Goal: Task Accomplishment & Management: Manage account settings

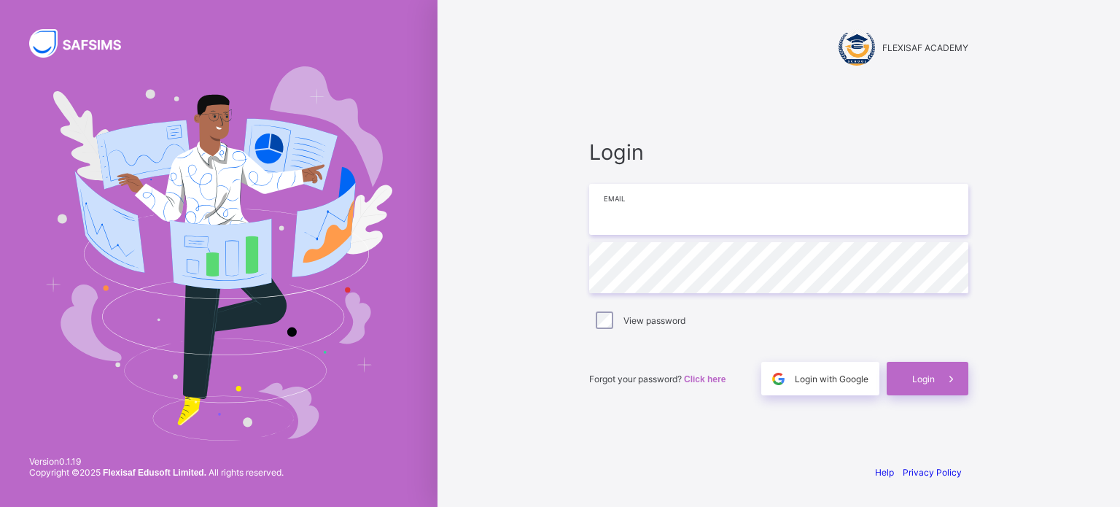
click at [622, 208] on input "email" at bounding box center [778, 209] width 379 height 51
type input "**********"
click at [924, 373] on span "Login" at bounding box center [923, 378] width 23 height 11
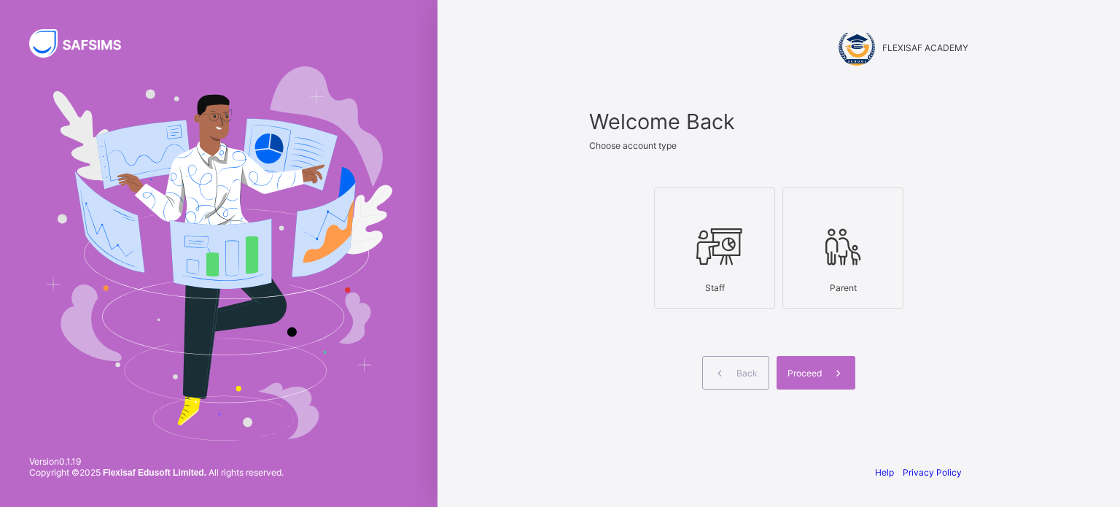
click at [752, 268] on div at bounding box center [714, 246] width 105 height 58
click at [805, 366] on div "Proceed" at bounding box center [815, 373] width 79 height 34
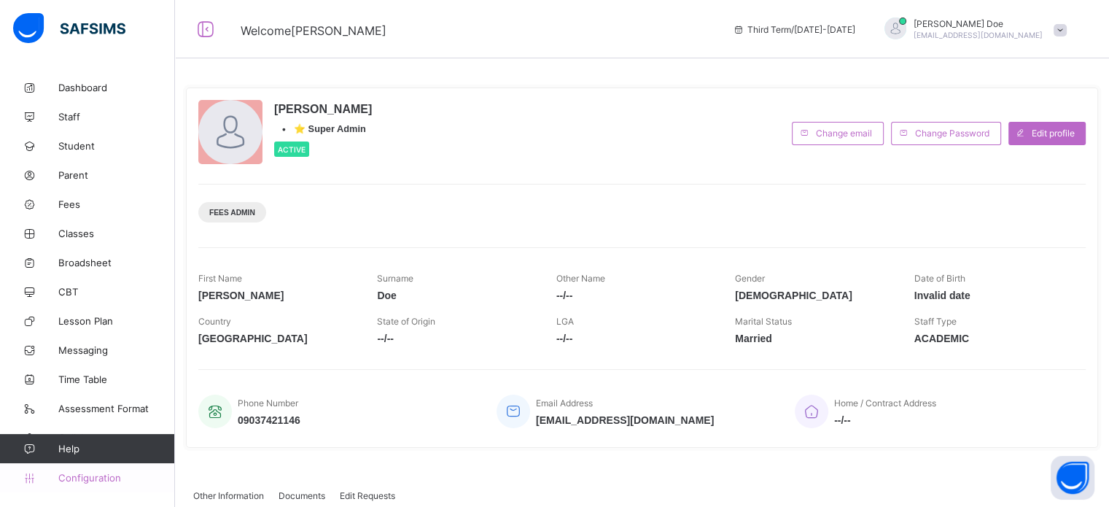
click at [86, 471] on link "Configuration" at bounding box center [87, 477] width 174 height 29
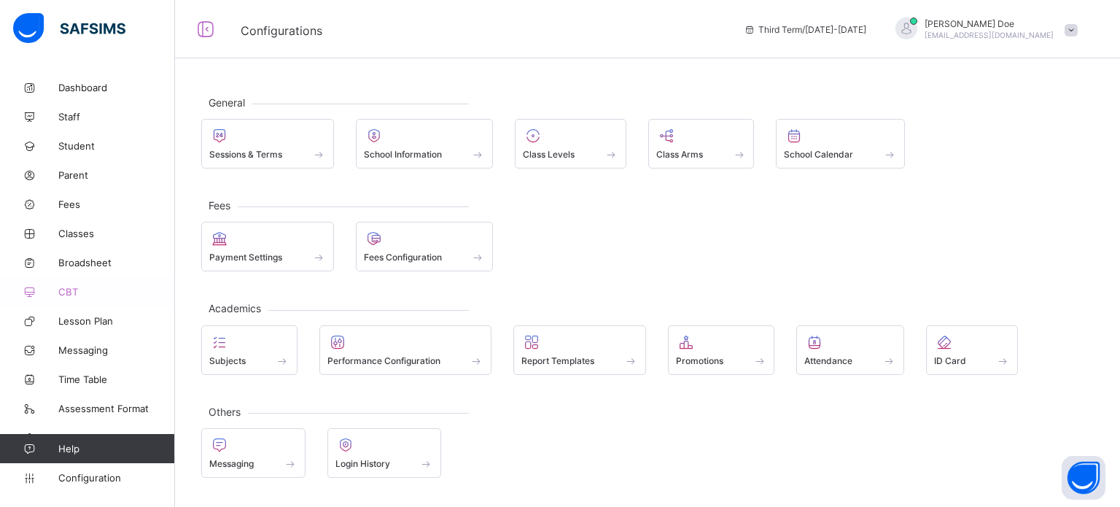
click at [61, 284] on link "CBT" at bounding box center [87, 291] width 175 height 29
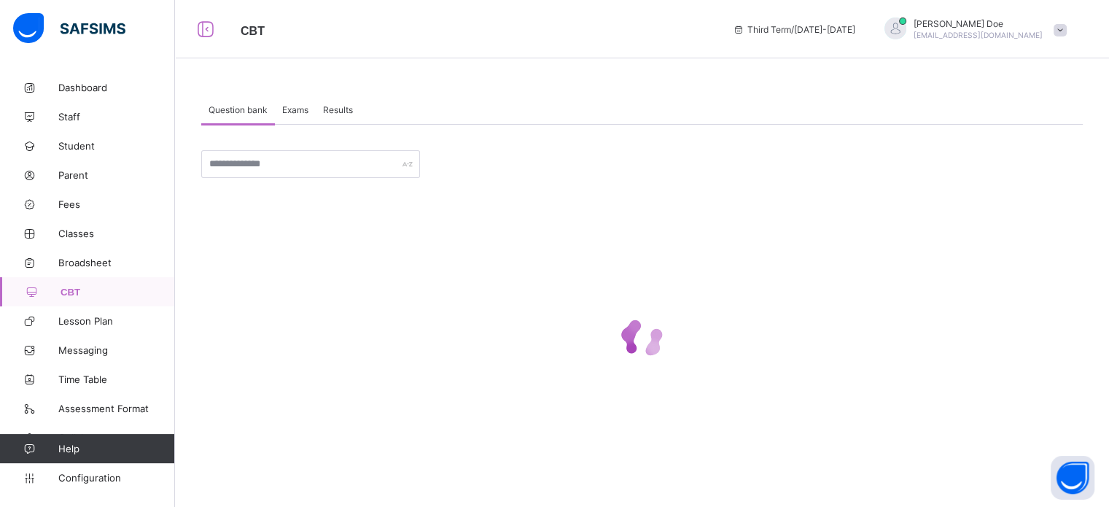
click at [292, 110] on span "Exams" at bounding box center [295, 109] width 26 height 11
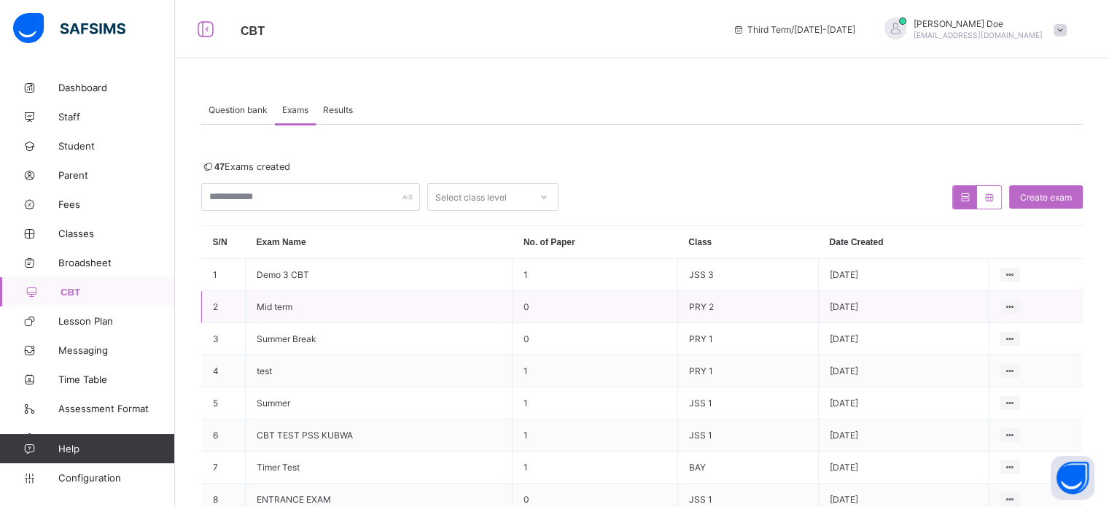
scroll to position [150, 0]
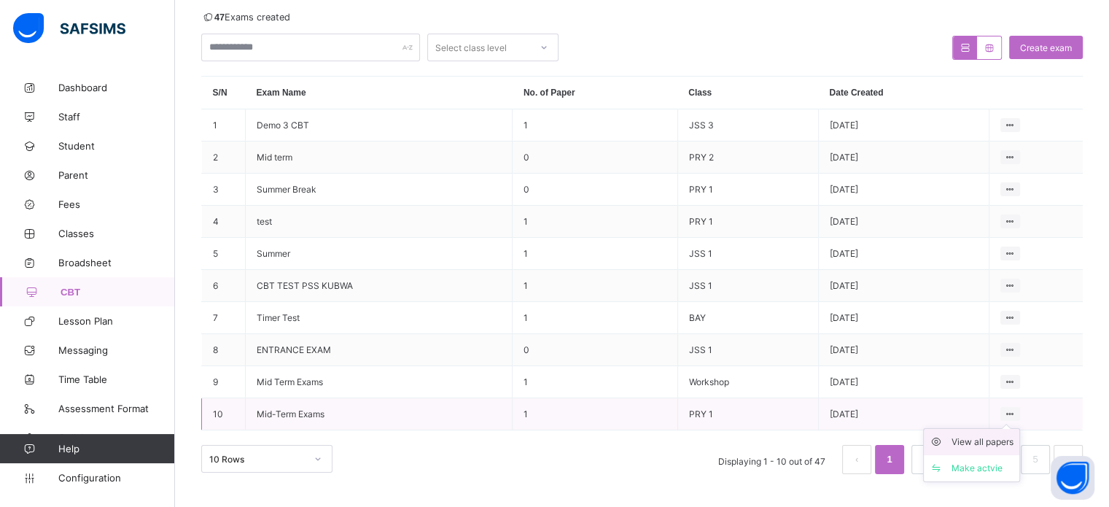
click at [978, 440] on div "View all papers" at bounding box center [982, 442] width 62 height 15
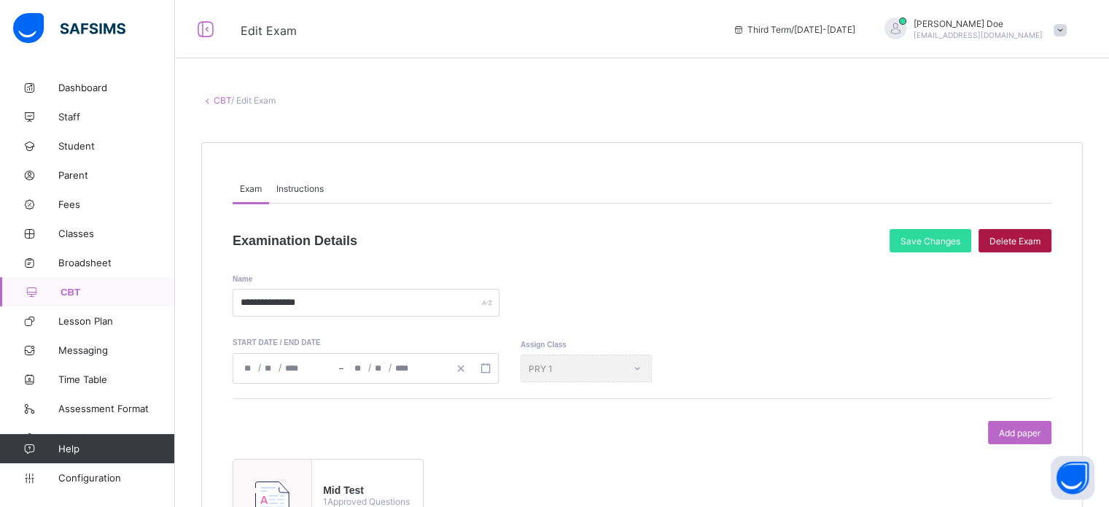
click at [1035, 236] on span "Delete Exam" at bounding box center [1014, 240] width 51 height 11
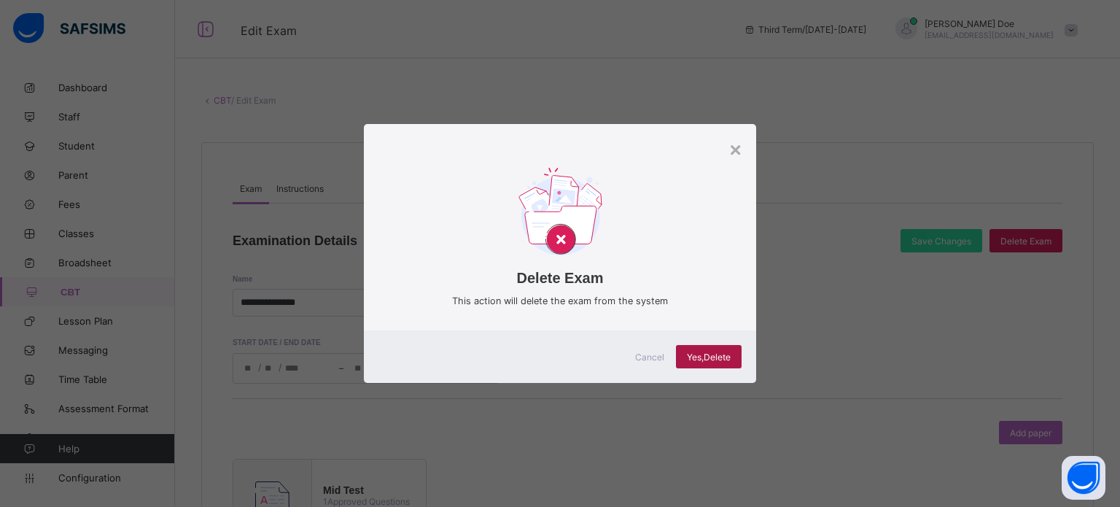
click at [714, 355] on span "Yes, Delete" at bounding box center [709, 356] width 44 height 11
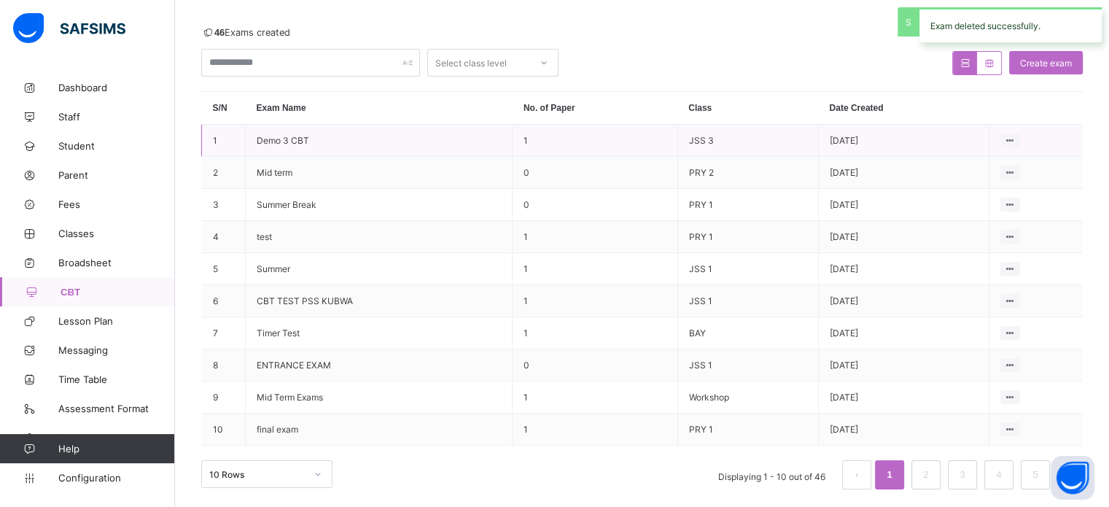
scroll to position [150, 0]
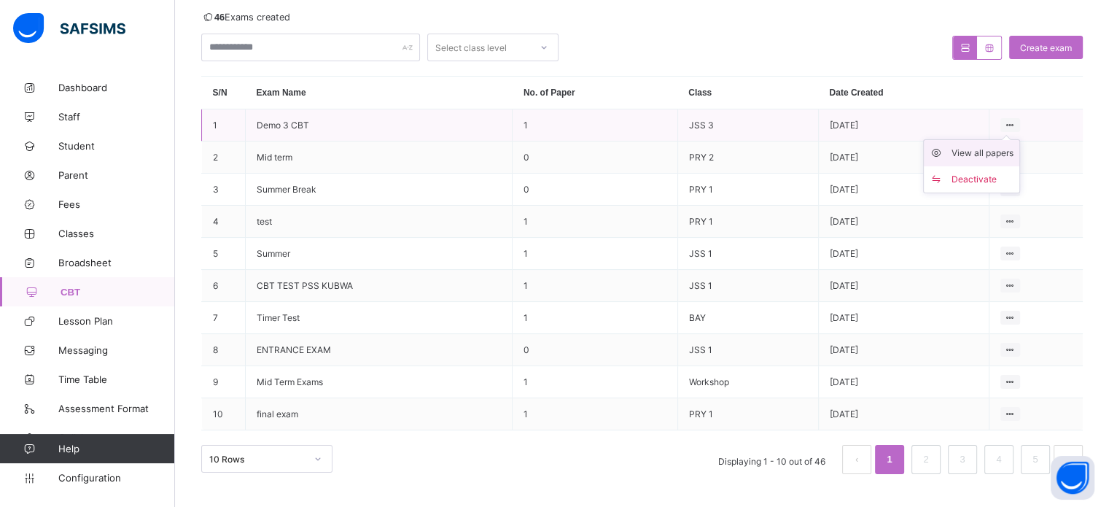
click at [977, 157] on div "View all papers" at bounding box center [982, 153] width 62 height 15
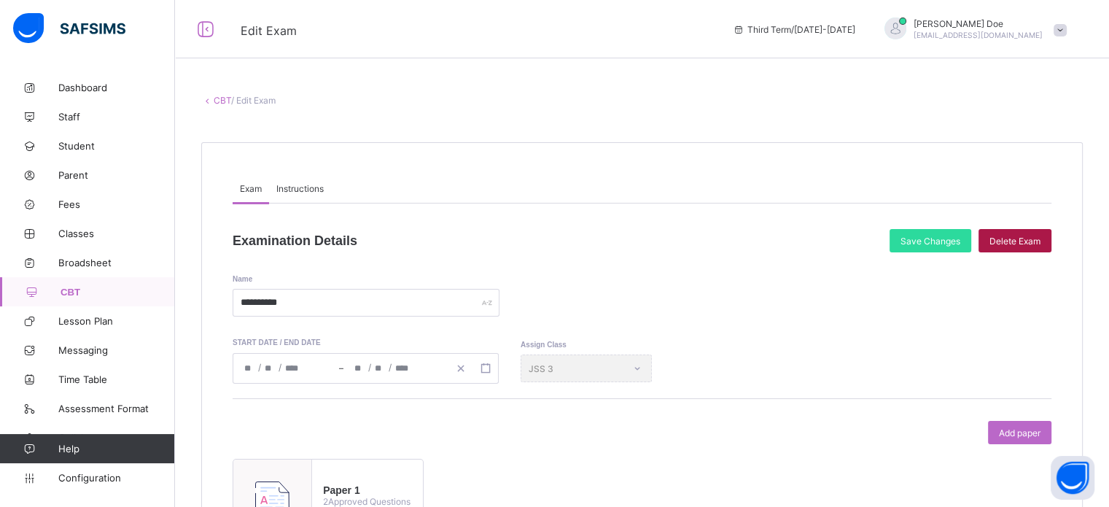
click at [1027, 239] on span "Delete Exam" at bounding box center [1014, 240] width 51 height 11
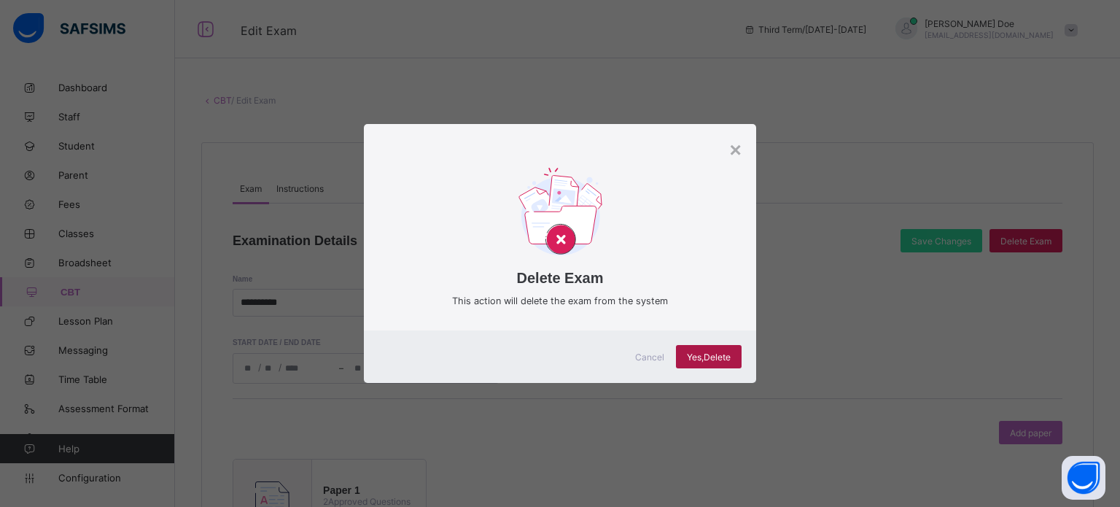
click at [709, 355] on span "Yes, Delete" at bounding box center [709, 356] width 44 height 11
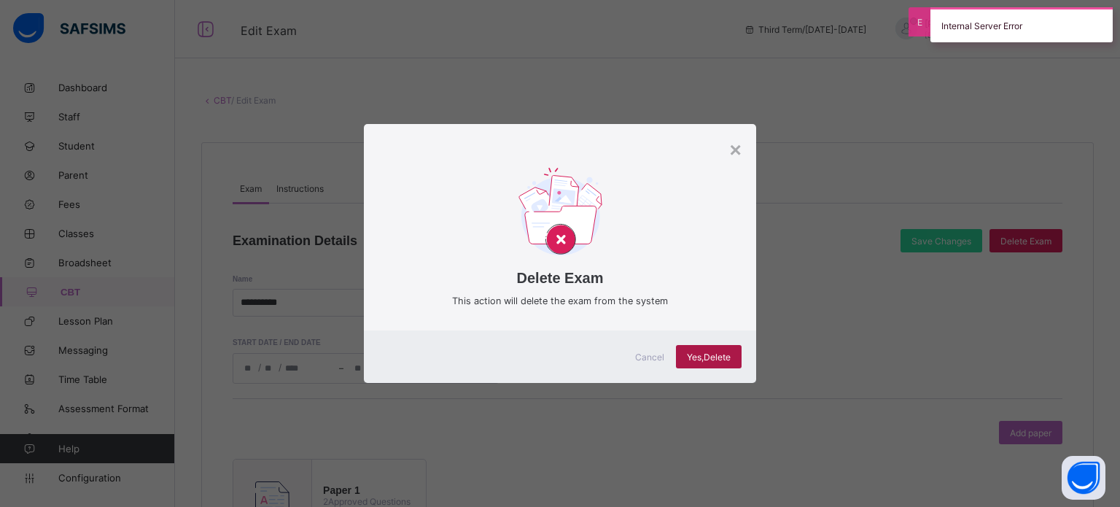
click at [703, 354] on span "Yes, Delete" at bounding box center [709, 356] width 44 height 11
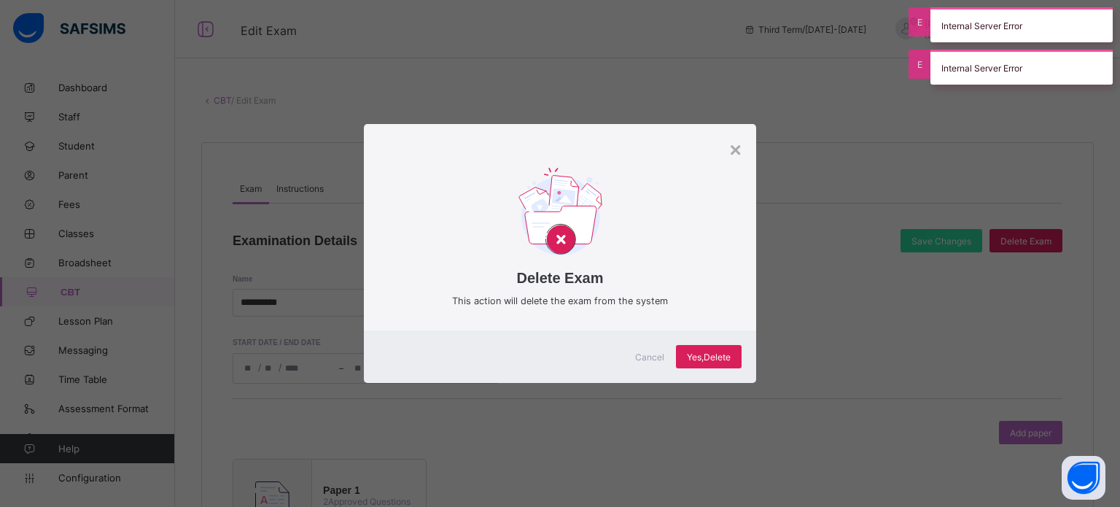
click at [744, 151] on div "Delete Exam This action will delete the exam from the system" at bounding box center [560, 238] width 392 height 184
click at [729, 162] on div "×" at bounding box center [735, 150] width 12 height 23
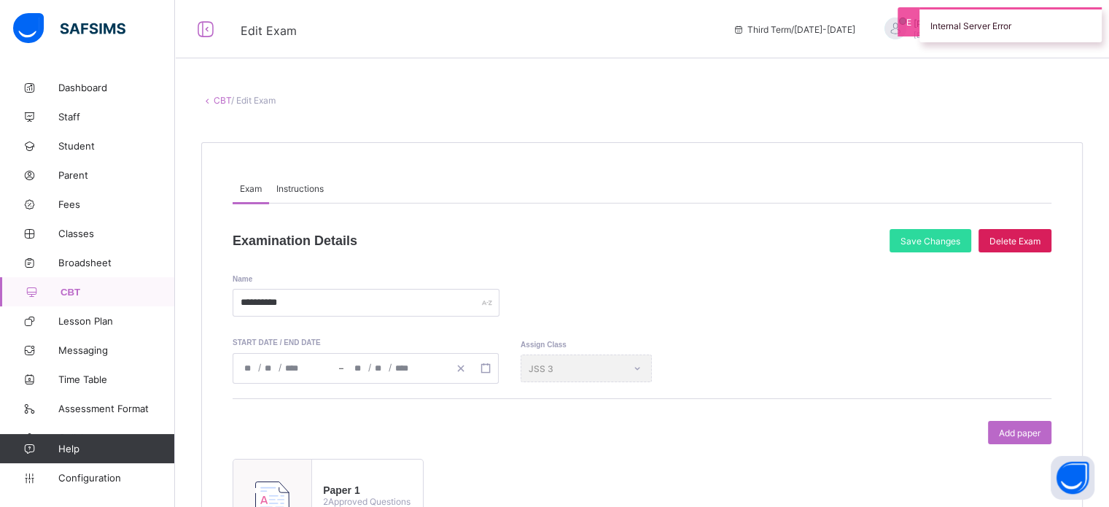
click at [221, 101] on link "CBT" at bounding box center [222, 100] width 17 height 11
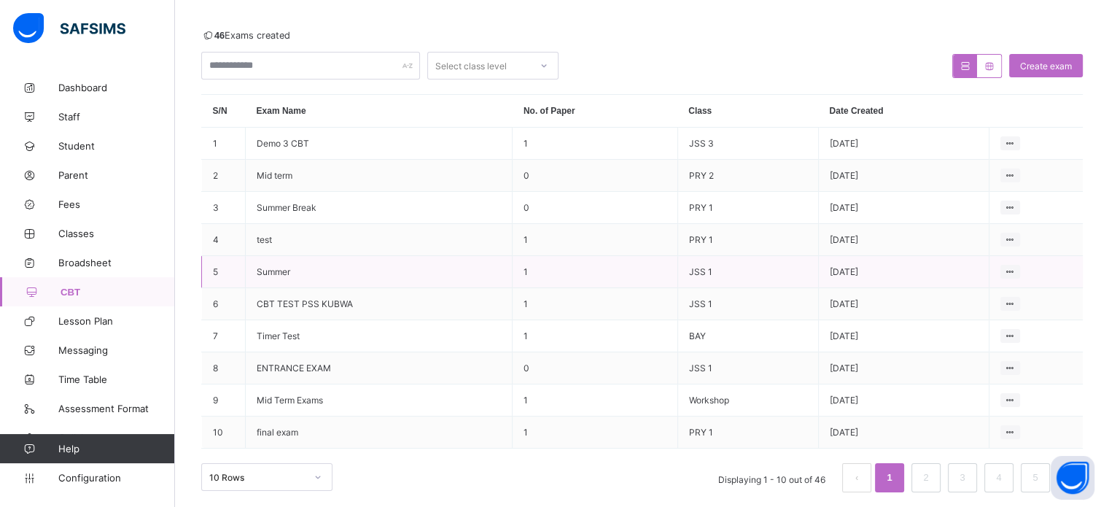
scroll to position [150, 0]
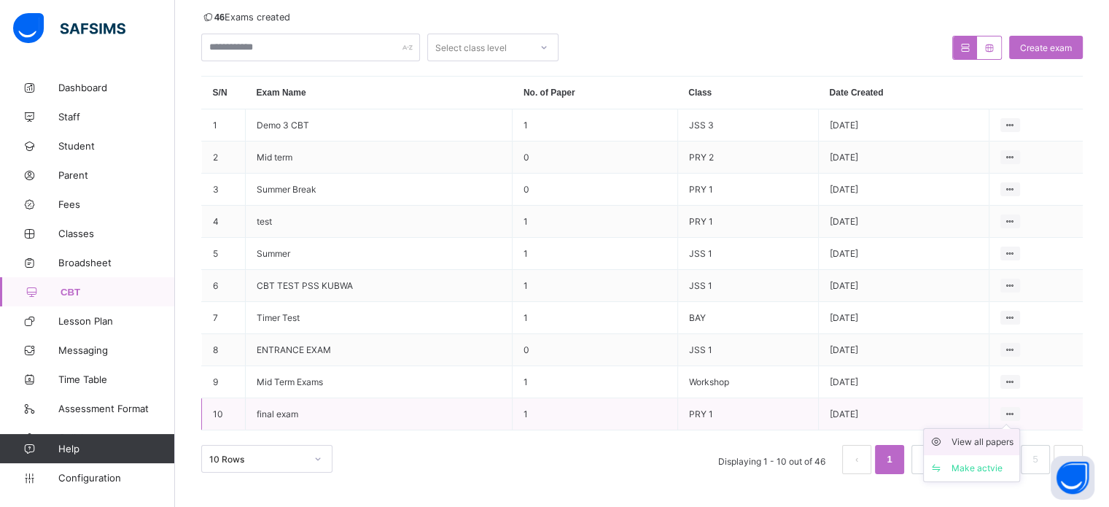
click at [992, 445] on div "View all papers" at bounding box center [982, 442] width 62 height 15
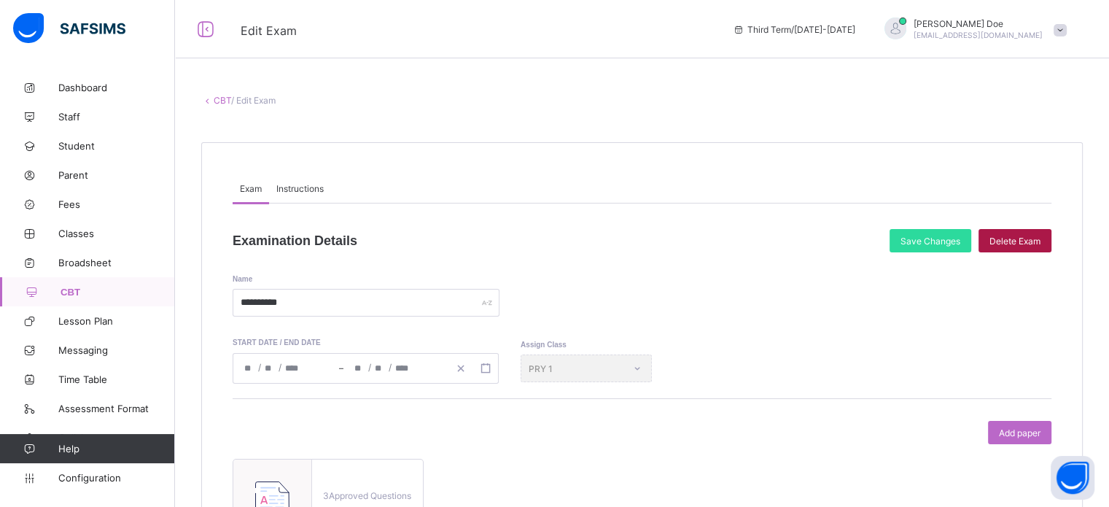
click at [1020, 238] on span "Delete Exam" at bounding box center [1014, 240] width 51 height 11
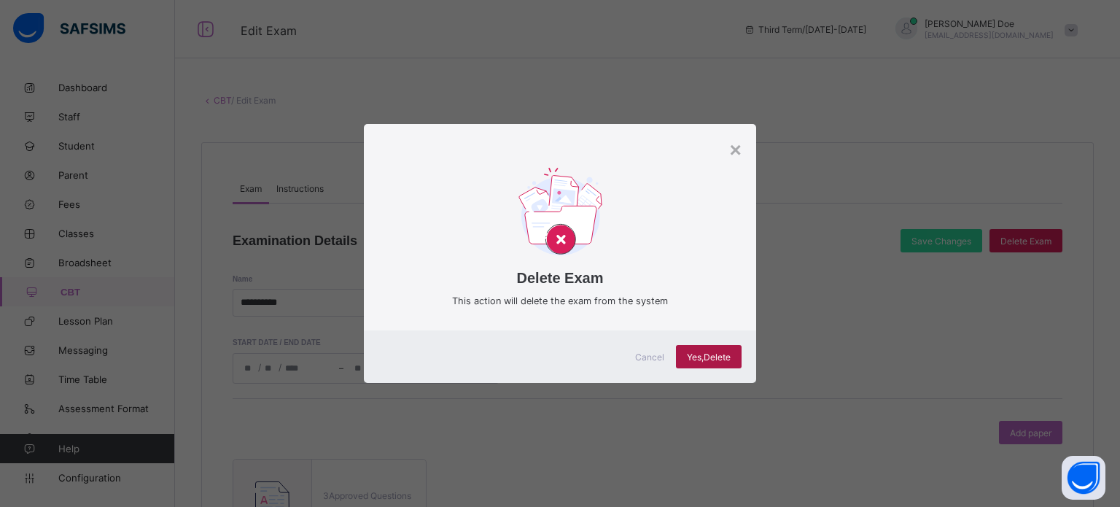
click at [726, 361] on span "Yes, Delete" at bounding box center [709, 356] width 44 height 11
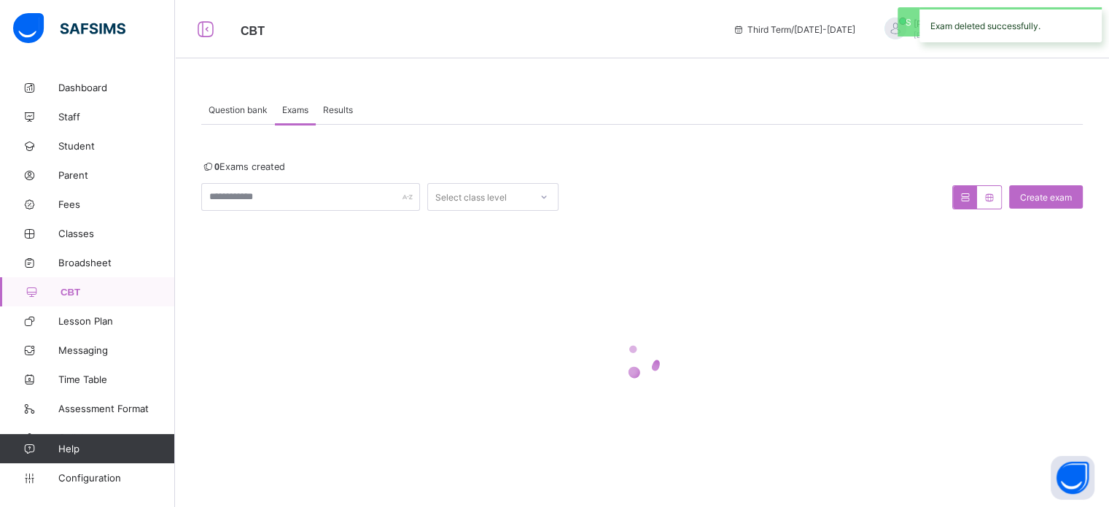
click at [351, 111] on span "Results" at bounding box center [338, 109] width 30 height 11
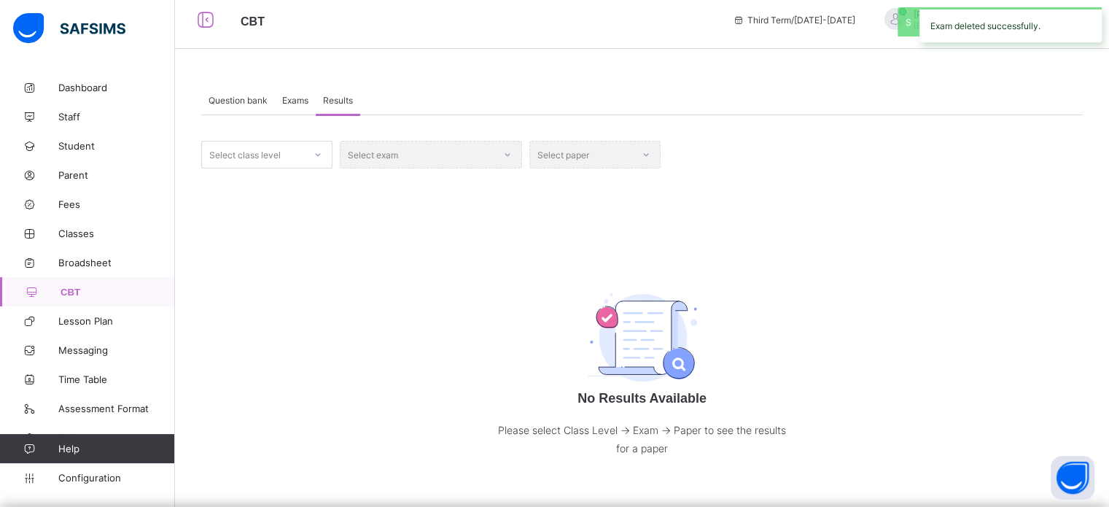
scroll to position [12, 0]
click at [278, 96] on div "Exams" at bounding box center [295, 98] width 41 height 29
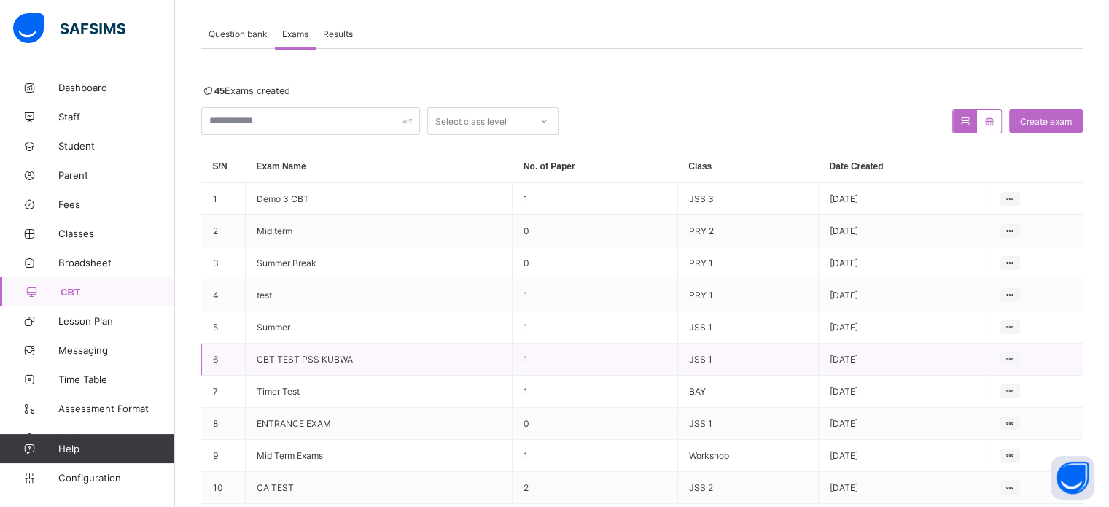
scroll to position [150, 0]
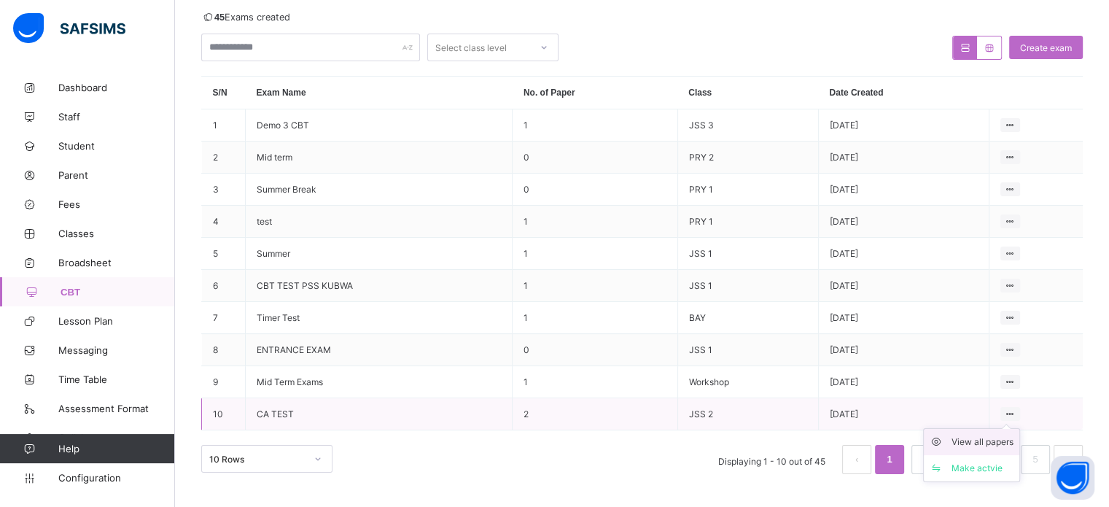
click at [978, 448] on div "View all papers" at bounding box center [982, 442] width 62 height 15
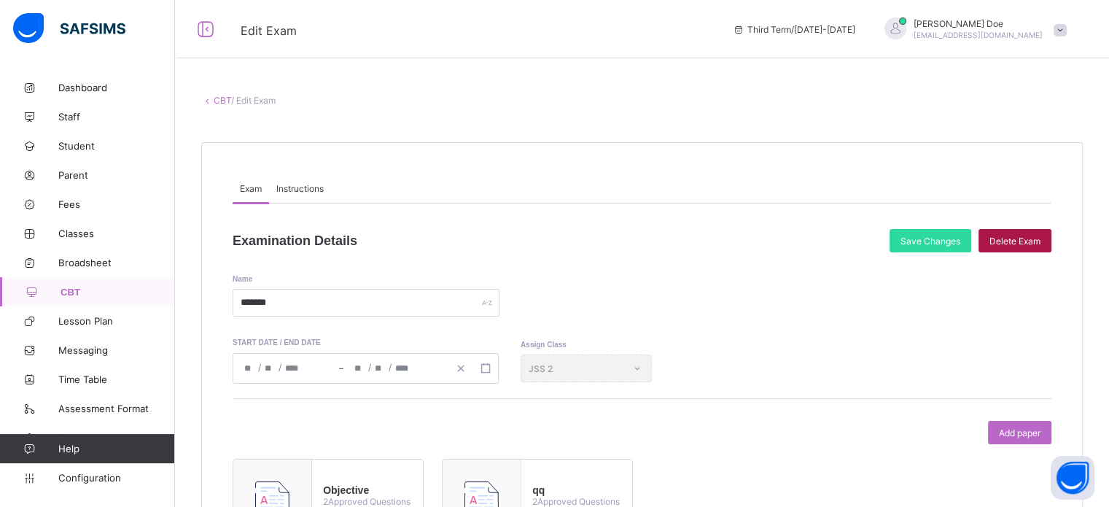
click at [1024, 240] on span "Delete Exam" at bounding box center [1014, 240] width 51 height 11
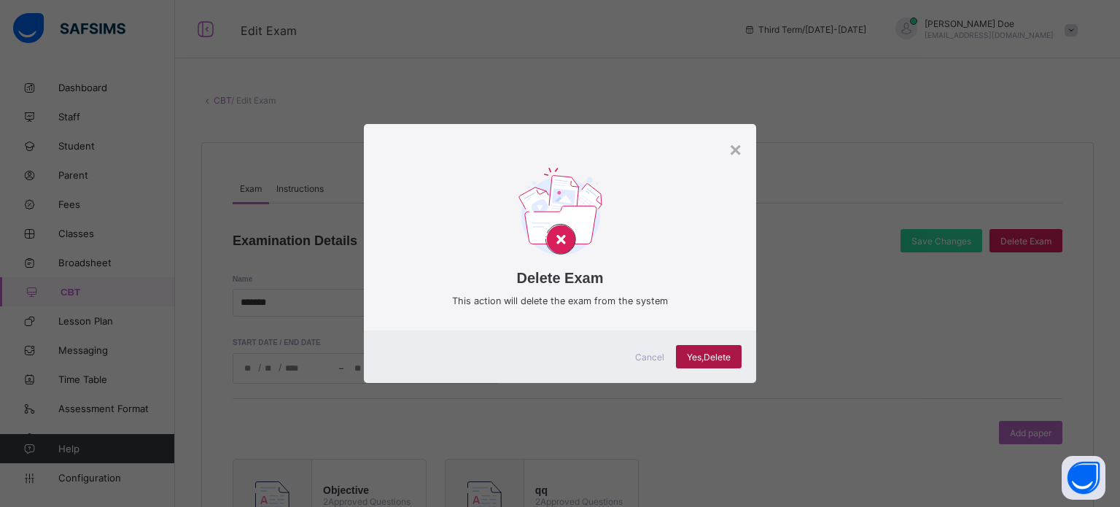
click at [715, 346] on div "Yes, Delete" at bounding box center [709, 356] width 66 height 23
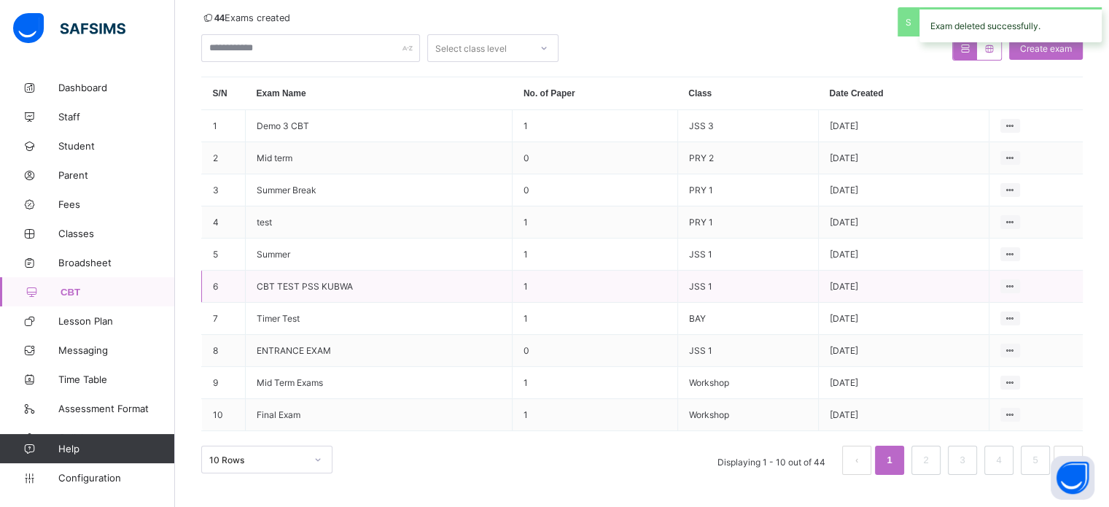
scroll to position [150, 0]
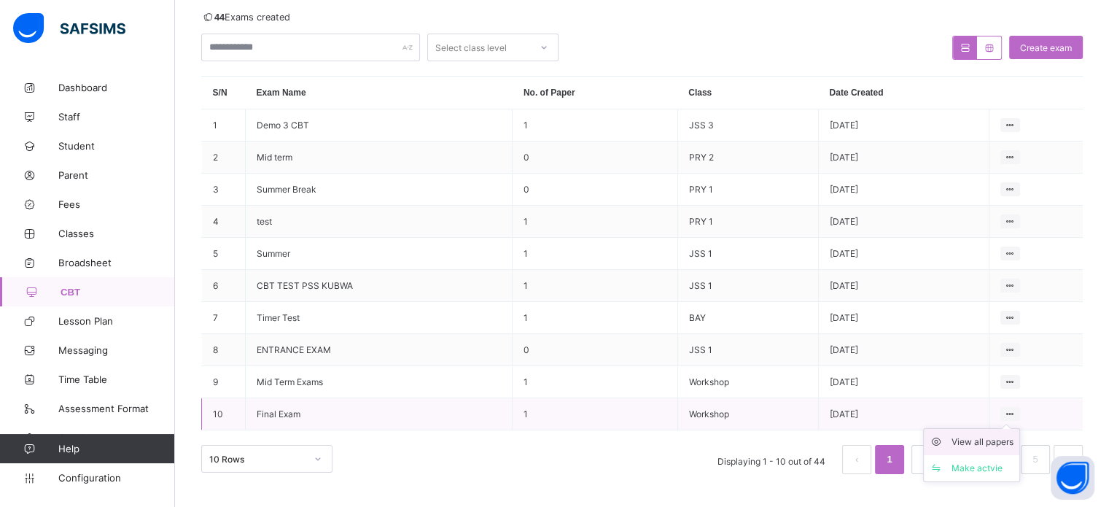
click at [992, 445] on div "View all papers" at bounding box center [982, 442] width 62 height 15
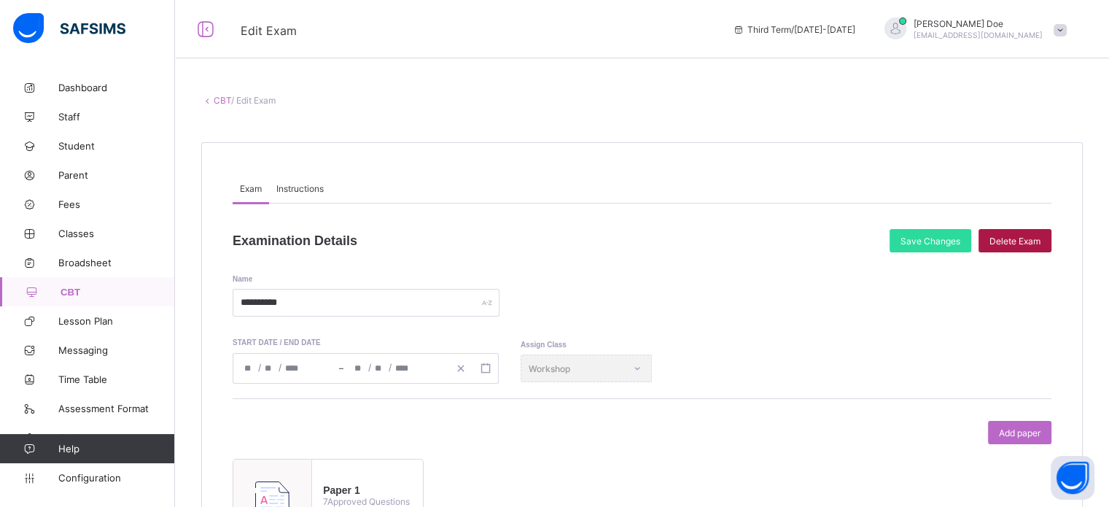
click at [1024, 239] on span "Delete Exam" at bounding box center [1014, 240] width 51 height 11
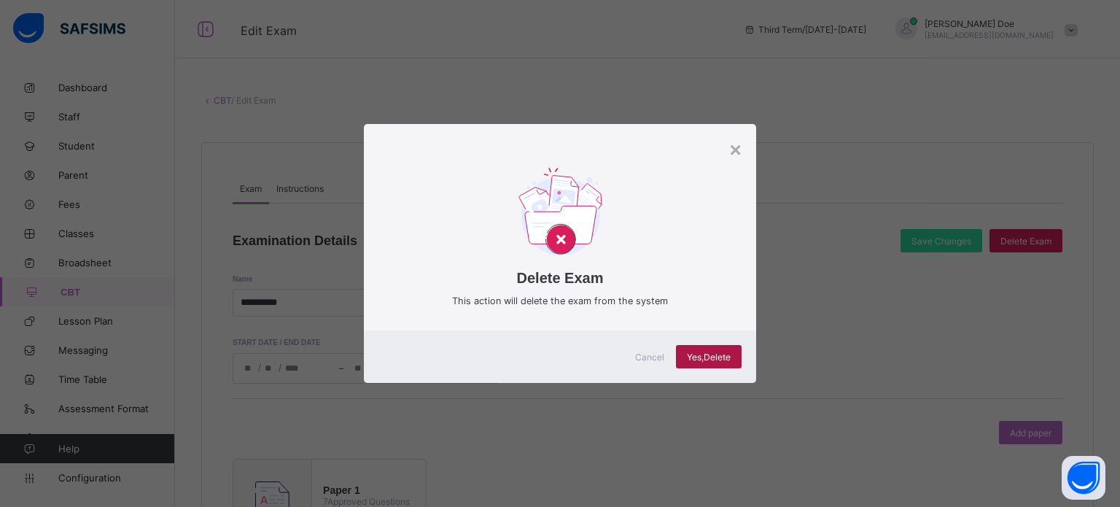
click at [717, 365] on div "Yes, Delete" at bounding box center [709, 356] width 66 height 23
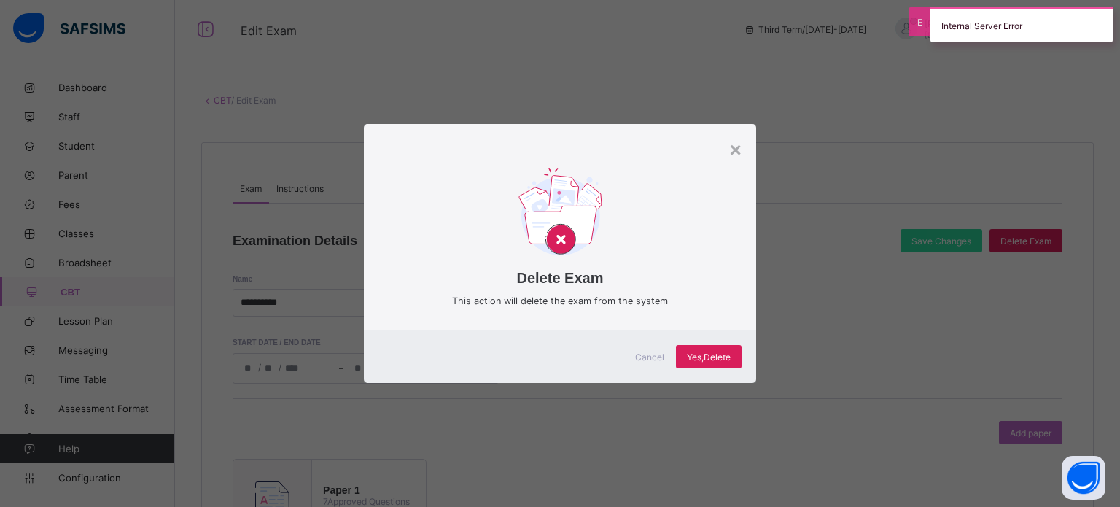
click at [663, 354] on div "Cancel" at bounding box center [649, 356] width 52 height 23
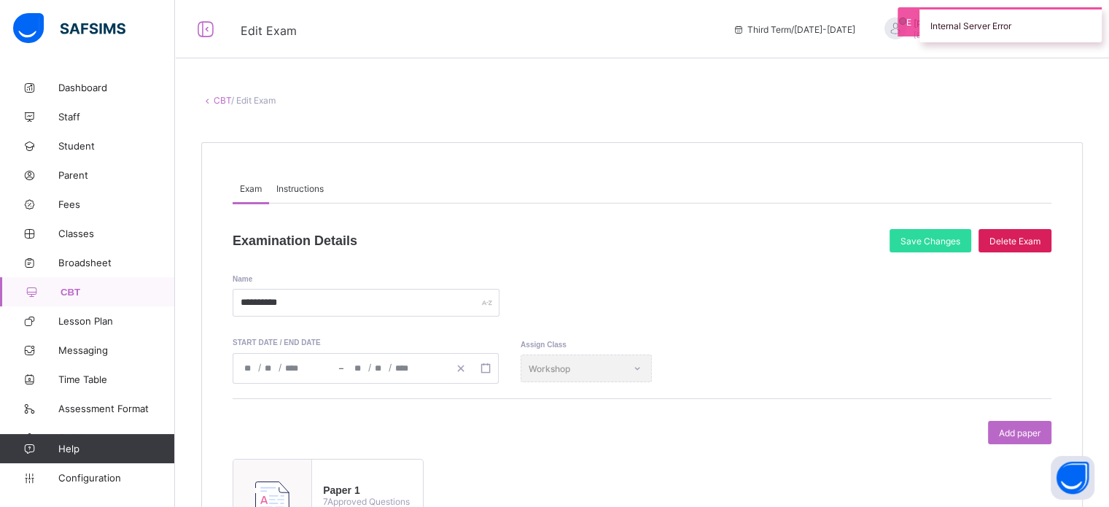
click at [222, 99] on link "CBT" at bounding box center [222, 100] width 17 height 11
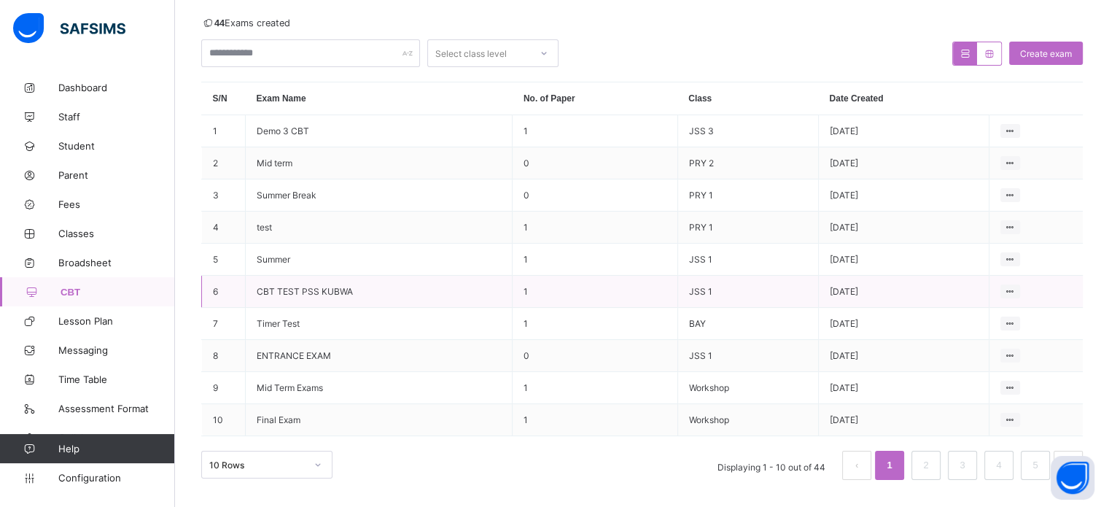
scroll to position [150, 0]
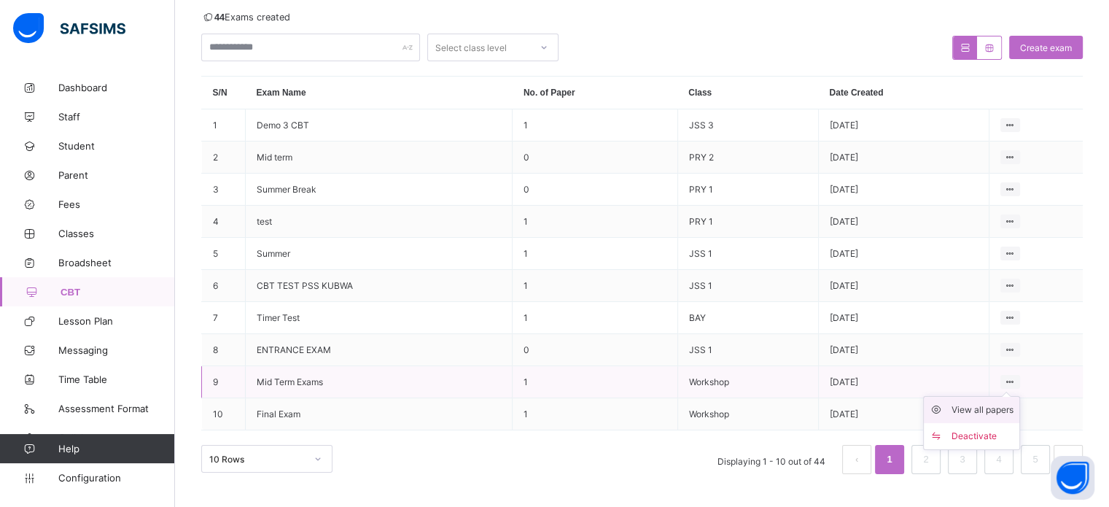
click at [972, 410] on div "View all papers" at bounding box center [982, 409] width 62 height 15
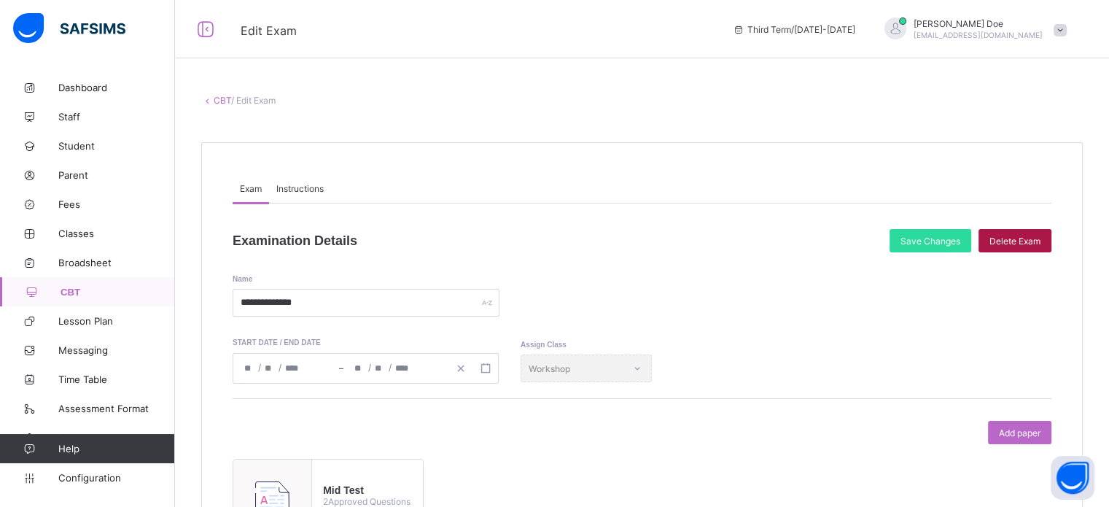
click at [1030, 230] on div "Delete Exam" at bounding box center [1014, 240] width 73 height 23
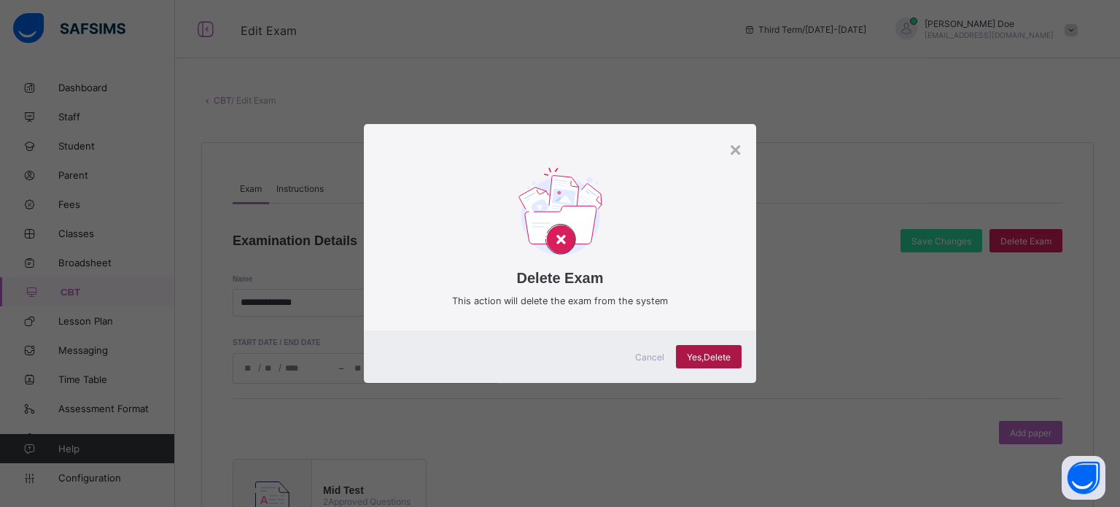
click at [691, 357] on span "Yes, Delete" at bounding box center [709, 356] width 44 height 11
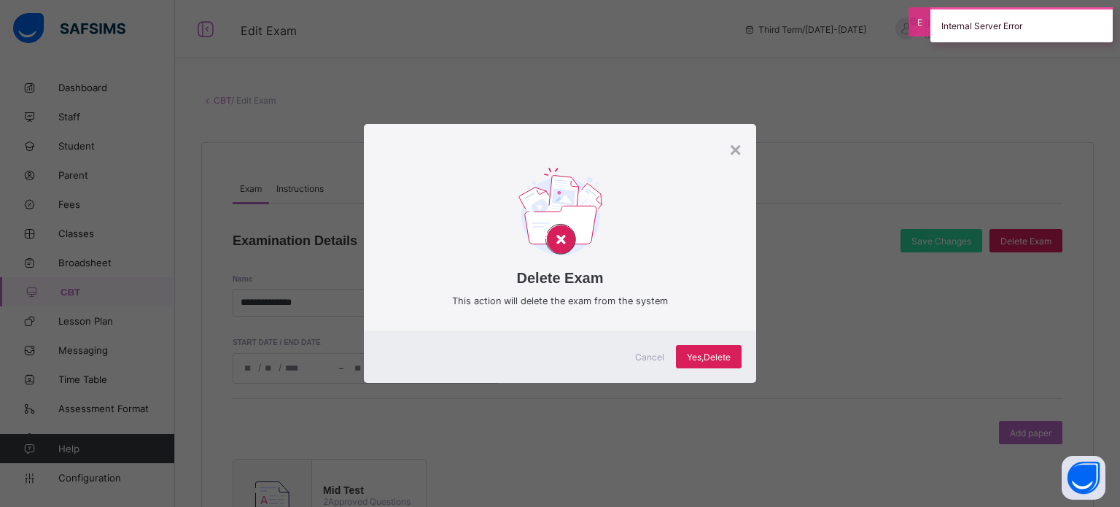
click at [630, 349] on div "Cancel" at bounding box center [649, 356] width 52 height 23
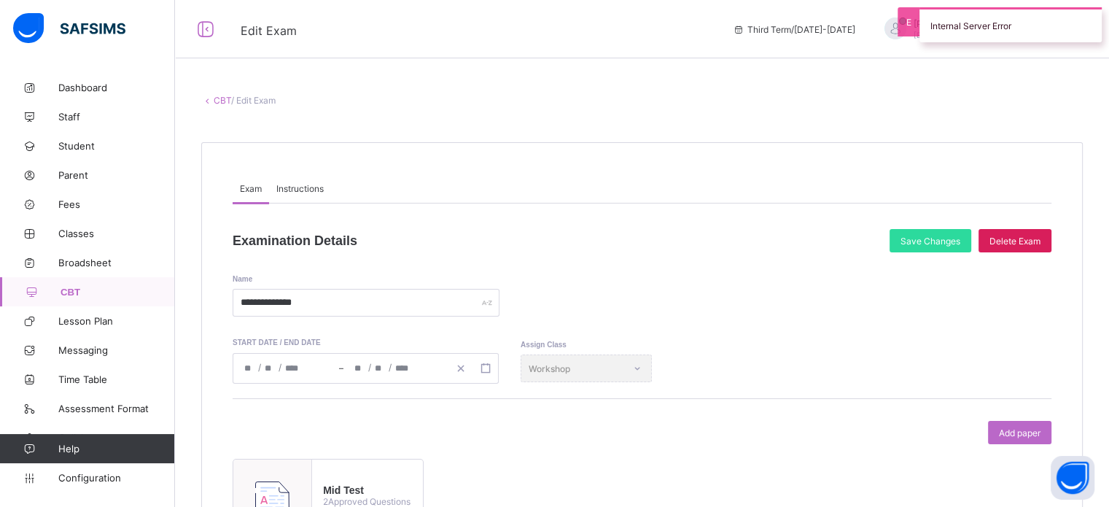
click at [216, 96] on link "CBT" at bounding box center [222, 100] width 17 height 11
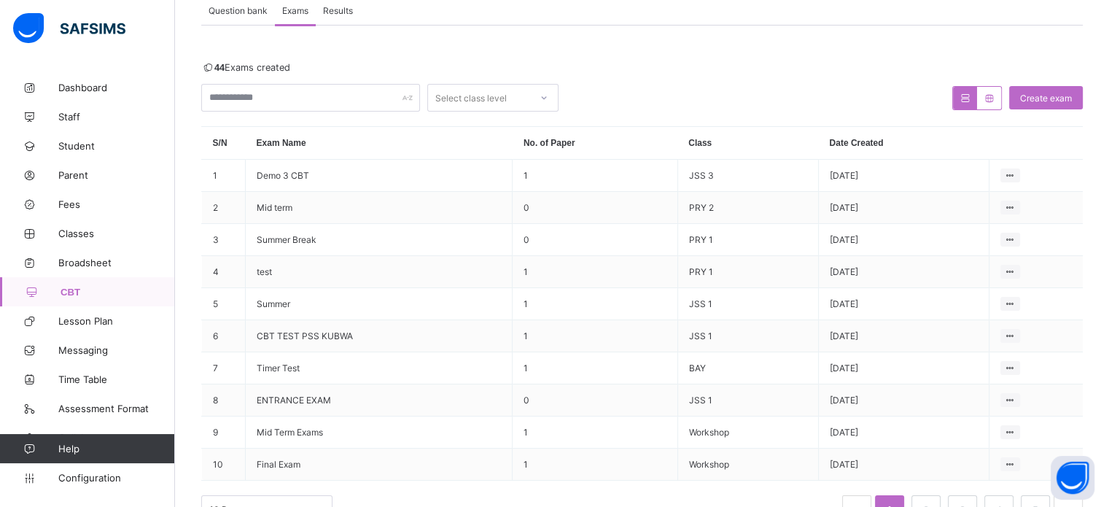
scroll to position [146, 0]
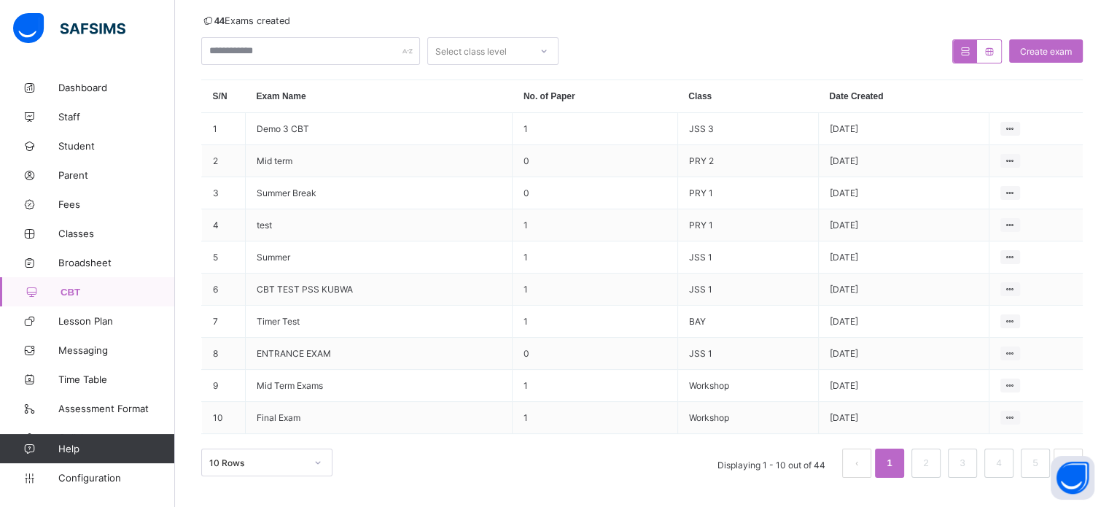
click at [505, 61] on div "Select class level" at bounding box center [492, 51] width 131 height 28
click at [378, 358] on td "ENTRANCE EXAM" at bounding box center [379, 354] width 267 height 32
click at [980, 385] on div "View all papers" at bounding box center [982, 381] width 62 height 15
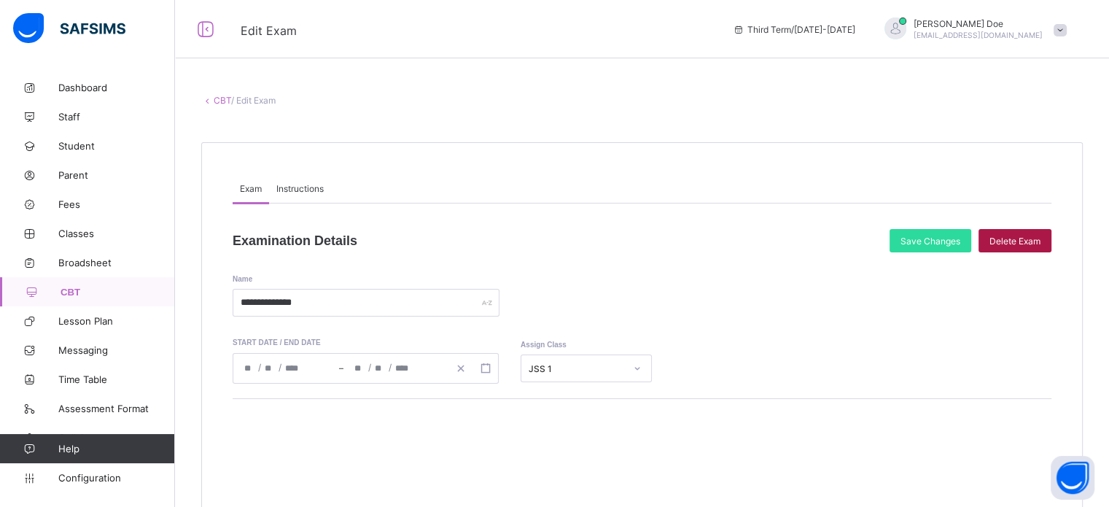
click at [1021, 237] on span "Delete Exam" at bounding box center [1014, 240] width 51 height 11
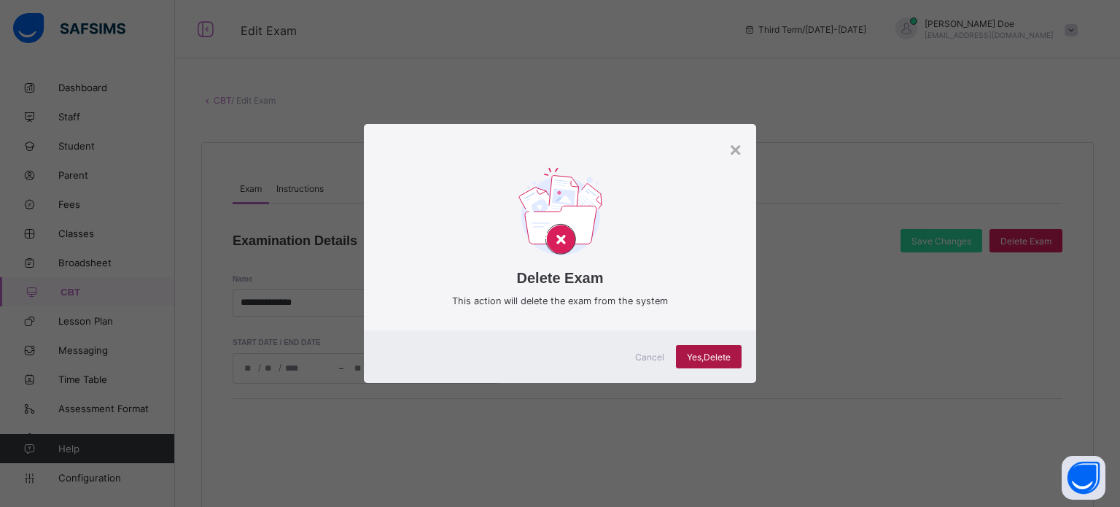
click at [705, 355] on span "Yes, Delete" at bounding box center [709, 356] width 44 height 11
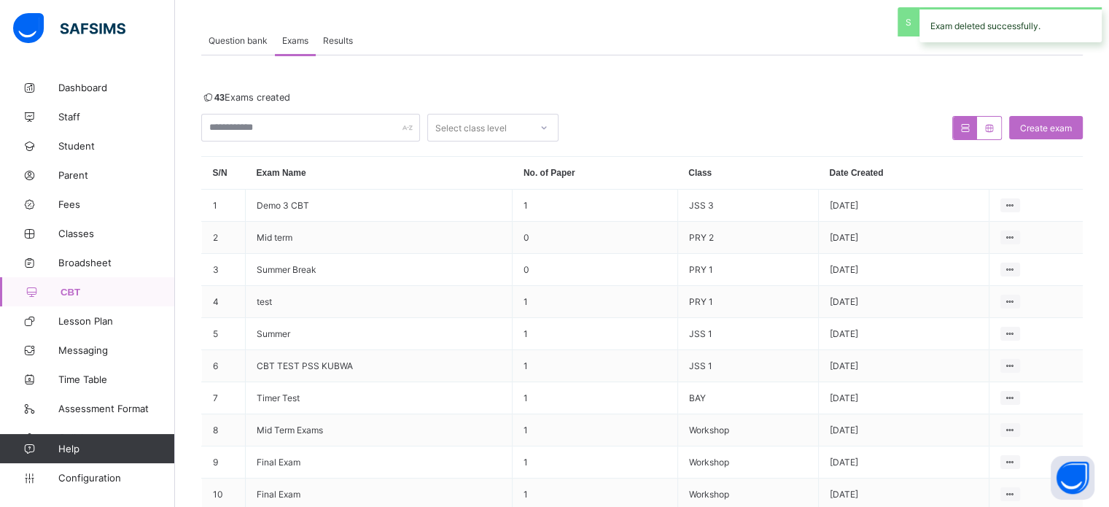
scroll to position [146, 0]
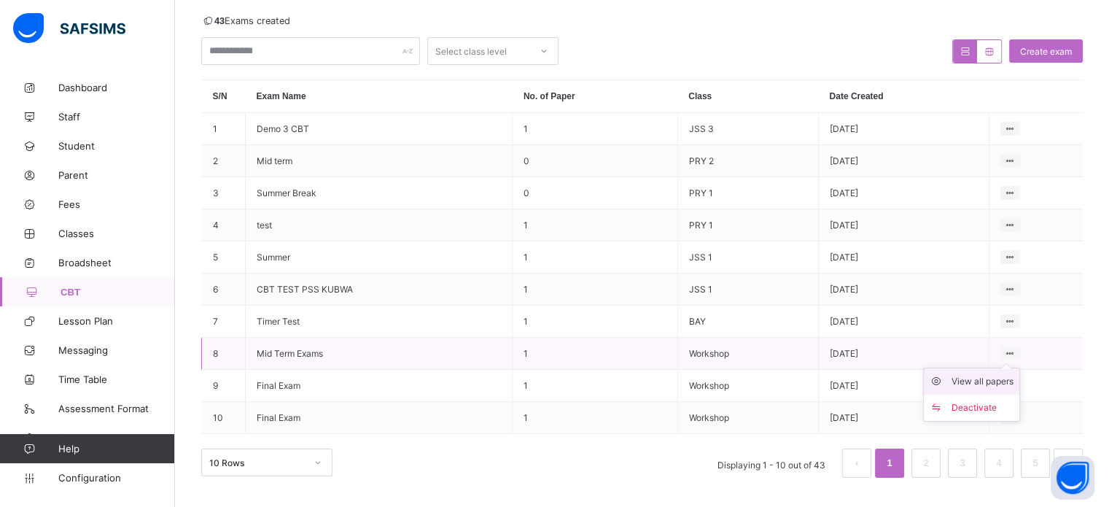
click at [1003, 383] on div "View all papers" at bounding box center [982, 381] width 62 height 15
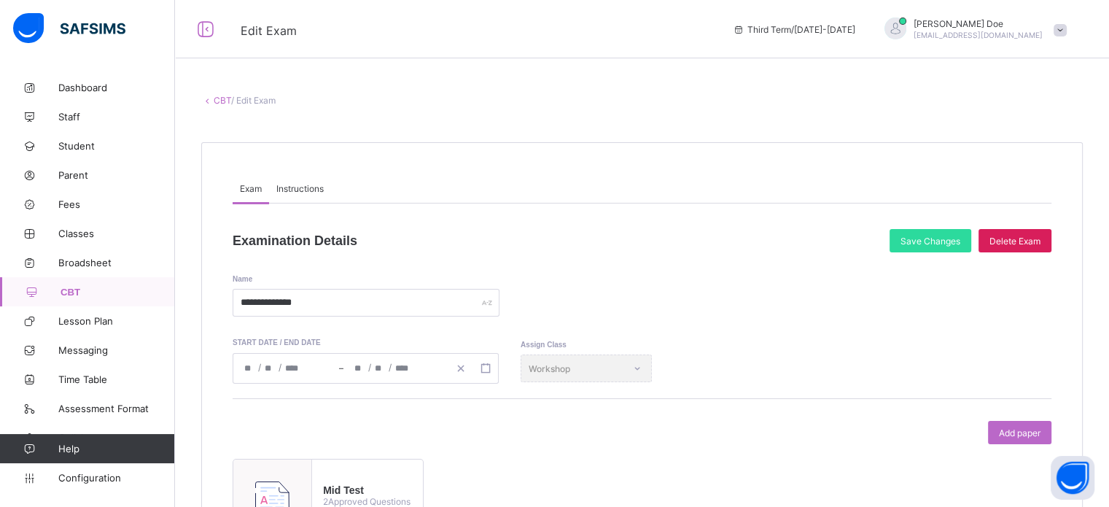
click at [1032, 251] on div "Delete Exam" at bounding box center [1014, 240] width 73 height 23
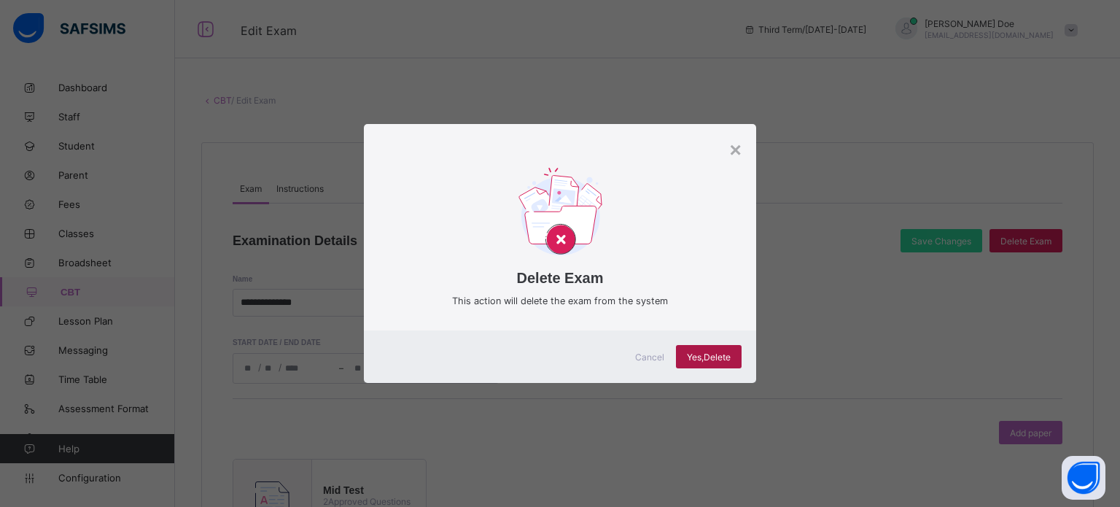
click at [705, 364] on div "Yes, Delete" at bounding box center [709, 356] width 66 height 23
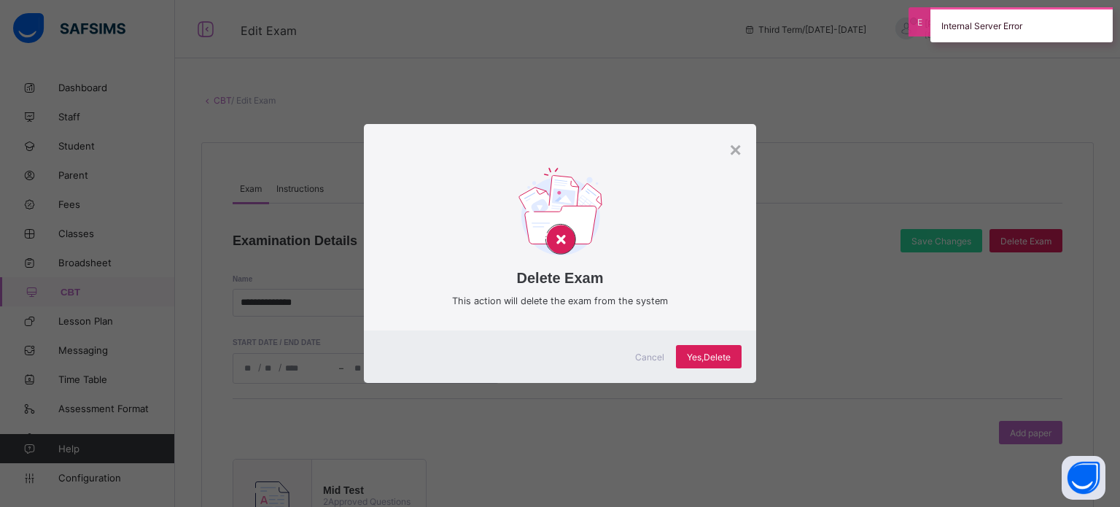
drag, startPoint x: 647, startPoint y: 355, endPoint x: 544, endPoint y: 301, distance: 116.7
click at [647, 354] on span "Cancel" at bounding box center [649, 356] width 29 height 11
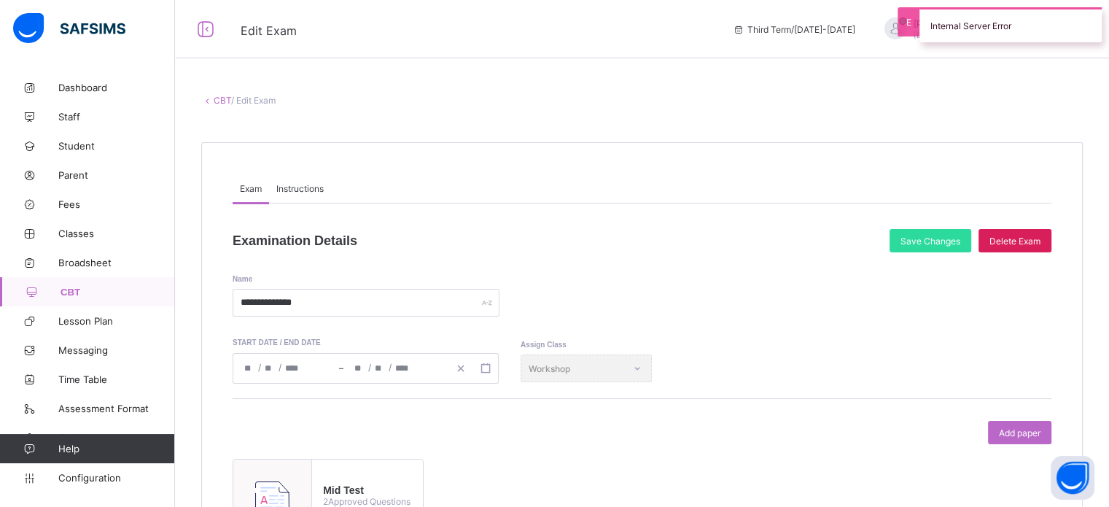
click at [222, 101] on link "CBT" at bounding box center [222, 100] width 17 height 11
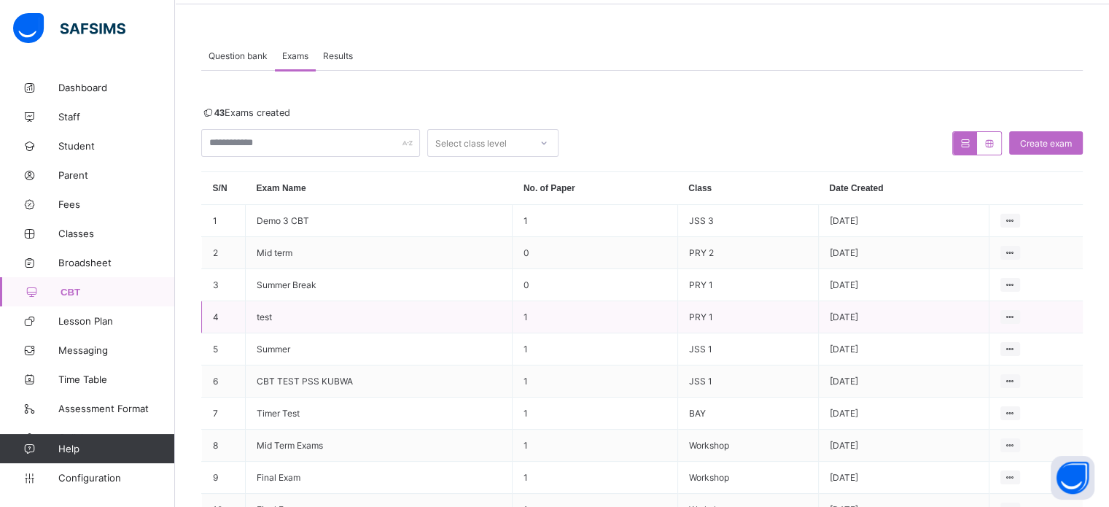
scroll to position [146, 0]
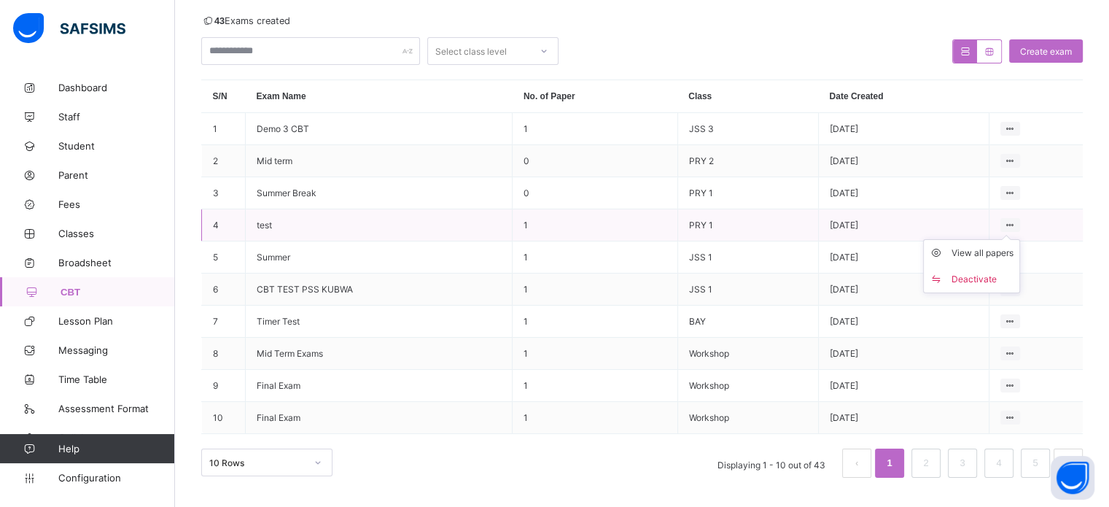
click at [983, 246] on ul "View all papers Deactivate" at bounding box center [971, 266] width 97 height 54
click at [989, 259] on div "View all papers" at bounding box center [982, 253] width 62 height 15
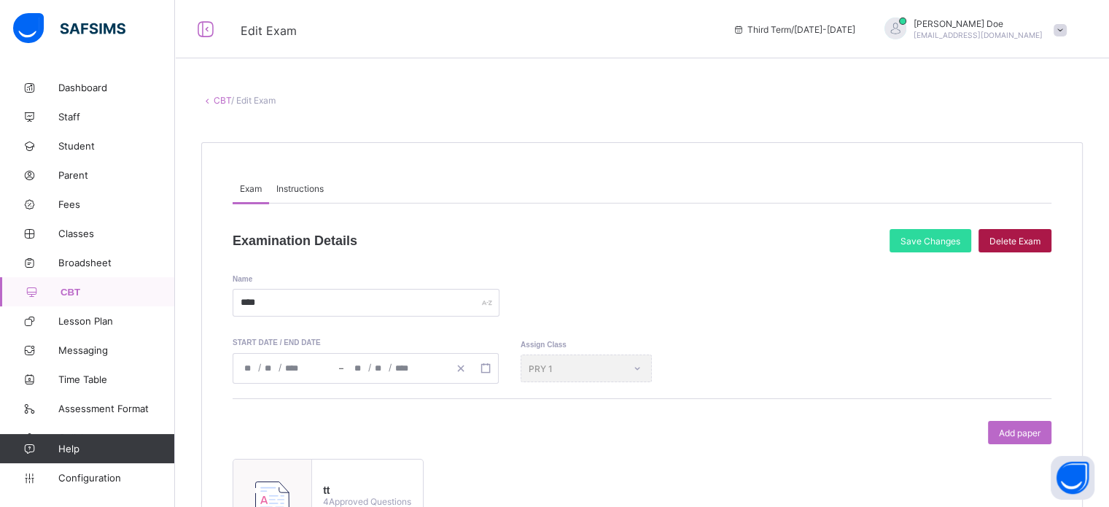
click at [1015, 244] on span "Delete Exam" at bounding box center [1014, 240] width 51 height 11
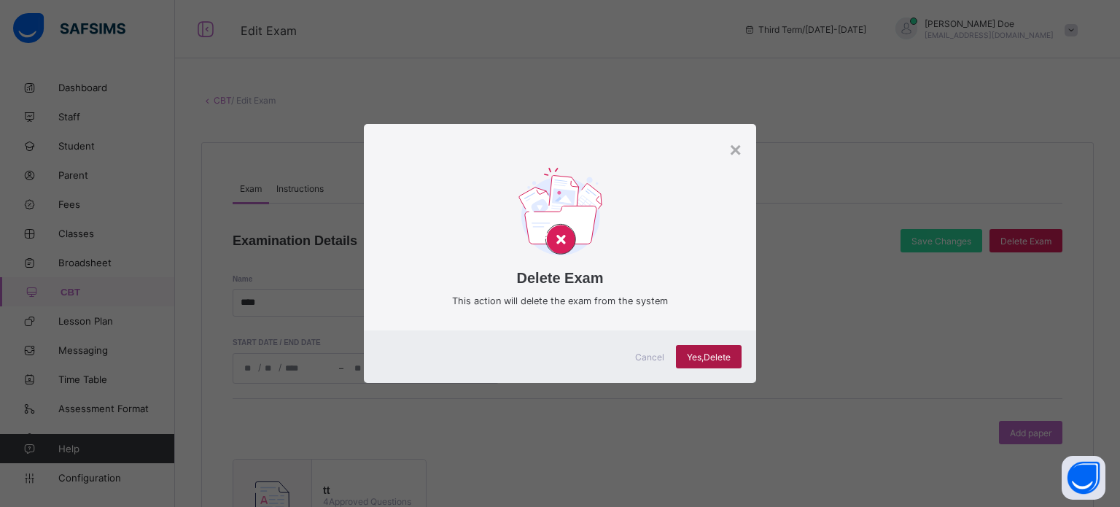
click at [731, 359] on div "Yes, Delete" at bounding box center [709, 356] width 66 height 23
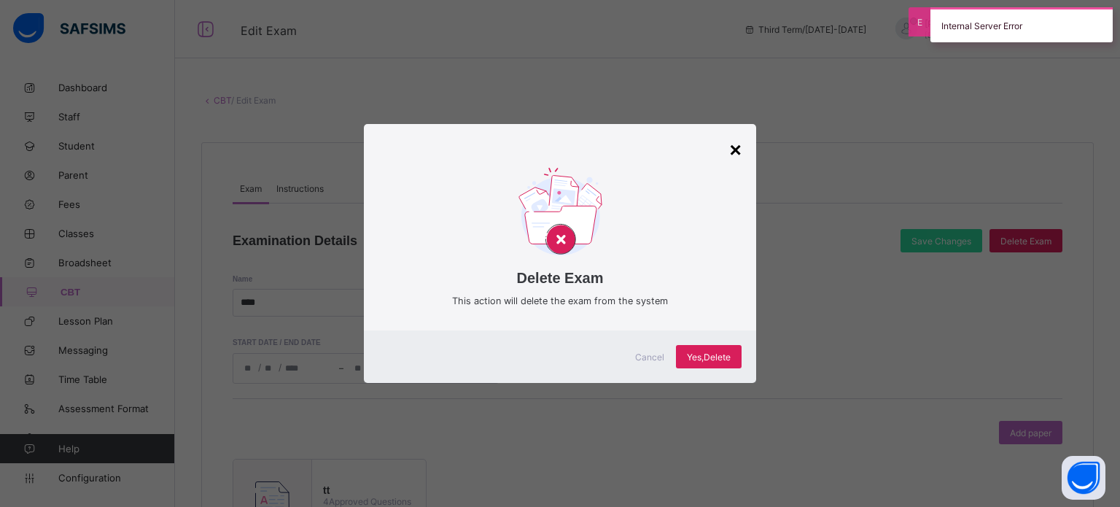
click at [735, 146] on div "×" at bounding box center [735, 150] width 12 height 23
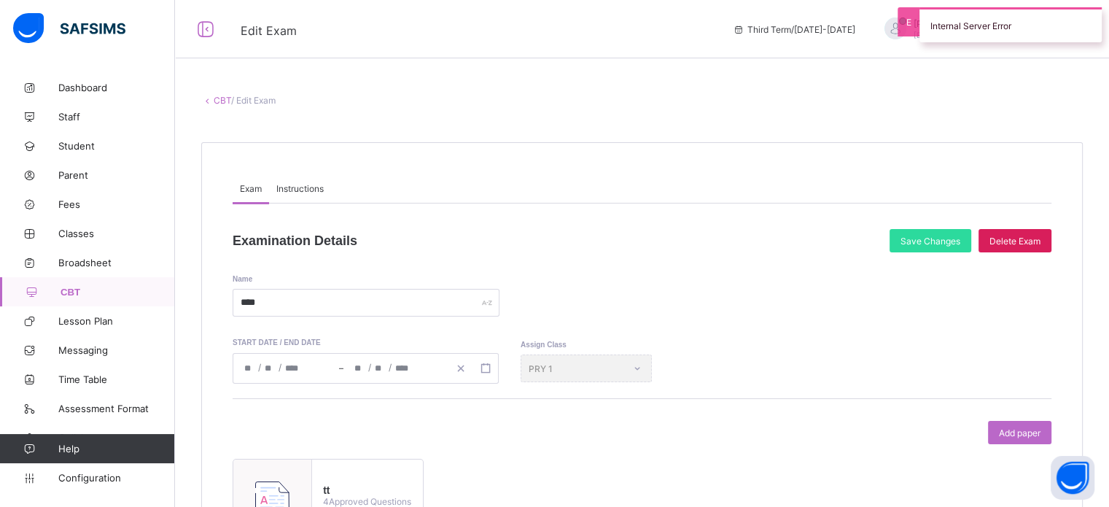
click at [211, 105] on icon at bounding box center [207, 100] width 12 height 11
click at [217, 95] on link "CBT" at bounding box center [222, 100] width 17 height 11
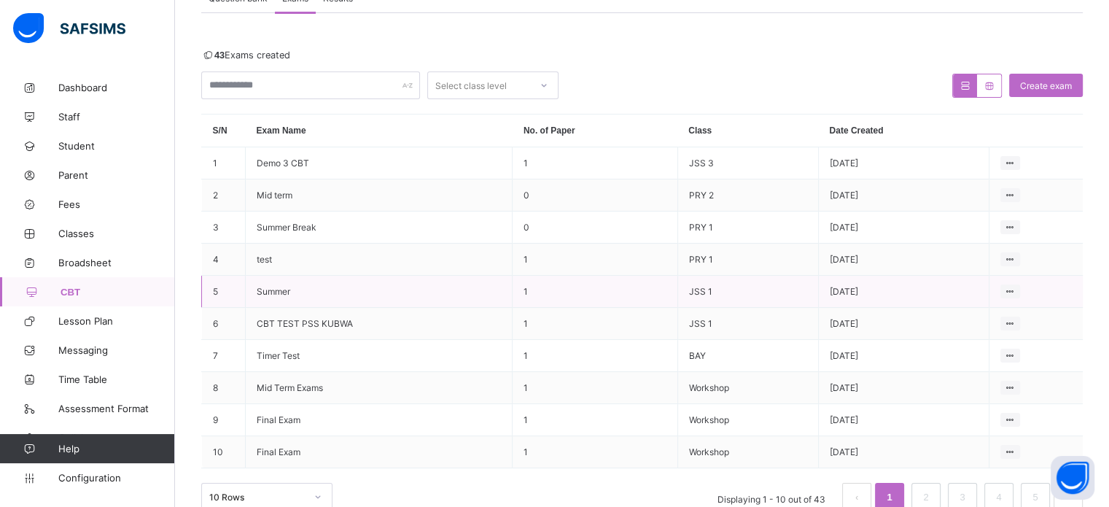
scroll to position [146, 0]
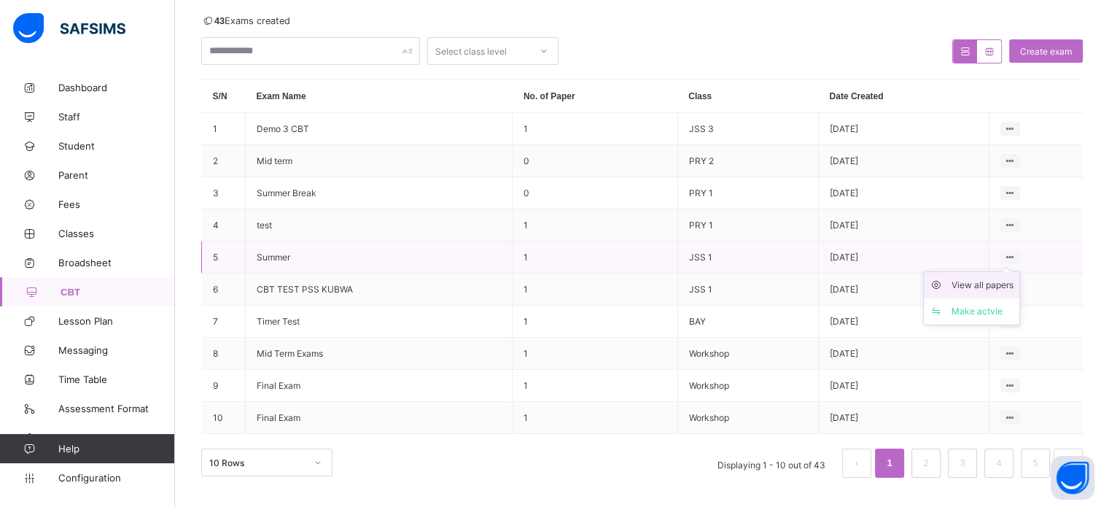
click at [999, 292] on div "View all papers" at bounding box center [982, 285] width 62 height 15
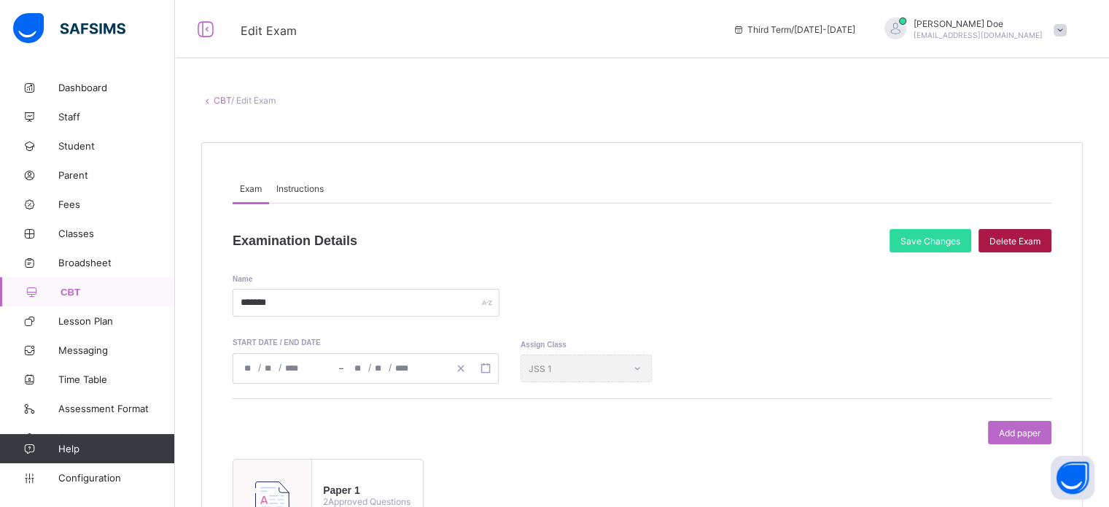
click at [1018, 244] on span "Delete Exam" at bounding box center [1014, 240] width 51 height 11
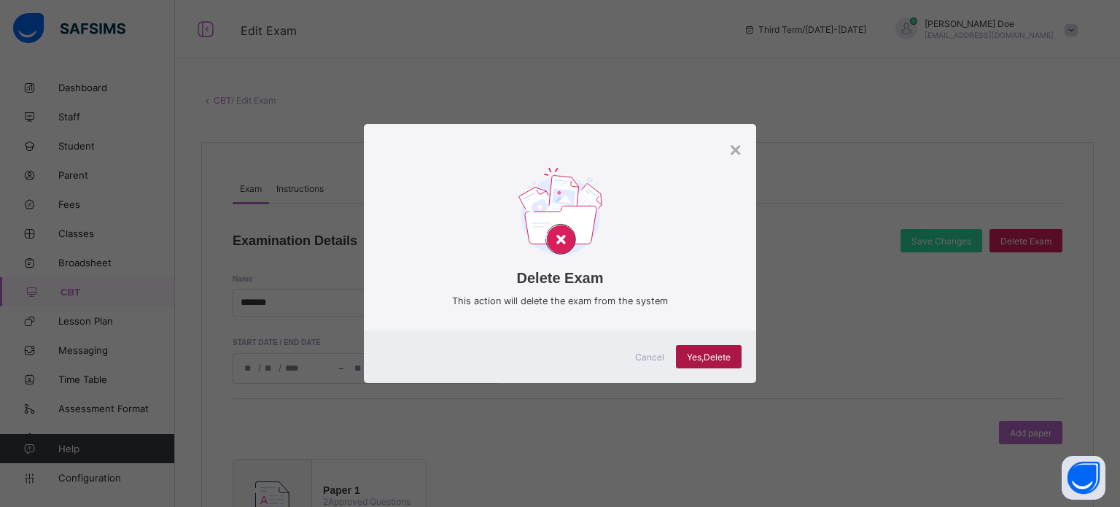
click at [687, 358] on span "Yes, Delete" at bounding box center [709, 356] width 44 height 11
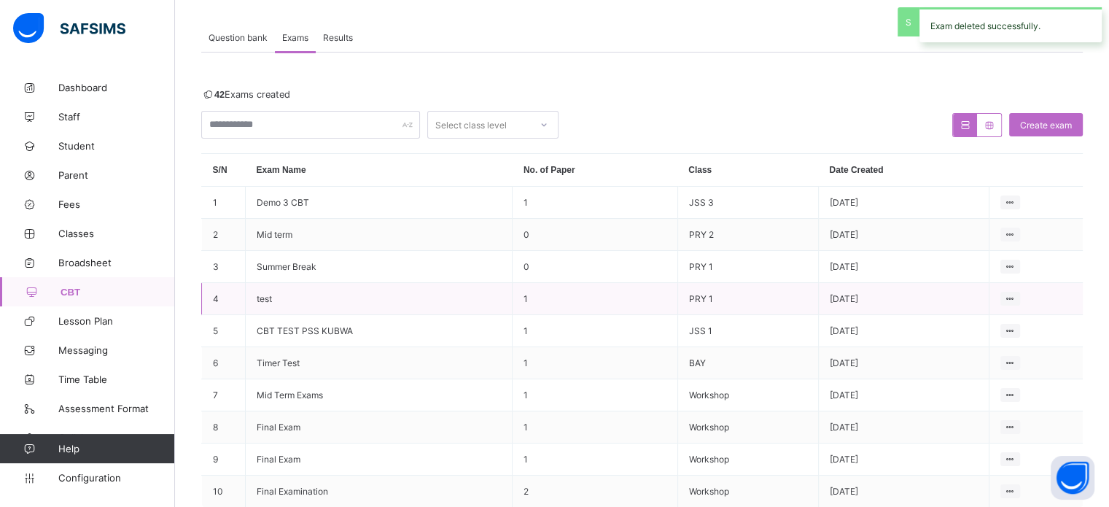
scroll to position [150, 0]
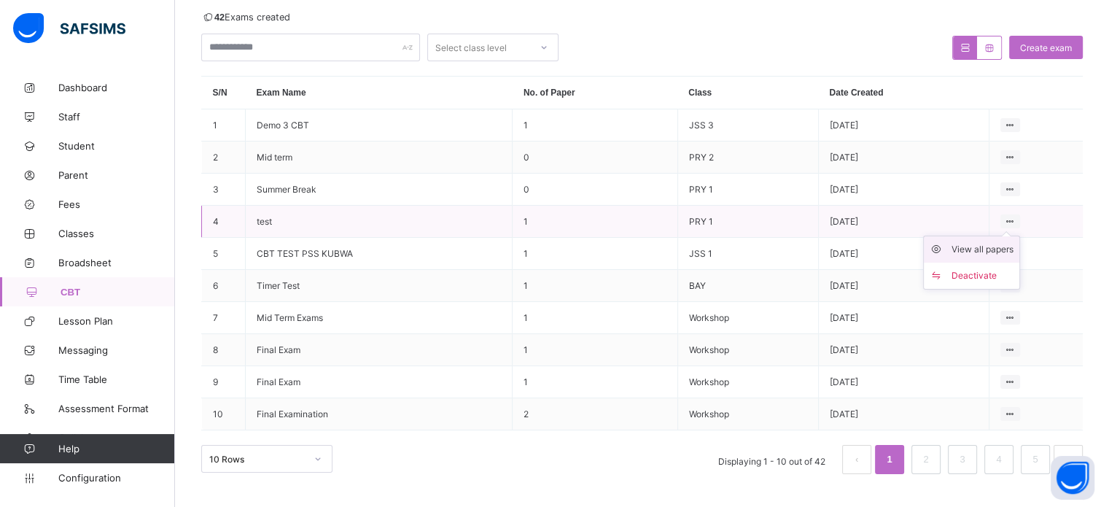
click at [994, 251] on div "View all papers" at bounding box center [982, 249] width 62 height 15
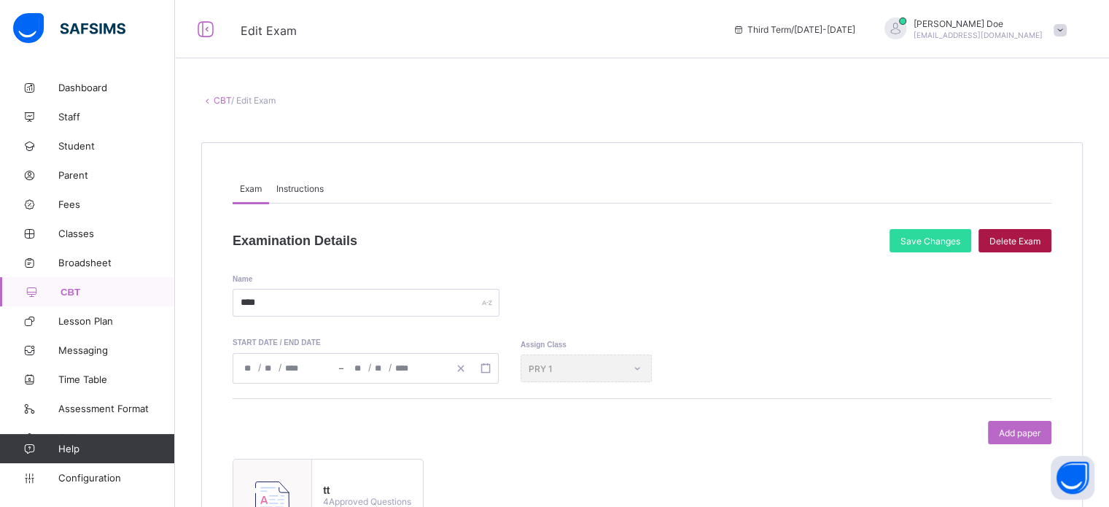
click at [1037, 237] on span "Delete Exam" at bounding box center [1014, 240] width 51 height 11
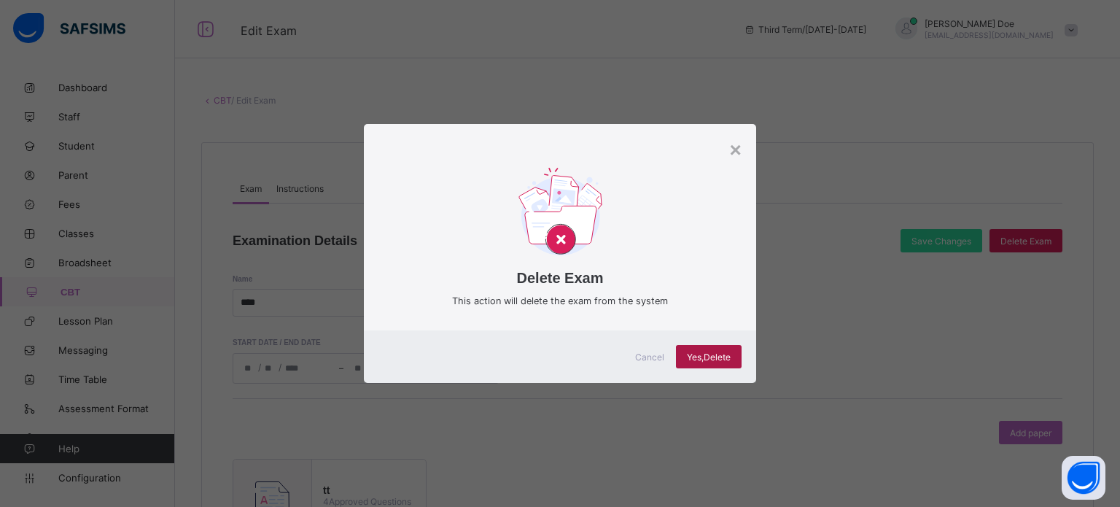
click at [715, 365] on div "Yes, Delete" at bounding box center [709, 356] width 66 height 23
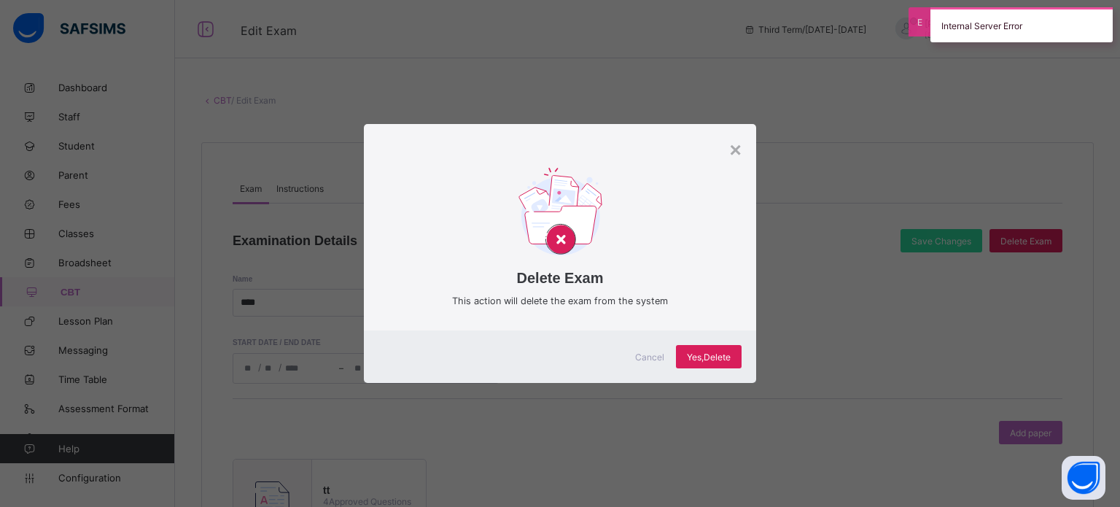
click at [659, 352] on span "Cancel" at bounding box center [649, 356] width 29 height 11
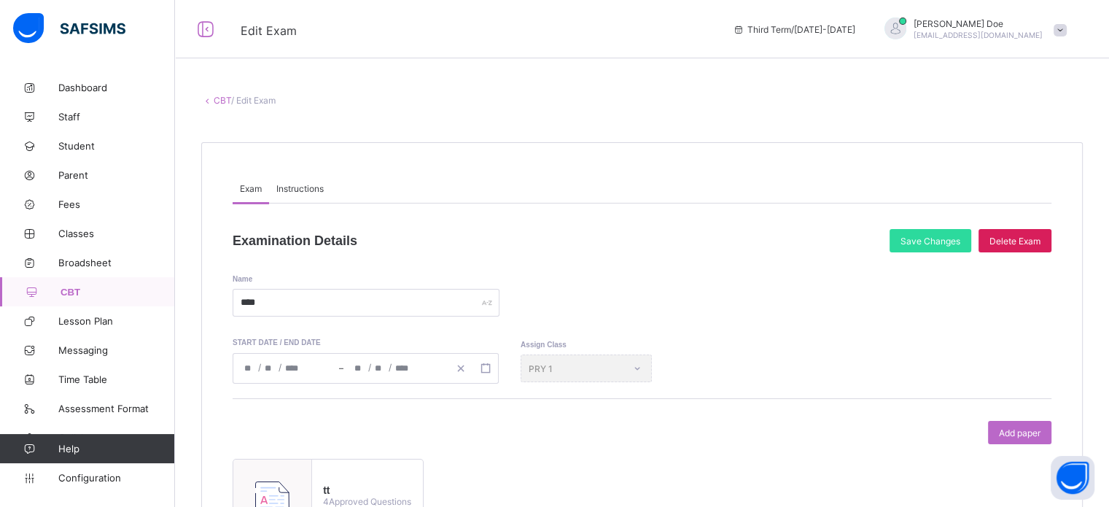
click at [223, 96] on link "CBT" at bounding box center [222, 100] width 17 height 11
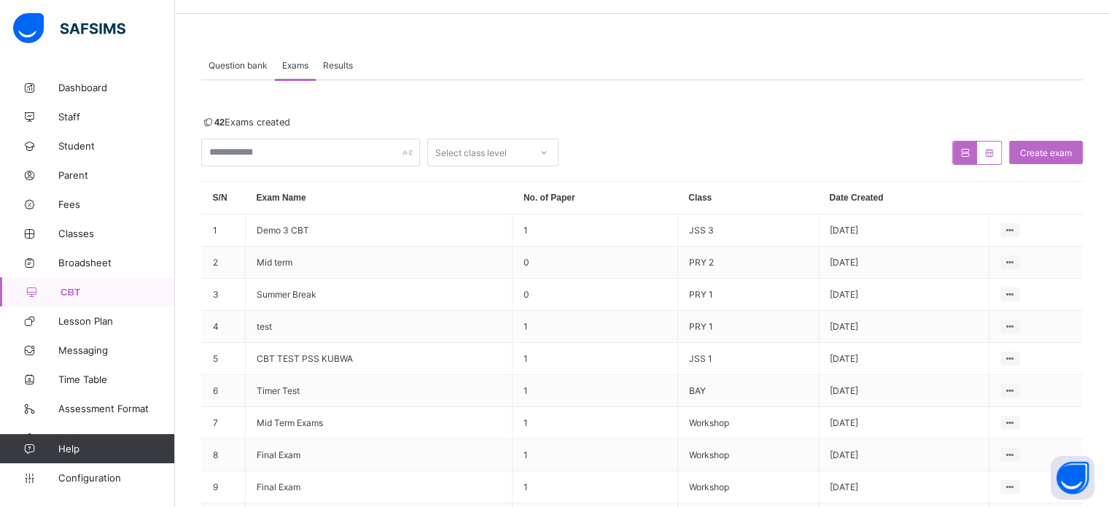
scroll to position [150, 0]
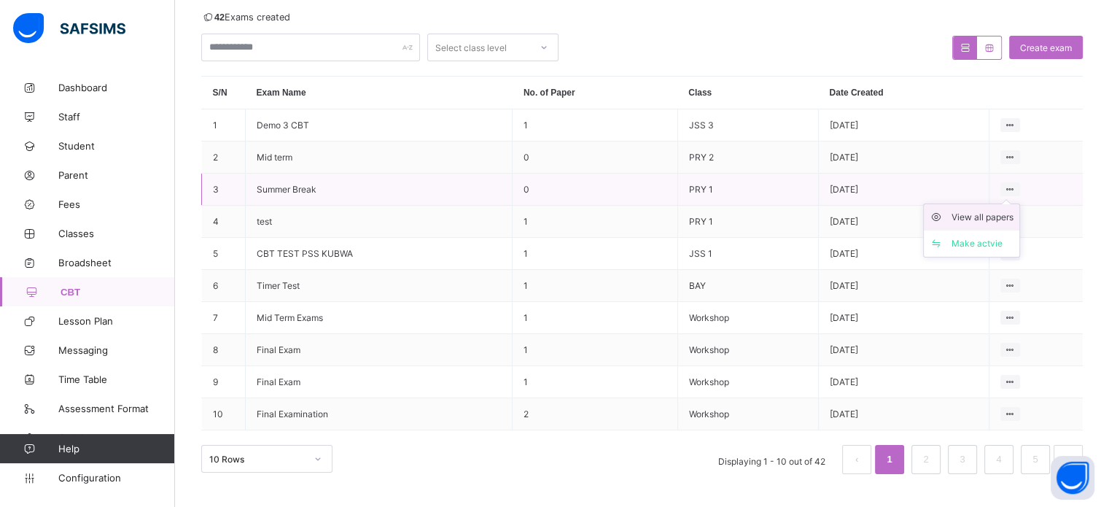
click at [982, 213] on div "View all papers" at bounding box center [982, 217] width 62 height 15
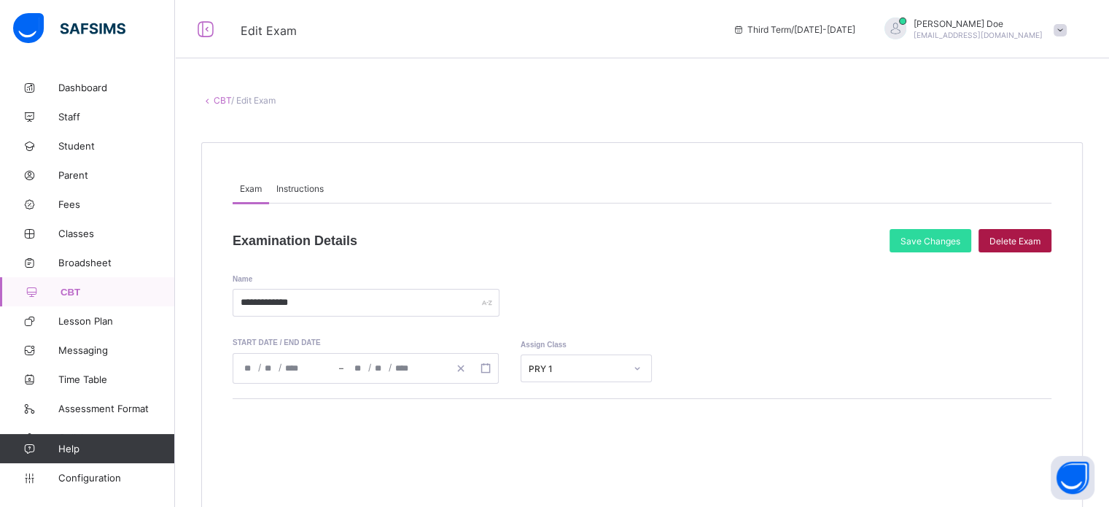
click at [1015, 233] on div "Delete Exam" at bounding box center [1014, 240] width 73 height 23
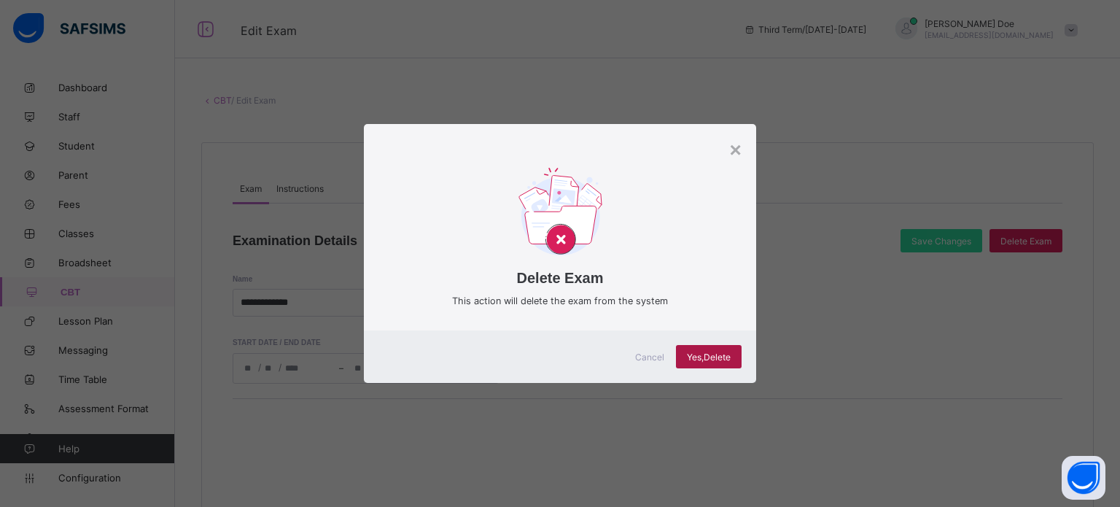
click at [710, 351] on span "Yes, Delete" at bounding box center [709, 356] width 44 height 11
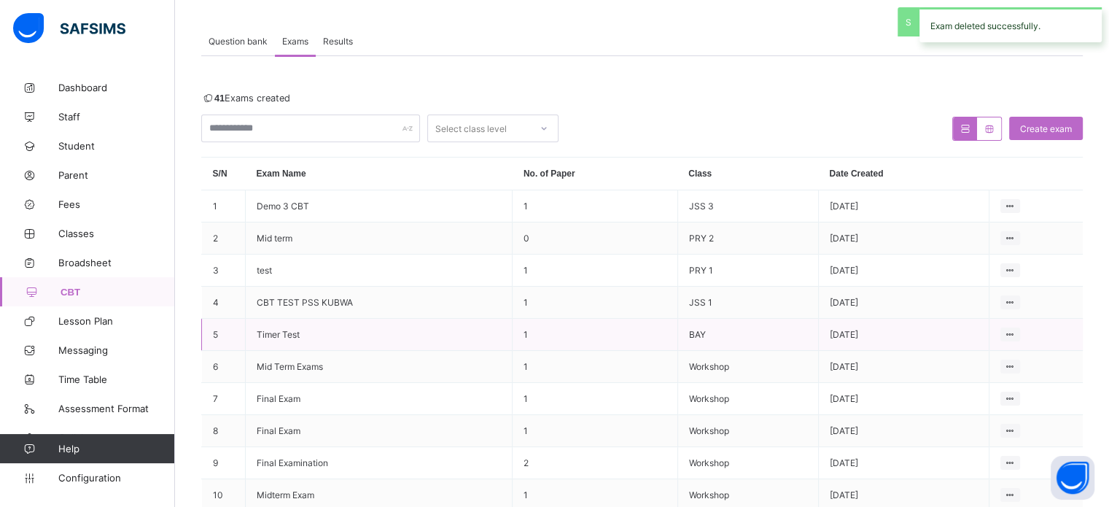
scroll to position [150, 0]
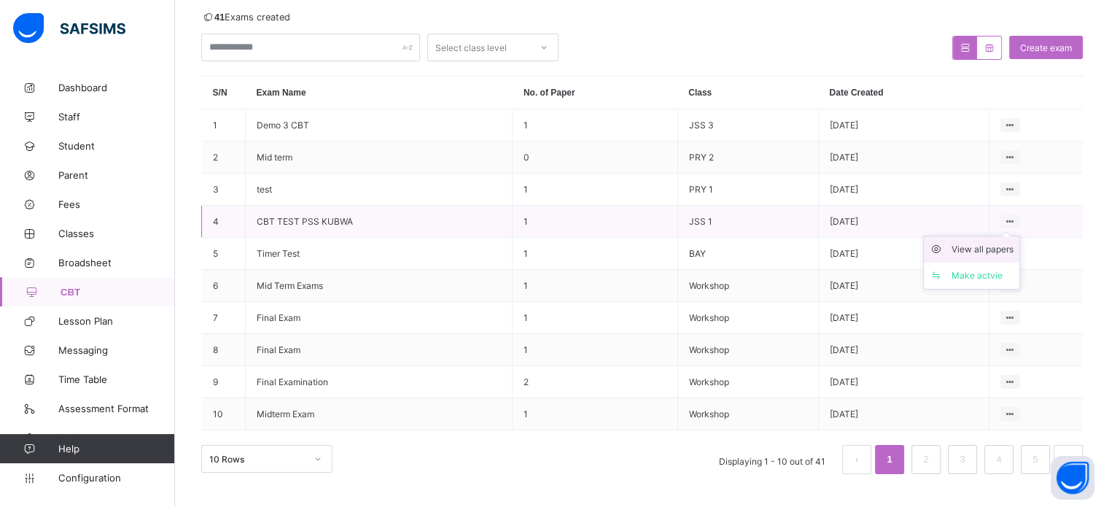
click at [974, 252] on div "View all papers" at bounding box center [982, 249] width 62 height 15
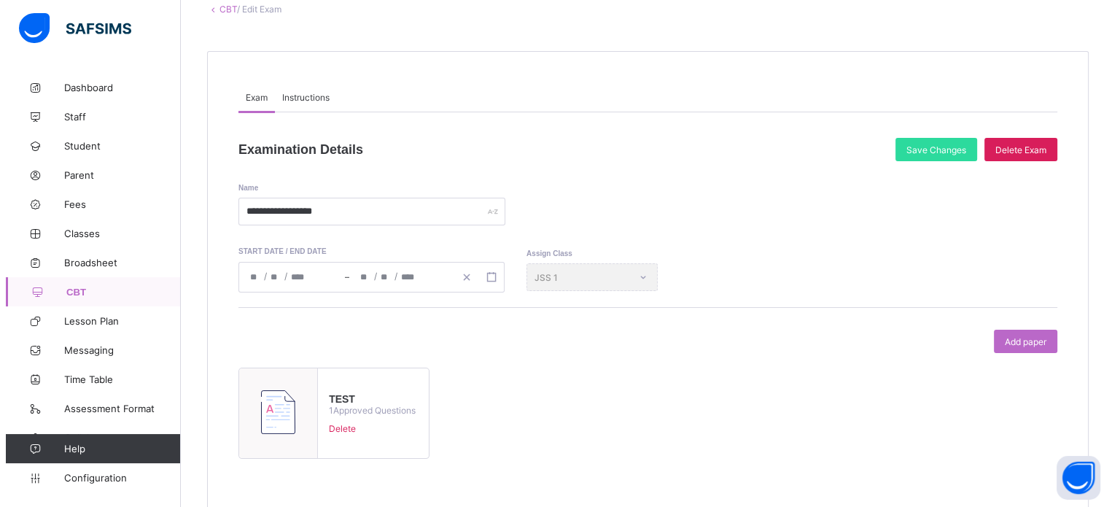
scroll to position [70, 0]
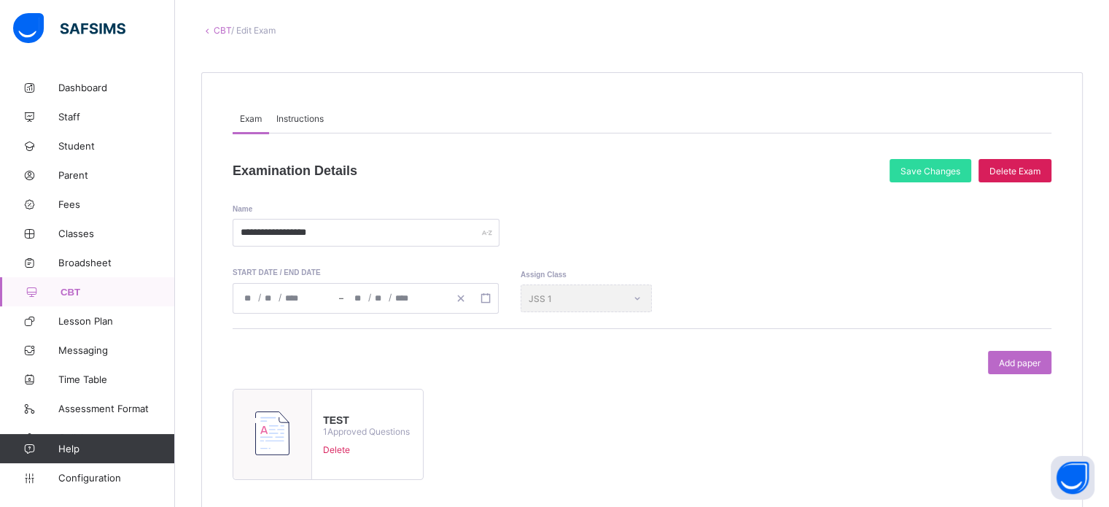
drag, startPoint x: 1034, startPoint y: 164, endPoint x: 1016, endPoint y: 175, distance: 21.3
click at [1034, 163] on div "Delete Exam" at bounding box center [1014, 170] width 73 height 23
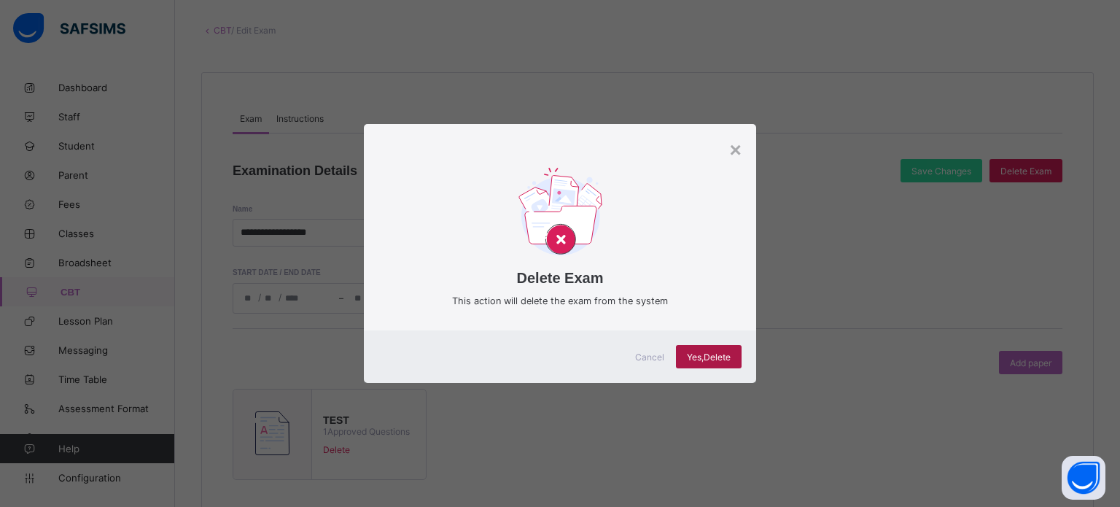
click at [720, 361] on span "Yes, Delete" at bounding box center [709, 356] width 44 height 11
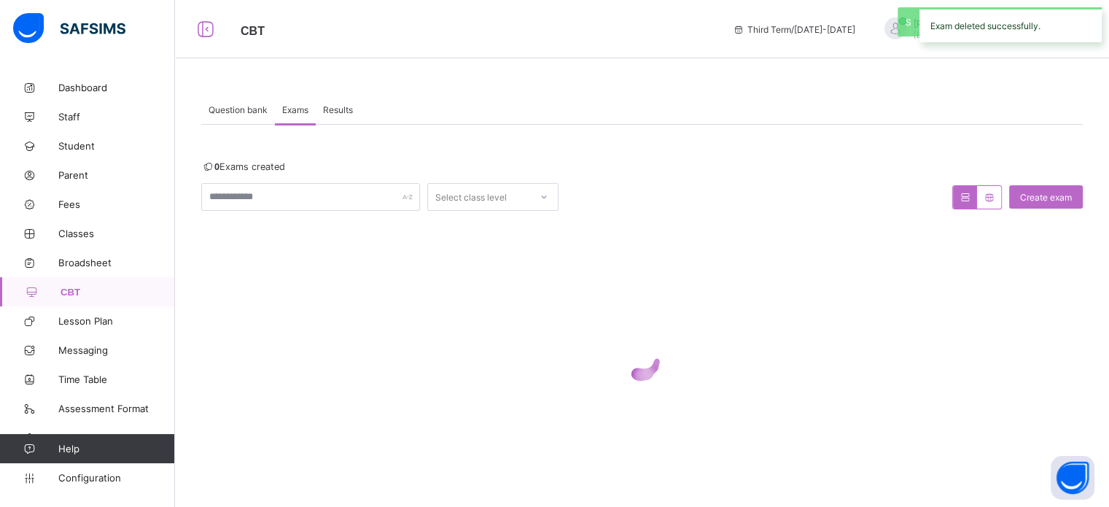
click at [246, 104] on span "Question bank" at bounding box center [238, 109] width 59 height 11
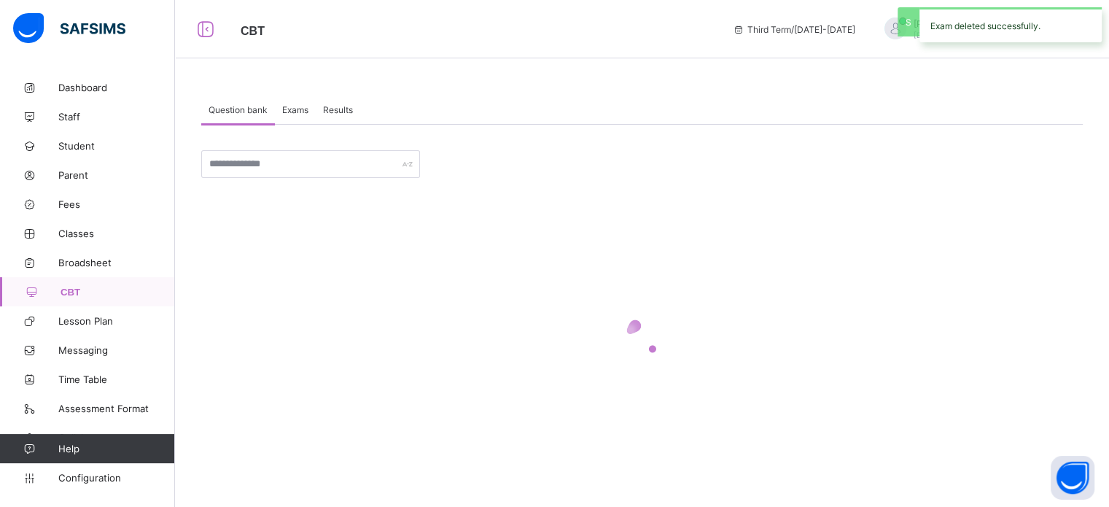
click at [375, 107] on div "Question bank Exams Results" at bounding box center [641, 110] width 881 height 30
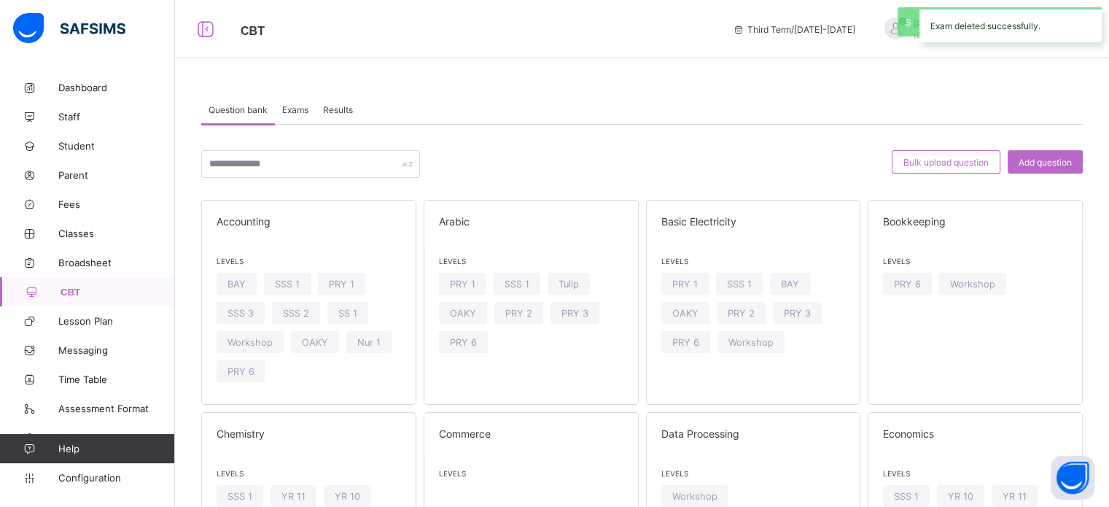
click at [346, 109] on span "Results" at bounding box center [338, 109] width 30 height 11
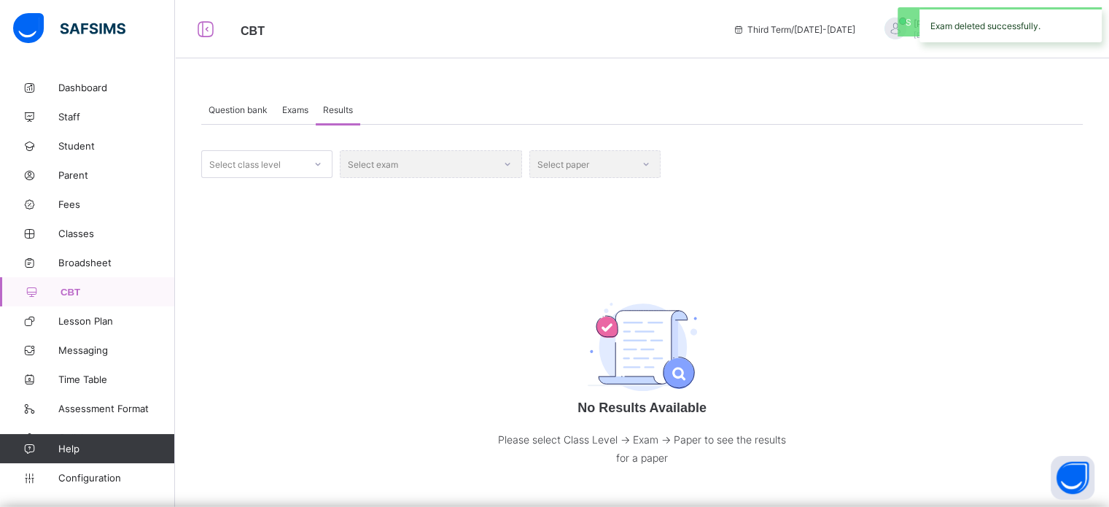
click at [287, 113] on span "Exams" at bounding box center [295, 109] width 26 height 11
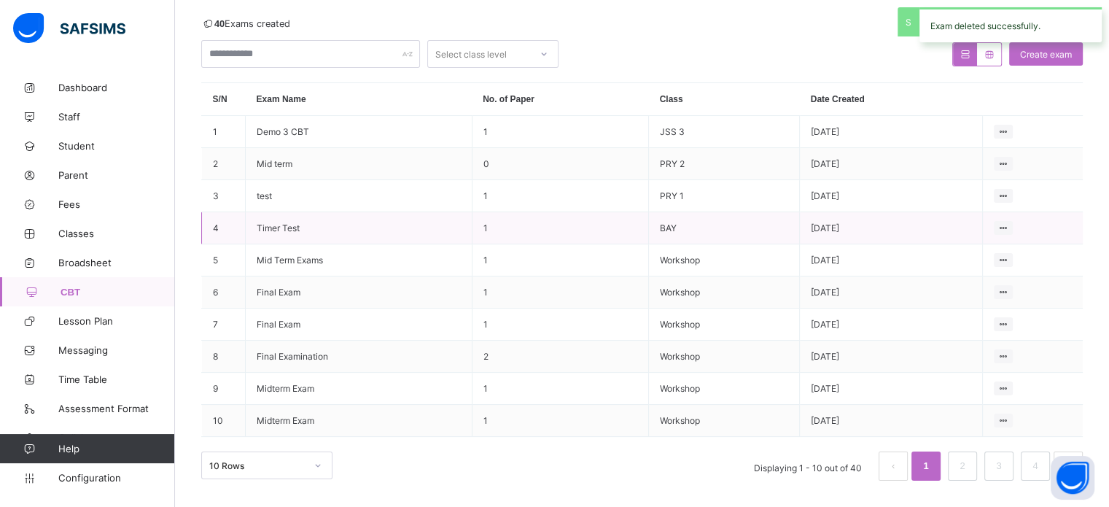
scroll to position [150, 0]
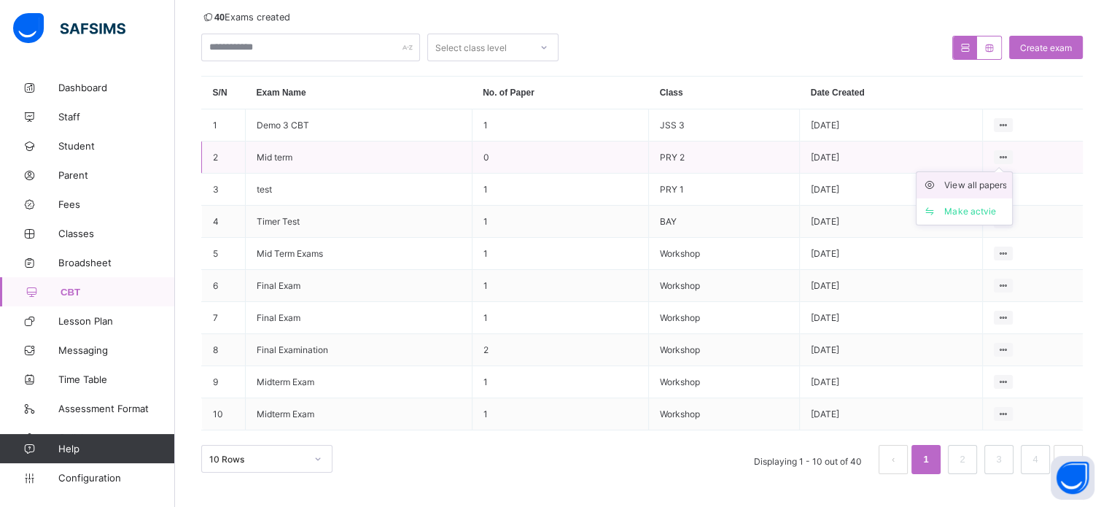
click at [973, 187] on div "View all papers" at bounding box center [975, 185] width 62 height 15
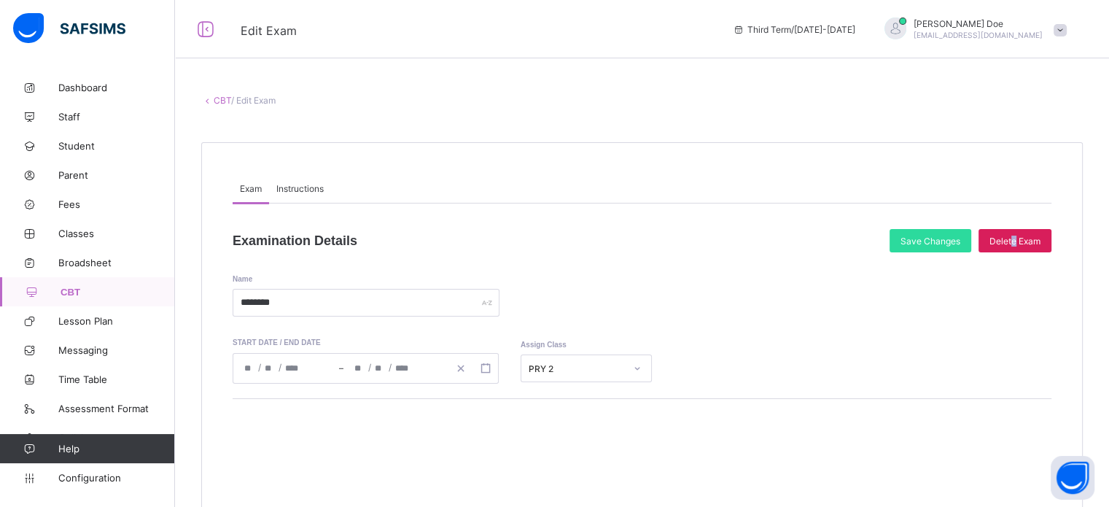
click at [1021, 241] on span "Delete Exam" at bounding box center [1014, 240] width 51 height 11
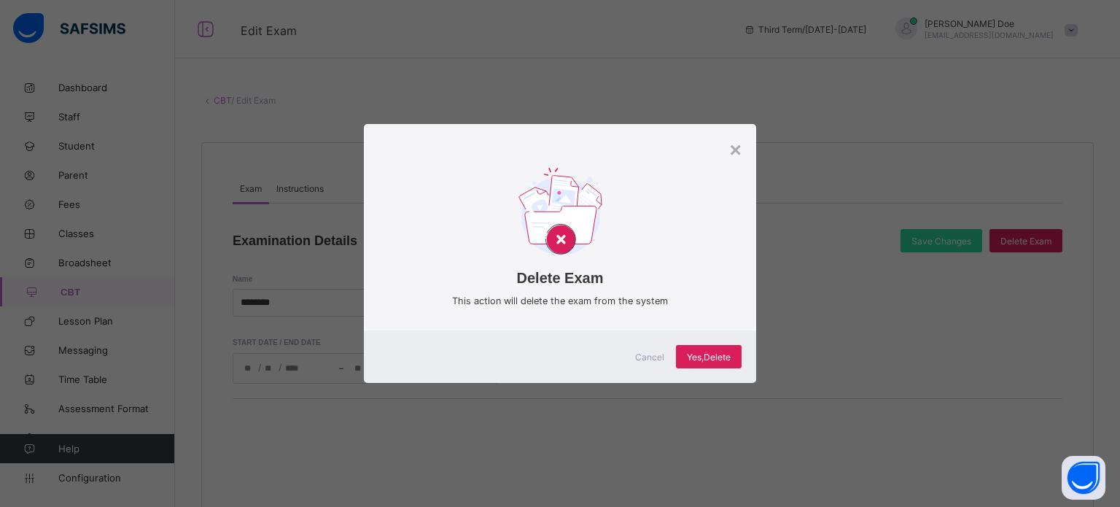
drag, startPoint x: 729, startPoint y: 394, endPoint x: 720, endPoint y: 386, distance: 11.9
click at [726, 394] on div "× Delete Exam This action will delete the exam from the system Cancel Yes, Dele…" at bounding box center [560, 253] width 1120 height 507
click at [711, 368] on div "Cancel Yes, Delete" at bounding box center [560, 356] width 392 height 52
click at [709, 351] on span "Yes, Delete" at bounding box center [709, 356] width 44 height 11
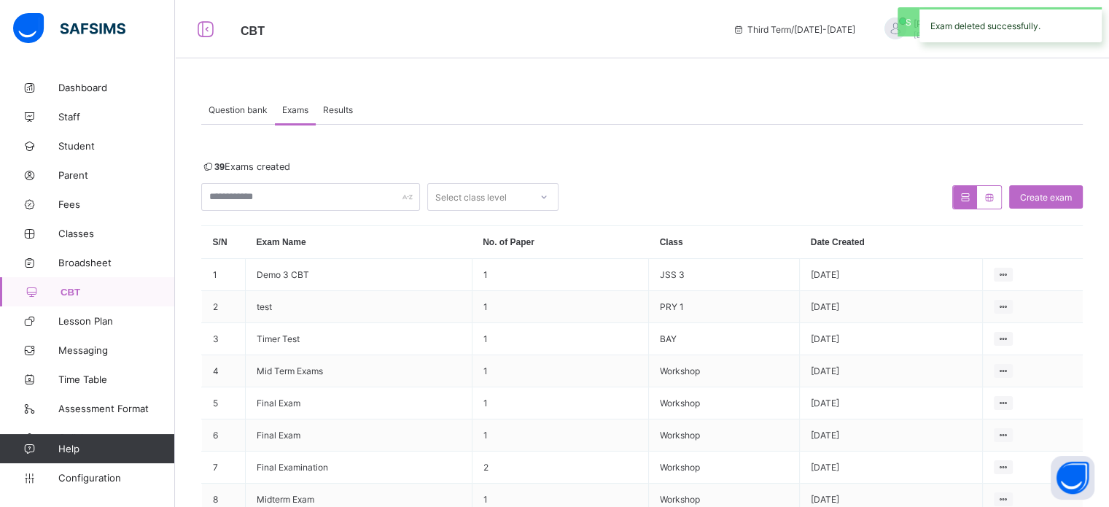
click at [253, 98] on div "Question bank" at bounding box center [238, 109] width 74 height 29
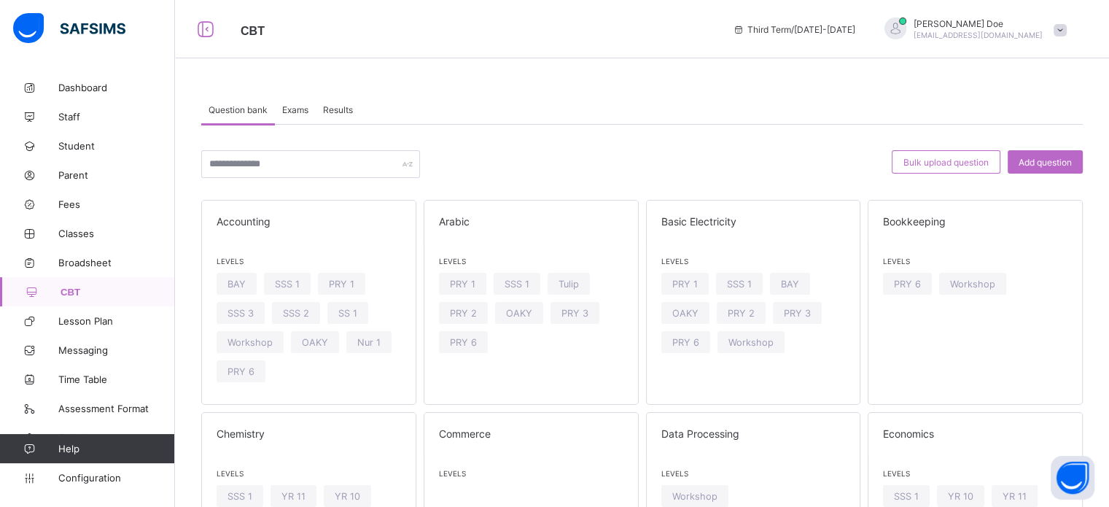
click at [305, 101] on div "Exams" at bounding box center [295, 109] width 41 height 29
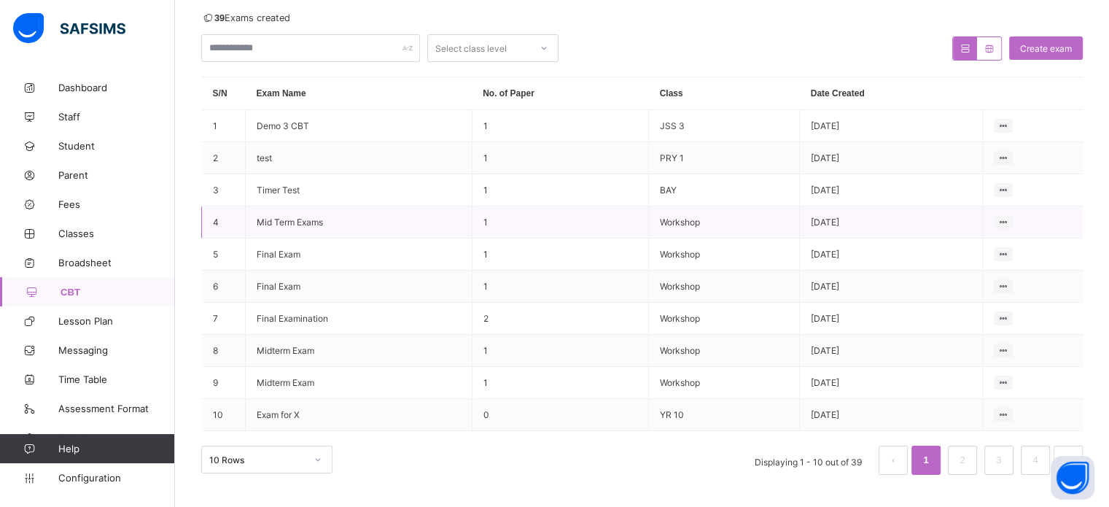
scroll to position [150, 0]
click at [985, 346] on div "View all papers" at bounding box center [975, 345] width 62 height 15
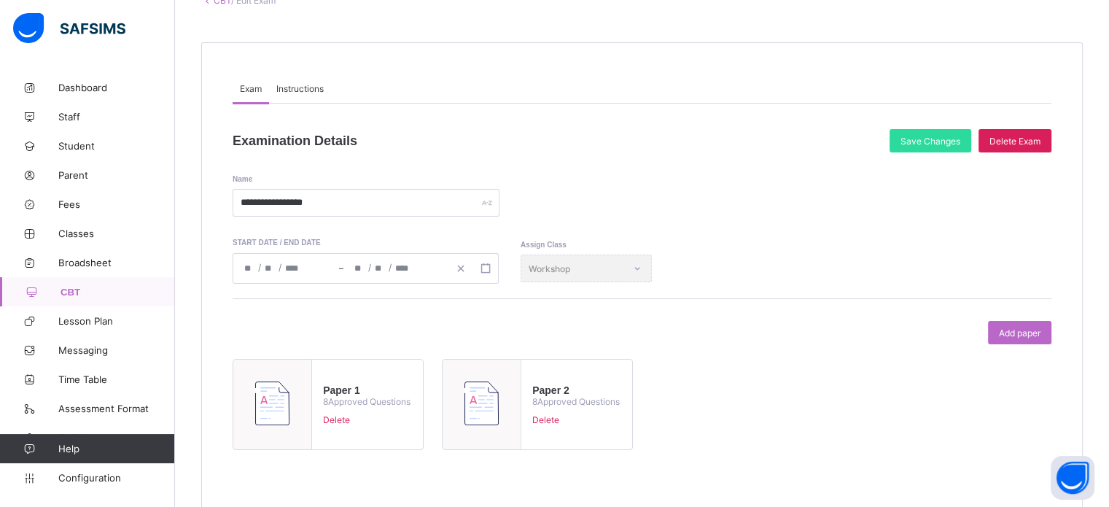
scroll to position [143, 0]
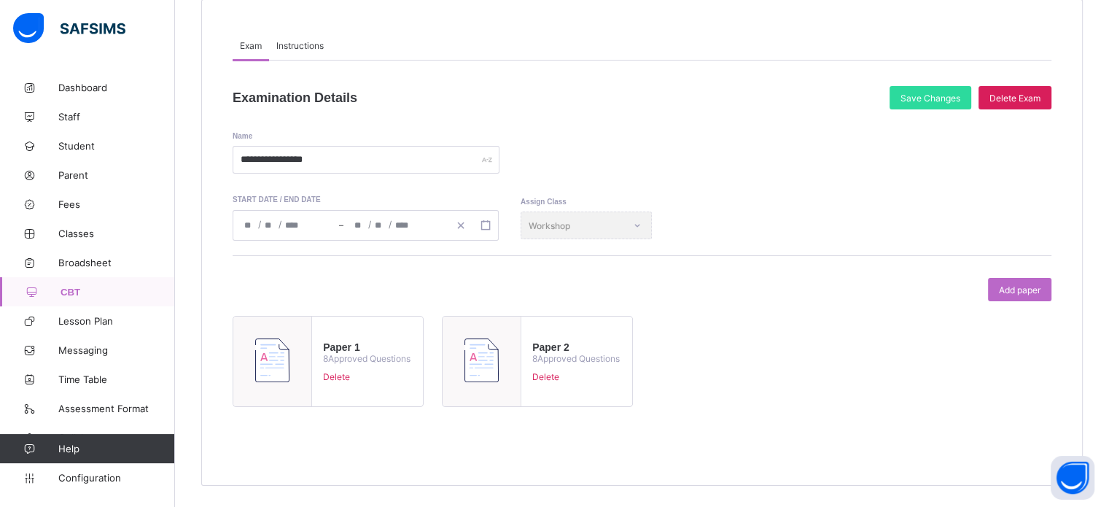
click at [540, 379] on span "Delete" at bounding box center [575, 376] width 87 height 11
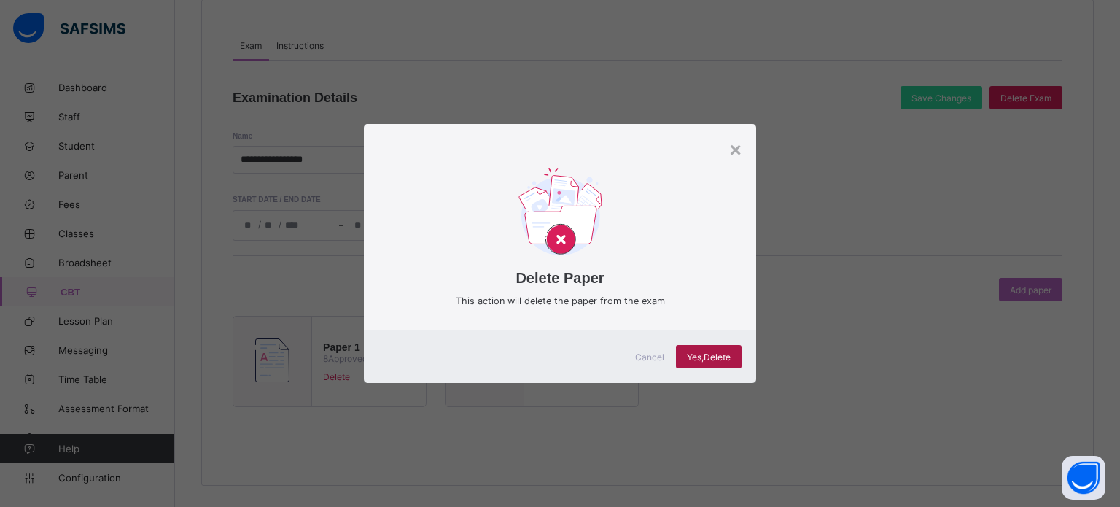
drag, startPoint x: 717, startPoint y: 362, endPoint x: 708, endPoint y: 359, distance: 10.2
click at [709, 361] on div "Yes, Delete" at bounding box center [709, 356] width 66 height 23
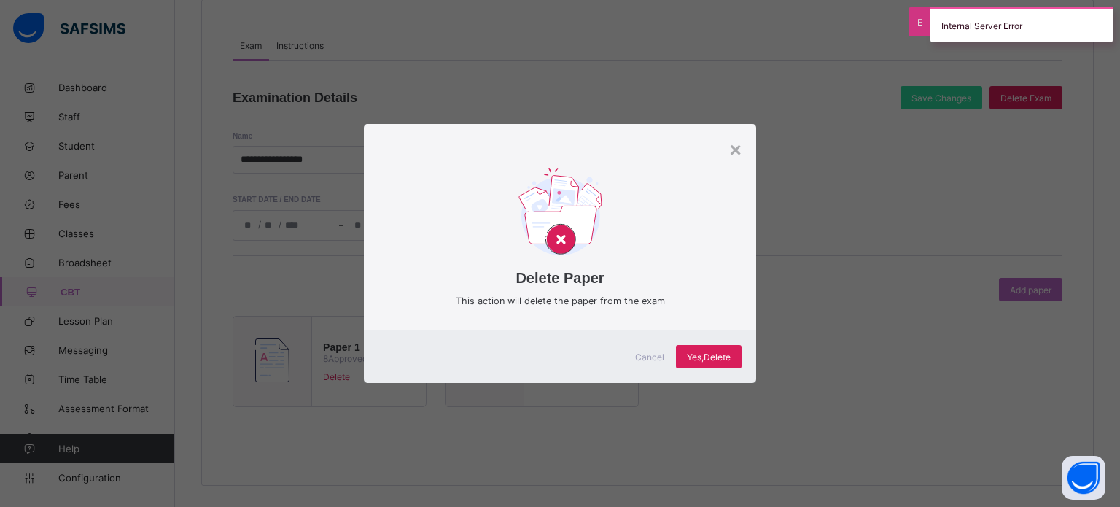
click at [639, 350] on div "Cancel" at bounding box center [649, 356] width 52 height 23
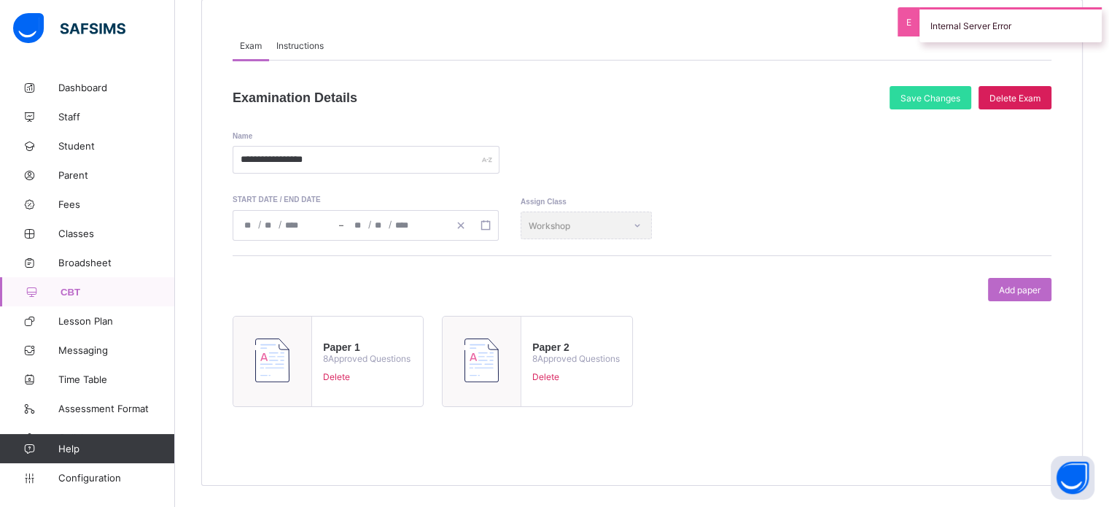
click at [330, 376] on span "Delete" at bounding box center [366, 376] width 87 height 11
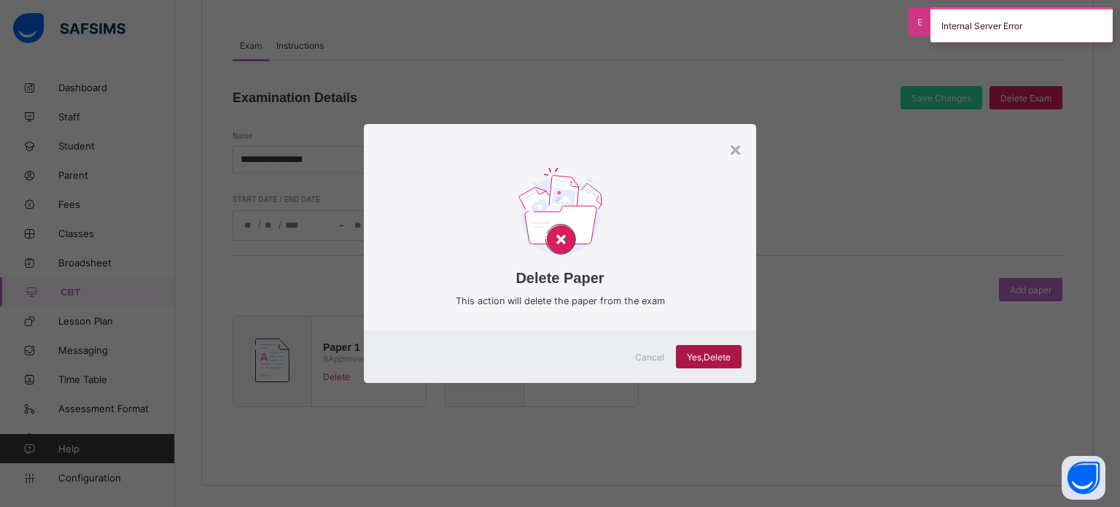
click at [706, 349] on div "Yes, Delete" at bounding box center [709, 356] width 66 height 23
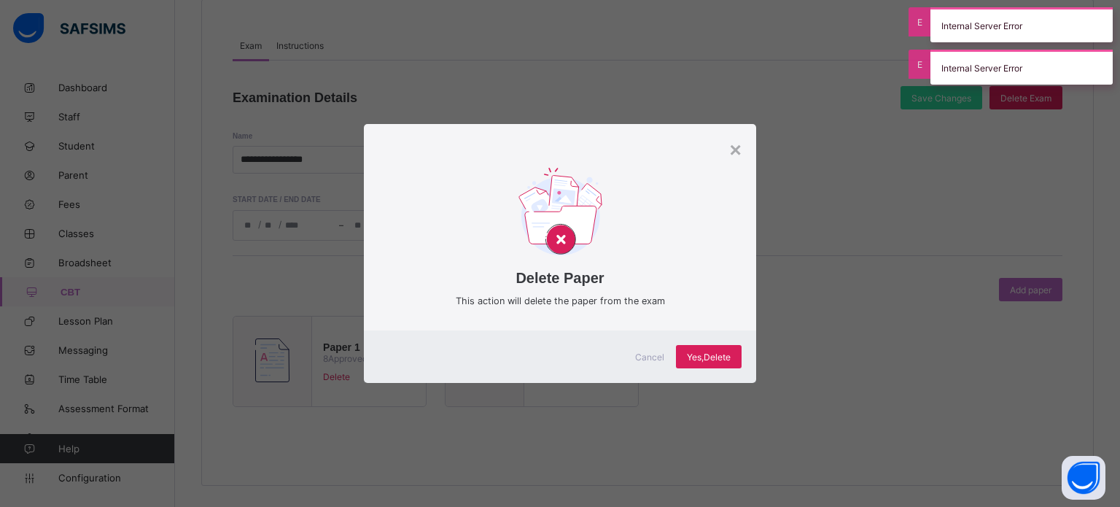
click at [873, 228] on div "× Delete Paper This action will delete the paper from the exam Cancel Yes, Dele…" at bounding box center [560, 253] width 1120 height 507
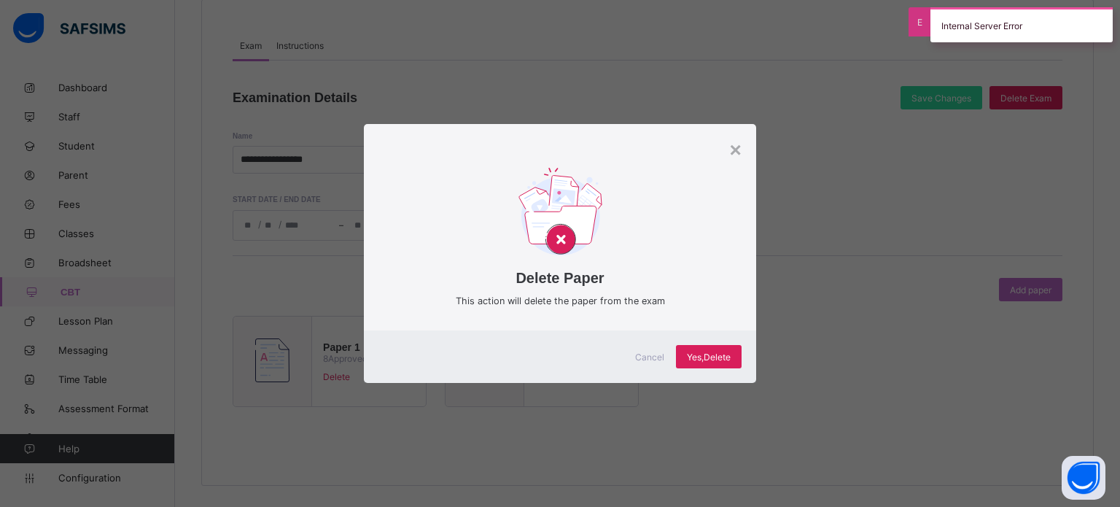
click at [652, 346] on div "Cancel" at bounding box center [649, 356] width 52 height 23
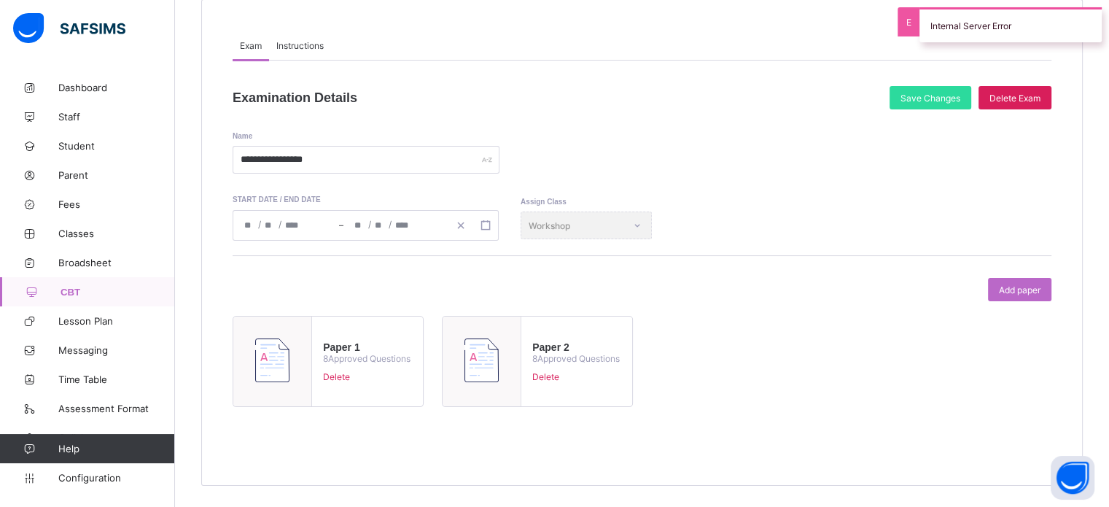
click at [1027, 84] on div "**********" at bounding box center [642, 250] width 819 height 379
drag, startPoint x: 1079, startPoint y: 96, endPoint x: 1025, endPoint y: 98, distance: 54.0
click at [1077, 96] on div "**********" at bounding box center [641, 242] width 881 height 486
click at [998, 98] on div "Delete Exam" at bounding box center [1014, 97] width 73 height 23
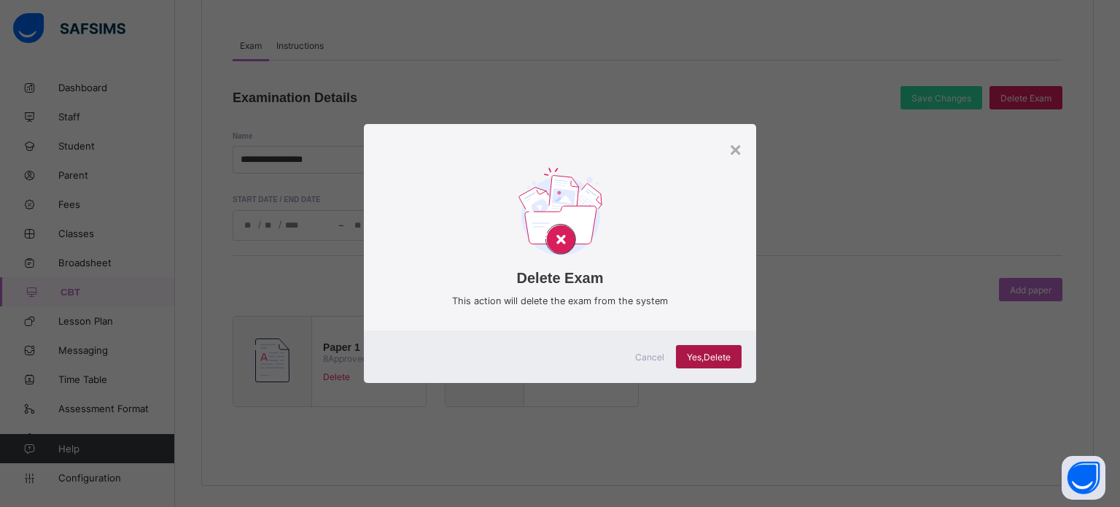
click at [728, 351] on span "Yes, Delete" at bounding box center [709, 356] width 44 height 11
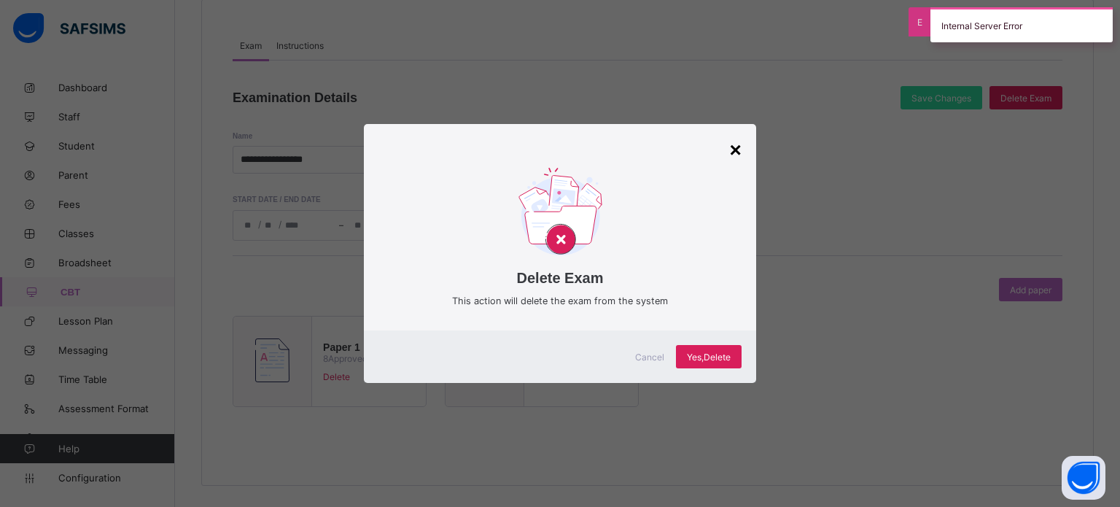
click at [734, 148] on div "×" at bounding box center [735, 150] width 12 height 23
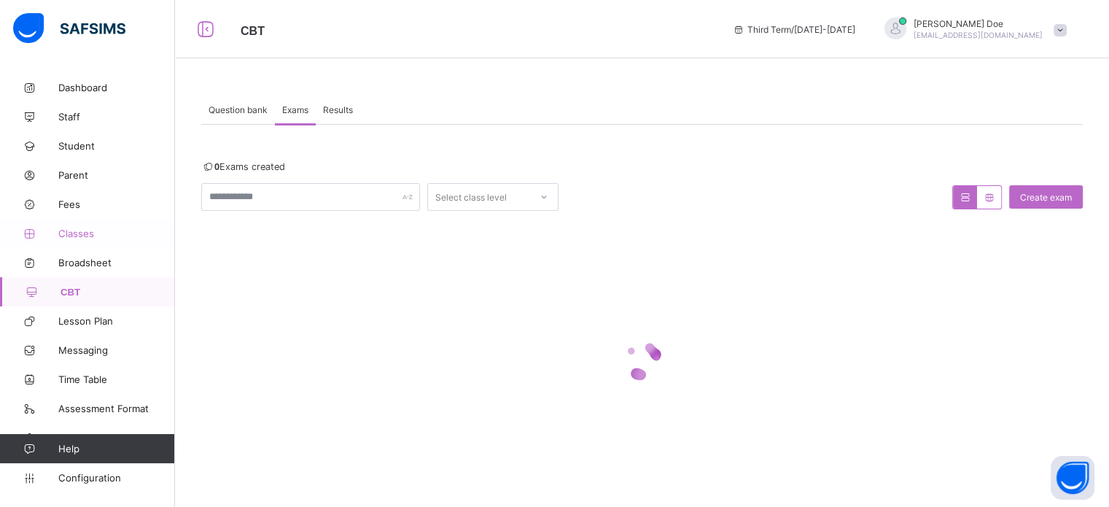
click at [61, 230] on span "Classes" at bounding box center [116, 233] width 117 height 12
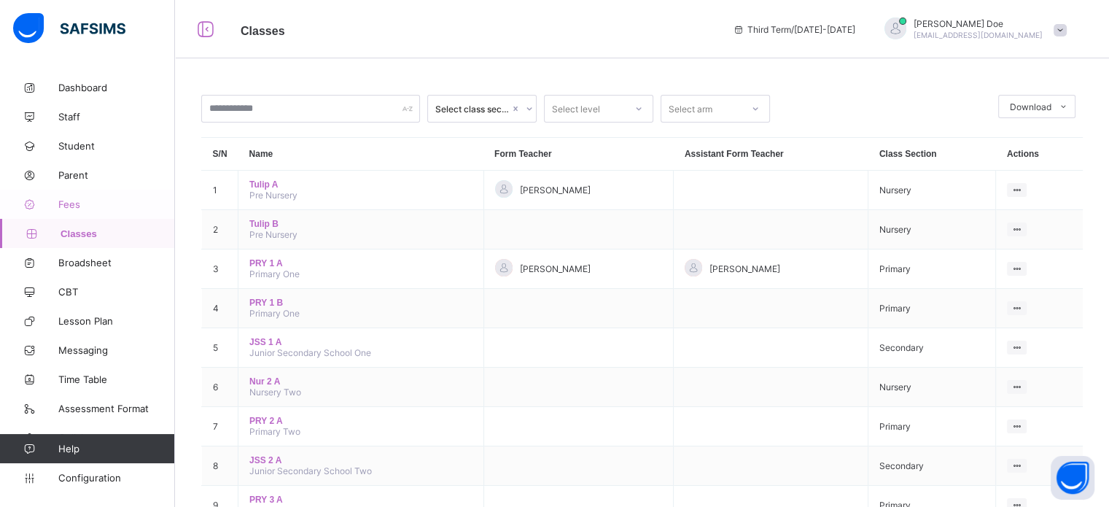
drag, startPoint x: 64, startPoint y: 224, endPoint x: 61, endPoint y: 216, distance: 8.8
click at [63, 222] on link "Classes" at bounding box center [87, 233] width 175 height 29
click at [58, 204] on span "Fees" at bounding box center [116, 204] width 117 height 12
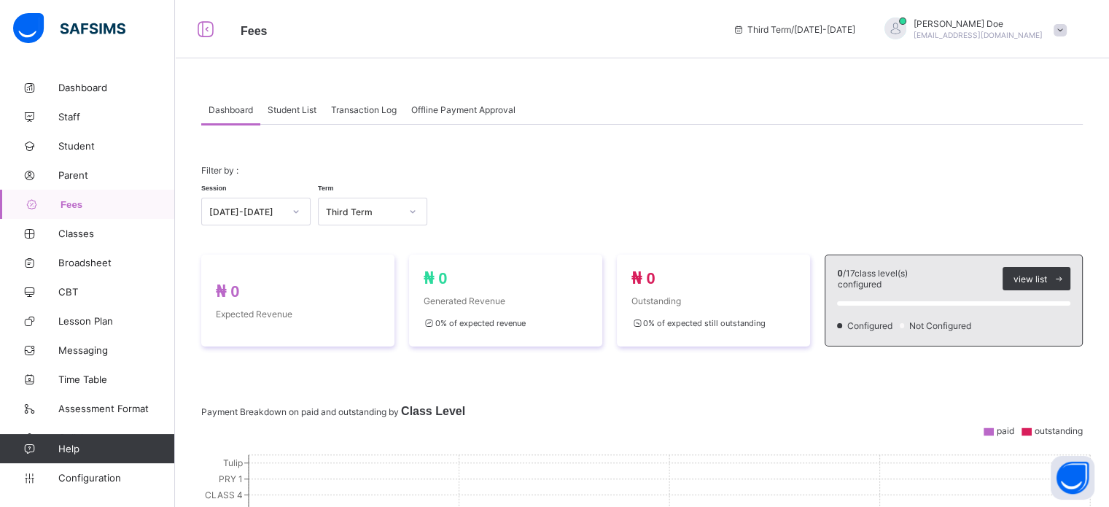
click at [284, 113] on span "Student List" at bounding box center [292, 109] width 49 height 11
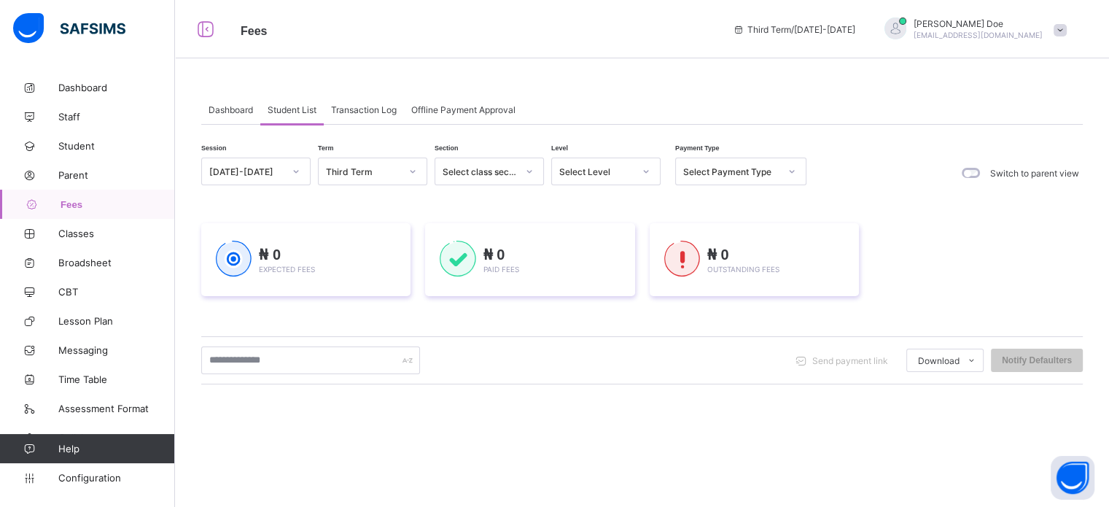
click at [387, 104] on span "Transaction Log" at bounding box center [364, 109] width 66 height 11
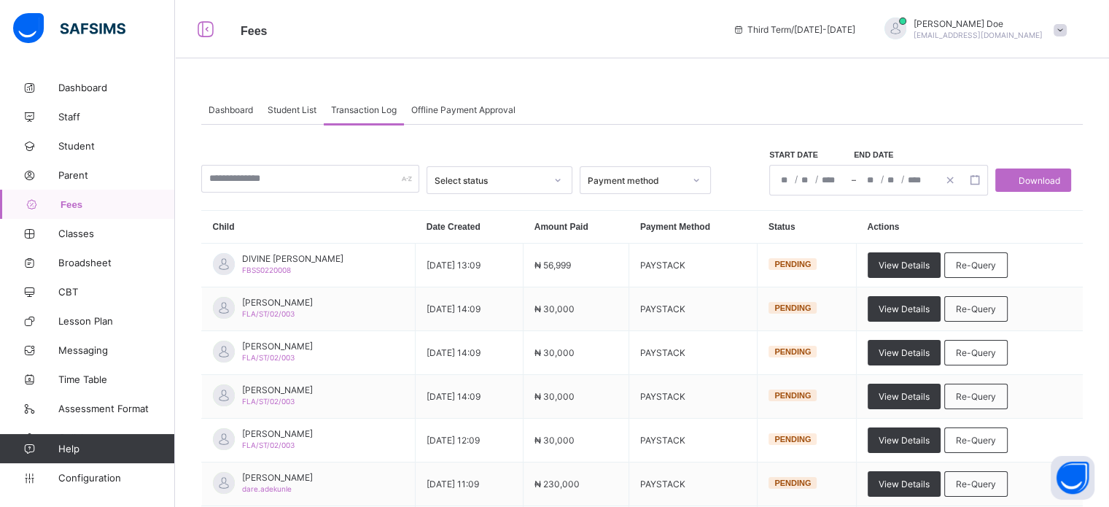
click at [450, 105] on span "Offline Payment Approval" at bounding box center [463, 109] width 104 height 11
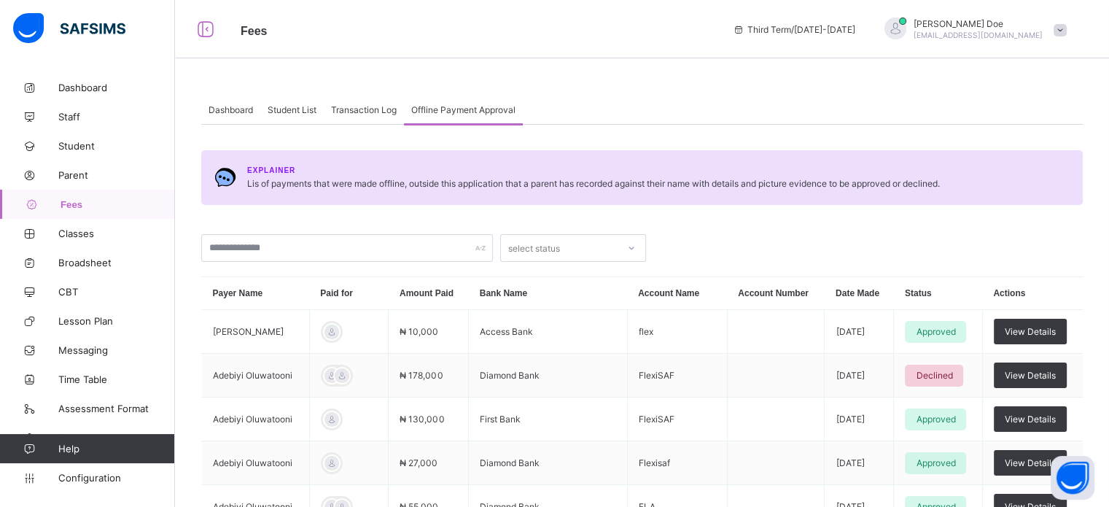
click at [352, 107] on span "Transaction Log" at bounding box center [364, 109] width 66 height 11
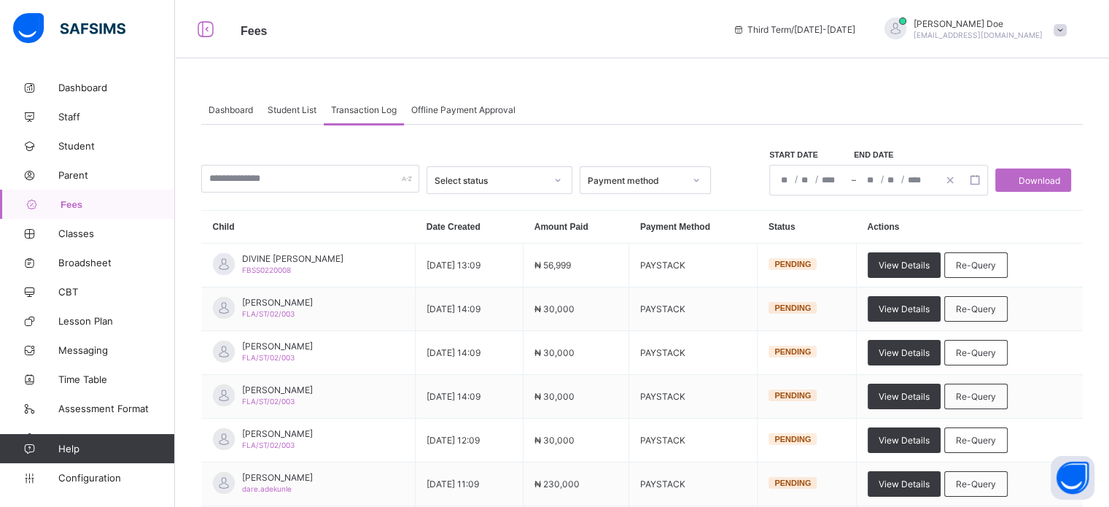
click at [262, 107] on div "Student List" at bounding box center [291, 109] width 63 height 29
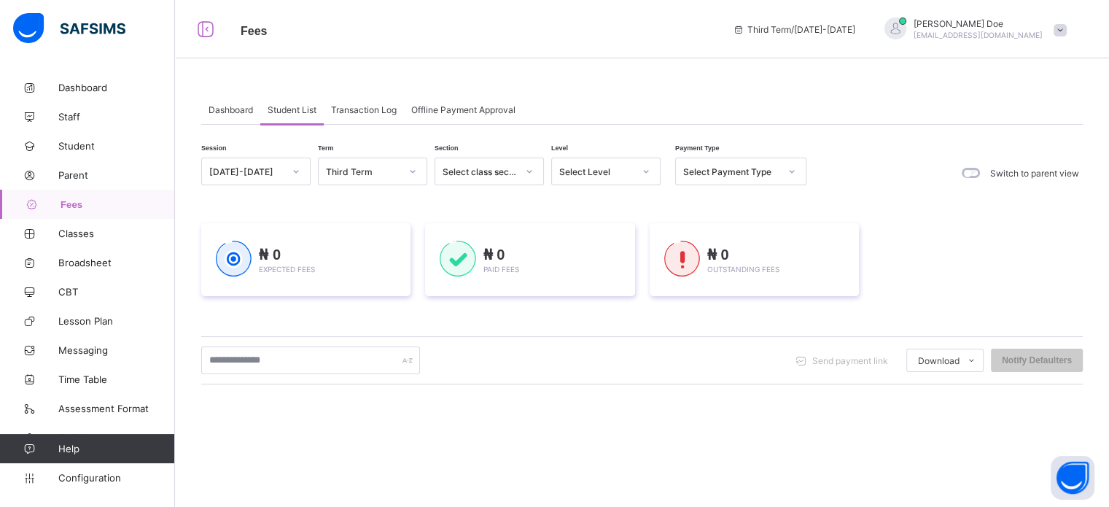
click at [217, 114] on span "Dashboard" at bounding box center [231, 109] width 44 height 11
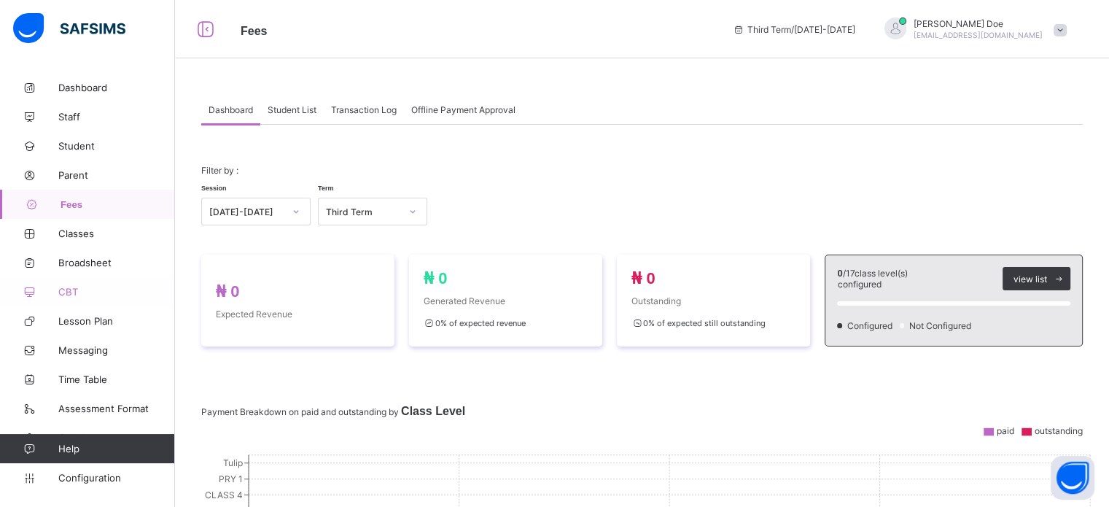
click at [61, 287] on span "CBT" at bounding box center [116, 292] width 117 height 12
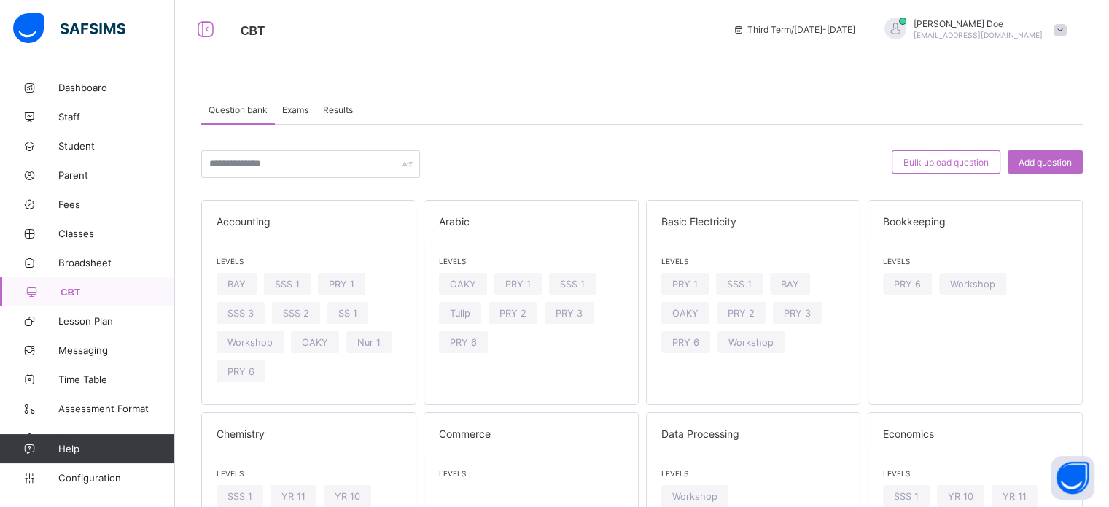
click at [340, 109] on span "Results" at bounding box center [338, 109] width 30 height 11
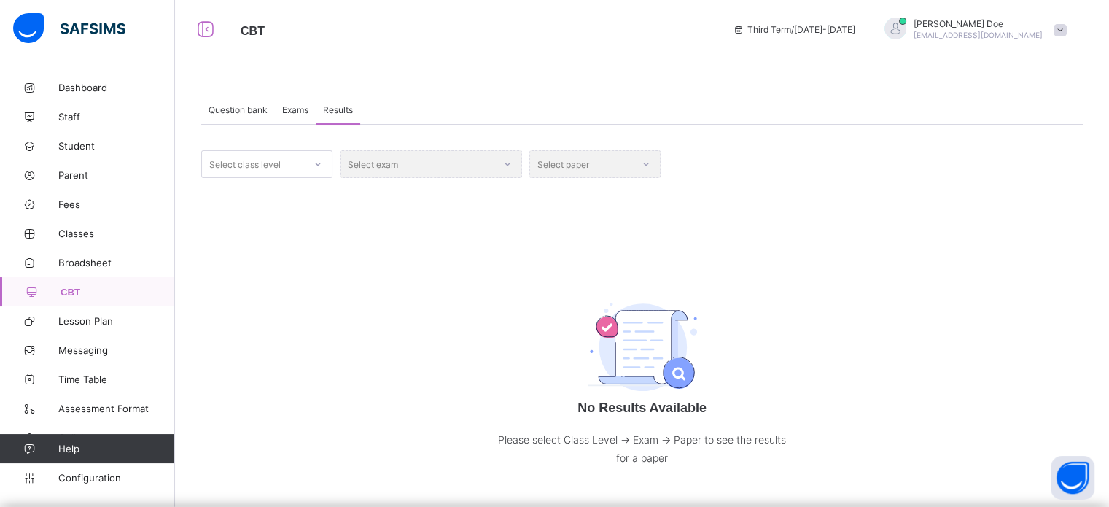
click at [303, 101] on div "Exams" at bounding box center [295, 109] width 41 height 29
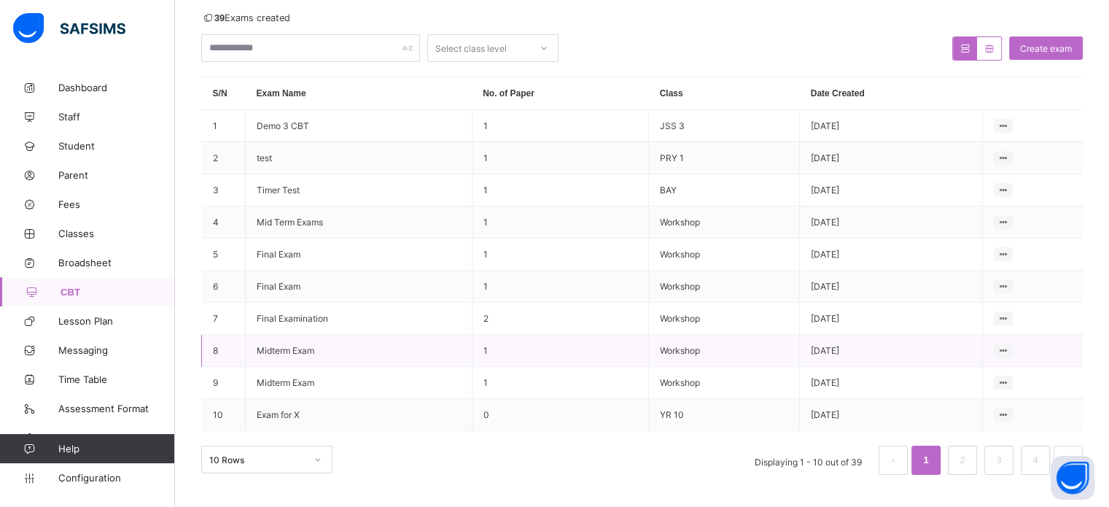
scroll to position [150, 0]
click at [989, 317] on div "View all papers" at bounding box center [975, 313] width 62 height 15
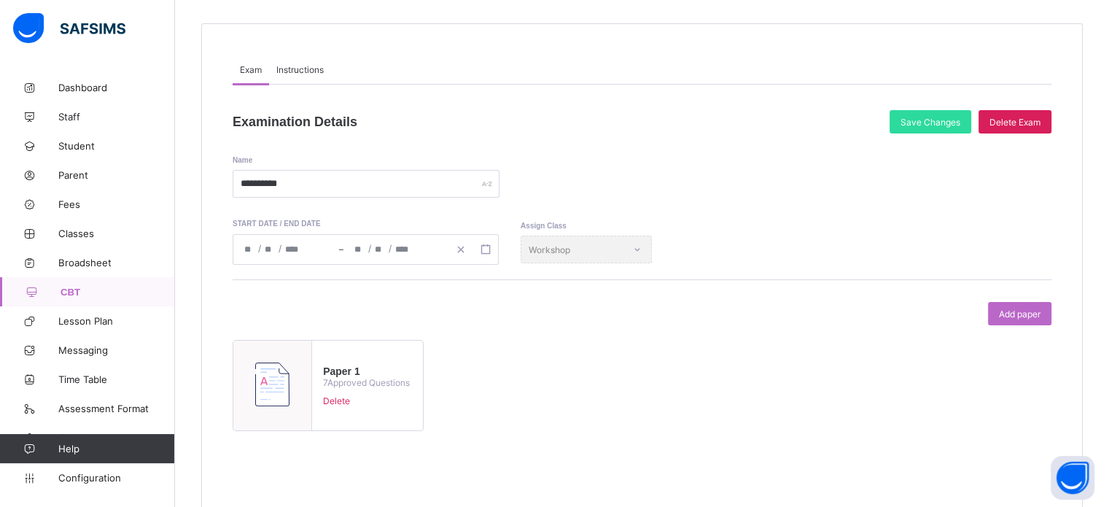
scroll to position [143, 0]
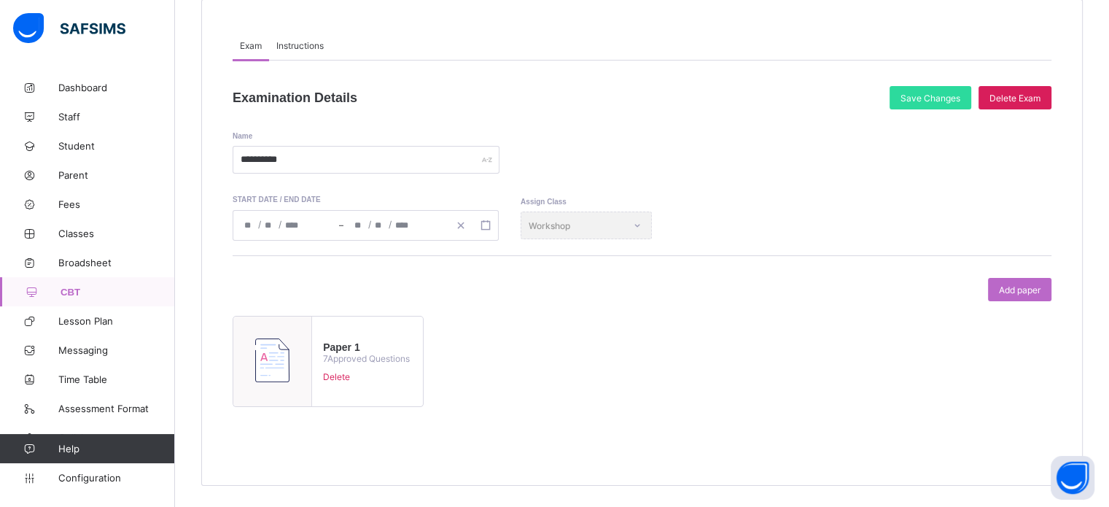
click at [338, 373] on span "Delete" at bounding box center [366, 376] width 87 height 11
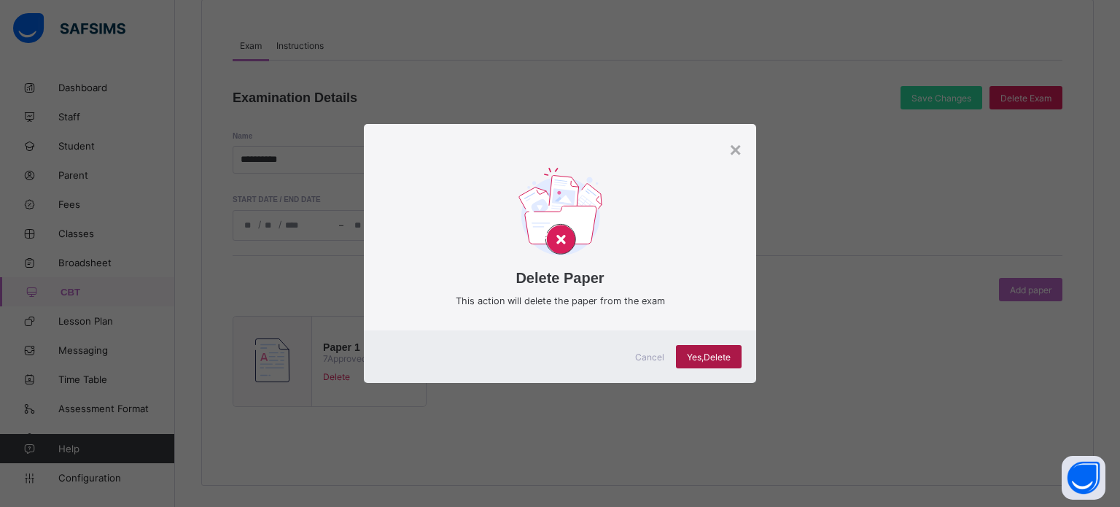
click at [709, 357] on span "Yes, Delete" at bounding box center [709, 356] width 44 height 11
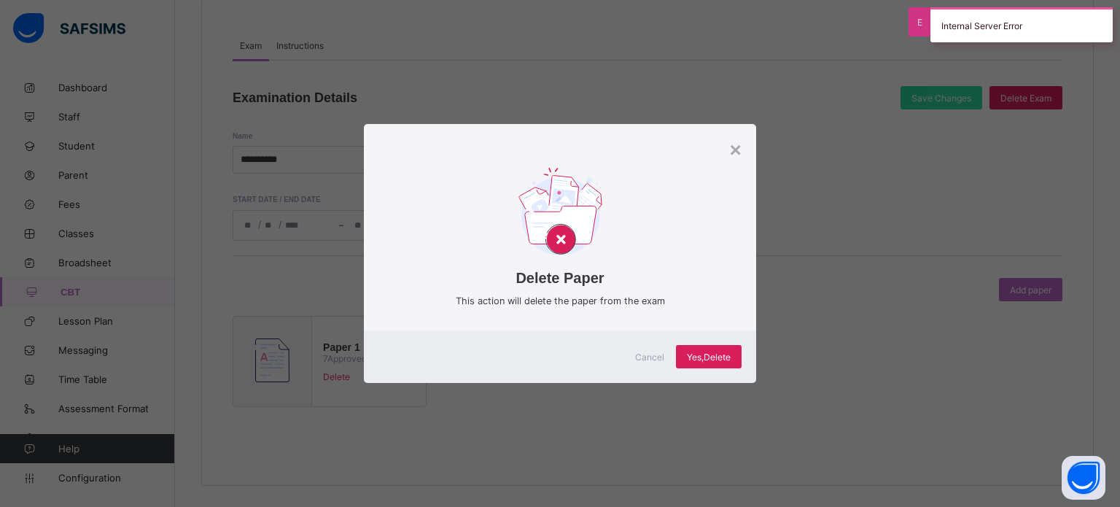
click at [651, 359] on span "Cancel" at bounding box center [649, 356] width 29 height 11
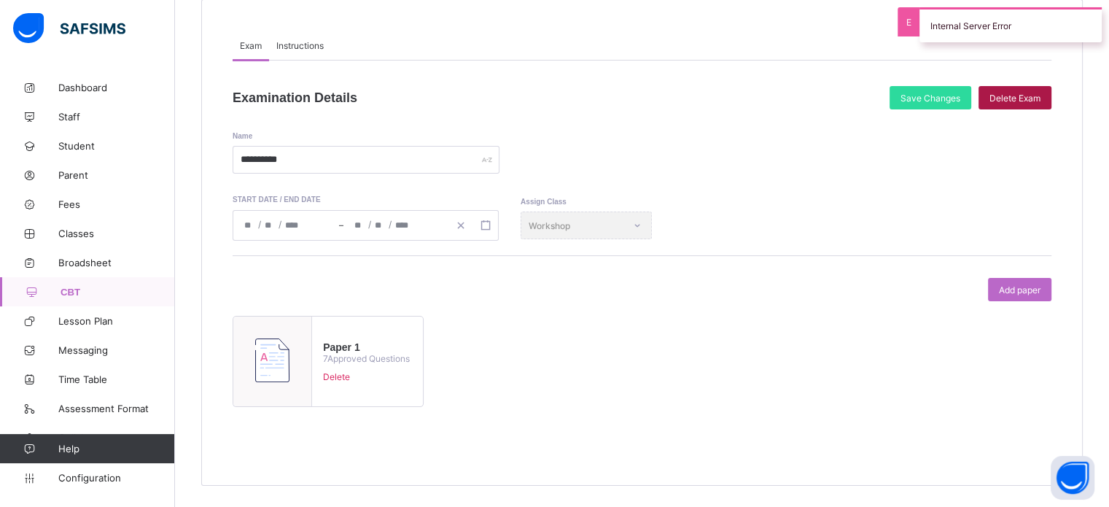
click at [1025, 97] on span "Delete Exam" at bounding box center [1014, 98] width 51 height 11
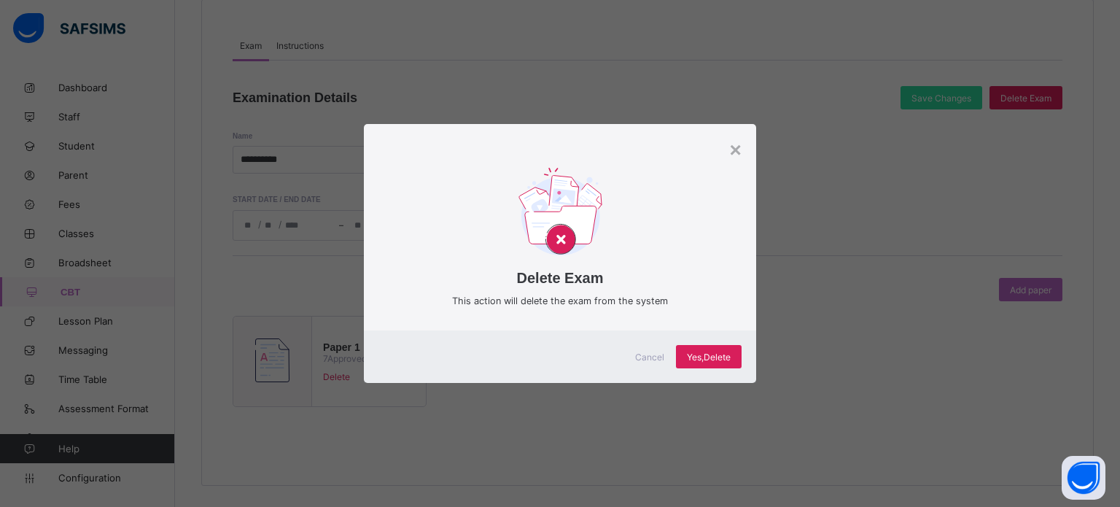
click at [653, 358] on span "Cancel" at bounding box center [649, 356] width 29 height 11
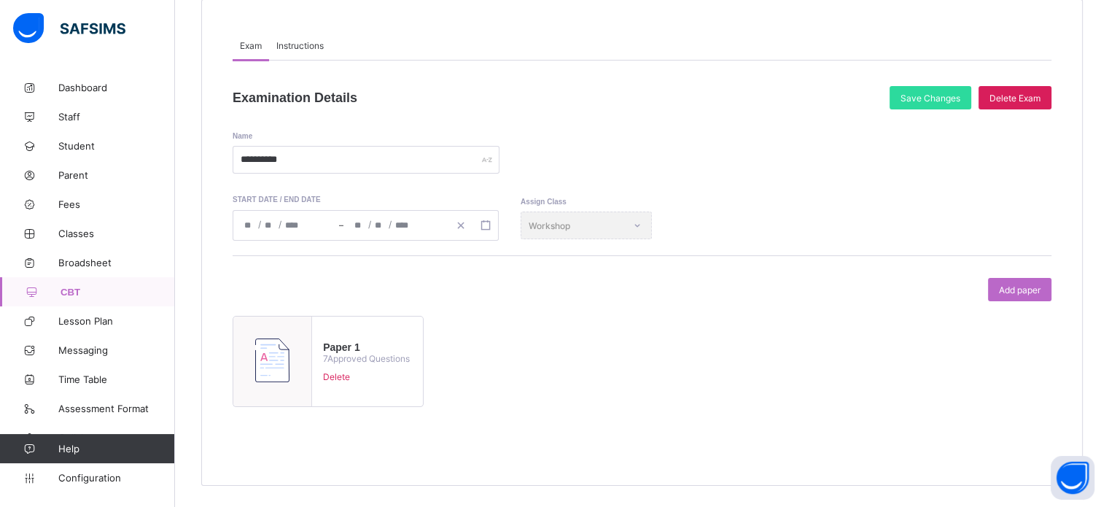
click at [294, 47] on span "Instructions" at bounding box center [299, 45] width 47 height 11
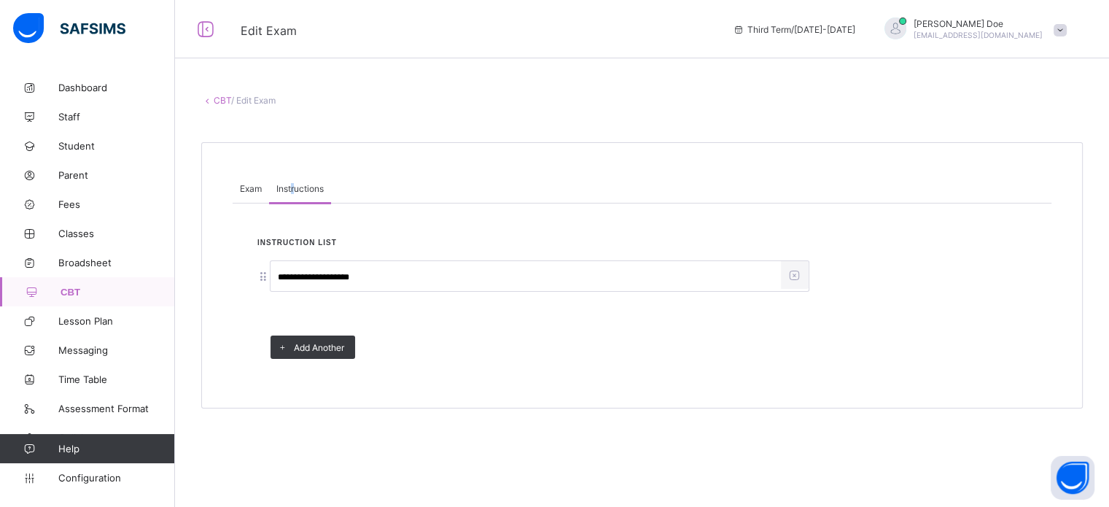
scroll to position [0, 0]
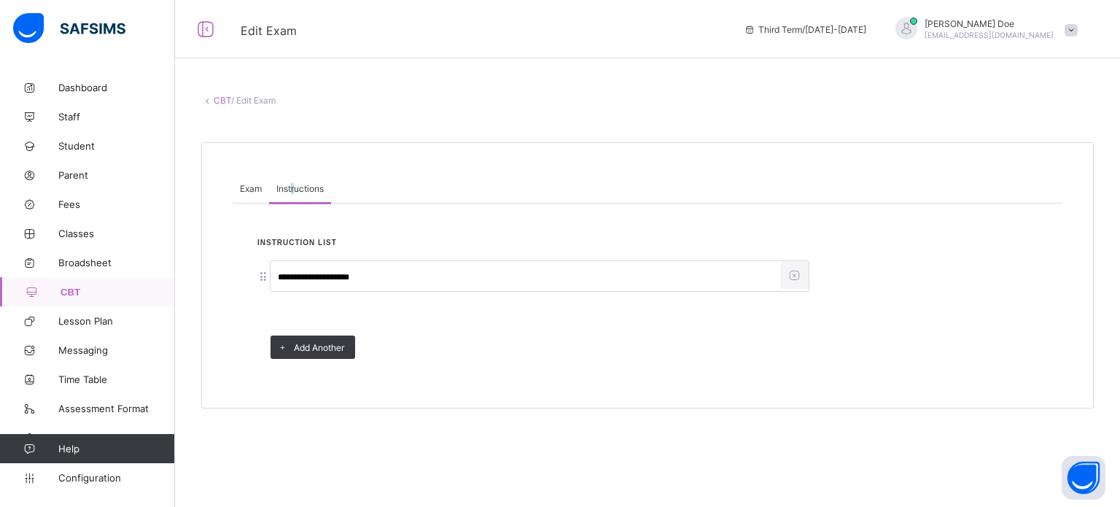
click at [218, 96] on link "CBT" at bounding box center [222, 100] width 17 height 11
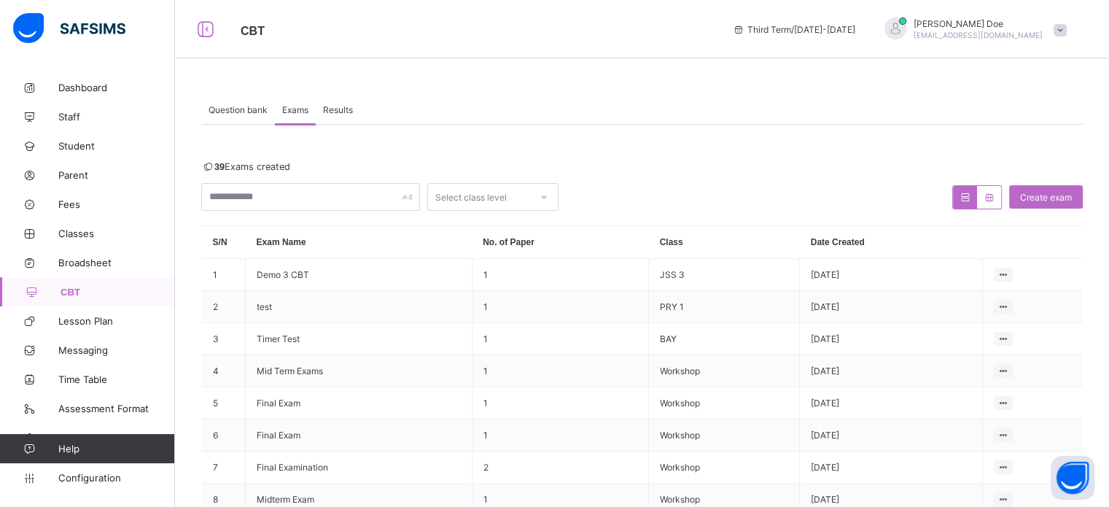
click at [227, 104] on span "Question bank" at bounding box center [238, 109] width 59 height 11
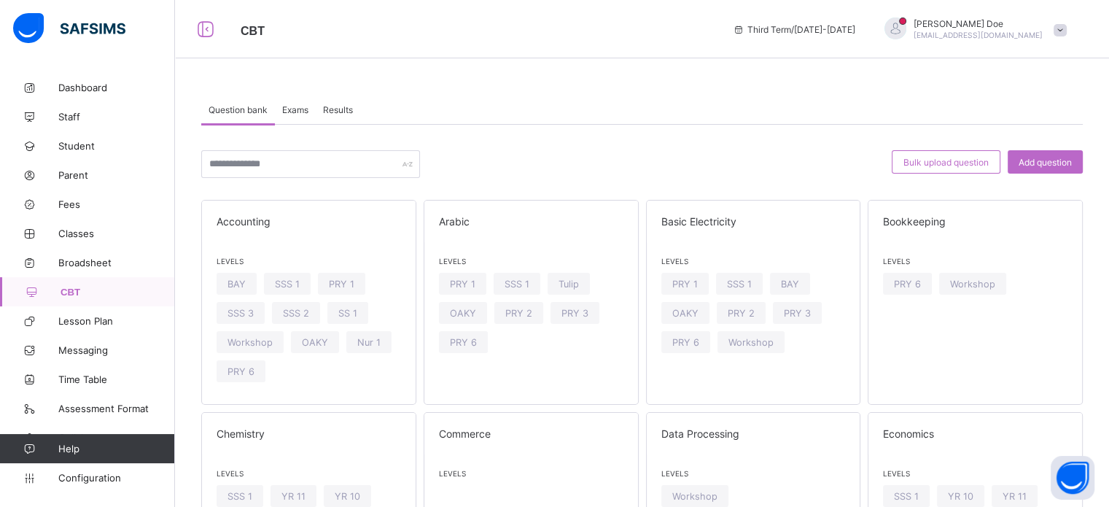
click at [303, 106] on span "Exams" at bounding box center [295, 109] width 26 height 11
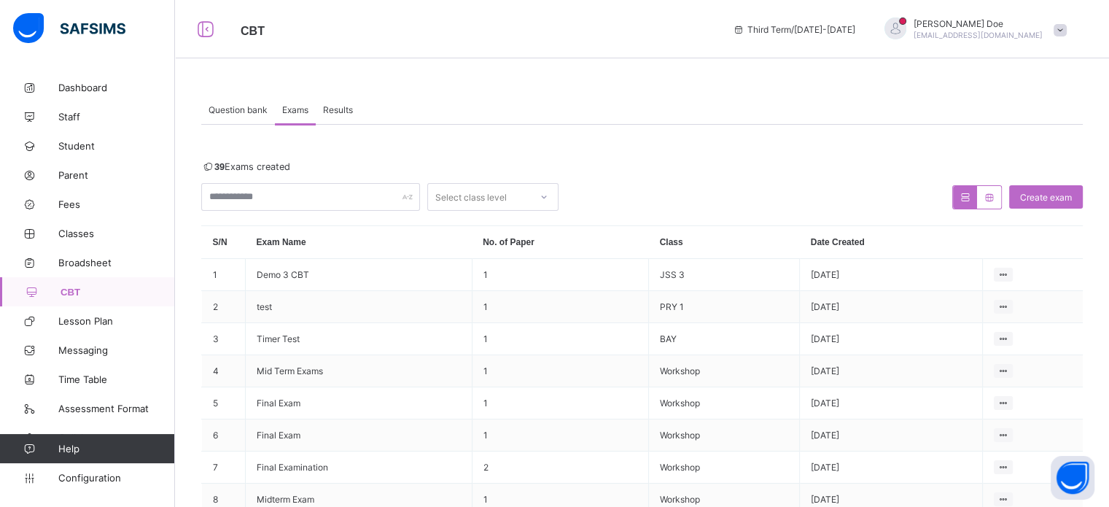
click at [344, 101] on div "Results" at bounding box center [338, 109] width 44 height 29
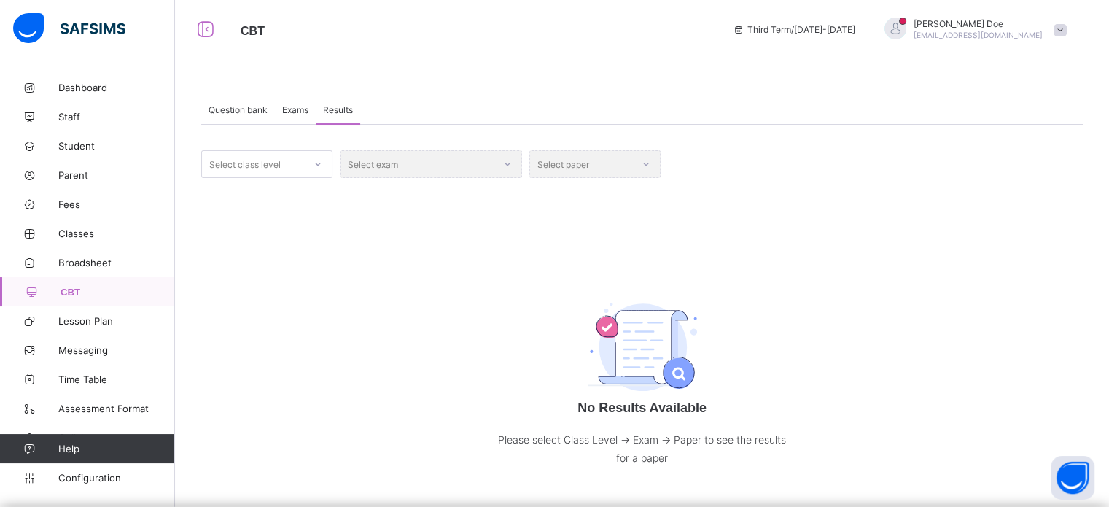
click at [292, 109] on span "Exams" at bounding box center [295, 109] width 26 height 11
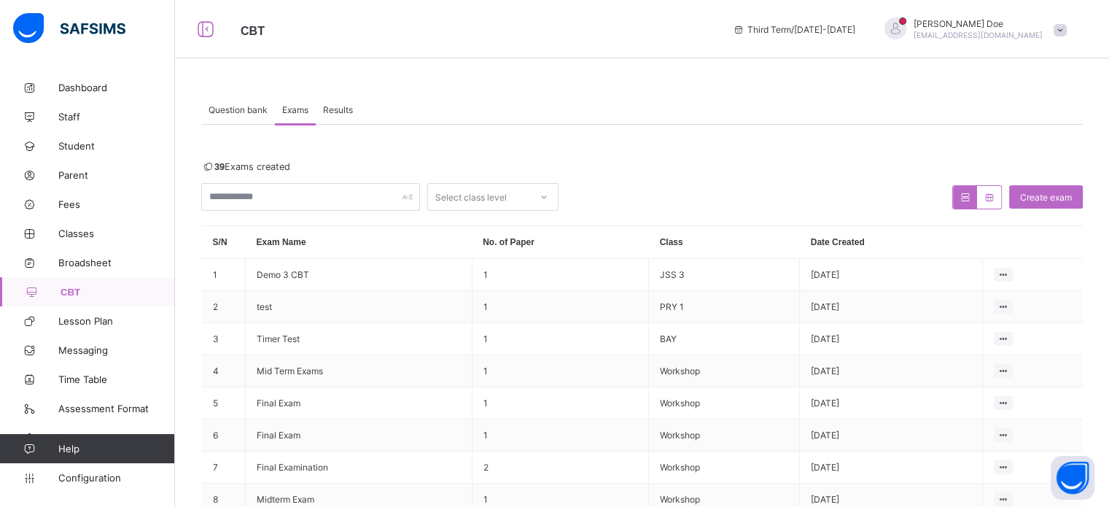
click at [252, 113] on span "Question bank" at bounding box center [238, 109] width 59 height 11
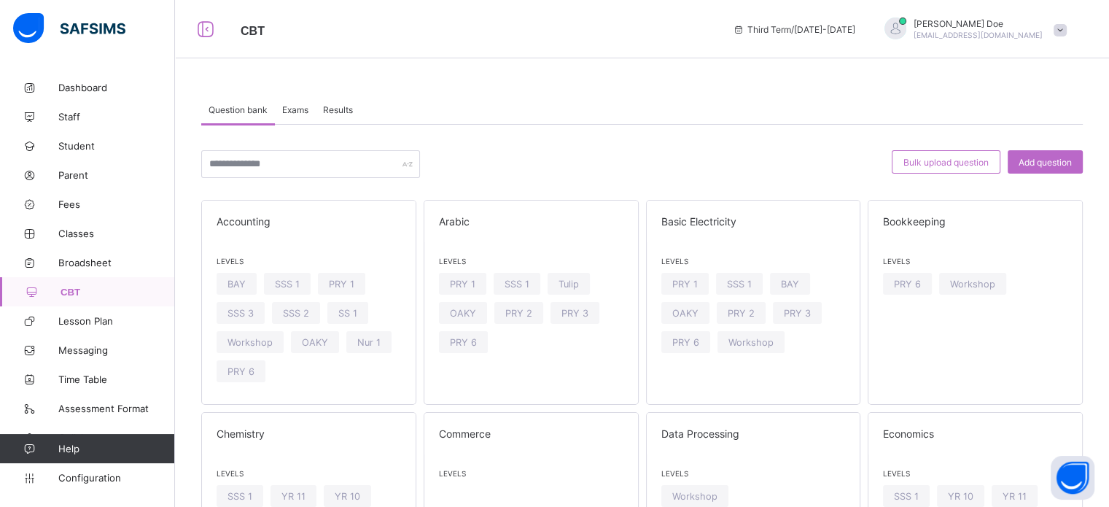
click at [295, 112] on span "Exams" at bounding box center [295, 109] width 26 height 11
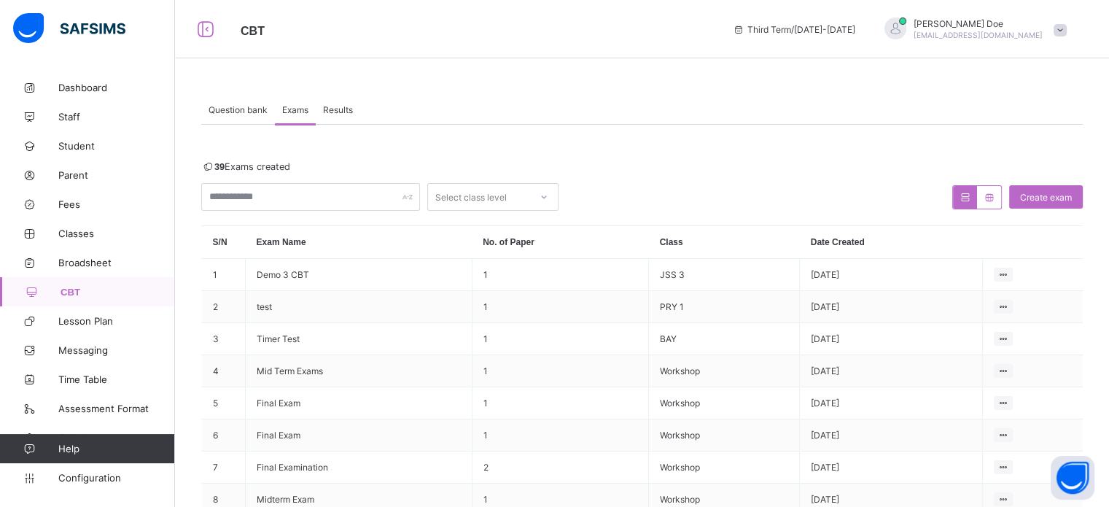
click at [362, 113] on div "Question bank Exams Results" at bounding box center [641, 110] width 881 height 30
click at [340, 106] on span "Results" at bounding box center [338, 109] width 30 height 11
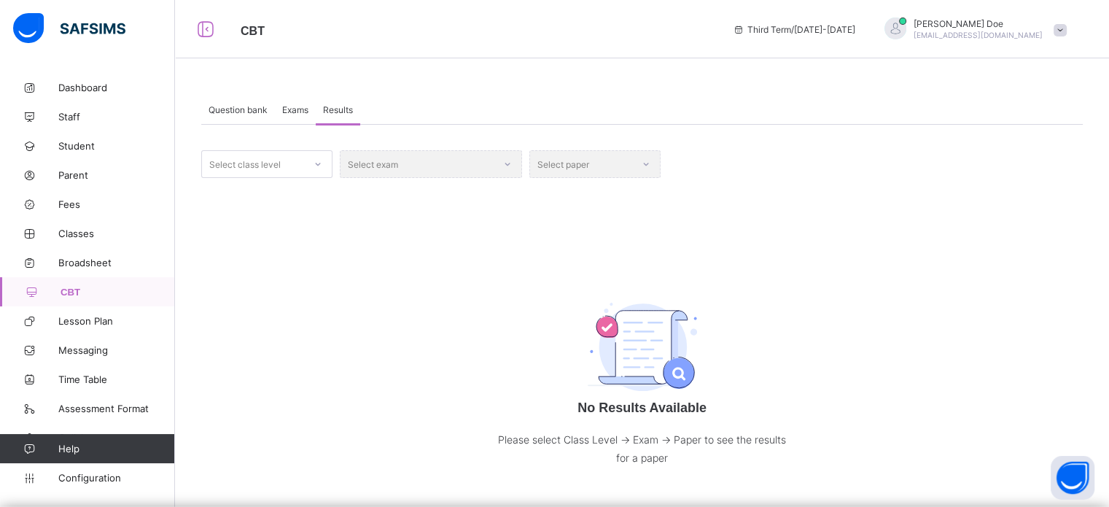
click at [289, 111] on span "Exams" at bounding box center [295, 109] width 26 height 11
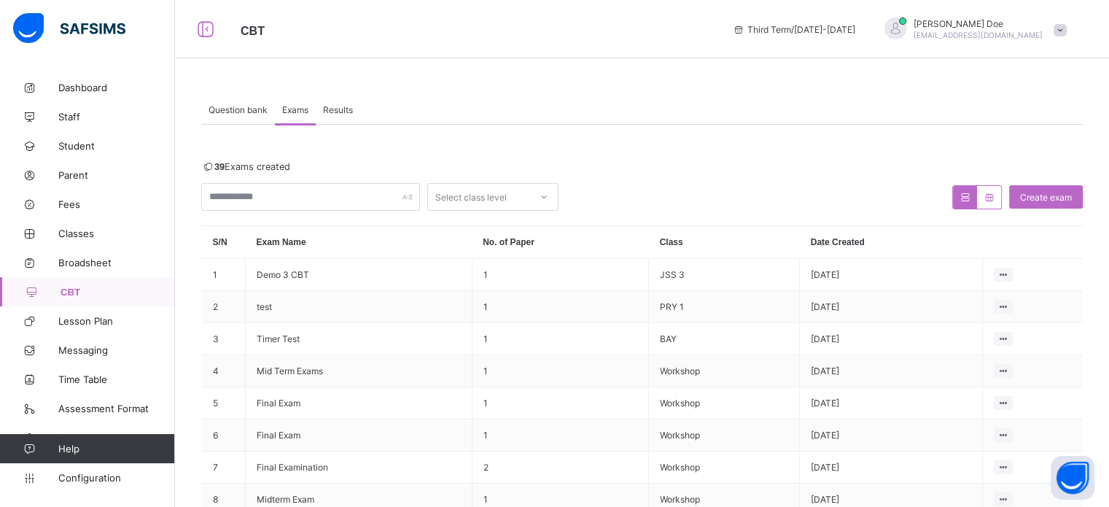
click at [249, 109] on span "Question bank" at bounding box center [238, 109] width 59 height 11
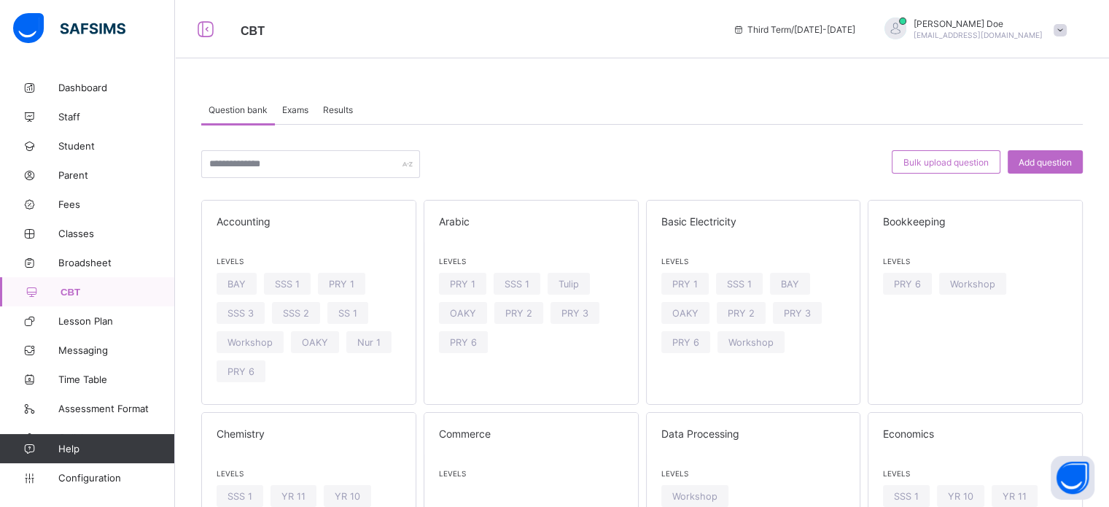
drag, startPoint x: 295, startPoint y: 107, endPoint x: 304, endPoint y: 104, distance: 9.9
click at [295, 107] on span "Exams" at bounding box center [295, 109] width 26 height 11
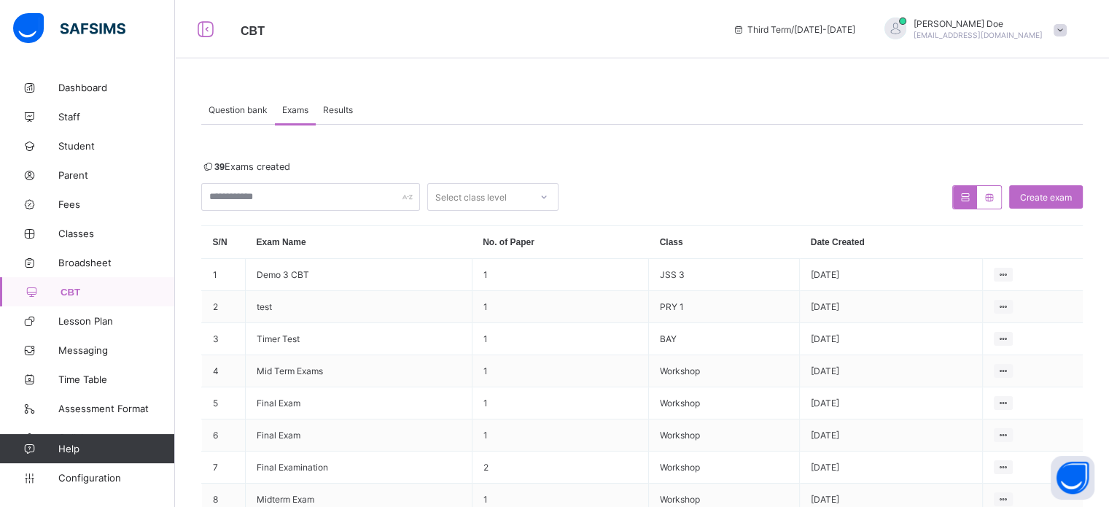
click at [335, 103] on div "Results" at bounding box center [338, 109] width 44 height 29
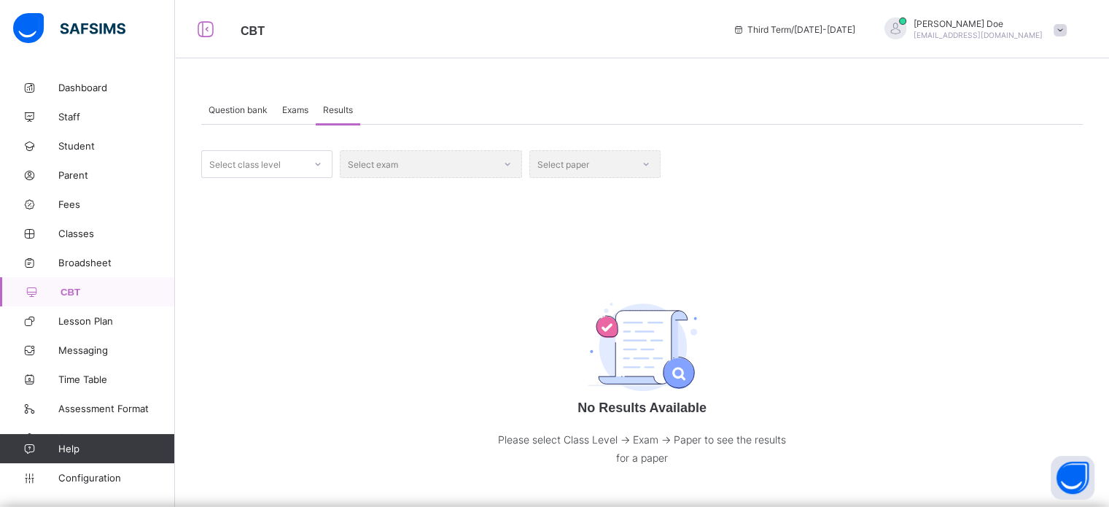
click at [303, 102] on div "Exams" at bounding box center [295, 109] width 41 height 29
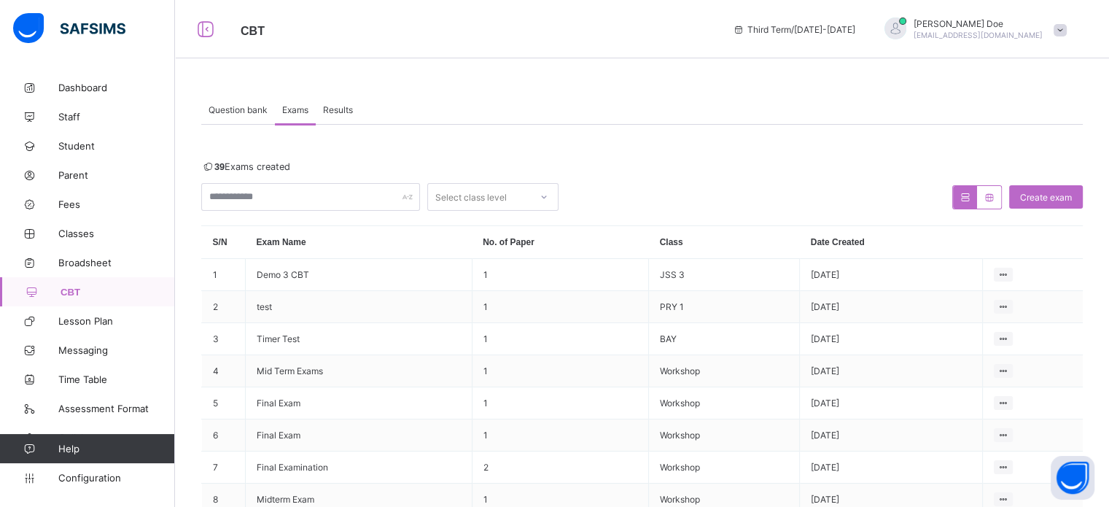
click at [258, 101] on div "Question bank" at bounding box center [238, 109] width 74 height 29
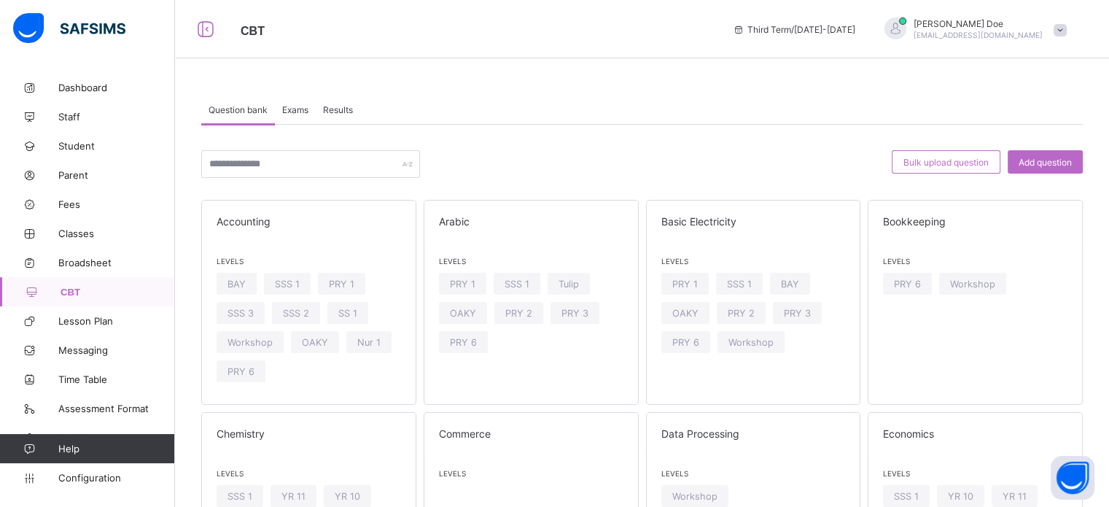
click at [300, 112] on span "Exams" at bounding box center [295, 109] width 26 height 11
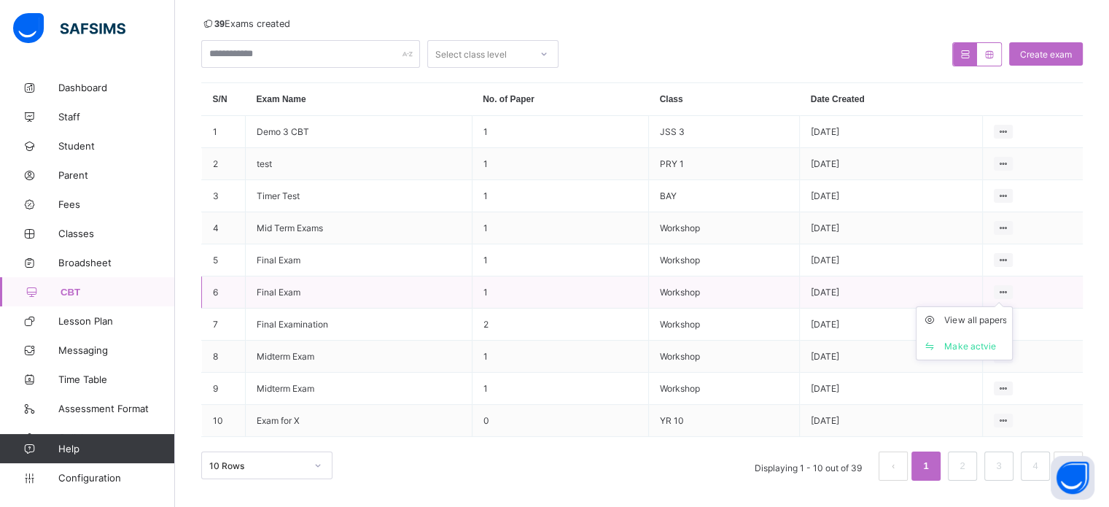
scroll to position [150, 0]
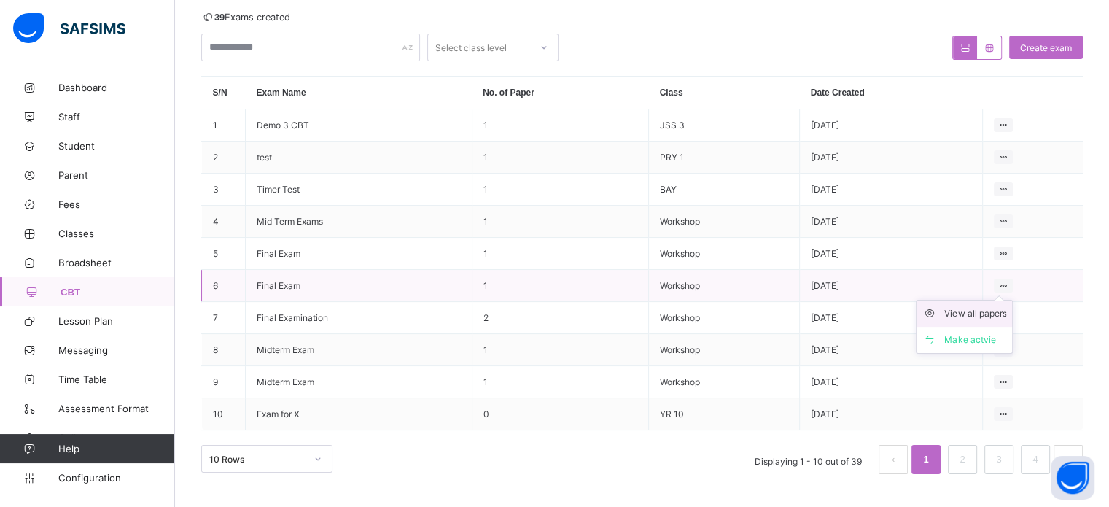
click at [975, 316] on div "View all papers" at bounding box center [975, 313] width 62 height 15
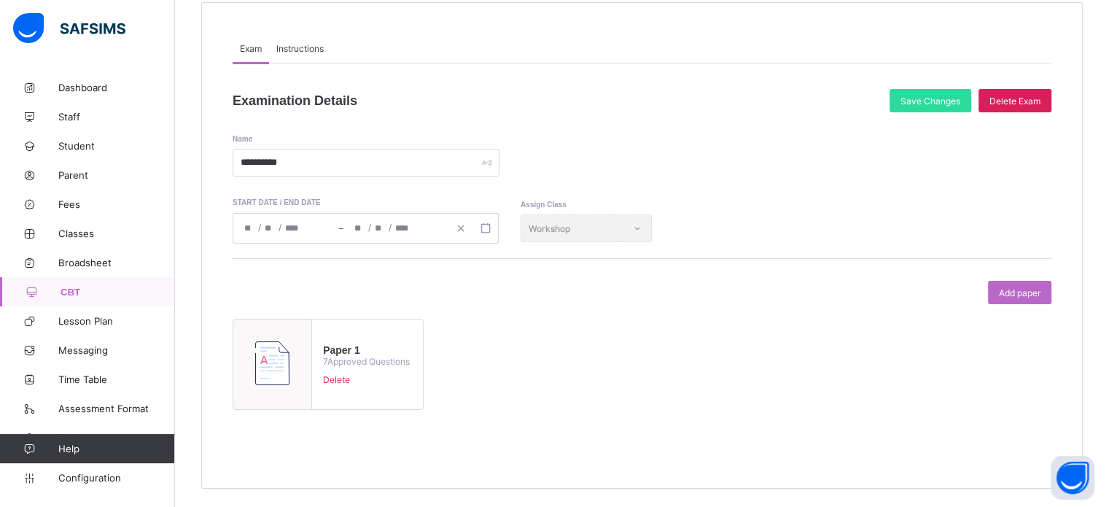
scroll to position [143, 0]
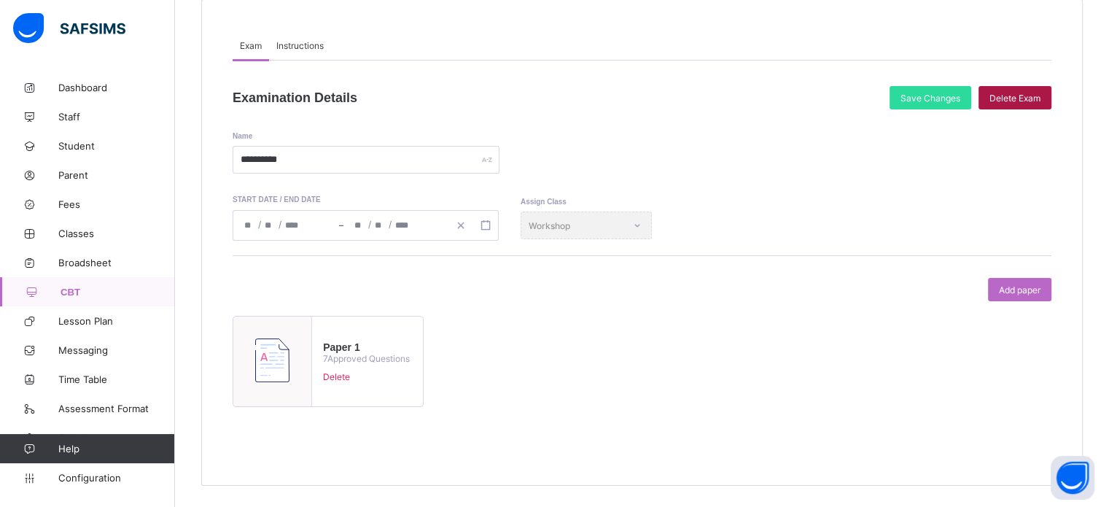
click at [1033, 90] on div "Delete Exam" at bounding box center [1014, 97] width 73 height 23
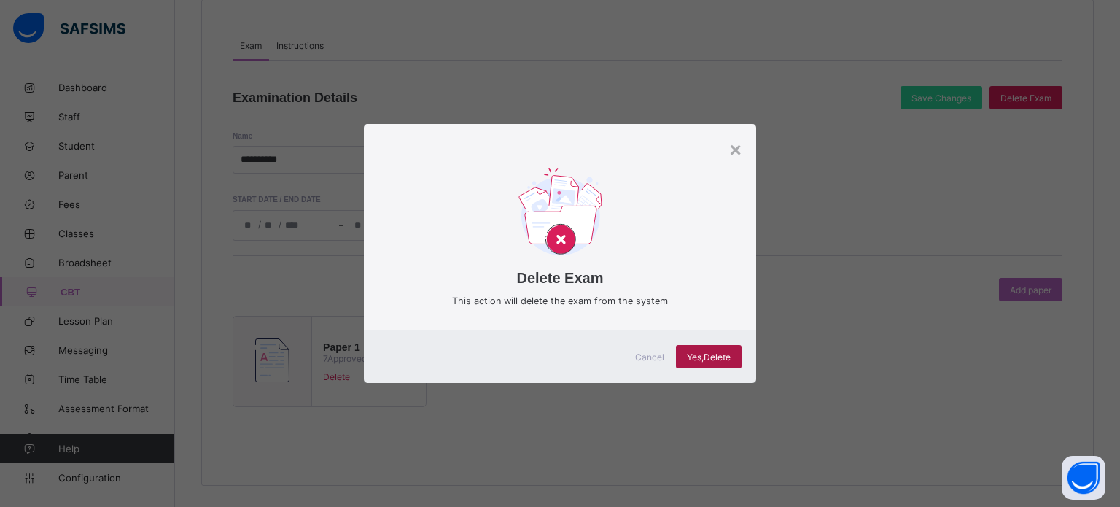
click at [712, 362] on span "Yes, Delete" at bounding box center [709, 356] width 44 height 11
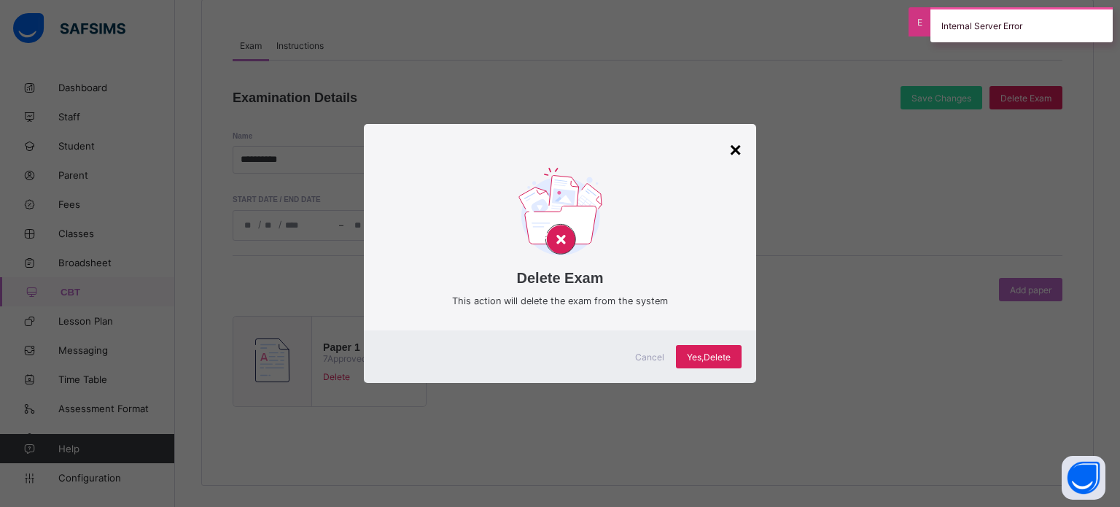
click at [733, 148] on div "×" at bounding box center [735, 150] width 12 height 23
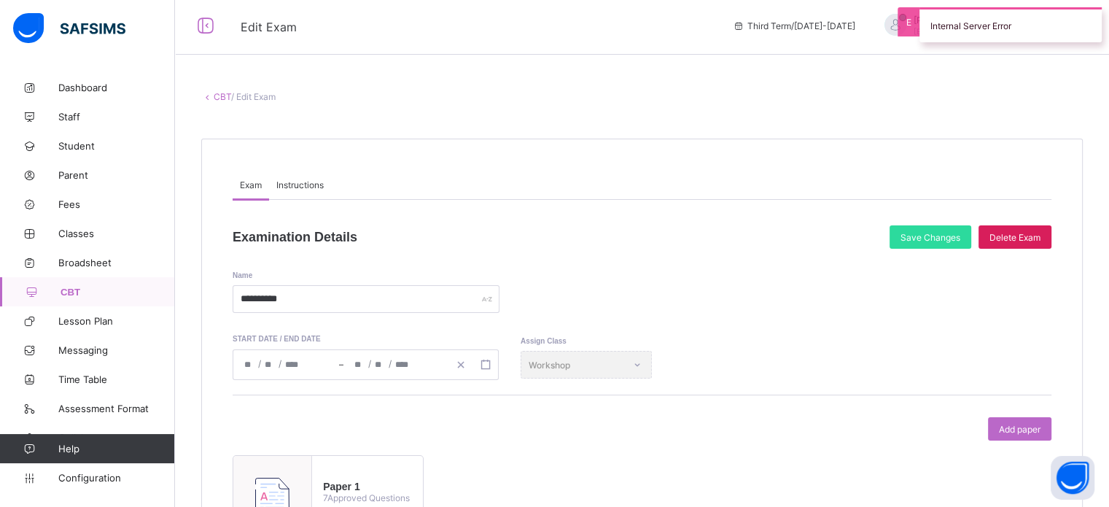
scroll to position [0, 0]
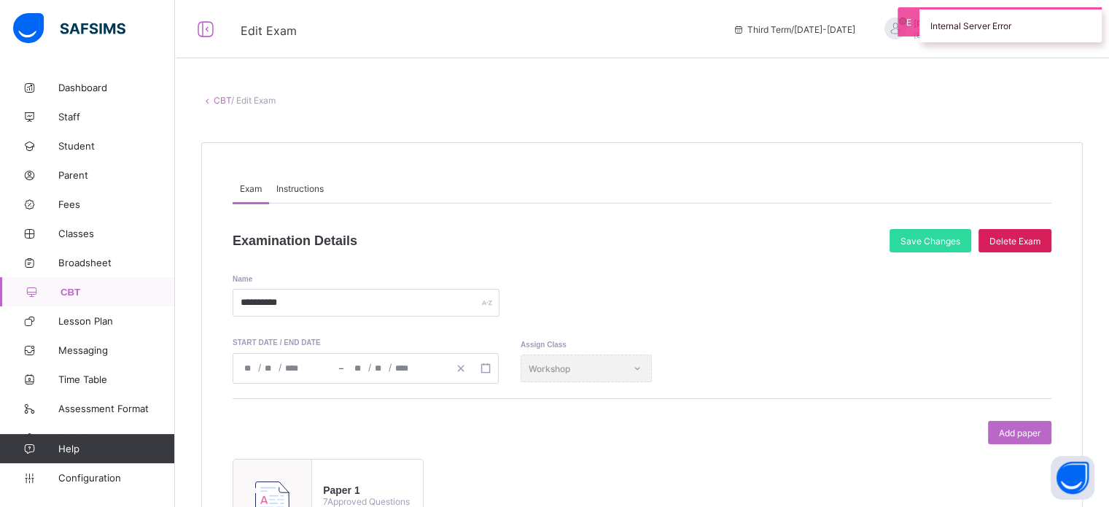
click at [219, 97] on link "CBT" at bounding box center [222, 100] width 17 height 11
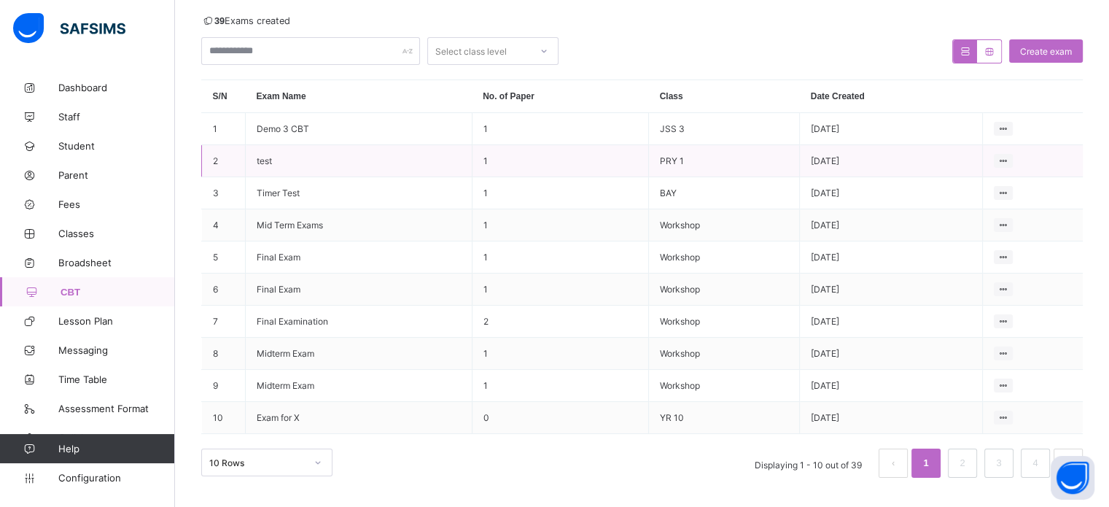
scroll to position [150, 0]
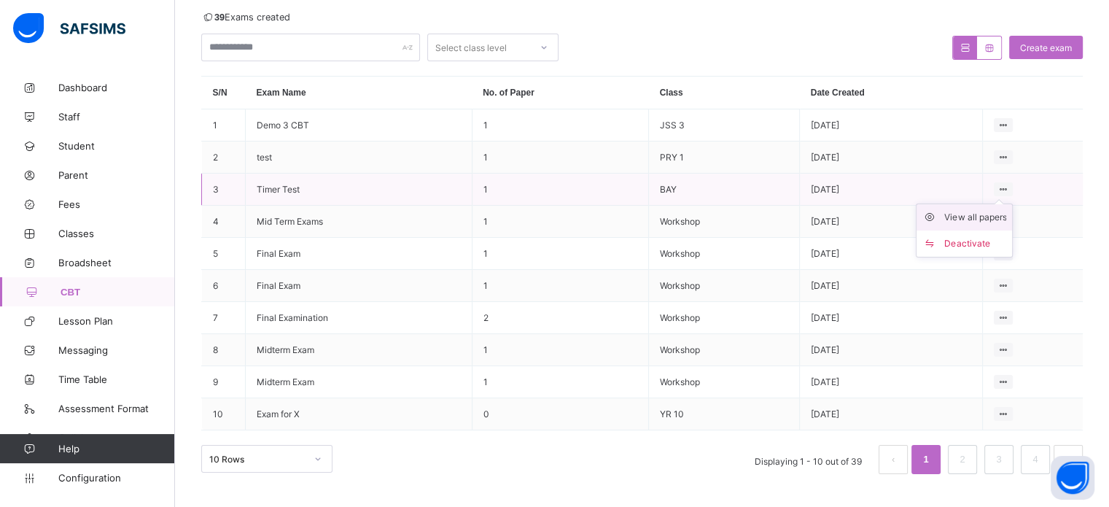
click at [978, 218] on div "View all papers" at bounding box center [975, 217] width 62 height 15
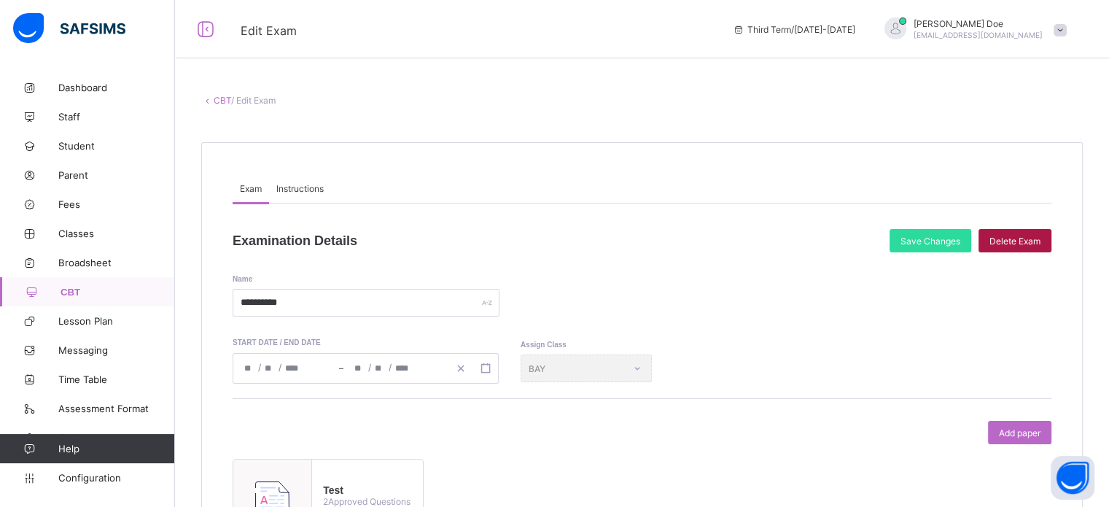
click at [1021, 244] on span "Delete Exam" at bounding box center [1014, 240] width 51 height 11
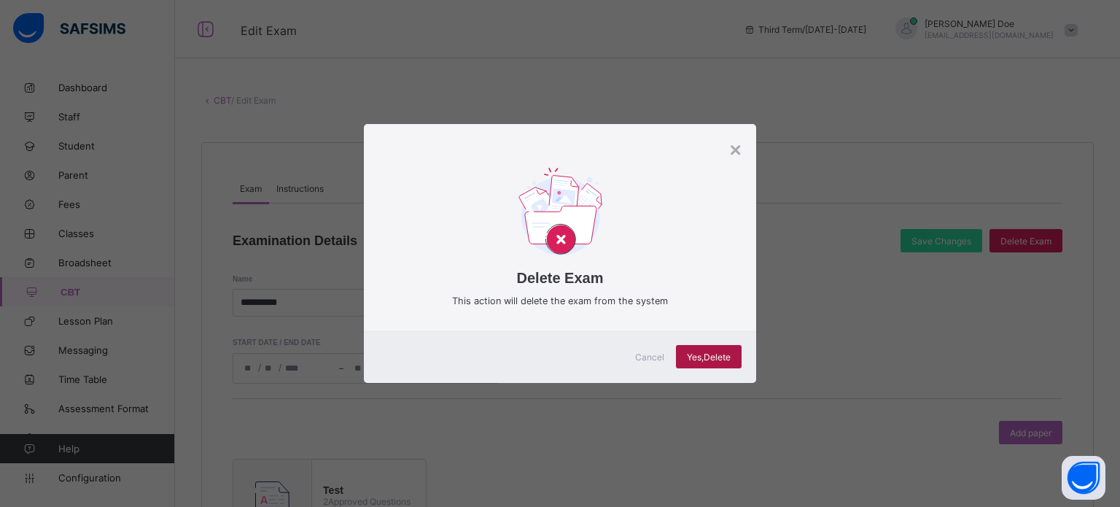
click at [726, 360] on span "Yes, Delete" at bounding box center [709, 356] width 44 height 11
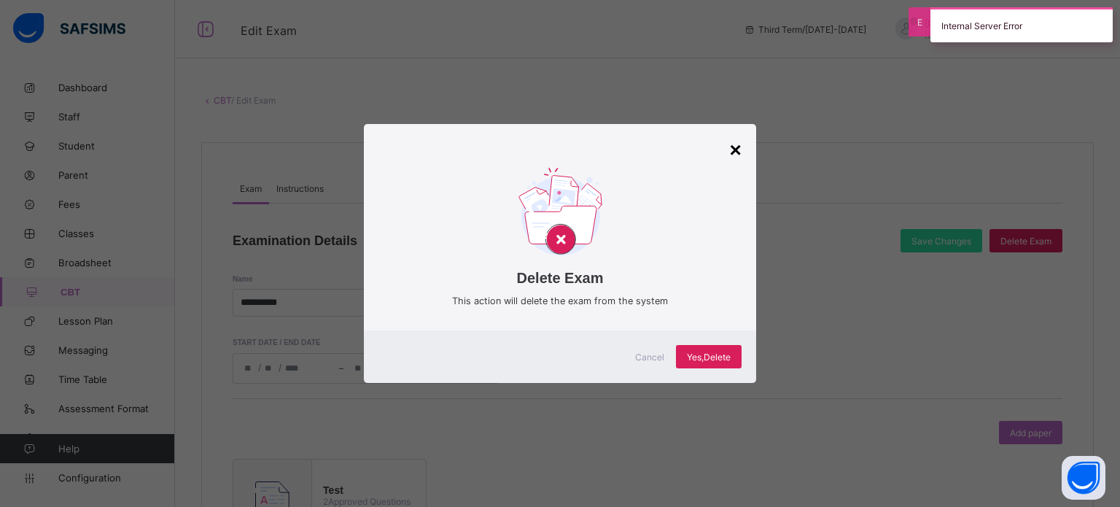
click at [734, 154] on div "×" at bounding box center [735, 150] width 12 height 23
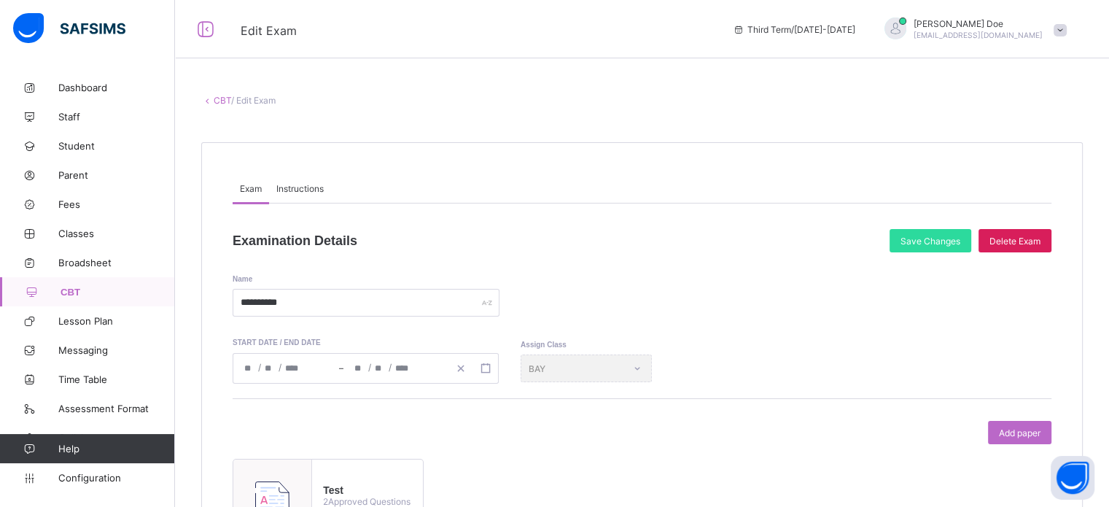
click at [280, 195] on div "Instructions" at bounding box center [300, 188] width 62 height 29
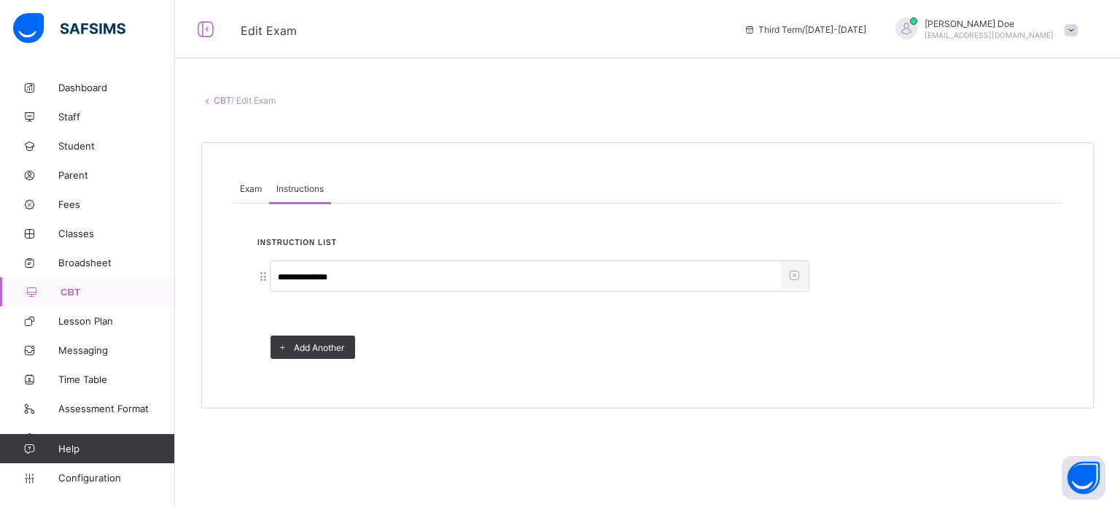
click at [209, 97] on icon at bounding box center [207, 100] width 12 height 11
click at [219, 101] on link "CBT" at bounding box center [222, 100] width 17 height 11
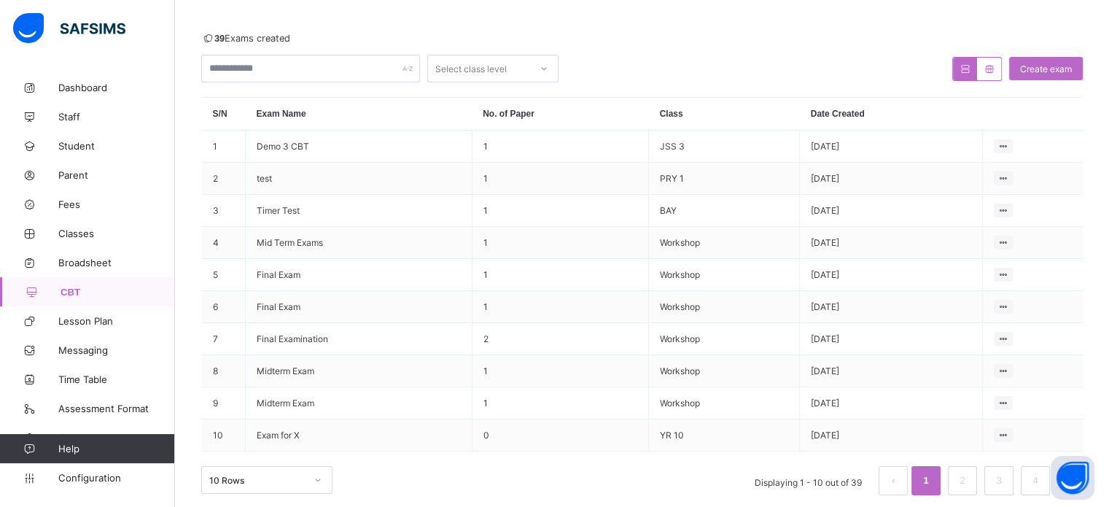
scroll to position [150, 0]
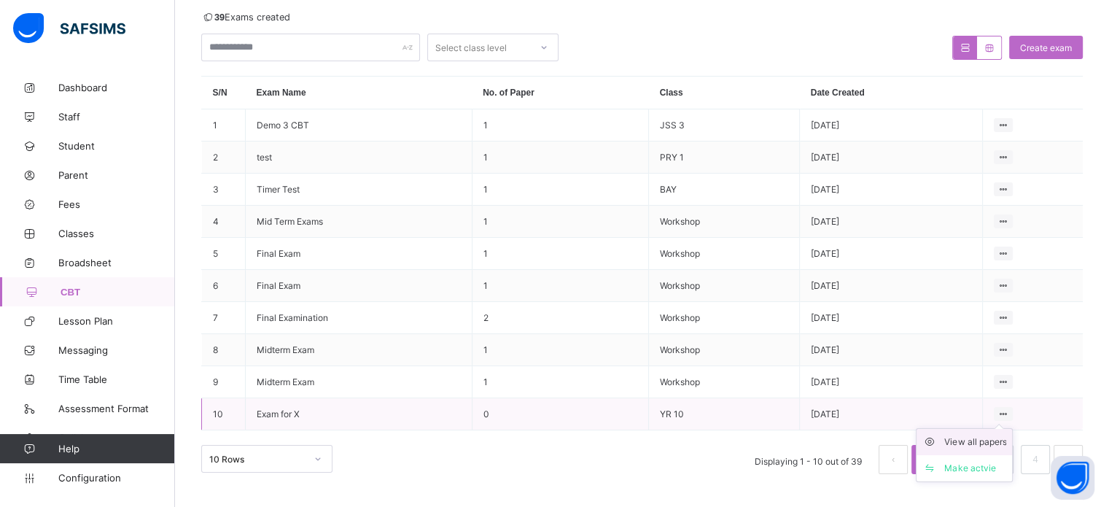
click at [977, 445] on div "View all papers" at bounding box center [975, 442] width 62 height 15
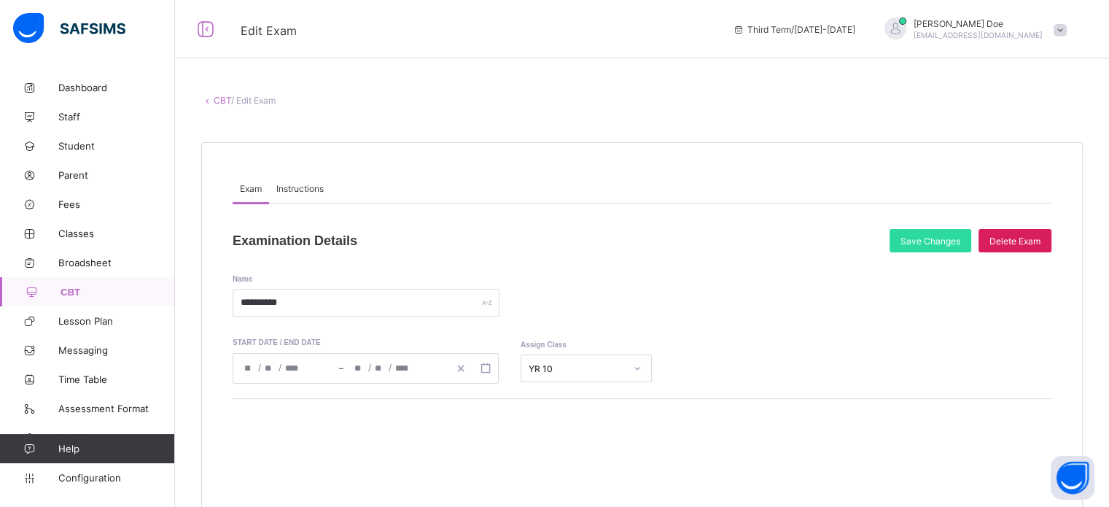
click at [1037, 238] on span "Delete Exam" at bounding box center [1014, 240] width 51 height 11
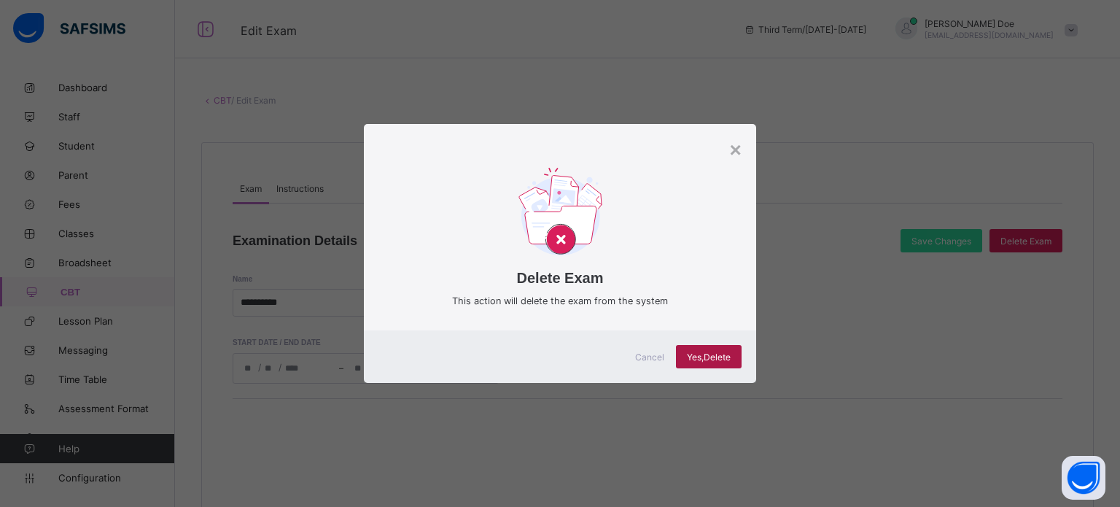
click at [697, 362] on div "Yes, Delete" at bounding box center [709, 356] width 66 height 23
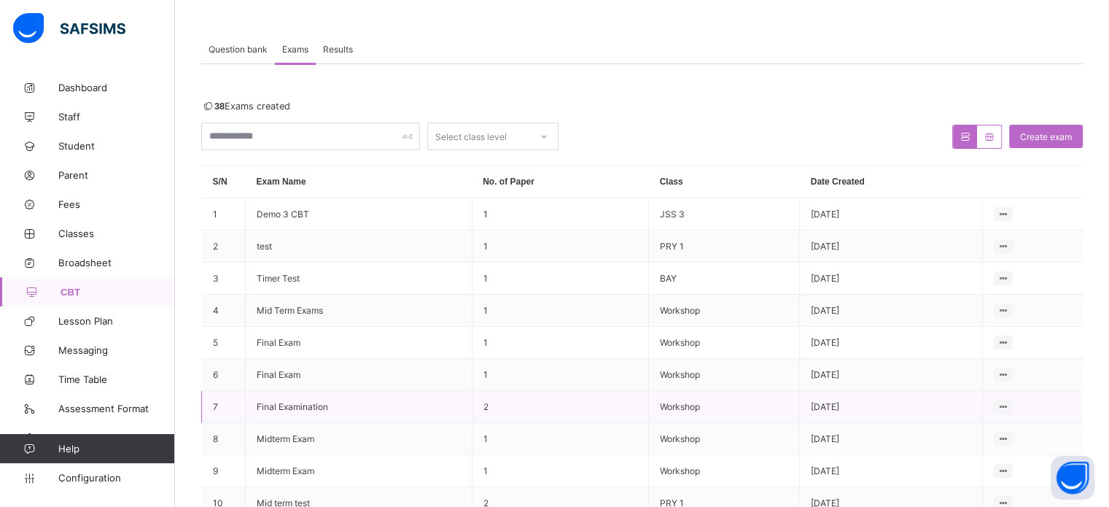
scroll to position [150, 0]
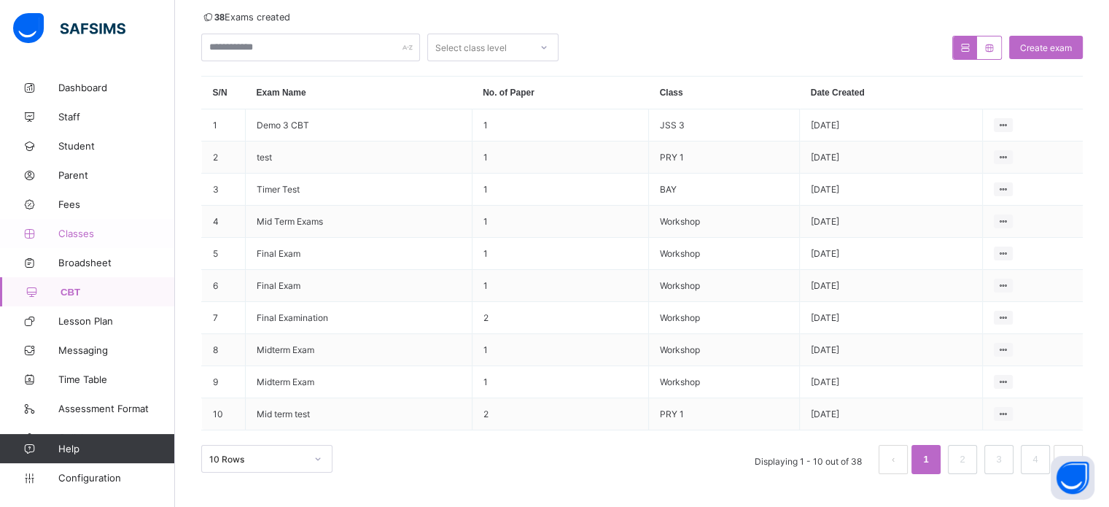
click at [64, 231] on span "Classes" at bounding box center [116, 233] width 117 height 12
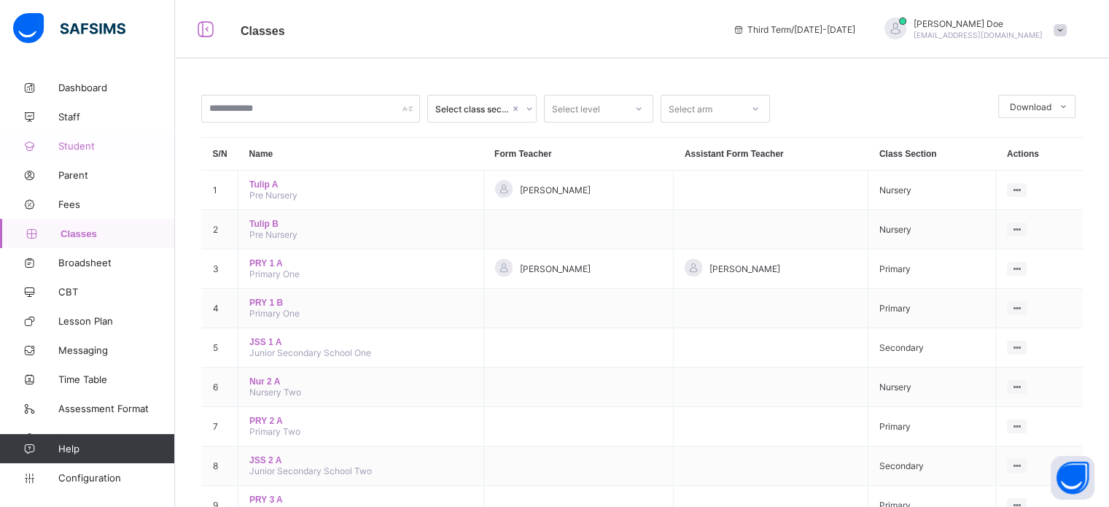
click at [78, 141] on span "Student" at bounding box center [116, 146] width 117 height 12
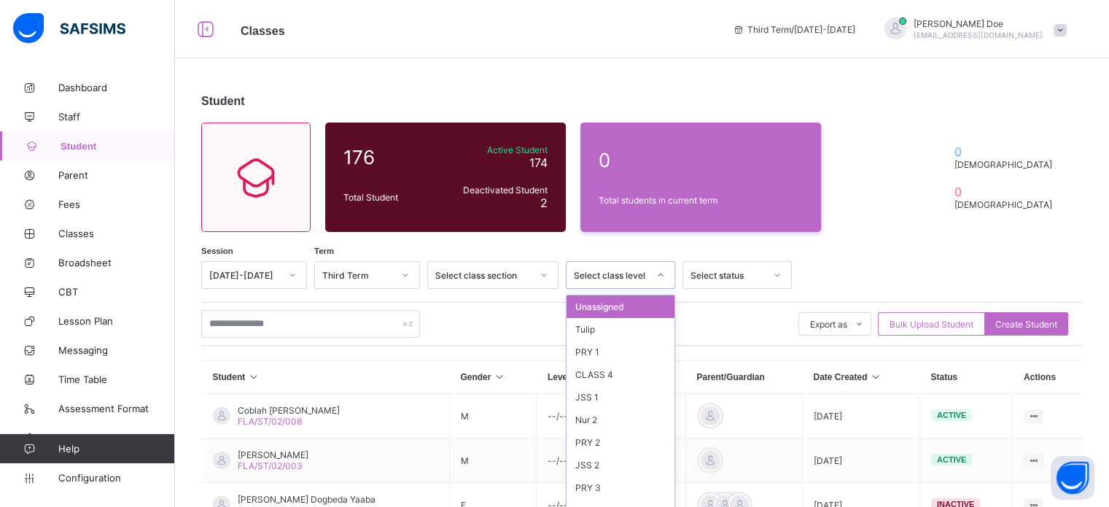
click at [656, 275] on div at bounding box center [660, 274] width 25 height 23
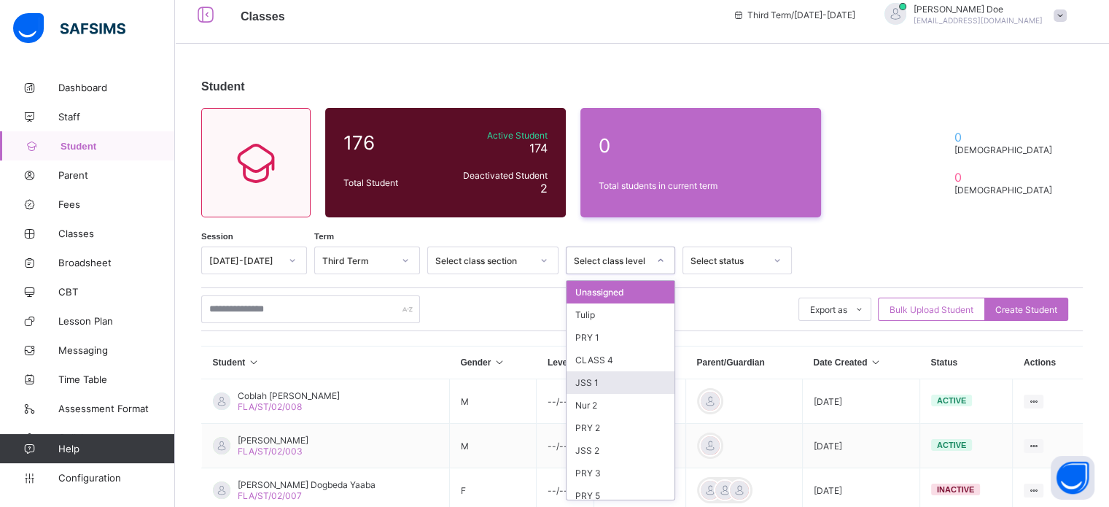
click at [631, 386] on div "JSS 1" at bounding box center [621, 382] width 108 height 23
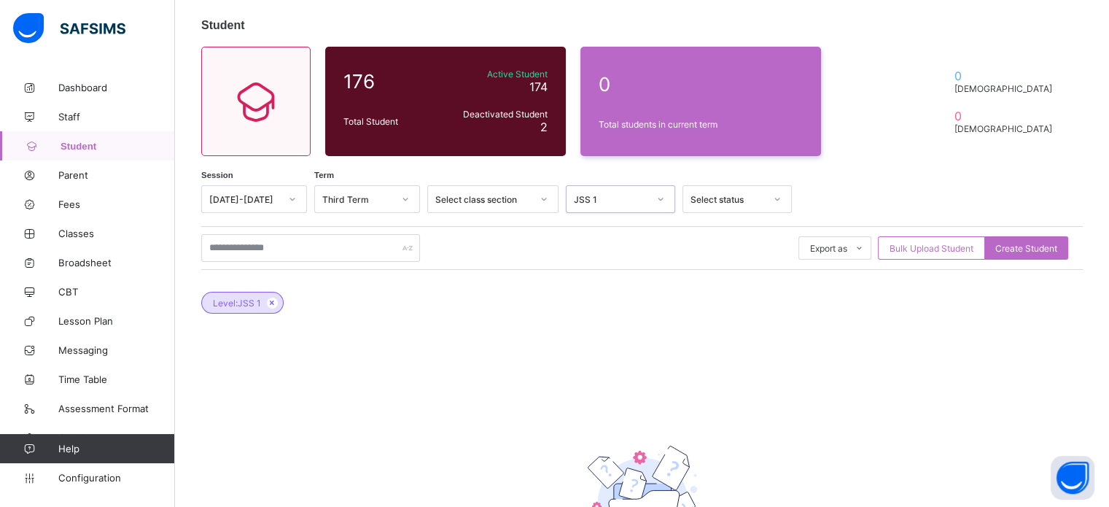
scroll to position [211, 0]
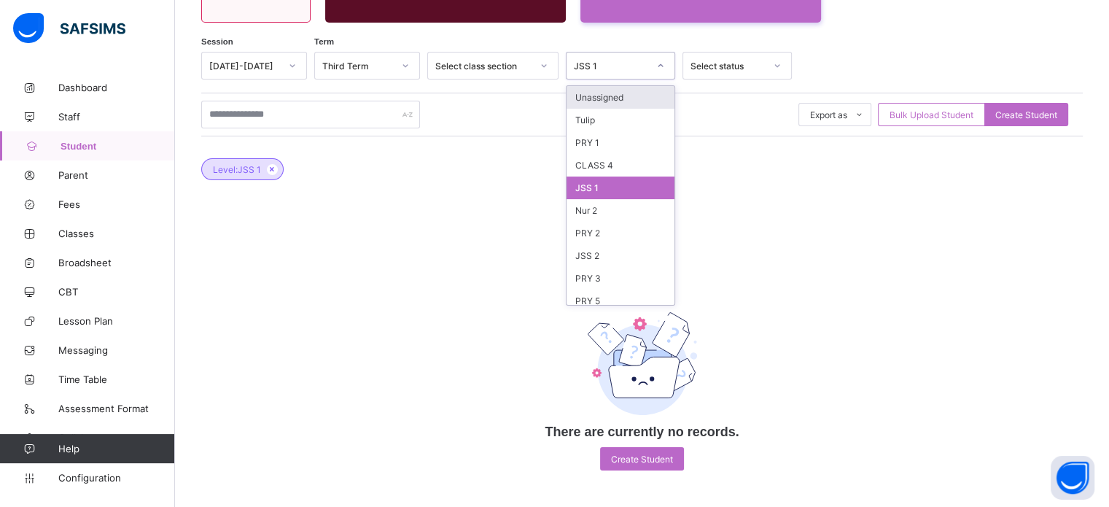
click at [655, 61] on div at bounding box center [660, 65] width 25 height 23
click at [610, 252] on div "JSS 2" at bounding box center [621, 255] width 108 height 23
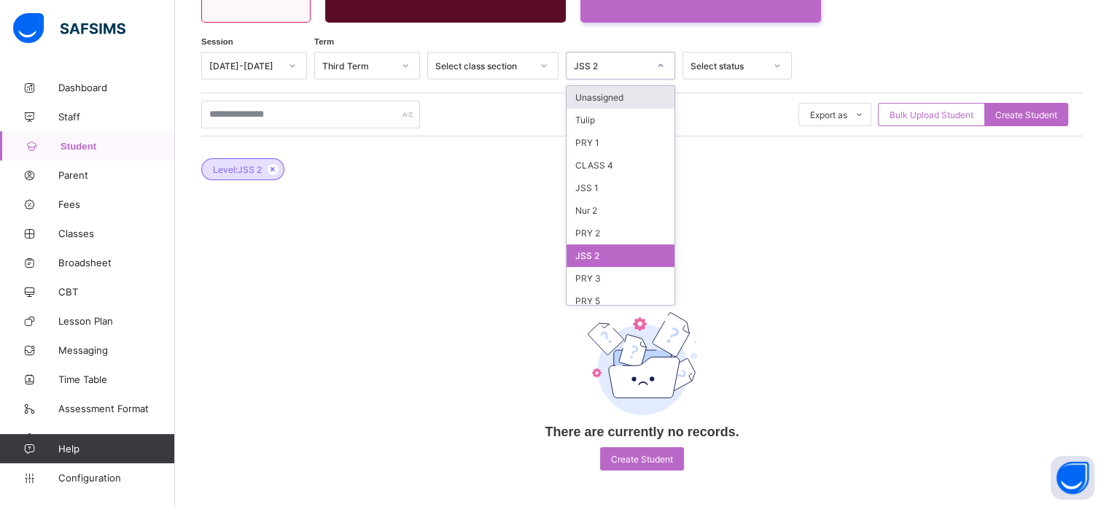
click at [640, 63] on div "JSS 2" at bounding box center [611, 66] width 74 height 11
click at [603, 275] on div "PRY 3" at bounding box center [621, 278] width 108 height 23
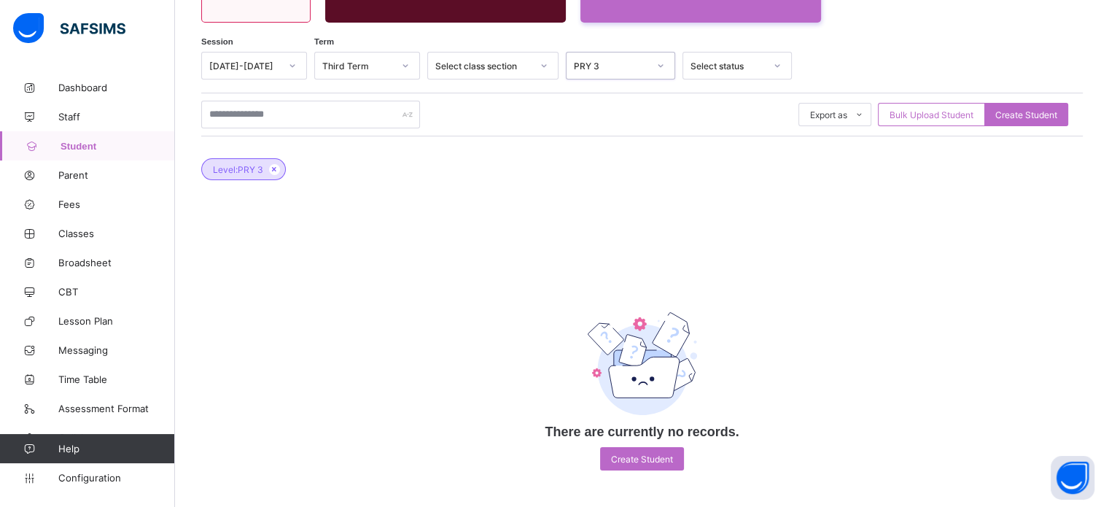
click at [644, 68] on div "PRY 3" at bounding box center [611, 66] width 74 height 11
click at [607, 174] on div "SSS 1" at bounding box center [621, 172] width 108 height 23
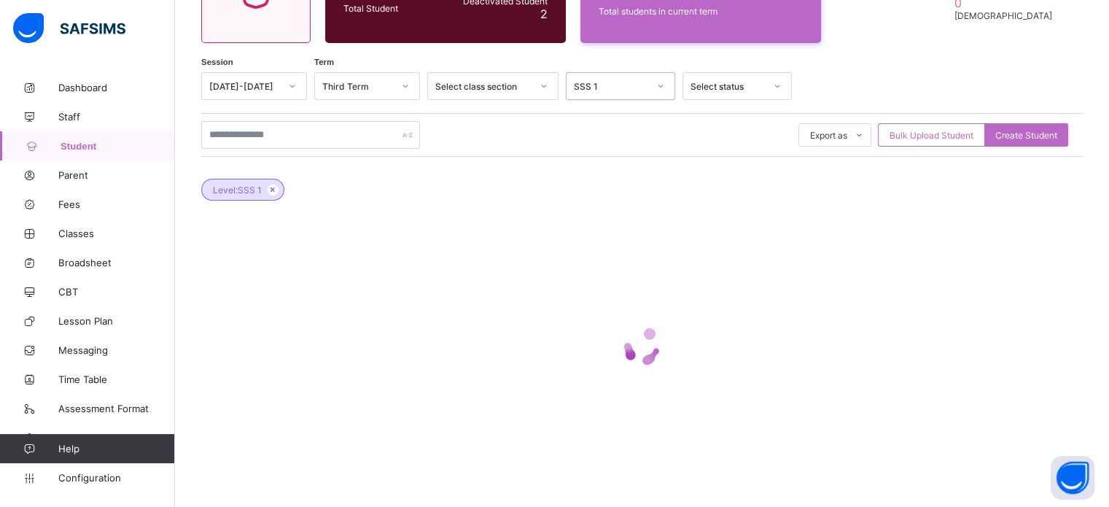
scroll to position [211, 0]
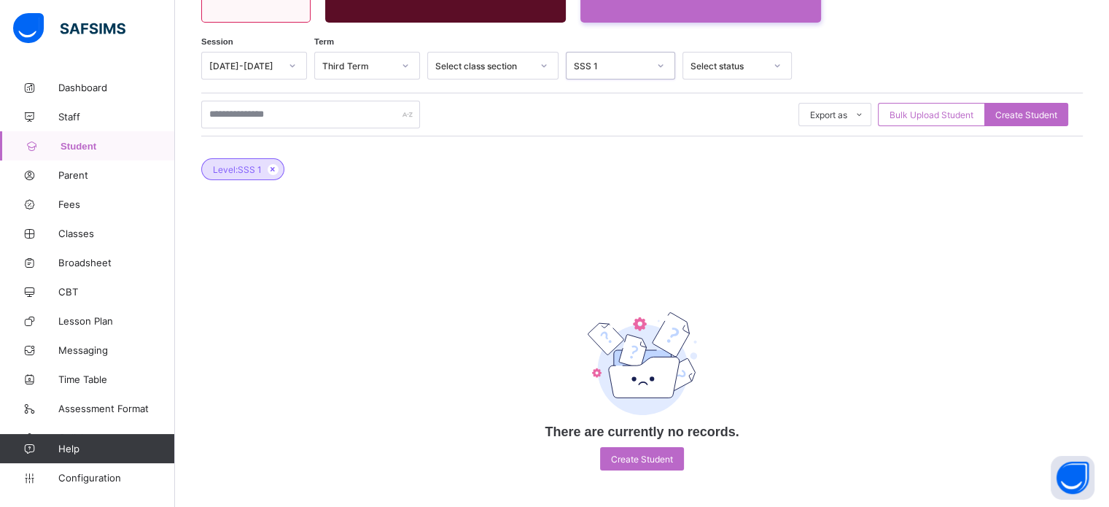
click at [631, 72] on div "SSS 1" at bounding box center [607, 65] width 80 height 20
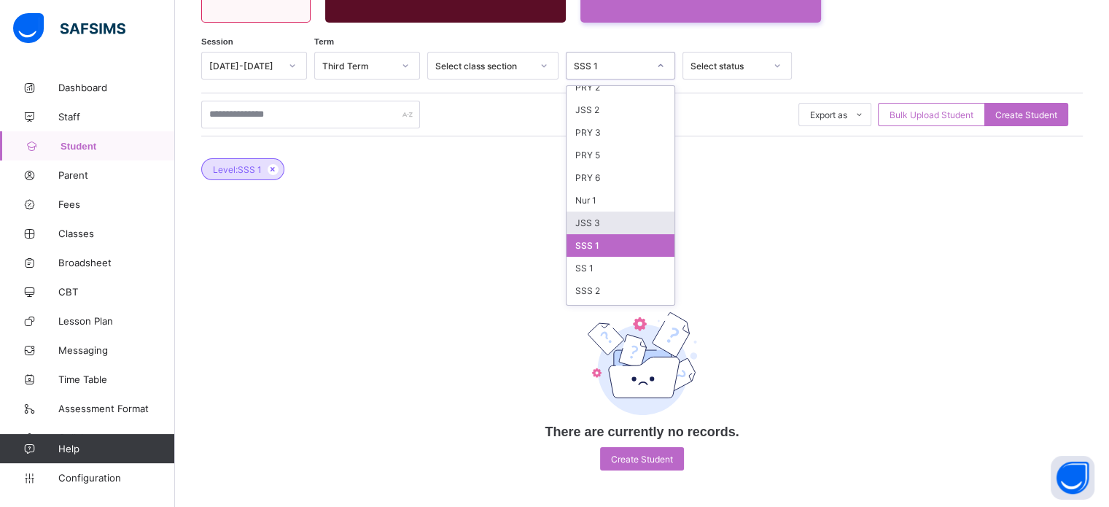
click at [598, 219] on div "JSS 3" at bounding box center [621, 222] width 108 height 23
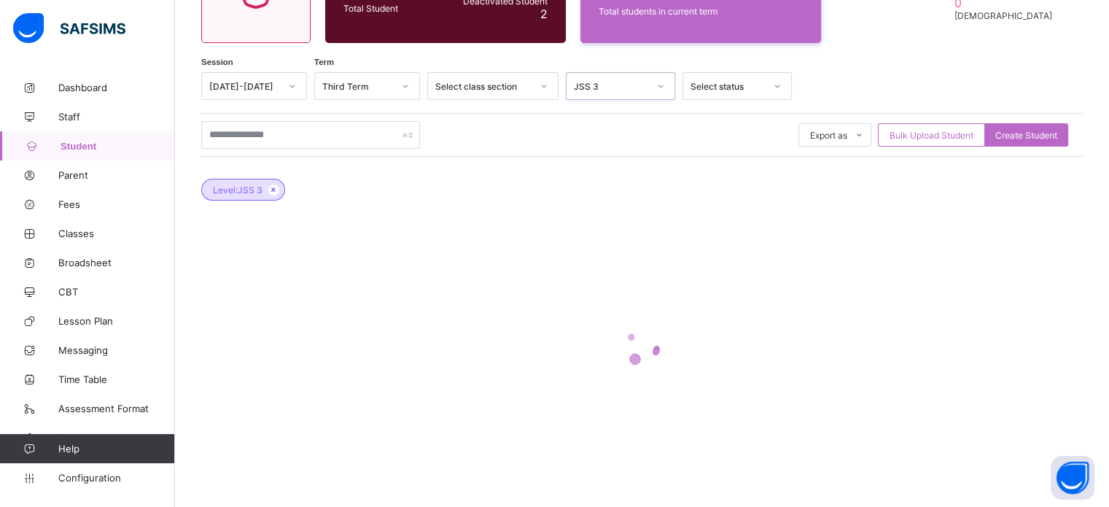
scroll to position [211, 0]
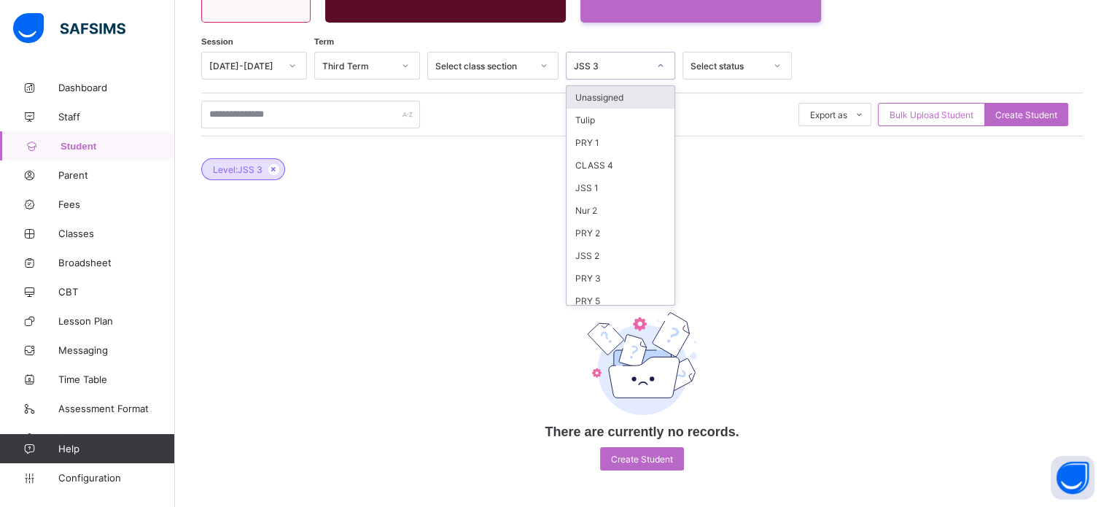
click at [656, 69] on icon at bounding box center [660, 65] width 9 height 15
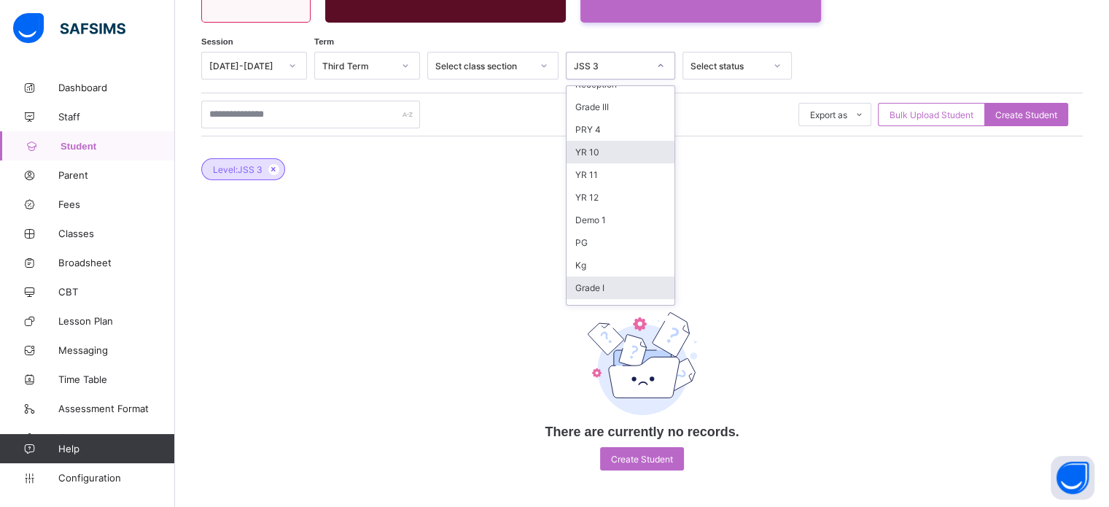
scroll to position [577, 0]
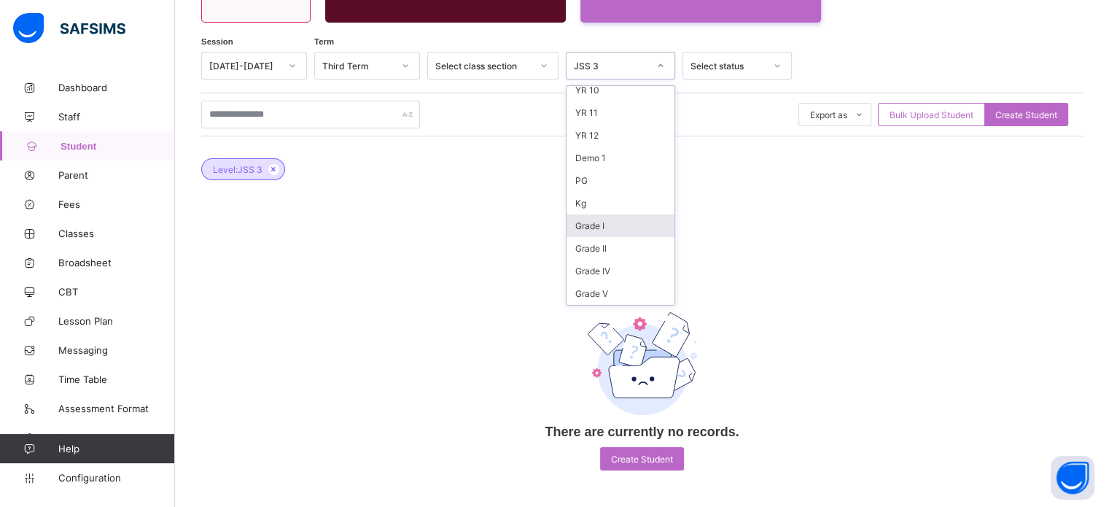
click at [584, 227] on div "Grade I" at bounding box center [621, 225] width 108 height 23
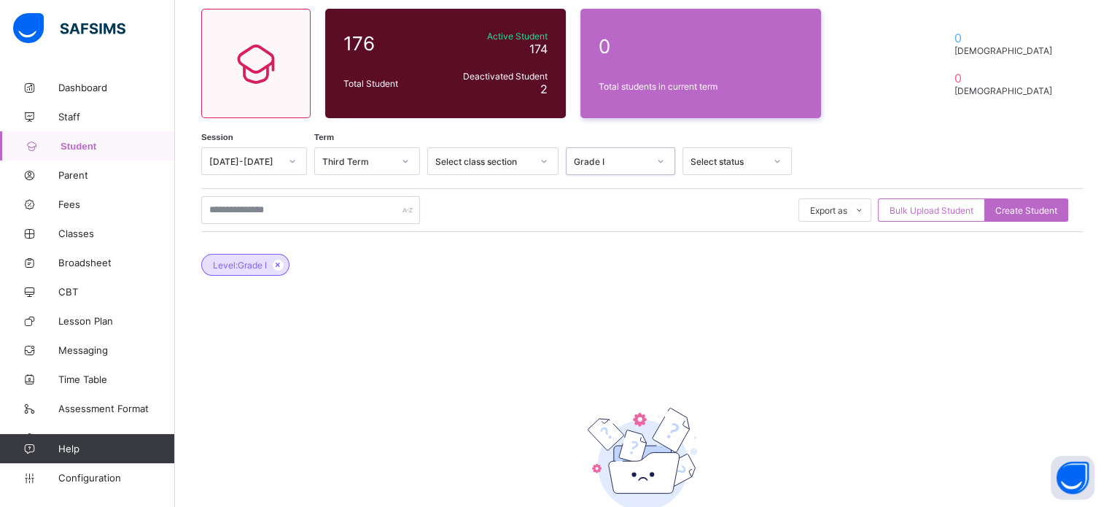
scroll to position [0, 0]
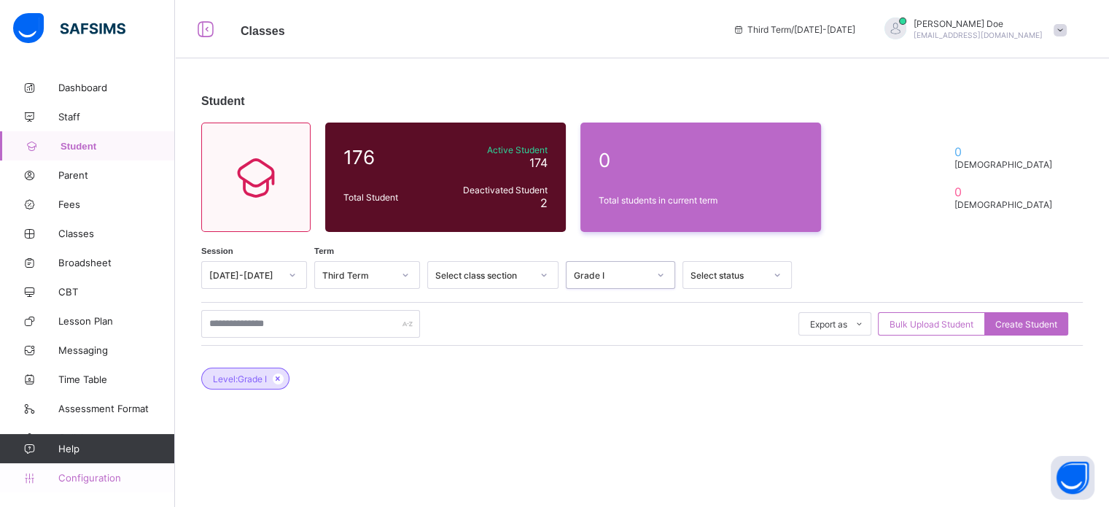
click at [70, 489] on link "Configuration" at bounding box center [87, 477] width 174 height 29
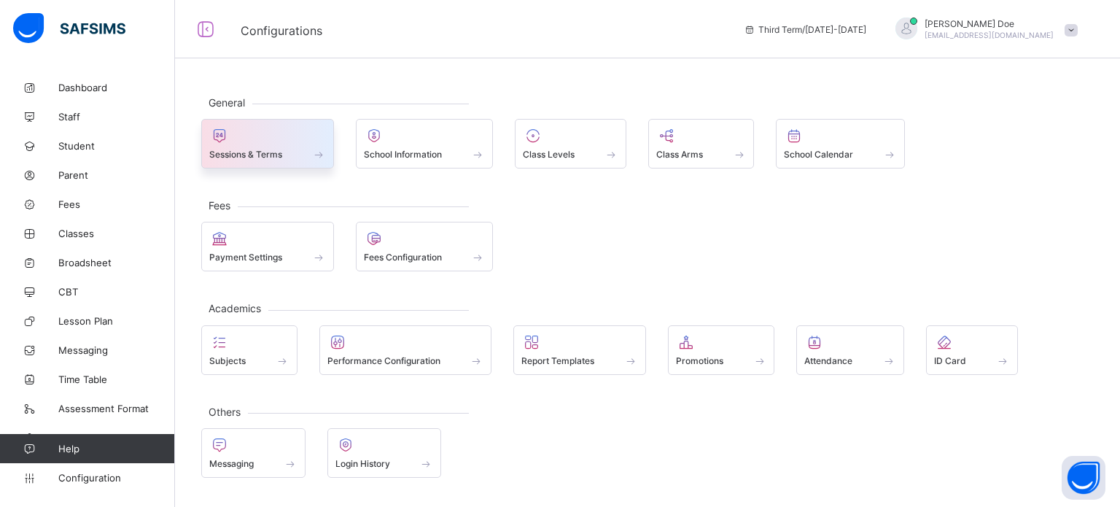
click at [244, 144] on span at bounding box center [267, 146] width 117 height 4
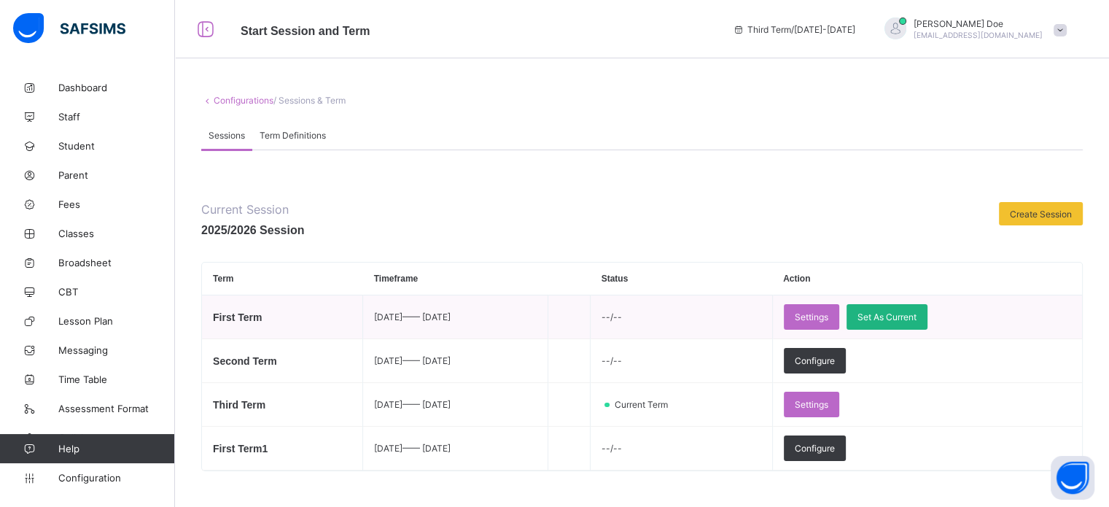
click at [927, 324] on div "Set As Current" at bounding box center [886, 317] width 81 height 26
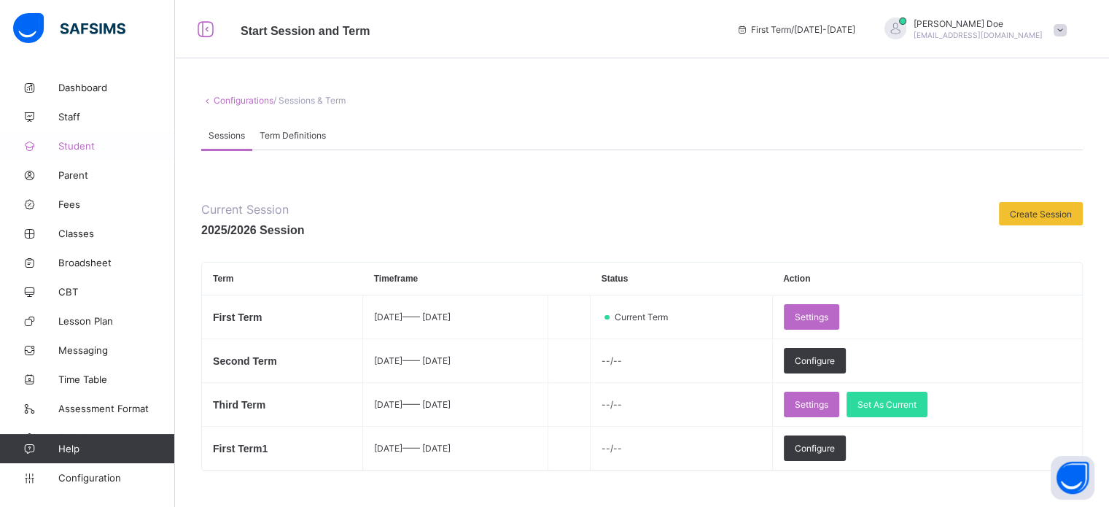
click at [76, 145] on span "Student" at bounding box center [116, 146] width 117 height 12
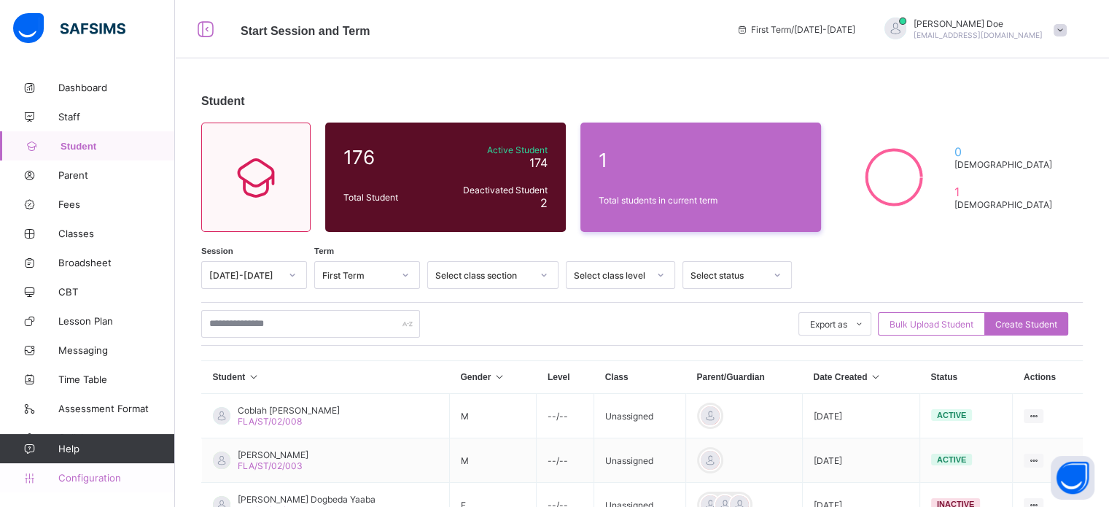
click at [76, 469] on link "Configuration" at bounding box center [87, 477] width 174 height 29
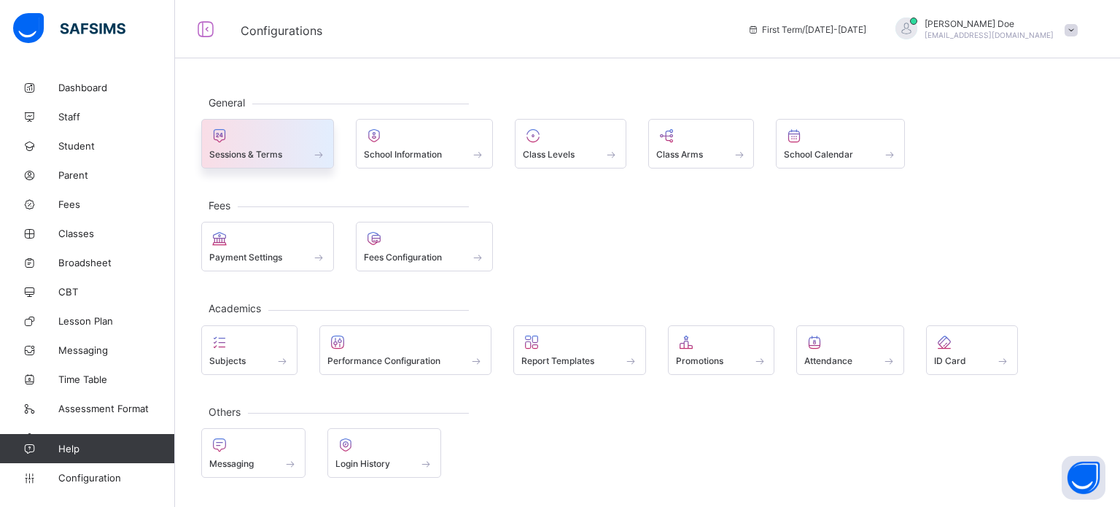
click at [238, 140] on div at bounding box center [267, 135] width 117 height 17
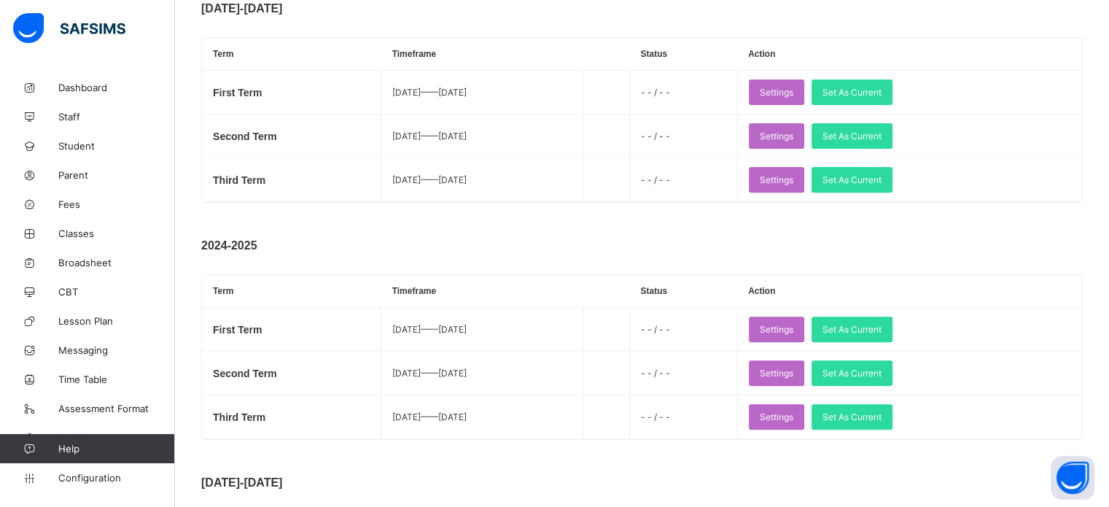
scroll to position [583, 0]
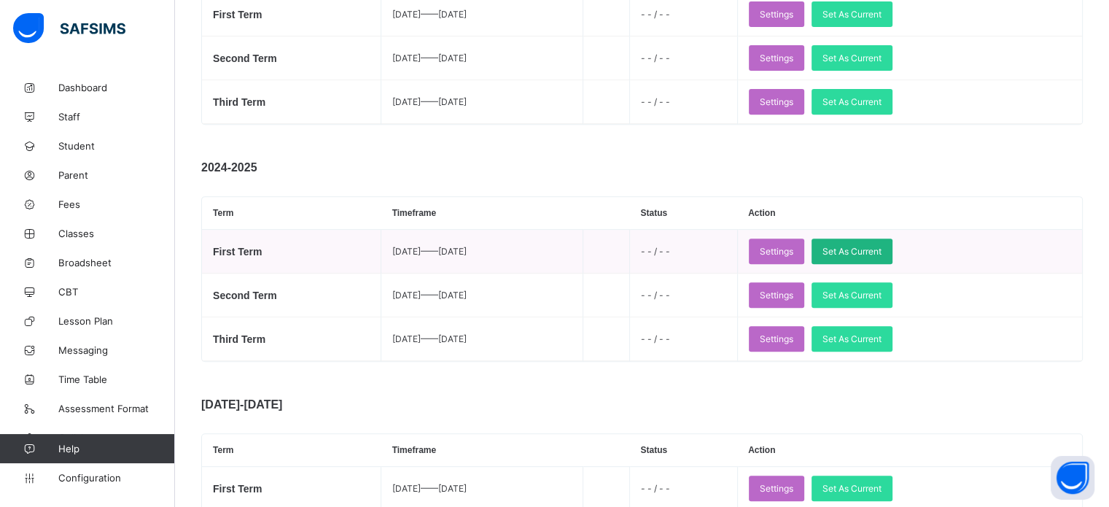
click at [881, 257] on span "Set As Current" at bounding box center [851, 251] width 59 height 11
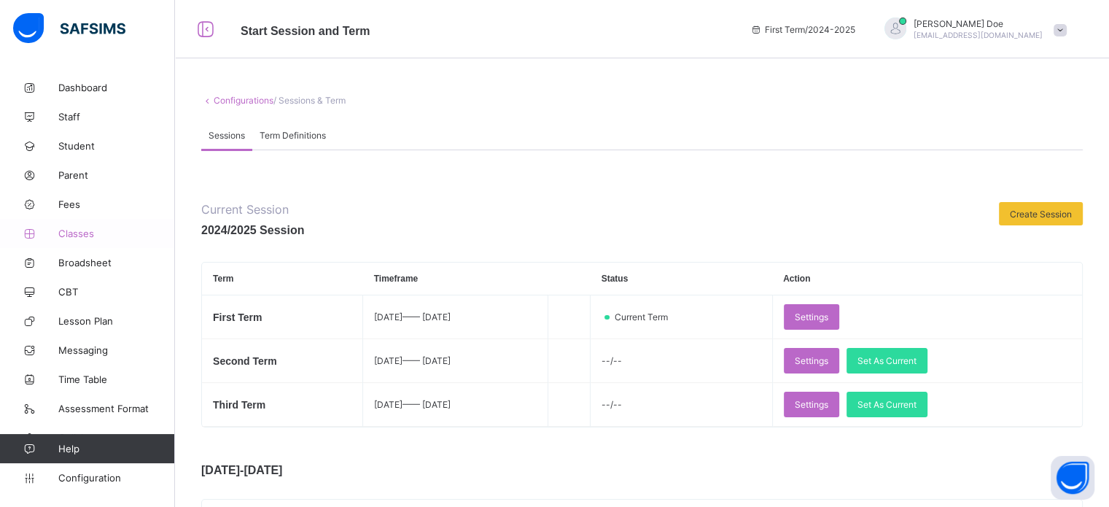
click at [66, 229] on span "Classes" at bounding box center [116, 233] width 117 height 12
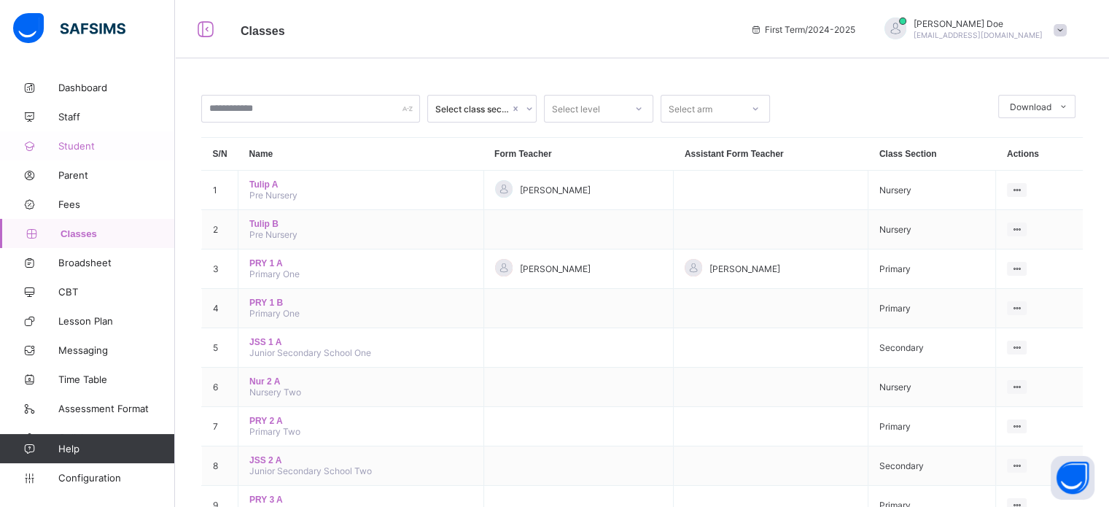
click at [70, 145] on span "Student" at bounding box center [116, 146] width 117 height 12
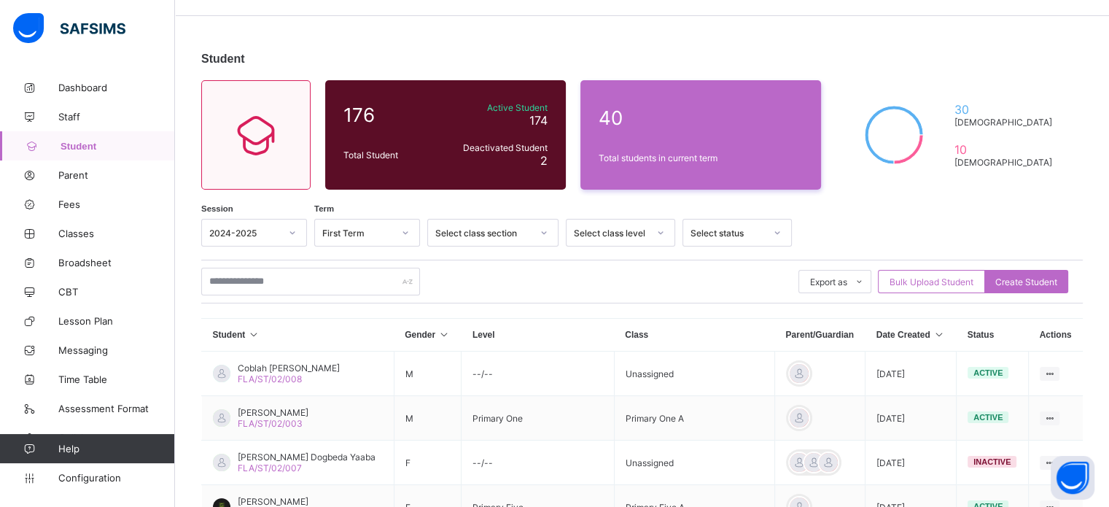
scroll to position [146, 0]
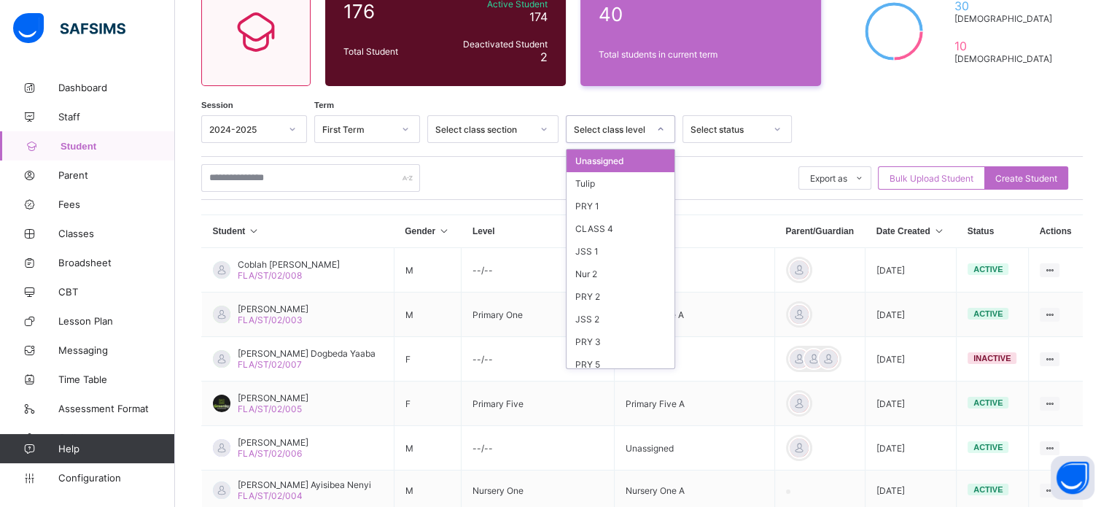
click at [621, 136] on div "Select class level" at bounding box center [607, 129] width 80 height 20
click at [604, 359] on div "PRY 5" at bounding box center [621, 364] width 108 height 23
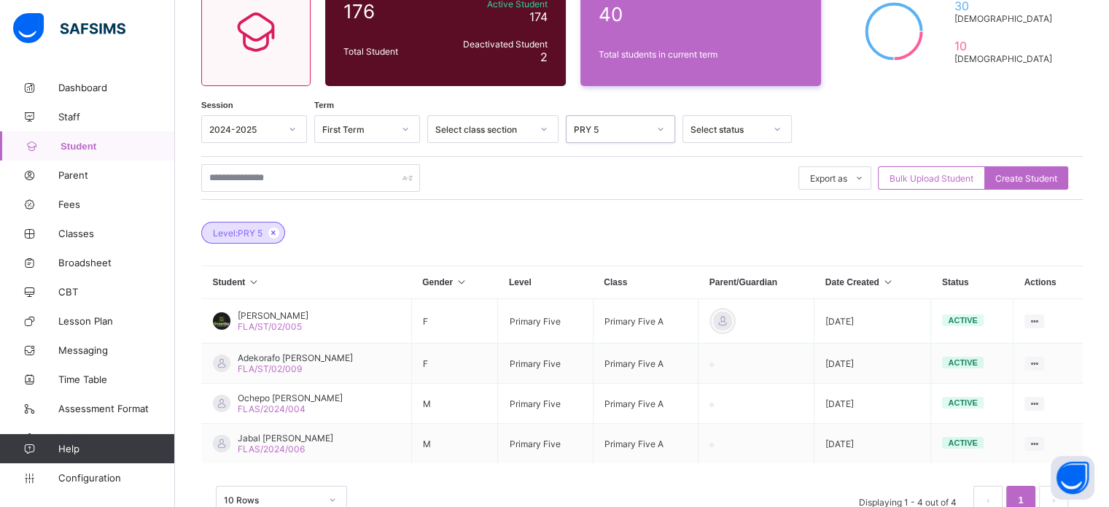
click at [604, 133] on div "PRY 5" at bounding box center [611, 129] width 74 height 11
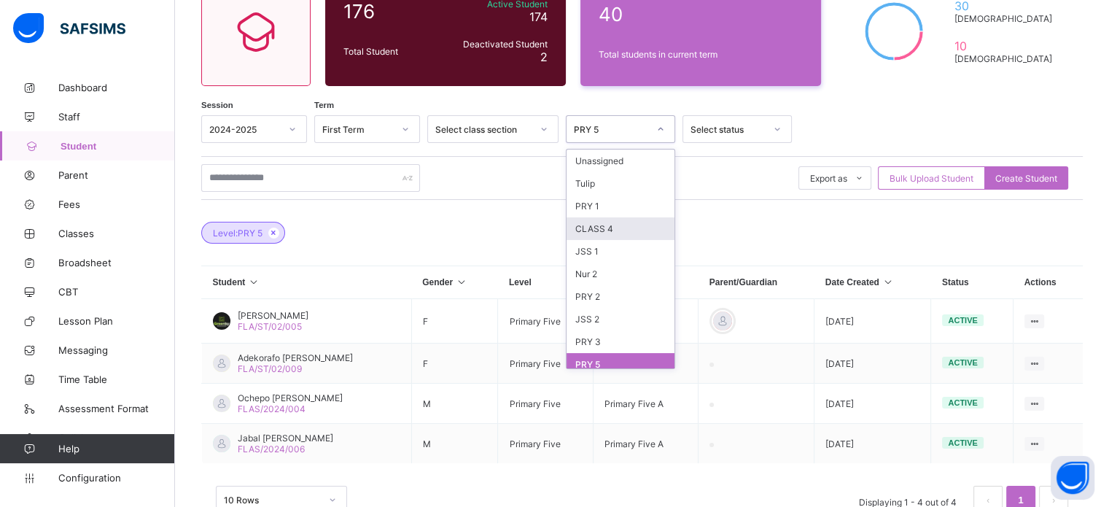
scroll to position [73, 0]
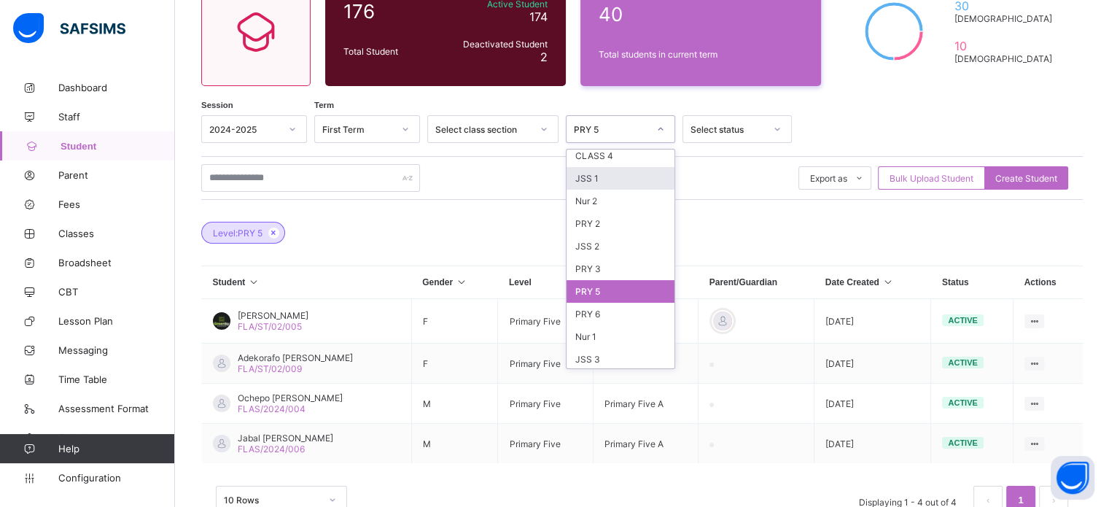
click at [598, 173] on div "JSS 1" at bounding box center [621, 178] width 108 height 23
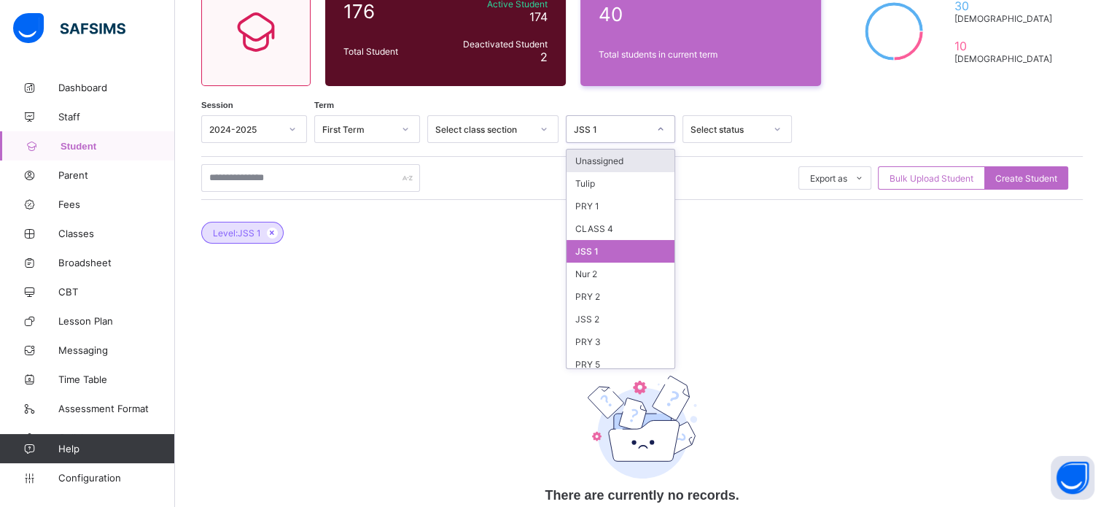
click at [613, 131] on div "JSS 1" at bounding box center [611, 129] width 74 height 11
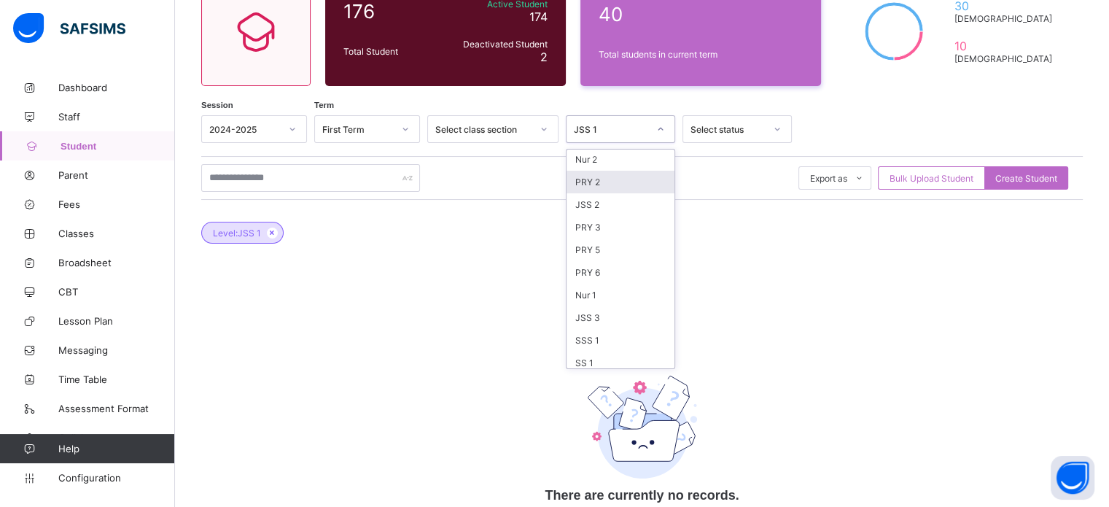
scroll to position [146, 0]
click at [612, 314] on div "SSS 1" at bounding box center [621, 308] width 108 height 23
click at [633, 125] on div "SSS 1" at bounding box center [611, 129] width 74 height 11
click at [595, 200] on div "PRY 4" at bounding box center [621, 193] width 108 height 23
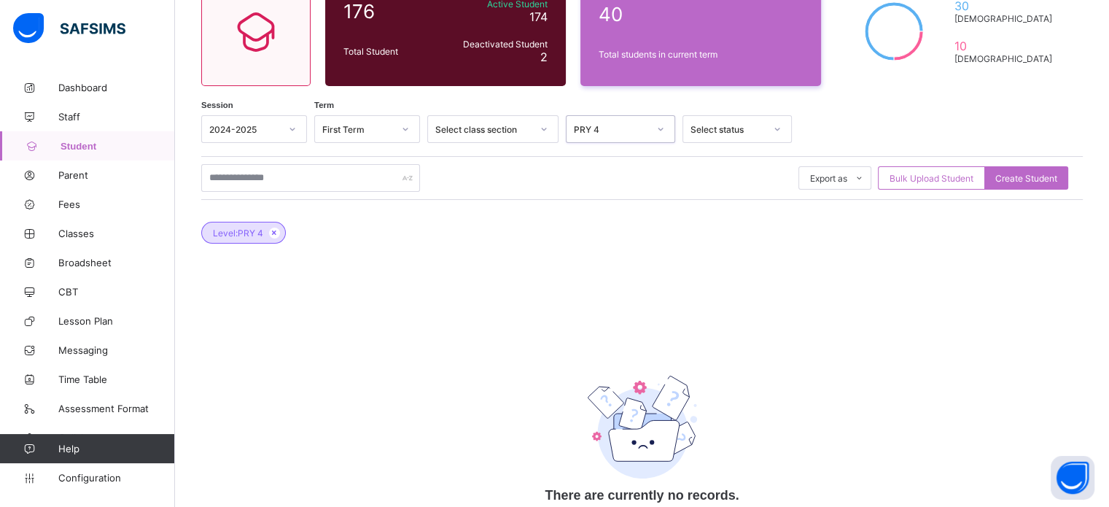
click at [612, 123] on div "PRY 4" at bounding box center [607, 129] width 80 height 20
click at [599, 203] on div "PRY 1" at bounding box center [621, 206] width 108 height 23
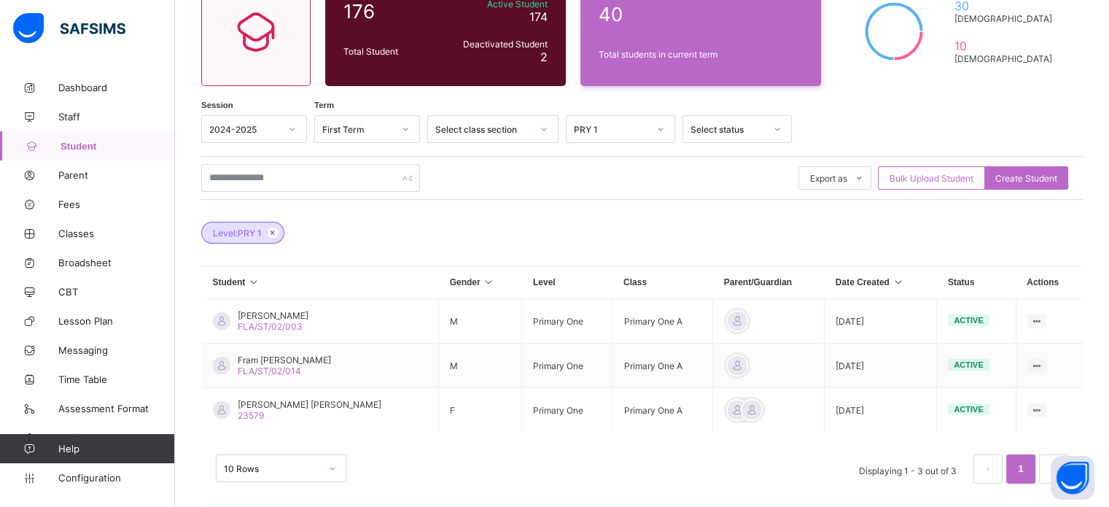
click at [610, 144] on div "Session 2024-2025 Term First Term Select class section PRY 1 Select status Expo…" at bounding box center [641, 306] width 881 height 383
click at [612, 121] on div "PRY 1" at bounding box center [607, 129] width 80 height 20
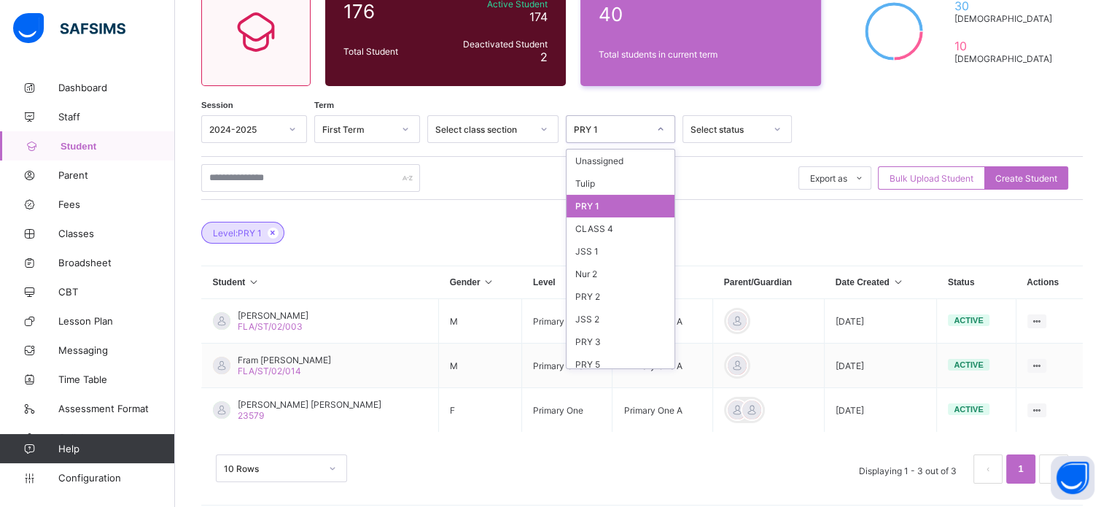
click at [595, 206] on div "PRY 1" at bounding box center [621, 206] width 108 height 23
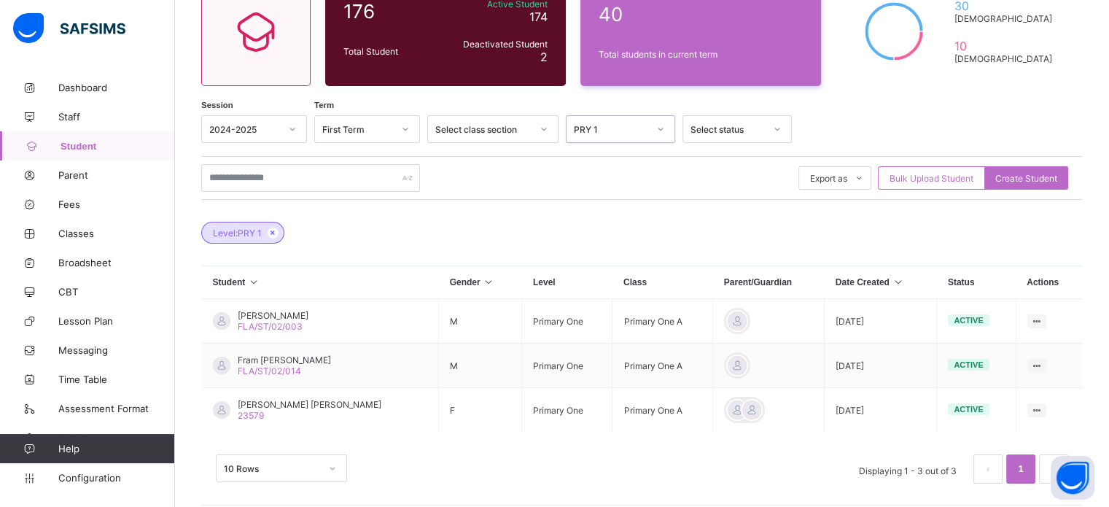
click at [628, 121] on div "PRY 1" at bounding box center [607, 129] width 80 height 20
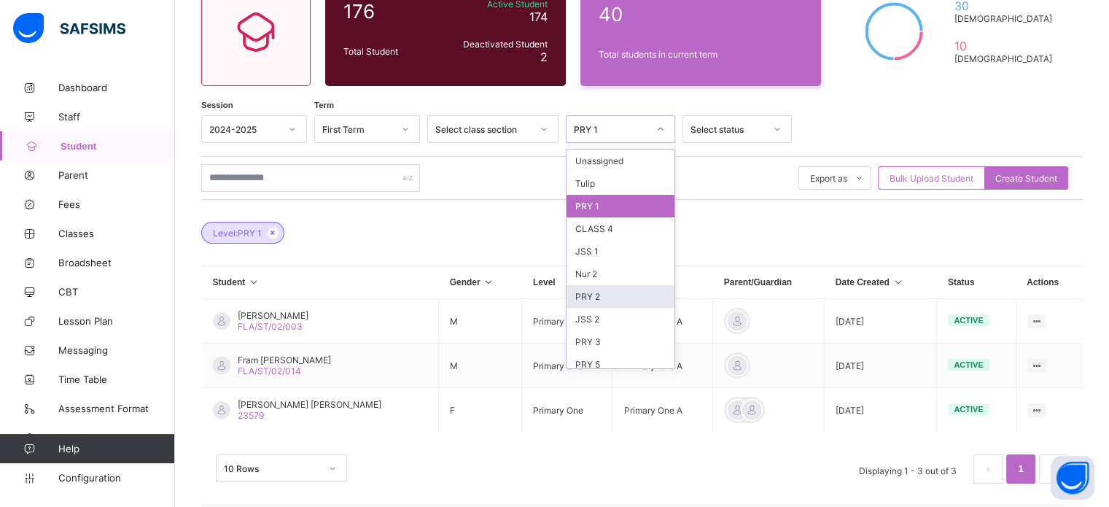
click at [612, 299] on div "PRY 2" at bounding box center [621, 296] width 108 height 23
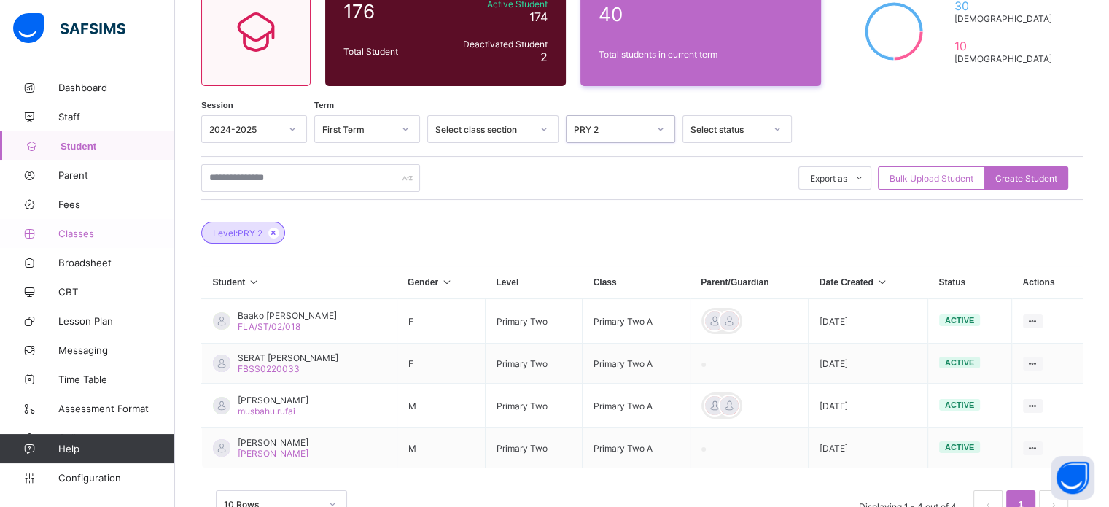
click at [78, 233] on span "Classes" at bounding box center [116, 233] width 117 height 12
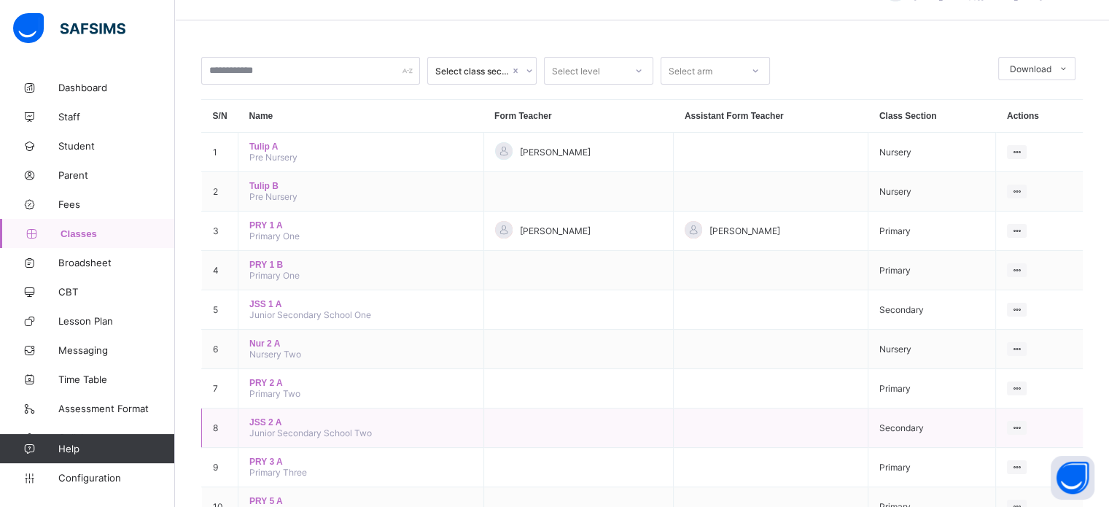
scroll to position [73, 0]
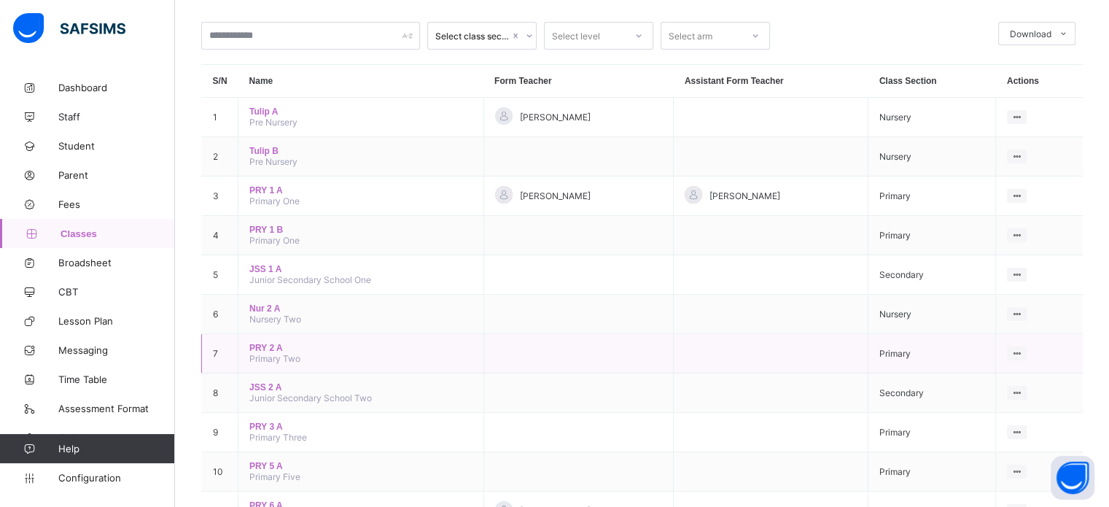
click at [272, 353] on span "PRY 2 A" at bounding box center [360, 348] width 222 height 10
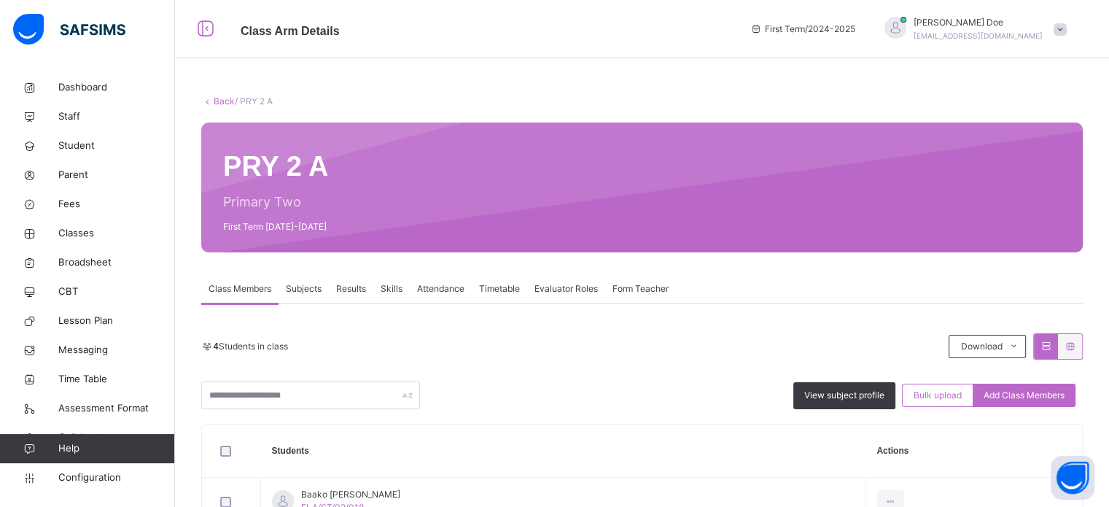
click at [308, 283] on span "Subjects" at bounding box center [304, 288] width 36 height 13
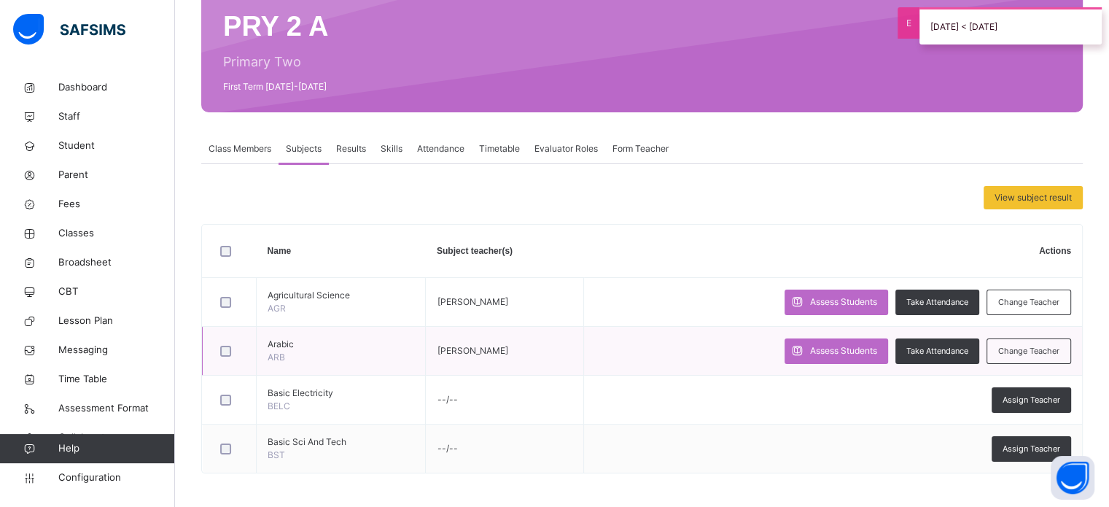
scroll to position [141, 0]
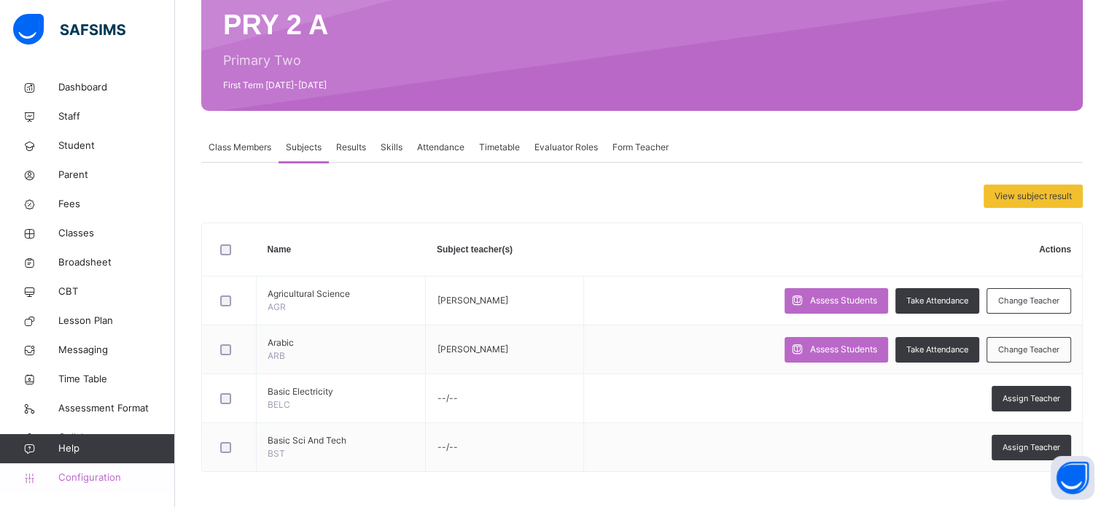
click at [104, 475] on span "Configuration" at bounding box center [116, 477] width 116 height 15
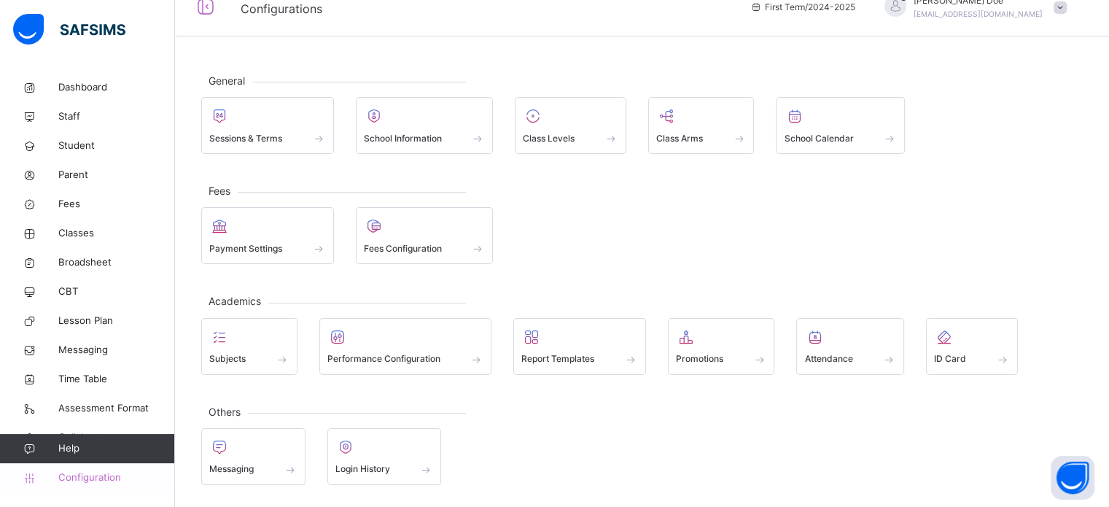
scroll to position [19, 0]
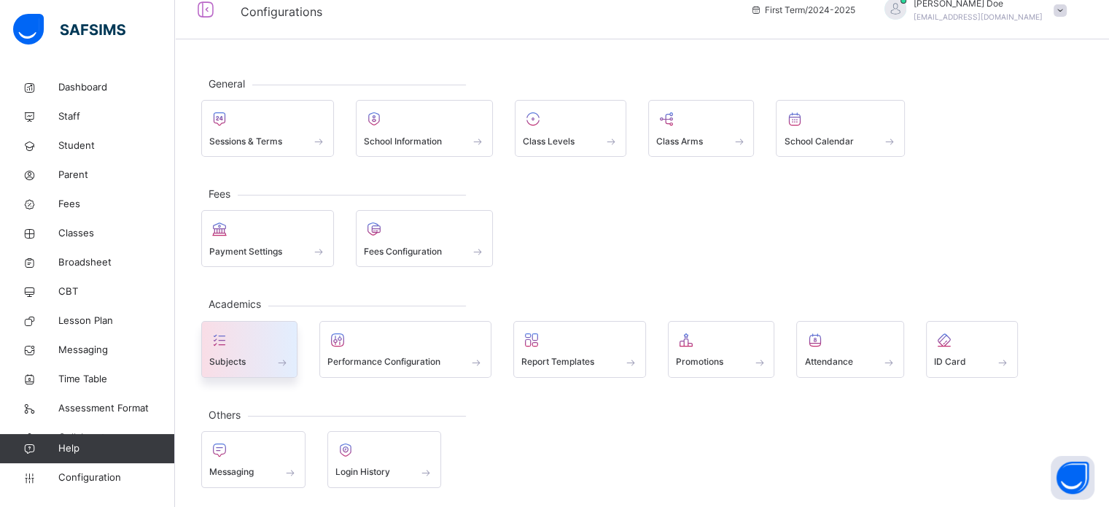
click at [251, 351] on span at bounding box center [249, 353] width 80 height 4
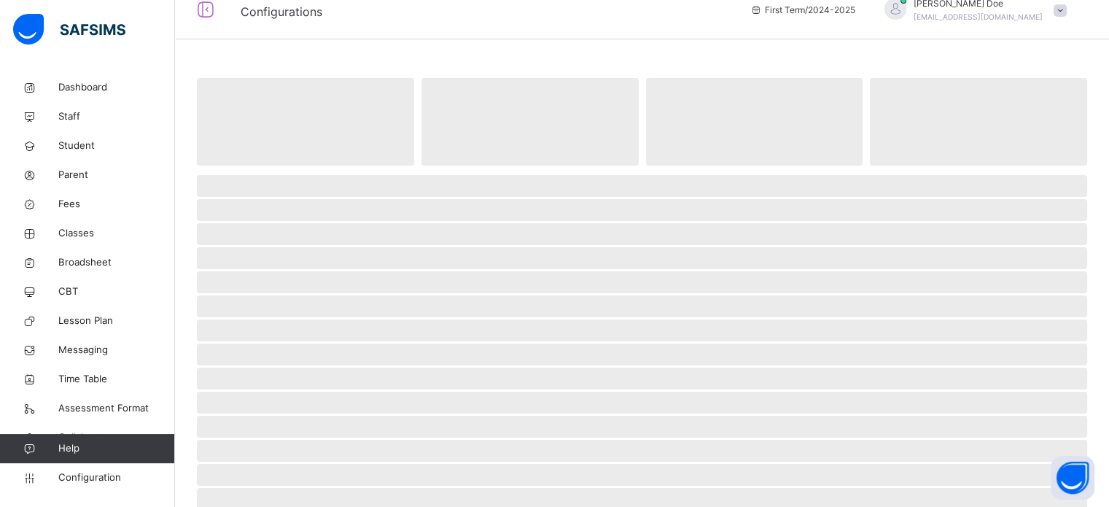
scroll to position [141, 0]
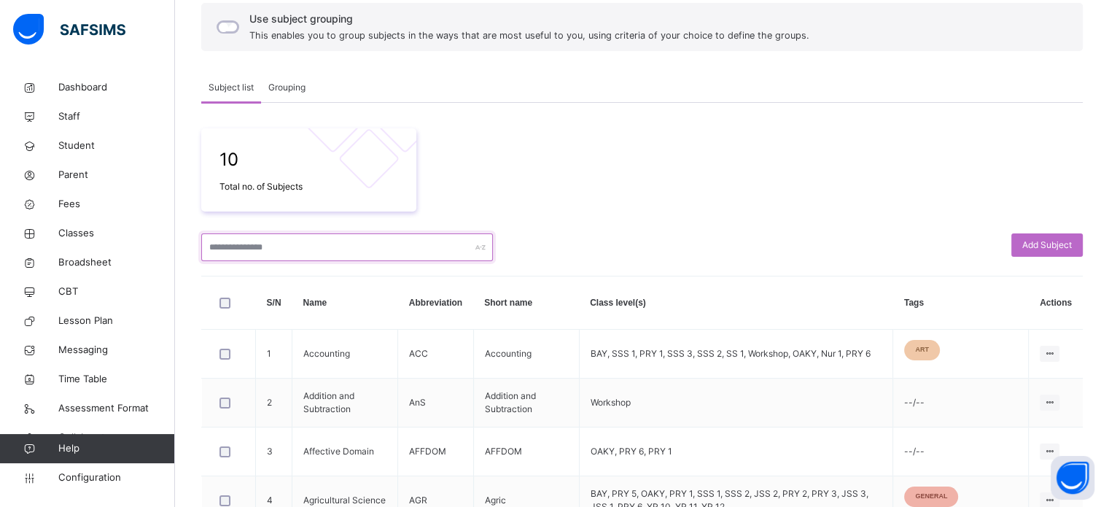
click at [365, 241] on input "text" at bounding box center [347, 247] width 292 height 28
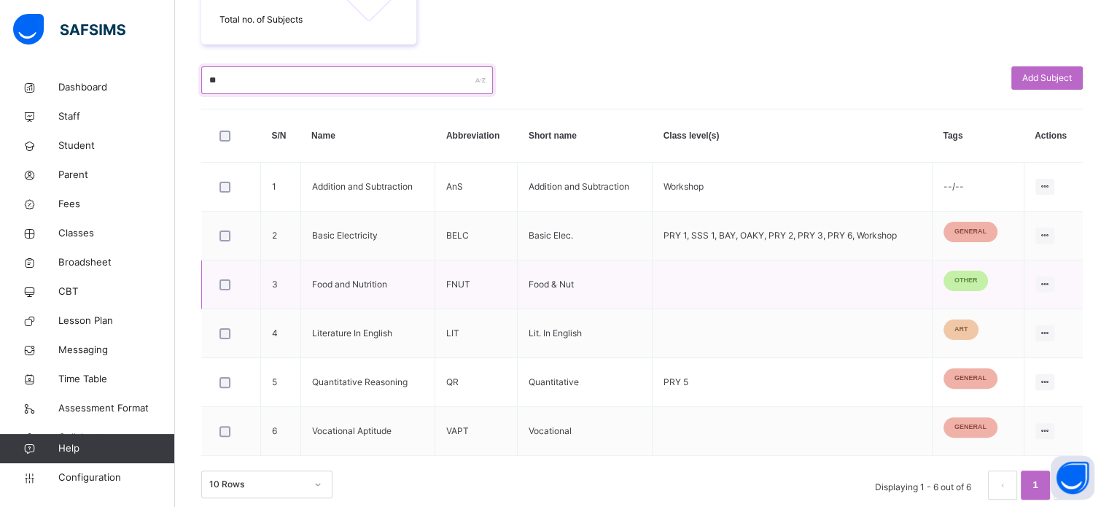
scroll to position [321, 0]
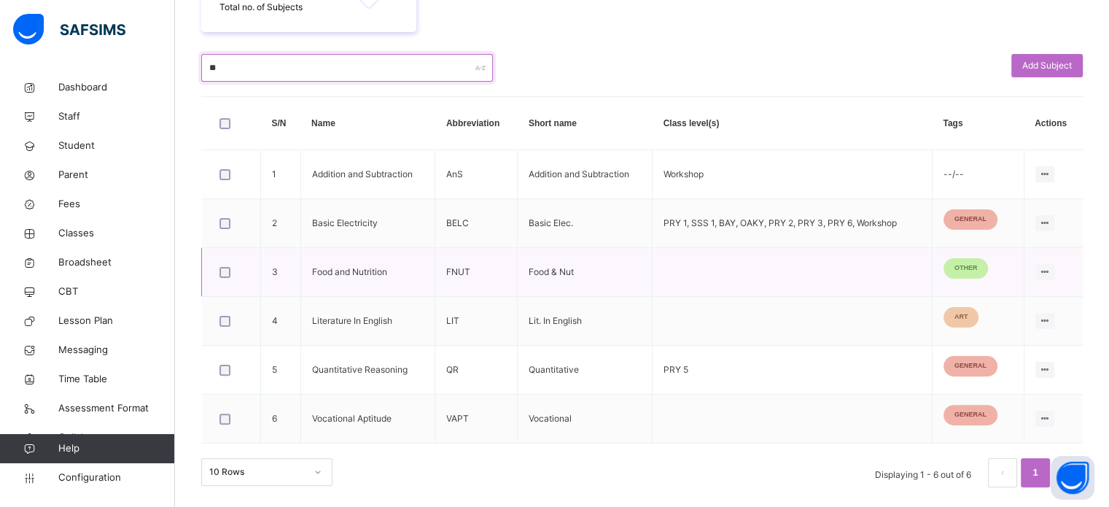
type input "*"
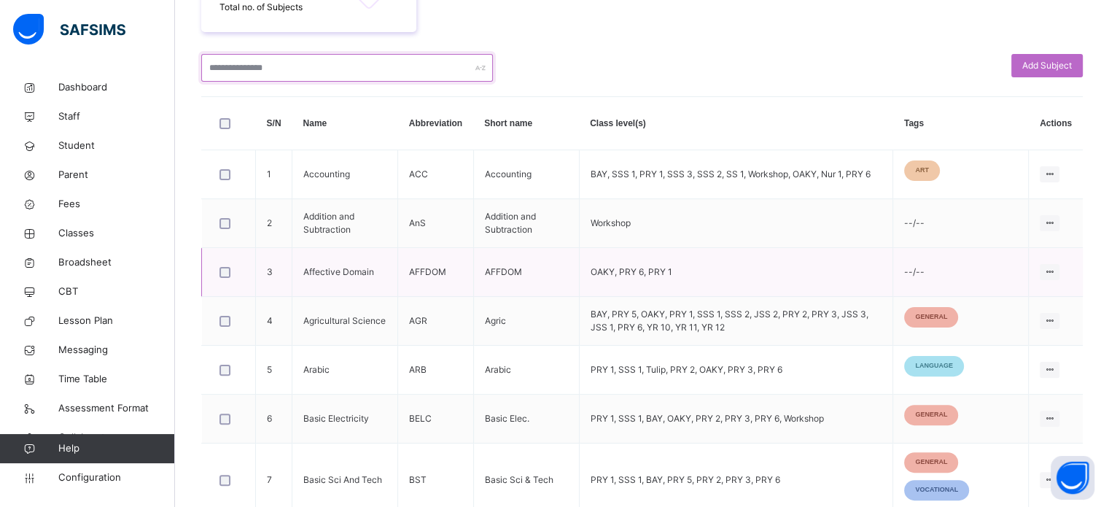
type input "*"
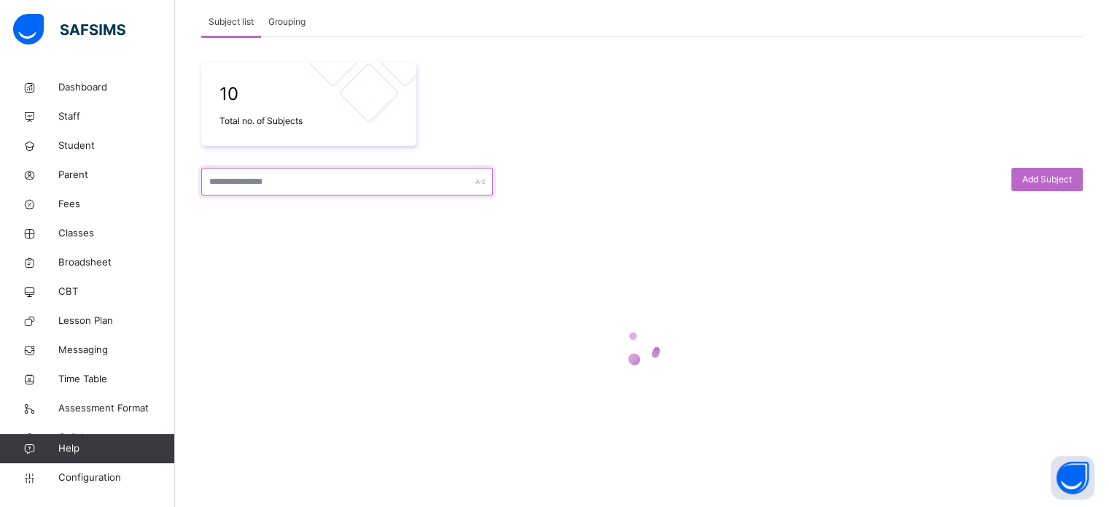
type input "*"
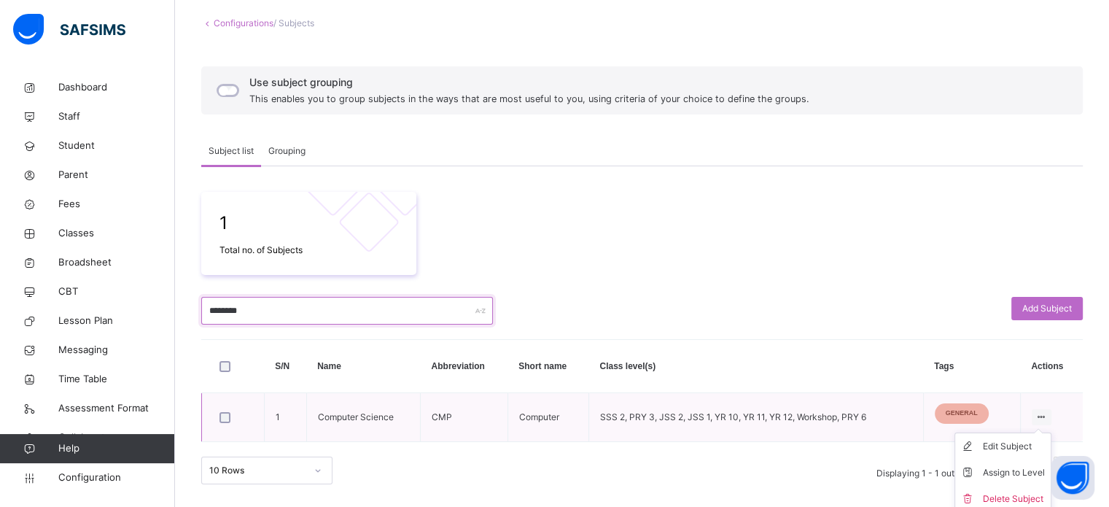
scroll to position [82, 0]
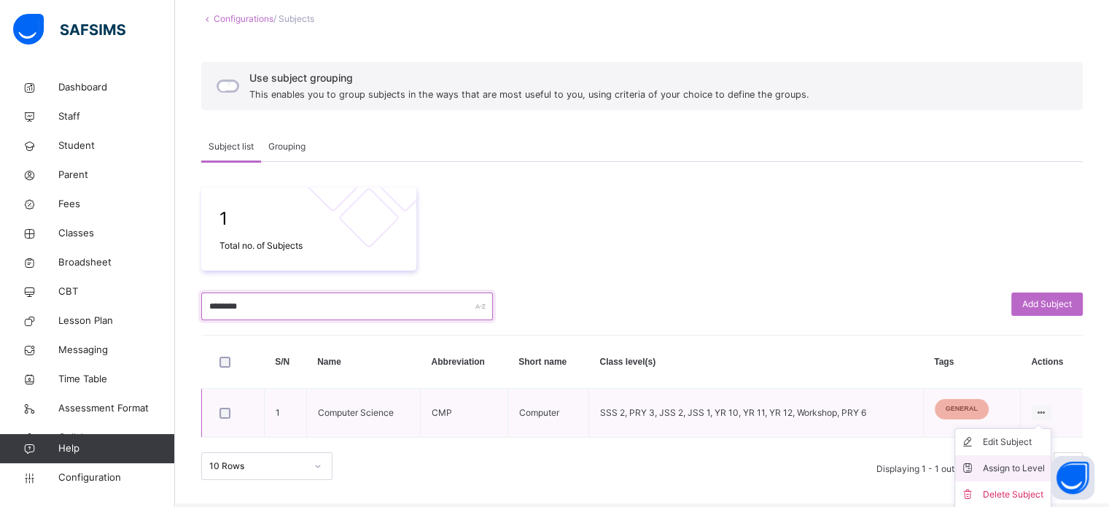
type input "********"
click at [1017, 461] on div "Assign to Level" at bounding box center [1014, 468] width 62 height 15
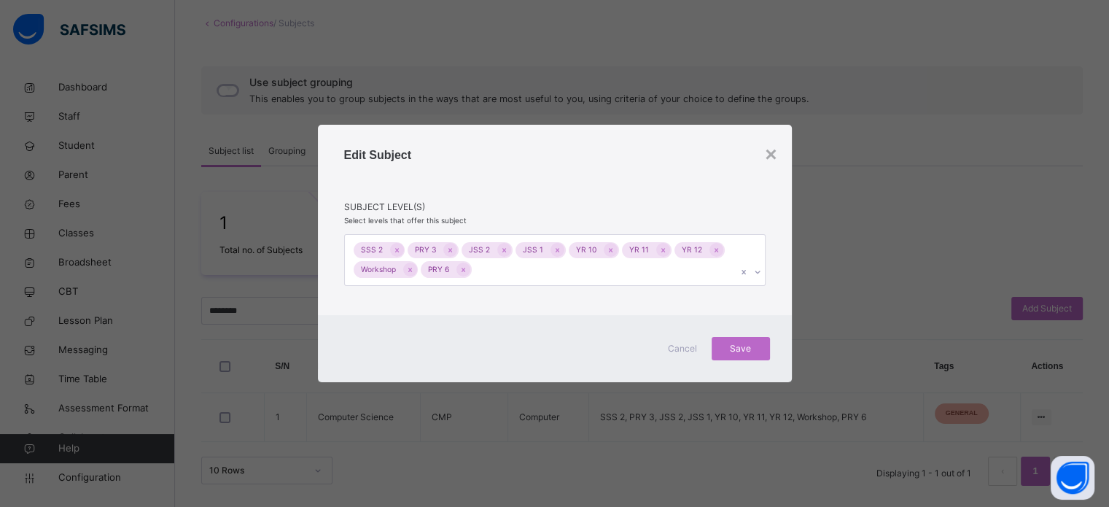
click at [531, 272] on div "SSS 2 PRY 3 JSS 2 JSS 1 YR 10 YR 11 YR 12 Workshop PRY 6" at bounding box center [541, 260] width 392 height 50
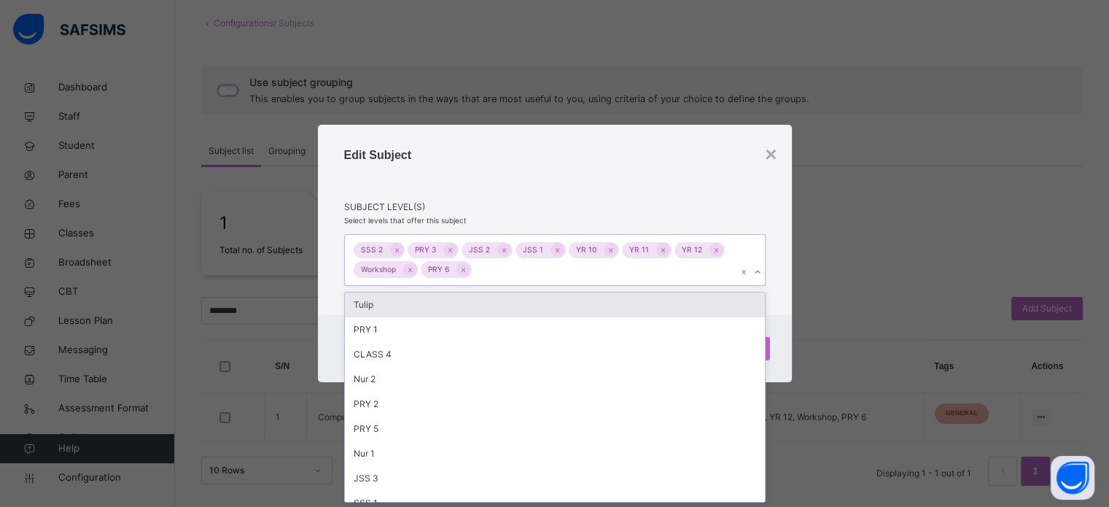
scroll to position [0, 0]
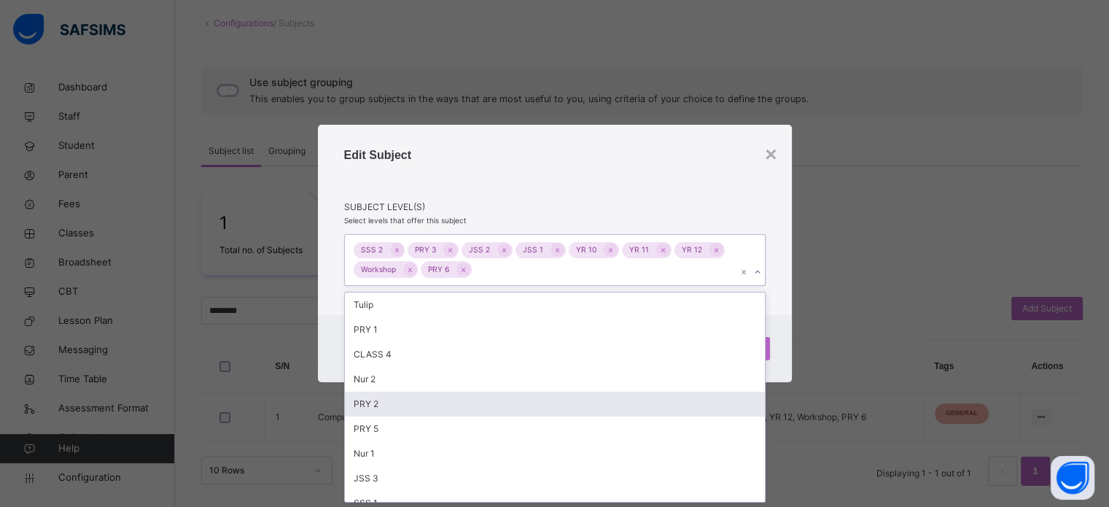
click at [389, 405] on div "PRY 2" at bounding box center [555, 404] width 420 height 25
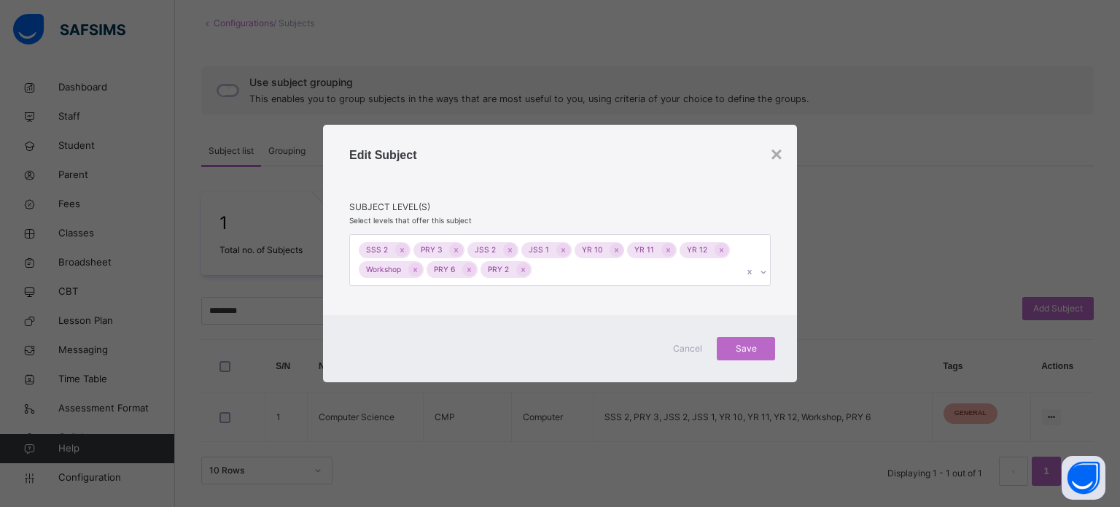
click at [685, 196] on div "Edit Subject" at bounding box center [559, 174] width 421 height 54
click at [759, 349] on span "Save" at bounding box center [746, 348] width 36 height 13
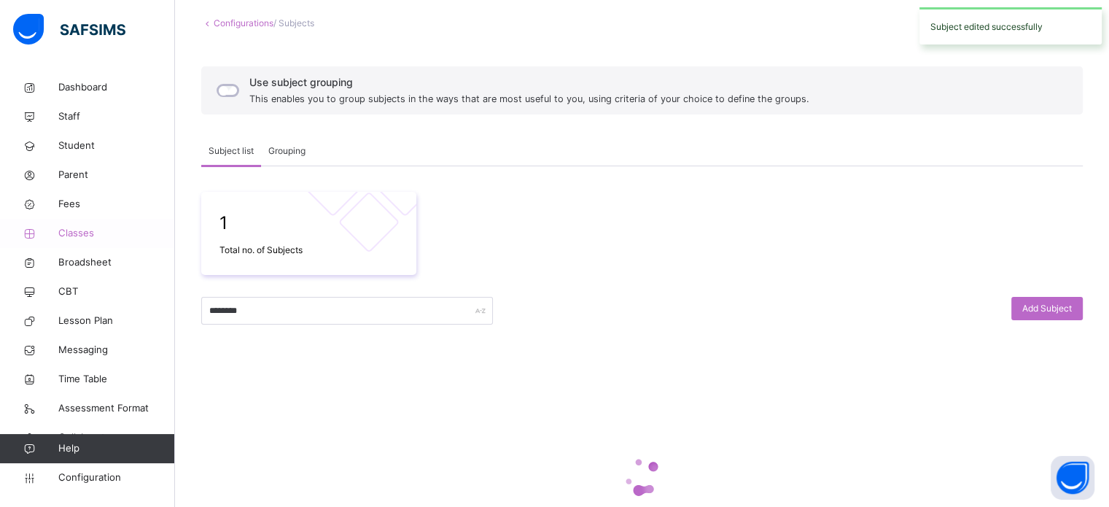
click at [58, 238] on span "Classes" at bounding box center [116, 233] width 117 height 15
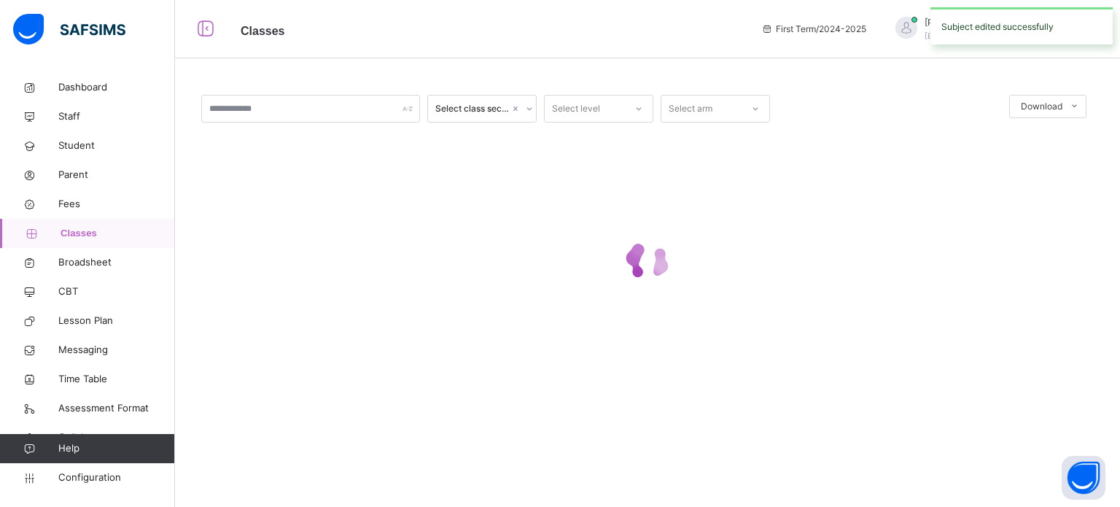
click at [633, 109] on div at bounding box center [638, 108] width 25 height 23
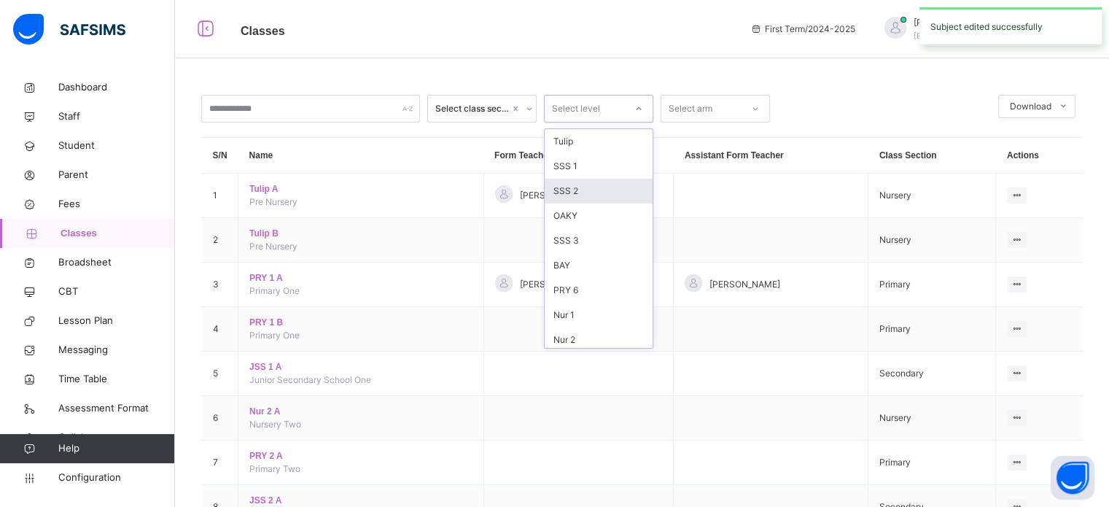
click at [602, 195] on div "SSS 2" at bounding box center [599, 191] width 108 height 25
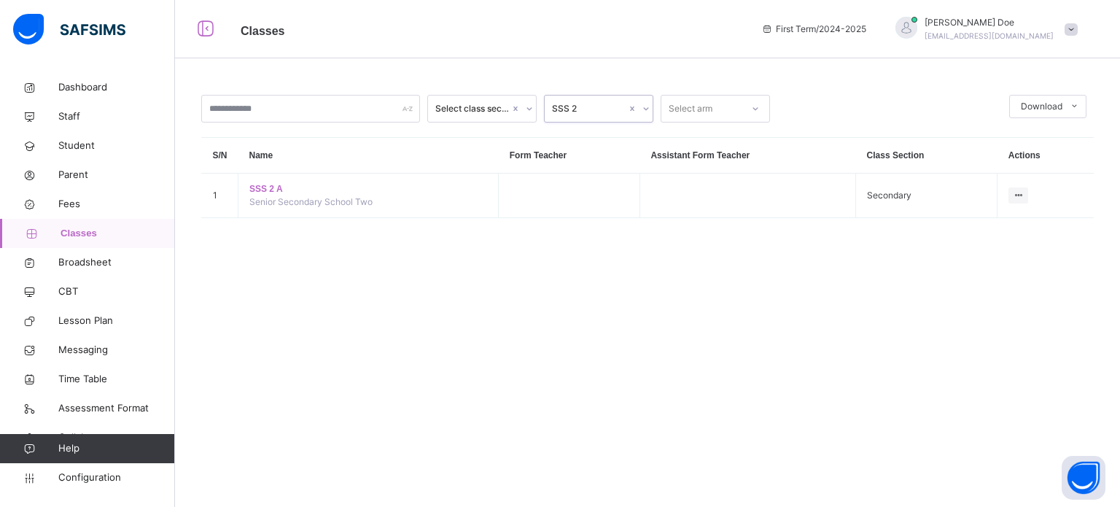
click at [594, 113] on div "SSS 2" at bounding box center [589, 108] width 74 height 13
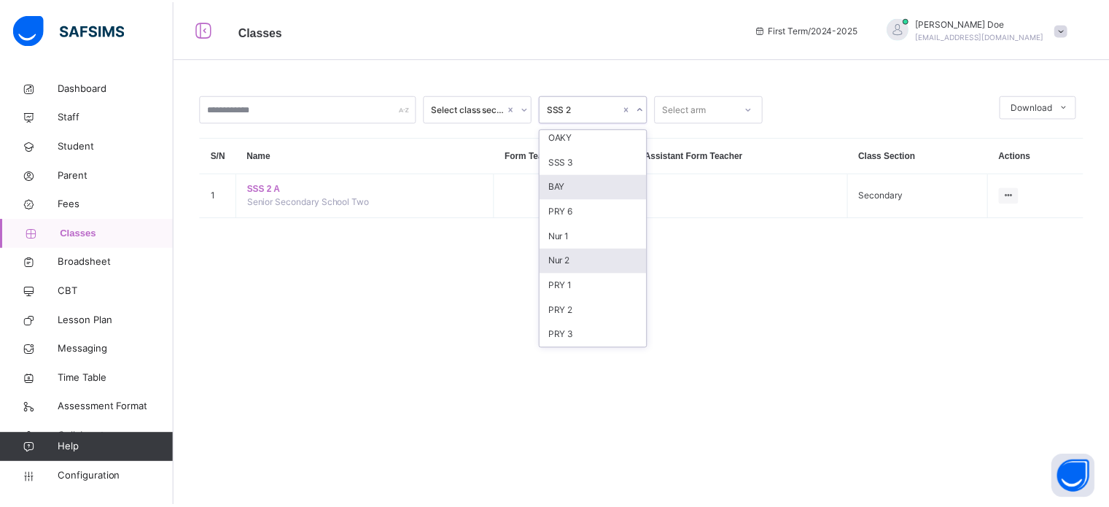
scroll to position [146, 0]
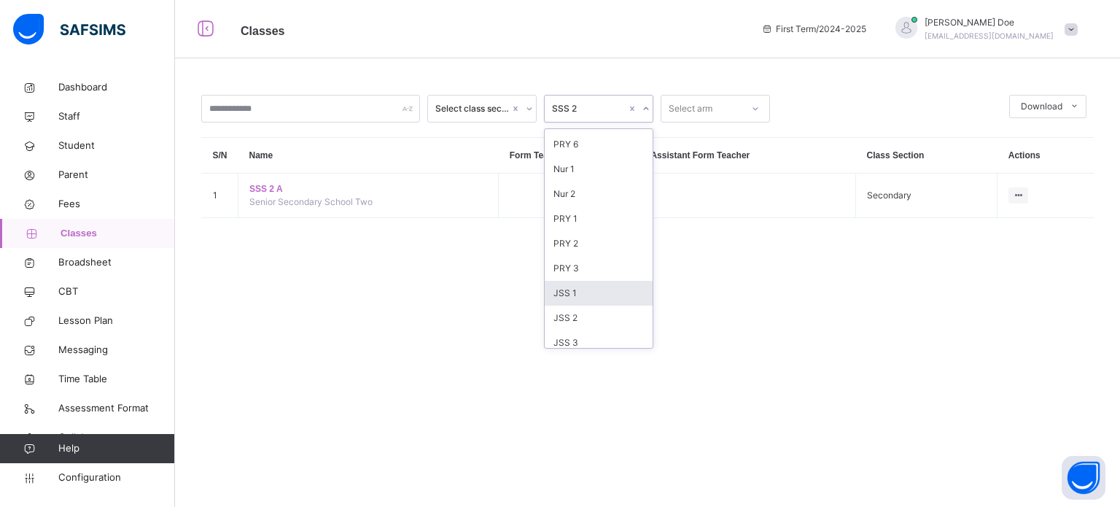
click at [586, 303] on div "JSS 1" at bounding box center [599, 293] width 108 height 25
click at [74, 144] on span "Student" at bounding box center [116, 146] width 117 height 15
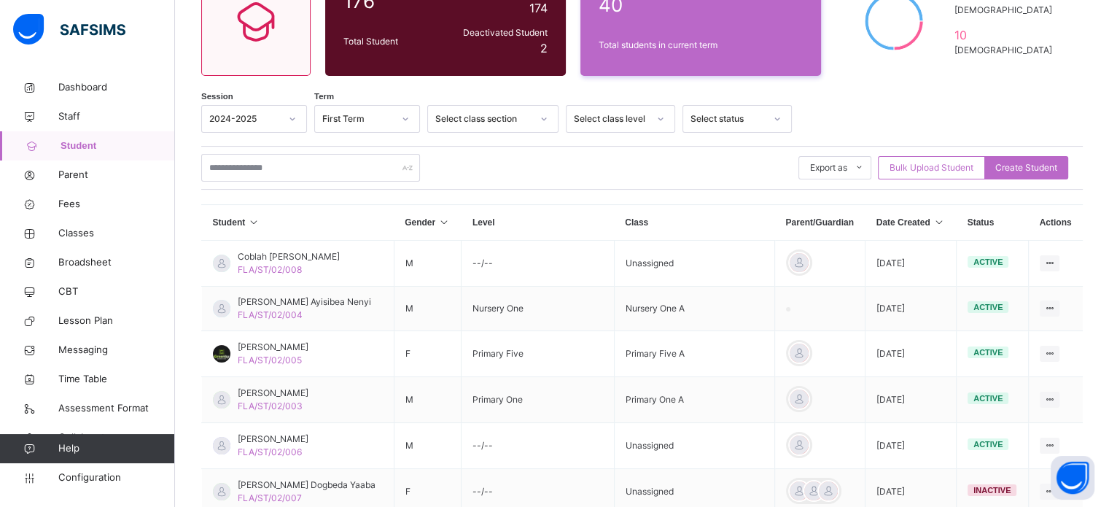
scroll to position [219, 0]
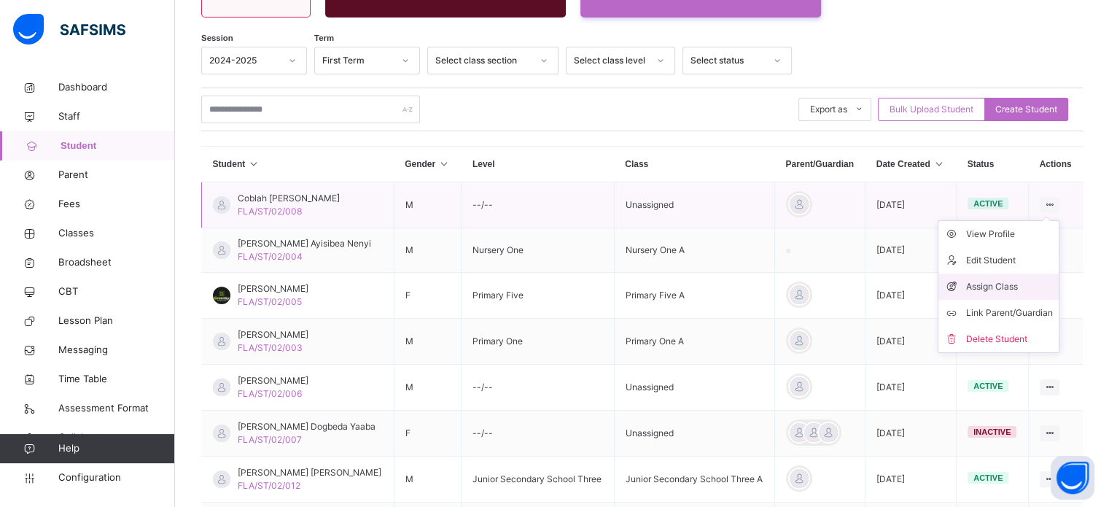
click at [1000, 285] on div "Assign Class" at bounding box center [1009, 286] width 87 height 15
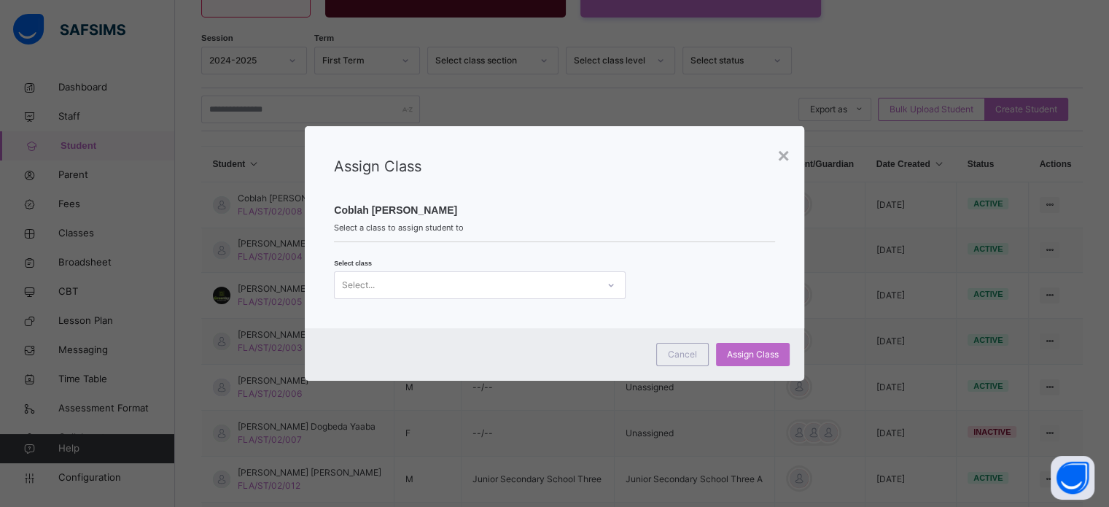
click at [486, 296] on div "Select..." at bounding box center [480, 285] width 292 height 28
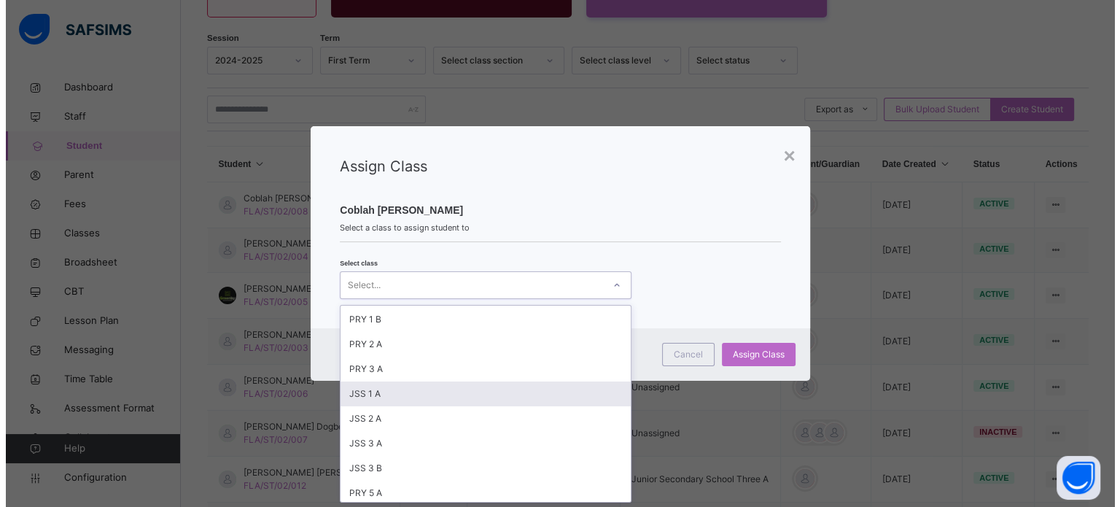
scroll to position [146, 0]
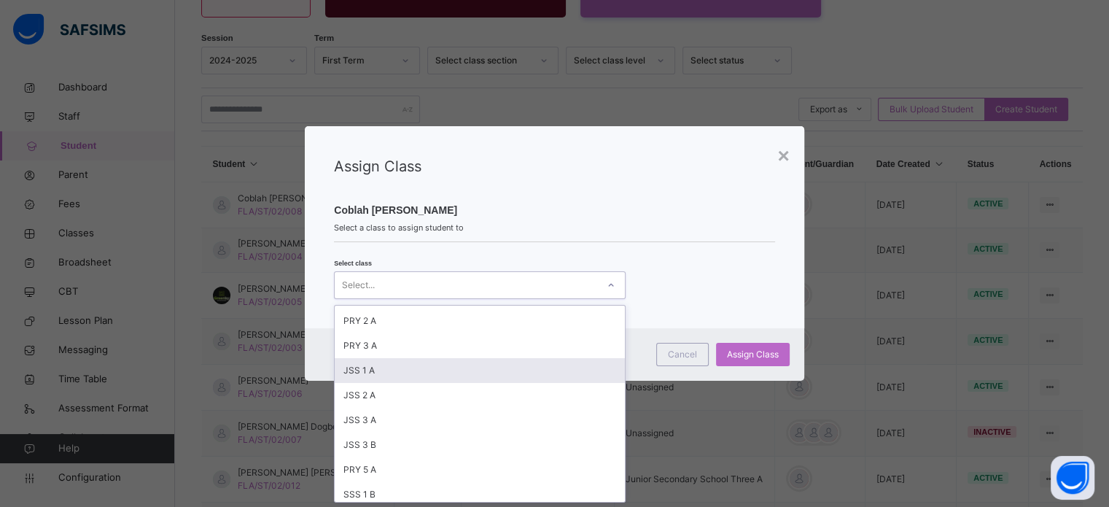
click at [424, 370] on div "JSS 1 A" at bounding box center [480, 370] width 290 height 25
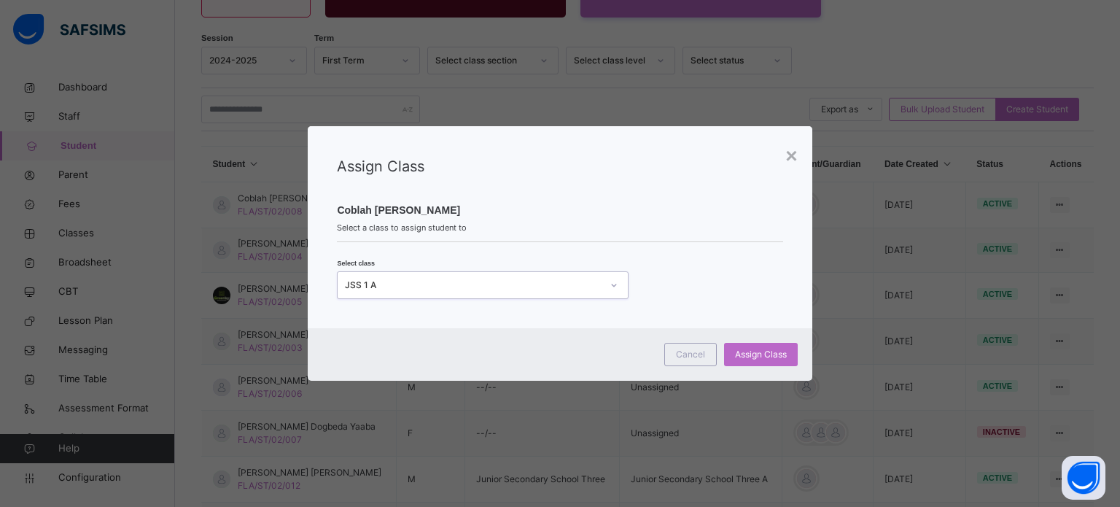
click at [546, 182] on div "Assign Class" at bounding box center [559, 177] width 445 height 44
click at [756, 343] on div "Assign Class" at bounding box center [761, 354] width 74 height 23
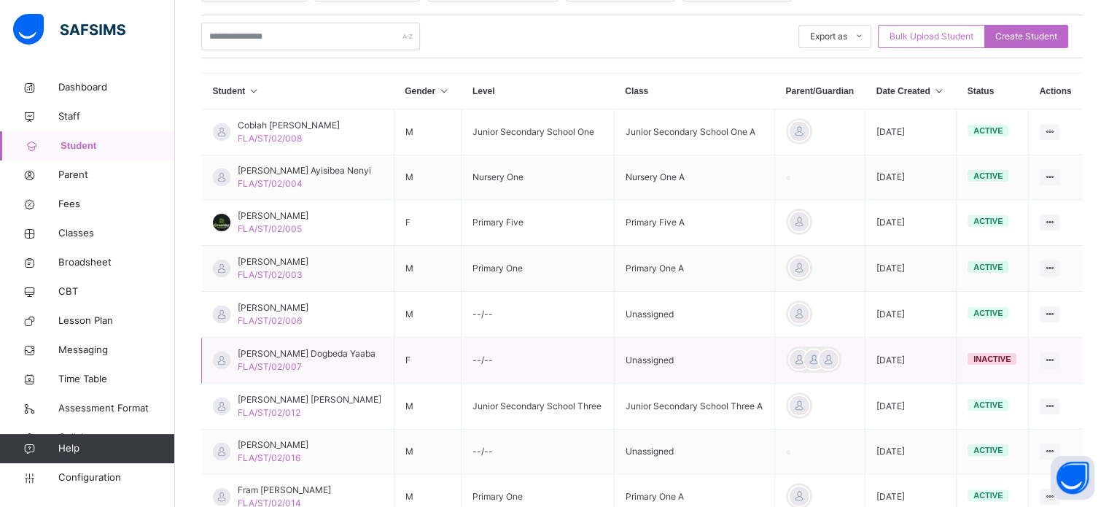
scroll to position [365, 0]
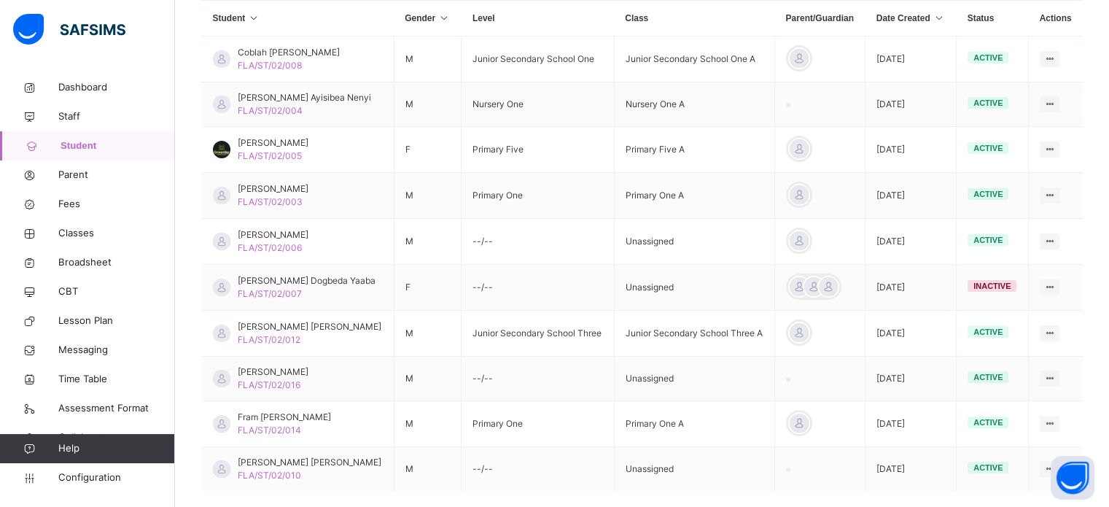
click at [0, 0] on div "Assign Class" at bounding box center [0, 0] width 0 height 0
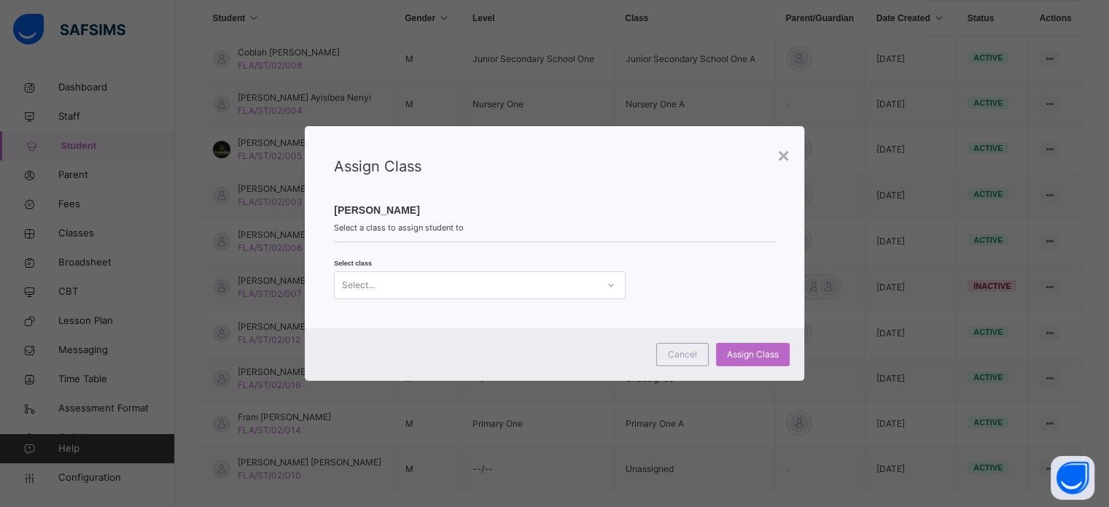
click at [512, 297] on div "Select..." at bounding box center [480, 285] width 292 height 28
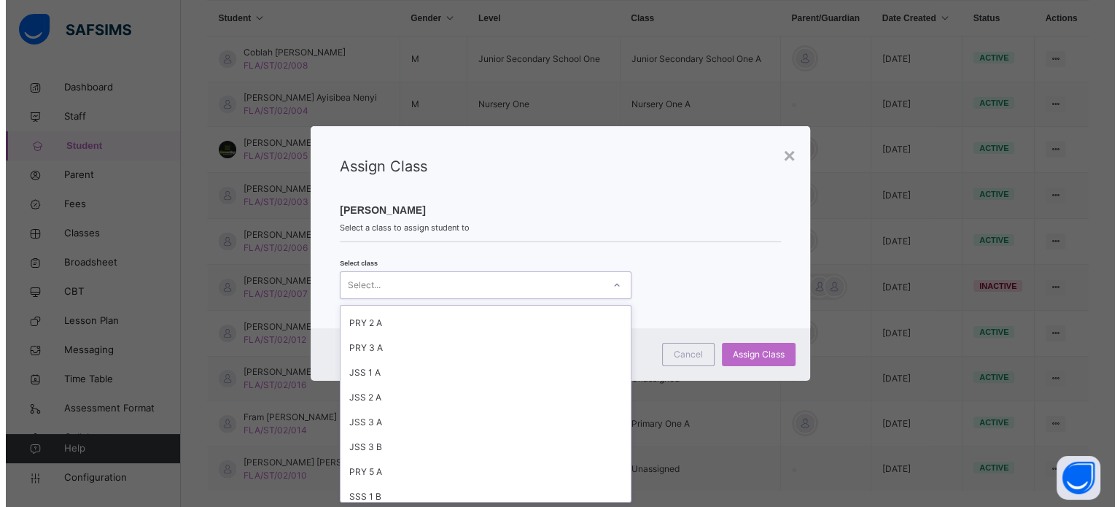
scroll to position [146, 0]
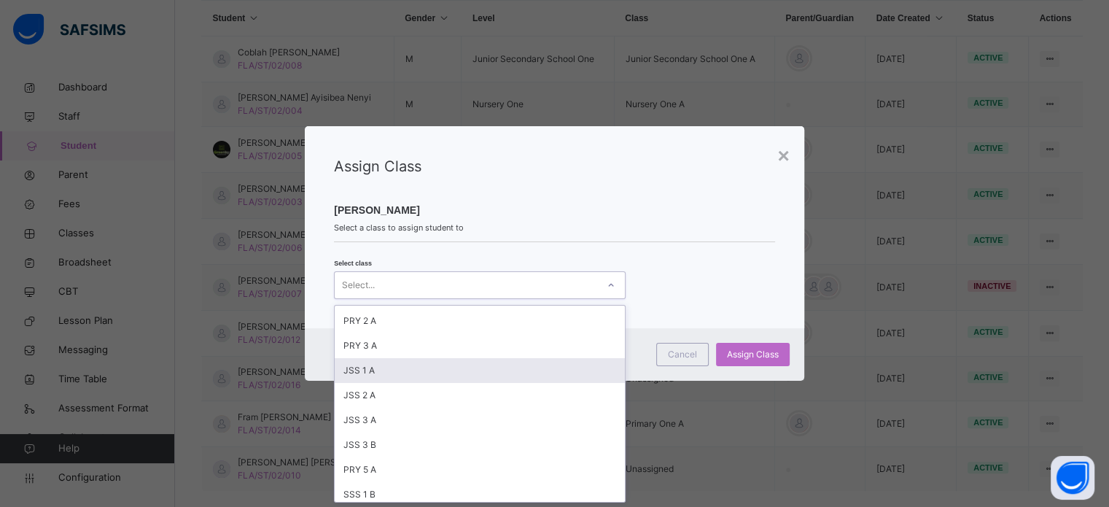
click at [405, 371] on div "JSS 1 A" at bounding box center [480, 370] width 290 height 25
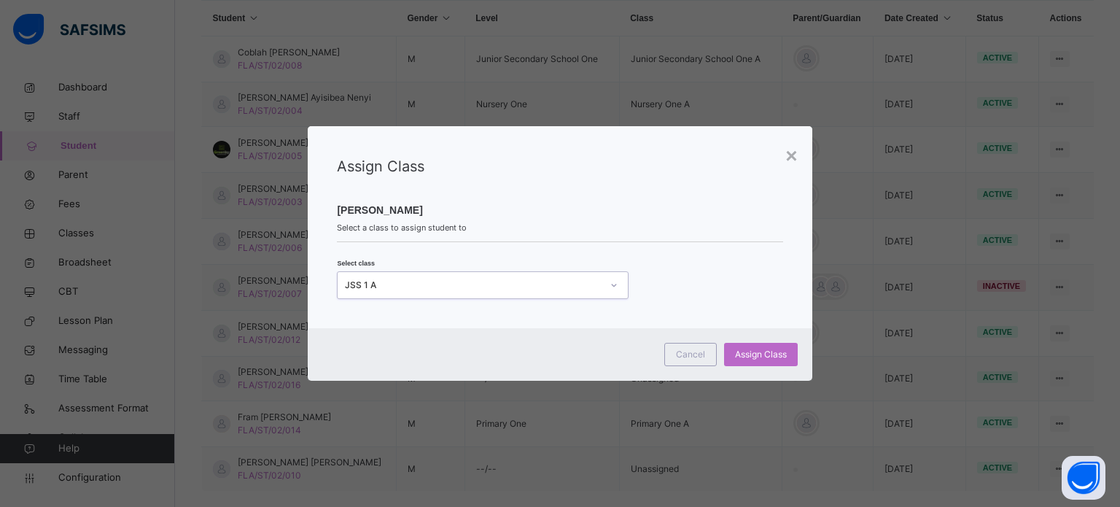
click at [505, 212] on span "Tano Mawusi Tano" at bounding box center [559, 210] width 445 height 15
click at [766, 352] on span "Assign Class" at bounding box center [761, 354] width 52 height 13
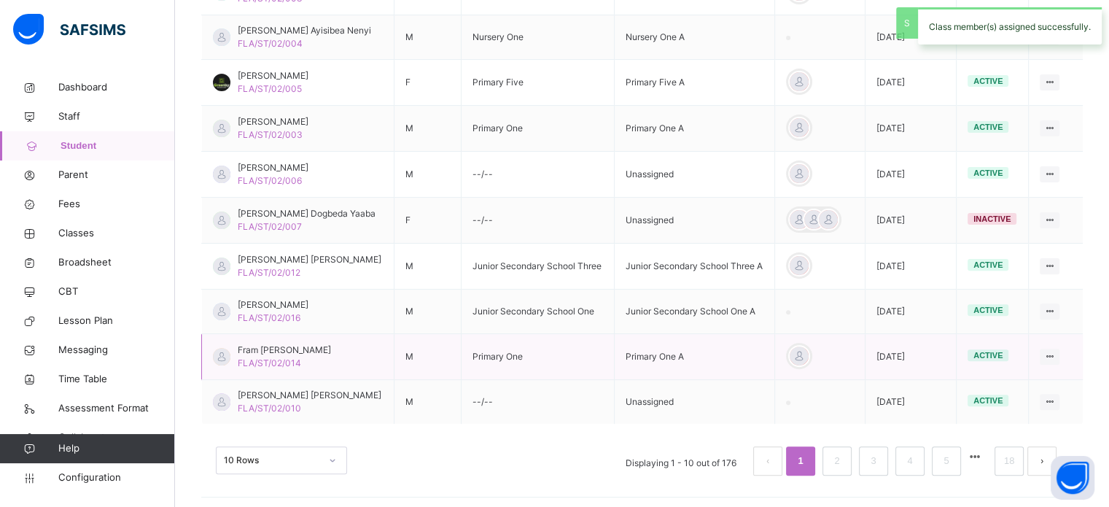
scroll to position [435, 0]
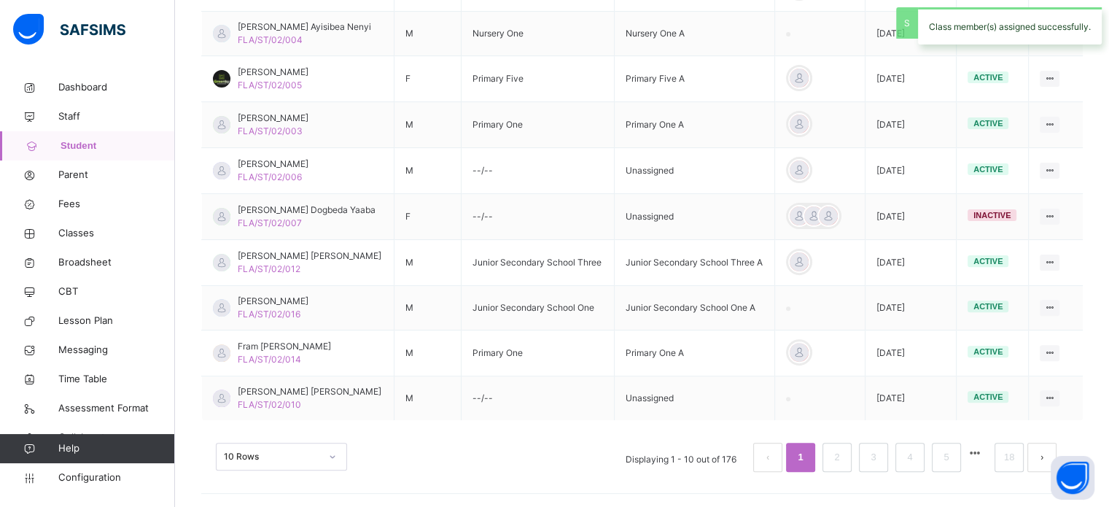
drag, startPoint x: 1010, startPoint y: 475, endPoint x: 971, endPoint y: 456, distance: 42.7
click at [0, 0] on div "Assign Class" at bounding box center [0, 0] width 0 height 0
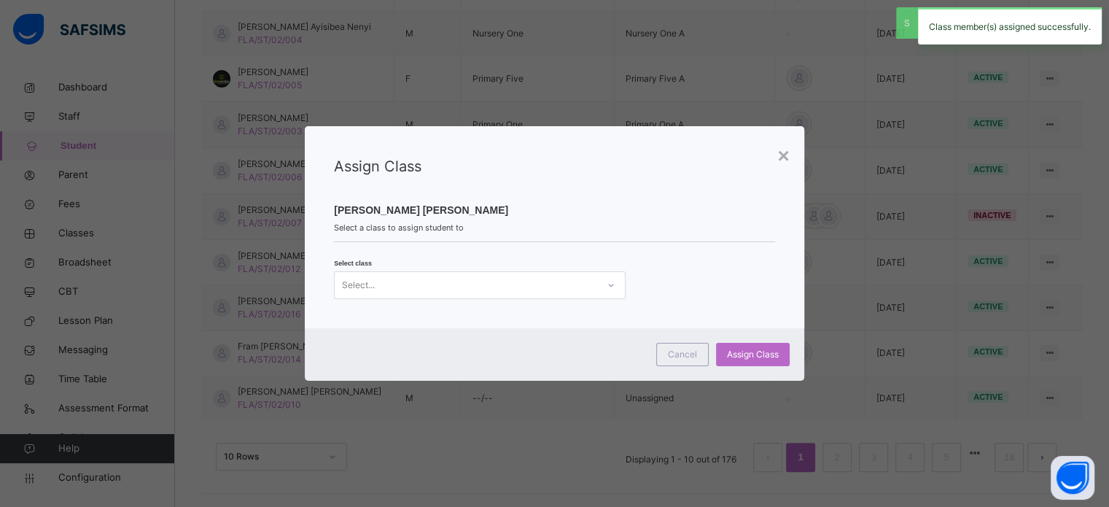
click at [474, 288] on div "Select..." at bounding box center [466, 284] width 262 height 23
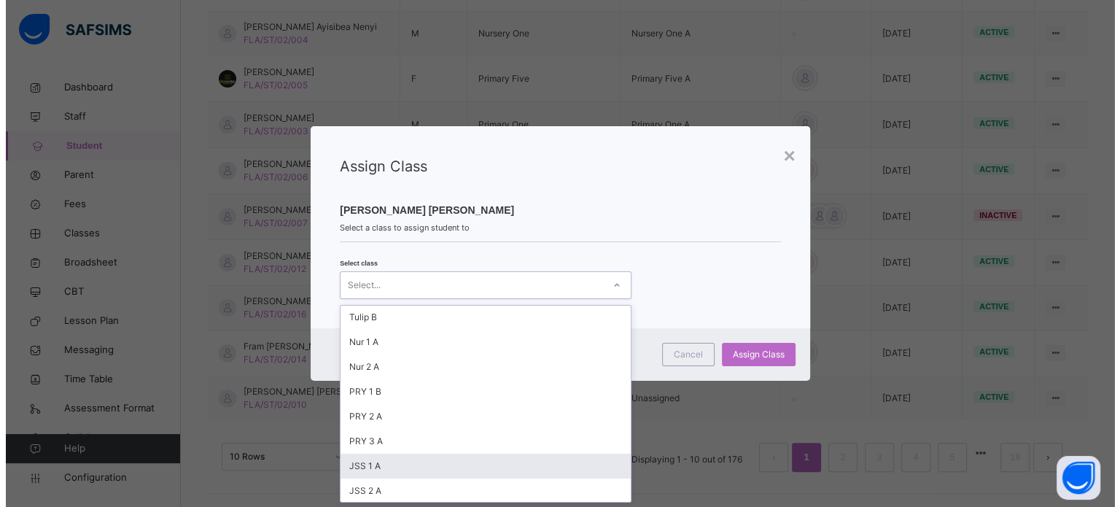
scroll to position [73, 0]
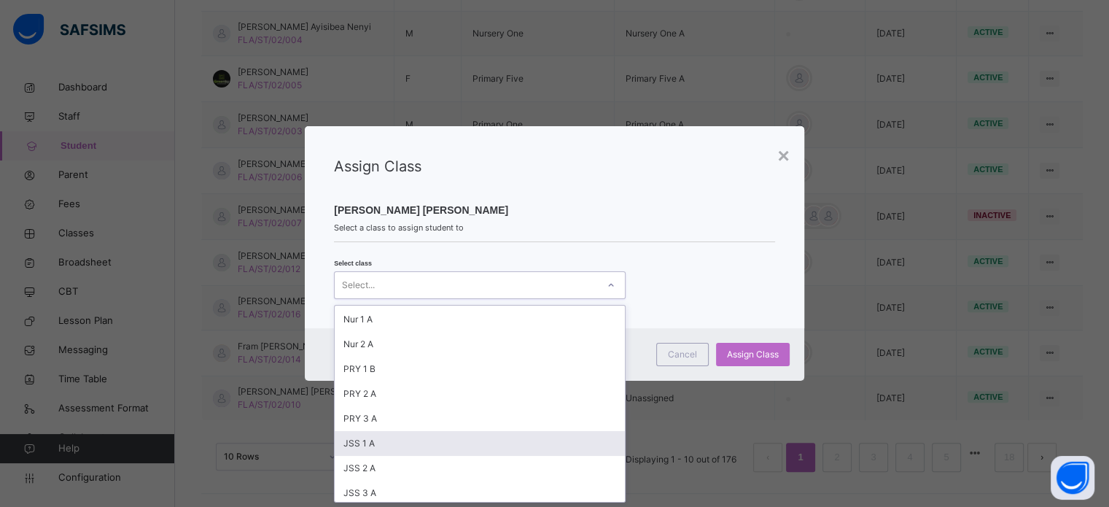
click at [408, 443] on div "JSS 1 A" at bounding box center [480, 443] width 290 height 25
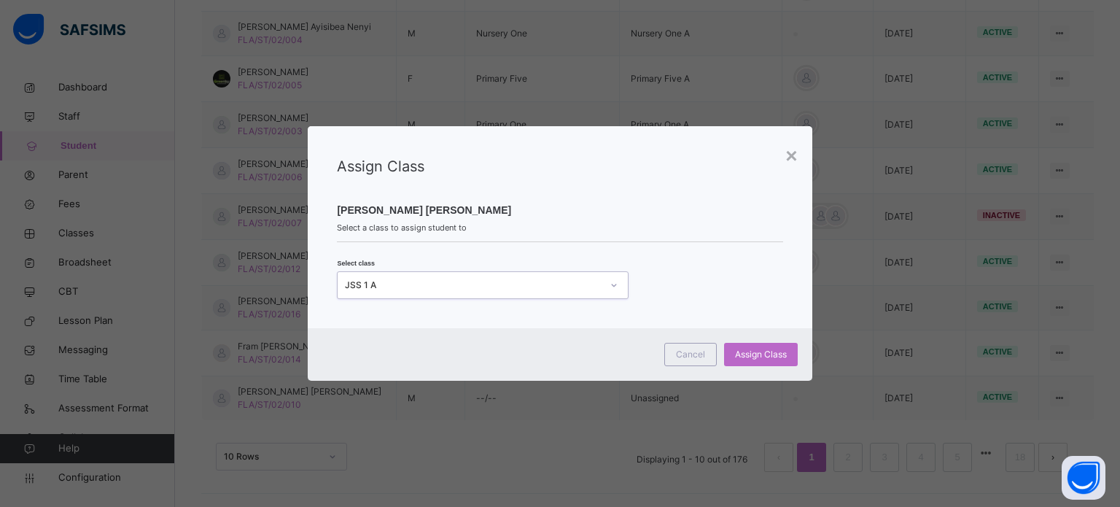
click at [532, 224] on span "Select a class to assign student to" at bounding box center [559, 228] width 445 height 12
click at [748, 338] on div "Cancel Assign Class" at bounding box center [560, 354] width 504 height 52
click at [750, 346] on div "Assign Class" at bounding box center [761, 354] width 74 height 23
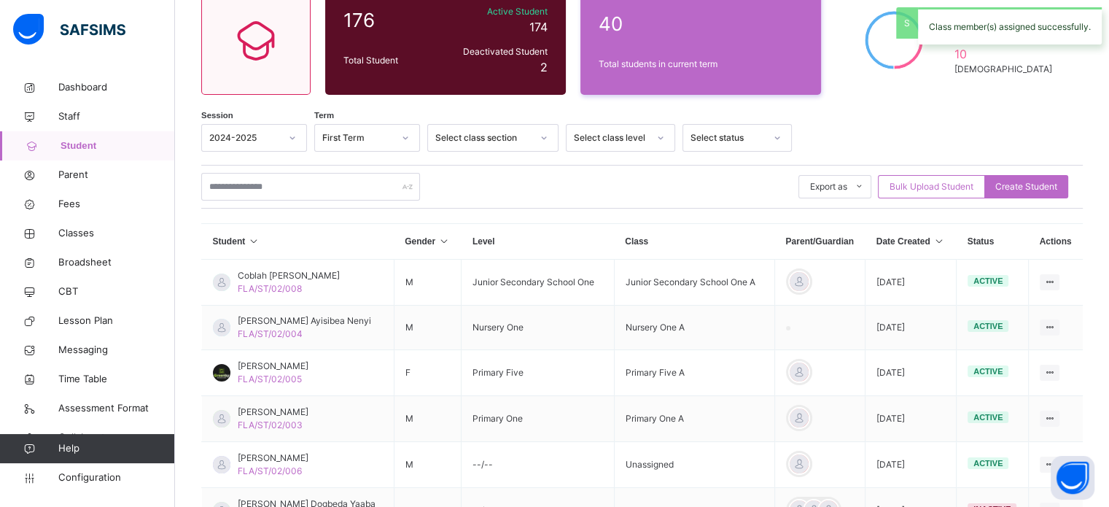
scroll to position [435, 0]
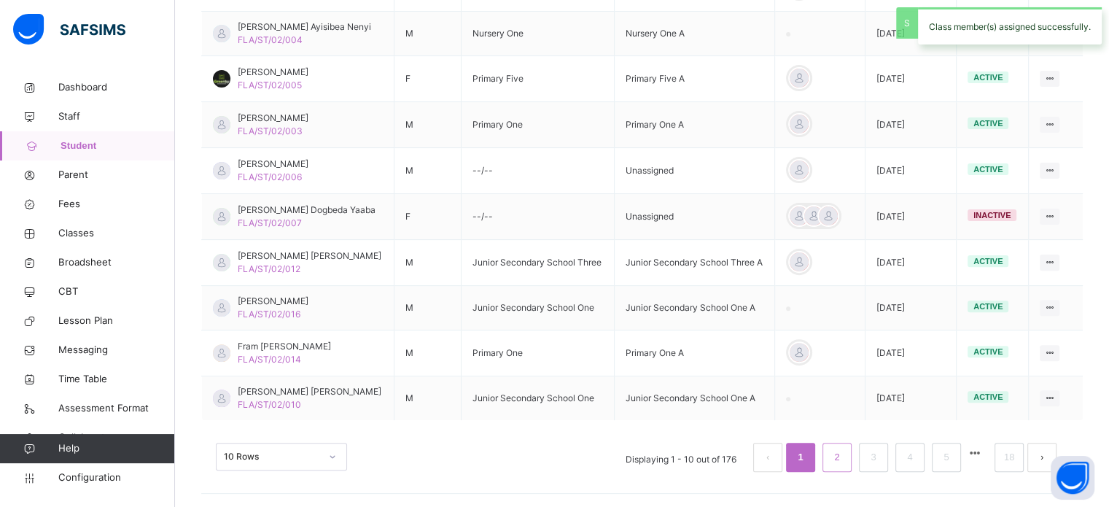
click at [844, 455] on link "2" at bounding box center [837, 457] width 14 height 19
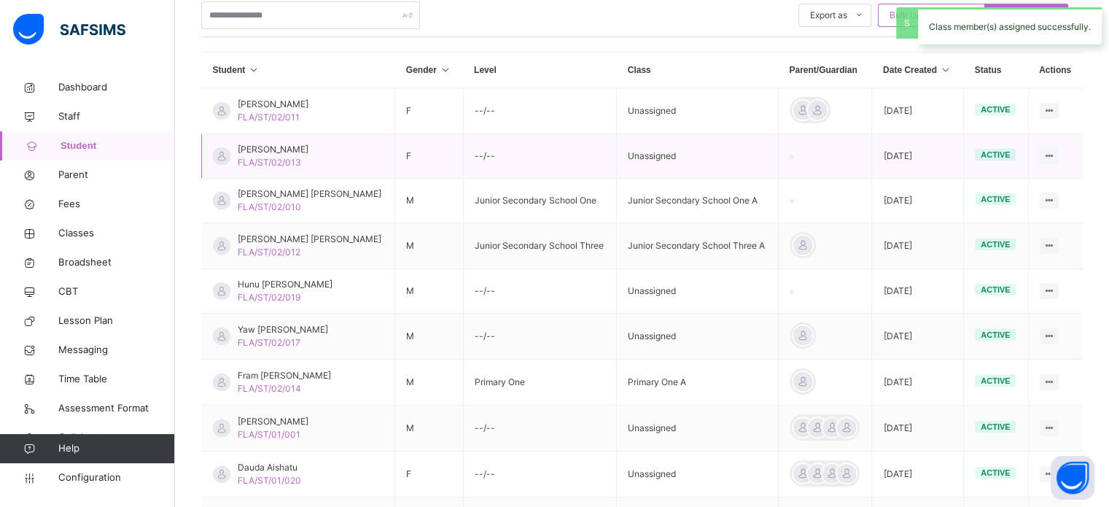
scroll to position [288, 0]
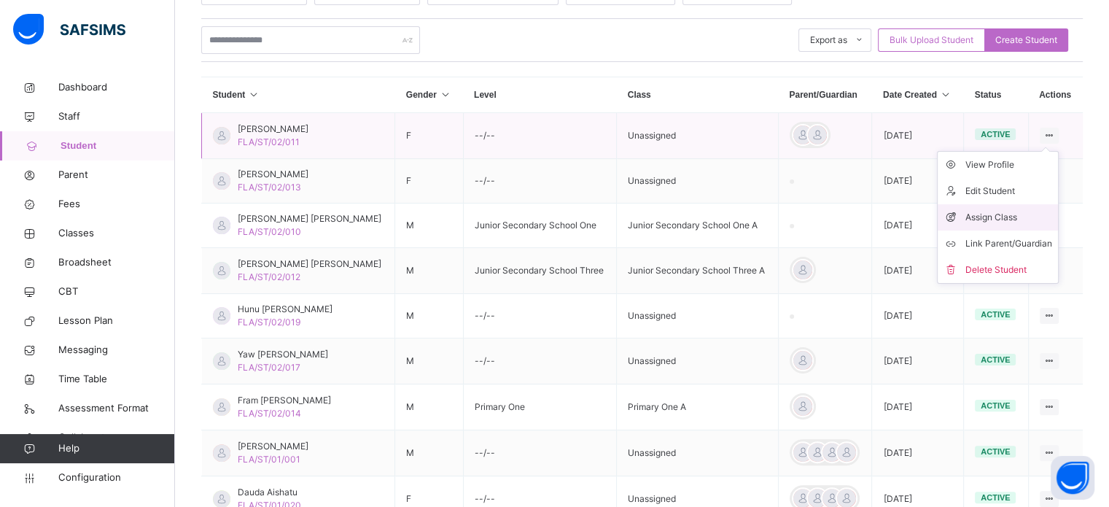
click at [987, 221] on div "Assign Class" at bounding box center [1008, 217] width 87 height 15
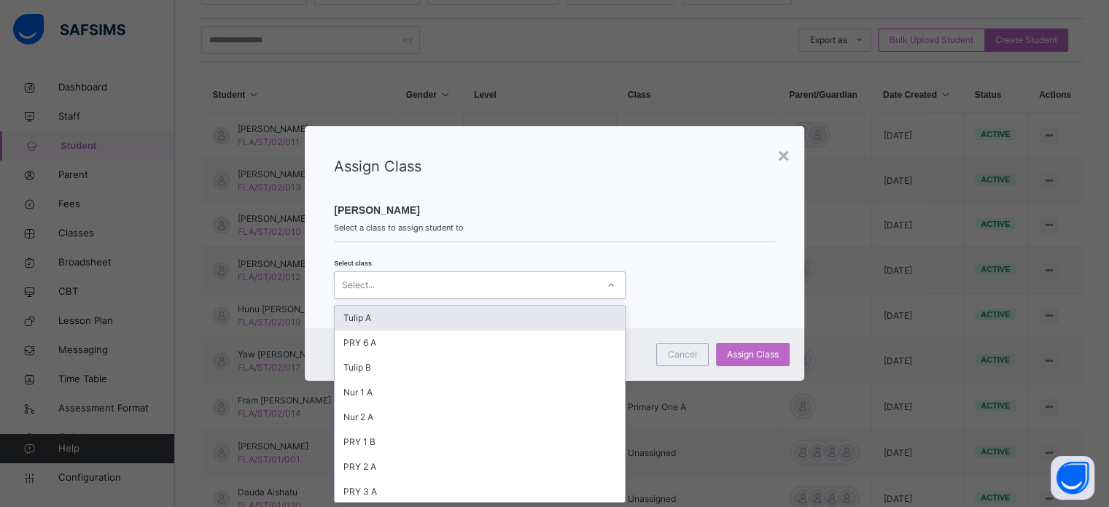
drag, startPoint x: 521, startPoint y: 288, endPoint x: 514, endPoint y: 289, distance: 7.3
click at [521, 289] on div "Select..." at bounding box center [466, 284] width 262 height 23
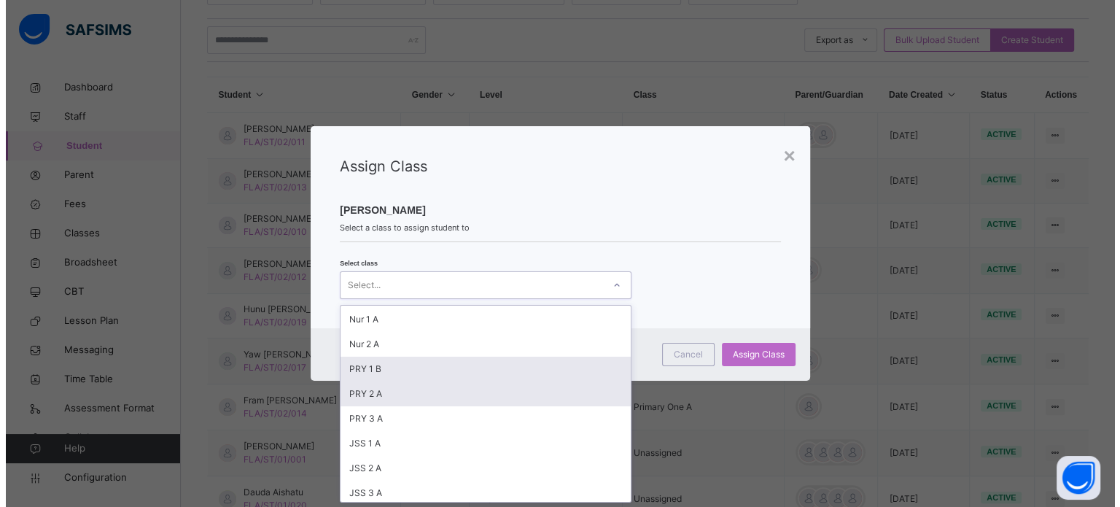
scroll to position [146, 0]
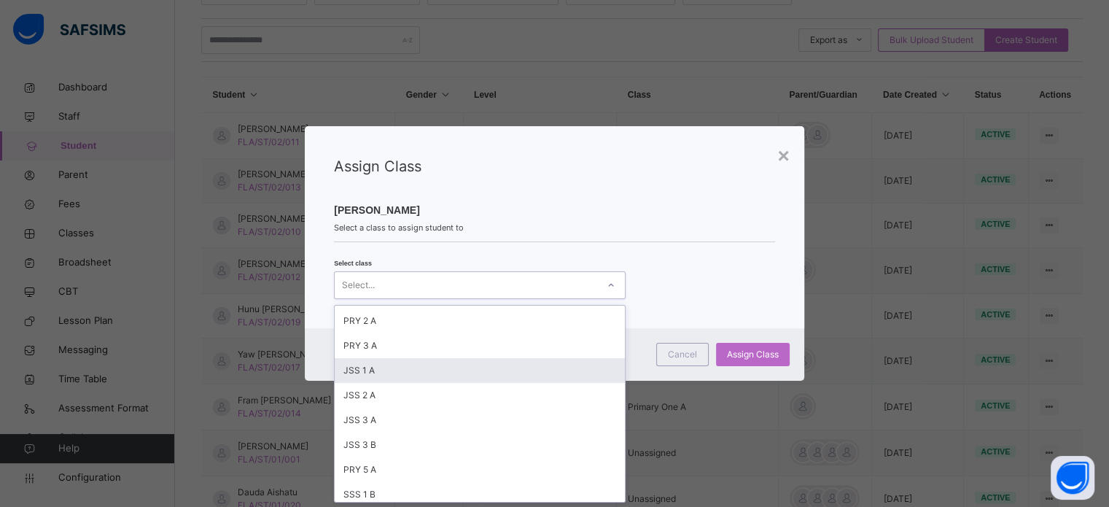
click at [434, 367] on div "JSS 1 A" at bounding box center [480, 370] width 290 height 25
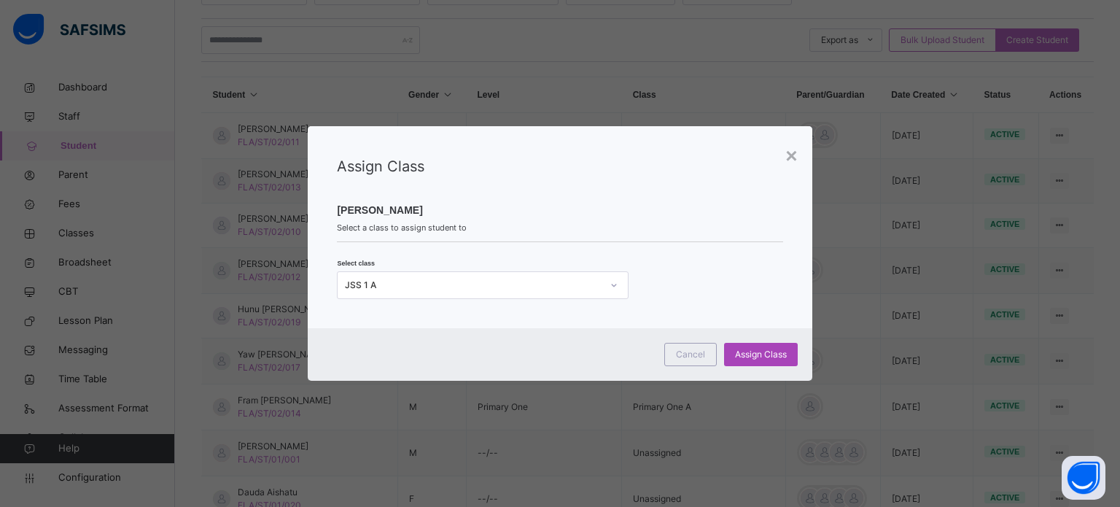
click at [785, 352] on span "Assign Class" at bounding box center [761, 354] width 52 height 13
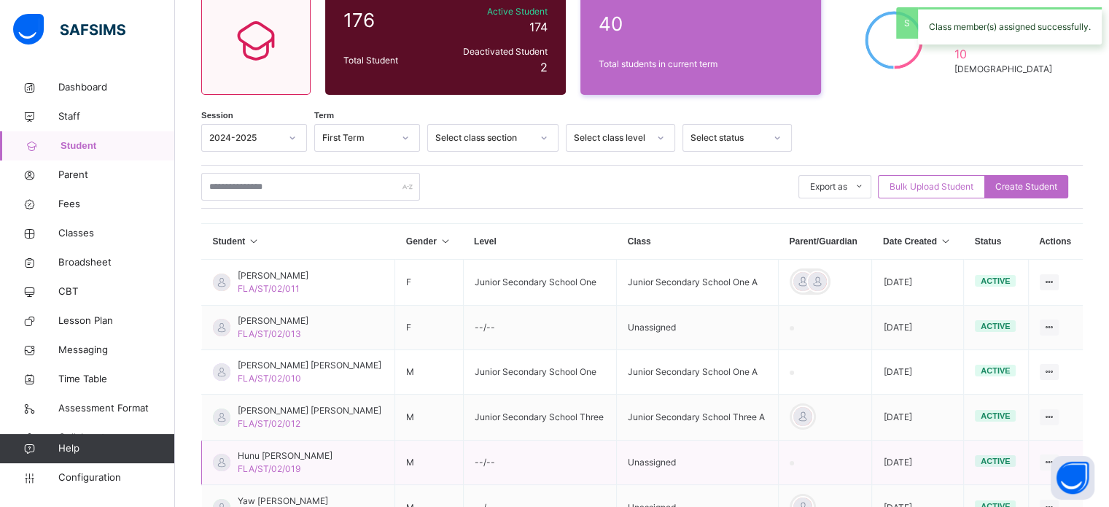
scroll to position [288, 0]
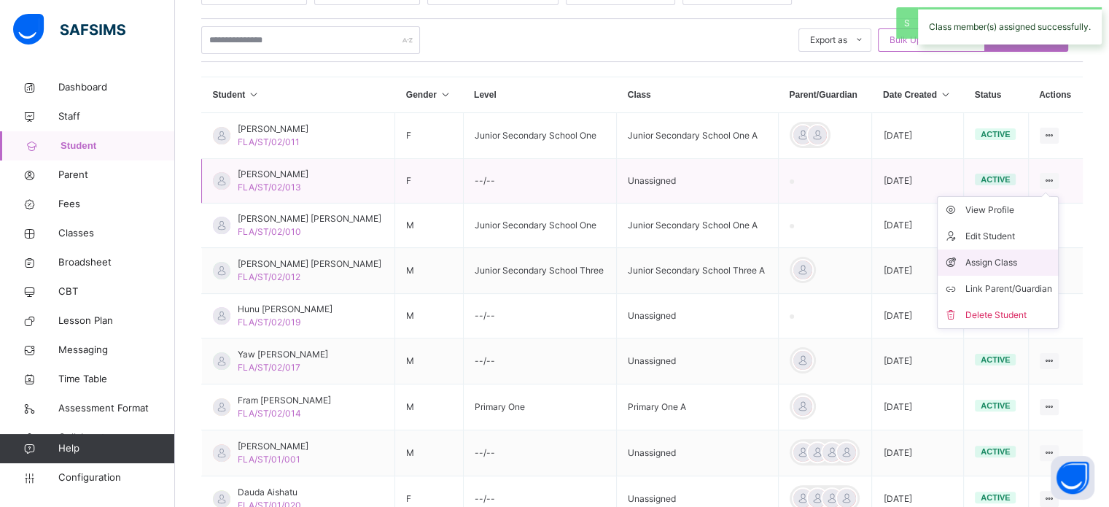
click at [987, 267] on div "Assign Class" at bounding box center [1008, 262] width 87 height 15
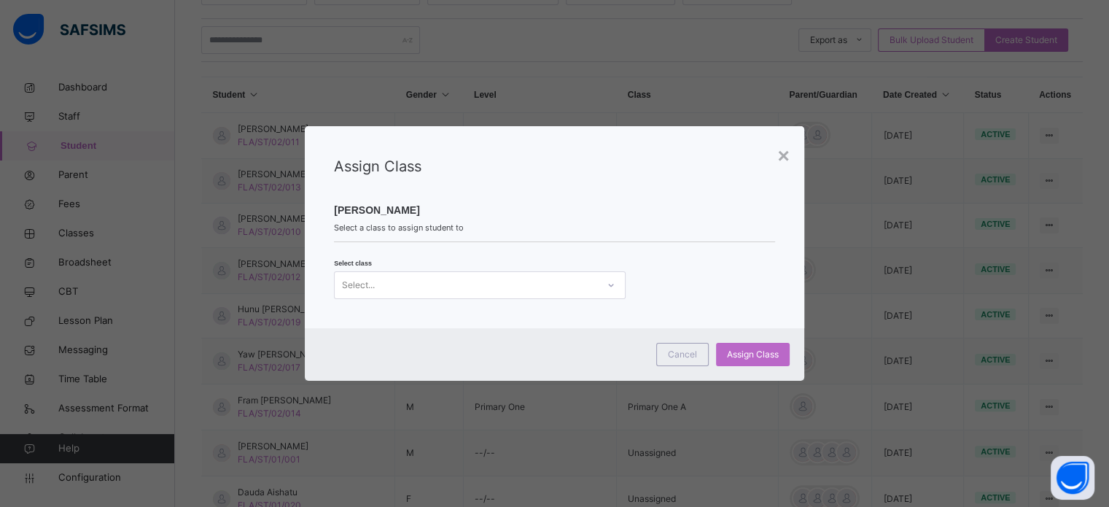
click at [456, 284] on div "Select..." at bounding box center [466, 284] width 262 height 23
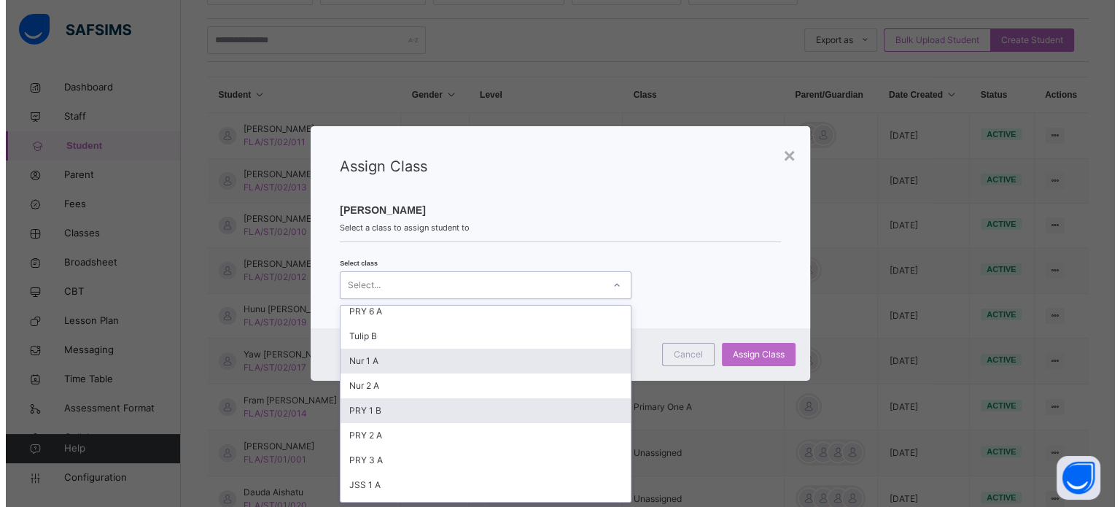
scroll to position [73, 0]
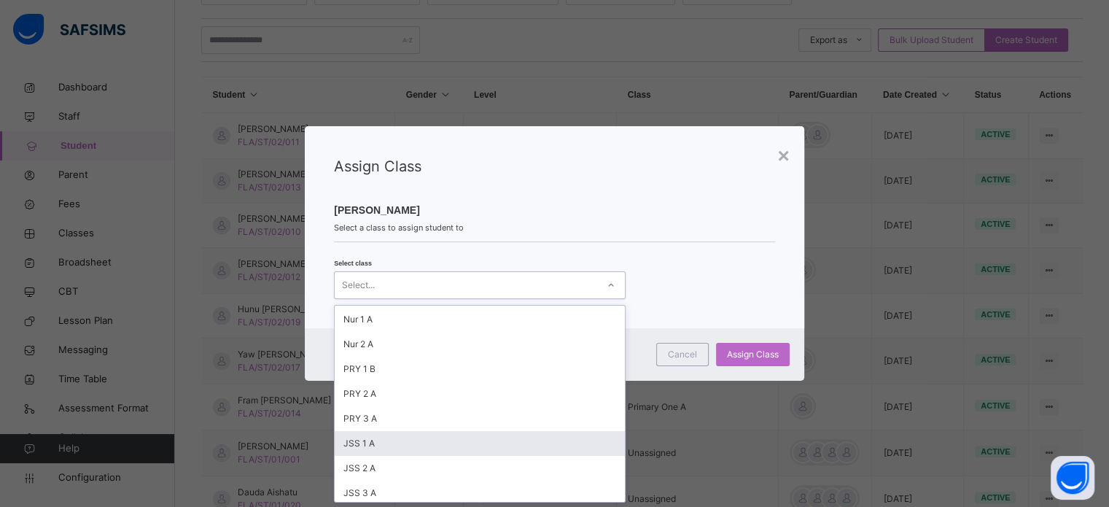
click at [405, 448] on div "JSS 1 A" at bounding box center [480, 443] width 290 height 25
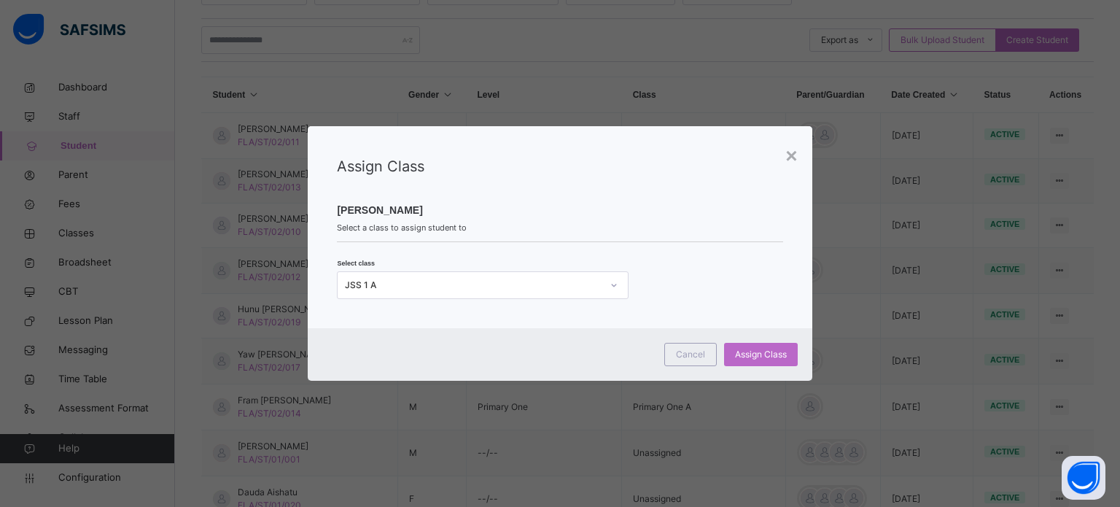
click at [550, 192] on div "Assign Class" at bounding box center [559, 177] width 445 height 44
click at [758, 354] on span "Assign Class" at bounding box center [761, 354] width 52 height 13
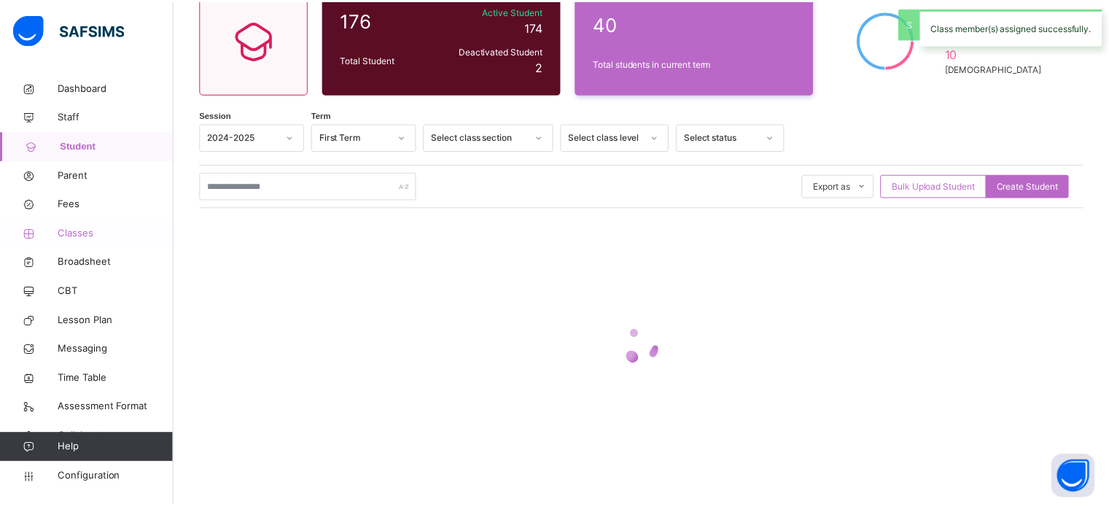
scroll to position [141, 0]
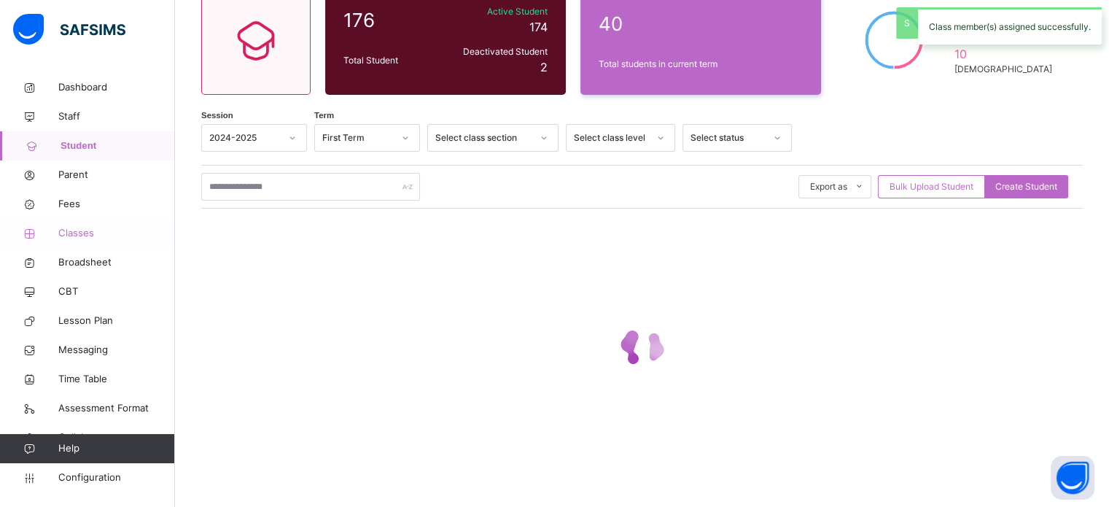
click at [87, 237] on span "Classes" at bounding box center [116, 233] width 117 height 15
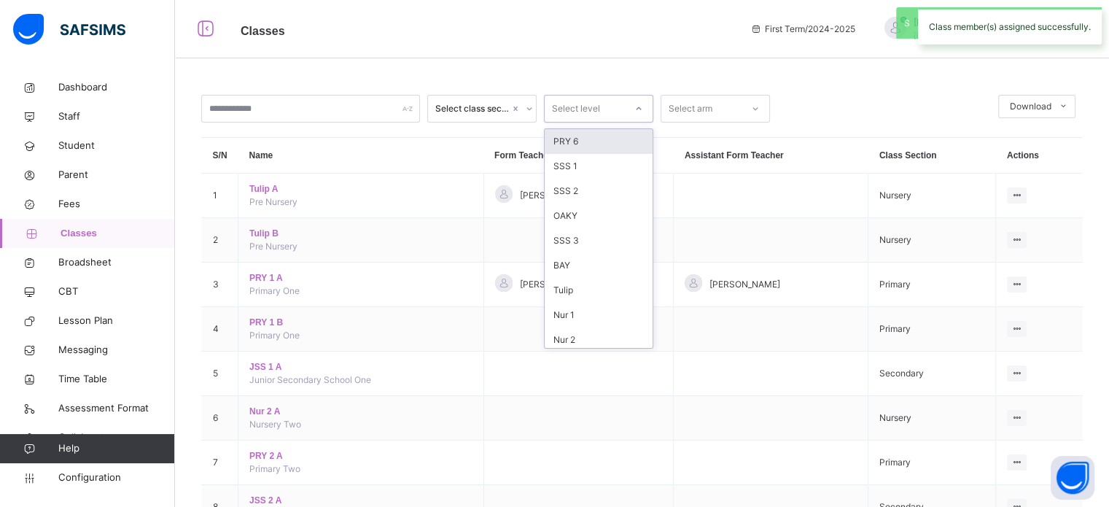
click at [609, 107] on div "Select level" at bounding box center [585, 109] width 80 height 23
click at [583, 198] on div "JSS 1" at bounding box center [599, 194] width 108 height 25
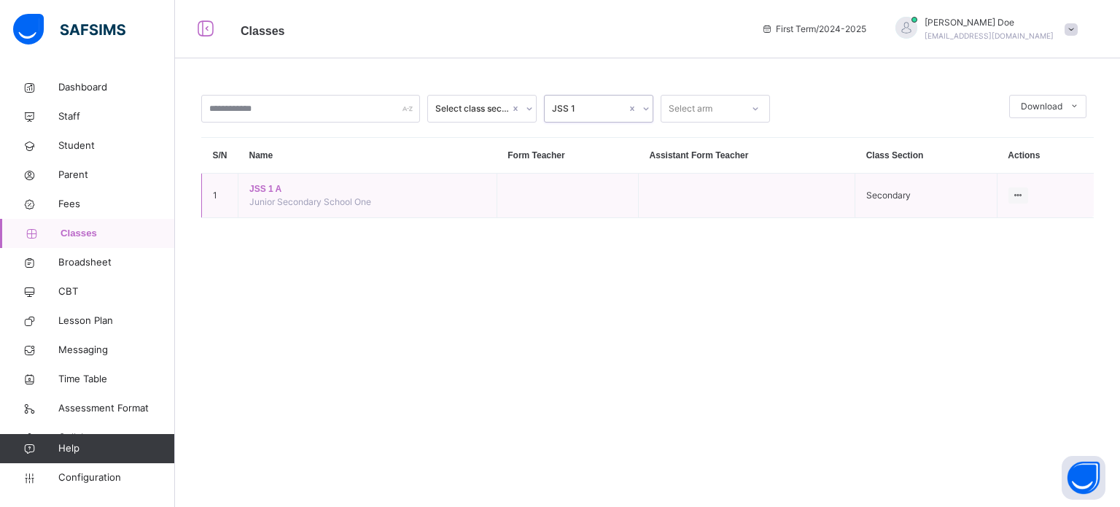
click at [254, 189] on span "JSS 1 A" at bounding box center [367, 188] width 236 height 13
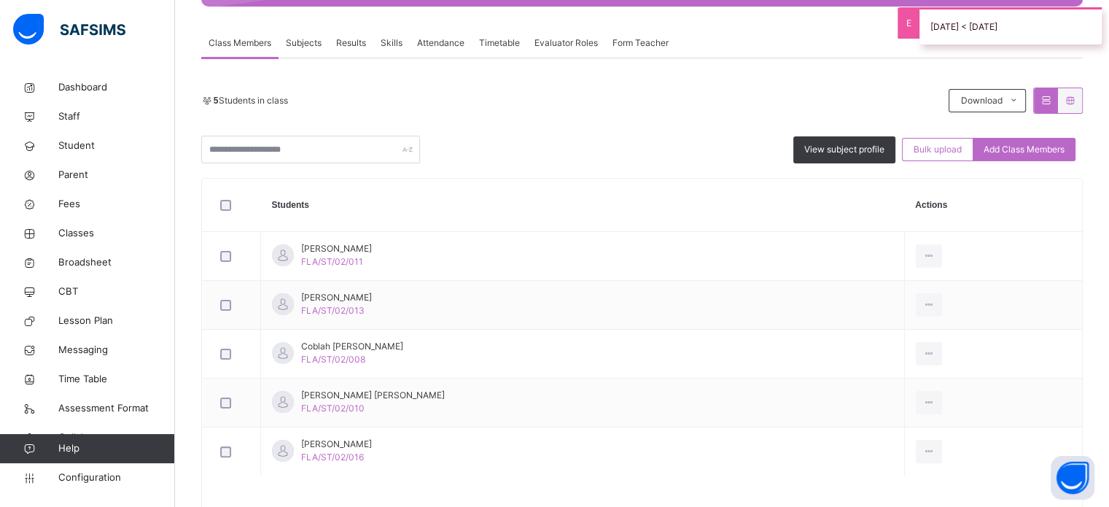
scroll to position [221, 0]
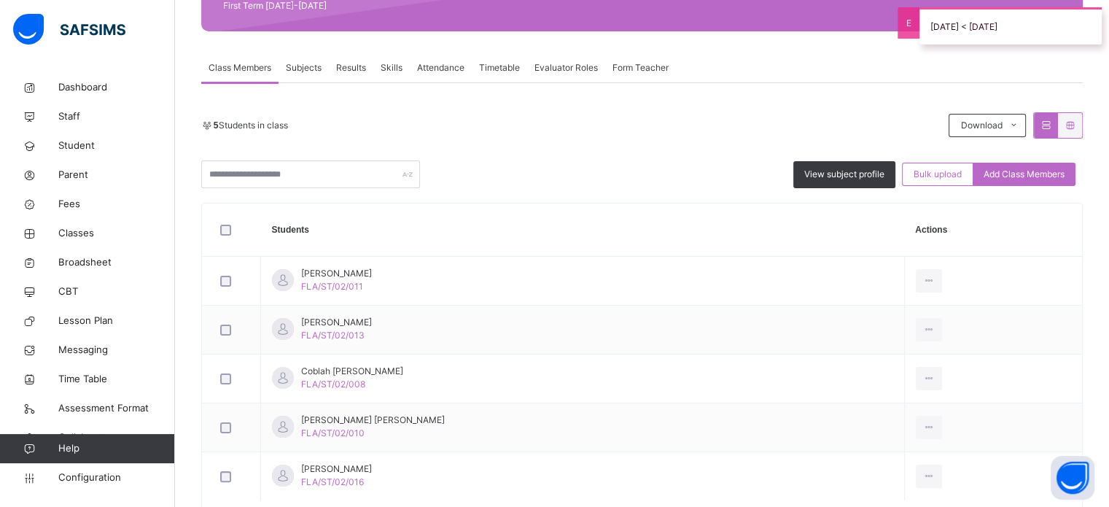
click at [297, 63] on span "Subjects" at bounding box center [304, 67] width 36 height 13
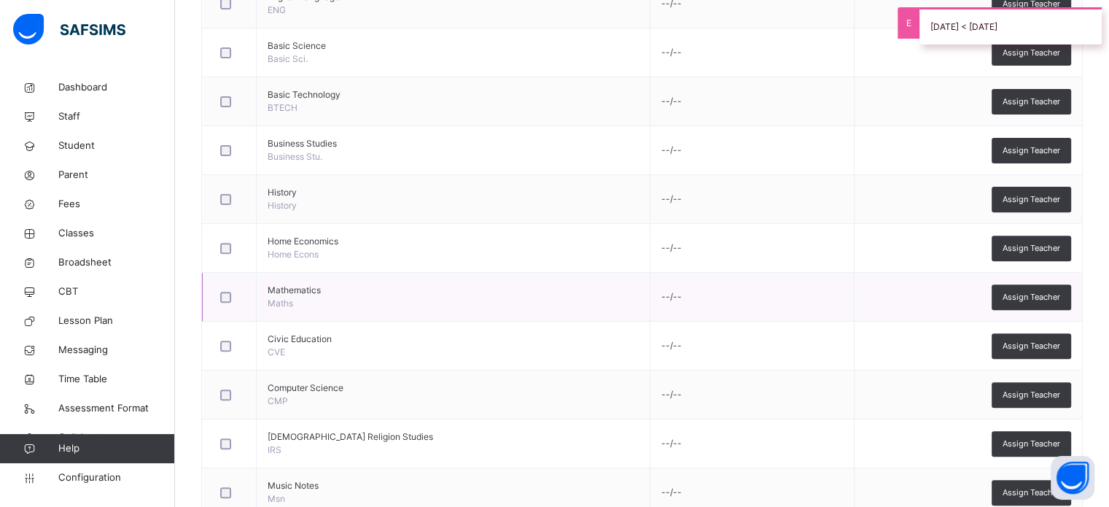
scroll to position [513, 0]
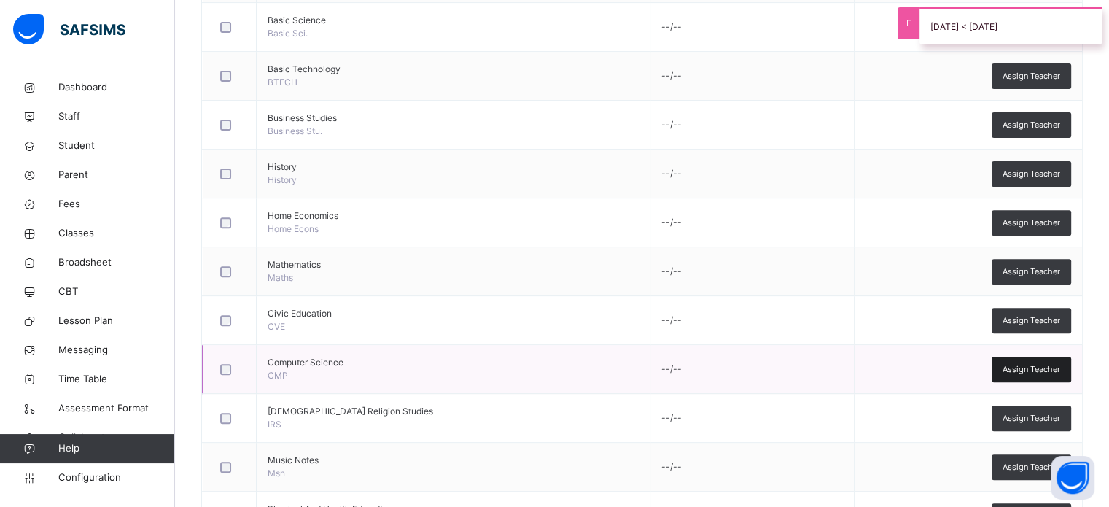
click at [1038, 364] on span "Assign Teacher" at bounding box center [1032, 369] width 58 height 12
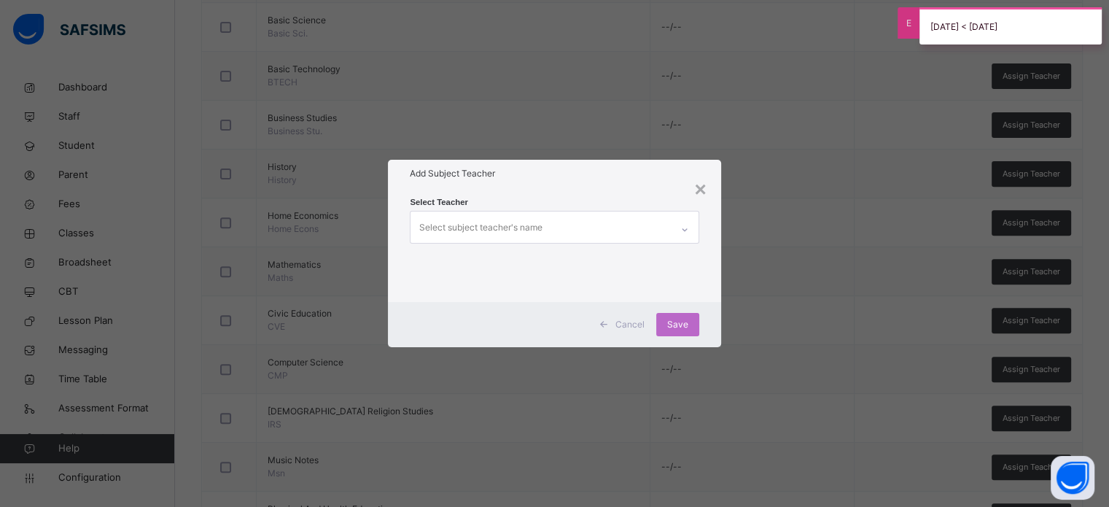
click at [585, 226] on div "Select subject teacher's name" at bounding box center [540, 226] width 260 height 31
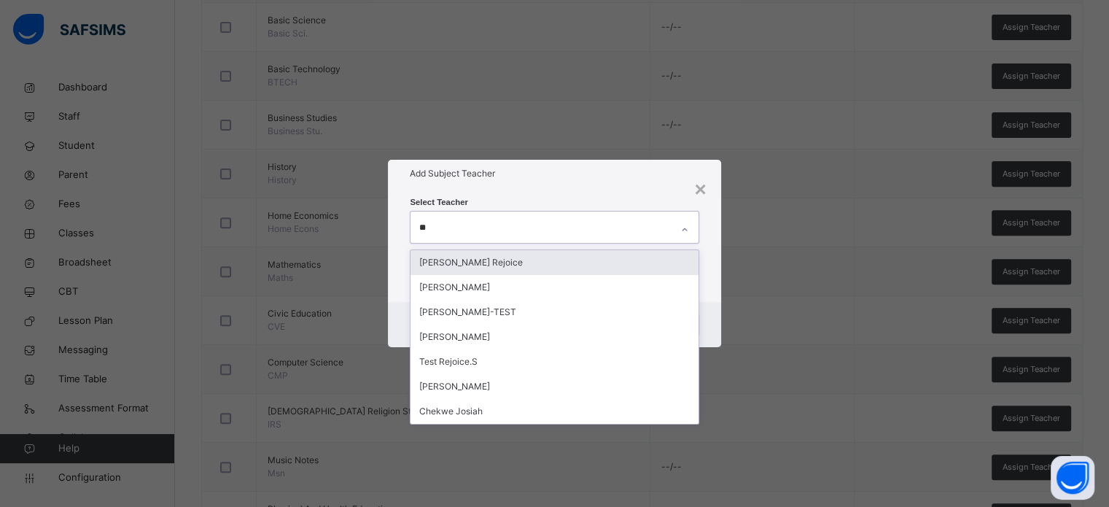
type input "***"
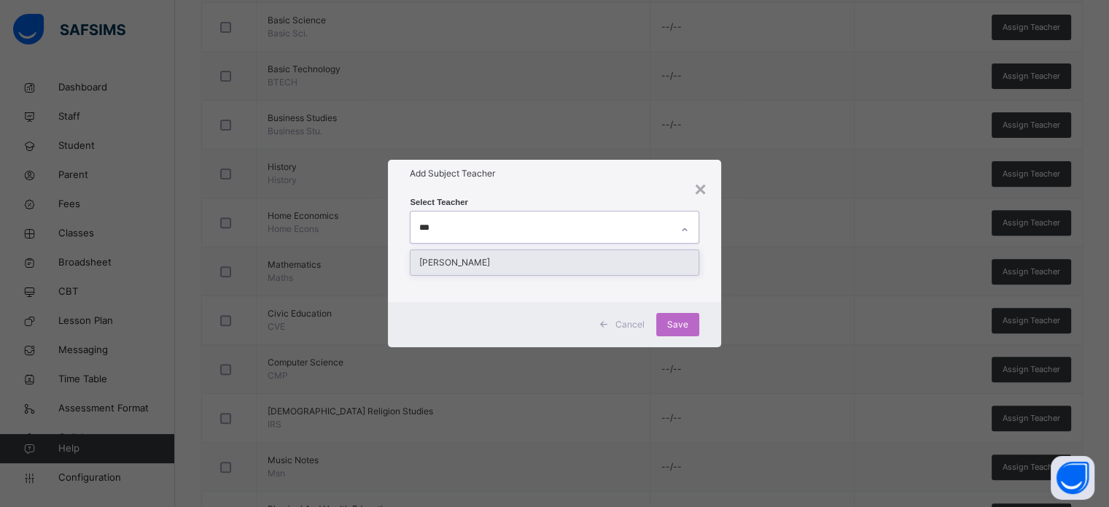
drag, startPoint x: 557, startPoint y: 265, endPoint x: 561, endPoint y: 229, distance: 36.6
click at [558, 266] on div "Doe John" at bounding box center [553, 262] width 287 height 25
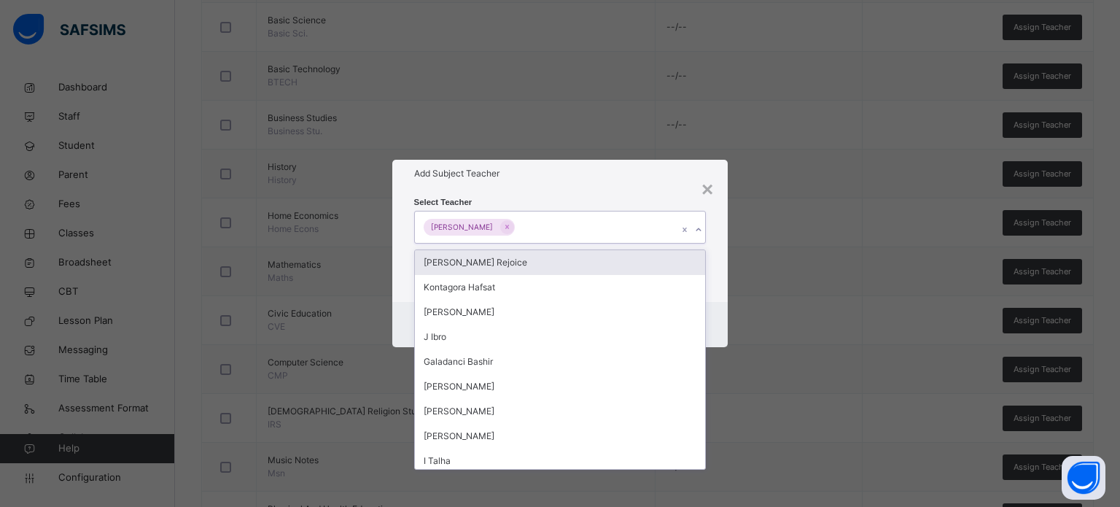
click at [570, 171] on h1 "Add Subject Teacher" at bounding box center [560, 173] width 292 height 13
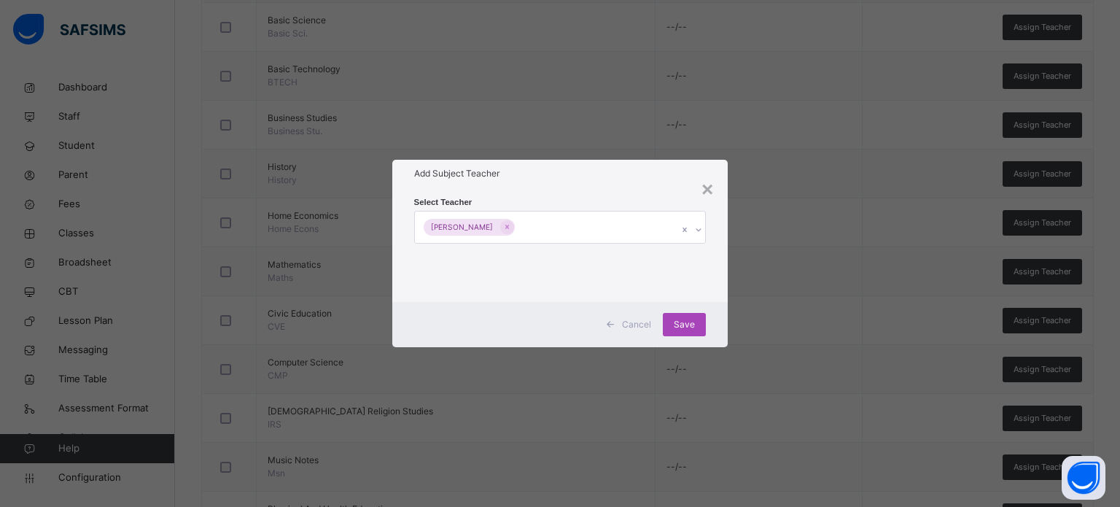
click at [692, 326] on span "Save" at bounding box center [684, 324] width 21 height 13
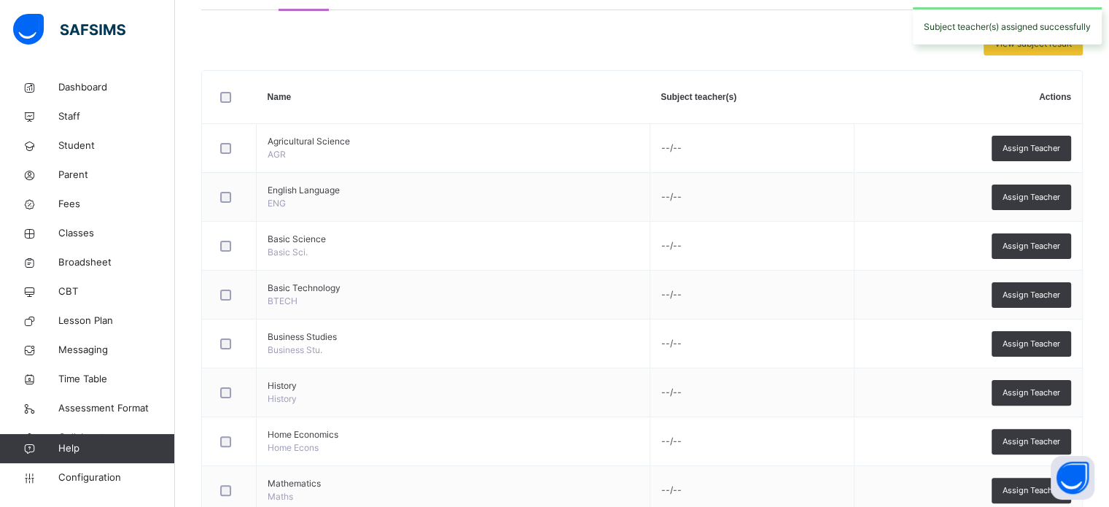
scroll to position [148, 0]
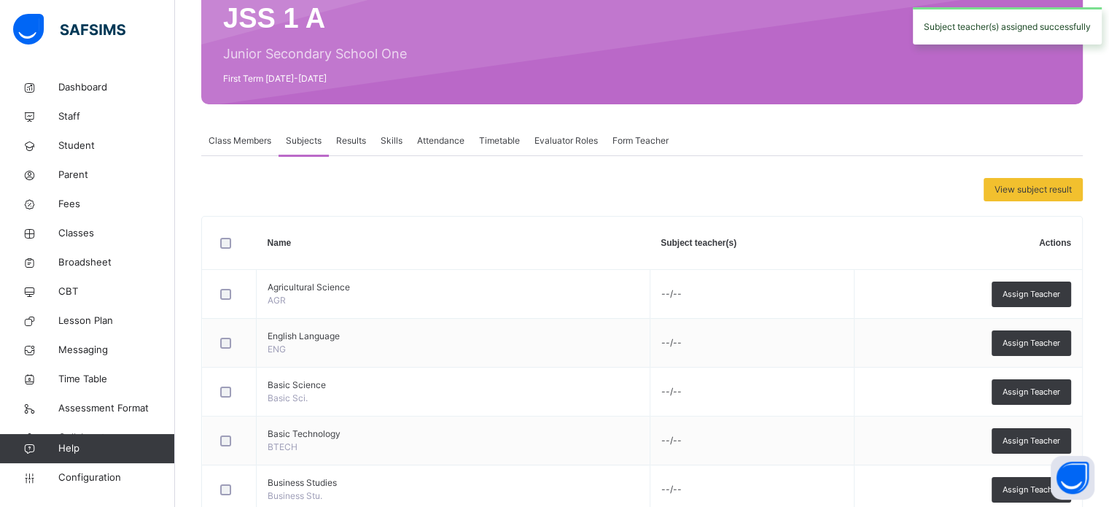
click at [267, 135] on span "Class Members" at bounding box center [240, 140] width 63 height 13
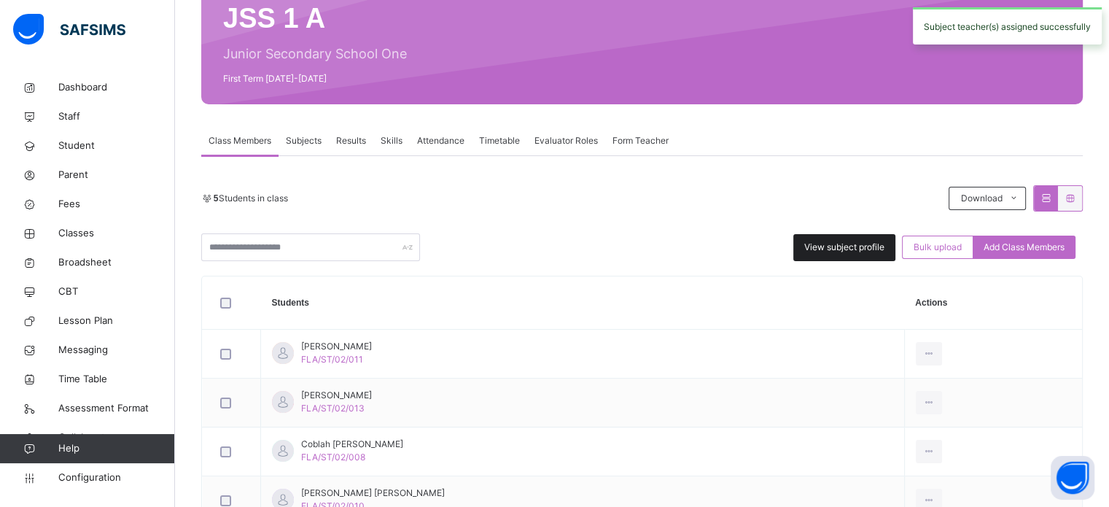
click at [862, 250] on span "View subject profile" at bounding box center [844, 247] width 80 height 13
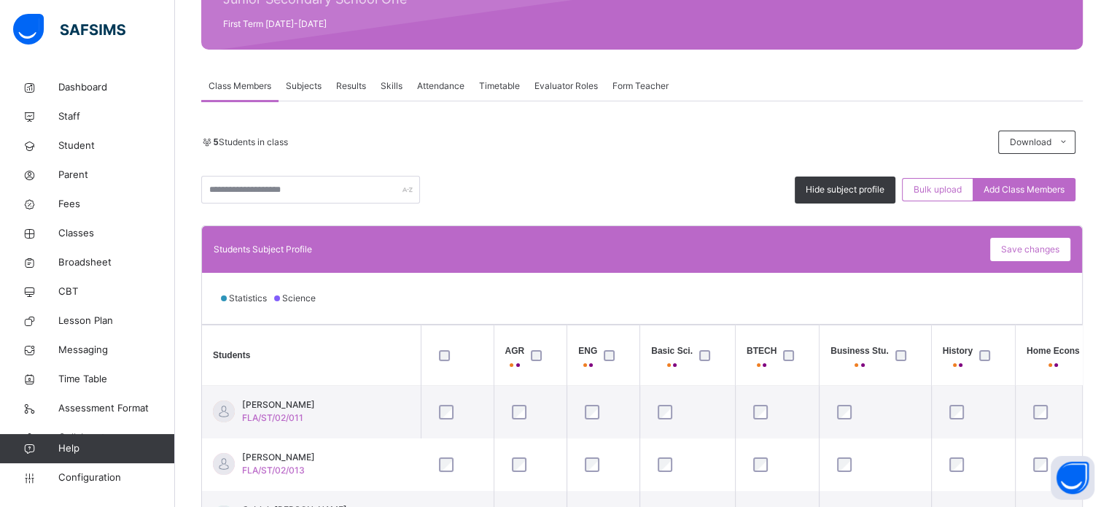
scroll to position [29, 0]
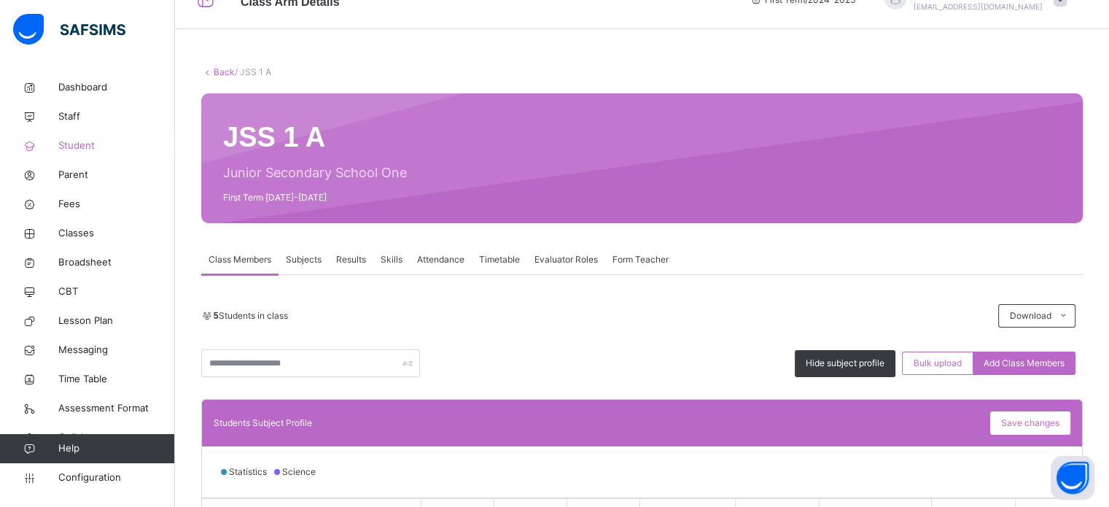
click at [73, 151] on span "Student" at bounding box center [116, 146] width 117 height 15
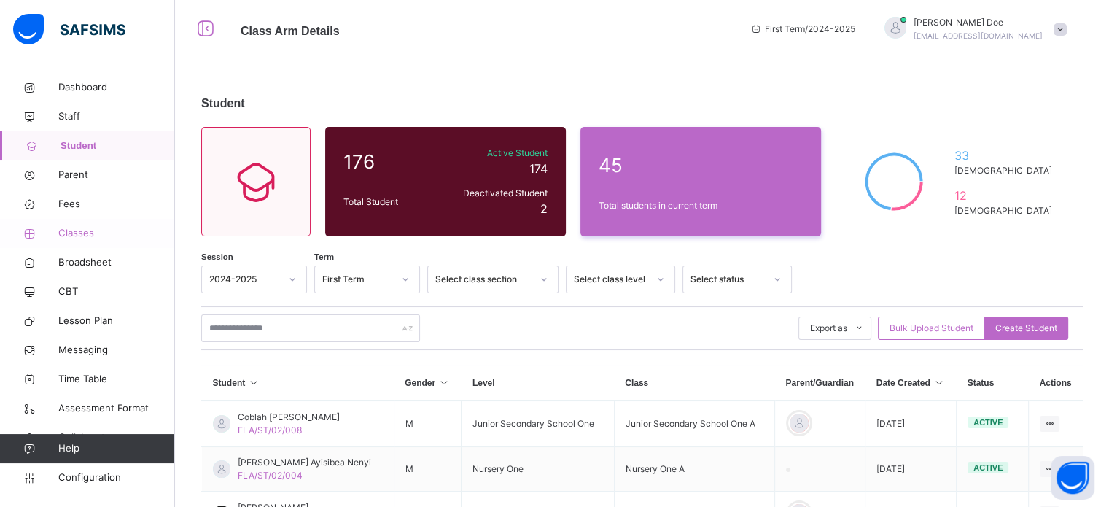
click at [83, 226] on span "Classes" at bounding box center [116, 233] width 117 height 15
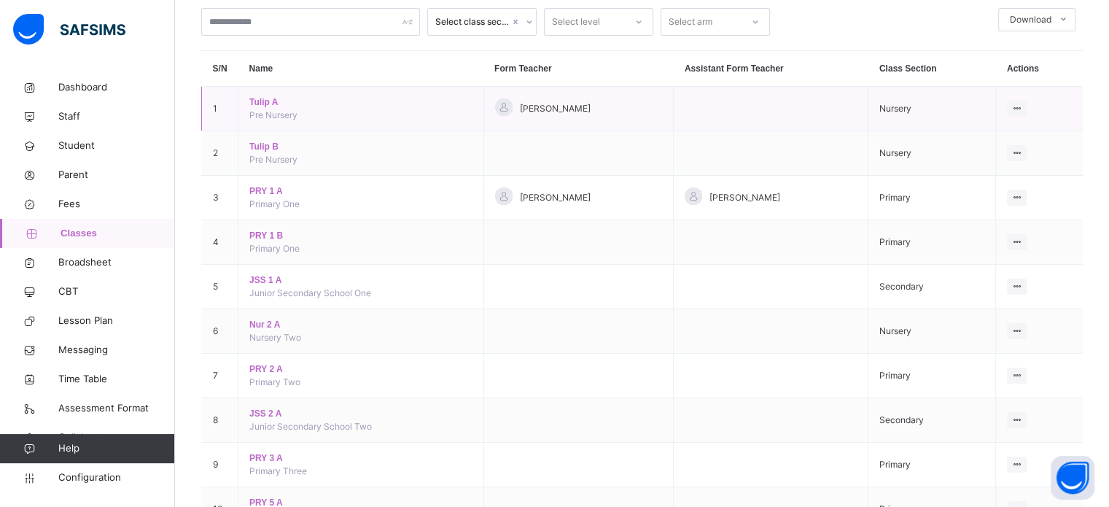
scroll to position [146, 0]
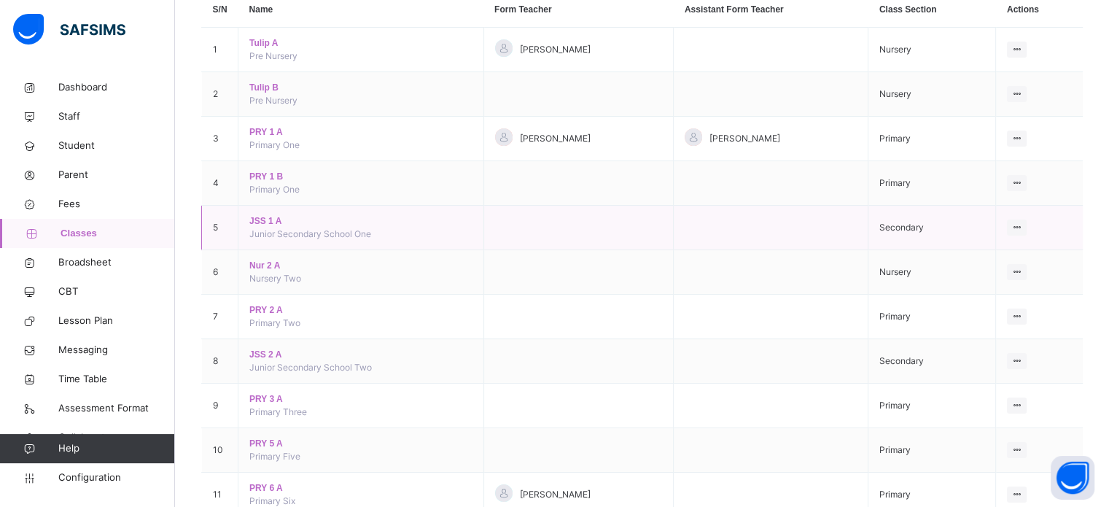
click at [271, 215] on span "JSS 1 A" at bounding box center [360, 220] width 222 height 13
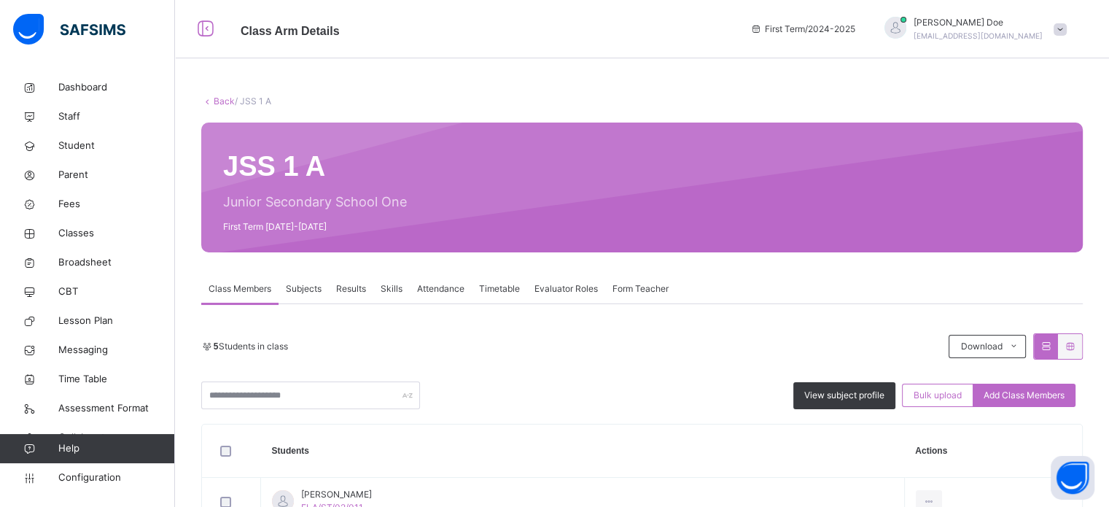
click at [297, 285] on span "Subjects" at bounding box center [304, 288] width 36 height 13
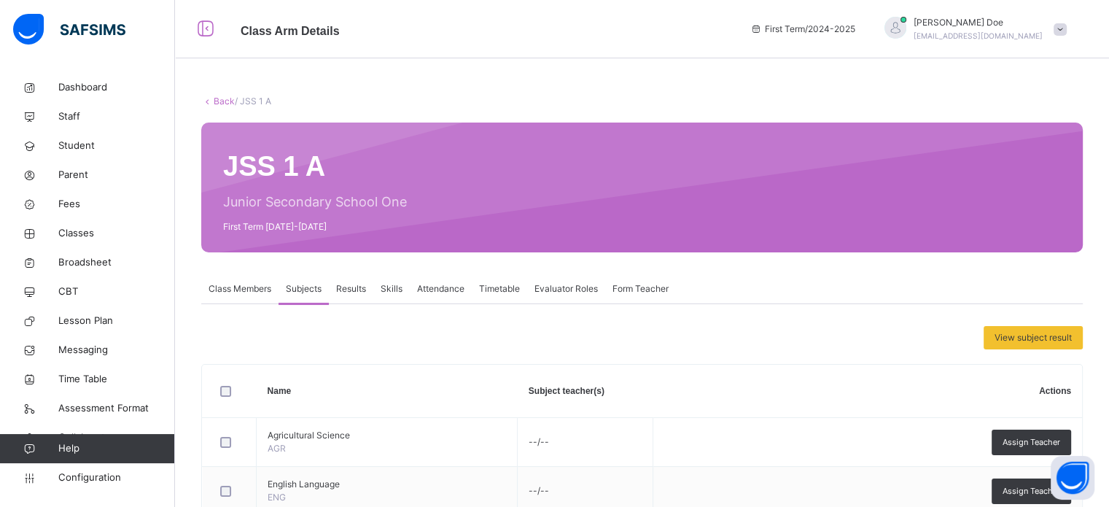
click at [257, 283] on span "Class Members" at bounding box center [240, 288] width 63 height 13
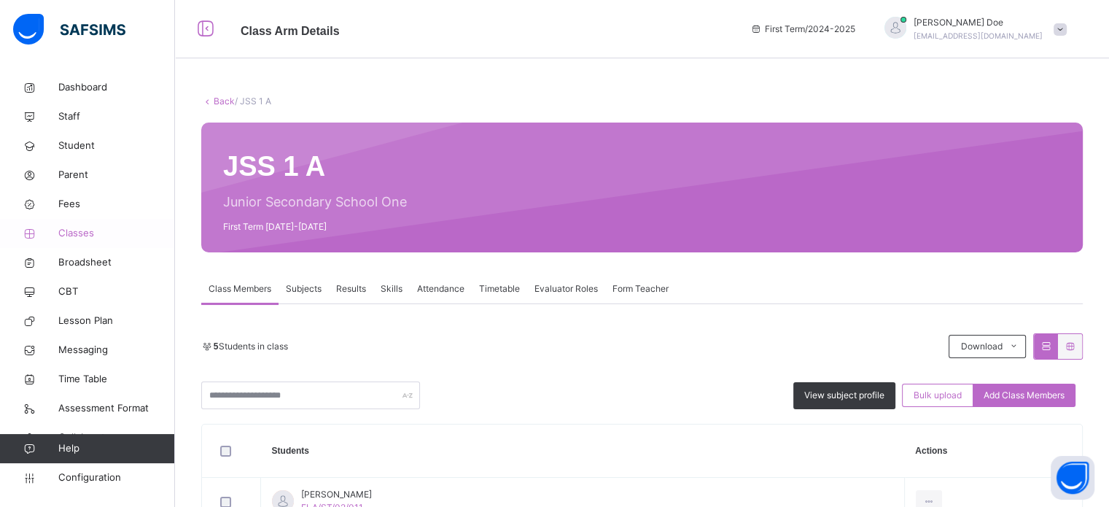
click at [82, 229] on span "Classes" at bounding box center [116, 233] width 117 height 15
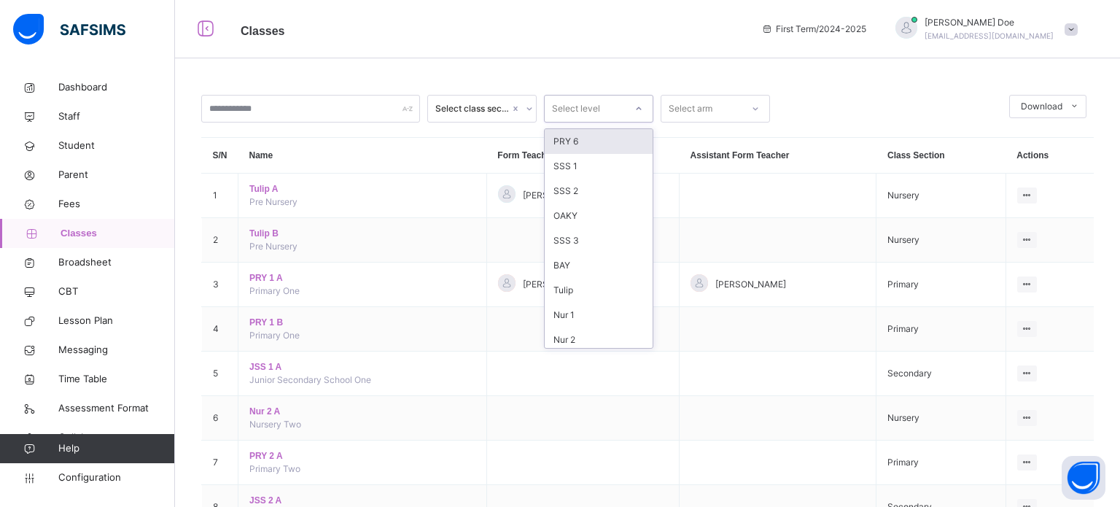
click at [601, 106] on div "Select level" at bounding box center [585, 109] width 80 height 23
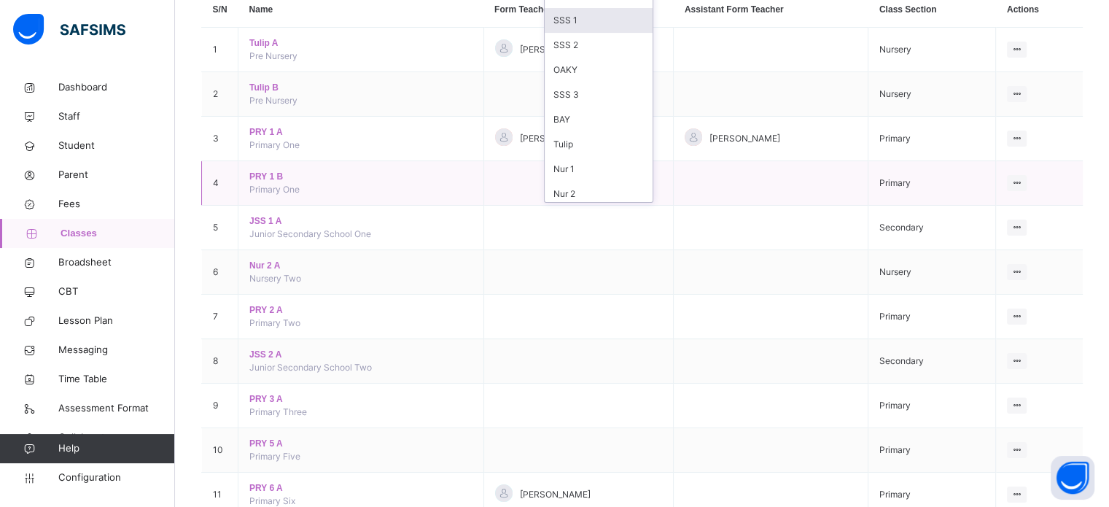
scroll to position [292, 0]
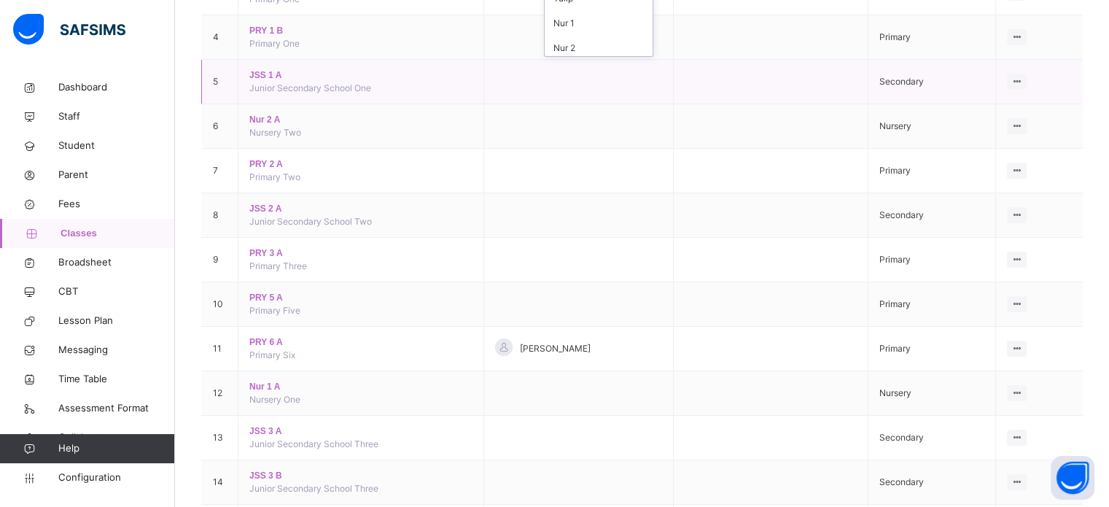
click at [262, 66] on td "JSS 1 A Junior Secondary School One" at bounding box center [360, 82] width 245 height 44
click at [265, 72] on span "JSS 1 A" at bounding box center [360, 75] width 222 height 13
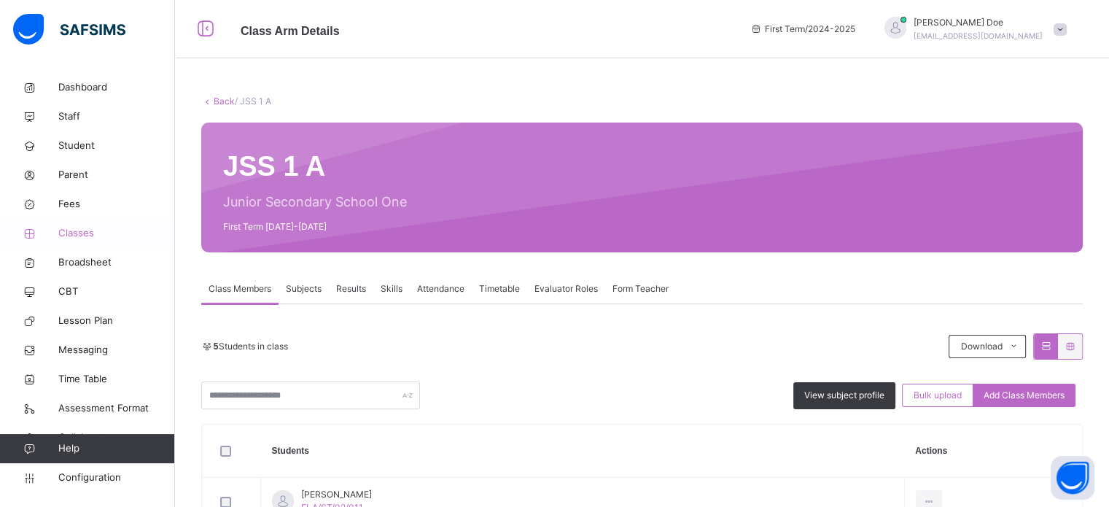
click at [85, 241] on link "Classes" at bounding box center [87, 233] width 175 height 29
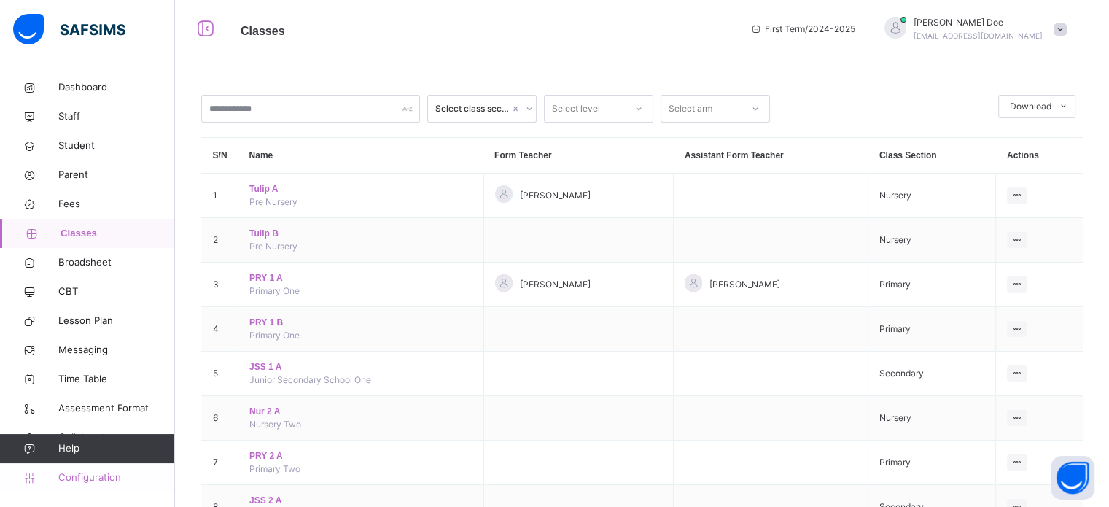
click at [114, 478] on span "Configuration" at bounding box center [116, 477] width 116 height 15
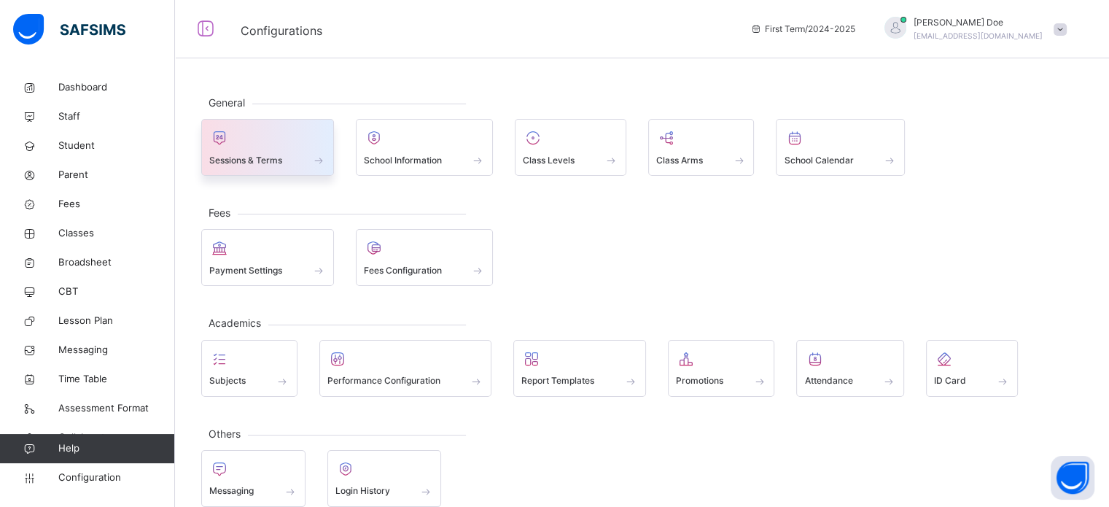
click at [304, 156] on div "Sessions & Terms" at bounding box center [267, 159] width 117 height 15
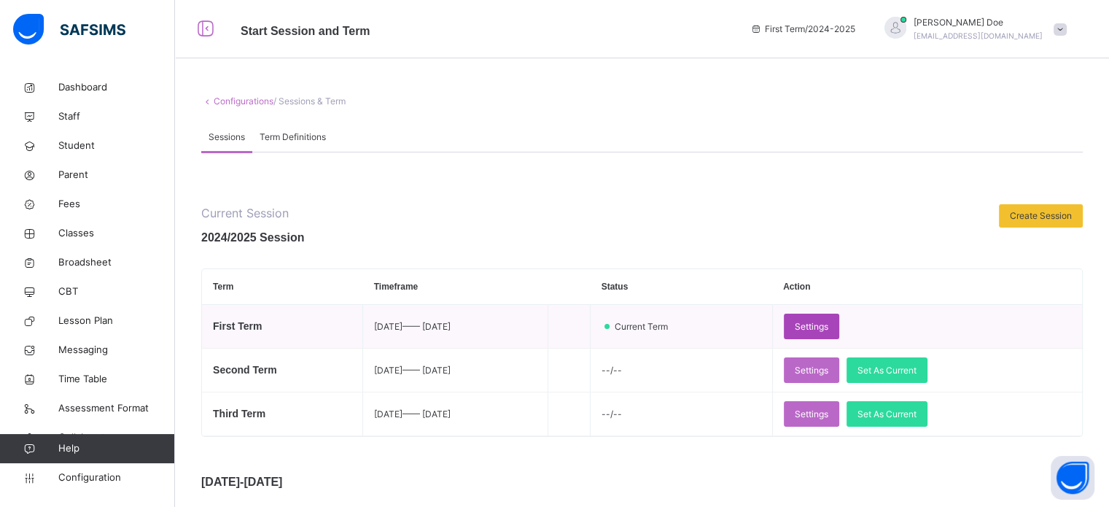
click at [839, 335] on div "Settings" at bounding box center [811, 327] width 55 height 26
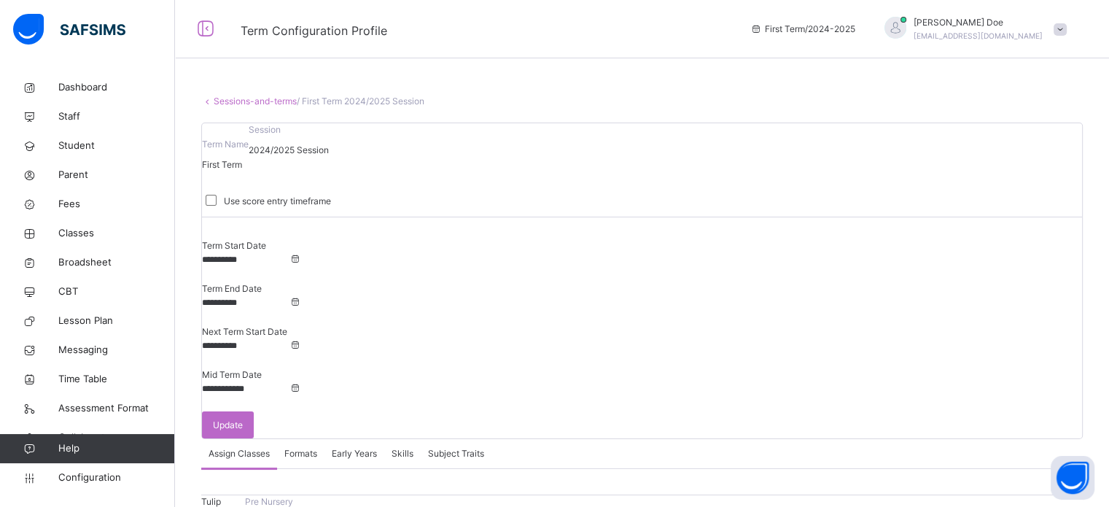
click at [289, 296] on input "**********" at bounding box center [245, 302] width 87 height 13
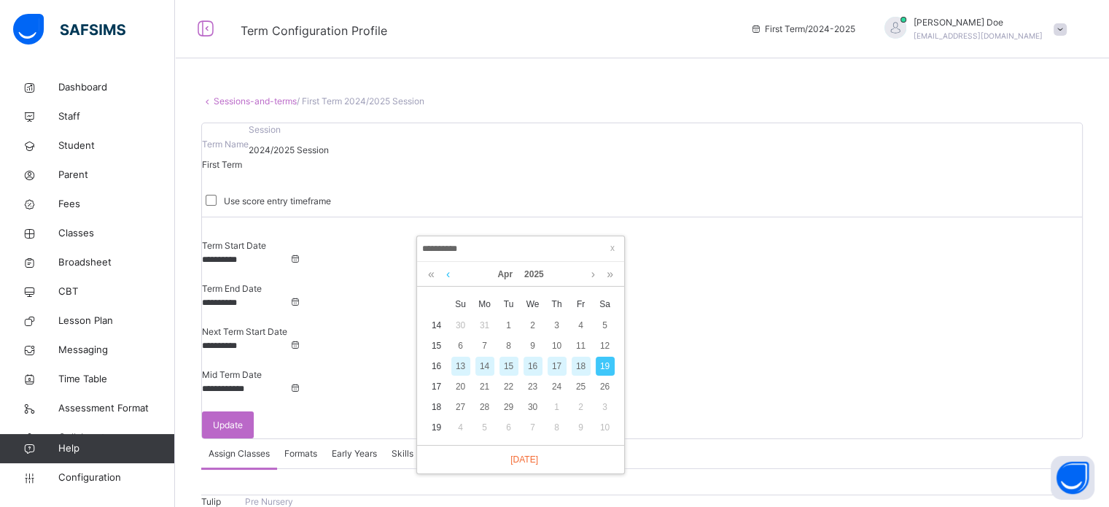
click at [446, 273] on link at bounding box center [448, 274] width 11 height 25
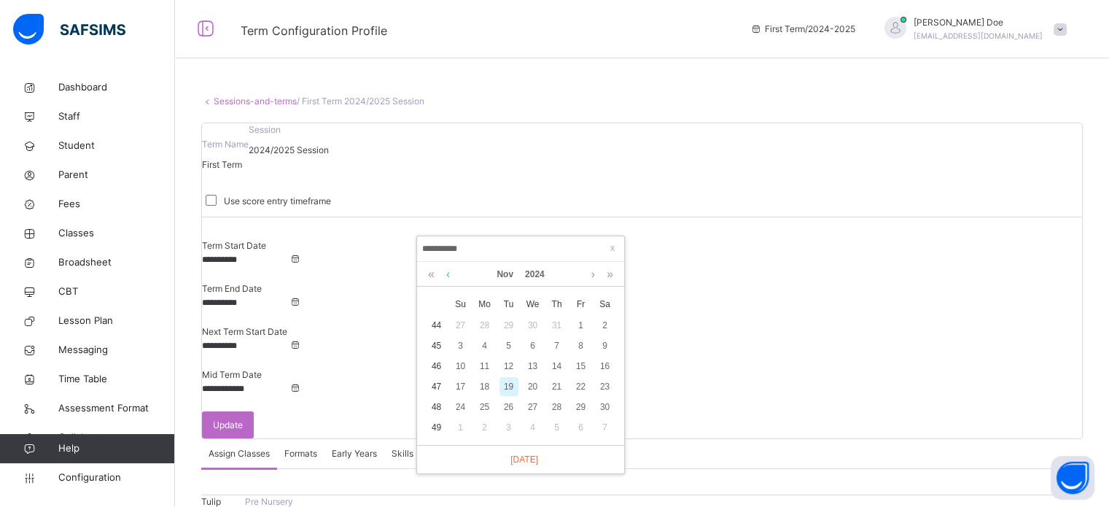
click at [446, 273] on link at bounding box center [448, 274] width 11 height 25
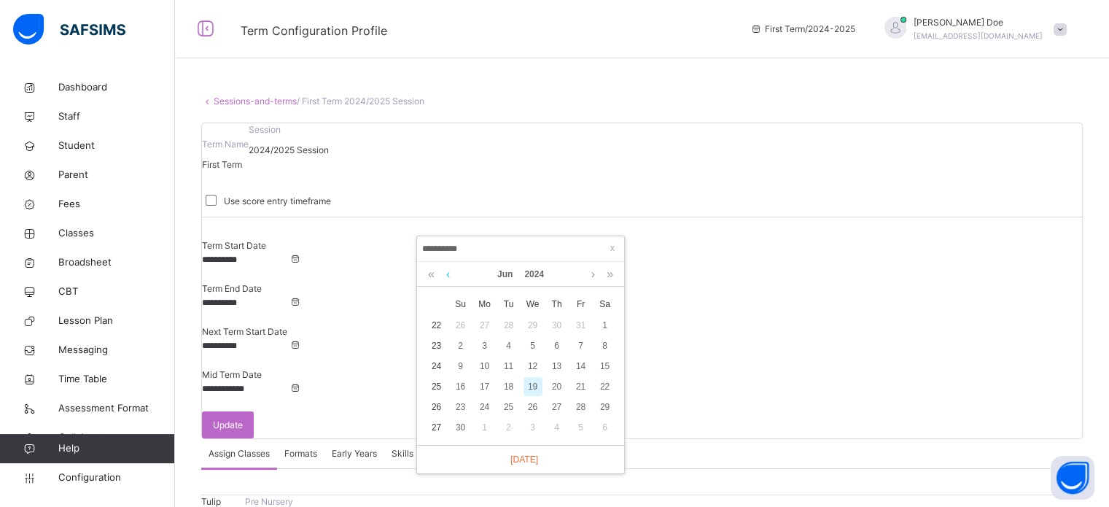
click at [446, 273] on link at bounding box center [448, 274] width 11 height 25
click at [446, 272] on link at bounding box center [448, 274] width 11 height 25
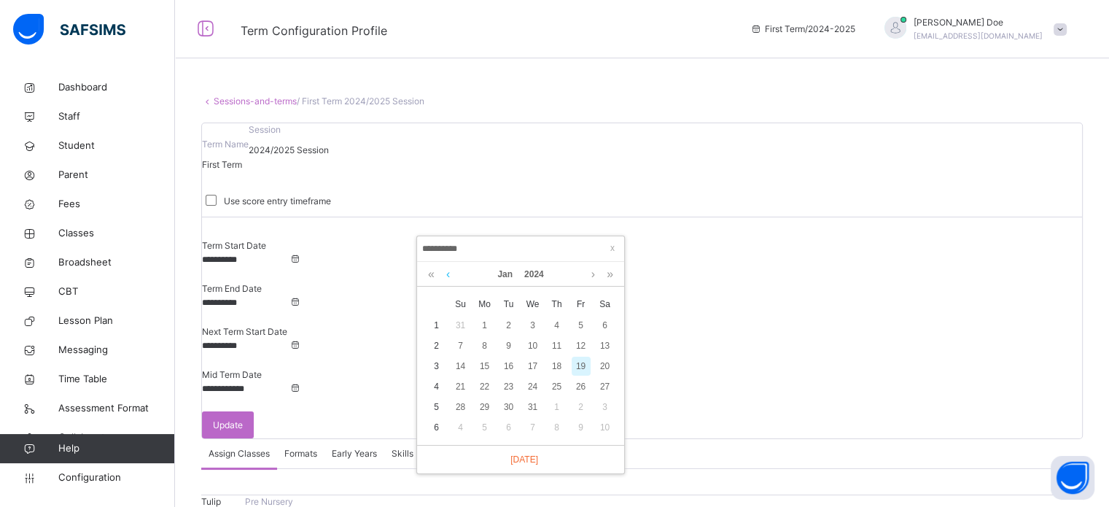
click at [446, 272] on link at bounding box center [448, 274] width 11 height 25
click at [589, 273] on link at bounding box center [593, 274] width 11 height 25
click at [556, 406] on div "29" at bounding box center [557, 406] width 19 height 19
type input "**********"
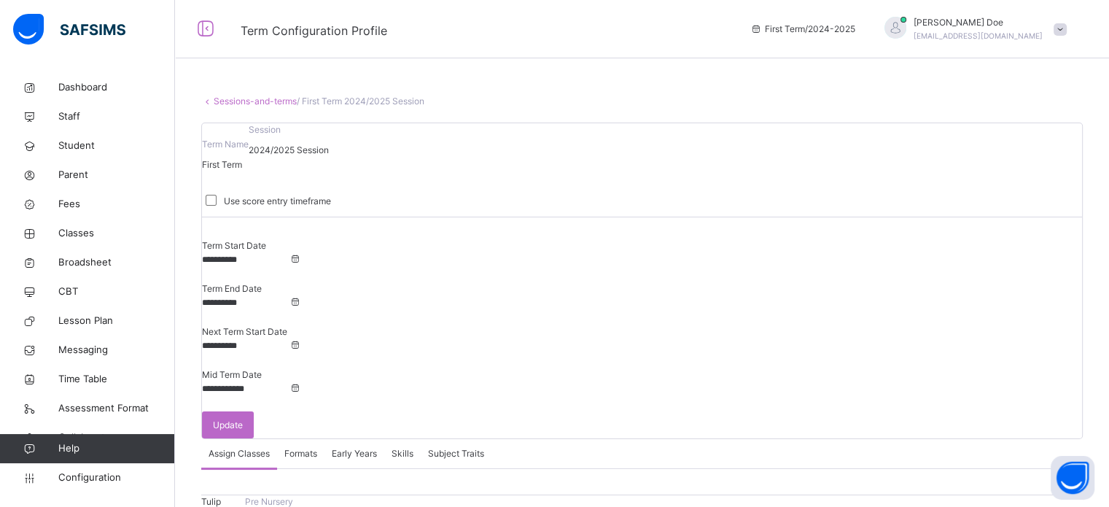
click at [289, 339] on input "**********" at bounding box center [245, 345] width 87 height 13
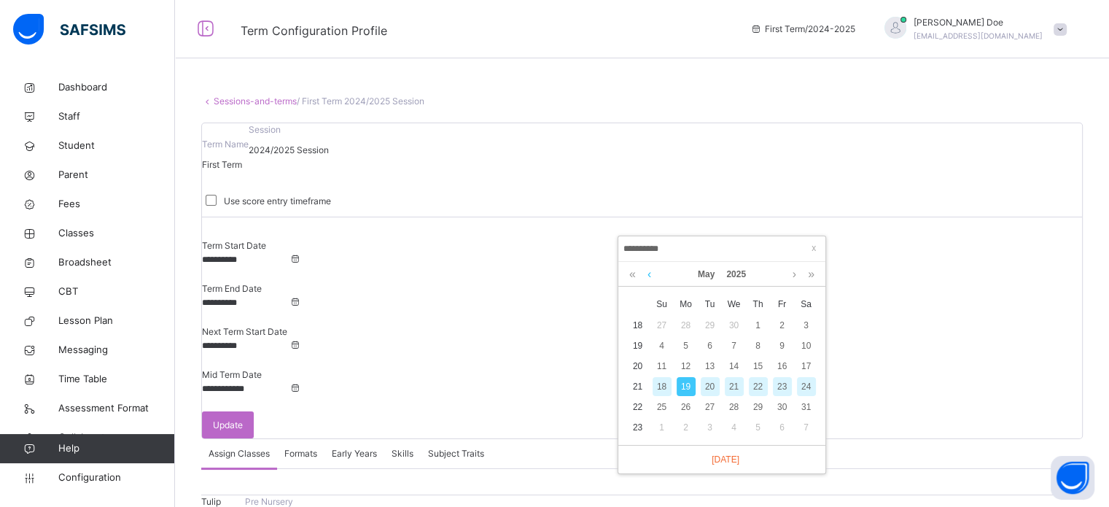
click at [647, 274] on link at bounding box center [649, 274] width 11 height 25
click at [648, 275] on link at bounding box center [649, 274] width 11 height 25
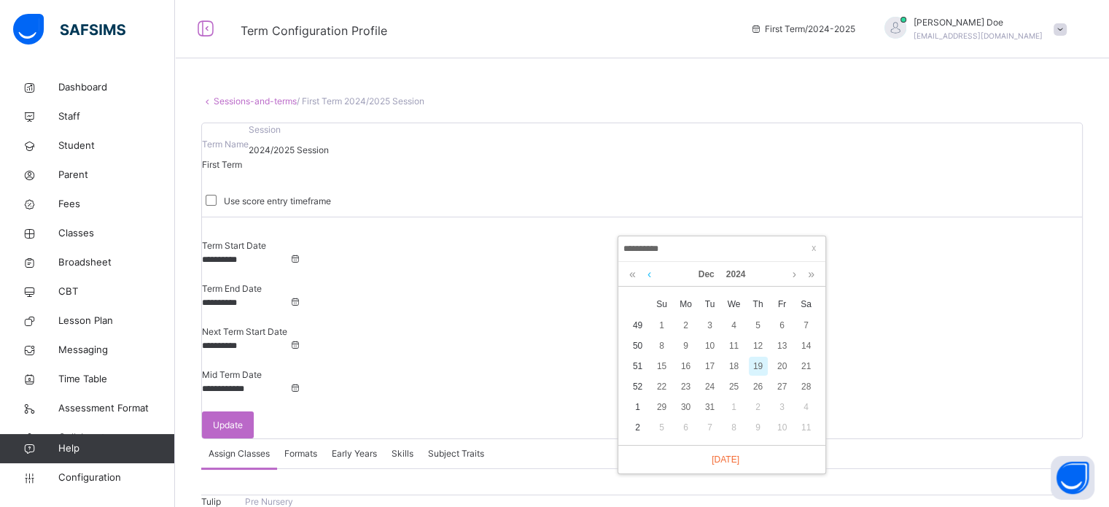
click at [648, 275] on link at bounding box center [649, 274] width 11 height 25
click at [645, 273] on link at bounding box center [649, 274] width 11 height 25
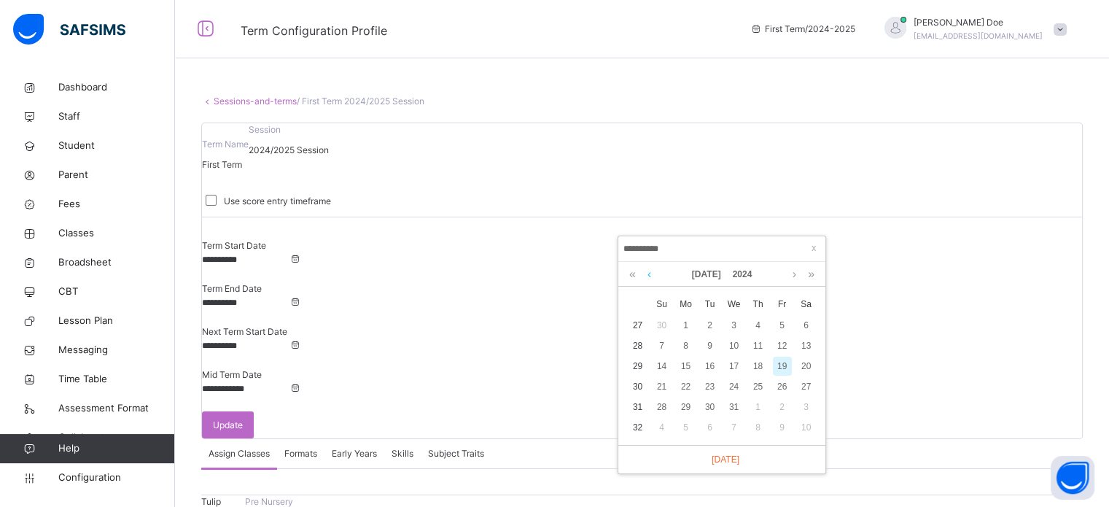
click at [645, 273] on link at bounding box center [649, 274] width 11 height 25
click at [687, 392] on div "22" at bounding box center [686, 386] width 19 height 19
type input "**********"
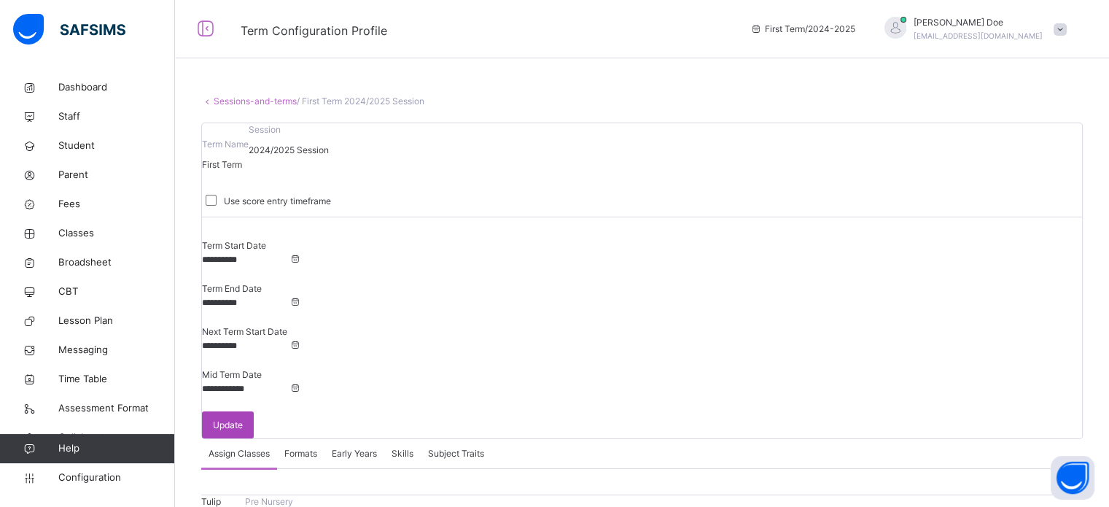
click at [243, 418] on span "Update" at bounding box center [228, 424] width 30 height 13
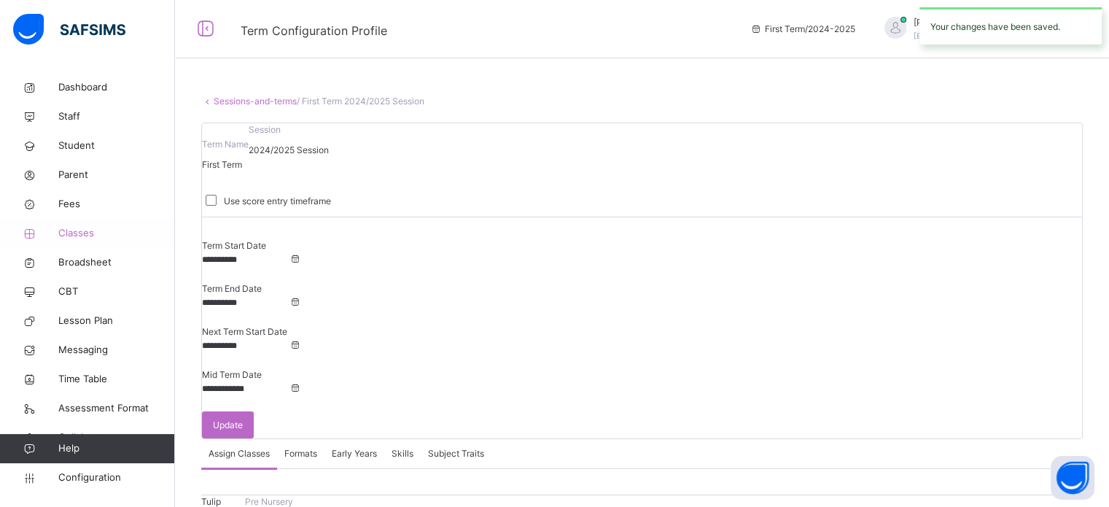
click at [74, 238] on span "Classes" at bounding box center [116, 233] width 117 height 15
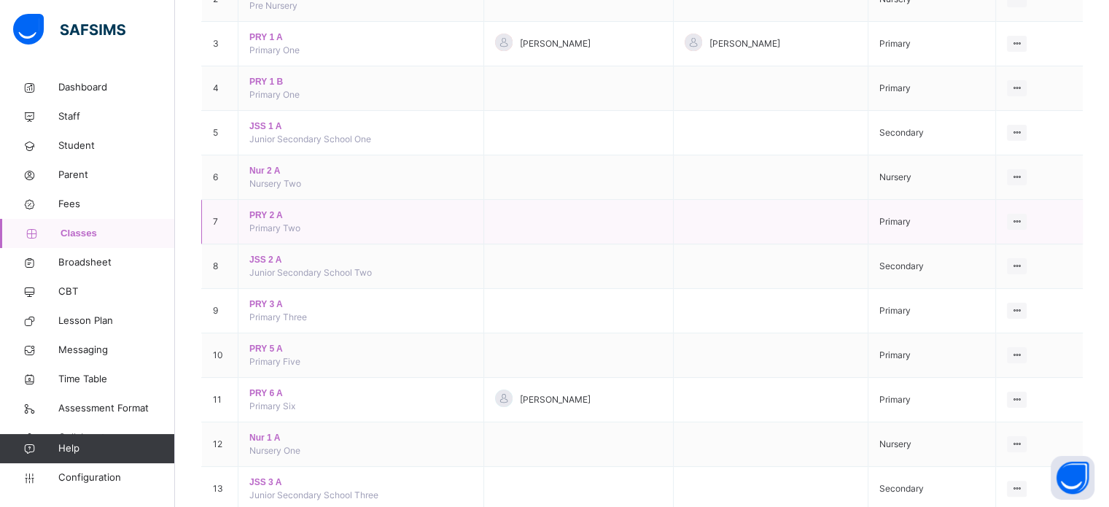
scroll to position [219, 0]
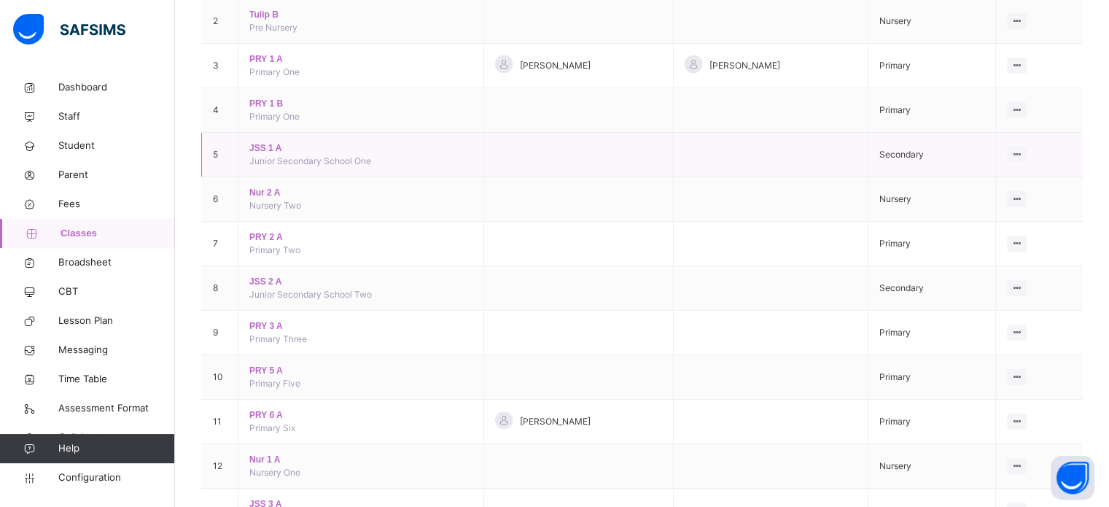
click at [264, 146] on span "JSS 1 A" at bounding box center [360, 147] width 222 height 13
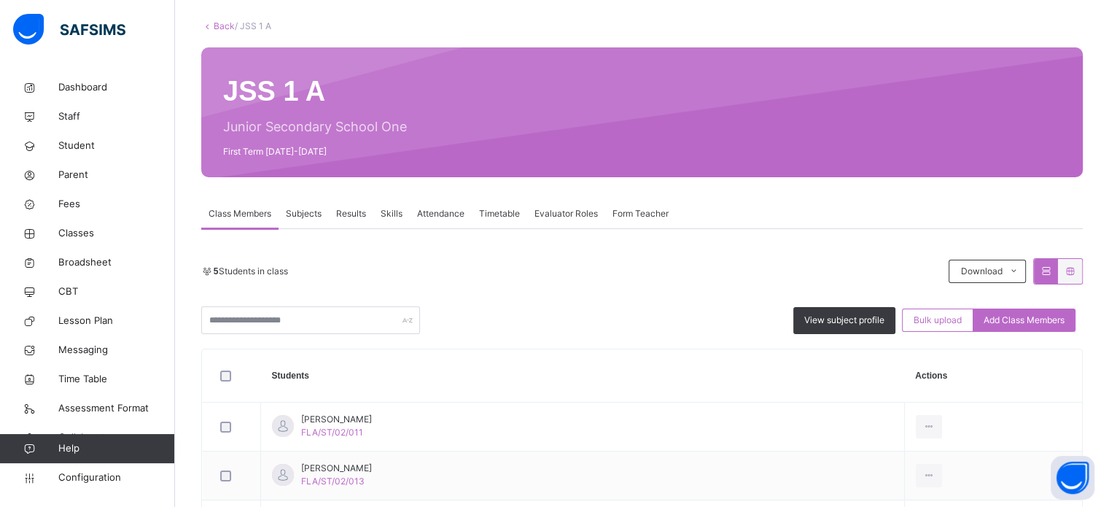
scroll to position [148, 0]
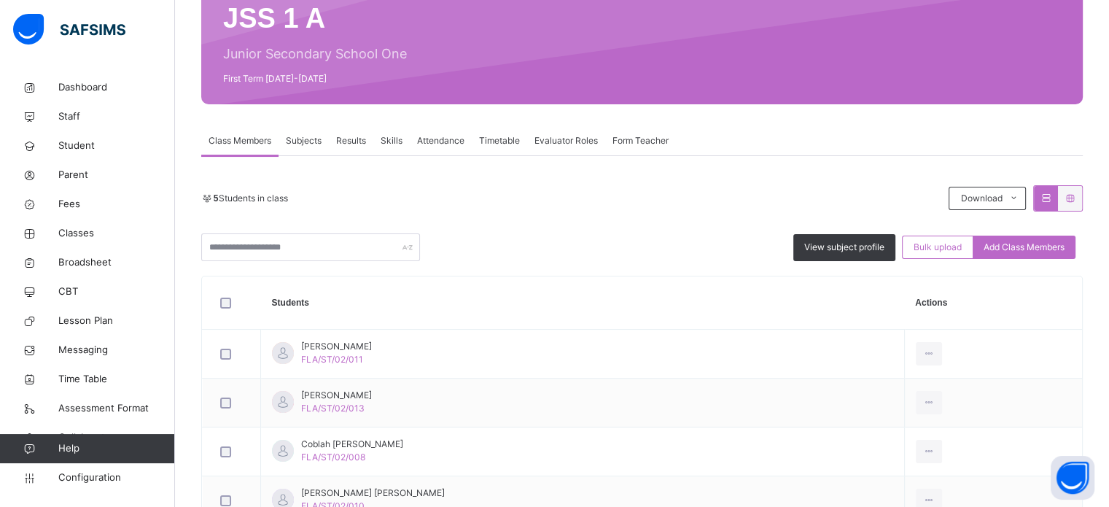
click at [303, 141] on span "Subjects" at bounding box center [304, 140] width 36 height 13
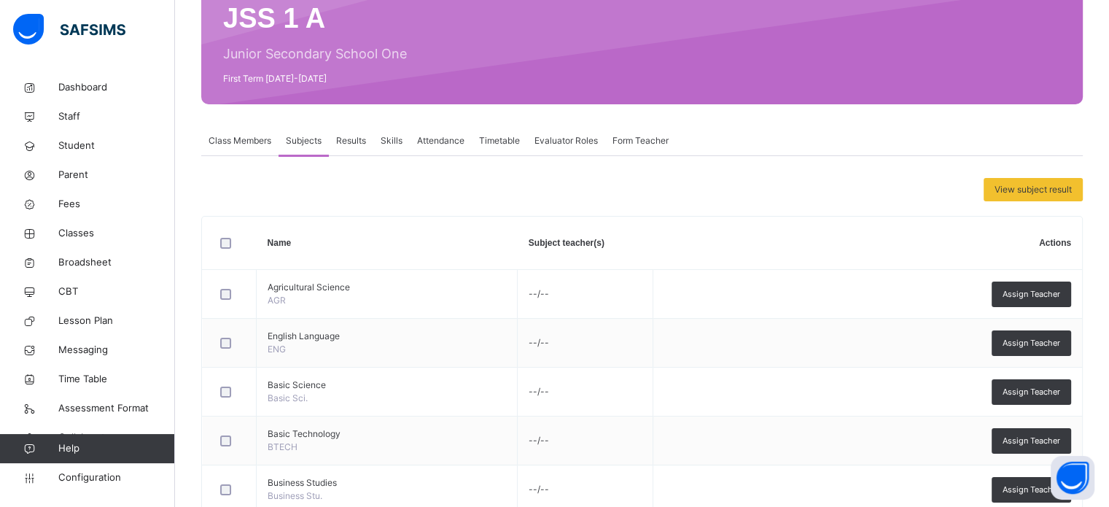
click at [251, 148] on div "Class Members" at bounding box center [239, 140] width 77 height 29
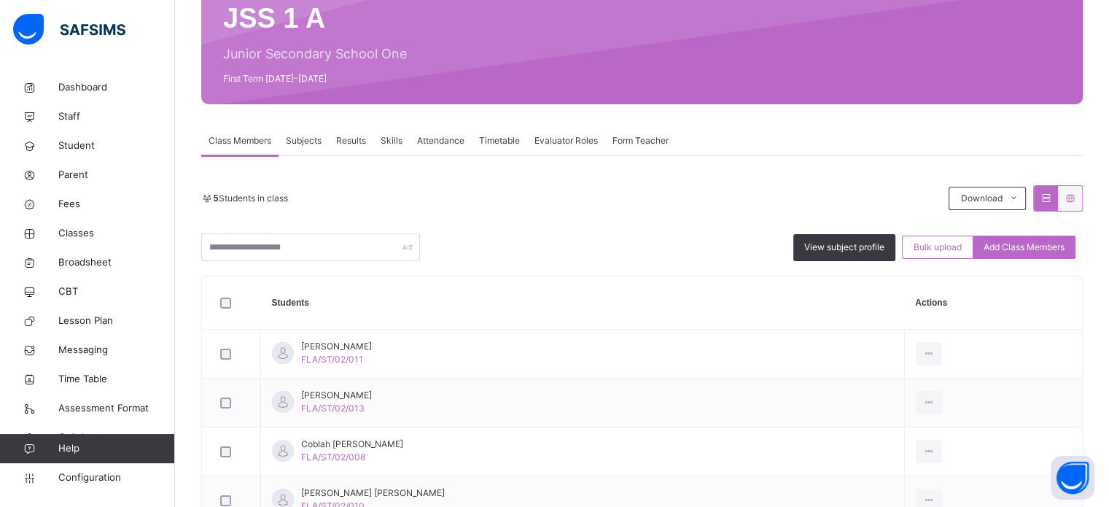
click at [303, 148] on div "Subjects" at bounding box center [304, 140] width 50 height 29
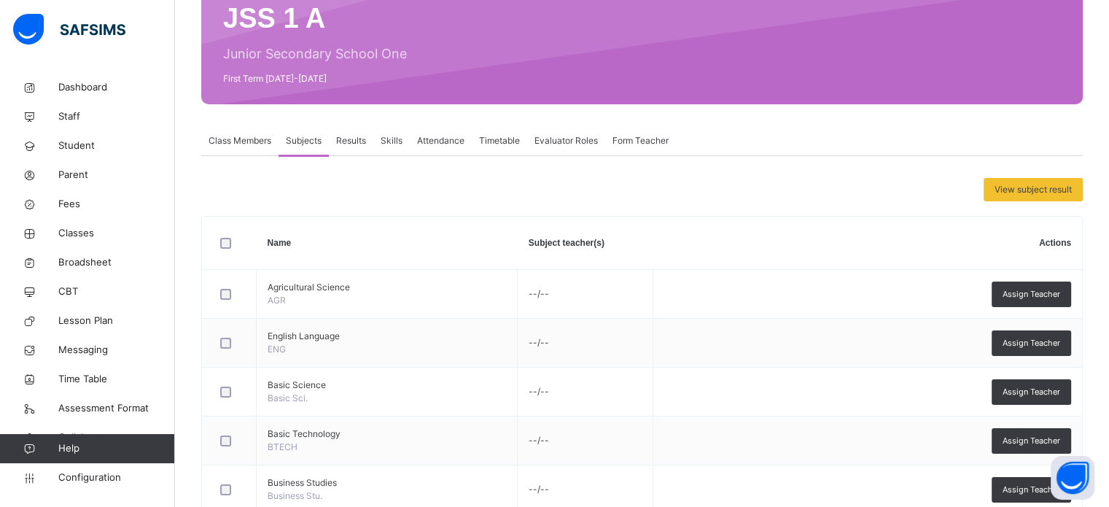
click at [373, 136] on div "Results" at bounding box center [351, 140] width 44 height 29
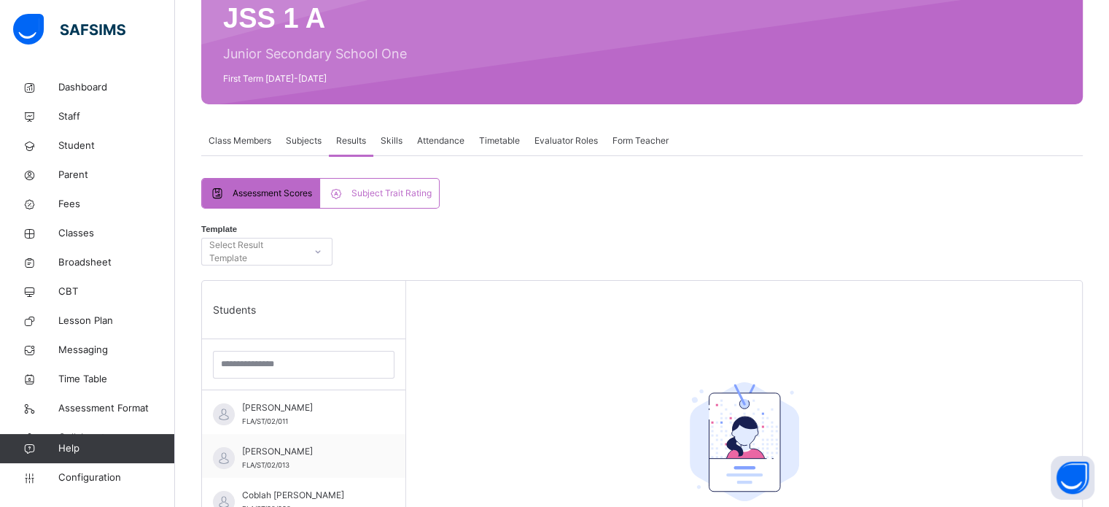
click at [394, 136] on span "Skills" at bounding box center [392, 140] width 22 height 13
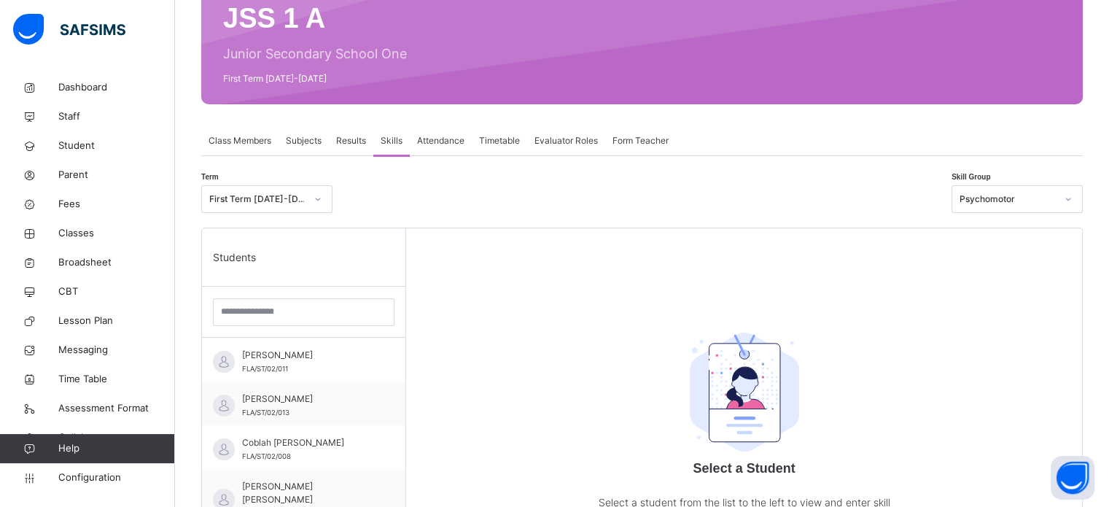
click at [453, 136] on span "Attendance" at bounding box center [440, 140] width 47 height 13
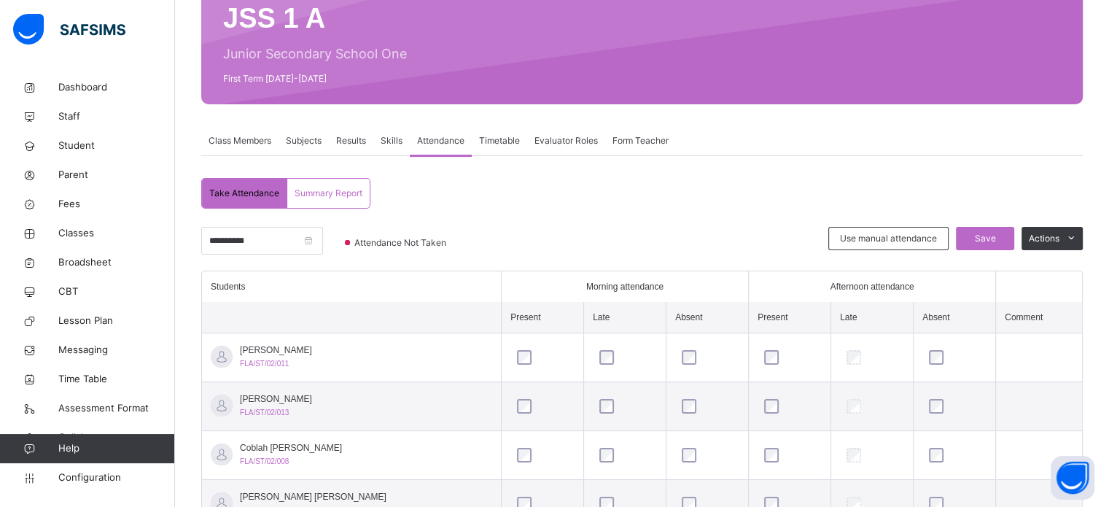
click at [348, 139] on span "Results" at bounding box center [351, 140] width 30 height 13
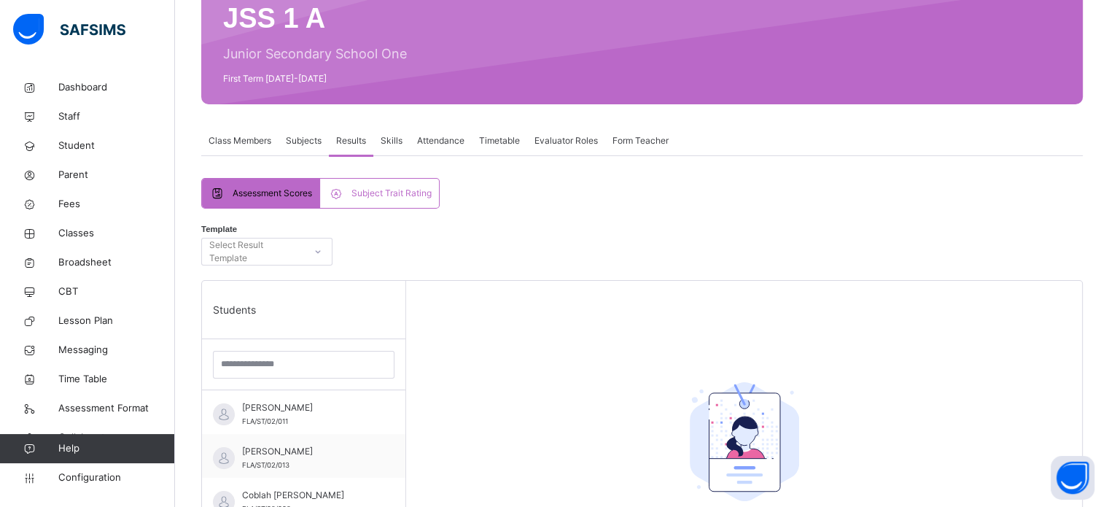
click at [382, 139] on span "Skills" at bounding box center [392, 140] width 22 height 13
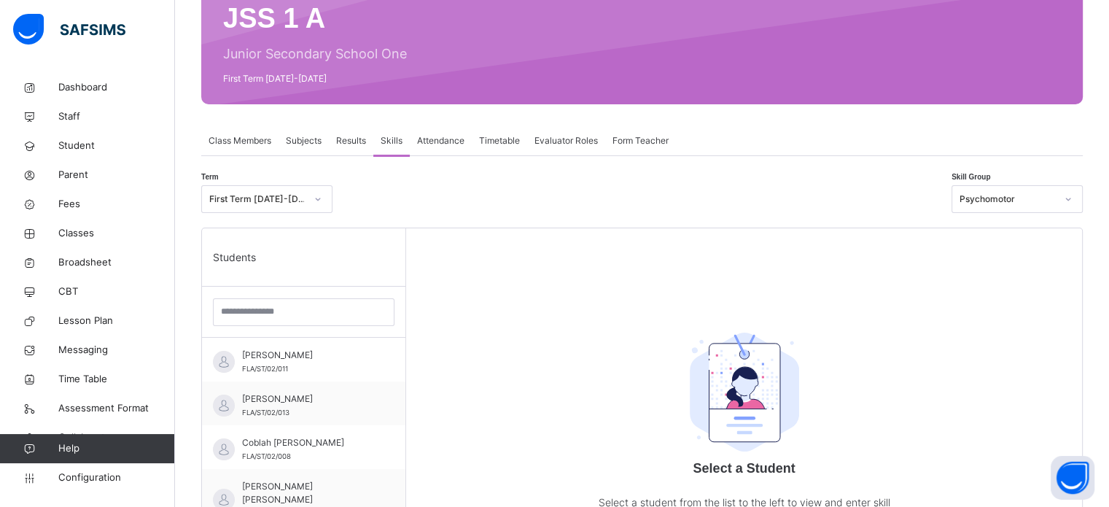
click at [429, 139] on span "Attendance" at bounding box center [440, 140] width 47 height 13
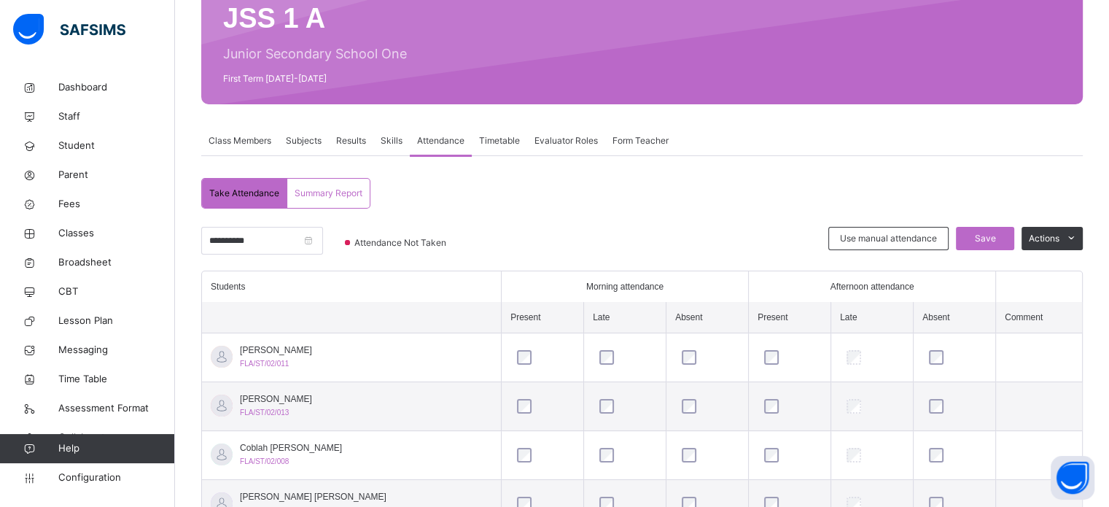
click at [505, 146] on span "Timetable" at bounding box center [499, 140] width 41 height 13
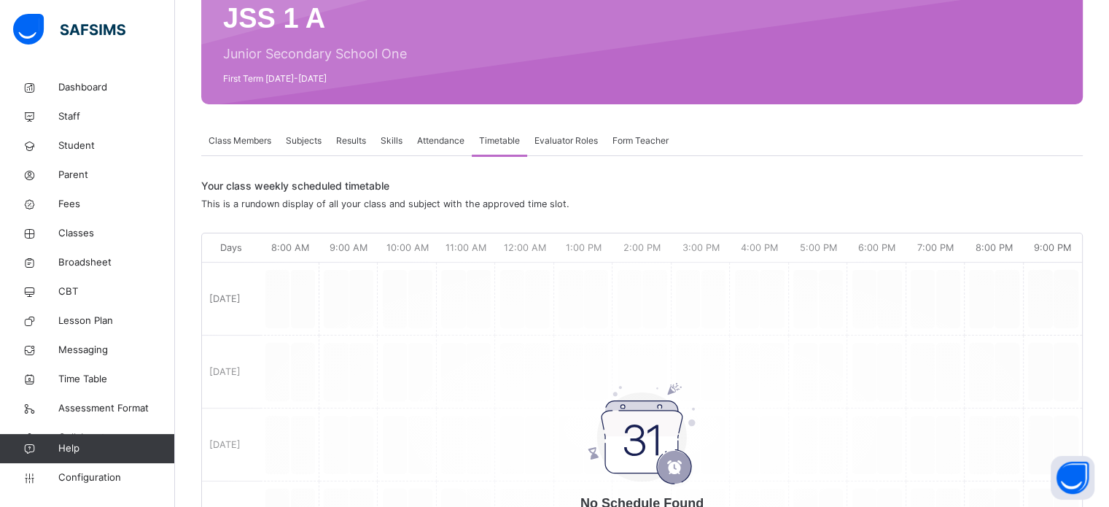
click at [455, 146] on span "Attendance" at bounding box center [440, 140] width 47 height 13
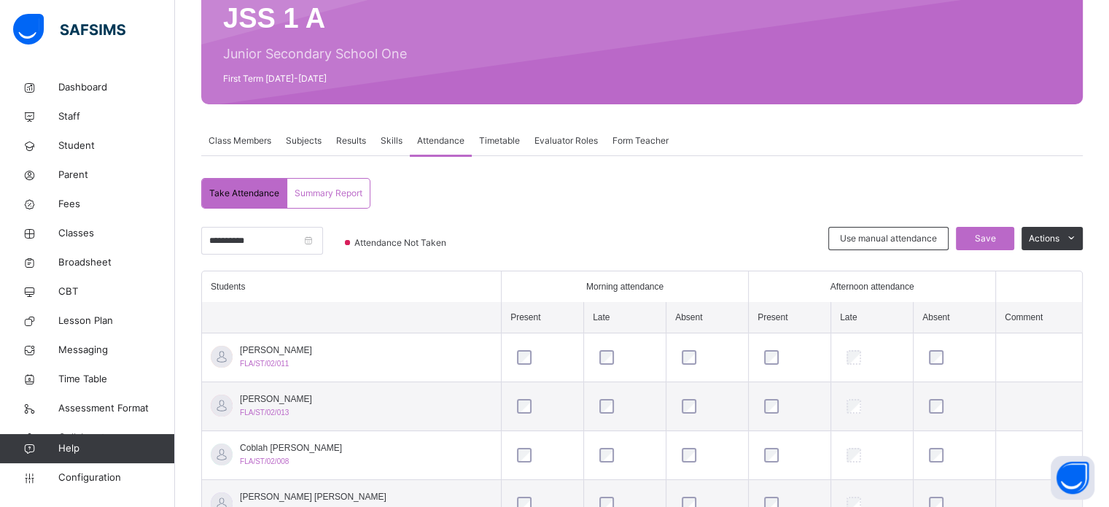
click at [398, 133] on div "Skills" at bounding box center [391, 140] width 36 height 29
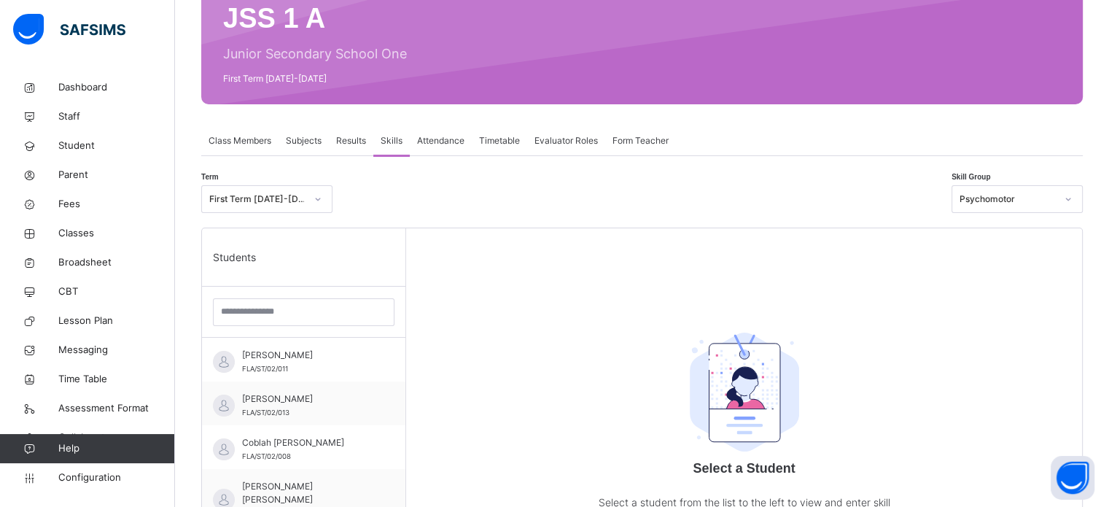
click at [357, 136] on span "Results" at bounding box center [351, 140] width 30 height 13
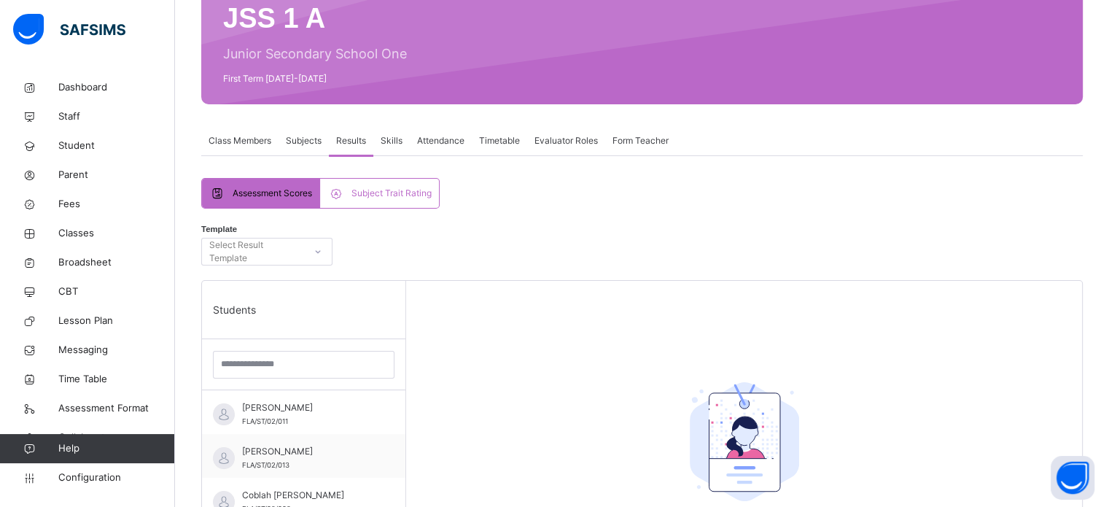
click at [402, 131] on div "Skills" at bounding box center [391, 140] width 36 height 29
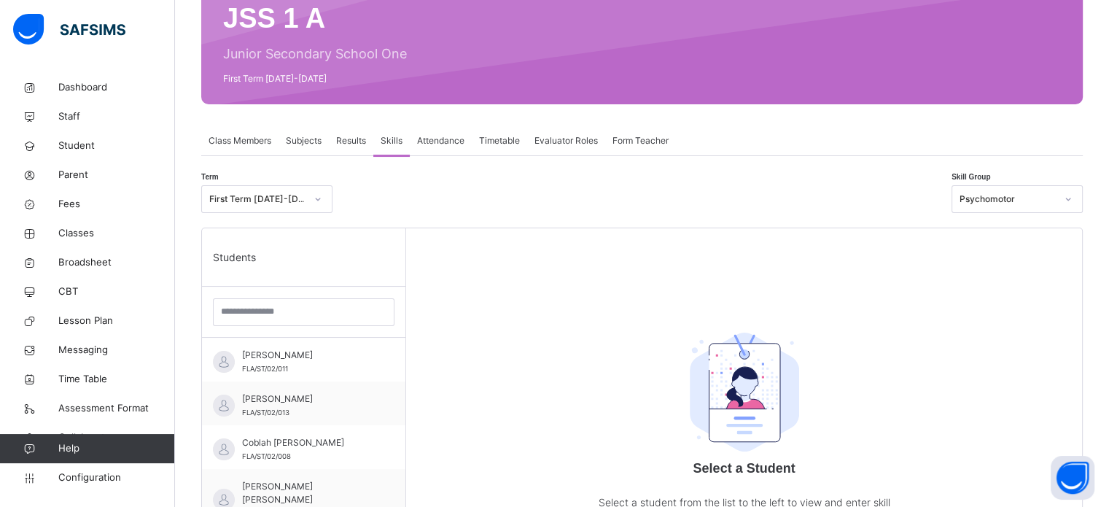
click at [359, 138] on span "Results" at bounding box center [351, 140] width 30 height 13
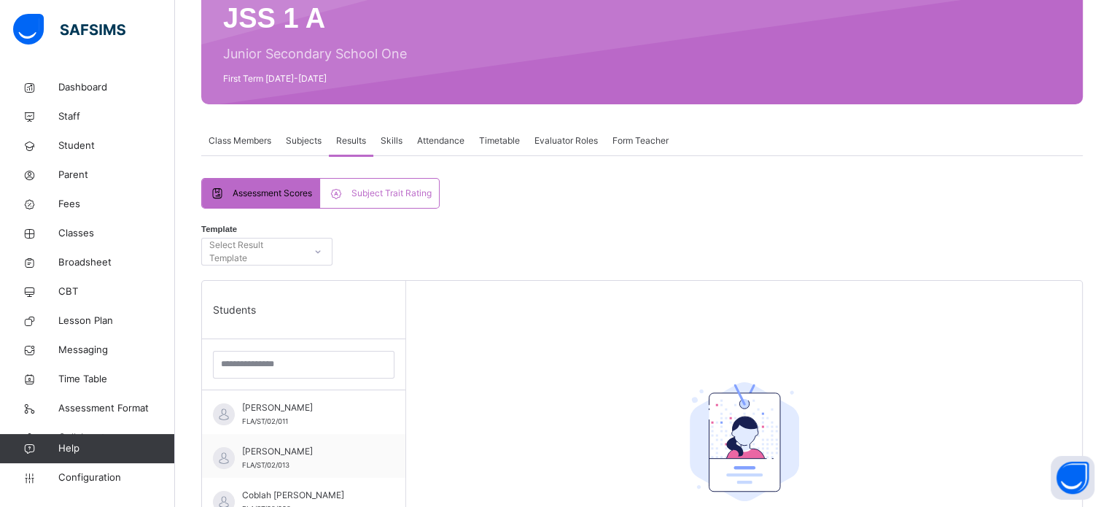
click at [321, 133] on div "Subjects" at bounding box center [304, 140] width 50 height 29
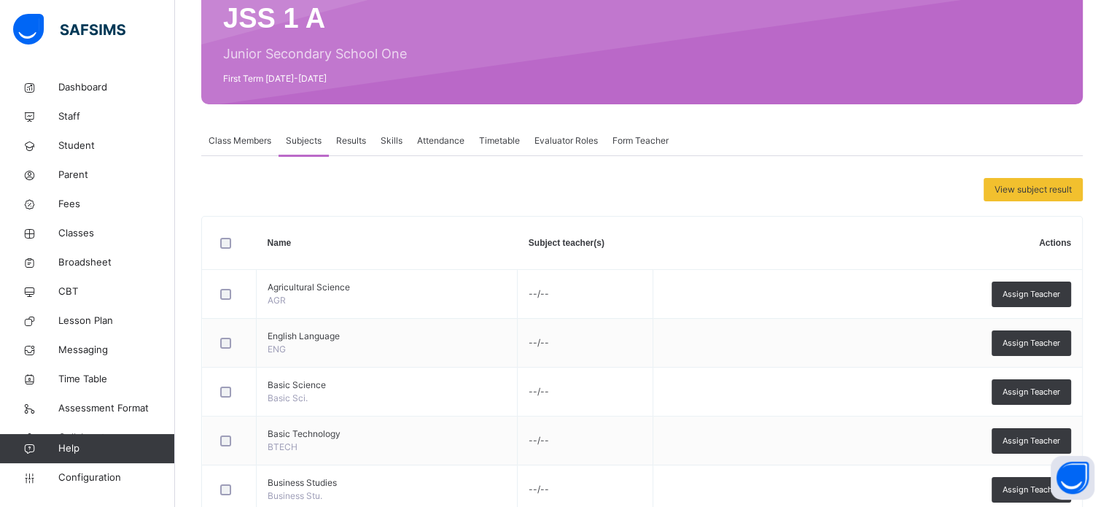
click at [366, 136] on span "Results" at bounding box center [351, 140] width 30 height 13
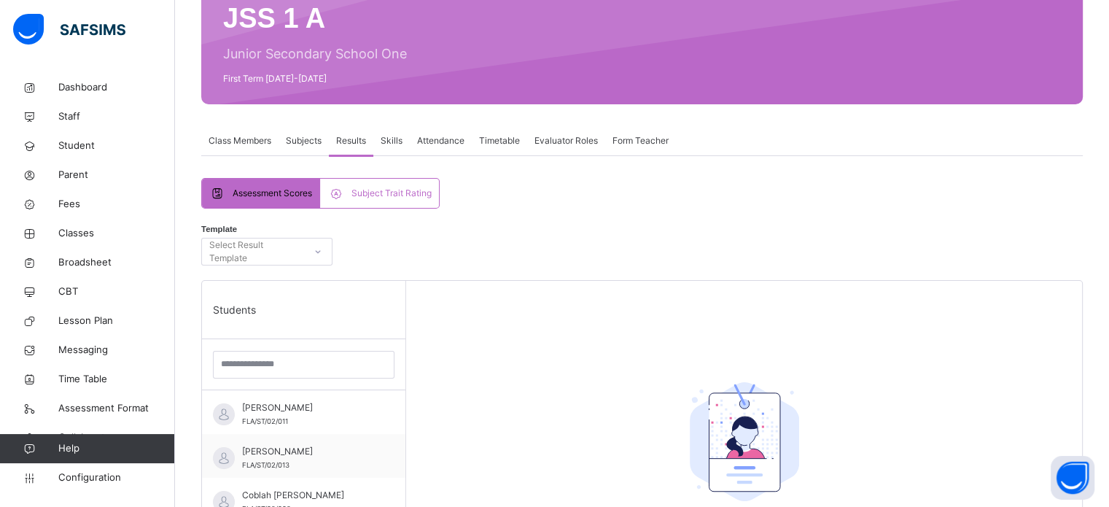
click at [396, 128] on div "Skills" at bounding box center [391, 140] width 36 height 29
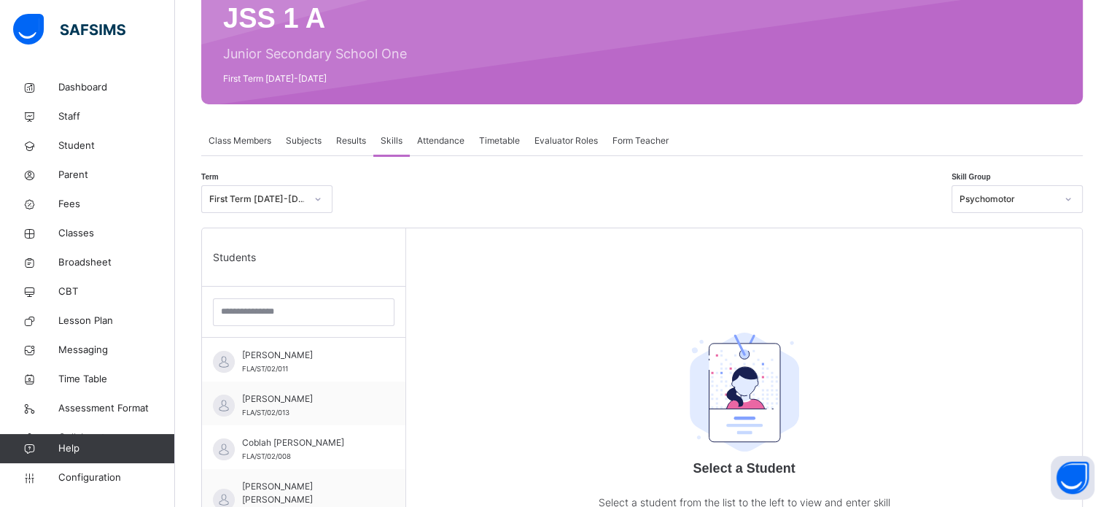
click at [459, 132] on div "Attendance" at bounding box center [441, 140] width 62 height 29
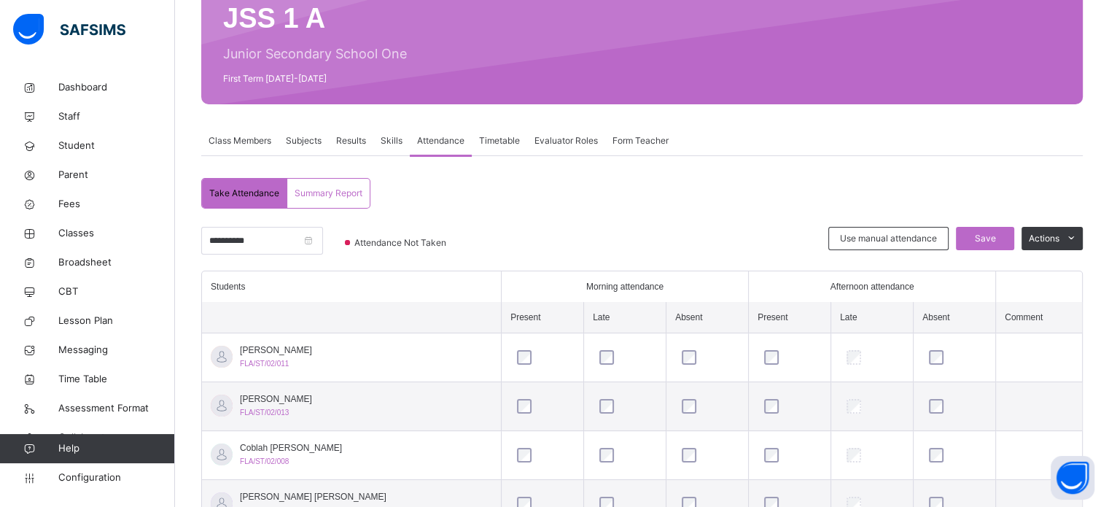
click at [401, 137] on span "Skills" at bounding box center [392, 140] width 22 height 13
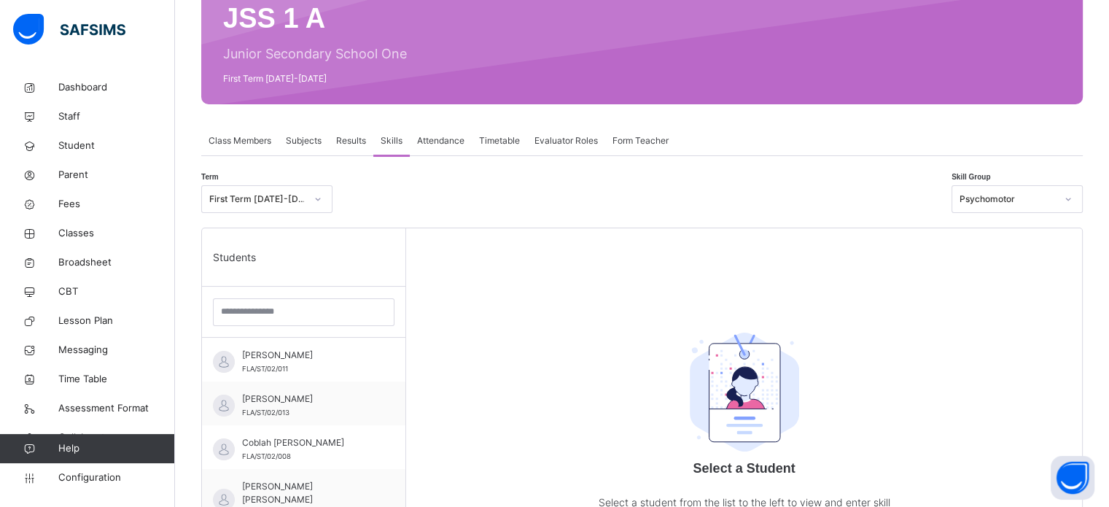
click at [362, 140] on span "Results" at bounding box center [351, 140] width 30 height 13
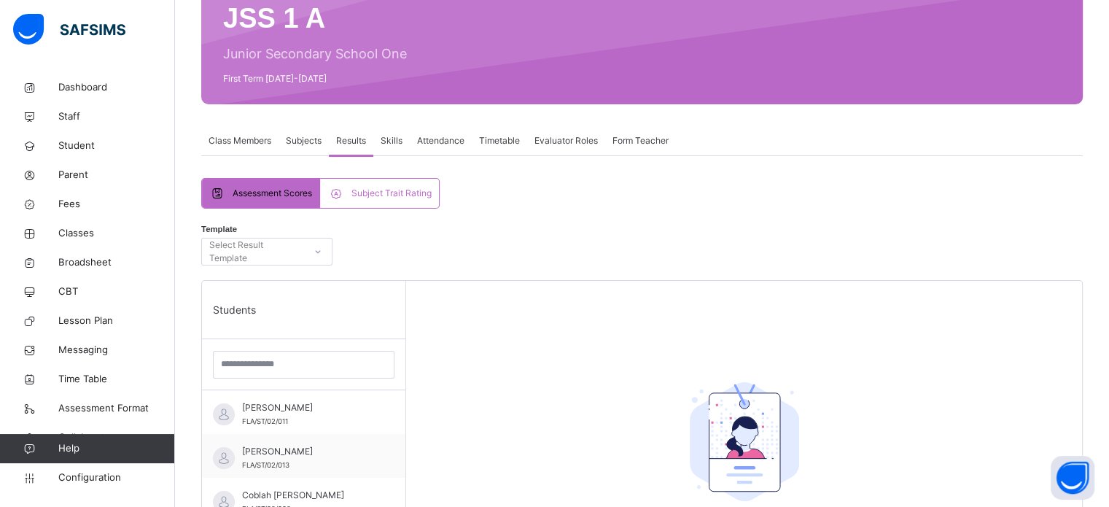
click at [316, 144] on span "Subjects" at bounding box center [304, 140] width 36 height 13
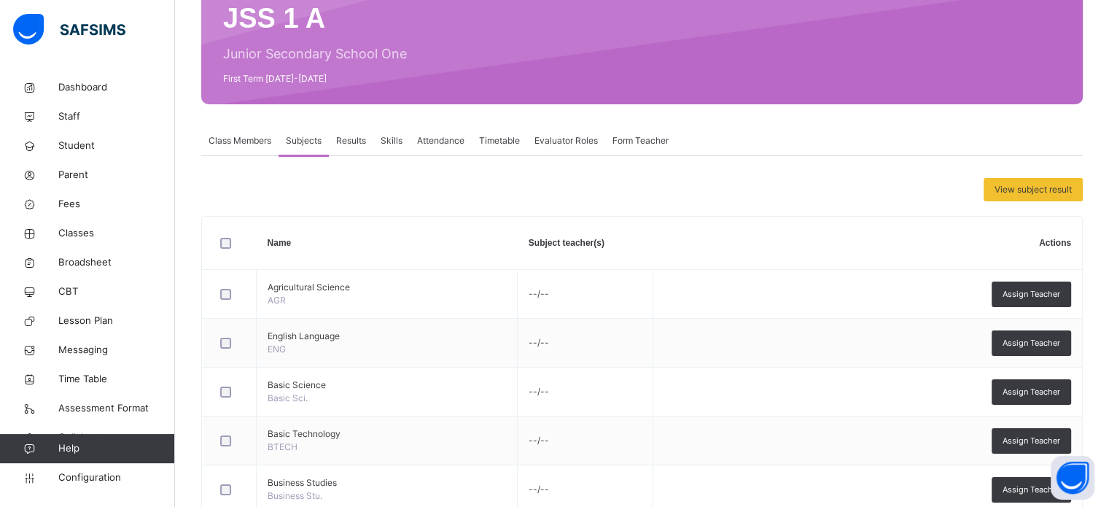
click at [350, 137] on span "Results" at bounding box center [351, 140] width 30 height 13
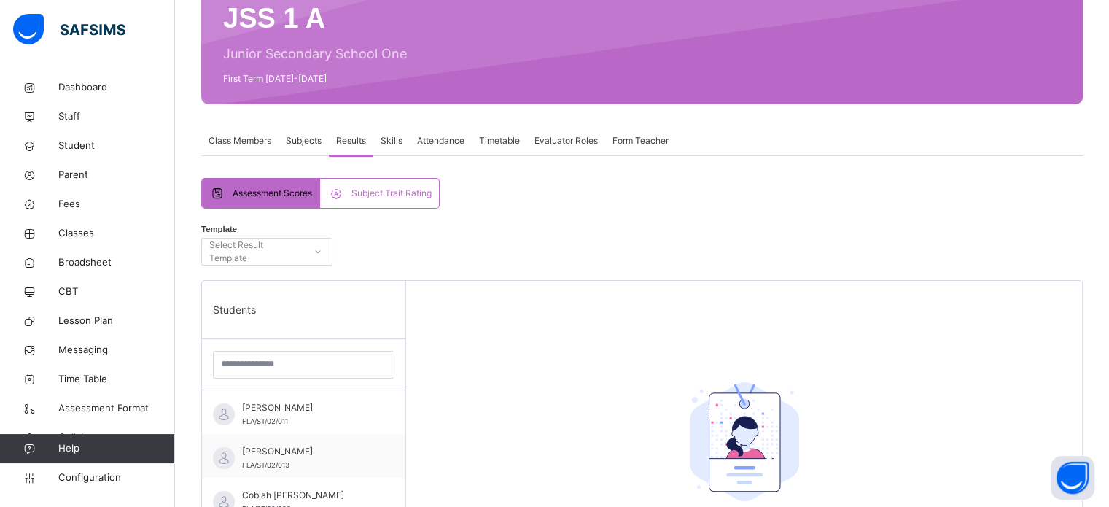
click at [318, 144] on span "Subjects" at bounding box center [304, 140] width 36 height 13
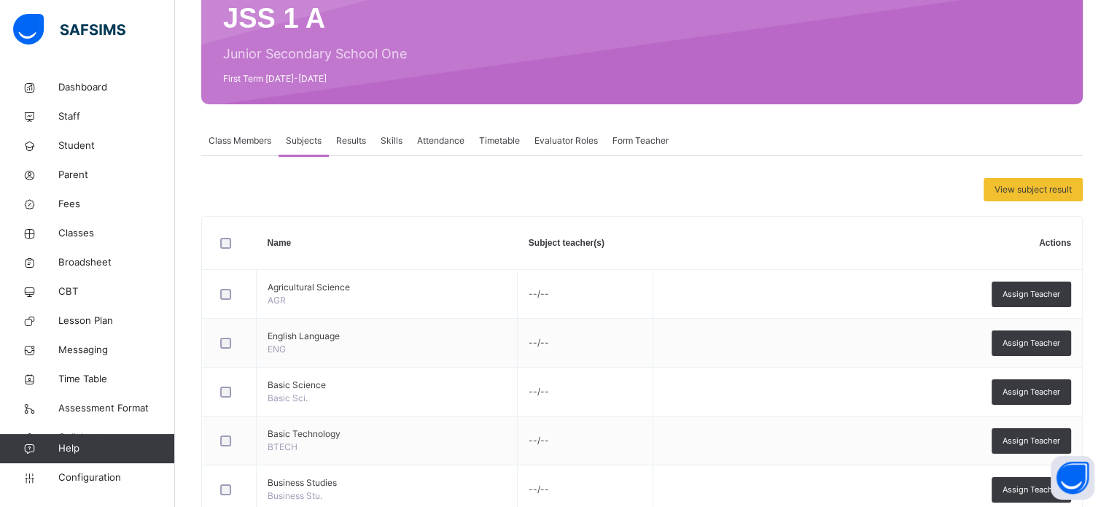
click at [362, 136] on span "Results" at bounding box center [351, 140] width 30 height 13
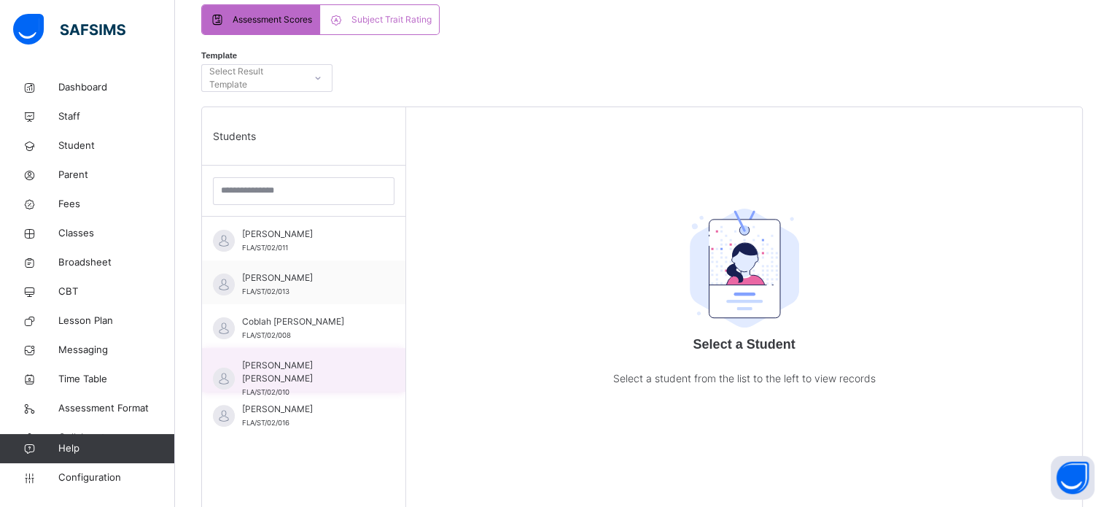
scroll to position [254, 0]
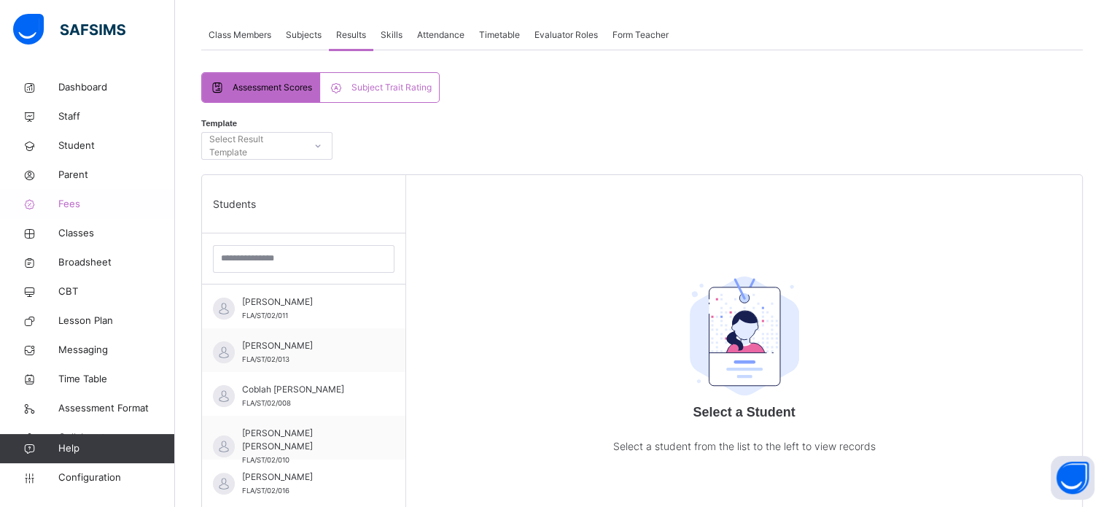
click at [55, 203] on icon at bounding box center [29, 204] width 58 height 11
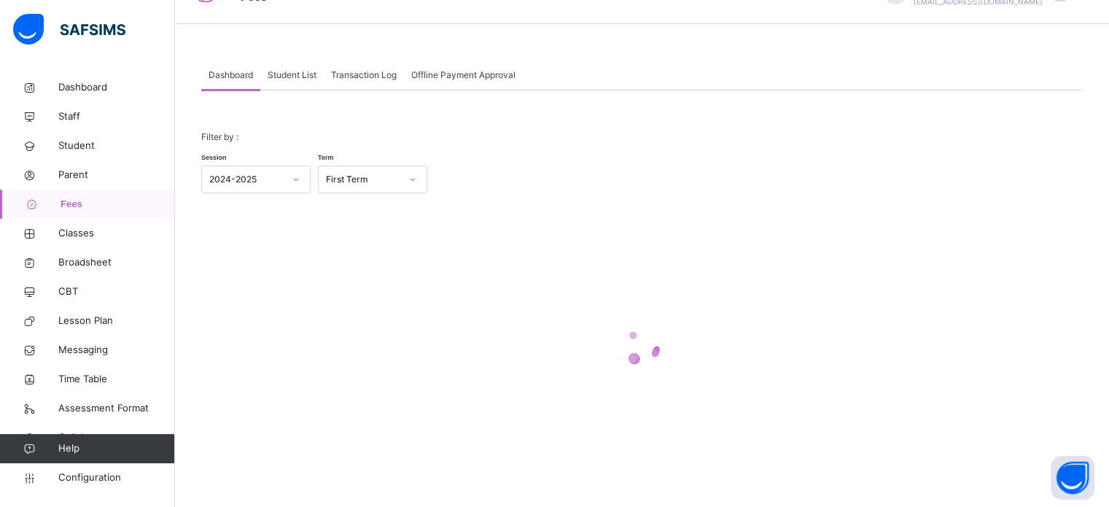
scroll to position [34, 0]
click at [91, 293] on span "CBT" at bounding box center [116, 291] width 117 height 15
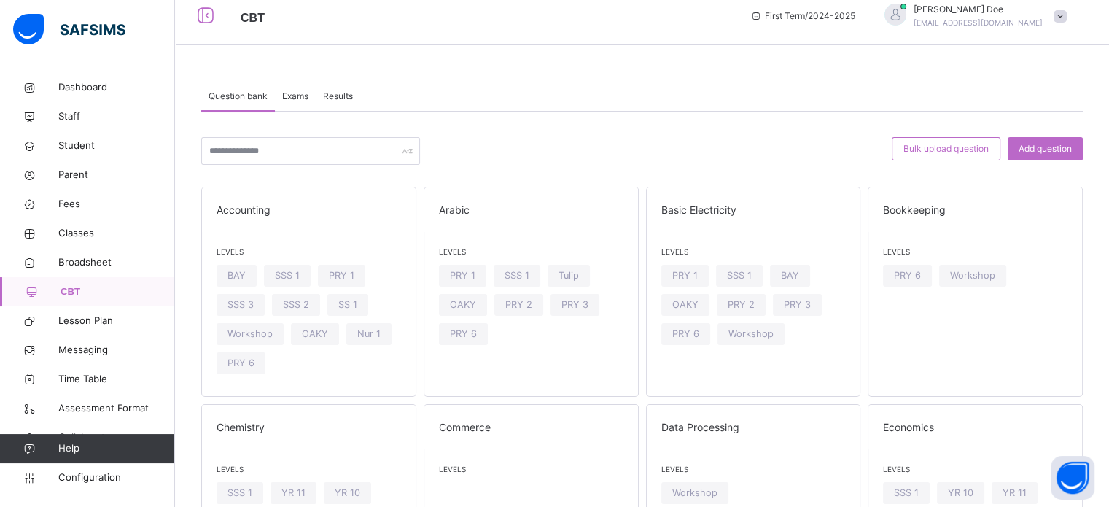
scroll to position [34, 0]
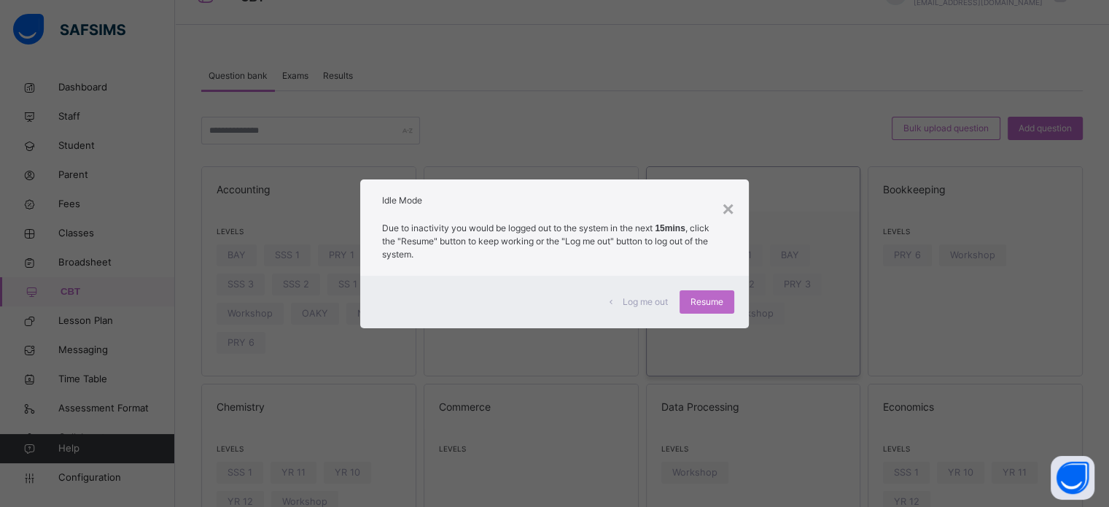
click at [729, 204] on div "×" at bounding box center [728, 209] width 12 height 31
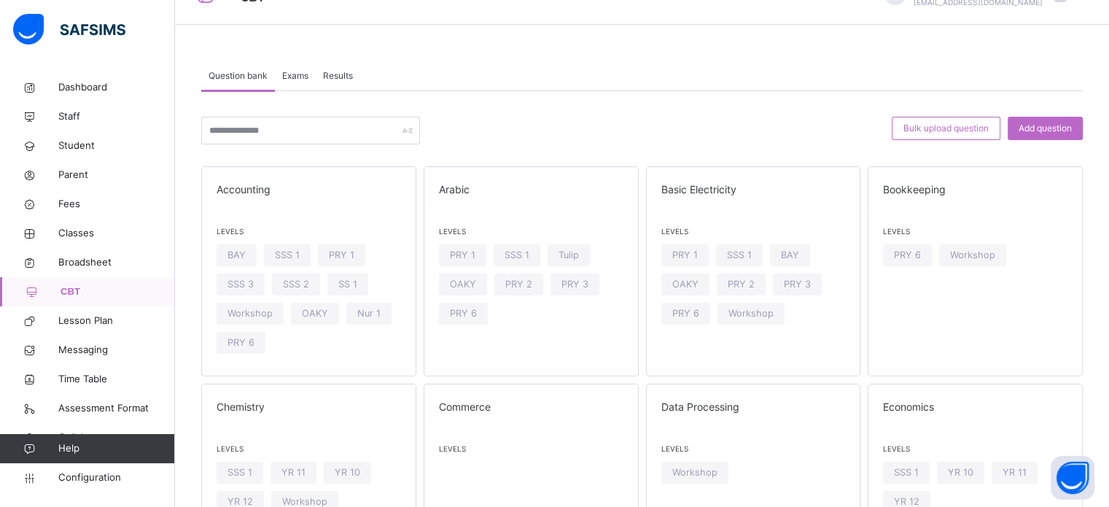
scroll to position [0, 0]
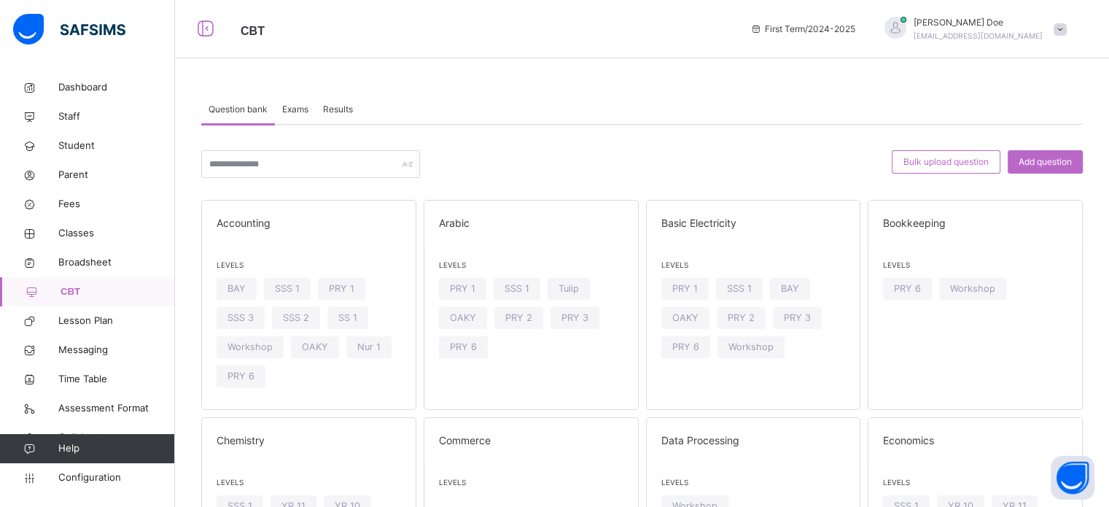
click at [997, 23] on span "John Doe" at bounding box center [978, 22] width 129 height 13
click at [977, 31] on span "chukwumarejoice9@gmail.com" at bounding box center [978, 35] width 129 height 9
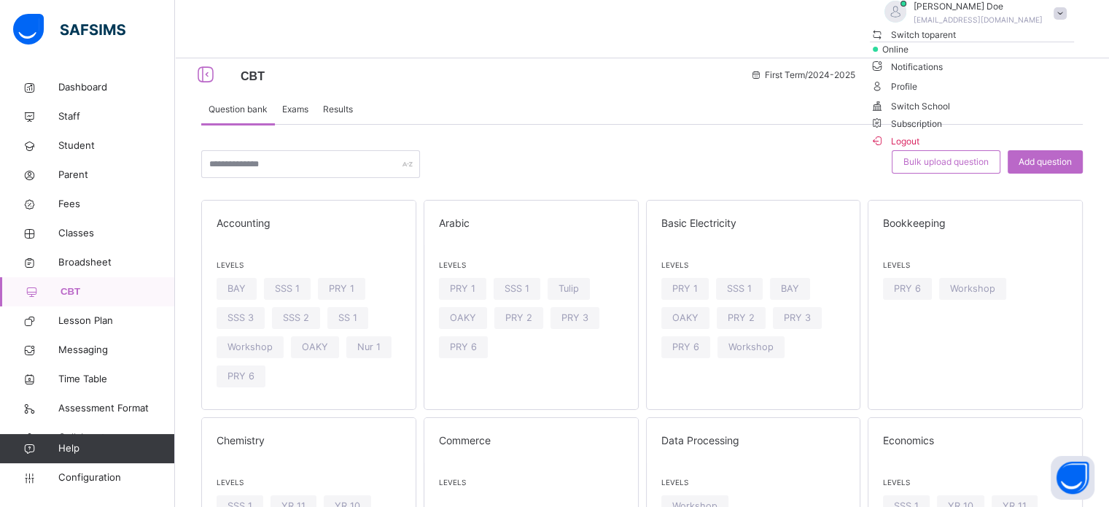
click at [1023, 150] on span "Logout" at bounding box center [972, 141] width 204 height 20
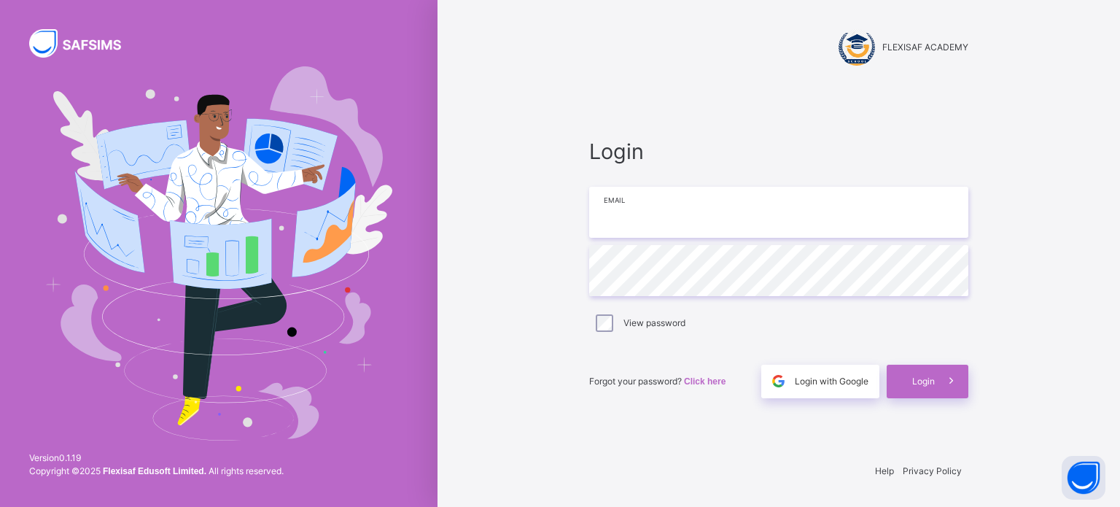
click at [634, 218] on input "email" at bounding box center [778, 212] width 379 height 51
type input "**********"
click at [922, 370] on div "Login" at bounding box center [928, 382] width 82 height 34
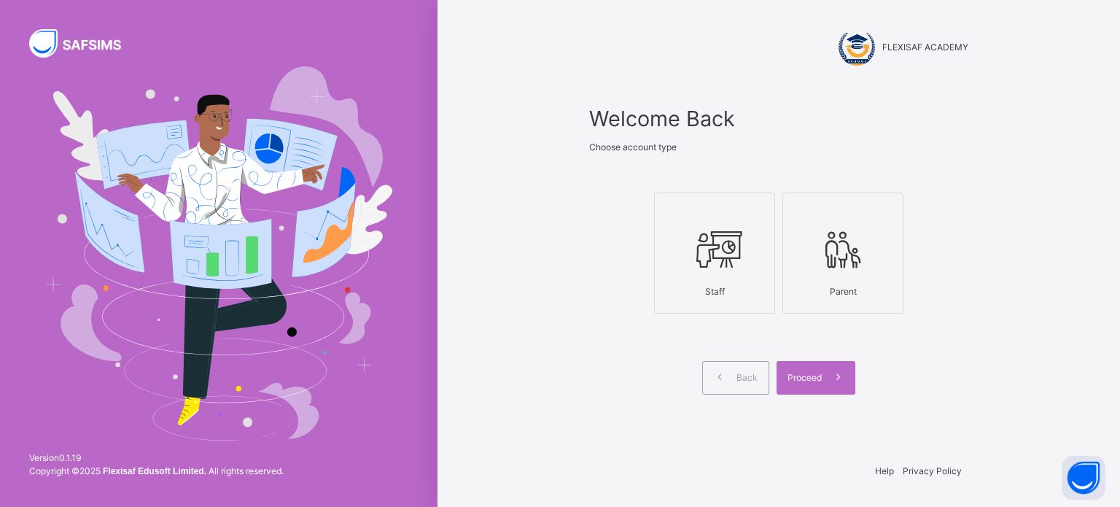
click at [723, 245] on icon at bounding box center [714, 249] width 51 height 55
click at [805, 380] on span "Proceed" at bounding box center [804, 377] width 34 height 13
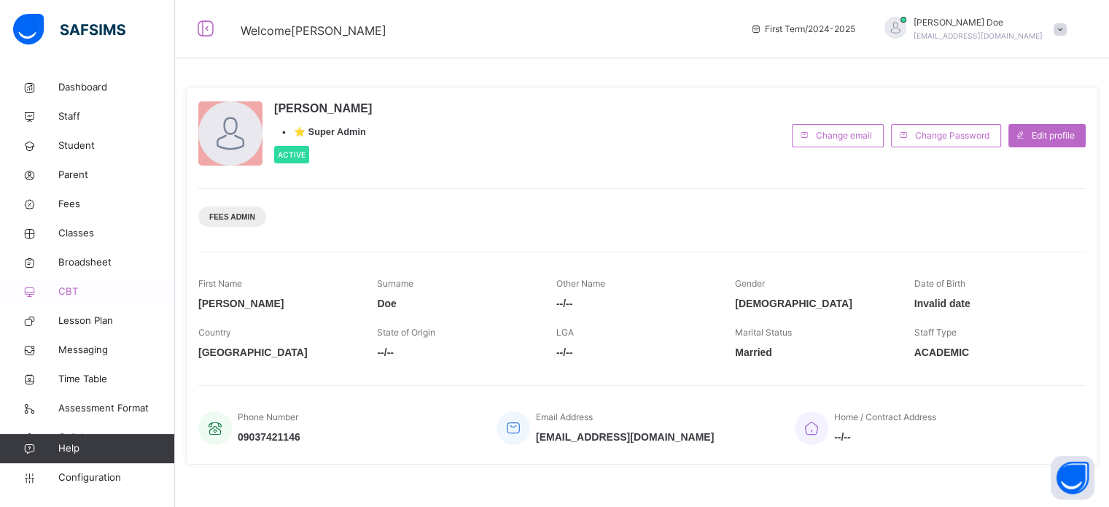
click at [83, 288] on span "CBT" at bounding box center [116, 291] width 117 height 15
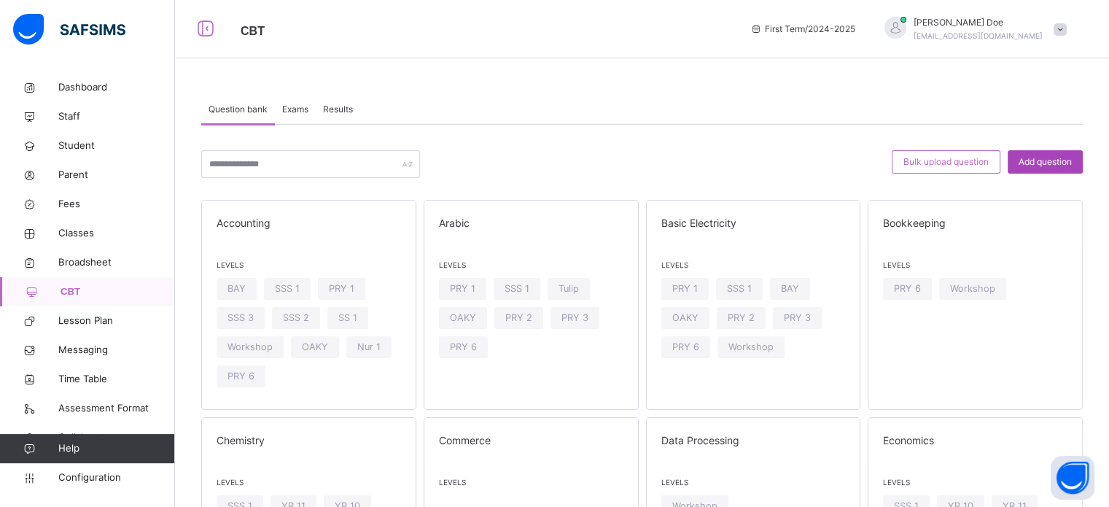
click at [1072, 161] on span "Add question" at bounding box center [1045, 161] width 53 height 13
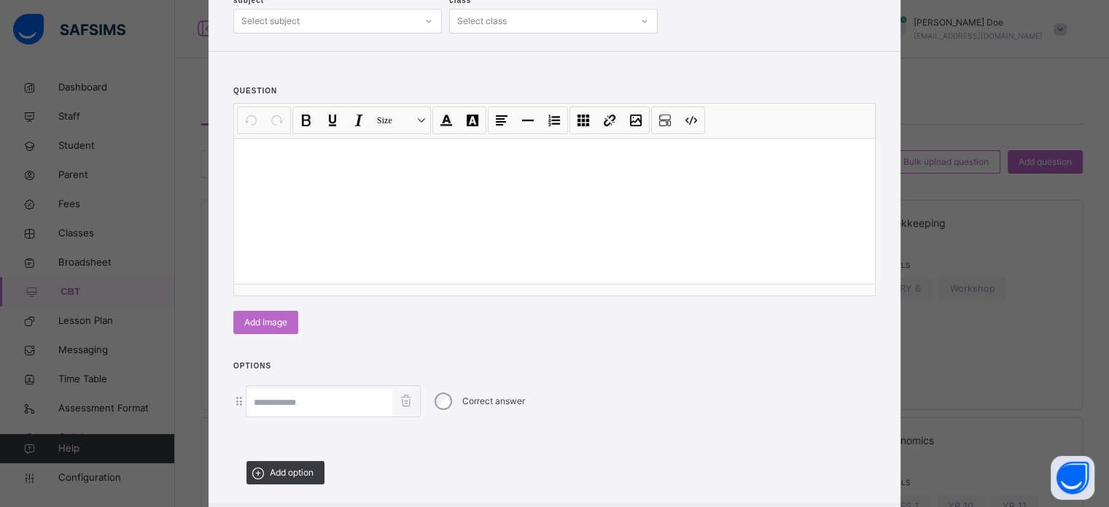
scroll to position [192, 0]
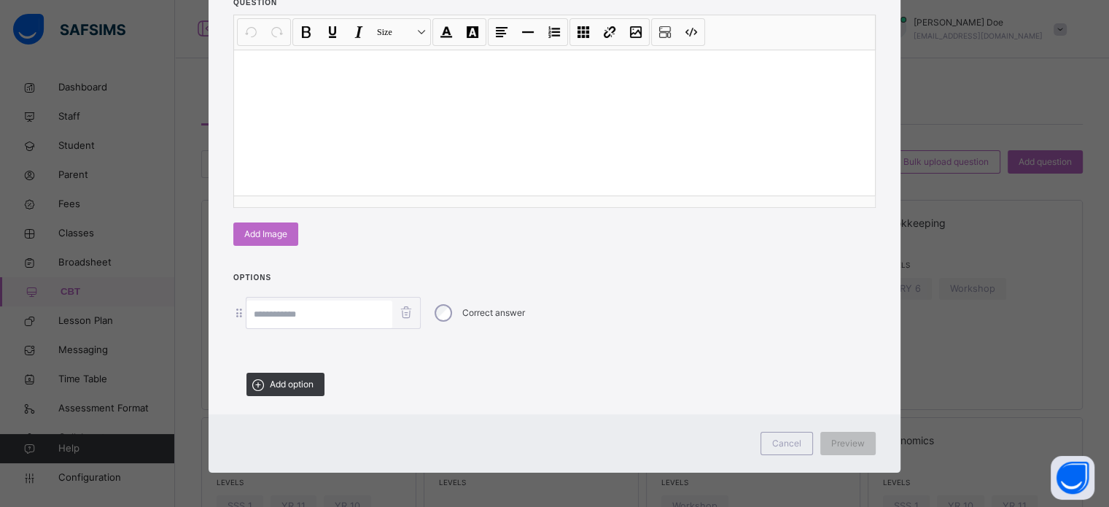
drag, startPoint x: 784, startPoint y: 448, endPoint x: 782, endPoint y: 413, distance: 35.1
click at [782, 444] on div "Cancel" at bounding box center [786, 443] width 52 height 23
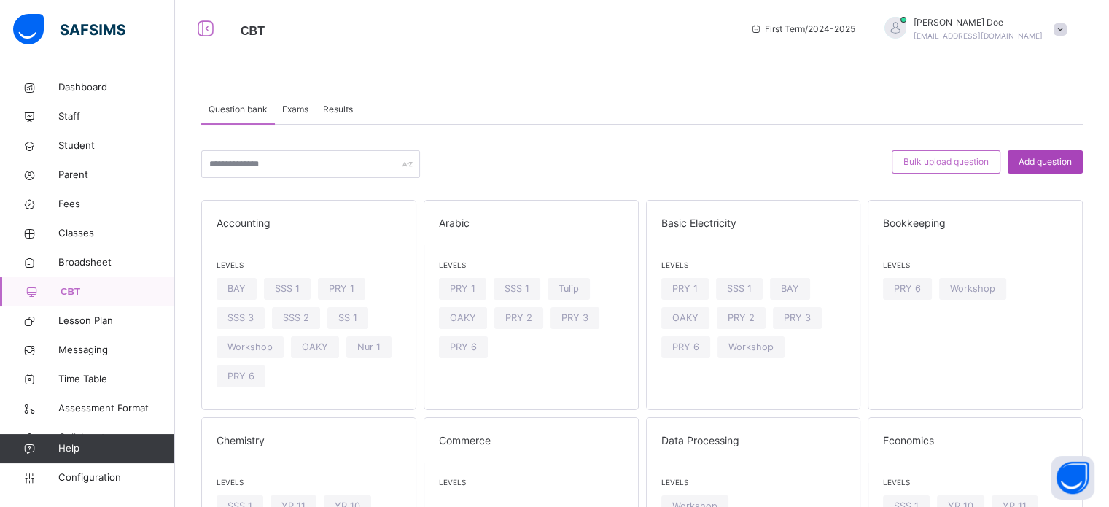
click at [1072, 164] on span "Add question" at bounding box center [1045, 161] width 53 height 13
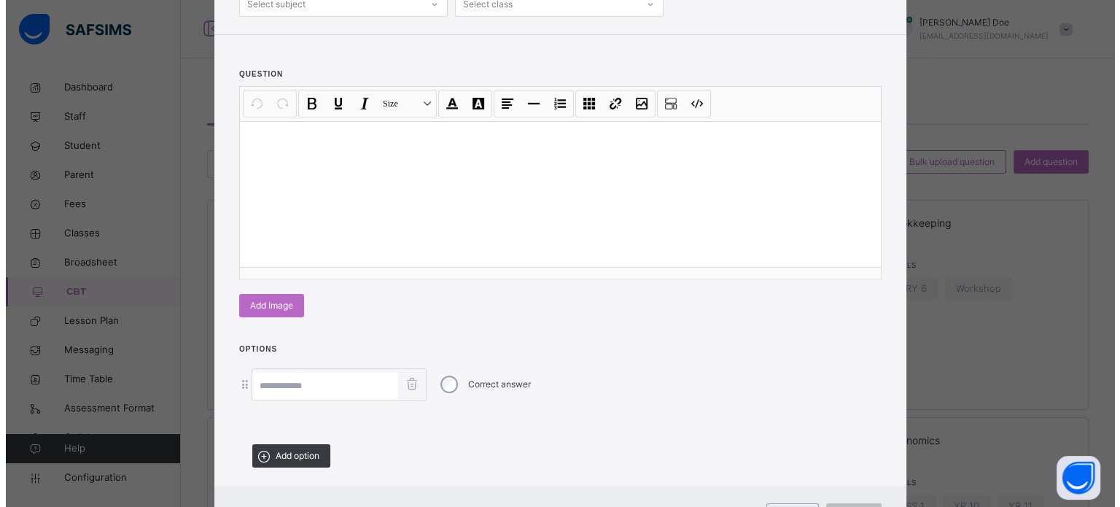
scroll to position [0, 0]
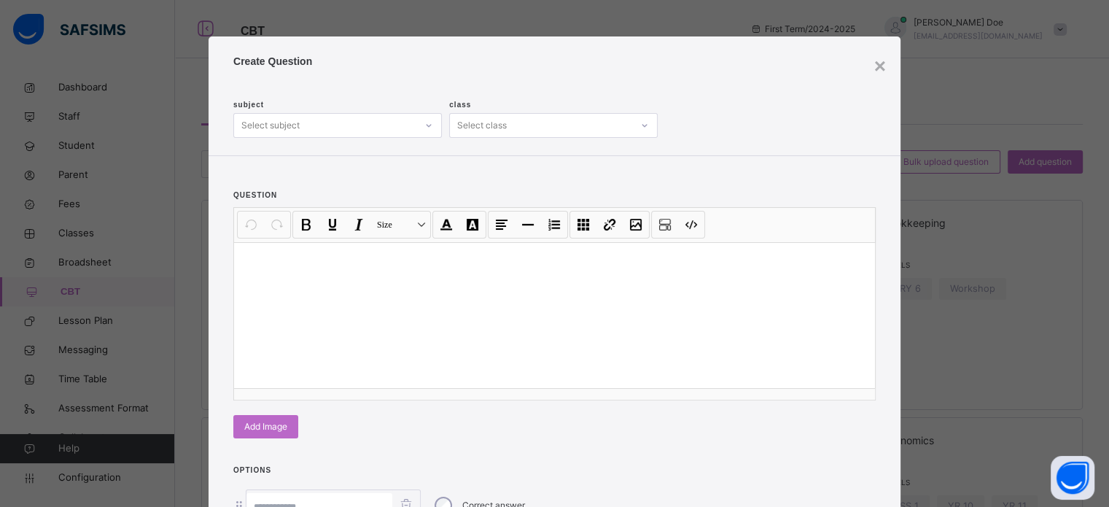
click at [349, 124] on div "Select subject" at bounding box center [325, 125] width 182 height 23
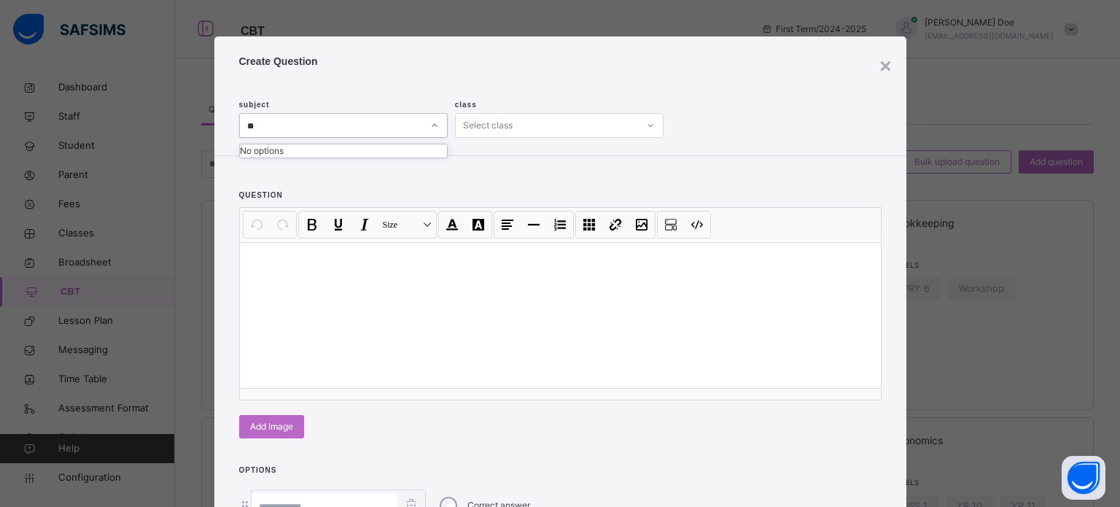
type input "*"
type input "******"
click at [333, 148] on div "Computer Science" at bounding box center [343, 156] width 207 height 25
click at [550, 119] on div "Select class" at bounding box center [547, 125] width 182 height 23
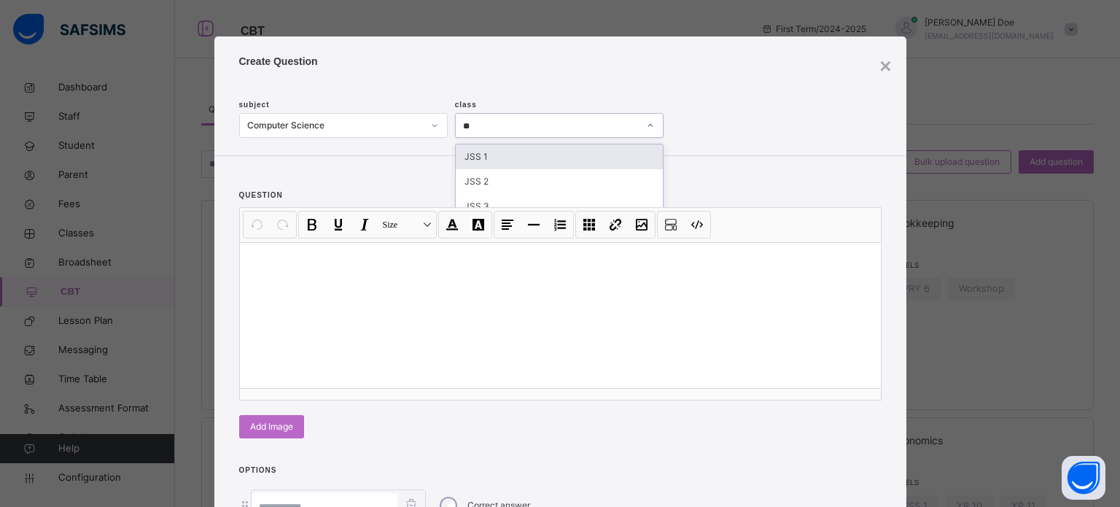
type input "***"
click at [545, 150] on div "JSS 1" at bounding box center [559, 156] width 207 height 25
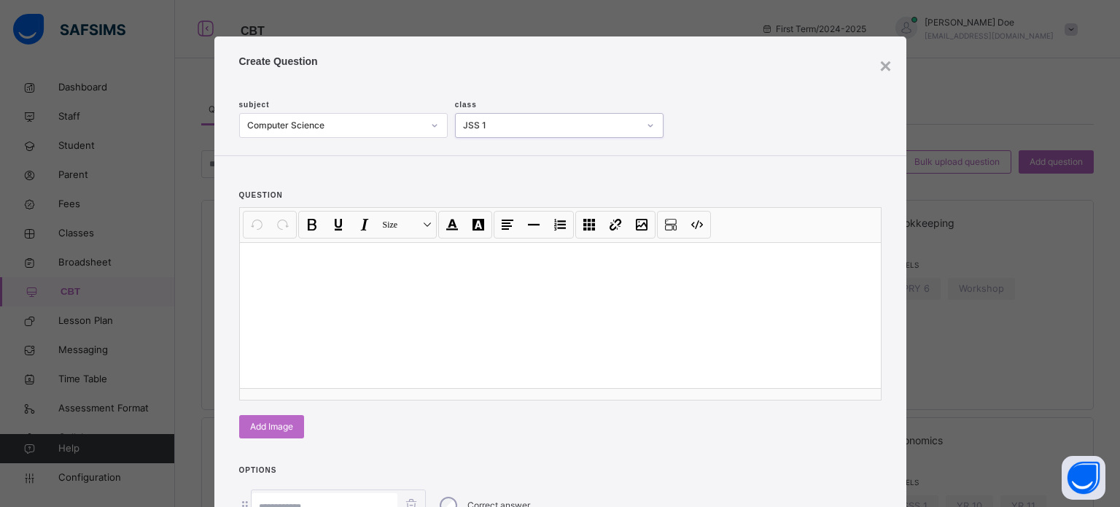
click at [315, 282] on div at bounding box center [560, 315] width 641 height 146
click at [288, 267] on p at bounding box center [561, 261] width 618 height 15
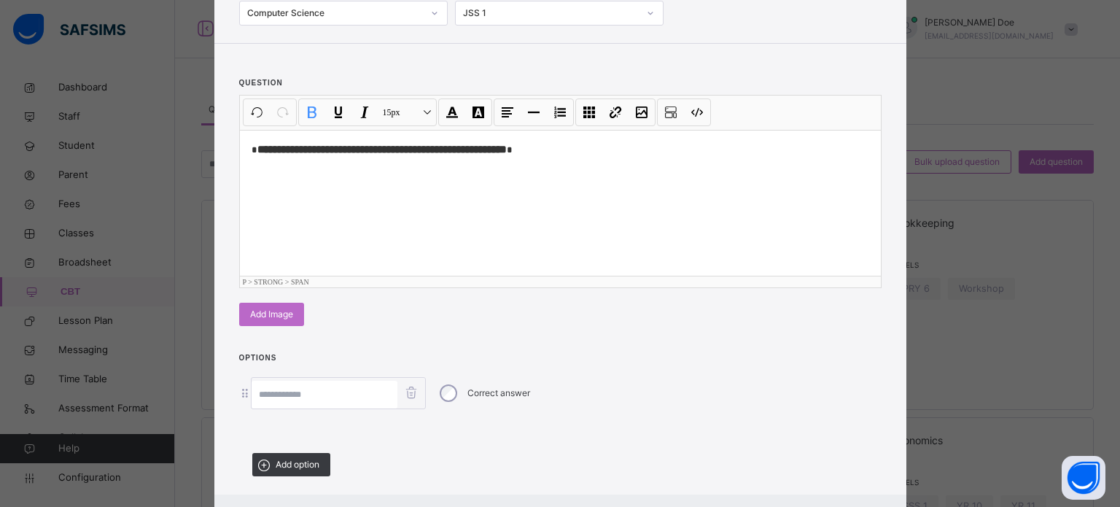
scroll to position [146, 0]
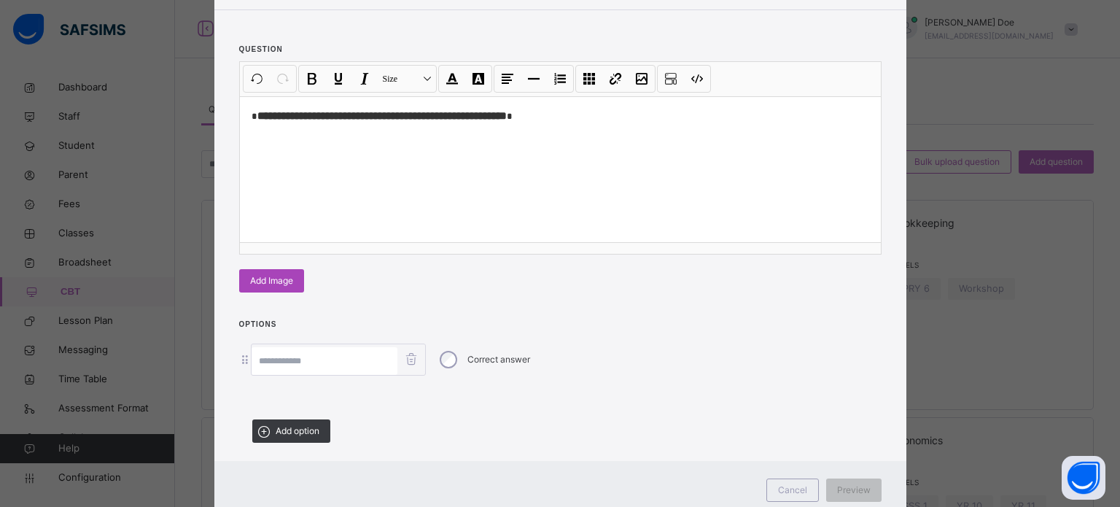
click at [279, 276] on span "Add Image" at bounding box center [271, 280] width 43 height 13
click at [279, 276] on div "**********" at bounding box center [560, 160] width 692 height 300
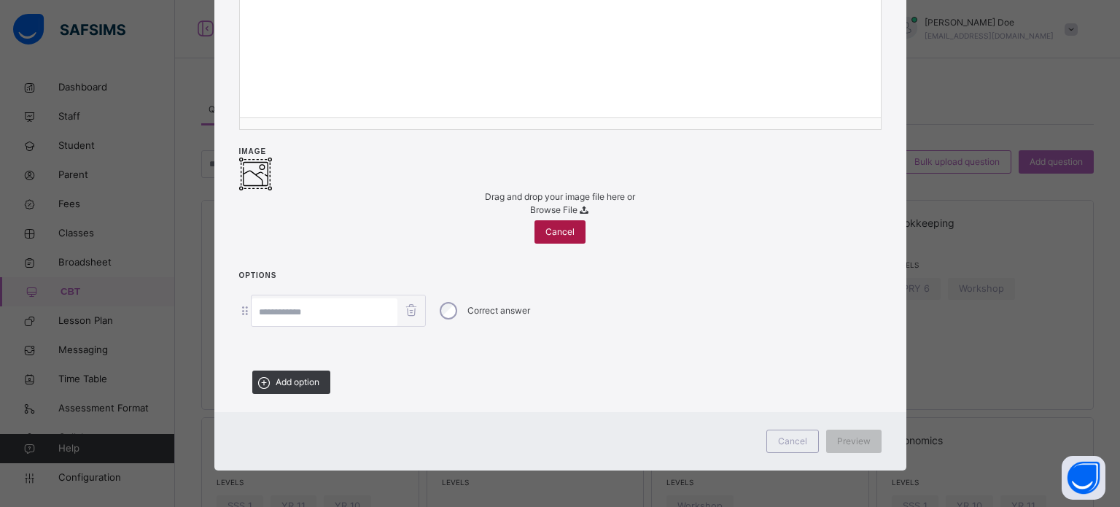
click at [546, 238] on span "Cancel" at bounding box center [559, 231] width 29 height 13
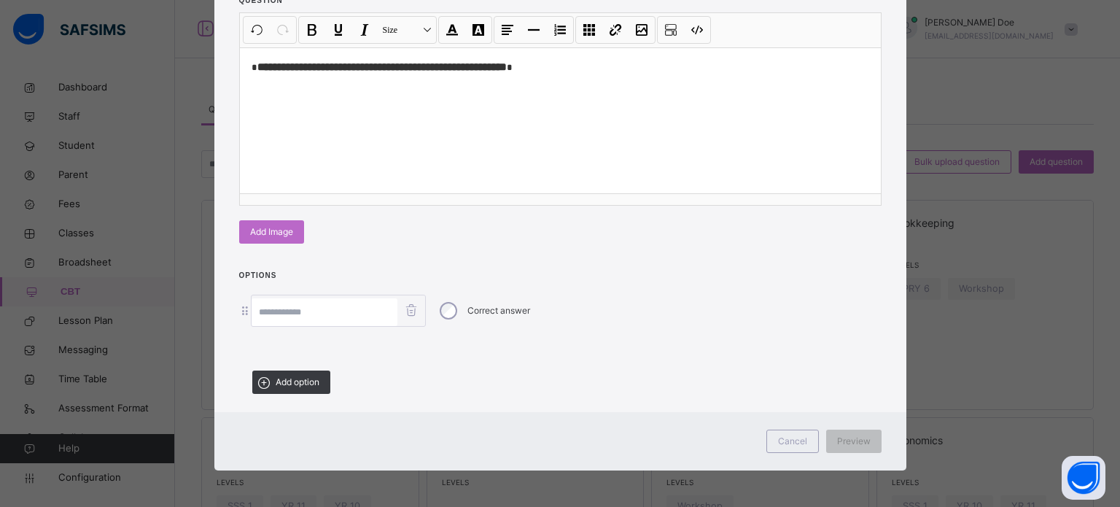
scroll to position [192, 0]
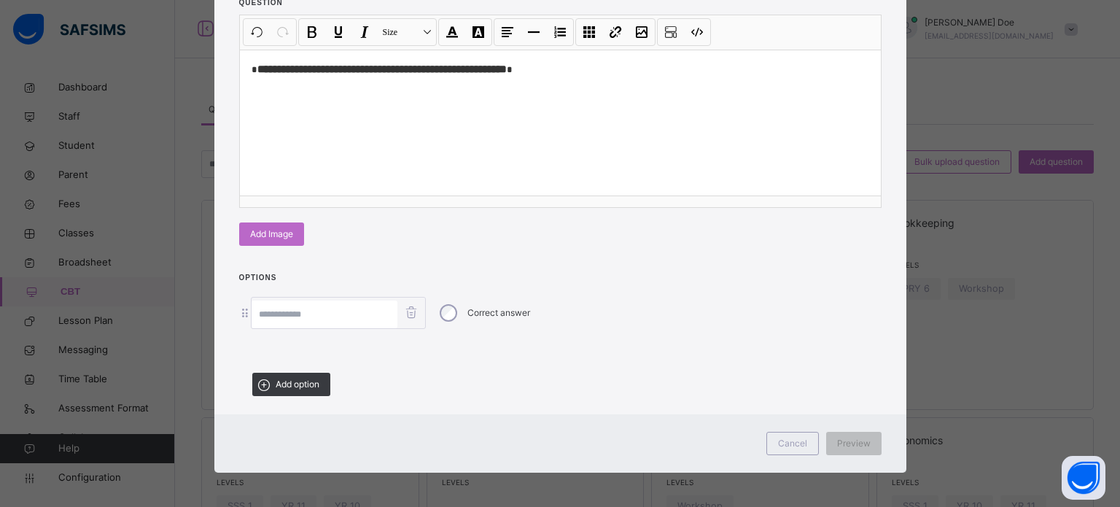
click at [277, 310] on input at bounding box center [325, 314] width 146 height 28
type input "*******"
click at [299, 389] on div "Add option" at bounding box center [291, 384] width 78 height 23
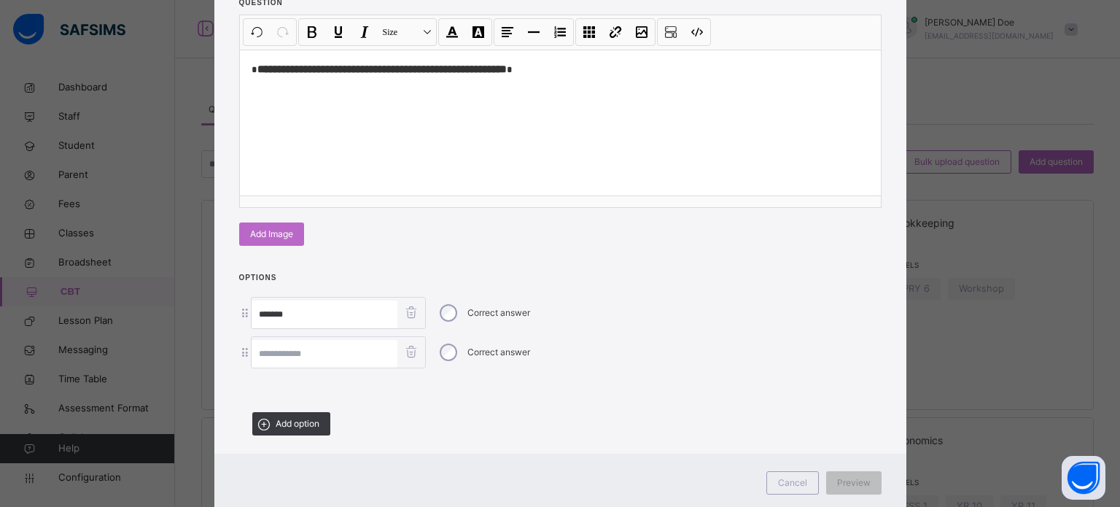
click at [297, 354] on input at bounding box center [325, 354] width 146 height 28
type input "*******"
click at [277, 422] on span "Add option" at bounding box center [298, 423] width 44 height 13
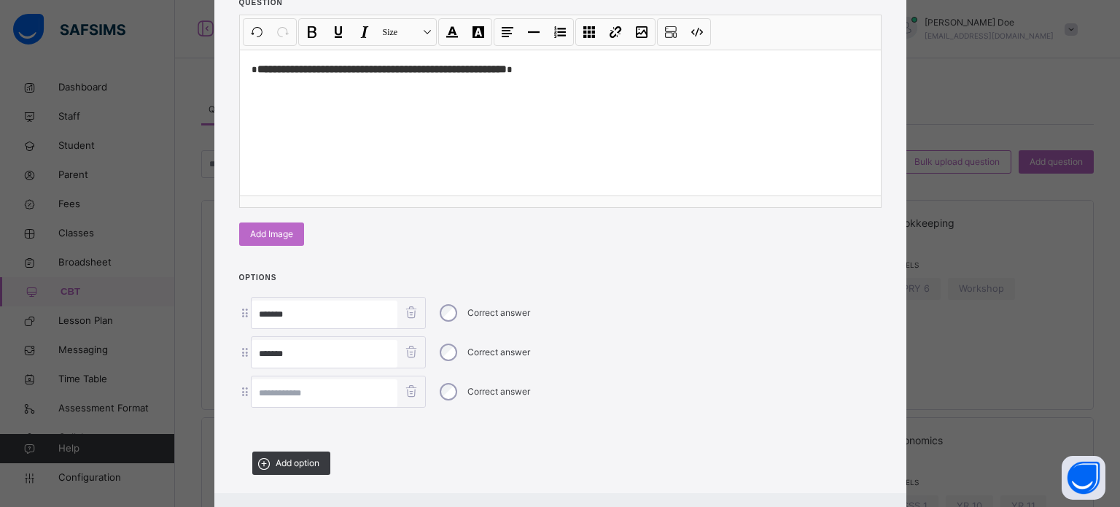
click at [295, 384] on input at bounding box center [325, 393] width 146 height 28
type input "********"
click at [277, 451] on div "Add option" at bounding box center [291, 462] width 78 height 23
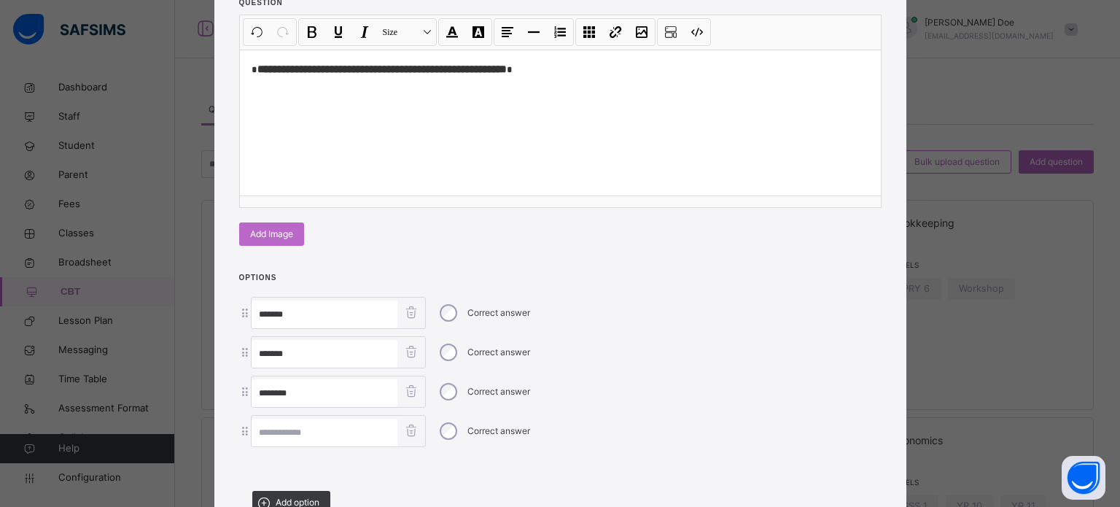
click at [277, 430] on input at bounding box center [325, 432] width 146 height 28
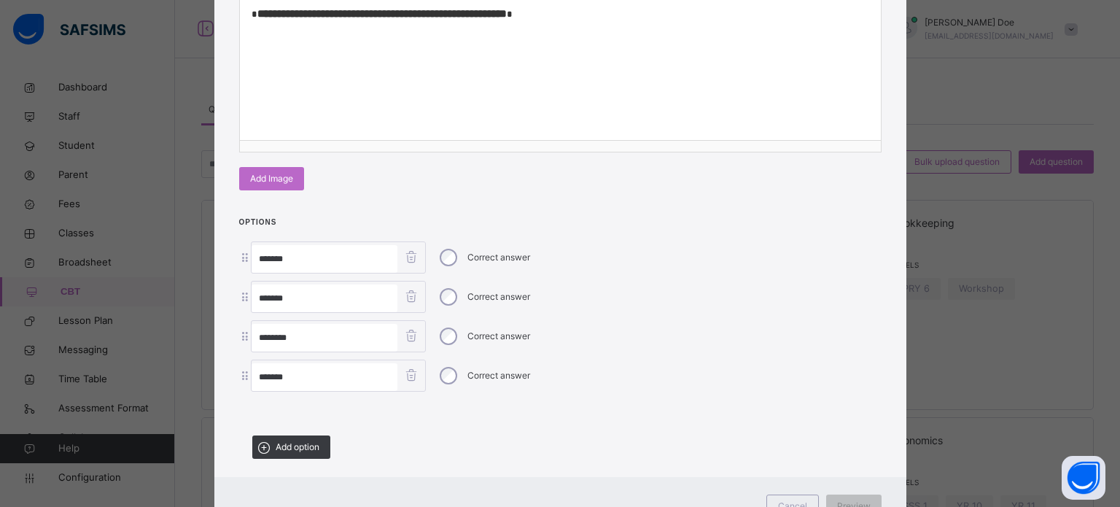
scroll to position [265, 0]
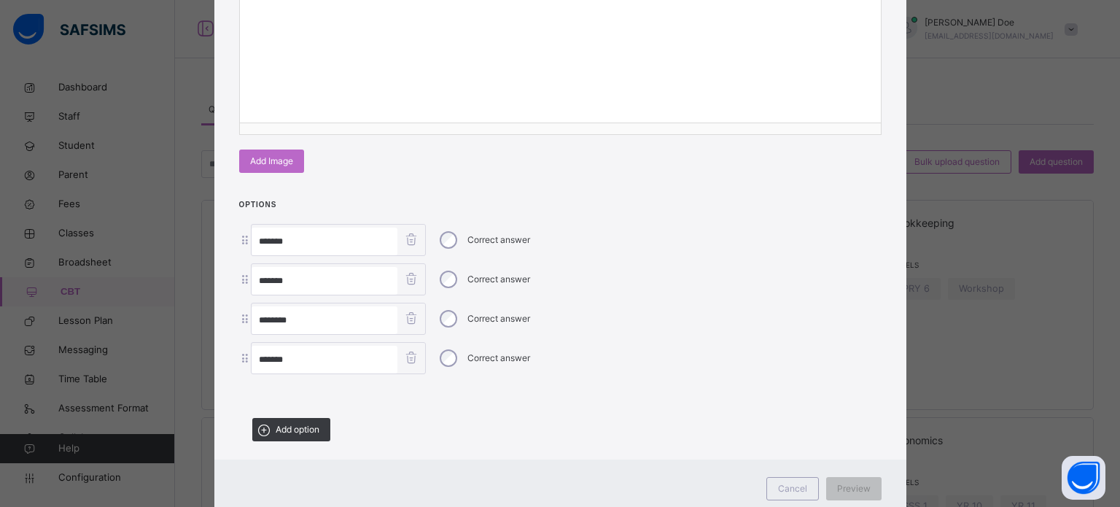
type input "*******"
click at [848, 482] on span "Preview" at bounding box center [854, 488] width 34 height 13
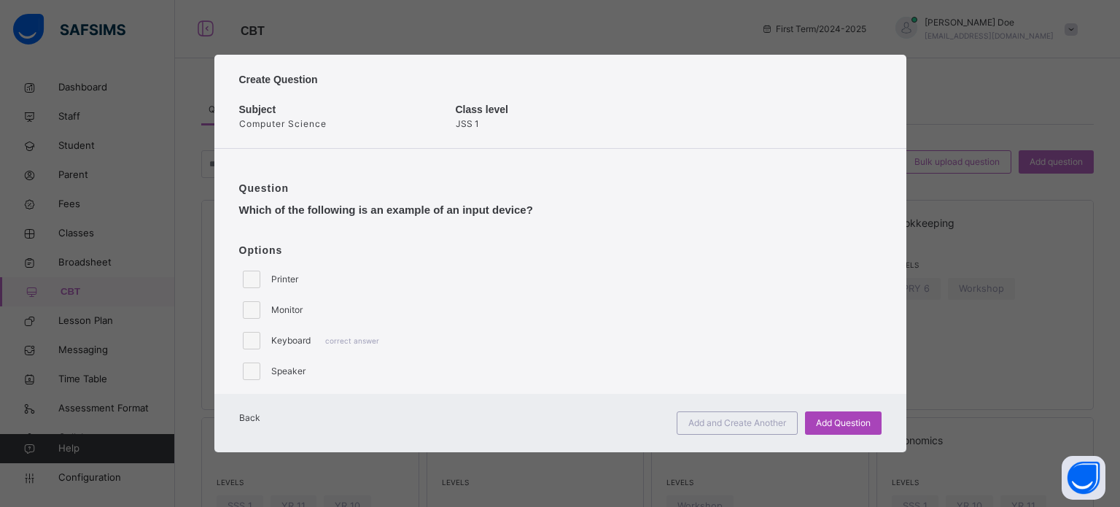
scroll to position [0, 0]
click at [746, 425] on span "Add and Create Another" at bounding box center [737, 422] width 98 height 13
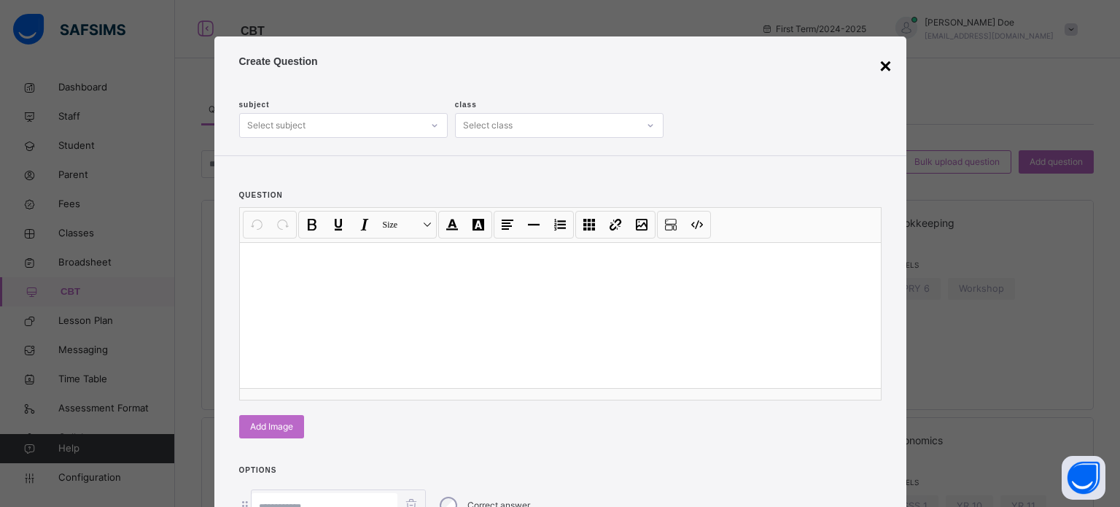
click at [879, 69] on div "×" at bounding box center [885, 66] width 12 height 31
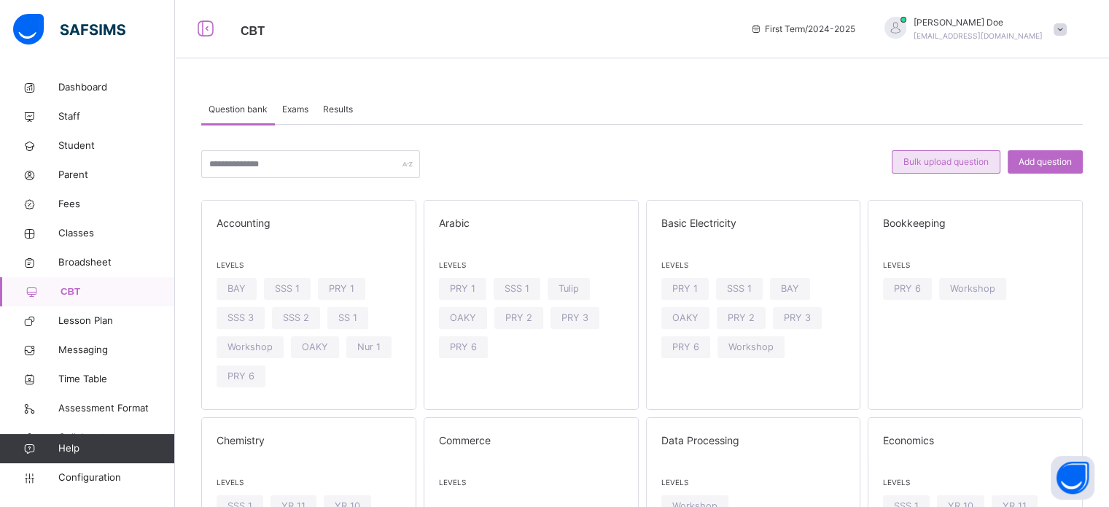
click at [971, 160] on span "Bulk upload question" at bounding box center [945, 161] width 85 height 13
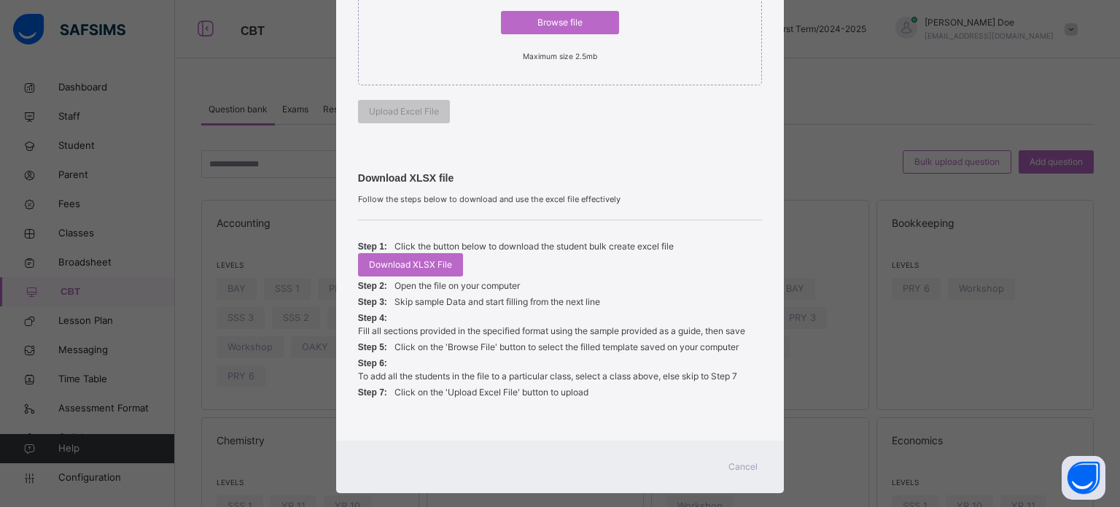
scroll to position [395, 0]
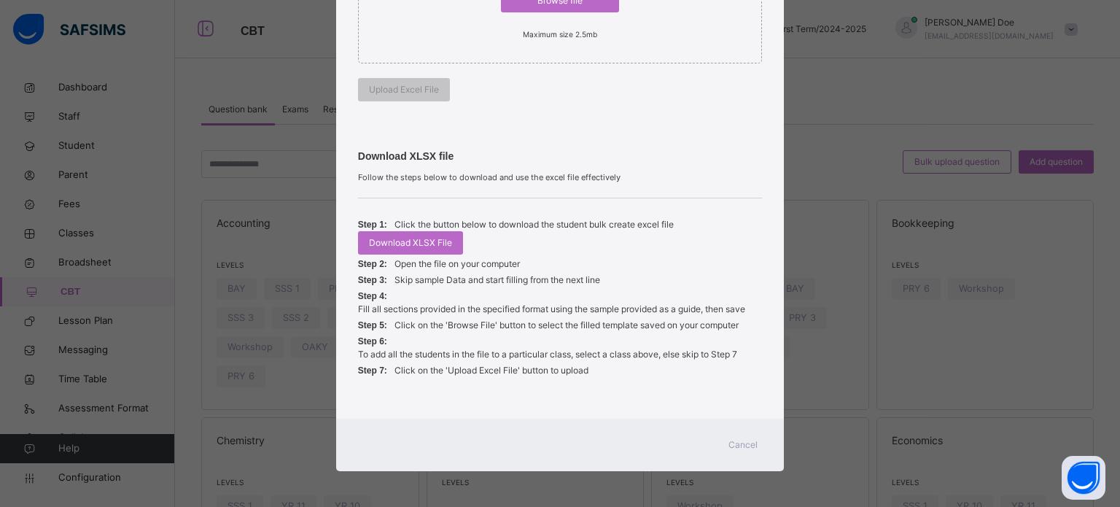
click at [418, 230] on p "Click the button below to download the student bulk create excel file" at bounding box center [533, 224] width 279 height 13
click at [426, 238] on span "Download XLSX File" at bounding box center [410, 242] width 83 height 13
click at [749, 448] on span "Cancel" at bounding box center [742, 444] width 29 height 13
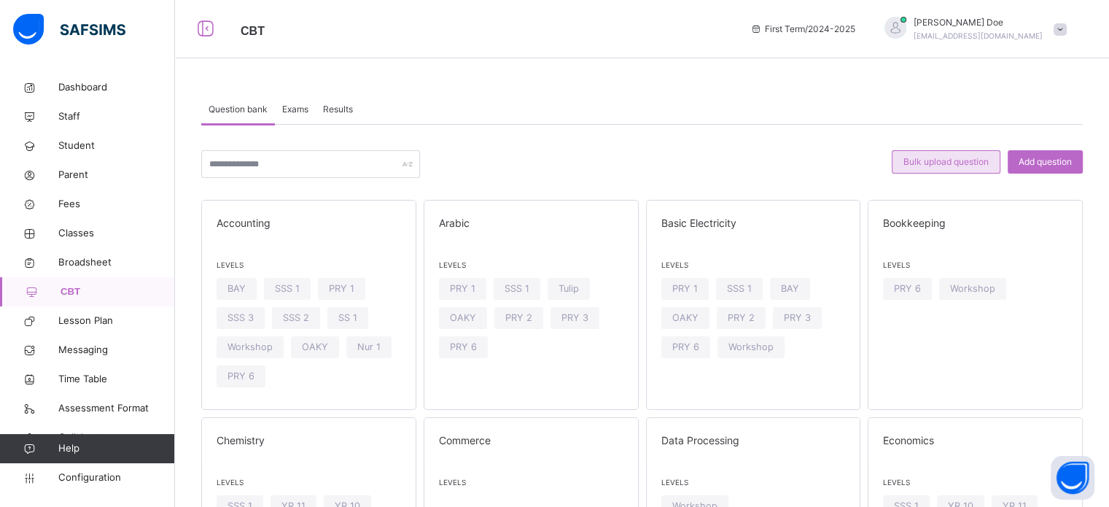
click at [959, 165] on span "Bulk upload question" at bounding box center [945, 161] width 85 height 13
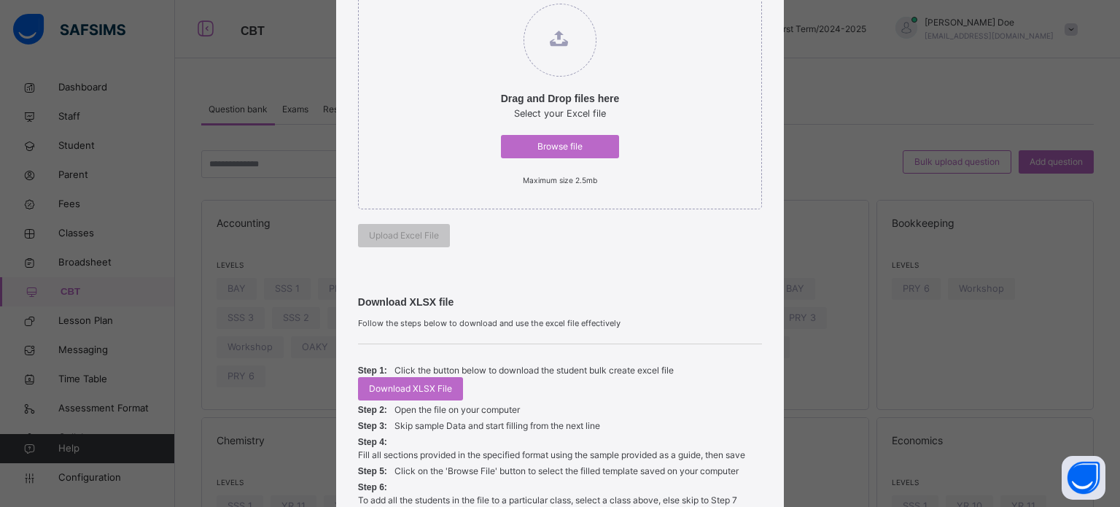
scroll to position [104, 0]
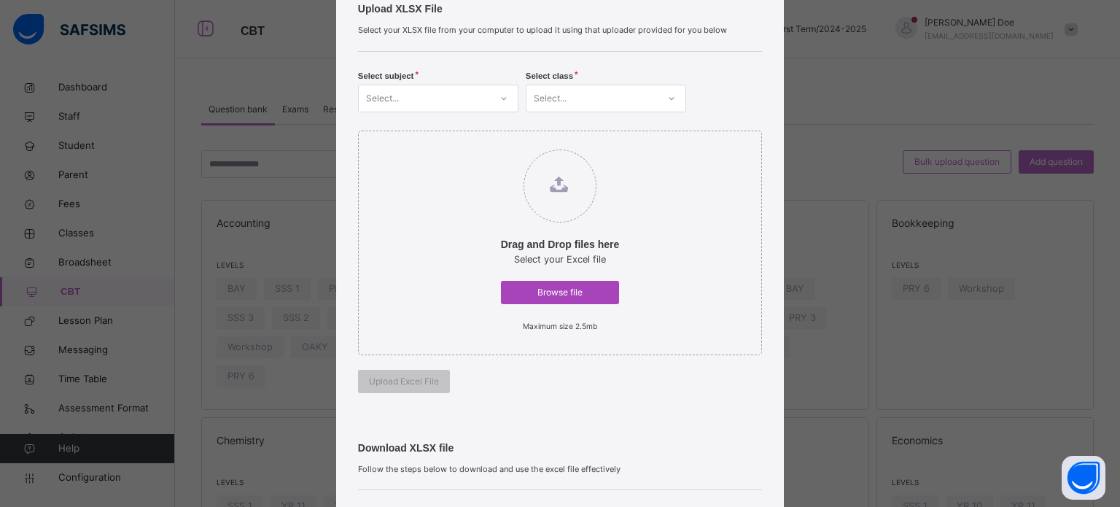
click at [571, 288] on span "Browse file" at bounding box center [560, 292] width 97 height 13
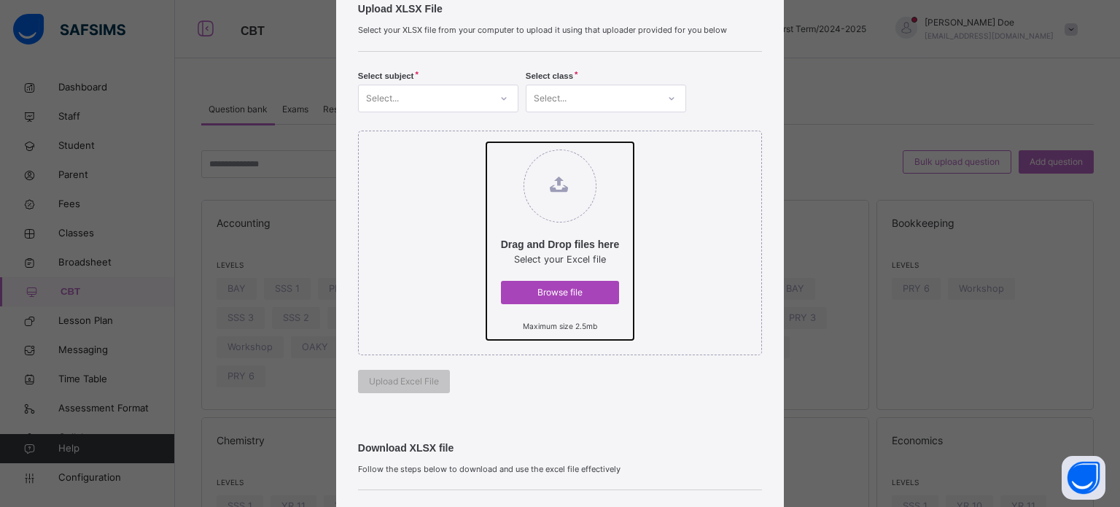
click at [486, 142] on input "Drag and Drop files here Select your Excel file Browse file Maximum size 2.5mb" at bounding box center [486, 142] width 0 height 0
type input "**********"
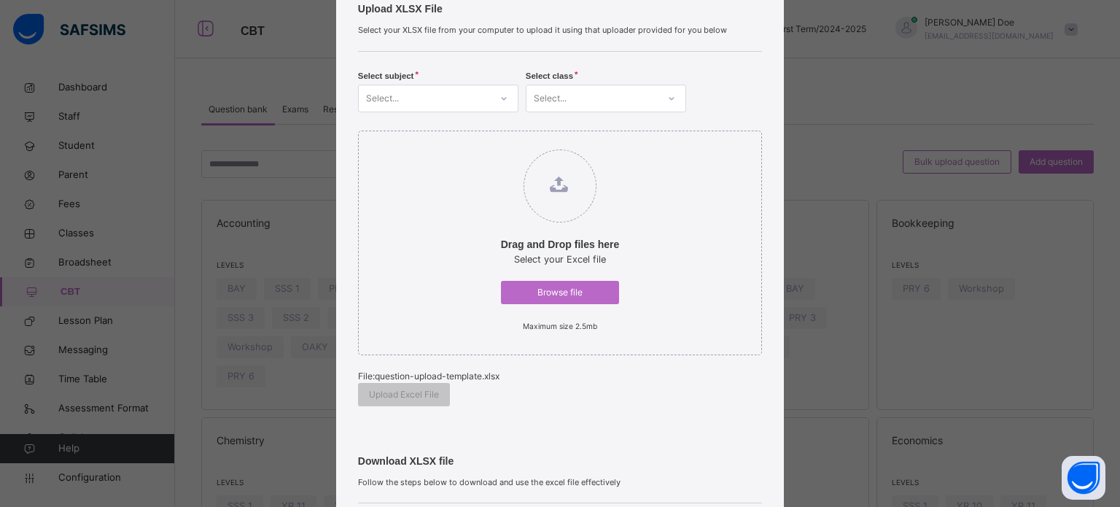
click at [449, 97] on div "Select..." at bounding box center [424, 98] width 131 height 23
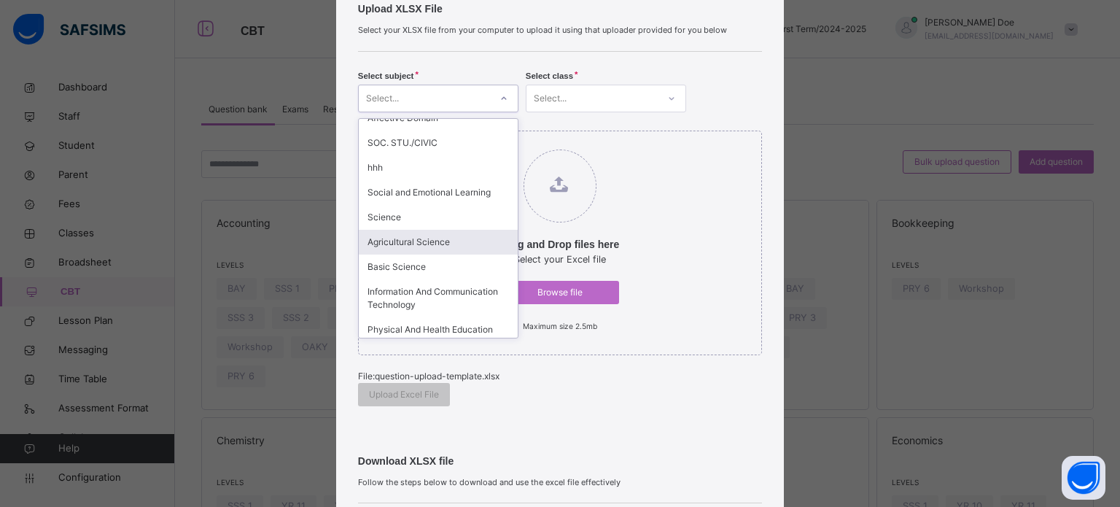
scroll to position [1167, 0]
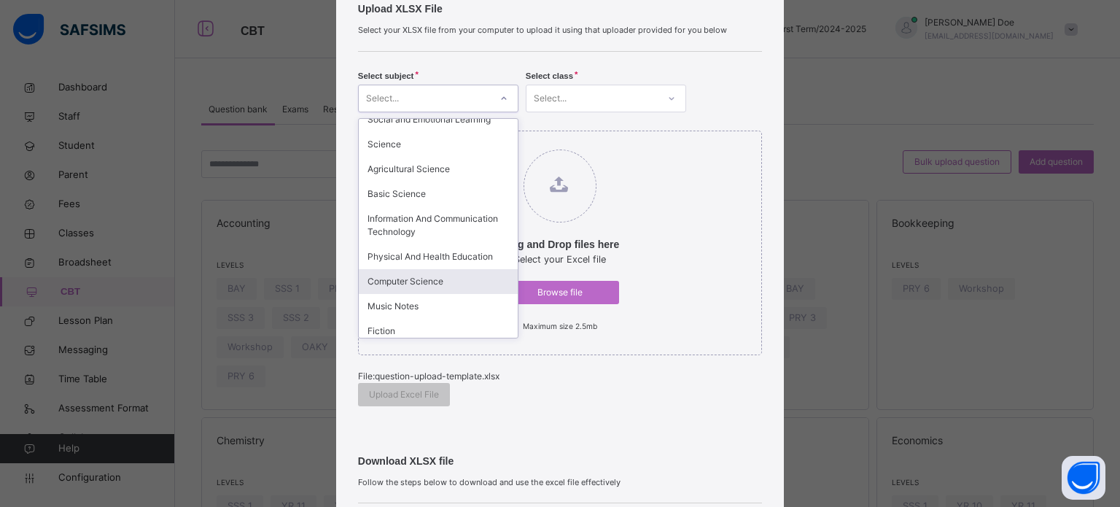
click at [425, 269] on div "Computer Science" at bounding box center [438, 281] width 159 height 25
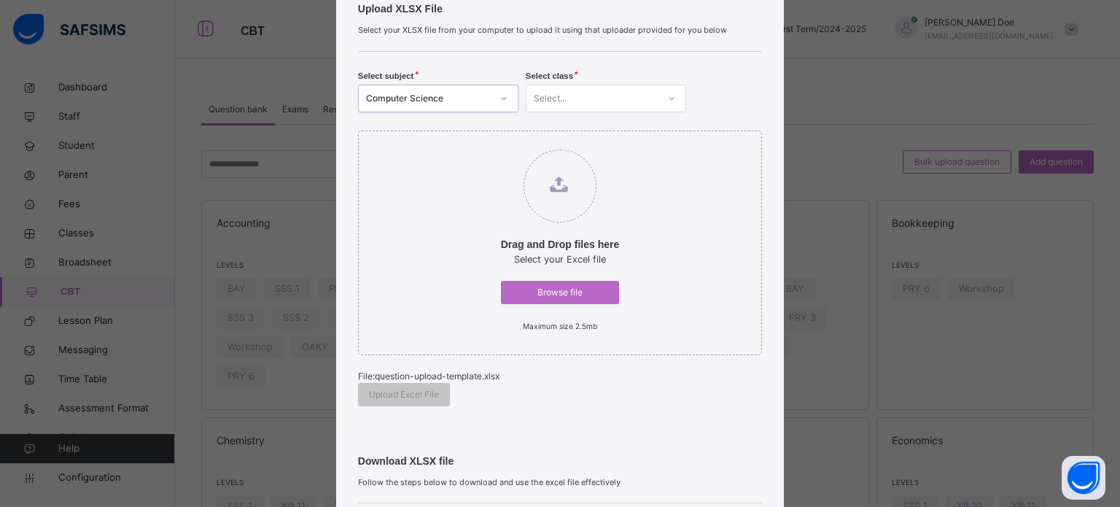
click at [602, 95] on div "Select..." at bounding box center [591, 98] width 131 height 23
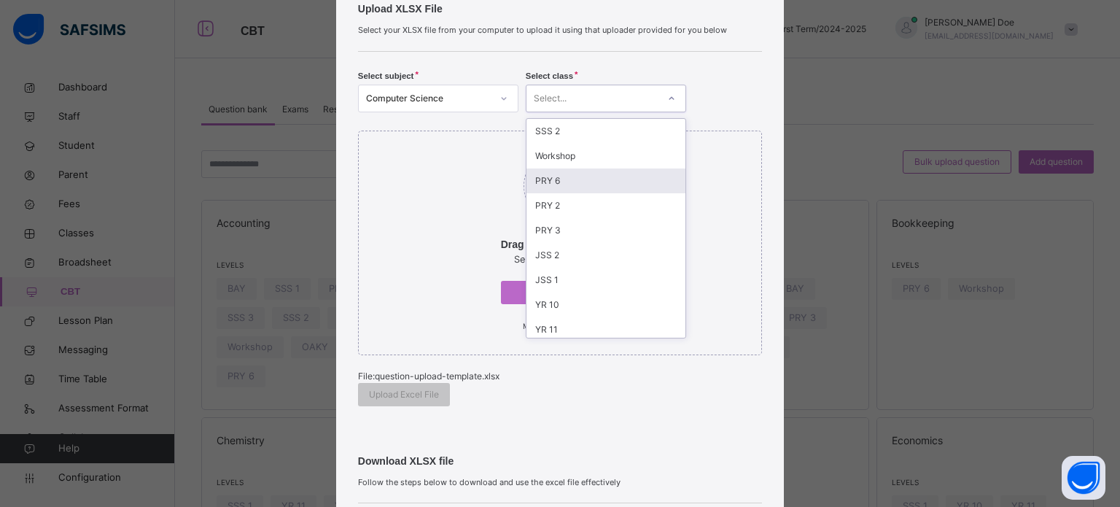
scroll to position [29, 0]
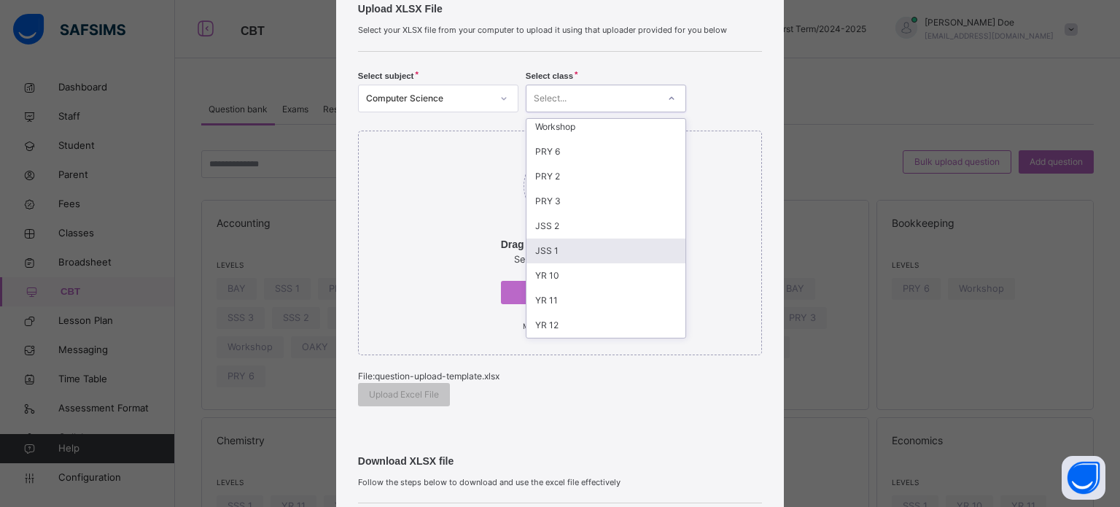
click at [572, 249] on div "JSS 1" at bounding box center [605, 250] width 159 height 25
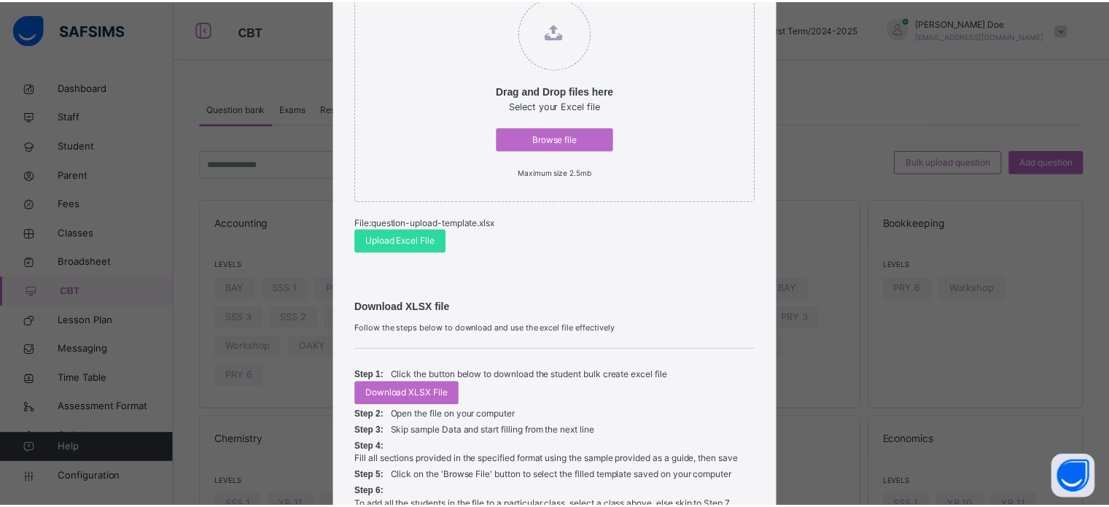
scroll to position [292, 0]
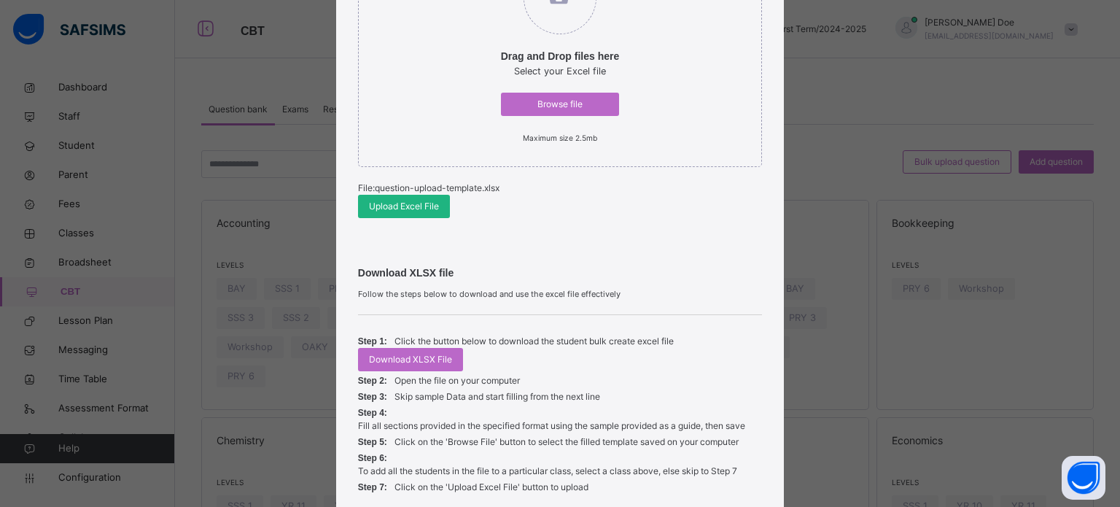
click at [408, 206] on span "Upload Excel File" at bounding box center [404, 206] width 70 height 13
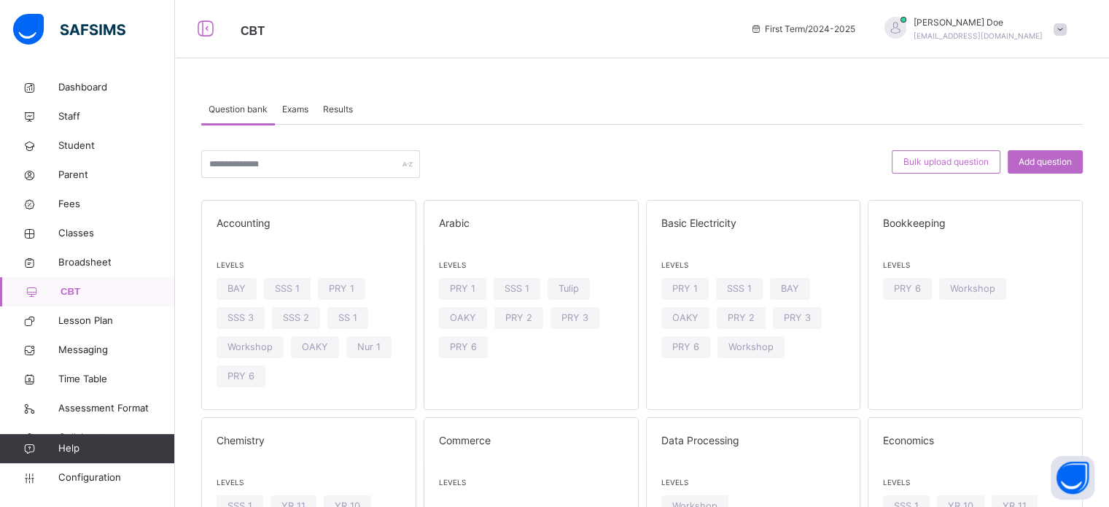
click at [295, 106] on span "Exams" at bounding box center [295, 109] width 26 height 13
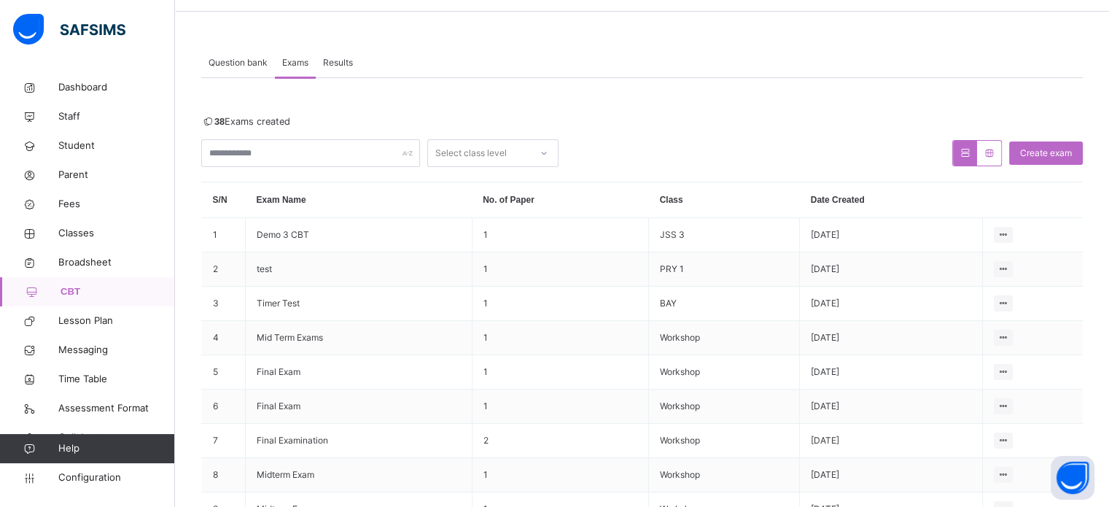
scroll to position [73, 0]
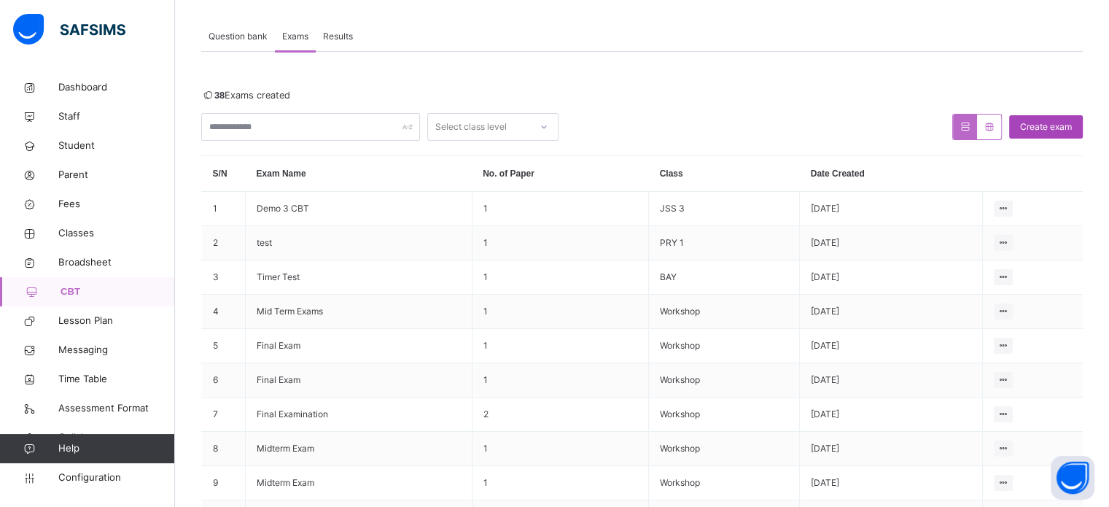
click at [1064, 122] on span "Create exam" at bounding box center [1046, 126] width 52 height 13
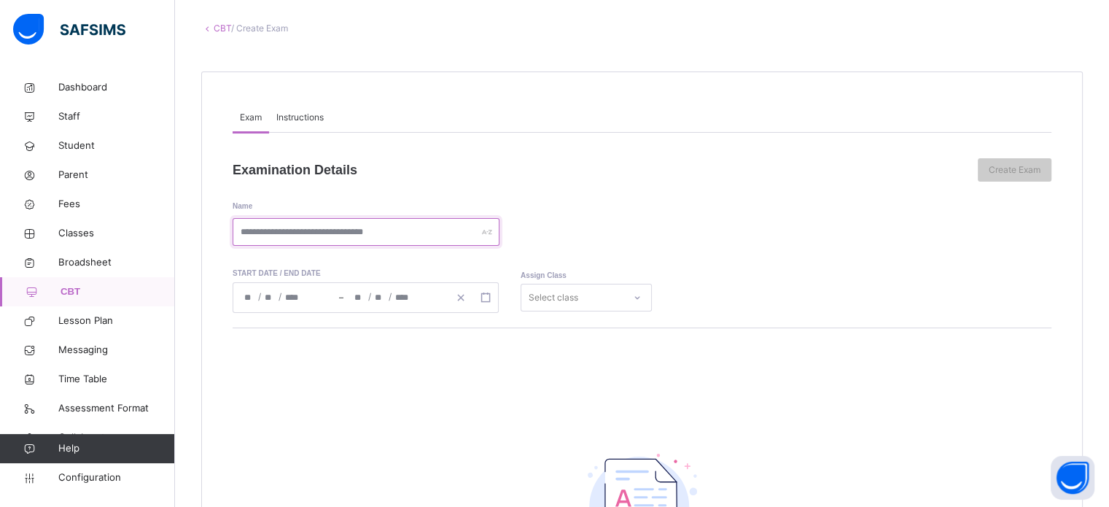
click at [308, 233] on input "text" at bounding box center [366, 232] width 267 height 28
type input "******"
click at [248, 297] on input "number" at bounding box center [250, 297] width 12 height 29
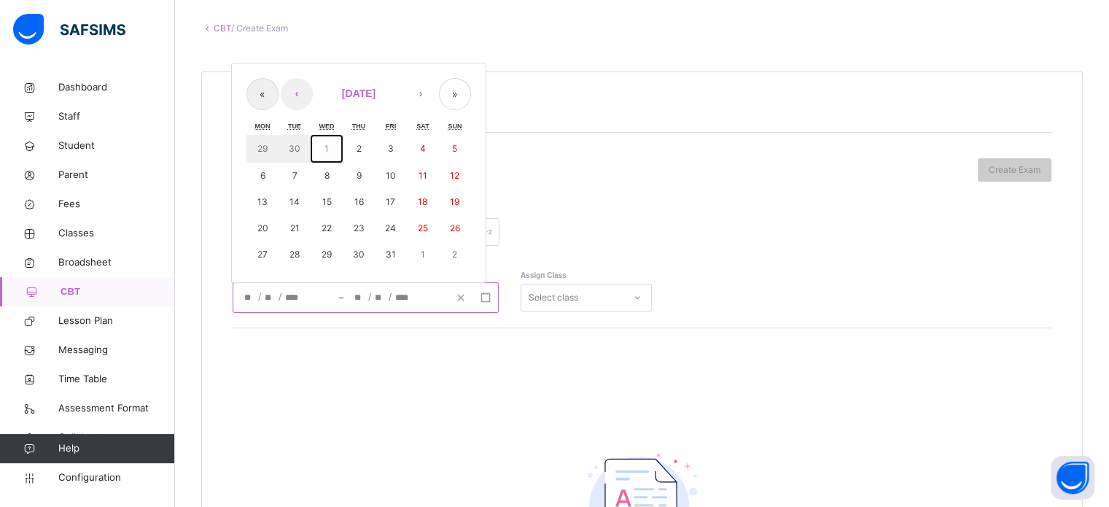
click at [324, 147] on abbr "1" at bounding box center [326, 148] width 4 height 11
click at [394, 147] on button "3" at bounding box center [391, 149] width 32 height 28
type input "**********"
type input "**"
type input "*"
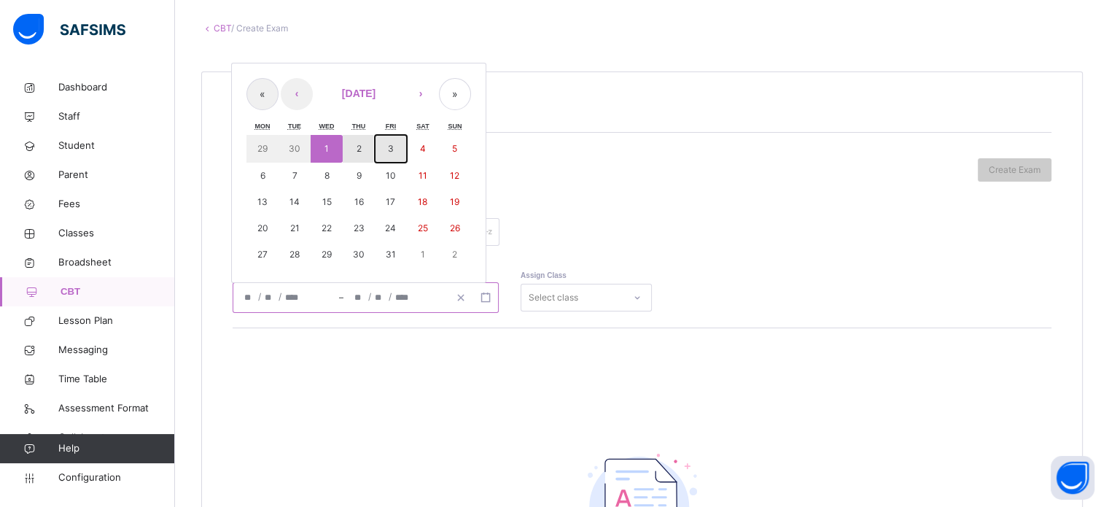
type input "****"
type input "**********"
type input "**"
type input "*"
type input "****"
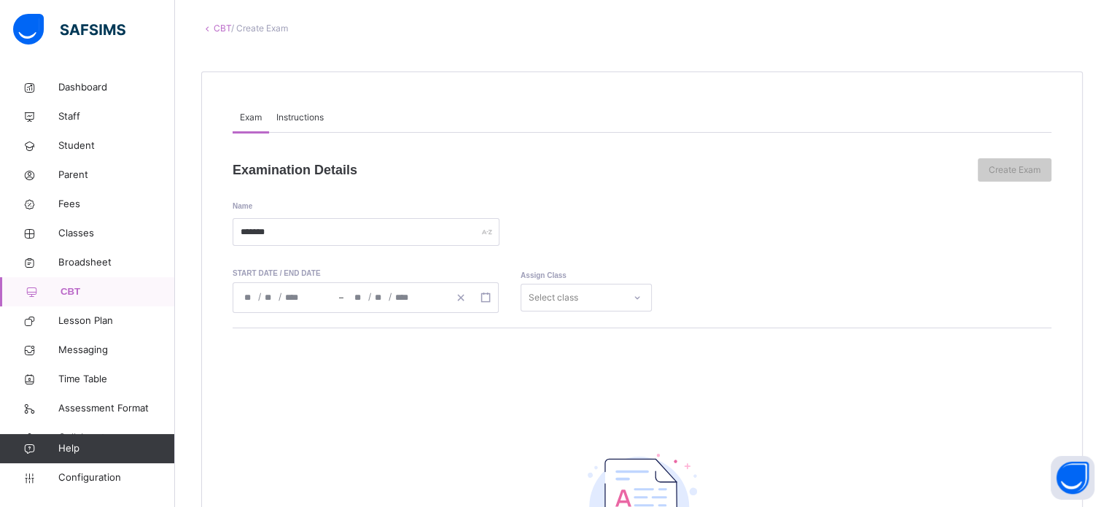
click at [545, 300] on div "Select class" at bounding box center [586, 298] width 131 height 28
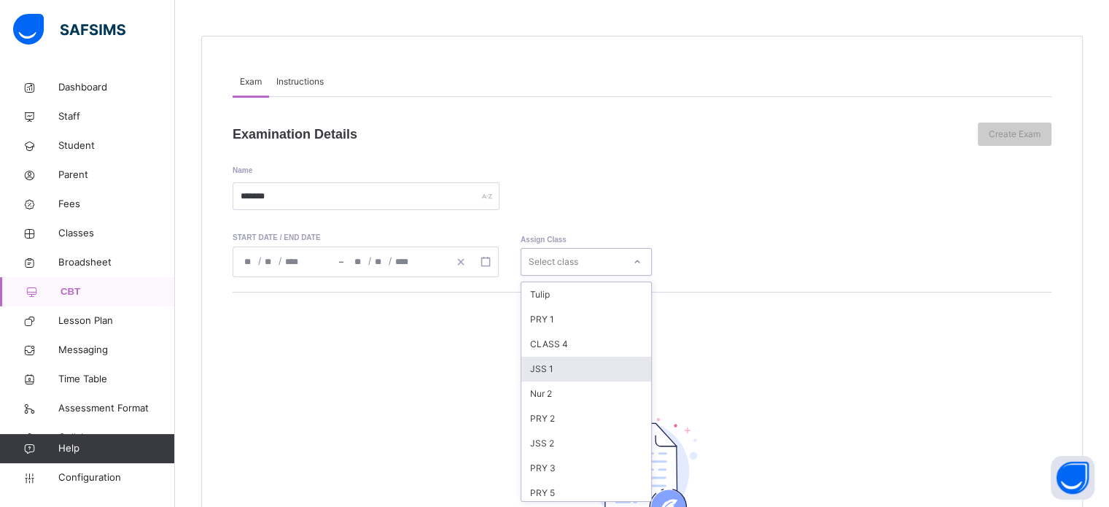
click at [580, 371] on div "JSS 1" at bounding box center [586, 369] width 130 height 25
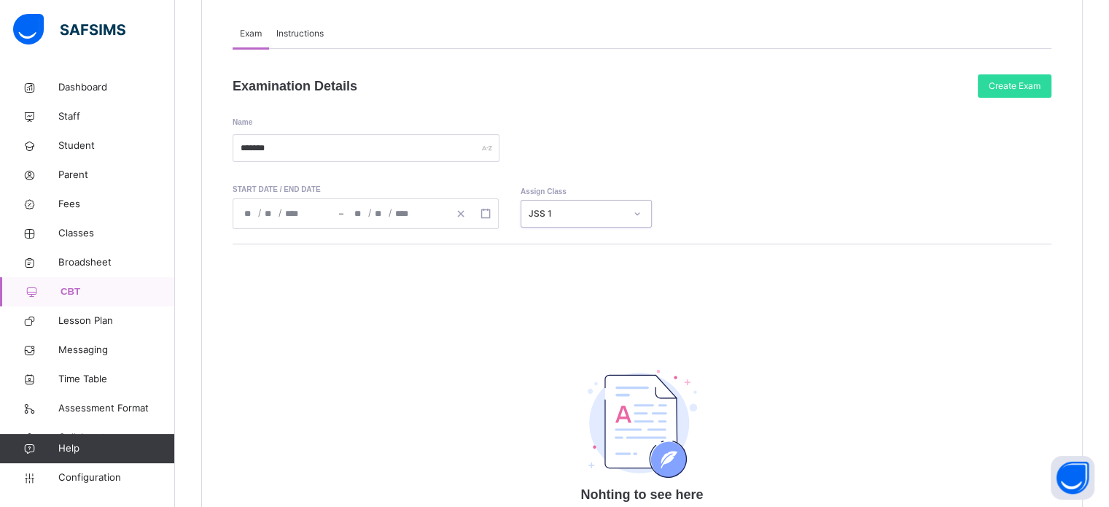
scroll to position [182, 0]
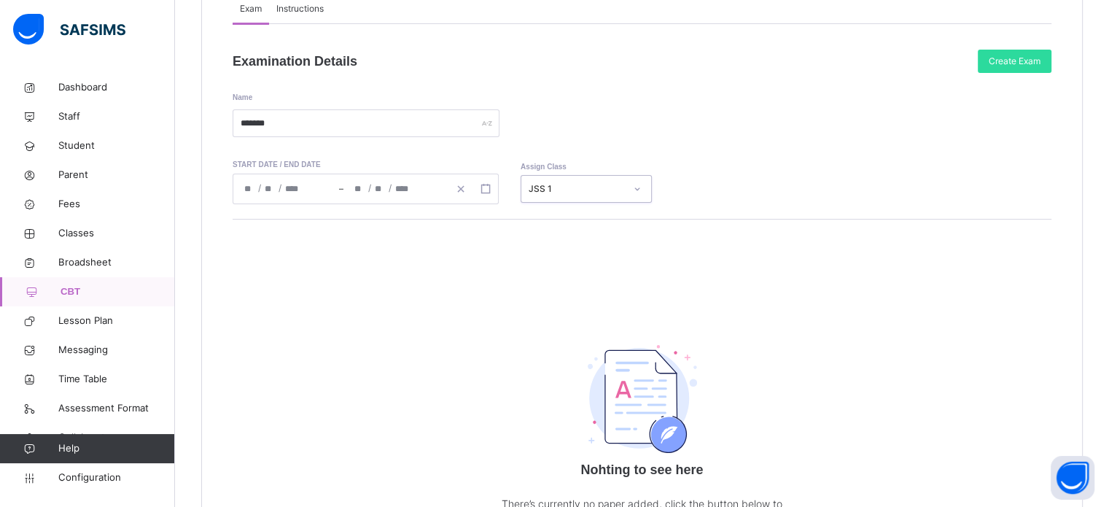
click at [292, 12] on span "Instructions" at bounding box center [299, 8] width 47 height 13
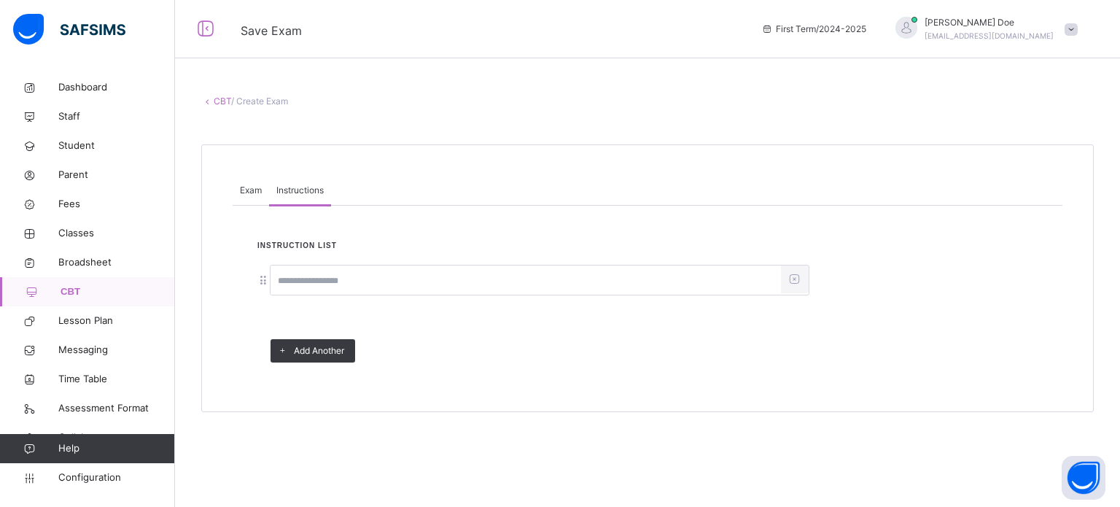
click at [322, 279] on input at bounding box center [525, 281] width 510 height 28
type input "**********"
click at [331, 350] on span "Add Another" at bounding box center [319, 350] width 50 height 13
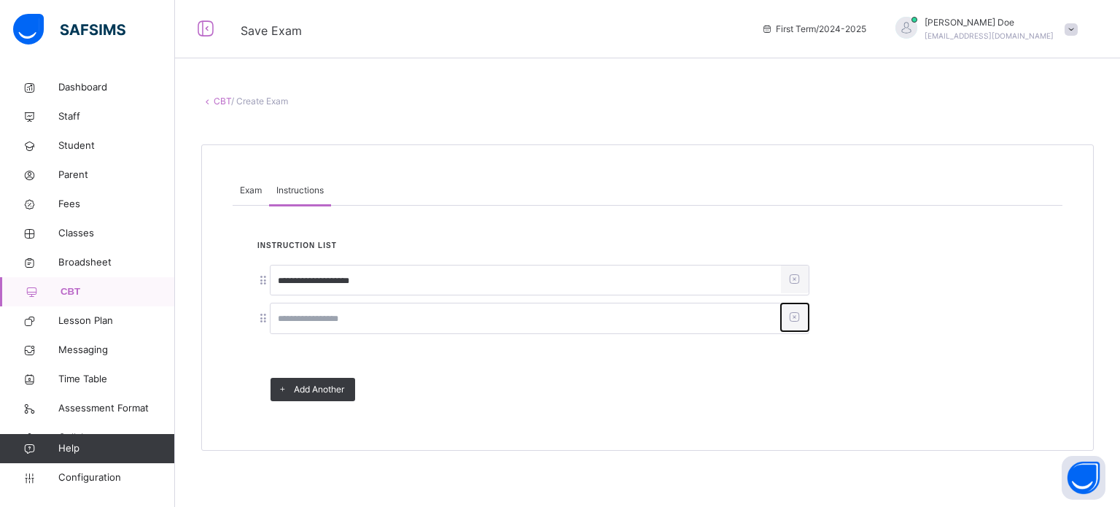
click at [795, 317] on icon at bounding box center [794, 317] width 15 height 14
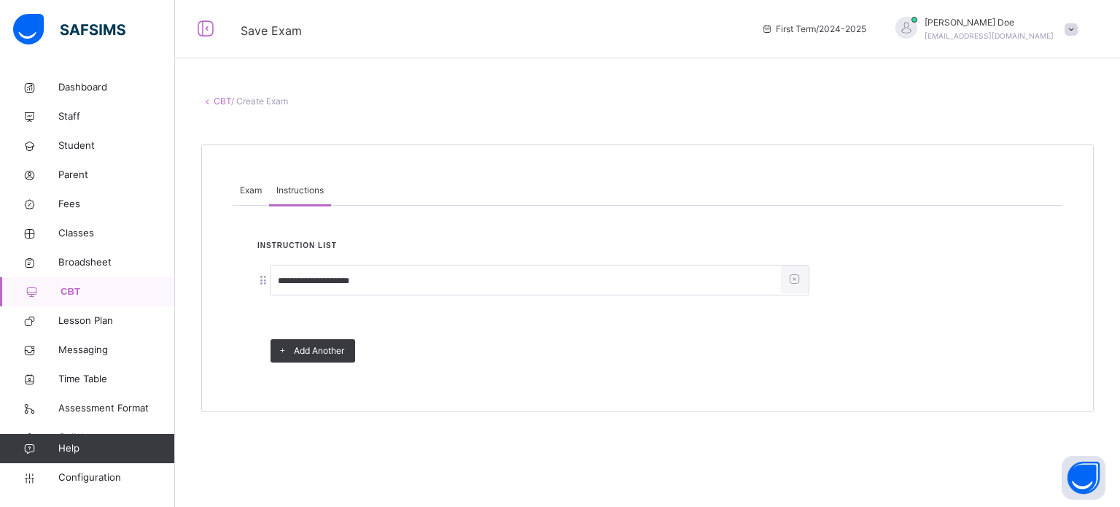
click at [241, 188] on span "Exam" at bounding box center [251, 190] width 22 height 13
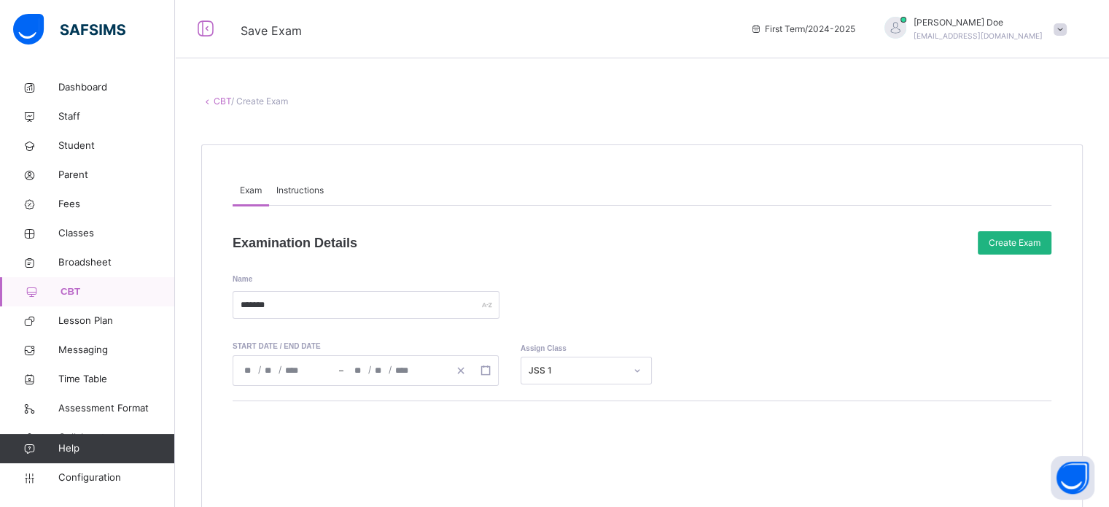
click at [1029, 243] on span "Create Exam" at bounding box center [1015, 242] width 52 height 13
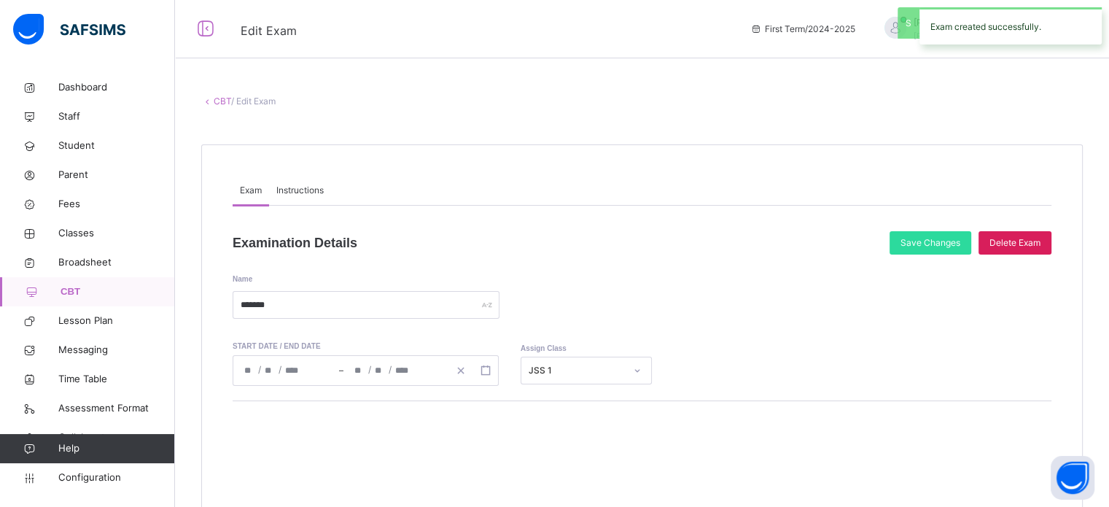
click at [219, 100] on link "CBT" at bounding box center [222, 101] width 17 height 11
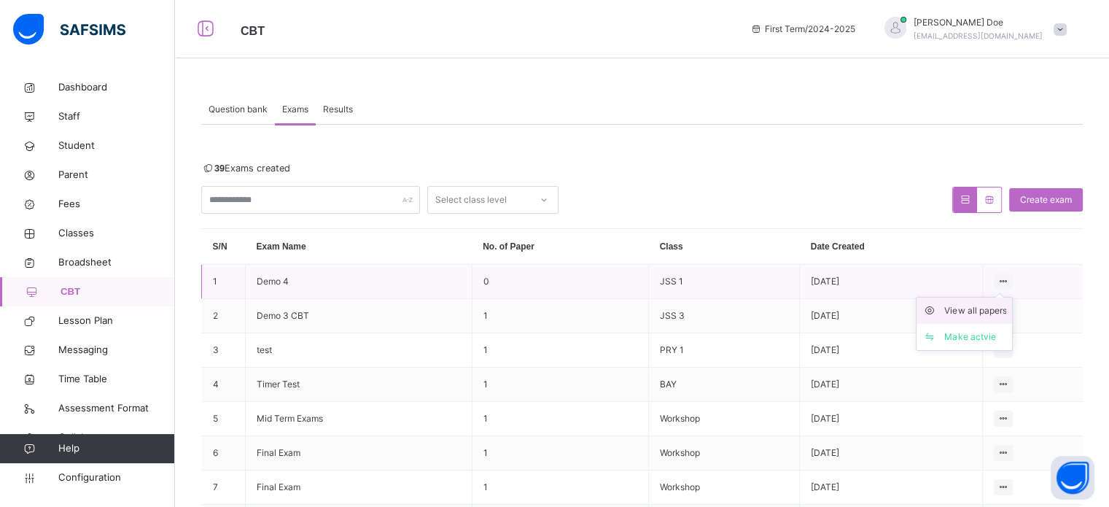
click at [979, 311] on div "View all papers" at bounding box center [975, 310] width 62 height 15
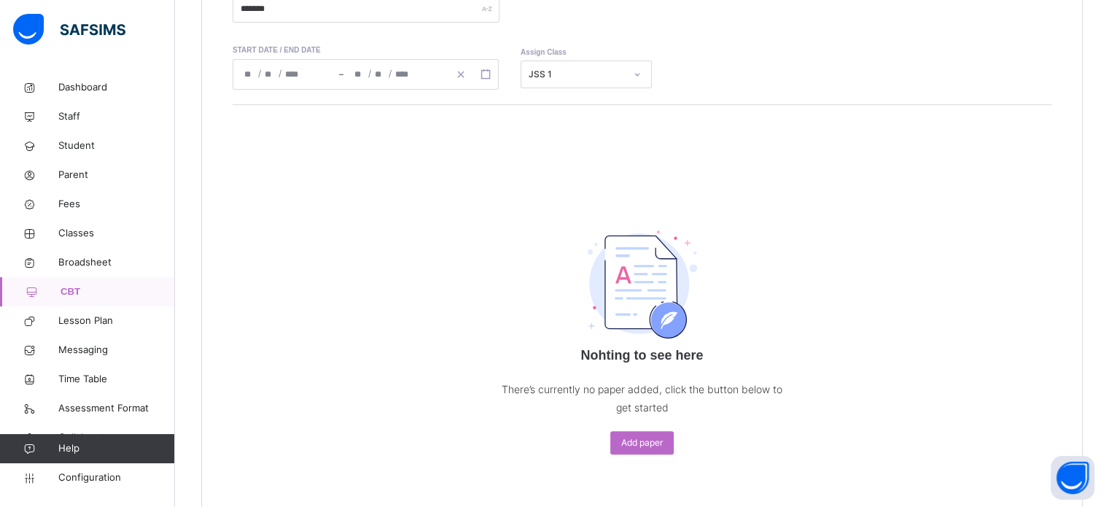
scroll to position [332, 0]
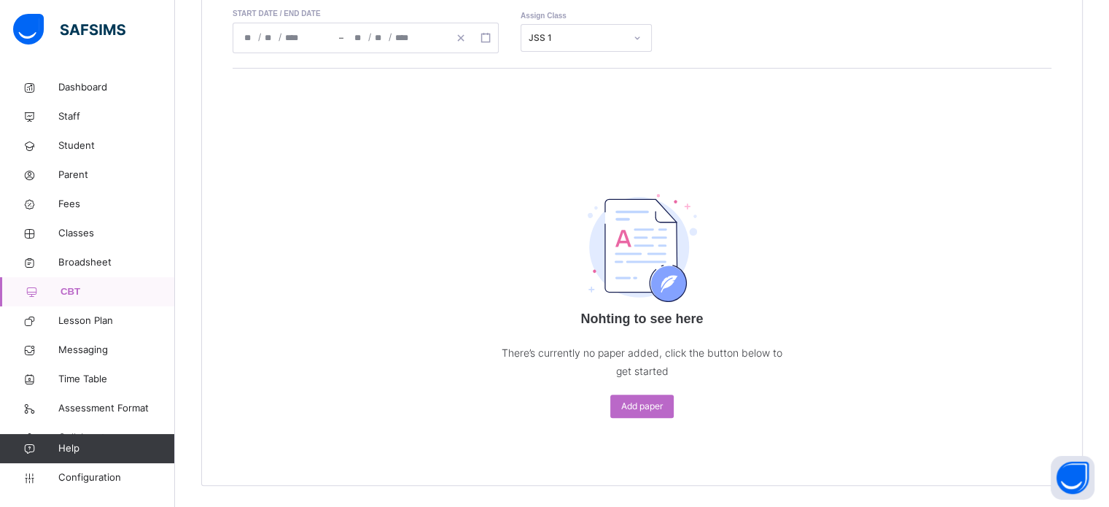
click at [655, 408] on span "Add paper" at bounding box center [642, 406] width 42 height 13
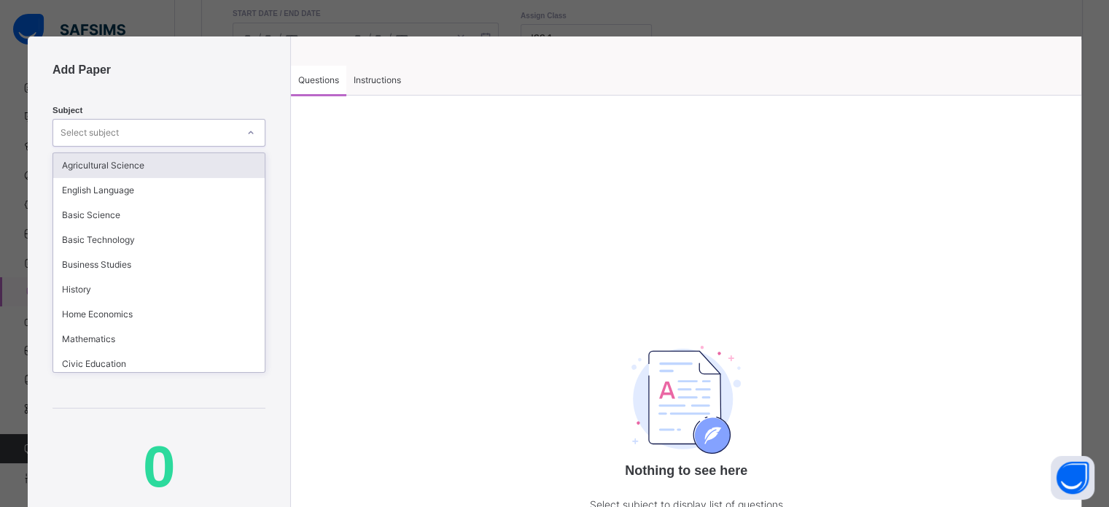
click at [230, 135] on div "Select subject" at bounding box center [145, 133] width 184 height 23
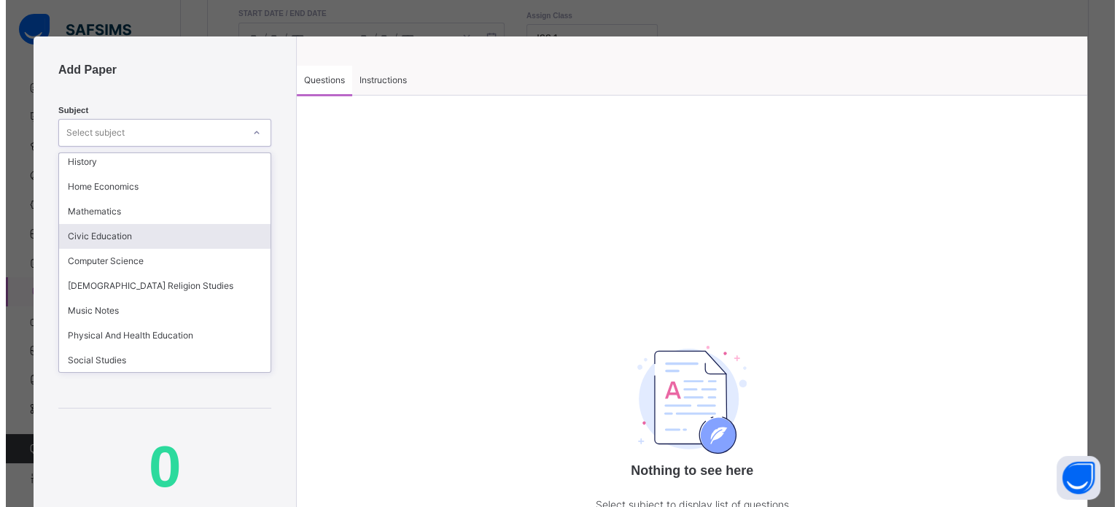
scroll to position [128, 0]
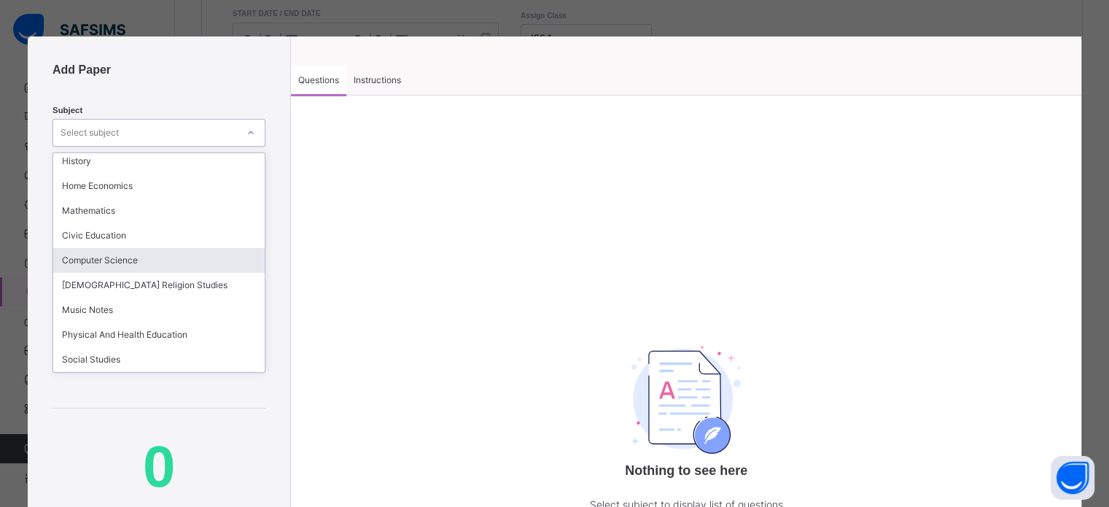
click at [192, 257] on div "Computer Science" at bounding box center [158, 260] width 211 height 25
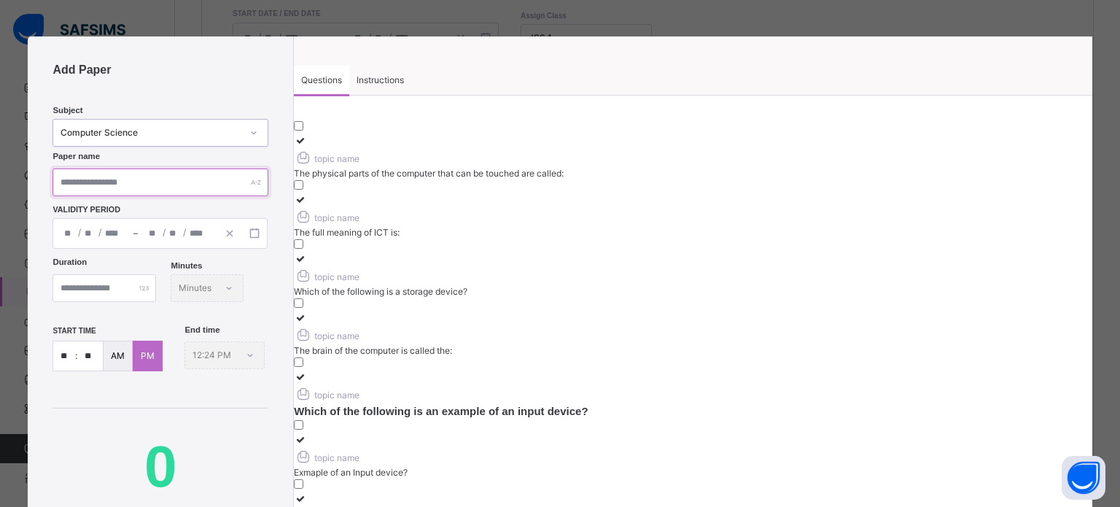
click at [128, 180] on input "text" at bounding box center [160, 182] width 216 height 28
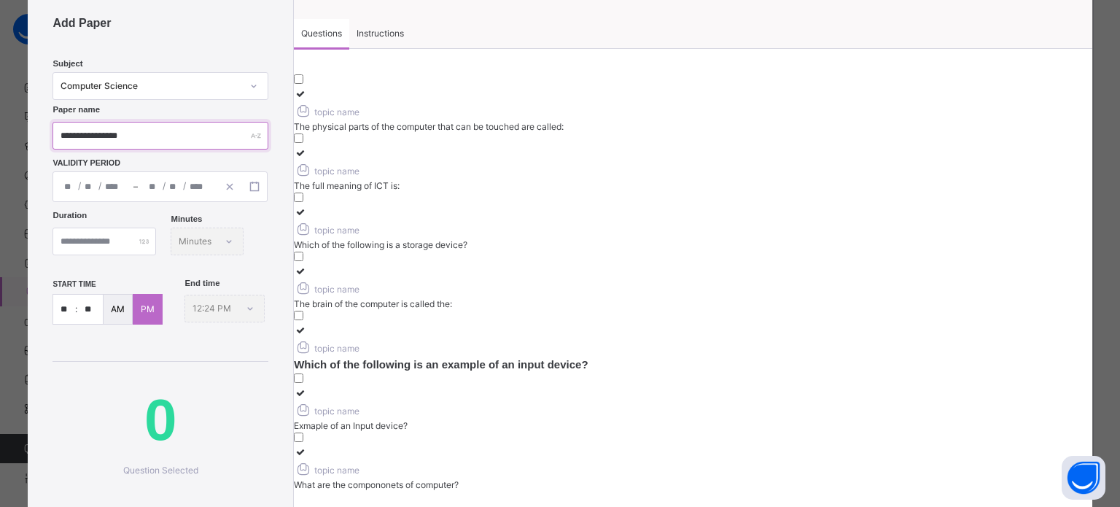
scroll to position [73, 0]
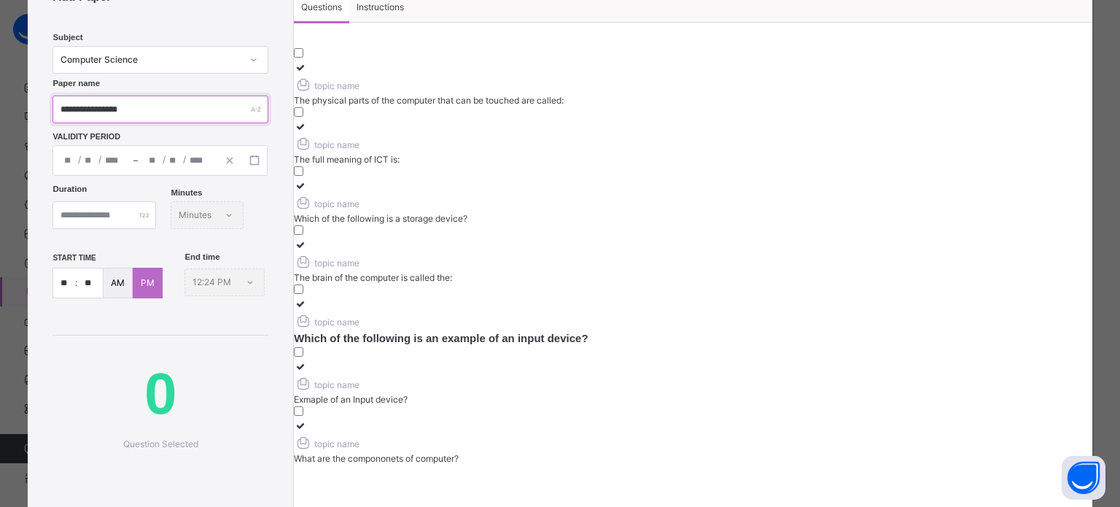
type input "**********"
click at [70, 161] on div "/ / – / /" at bounding box center [159, 160] width 215 height 31
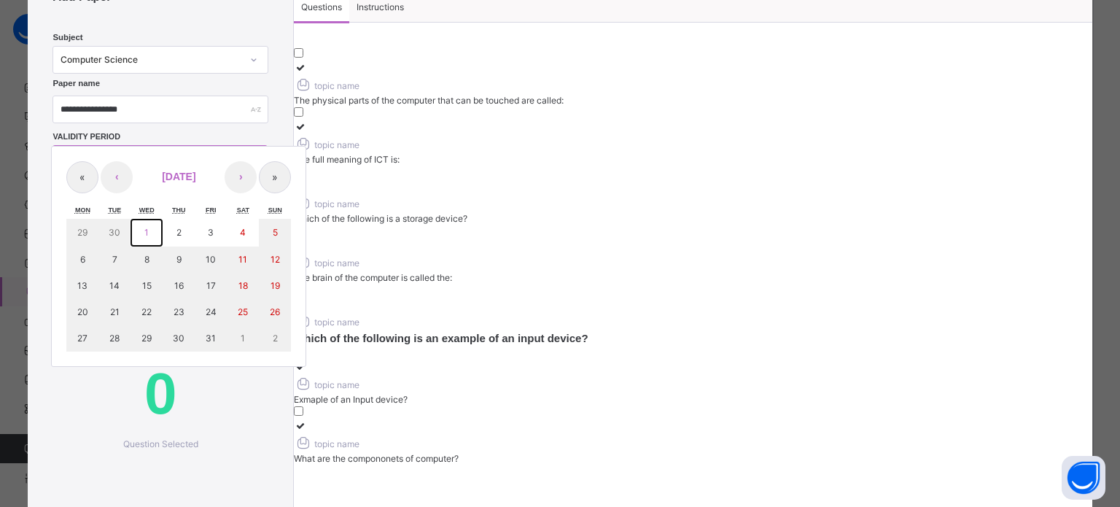
click at [149, 235] on button "1" at bounding box center [147, 233] width 32 height 28
click at [142, 227] on button "1" at bounding box center [147, 233] width 32 height 28
type input "**********"
type input "**"
type input "*"
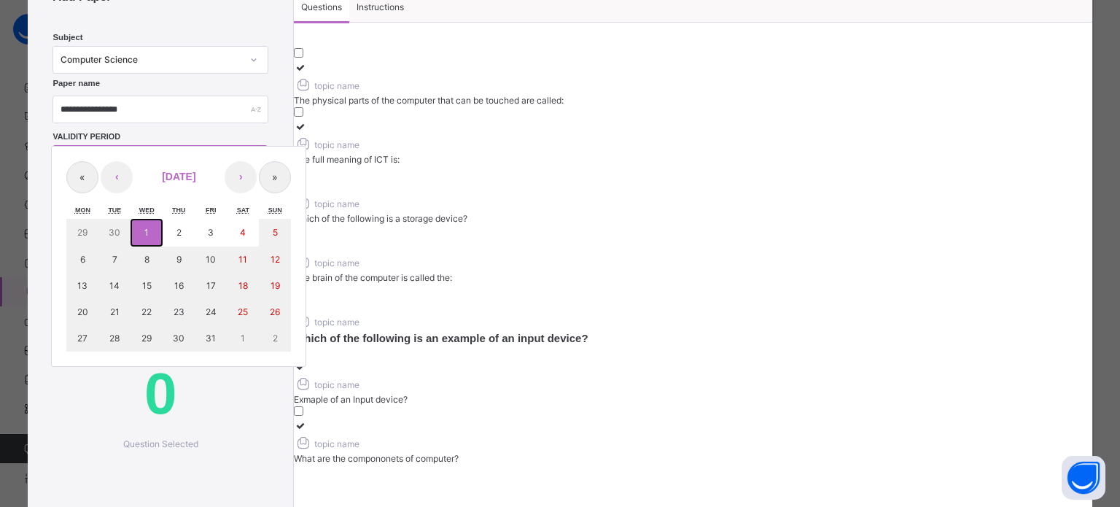
type input "****"
type input "**********"
type input "**"
type input "*"
type input "****"
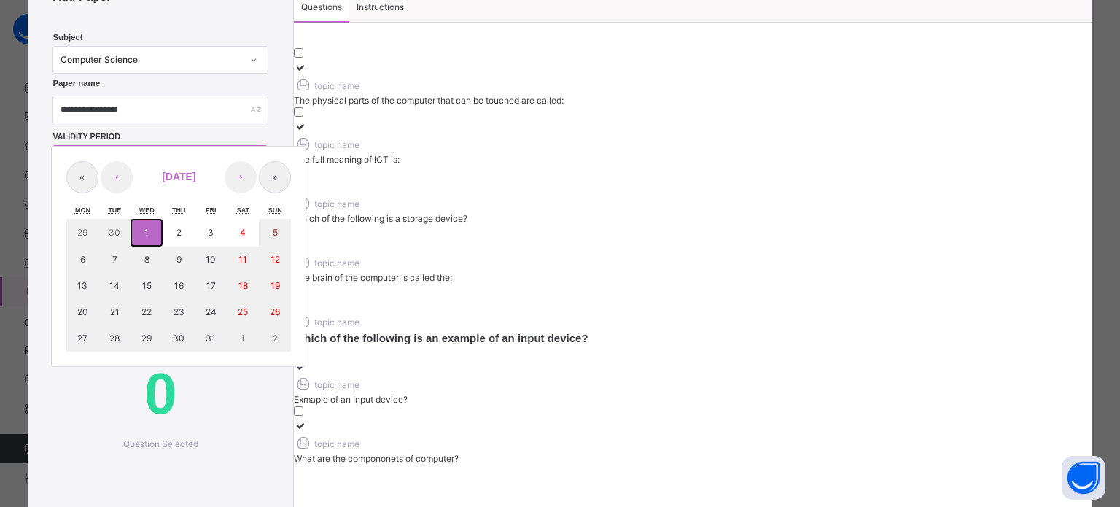
type input "**"
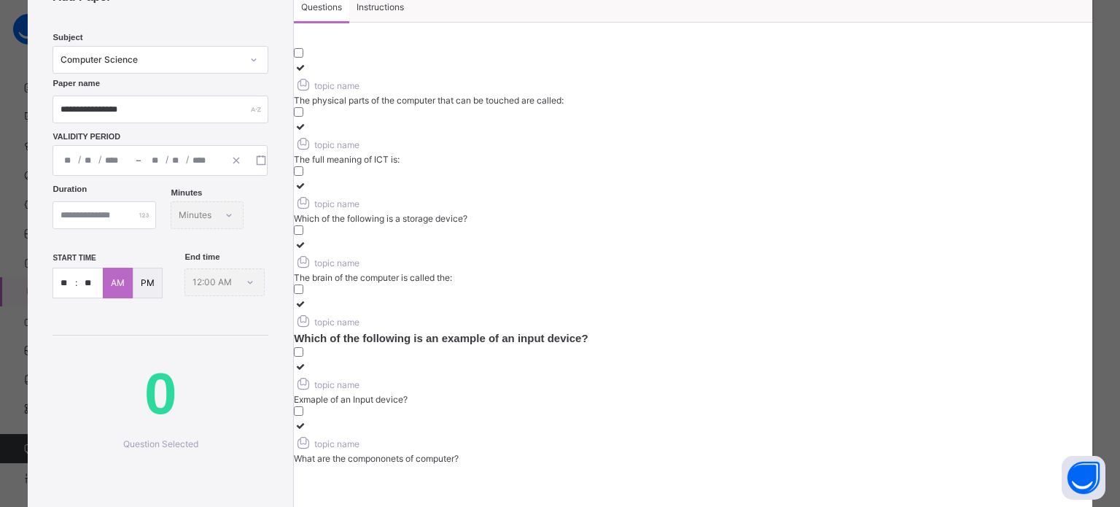
click at [154, 156] on div "**********" at bounding box center [159, 160] width 215 height 31
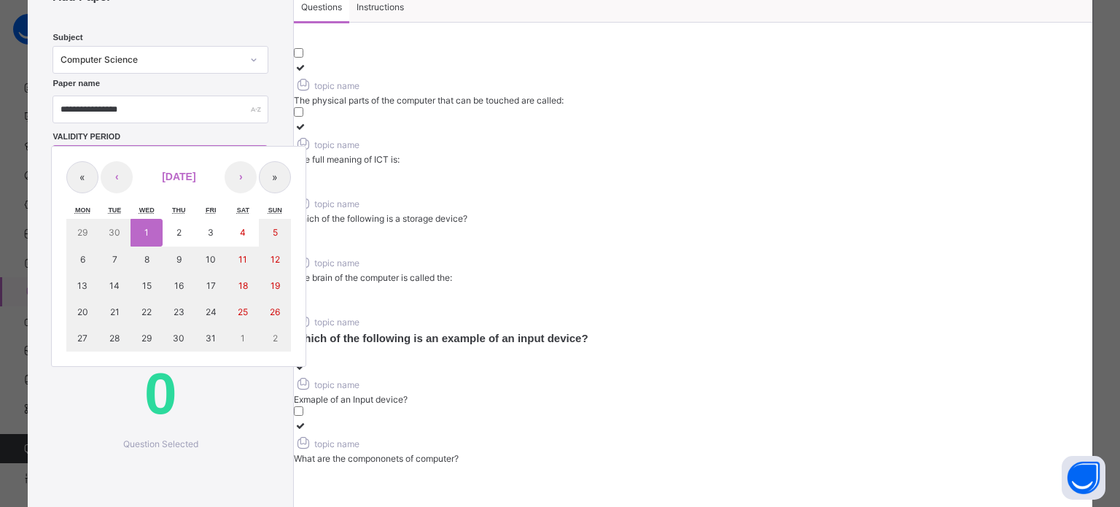
click at [154, 155] on div "« ‹ October 2025 › » Mon Tue Wed Thu Fri Sat Sun 29 30 1 2 3 4 5 6 7 8 9 10 11 …" at bounding box center [178, 256] width 255 height 221
click at [180, 231] on button "2" at bounding box center [179, 233] width 32 height 28
click at [155, 227] on button "1" at bounding box center [147, 233] width 32 height 28
type input "**********"
type input "*"
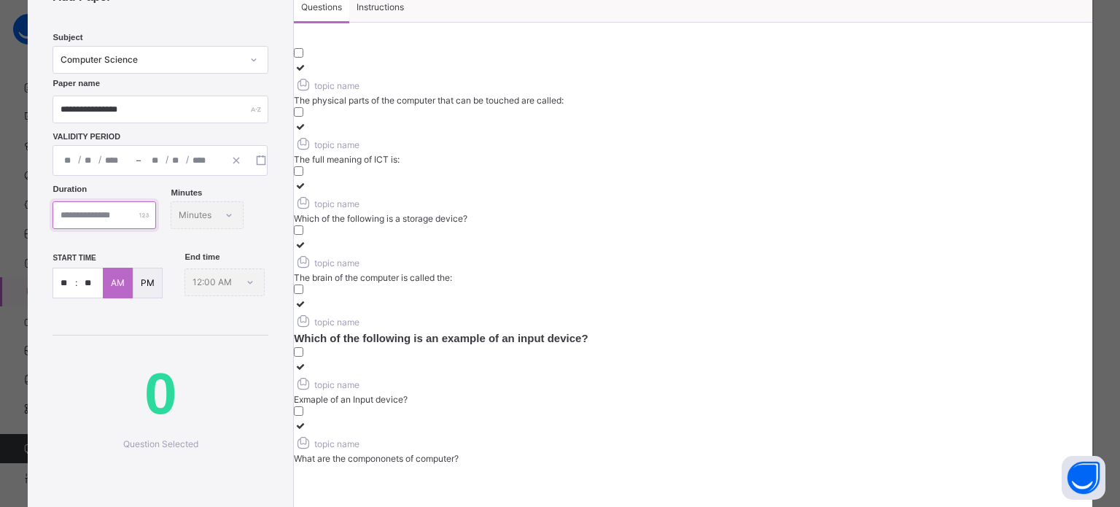
click at [104, 218] on input "number" at bounding box center [104, 215] width 104 height 28
type input "**"
click at [95, 297] on input "**" at bounding box center [90, 282] width 26 height 29
drag, startPoint x: 94, startPoint y: 347, endPoint x: 85, endPoint y: 343, distance: 9.5
click at [85, 297] on input "**" at bounding box center [90, 282] width 26 height 29
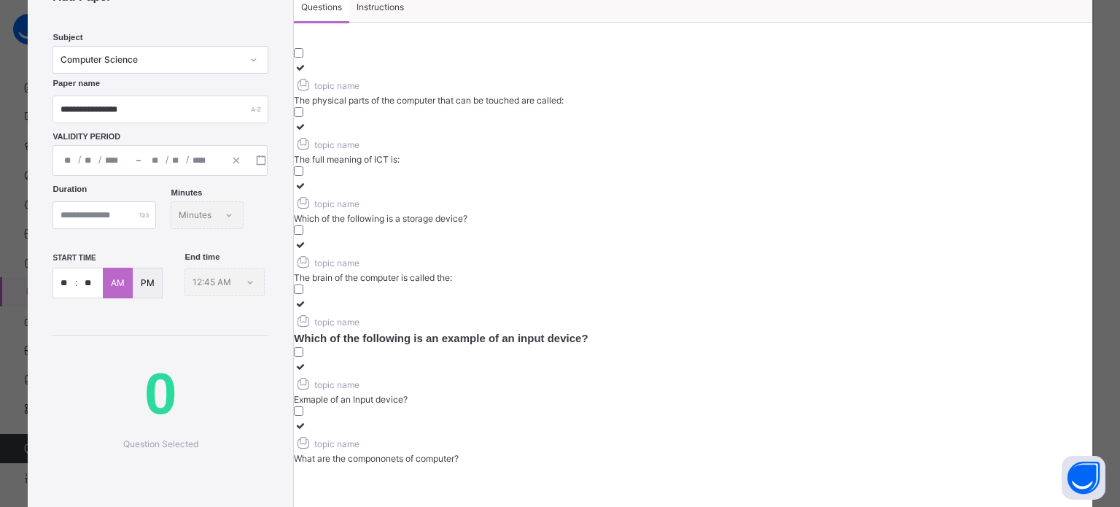
type input "**"
click at [141, 289] on p "PM" at bounding box center [148, 282] width 14 height 13
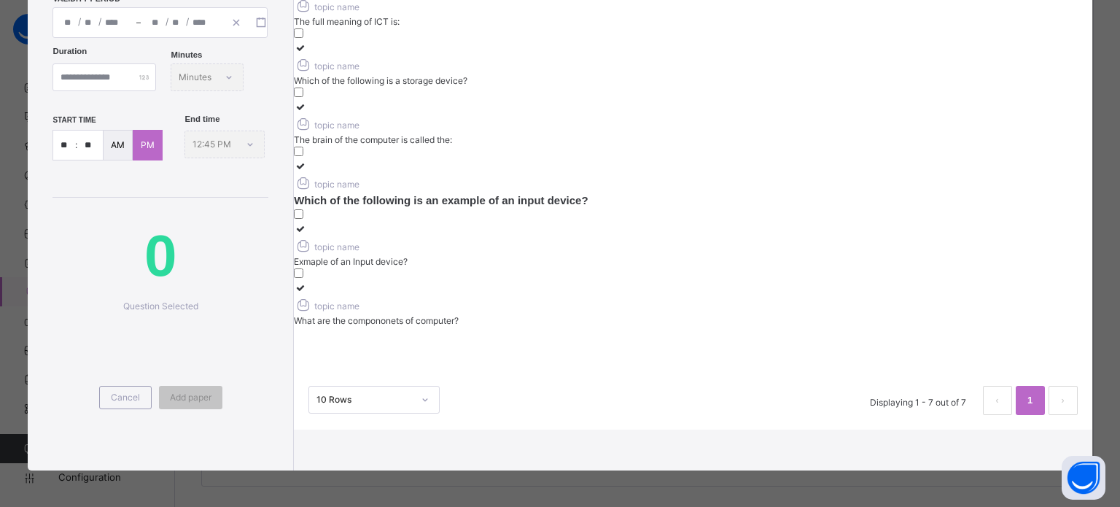
scroll to position [55, 0]
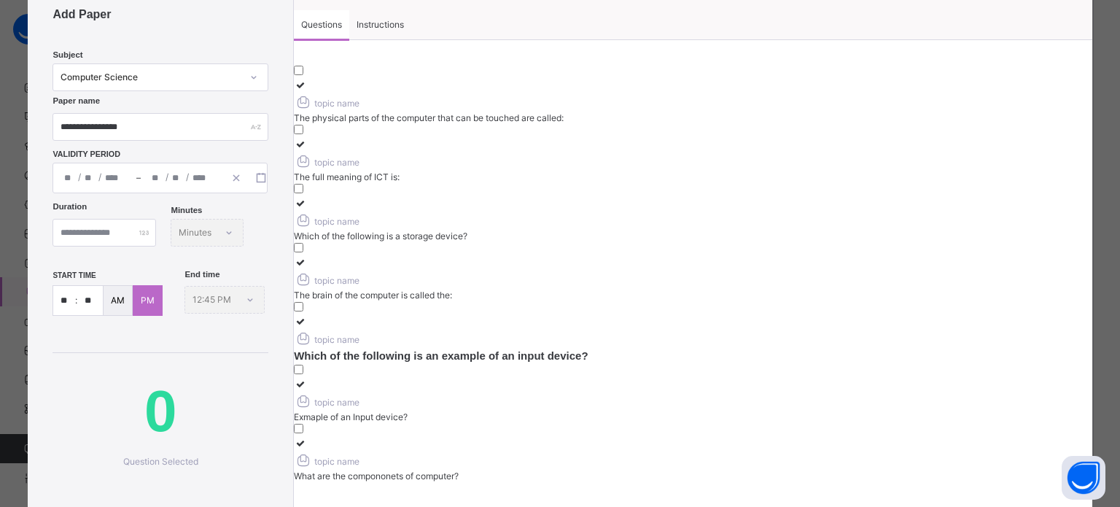
click at [306, 90] on icon at bounding box center [300, 84] width 12 height 11
click at [359, 98] on span "topic name" at bounding box center [327, 103] width 66 height 11
click at [306, 198] on icon at bounding box center [300, 203] width 12 height 11
click at [306, 316] on icon at bounding box center [300, 321] width 12 height 11
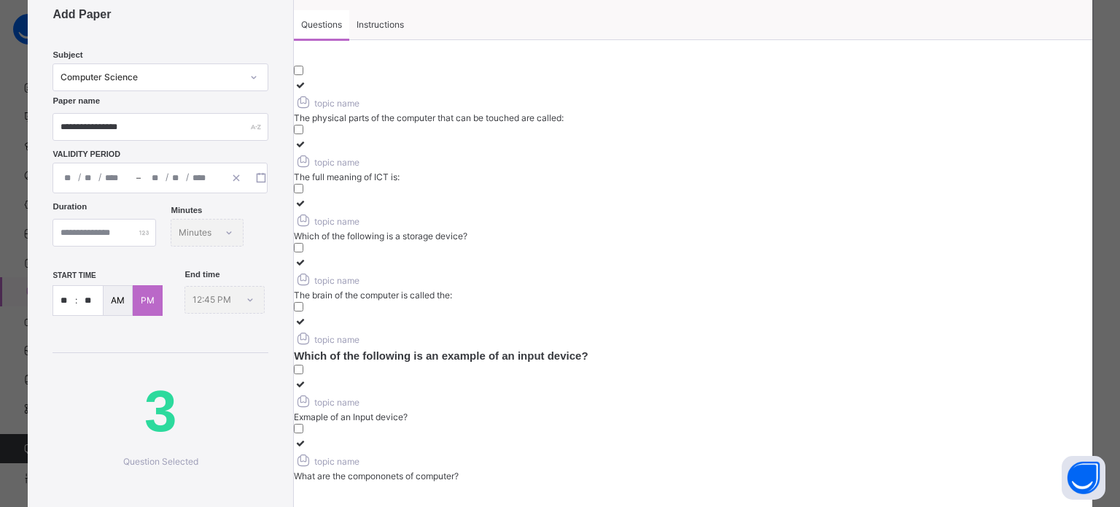
click at [306, 437] on icon at bounding box center [300, 442] width 12 height 11
click at [306, 139] on icon at bounding box center [300, 144] width 12 height 11
click at [306, 257] on icon at bounding box center [300, 262] width 12 height 11
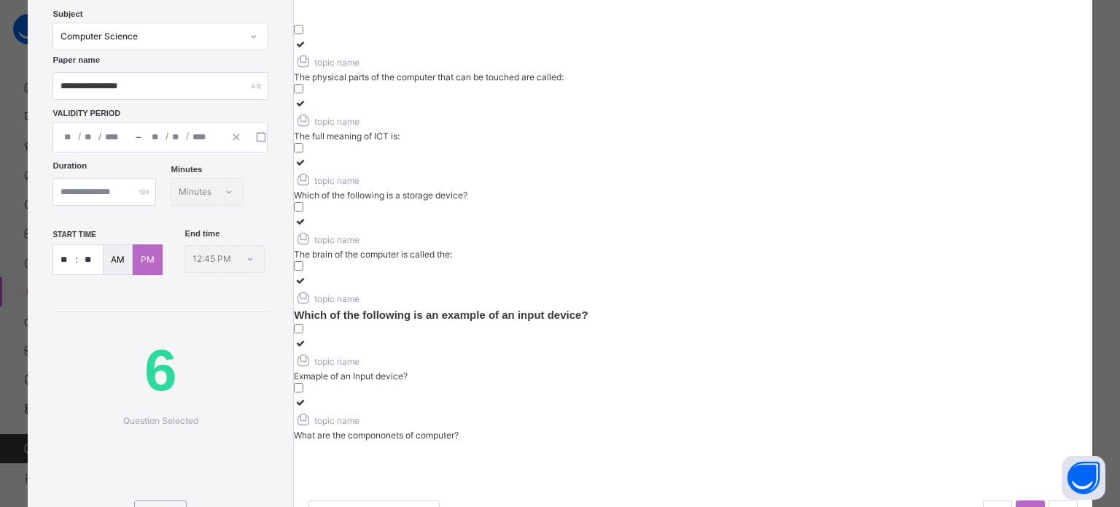
scroll to position [73, 0]
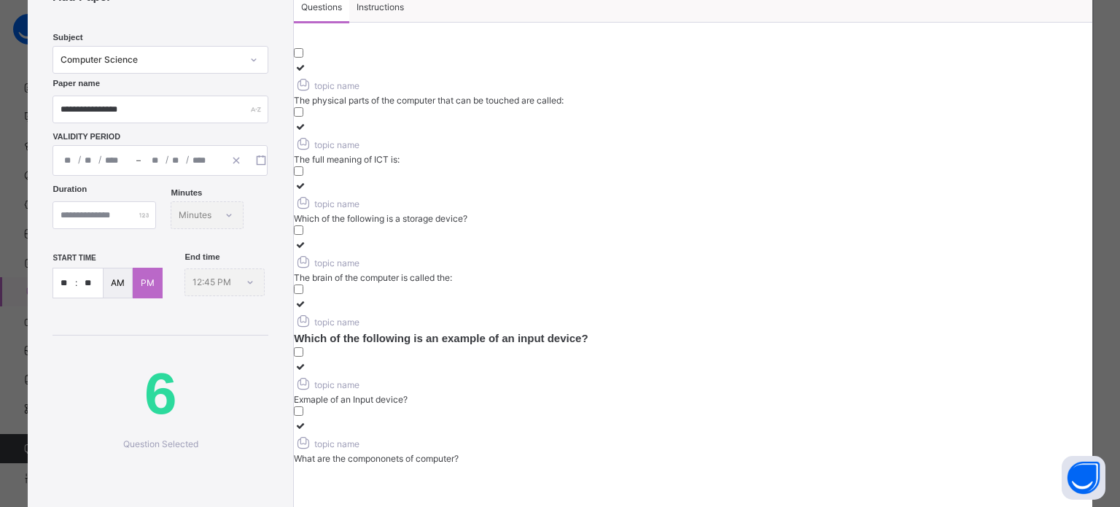
click at [306, 298] on icon at bounding box center [300, 303] width 12 height 11
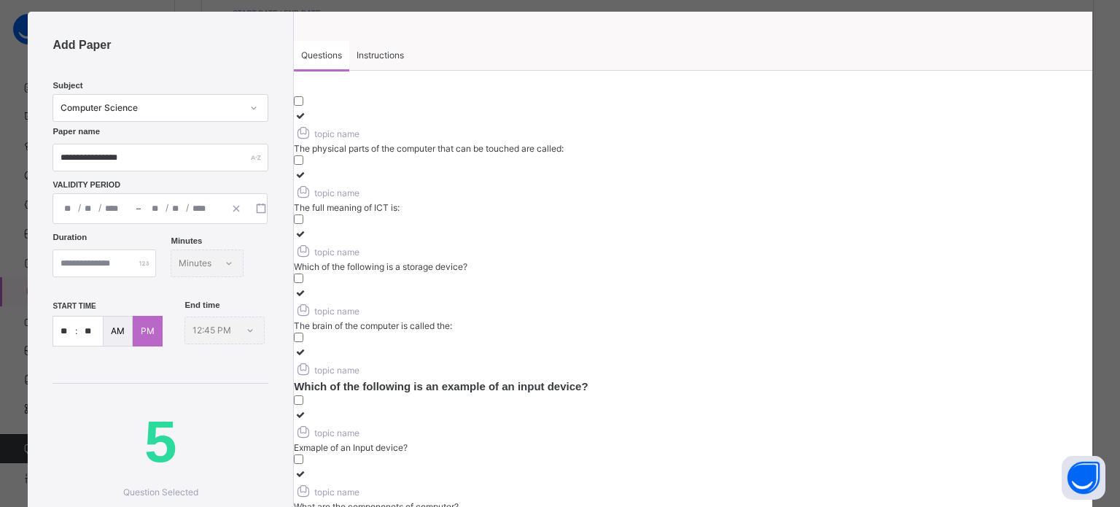
scroll to position [0, 0]
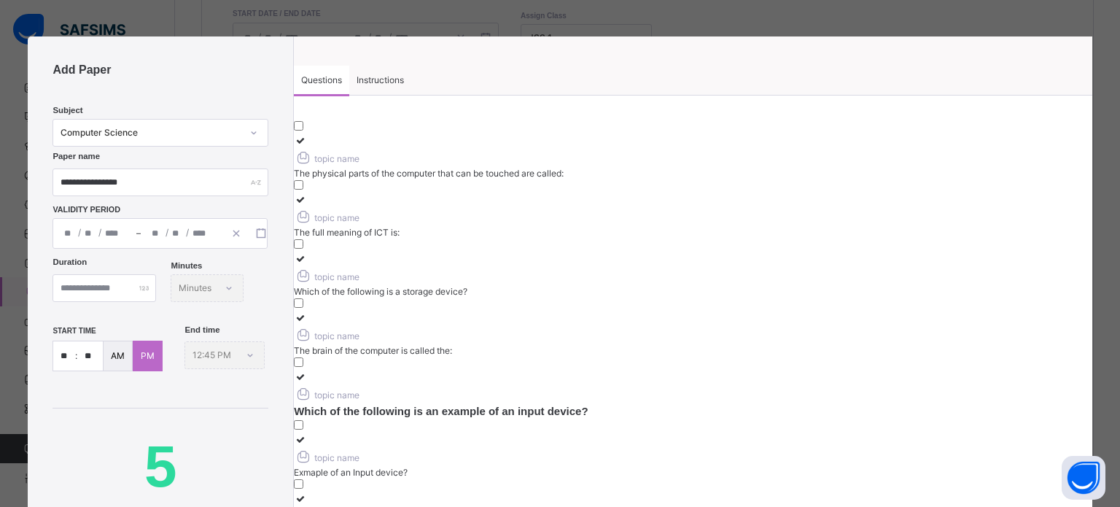
click at [389, 66] on div "Instructions" at bounding box center [380, 80] width 62 height 29
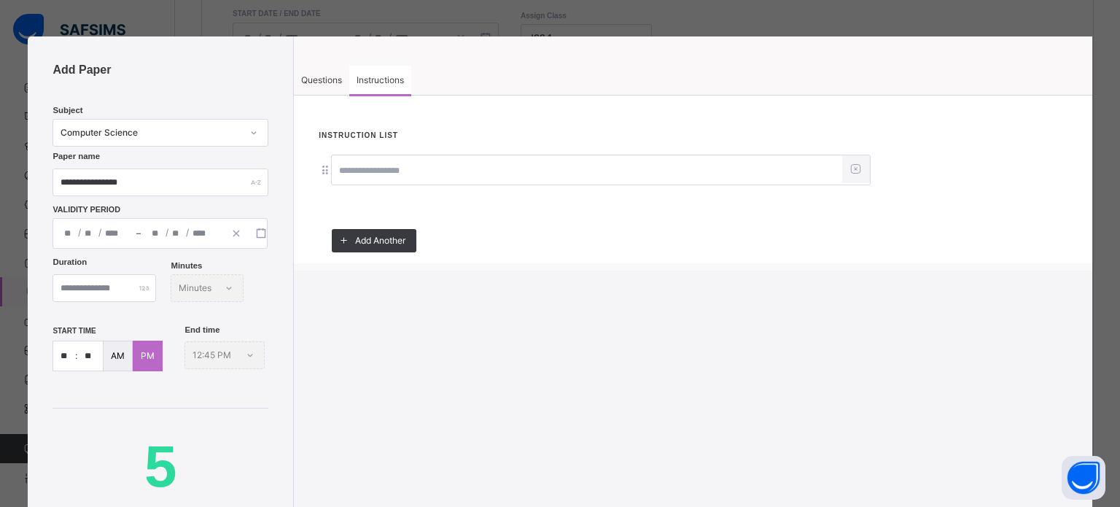
click at [398, 170] on input at bounding box center [587, 171] width 510 height 28
type input "*"
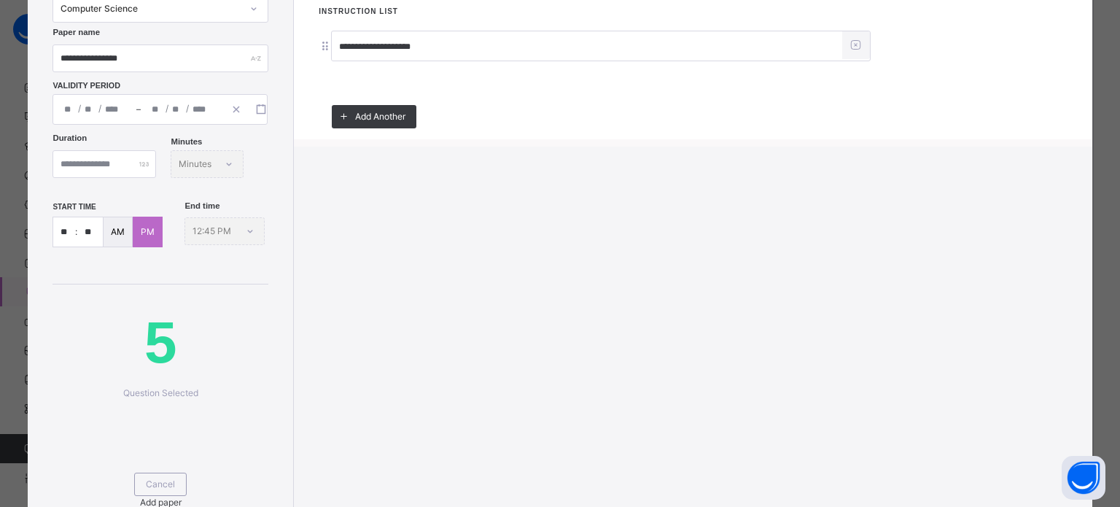
scroll to position [274, 0]
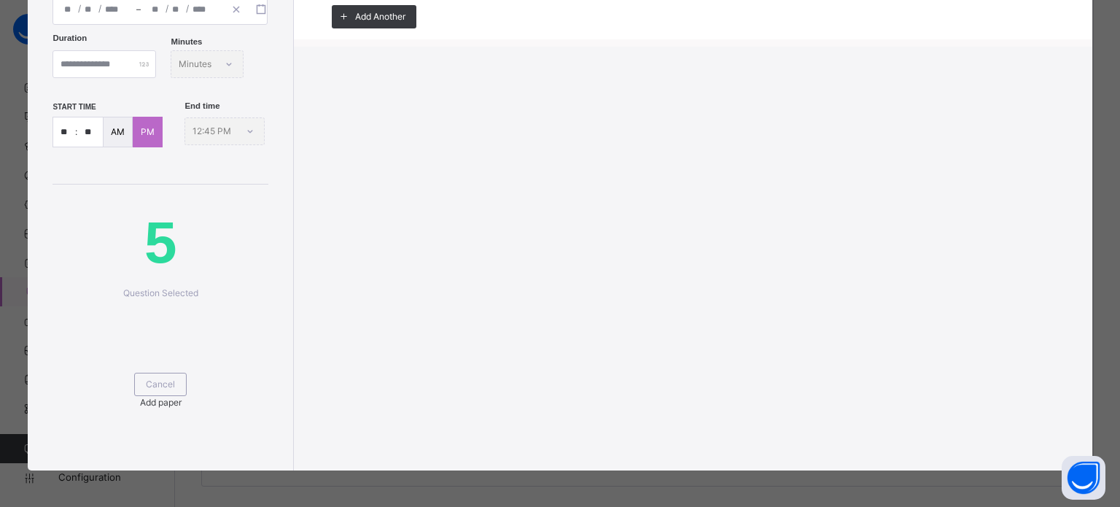
type input "**********"
click at [182, 397] on span "Add paper" at bounding box center [161, 402] width 42 height 11
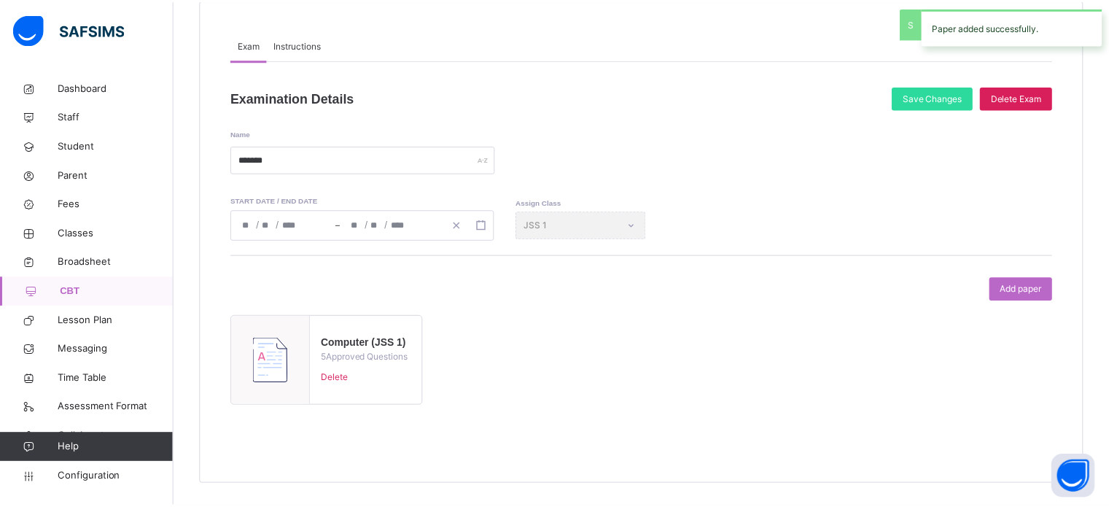
scroll to position [143, 0]
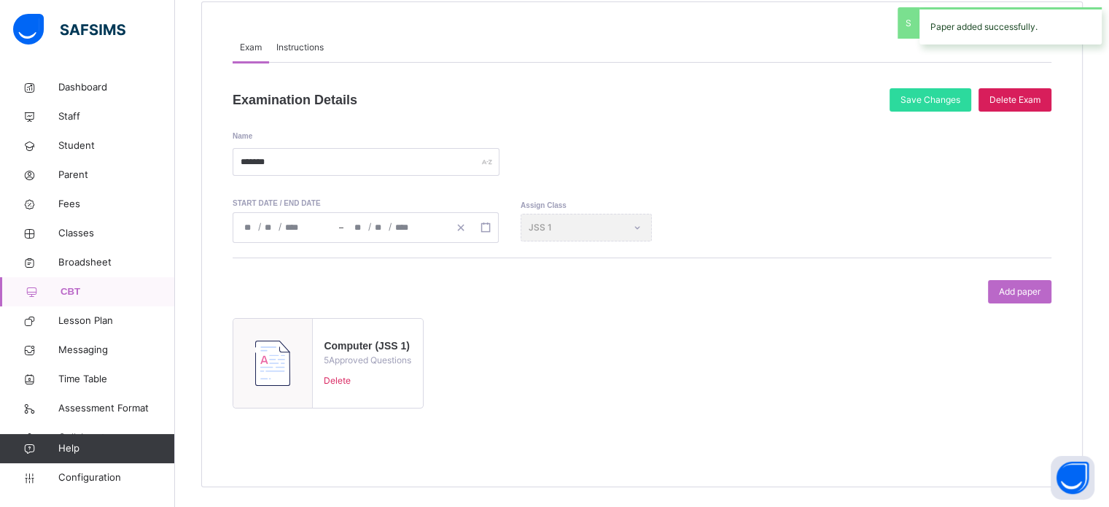
click at [256, 52] on span "Exam" at bounding box center [251, 47] width 22 height 13
click at [314, 44] on span "Instructions" at bounding box center [299, 47] width 47 height 13
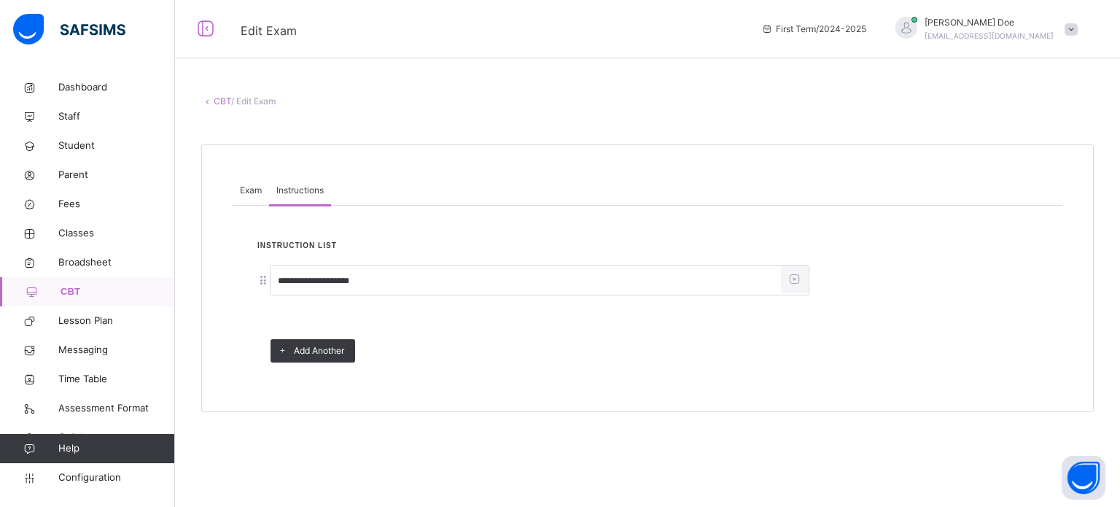
click at [224, 99] on link "CBT" at bounding box center [222, 101] width 17 height 11
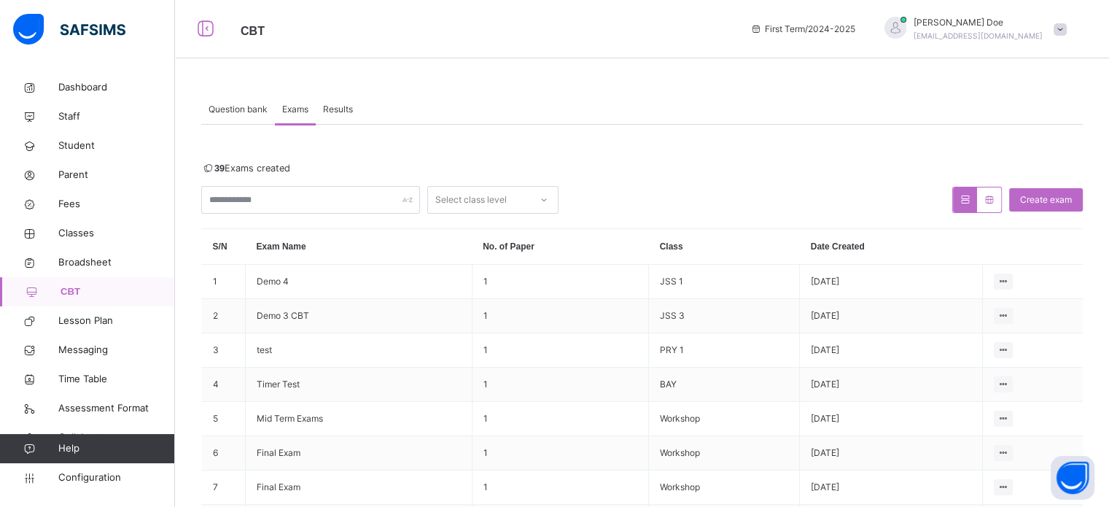
click at [0, 0] on div "Make actvie" at bounding box center [0, 0] width 0 height 0
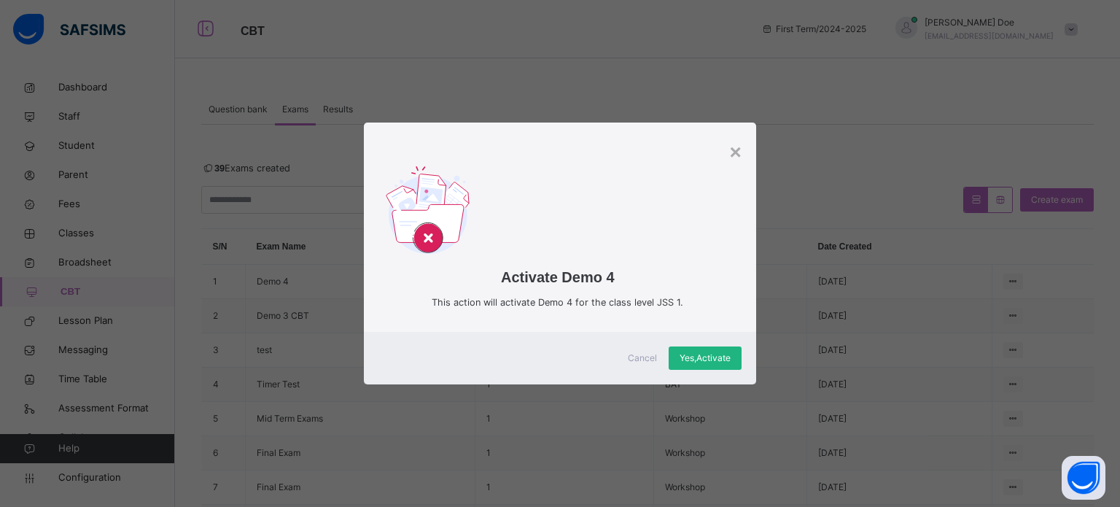
click at [691, 362] on span "Yes, Activate" at bounding box center [705, 357] width 51 height 13
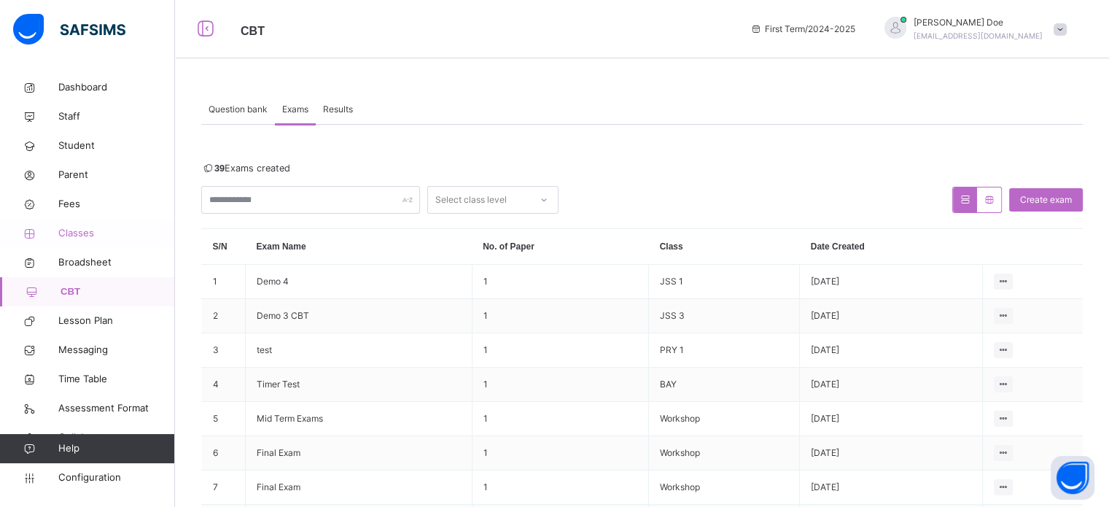
click at [89, 230] on span "Classes" at bounding box center [116, 233] width 117 height 15
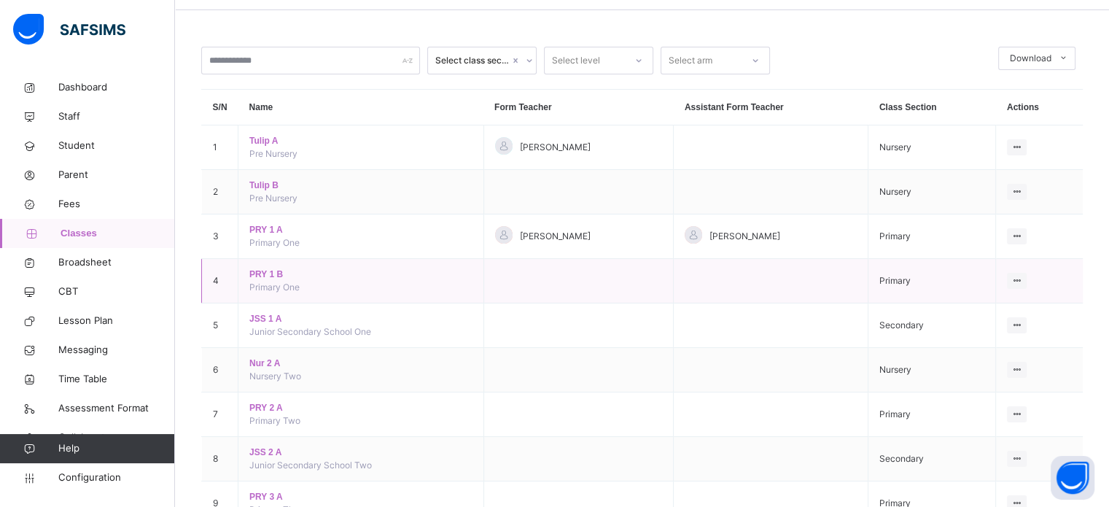
scroll to position [146, 0]
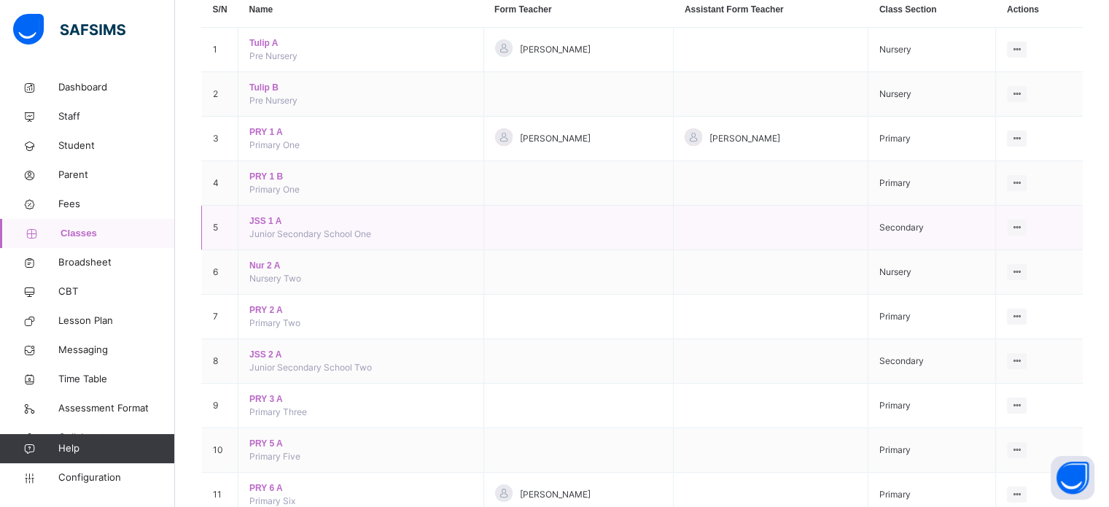
click at [267, 221] on span "JSS 1 A" at bounding box center [360, 220] width 222 height 13
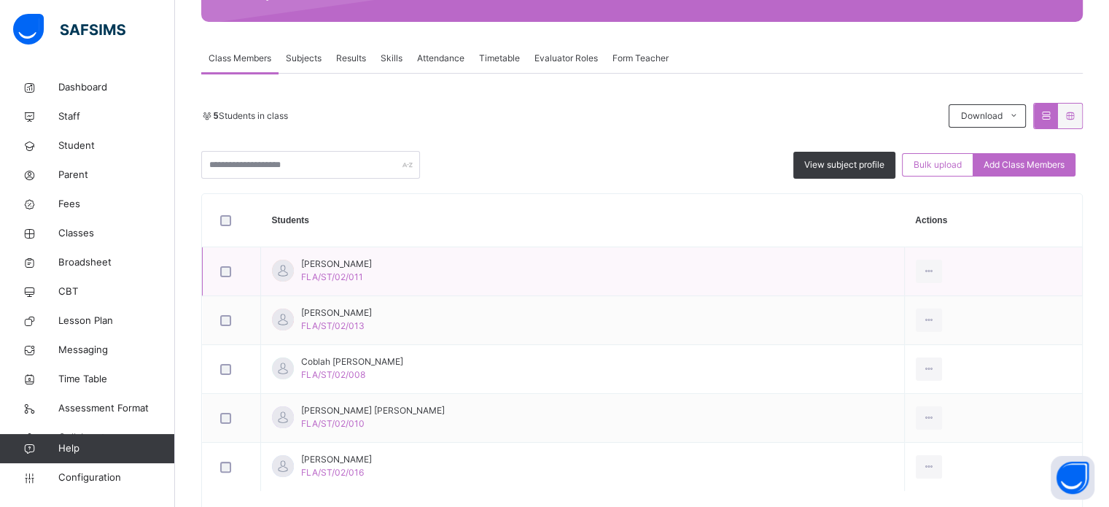
scroll to position [292, 0]
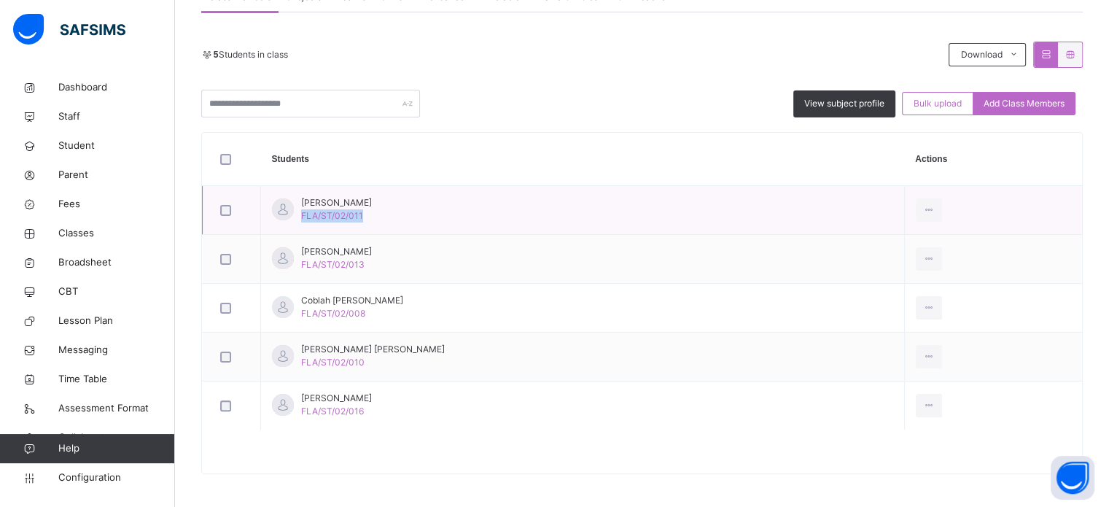
drag, startPoint x: 300, startPoint y: 212, endPoint x: 384, endPoint y: 220, distance: 84.2
click at [384, 220] on td "Adofo Effia Fynn FLA/ST/02/011" at bounding box center [583, 210] width 644 height 49
copy span "FLA/ST/02/011"
drag, startPoint x: 303, startPoint y: 265, endPoint x: 365, endPoint y: 260, distance: 61.5
click at [365, 260] on div "Adric Efie Gyasi FLA/ST/02/013" at bounding box center [336, 258] width 71 height 26
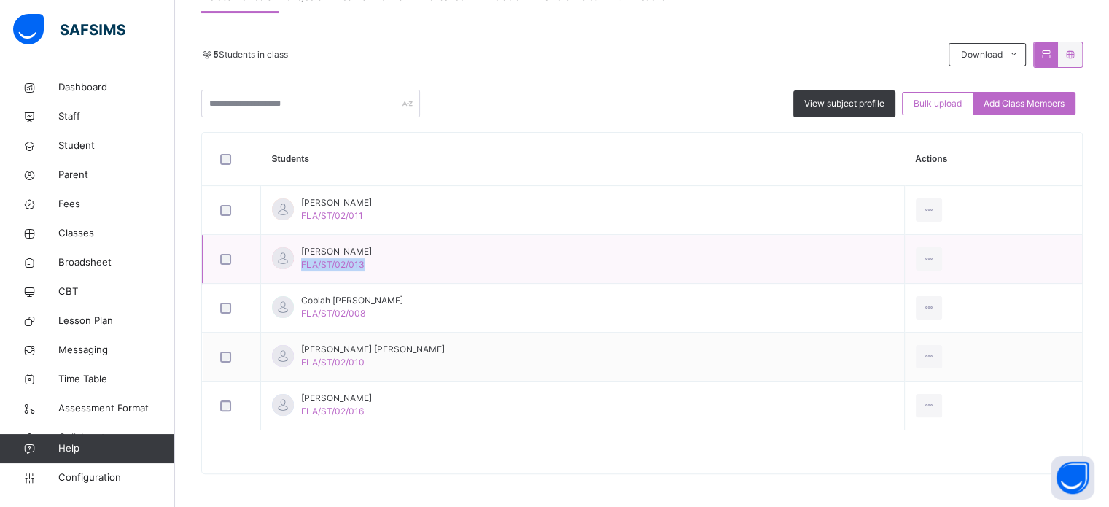
drag, startPoint x: 300, startPoint y: 262, endPoint x: 378, endPoint y: 262, distance: 78.0
click at [378, 262] on td "Adric Efie Gyasi FLA/ST/02/013" at bounding box center [583, 259] width 644 height 49
drag, startPoint x: 322, startPoint y: 256, endPoint x: 300, endPoint y: 262, distance: 22.8
click at [300, 262] on div "Adric Efie Gyasi FLA/ST/02/013" at bounding box center [322, 258] width 100 height 26
drag, startPoint x: 300, startPoint y: 262, endPoint x: 359, endPoint y: 262, distance: 59.1
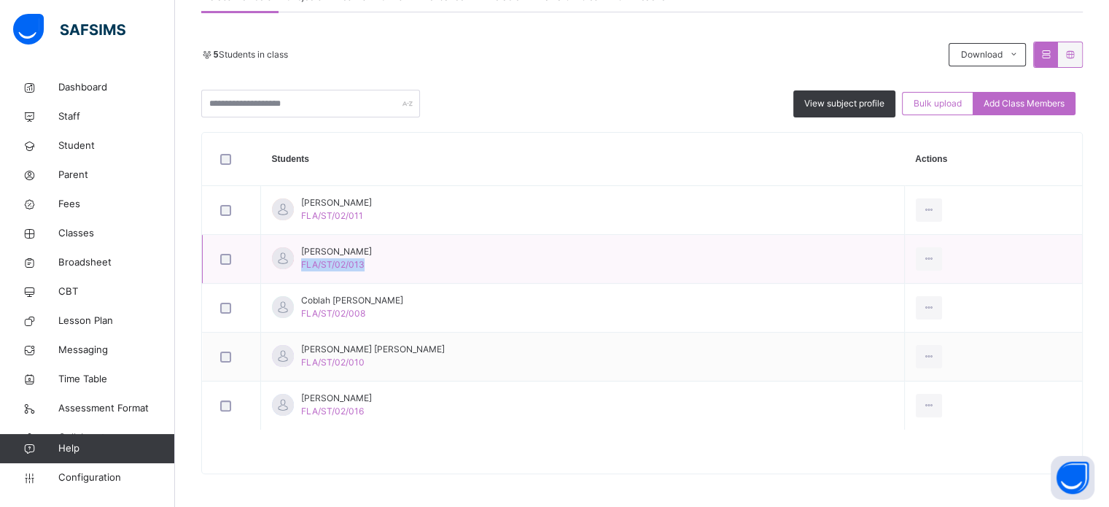
click at [373, 262] on td "Adric Efie Gyasi FLA/ST/02/013" at bounding box center [583, 259] width 644 height 49
copy span "FLA/ST/02/013"
drag, startPoint x: 300, startPoint y: 310, endPoint x: 383, endPoint y: 313, distance: 82.4
click at [388, 313] on div "Coblah Addae Mensah FLA/ST/02/008" at bounding box center [352, 307] width 102 height 26
copy span "FLA/ST/02/008"
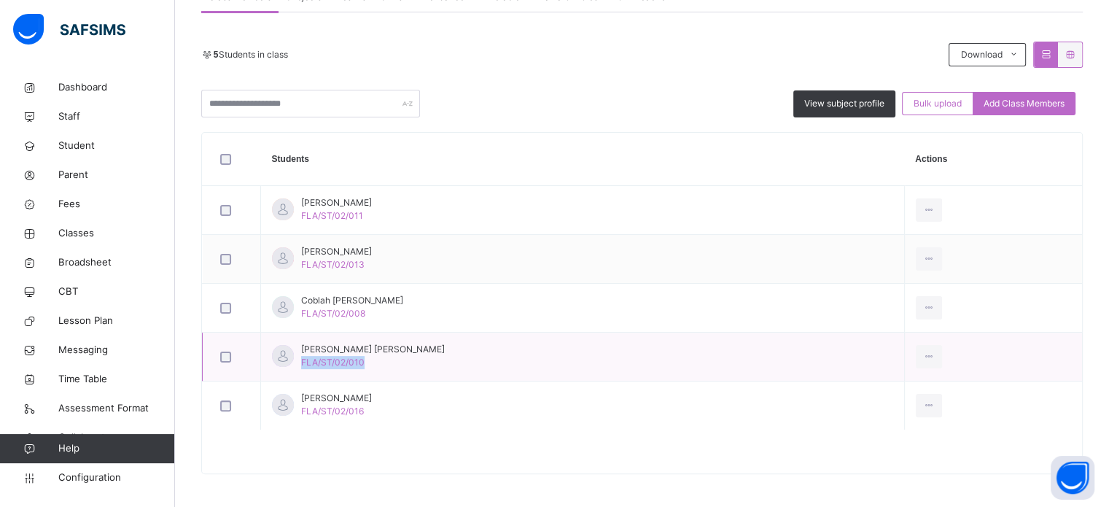
drag, startPoint x: 300, startPoint y: 361, endPoint x: 372, endPoint y: 362, distance: 71.5
click at [372, 362] on div "Danquah Adjua Kwaku FLA/ST/02/010" at bounding box center [373, 356] width 144 height 26
copy span "FLA/ST/02/010"
click at [848, 34] on div "5 Students in class Download Pdf Report Excel Report View subject profile Bulk …" at bounding box center [641, 243] width 881 height 462
drag, startPoint x: 300, startPoint y: 361, endPoint x: 362, endPoint y: 361, distance: 61.2
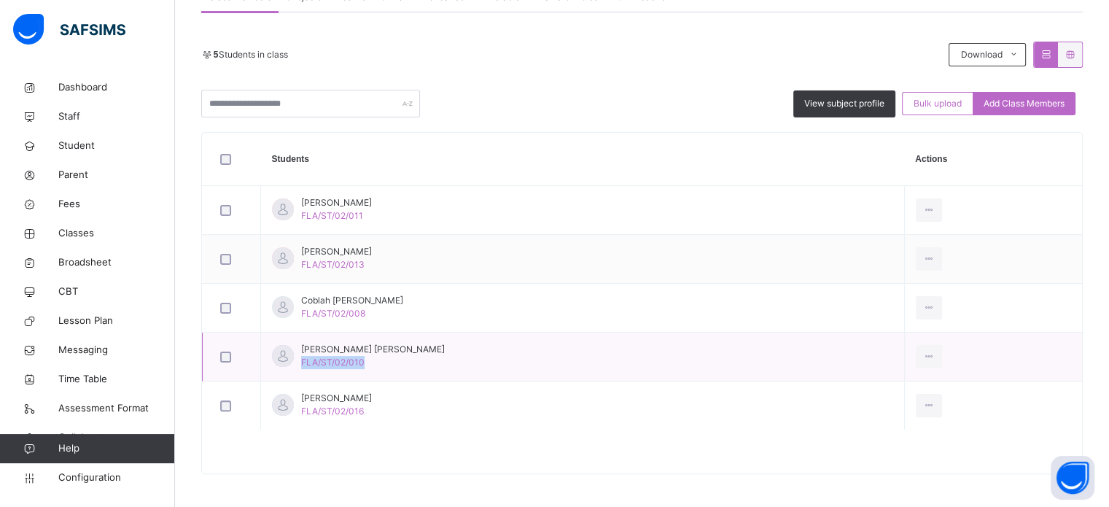
click at [373, 361] on div "Danquah Adjua Kwaku FLA/ST/02/010" at bounding box center [373, 356] width 144 height 26
copy span "FLA/ST/02/010"
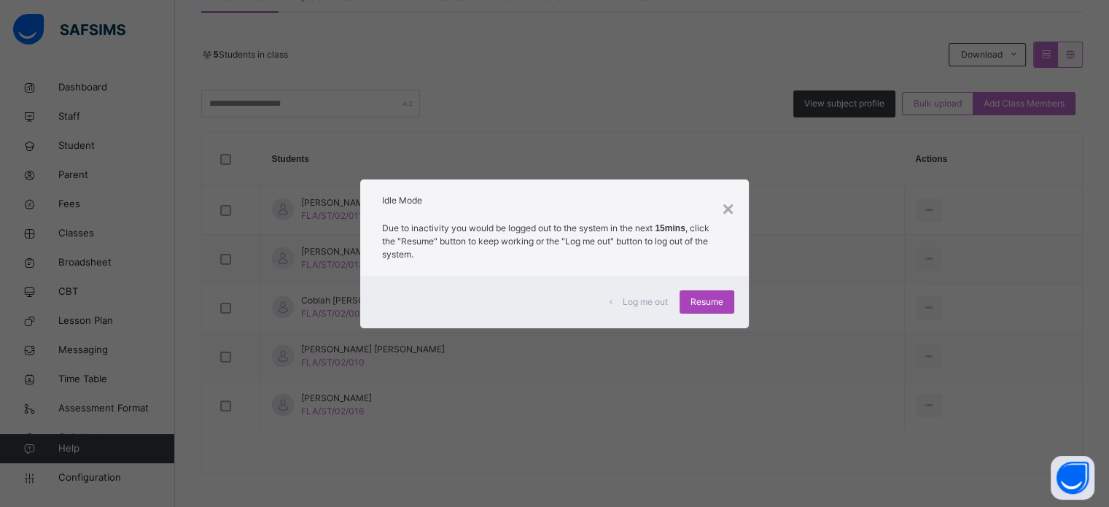
click at [716, 301] on span "Resume" at bounding box center [706, 301] width 33 height 13
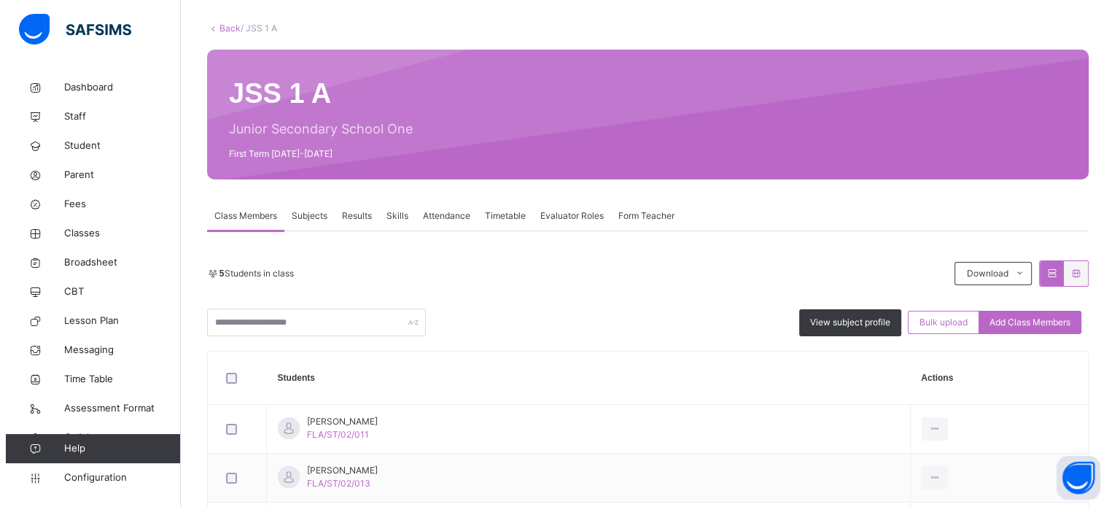
scroll to position [0, 0]
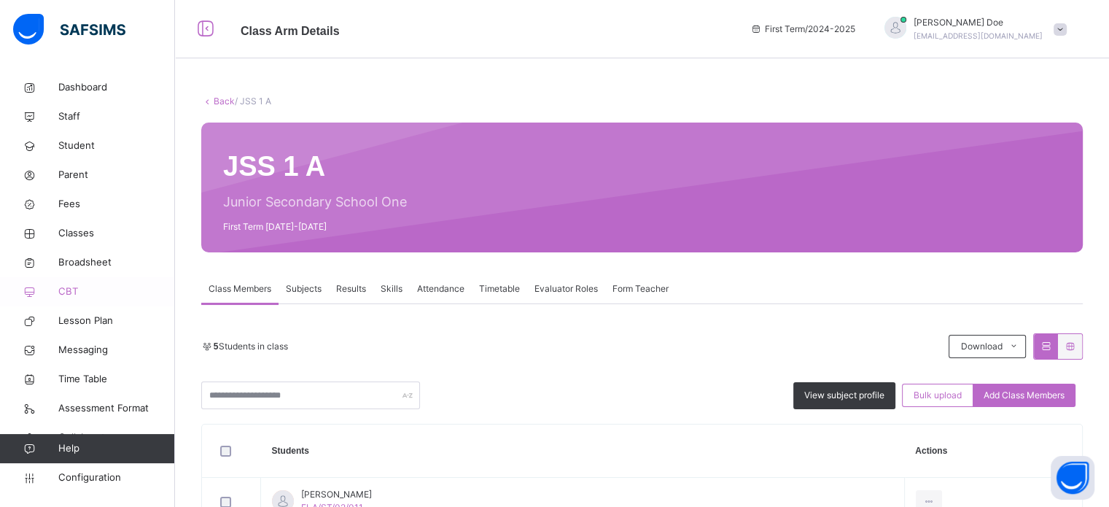
click at [61, 292] on span "CBT" at bounding box center [116, 291] width 117 height 15
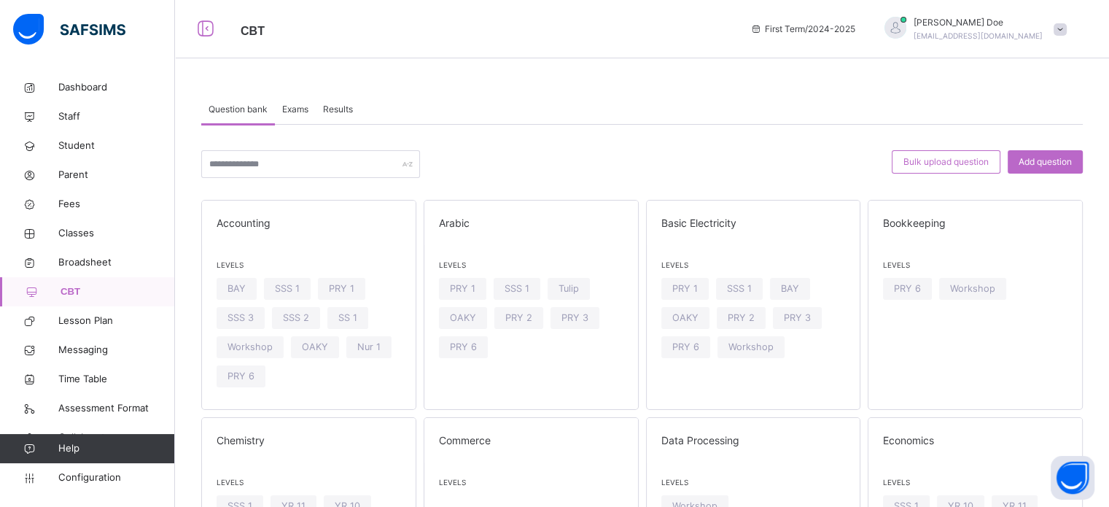
click at [343, 108] on span "Results" at bounding box center [338, 109] width 30 height 13
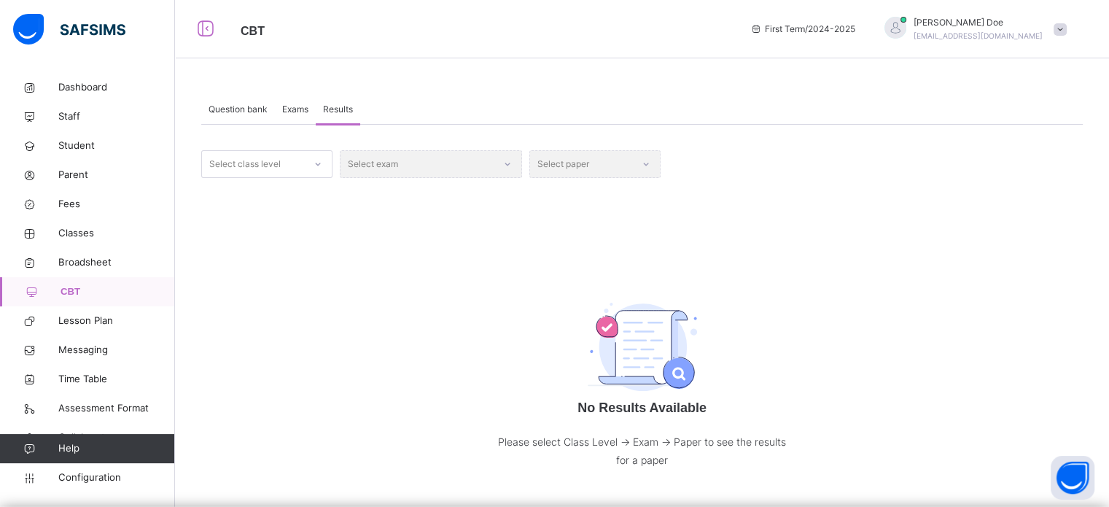
click at [432, 167] on div "Select exam" at bounding box center [431, 164] width 182 height 28
click at [276, 171] on div "Select class level" at bounding box center [244, 164] width 71 height 28
click at [246, 270] on div "JSS 1" at bounding box center [267, 271] width 130 height 25
click at [437, 148] on div "JSS 1 Select exam Select paper No Results Available Please select Class Level -…" at bounding box center [641, 311] width 881 height 373
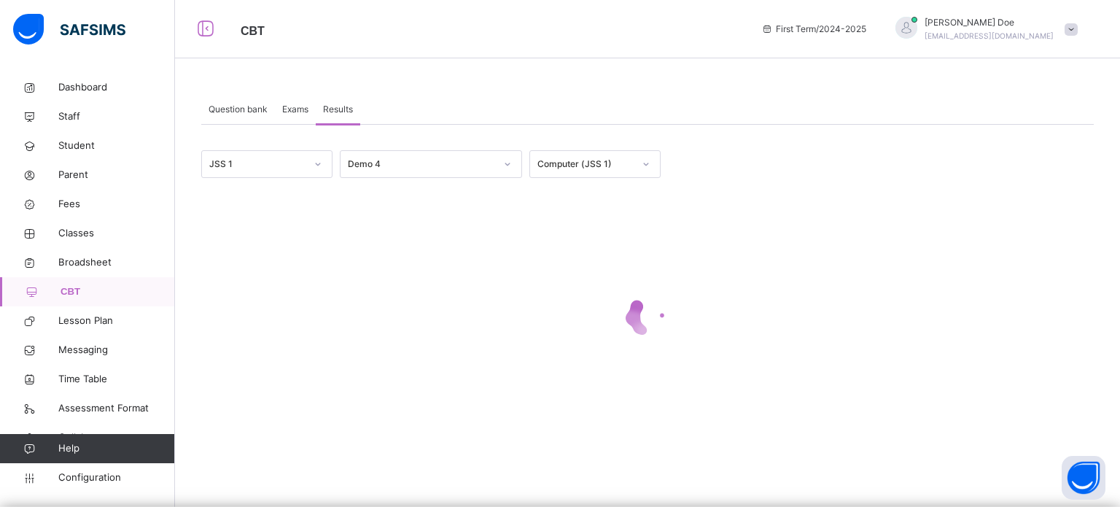
click at [440, 158] on div "Demo 4" at bounding box center [421, 163] width 147 height 13
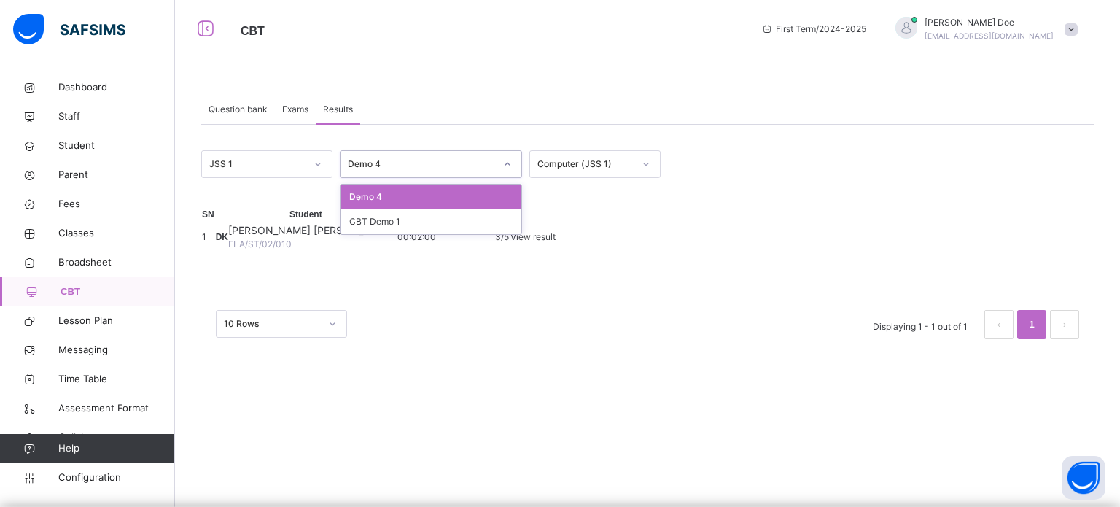
click at [411, 197] on div "Demo 4" at bounding box center [430, 196] width 181 height 25
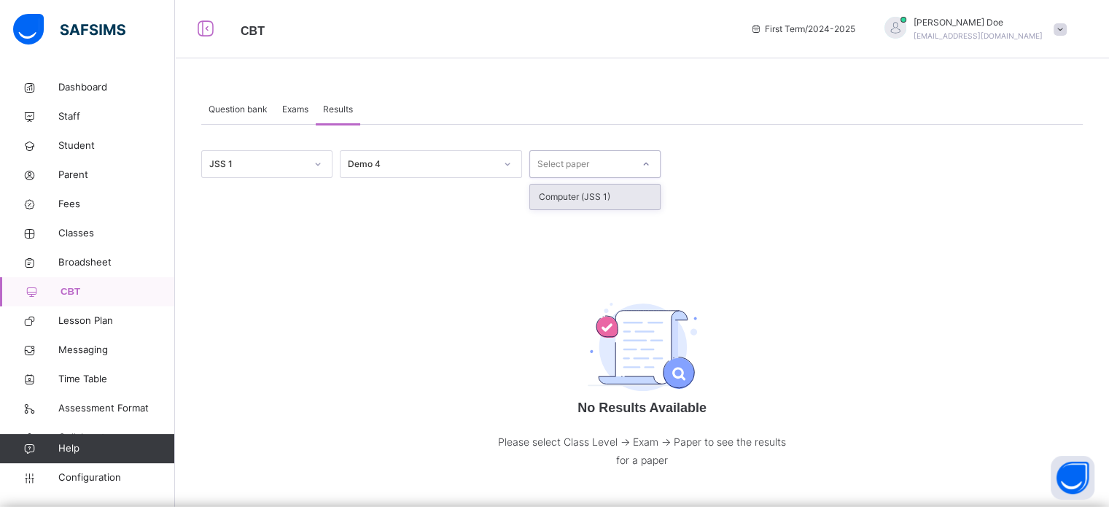
click at [572, 157] on div "Select paper" at bounding box center [563, 164] width 52 height 28
click at [573, 195] on div "Computer (JSS 1)" at bounding box center [595, 196] width 130 height 25
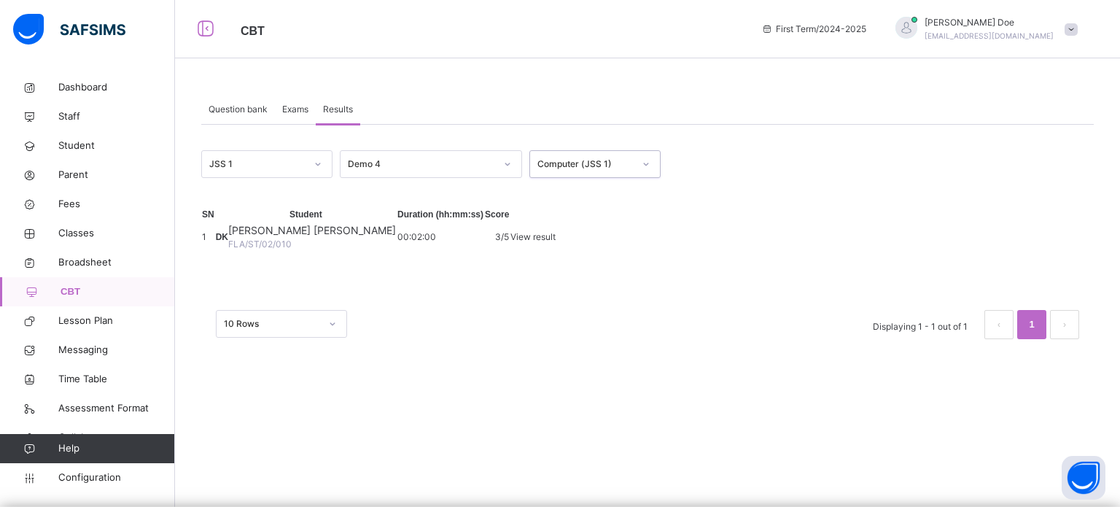
click at [556, 242] on span "View result" at bounding box center [532, 236] width 45 height 11
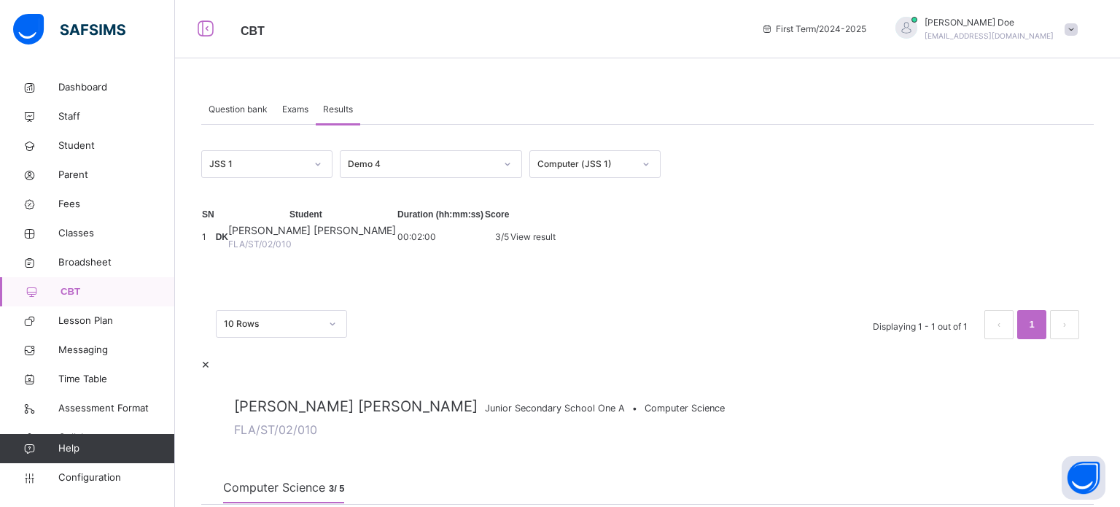
click at [210, 356] on span "×" at bounding box center [205, 363] width 9 height 15
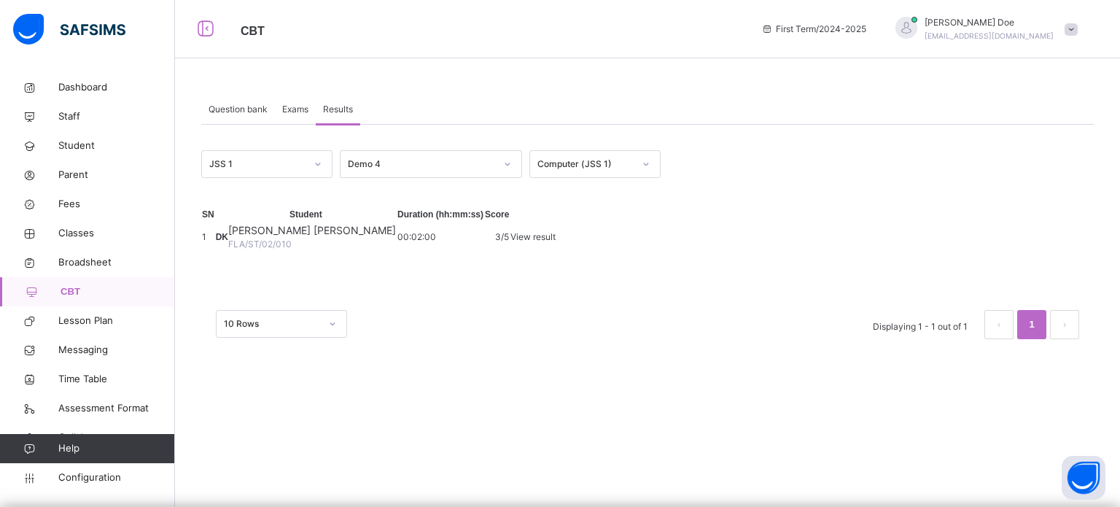
click at [556, 242] on span "View result" at bounding box center [532, 236] width 45 height 11
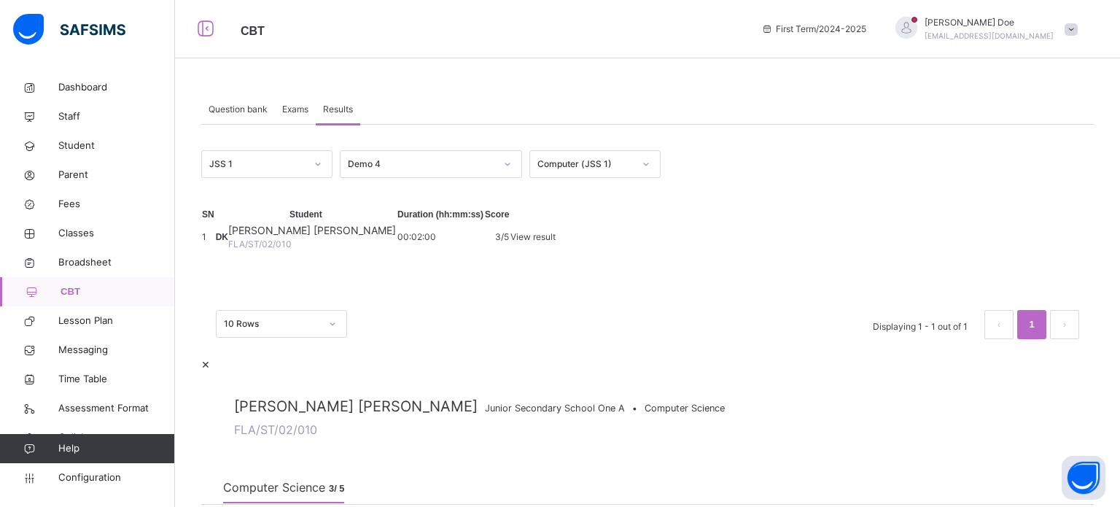
click at [210, 356] on span "×" at bounding box center [205, 363] width 9 height 15
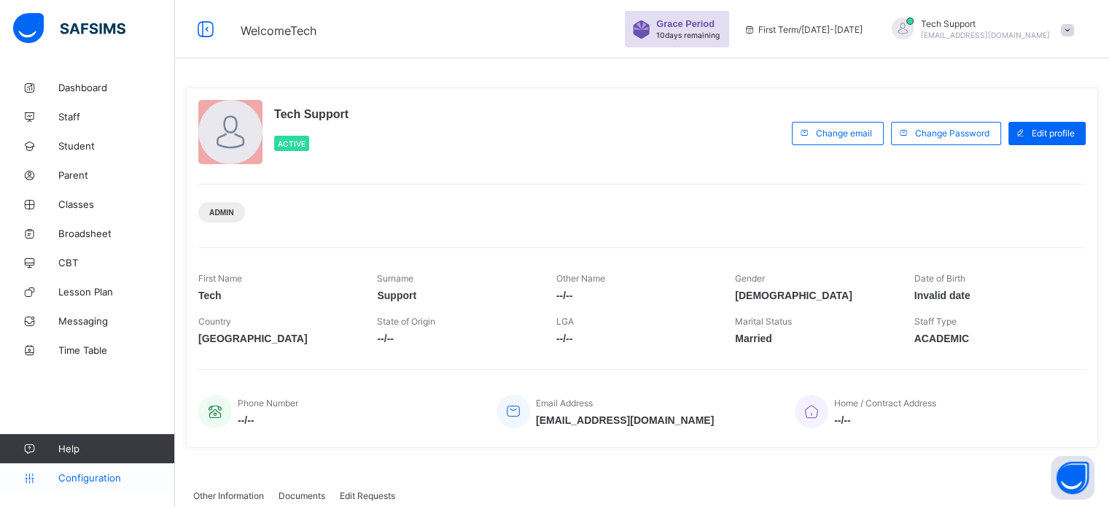
click at [86, 472] on span "Configuration" at bounding box center [116, 478] width 116 height 12
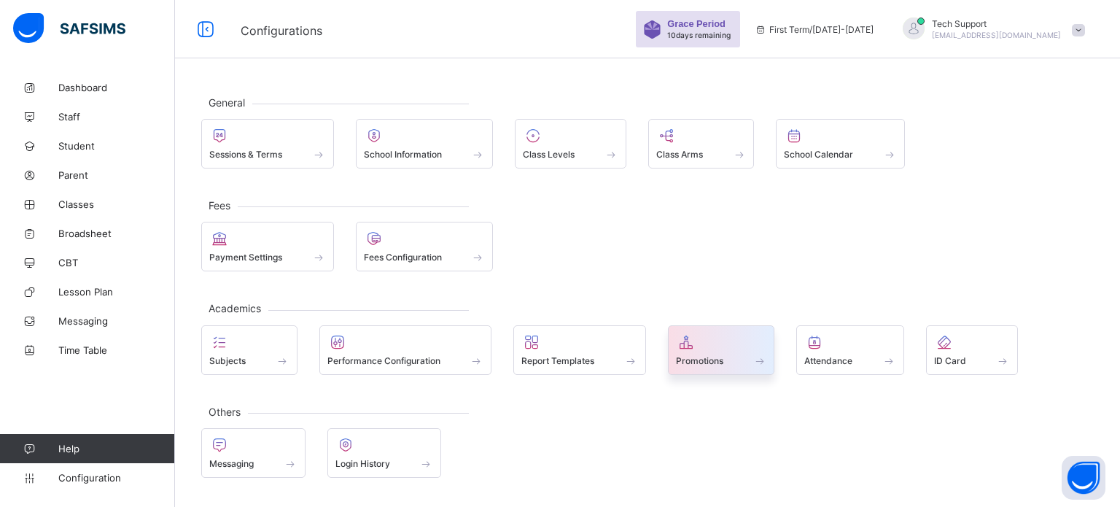
click at [703, 342] on div at bounding box center [721, 341] width 91 height 17
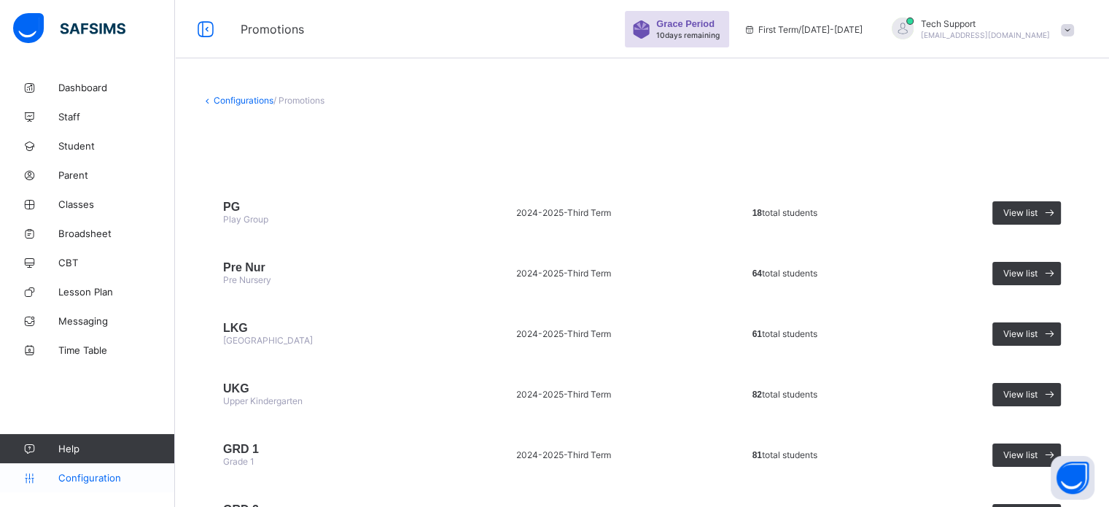
click at [84, 481] on span "Configuration" at bounding box center [116, 478] width 116 height 12
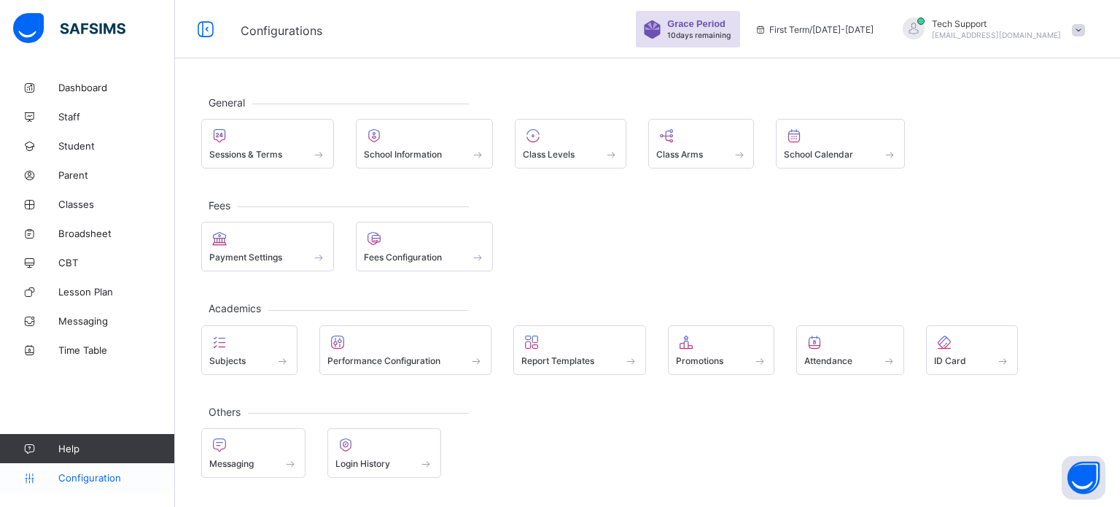
drag, startPoint x: 63, startPoint y: 485, endPoint x: 120, endPoint y: 468, distance: 59.3
click at [67, 481] on link "Configuration" at bounding box center [87, 477] width 174 height 29
click at [735, 345] on div at bounding box center [721, 341] width 91 height 17
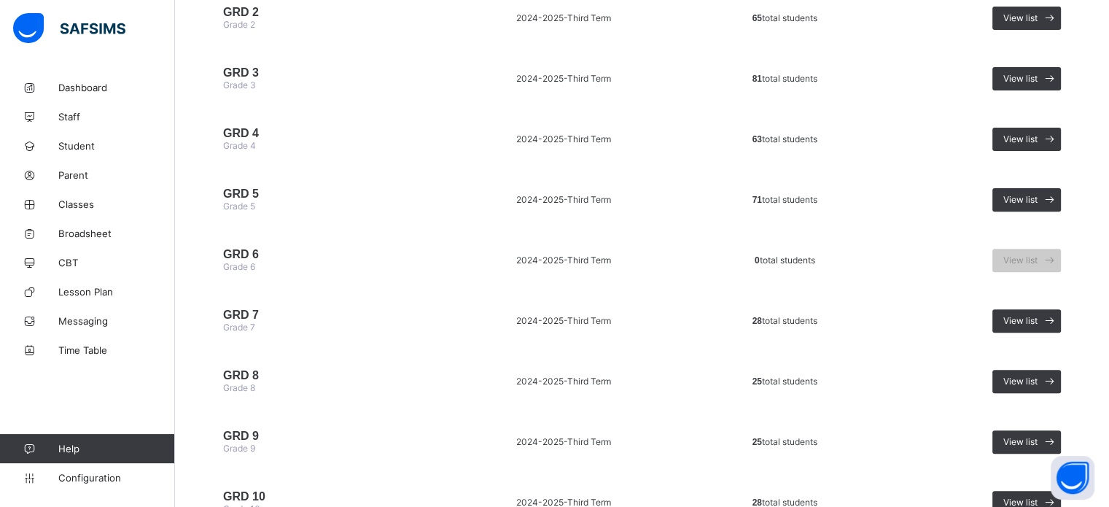
scroll to position [583, 0]
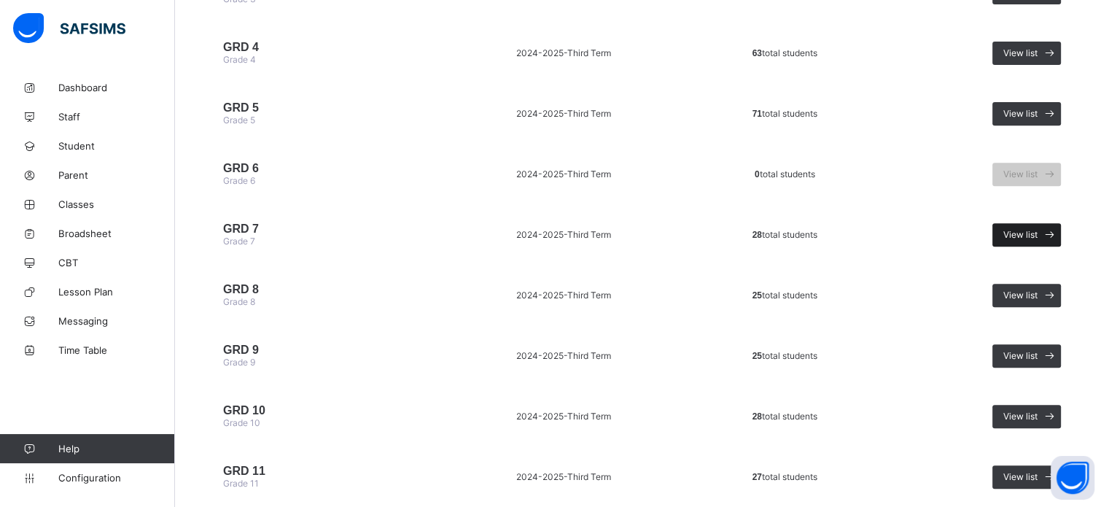
click at [1032, 240] on span "View list" at bounding box center [1020, 234] width 34 height 11
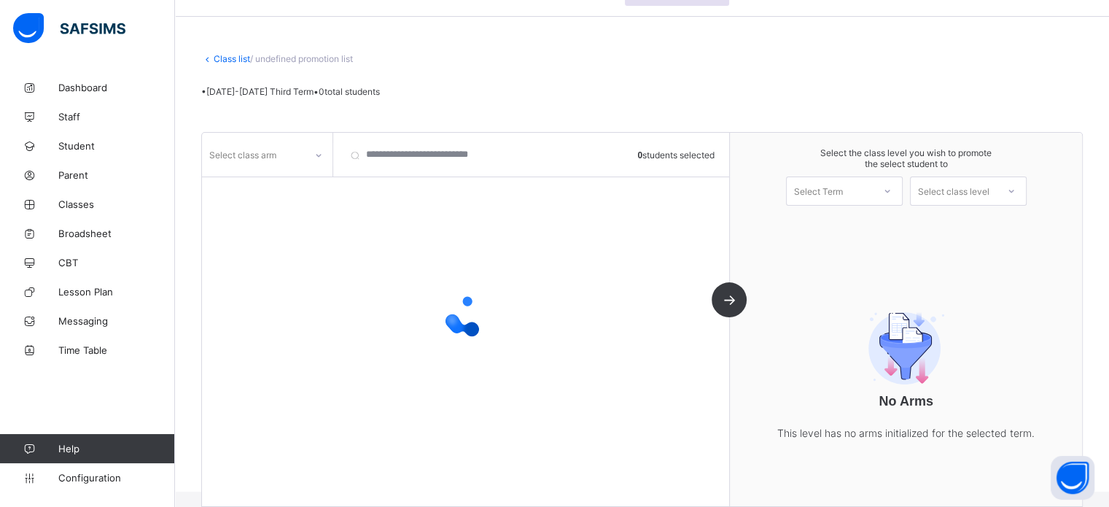
scroll to position [59, 0]
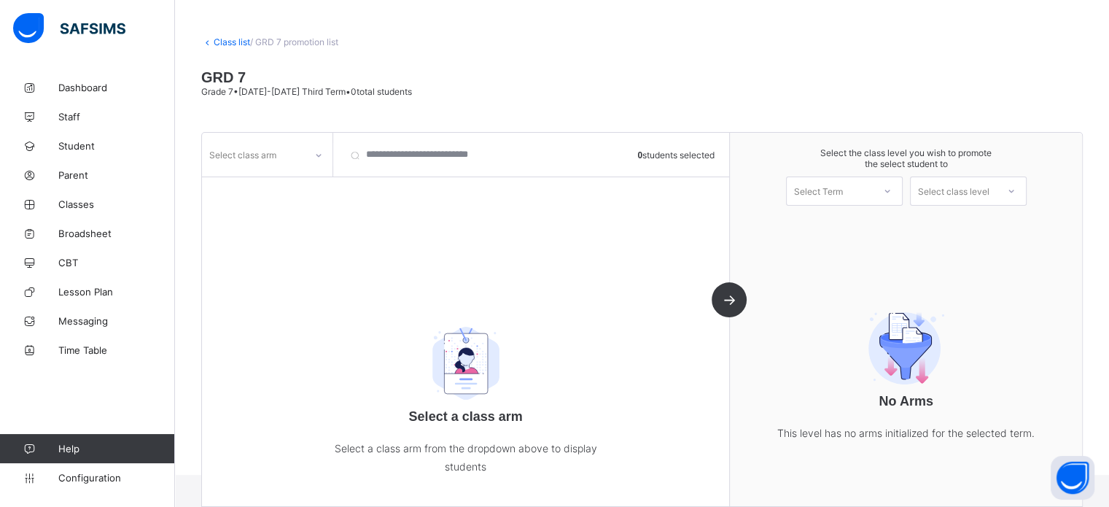
click at [305, 159] on div at bounding box center [319, 155] width 28 height 28
click at [227, 186] on div "A" at bounding box center [267, 186] width 129 height 23
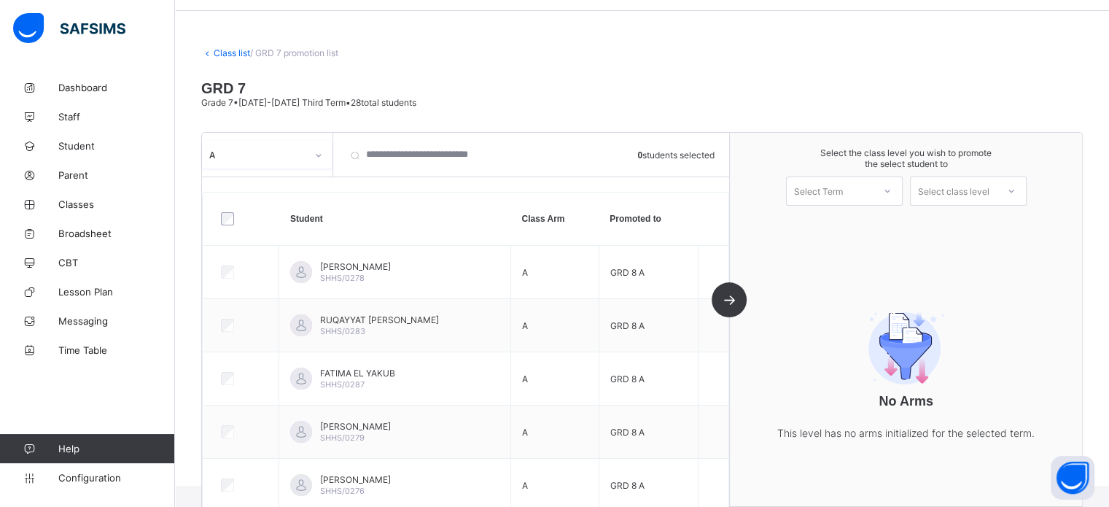
scroll to position [73, 0]
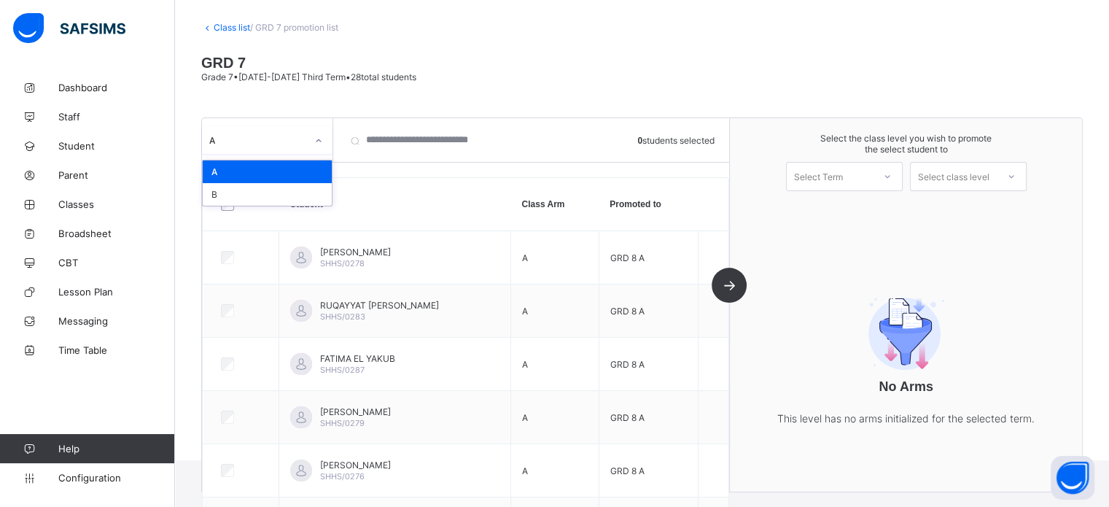
click at [293, 136] on div "A" at bounding box center [257, 140] width 97 height 11
click at [244, 193] on div "B" at bounding box center [267, 194] width 129 height 23
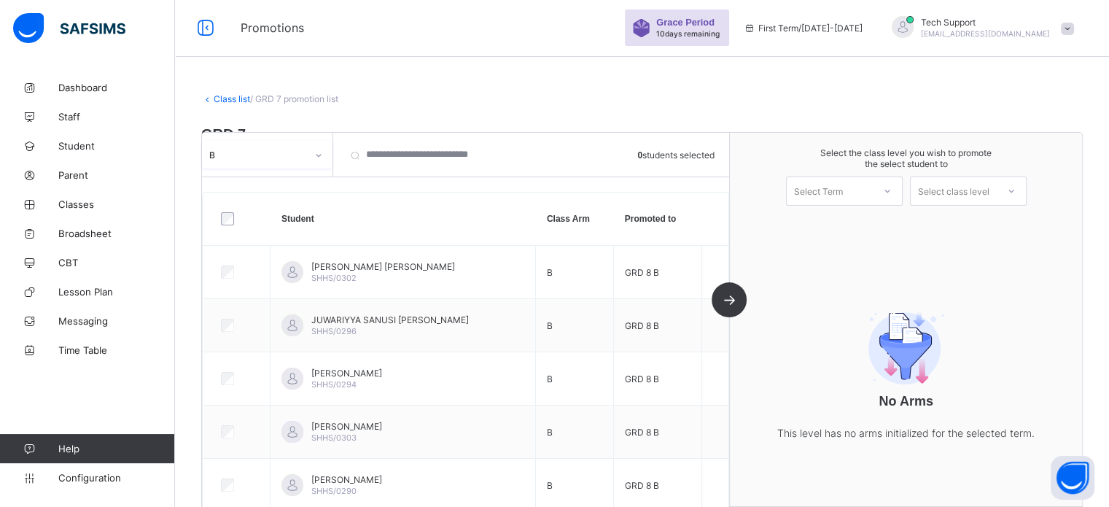
scroll to position [0, 0]
click at [225, 98] on link "Class list" at bounding box center [232, 100] width 36 height 11
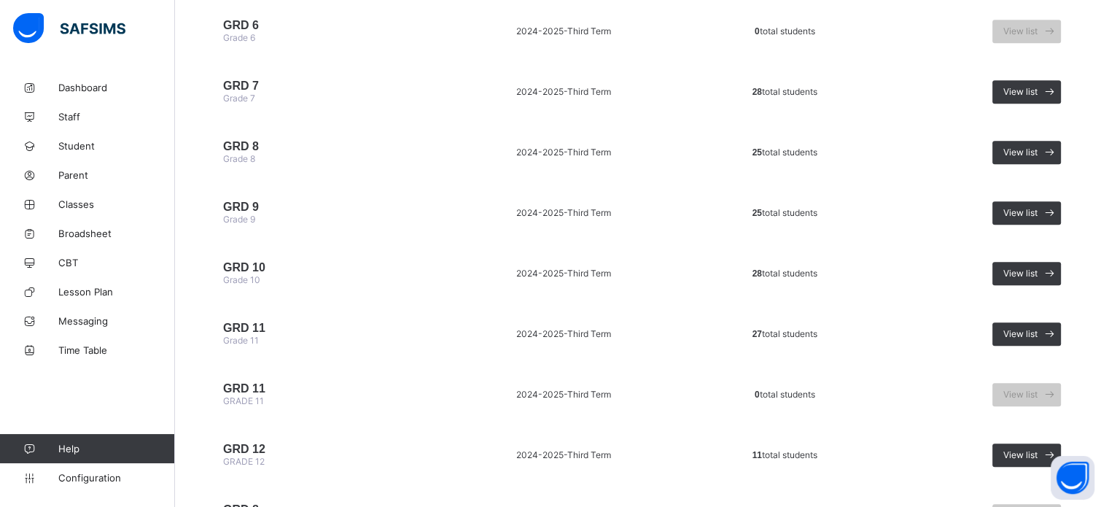
scroll to position [729, 0]
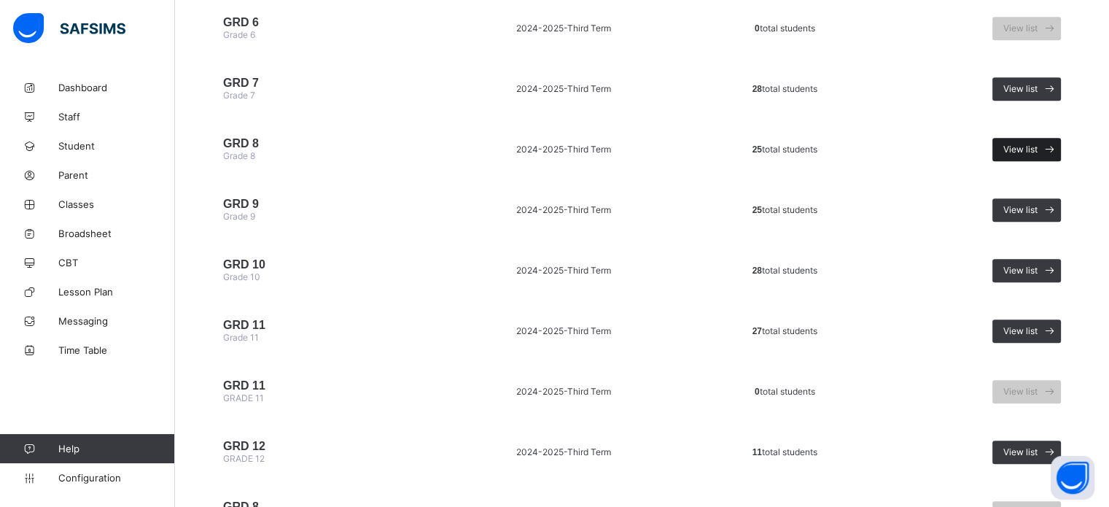
click at [1035, 155] on span "View list" at bounding box center [1020, 149] width 34 height 11
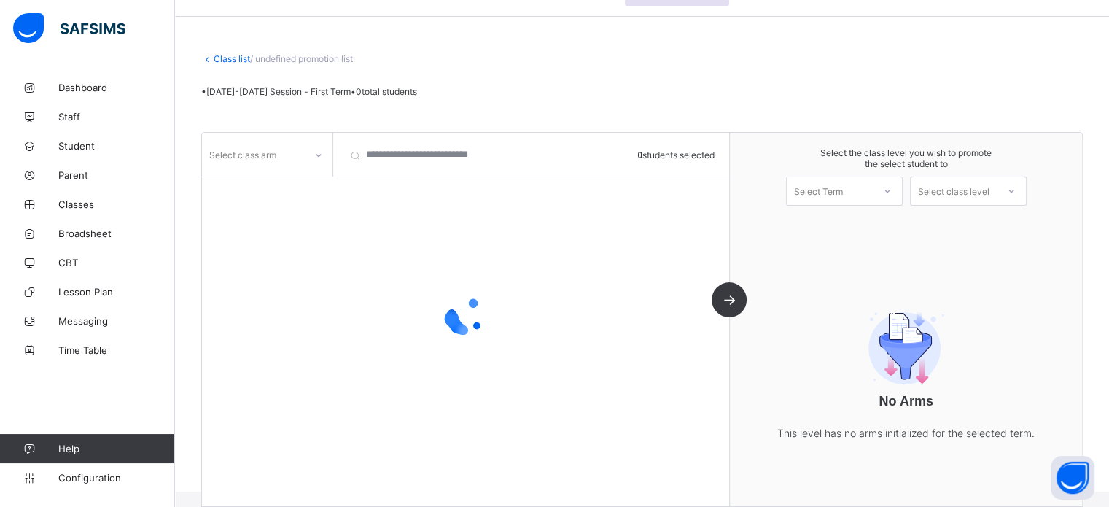
scroll to position [59, 0]
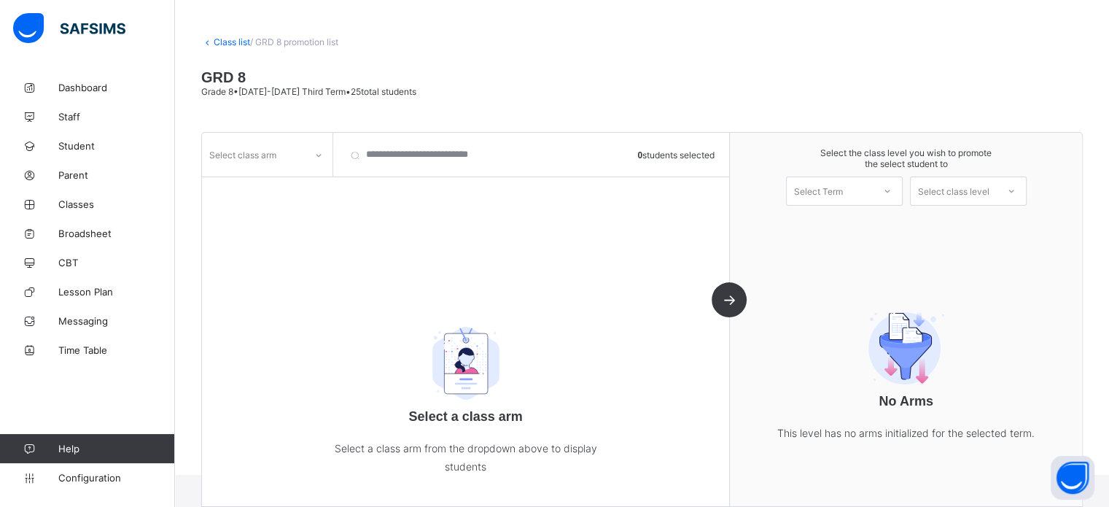
click at [319, 152] on icon at bounding box center [318, 155] width 9 height 15
click at [250, 214] on div "A" at bounding box center [267, 209] width 129 height 23
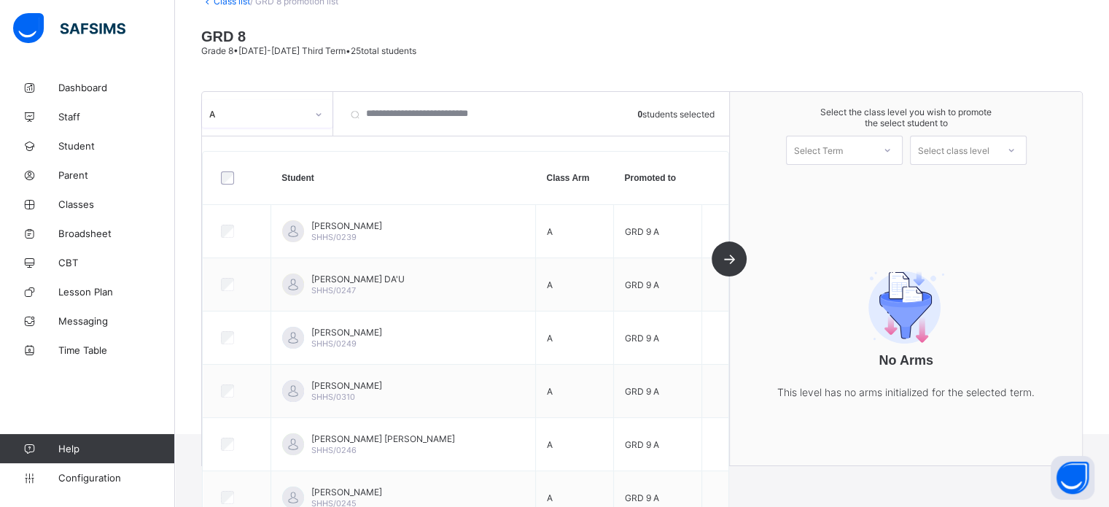
scroll to position [146, 0]
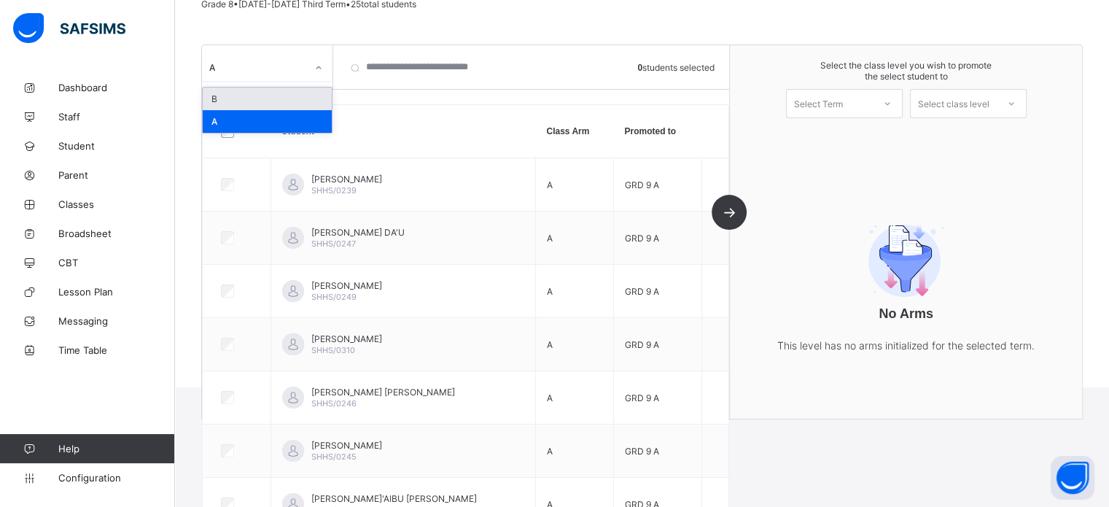
click at [297, 78] on div "A" at bounding box center [267, 67] width 131 height 28
click at [225, 104] on div "B" at bounding box center [267, 98] width 129 height 23
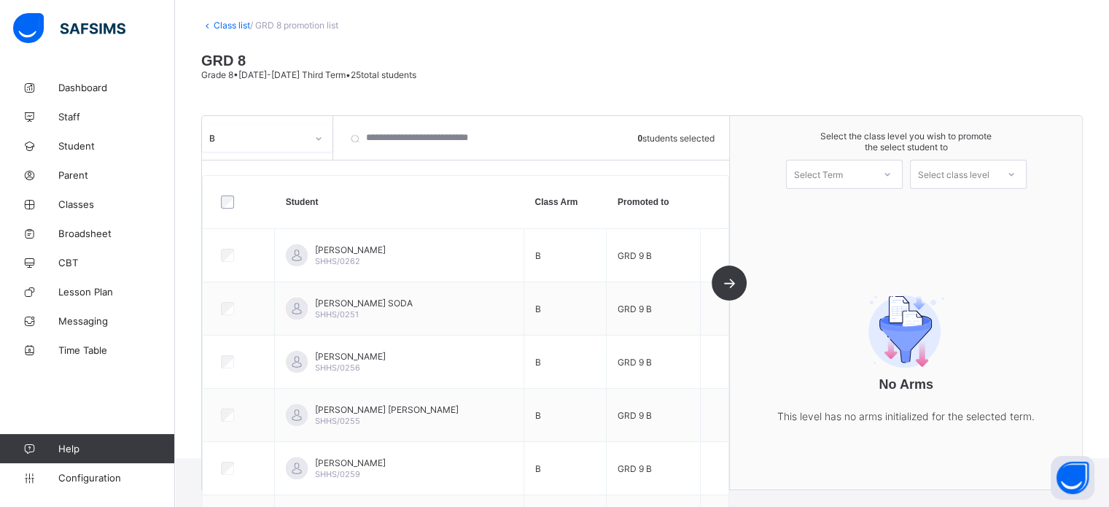
scroll to position [73, 0]
click at [95, 483] on span "Configuration" at bounding box center [116, 478] width 116 height 12
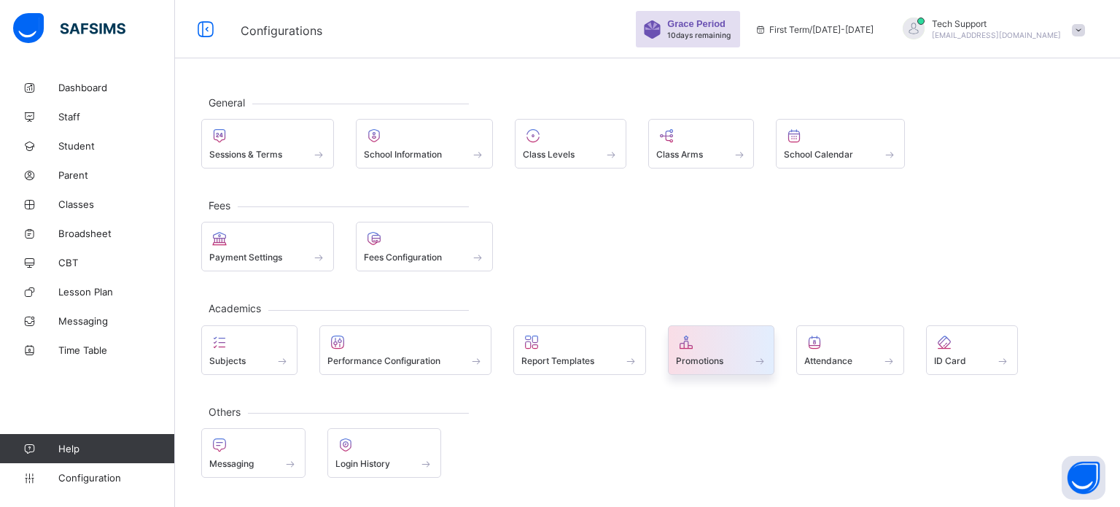
click at [700, 340] on div at bounding box center [721, 341] width 91 height 17
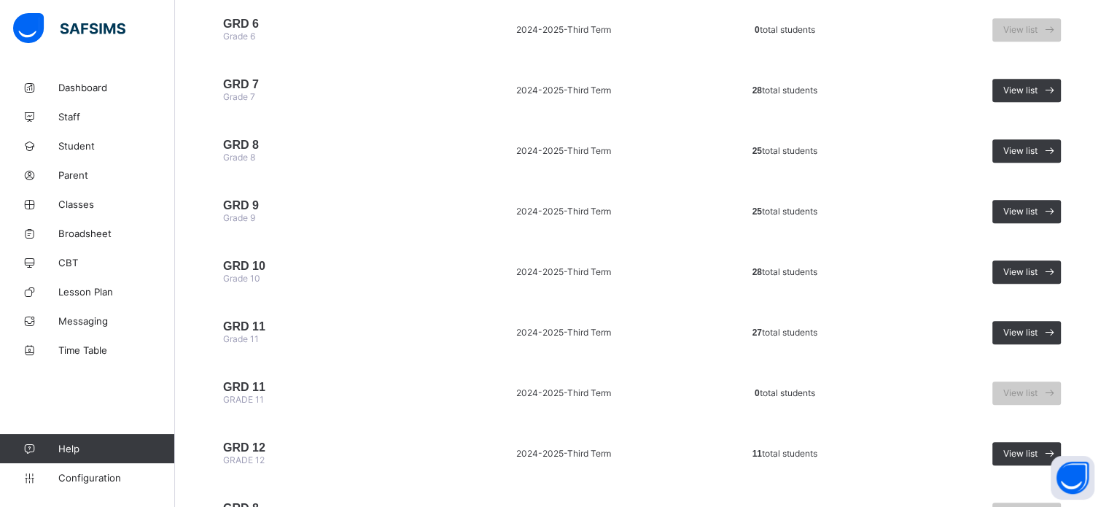
scroll to position [729, 0]
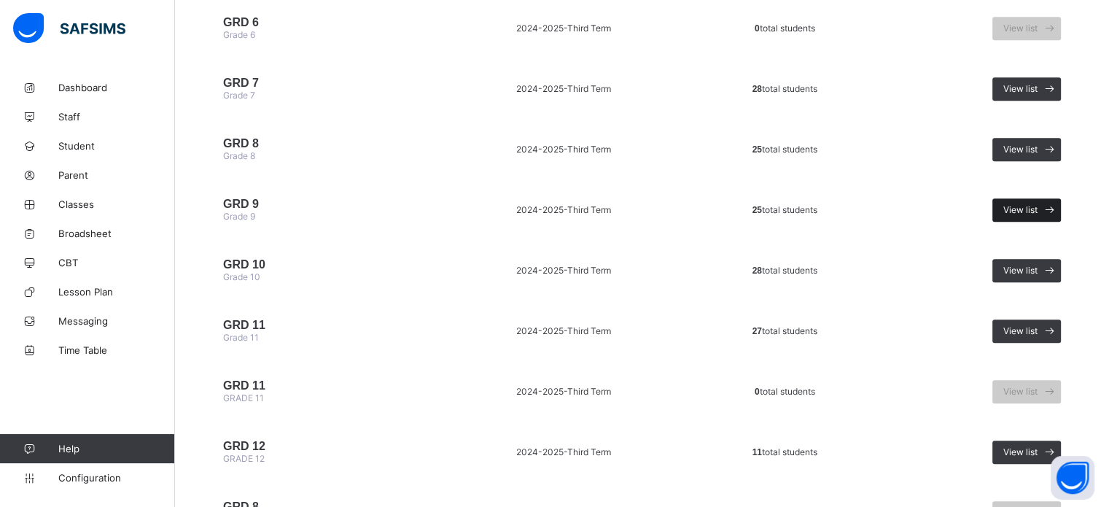
click at [1037, 215] on span "View list" at bounding box center [1020, 209] width 34 height 11
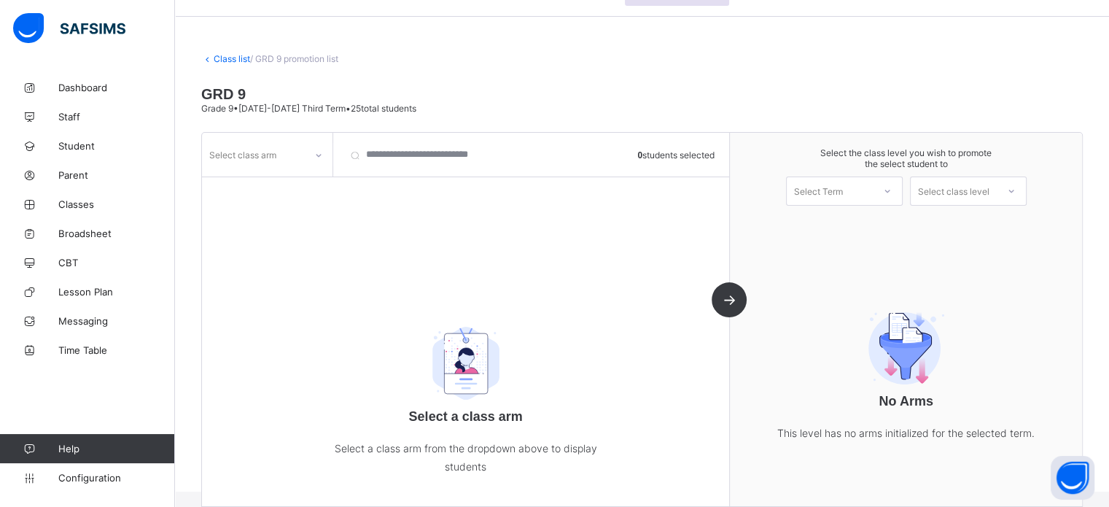
scroll to position [59, 0]
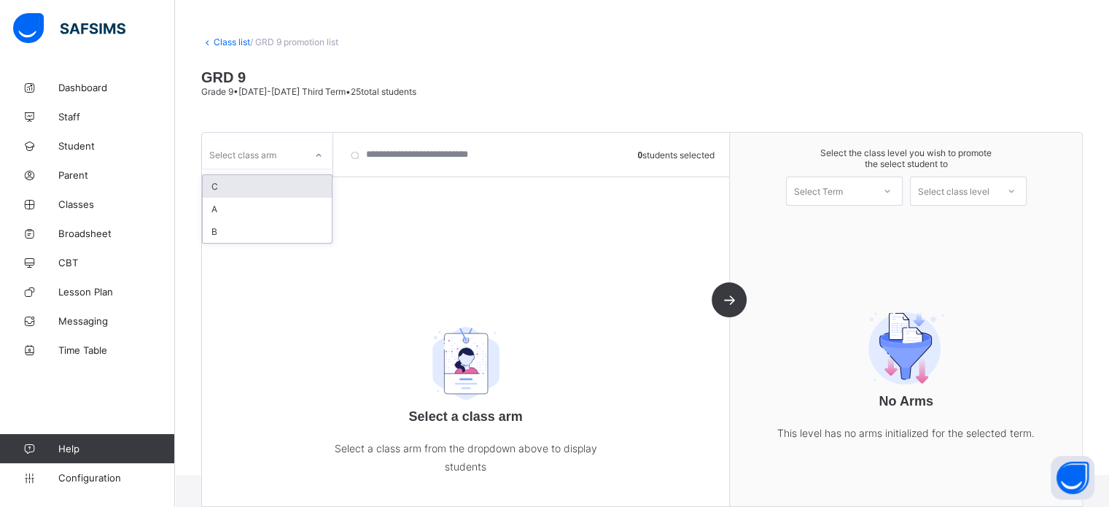
click at [316, 157] on icon at bounding box center [318, 155] width 9 height 15
click at [235, 211] on div "A" at bounding box center [267, 209] width 129 height 23
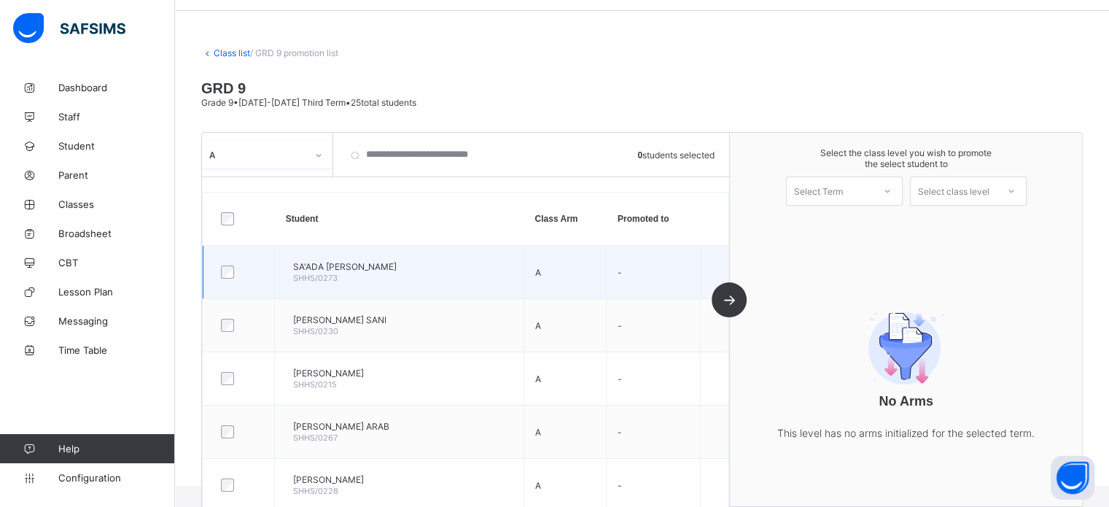
scroll to position [73, 0]
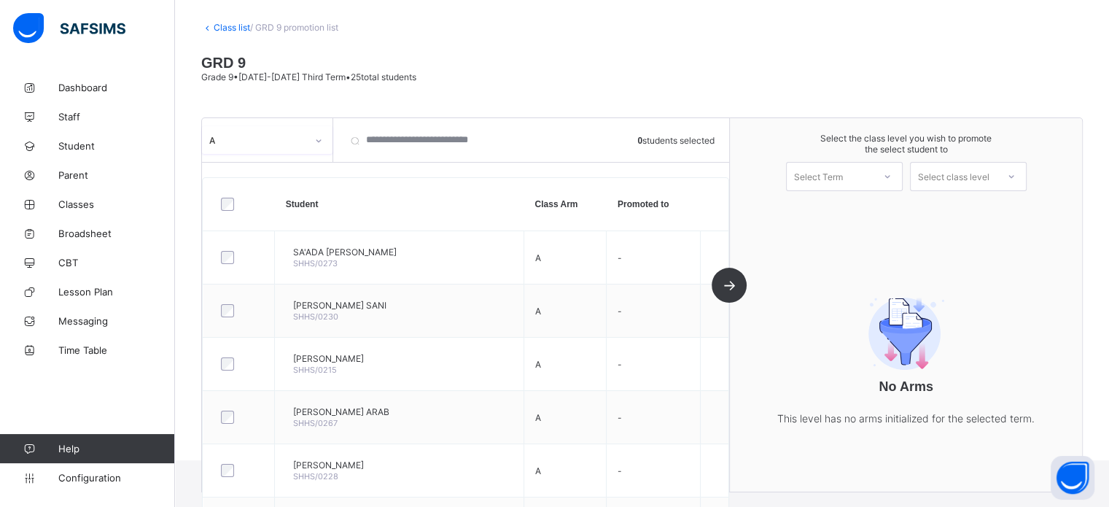
click at [279, 149] on div "A" at bounding box center [253, 140] width 103 height 20
click at [266, 139] on div "A" at bounding box center [257, 140] width 97 height 11
click at [244, 174] on div "C" at bounding box center [267, 171] width 129 height 23
click at [244, 162] on div "option A, selected. option C focused, 1 of 3. 3 results available. Use Up and D…" at bounding box center [267, 140] width 131 height 44
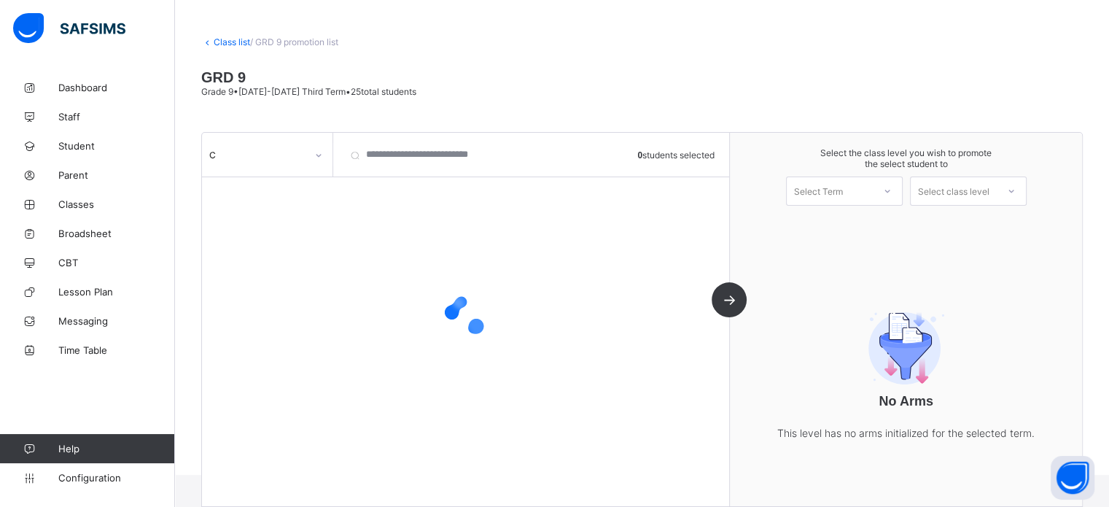
scroll to position [59, 0]
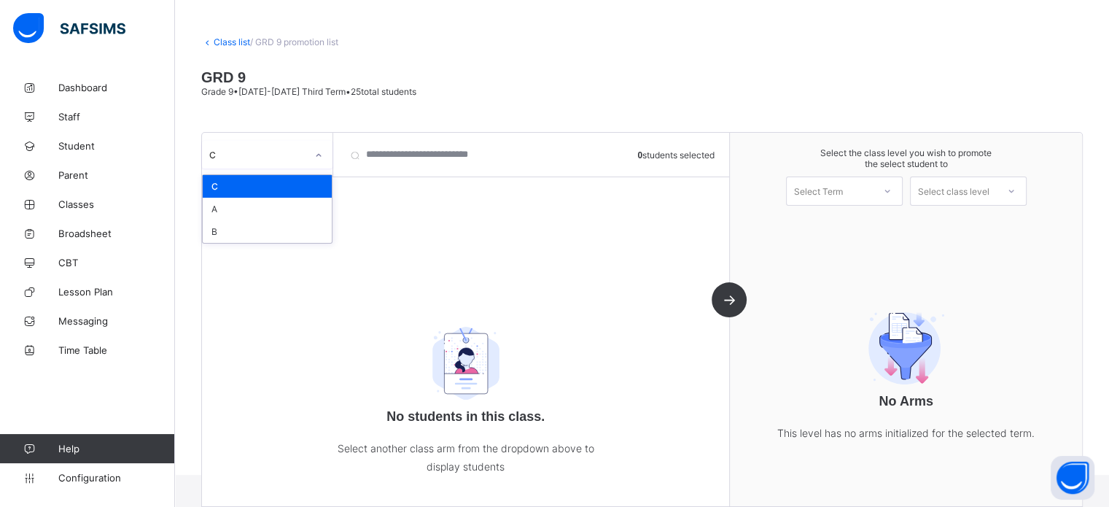
click at [293, 154] on div "C" at bounding box center [257, 154] width 97 height 11
click at [232, 230] on div "B" at bounding box center [267, 231] width 129 height 23
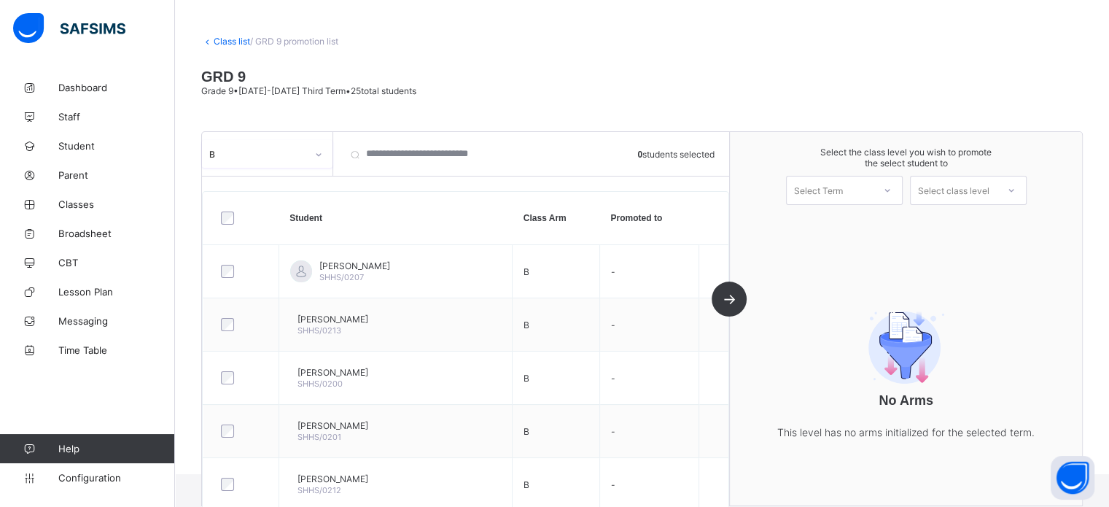
click at [269, 154] on div "B" at bounding box center [257, 154] width 97 height 11
click at [233, 212] on div "A" at bounding box center [267, 208] width 129 height 23
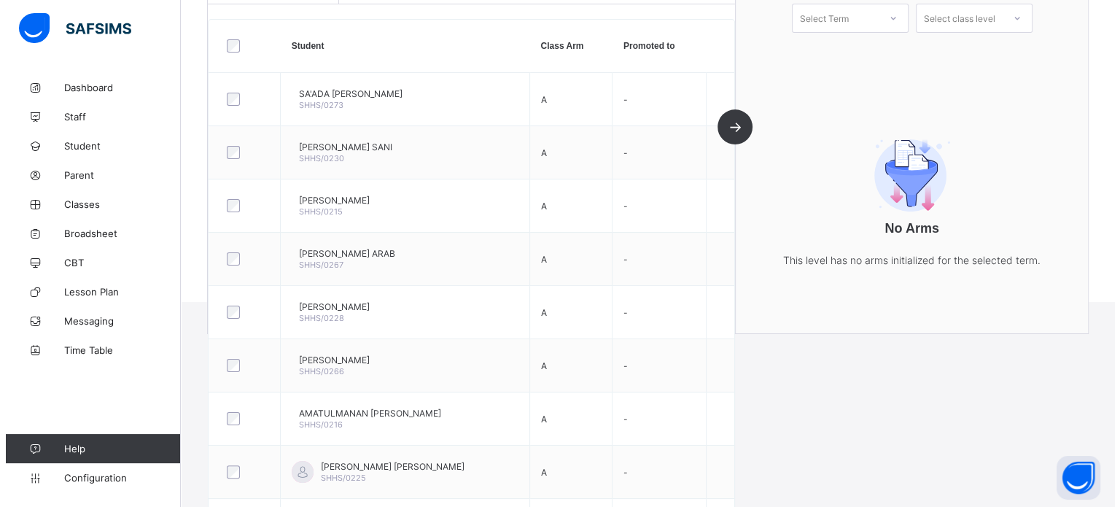
scroll to position [146, 0]
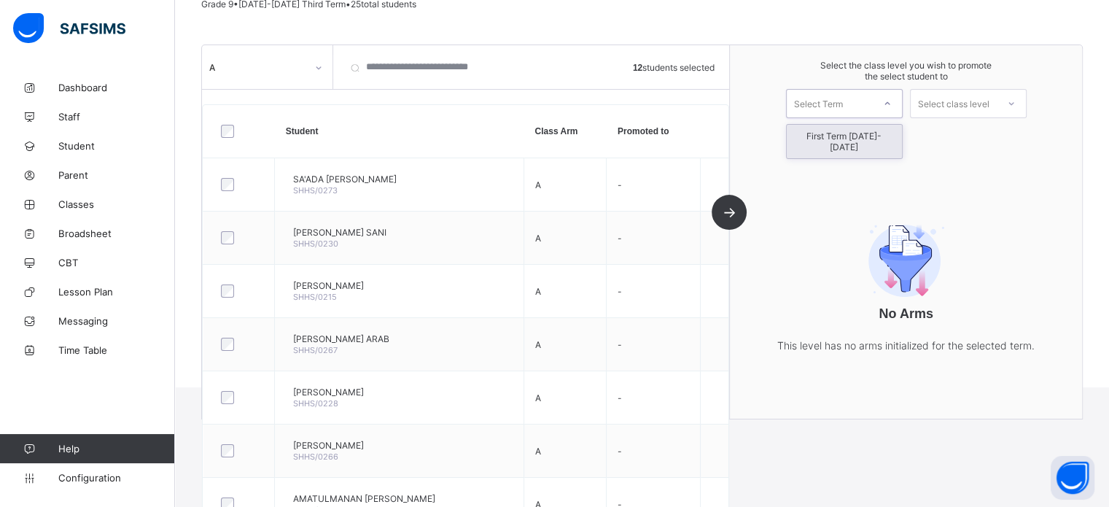
click at [873, 108] on div "Select Term" at bounding box center [830, 103] width 86 height 20
click at [869, 136] on div "First Term [DATE]-[DATE]" at bounding box center [844, 142] width 115 height 34
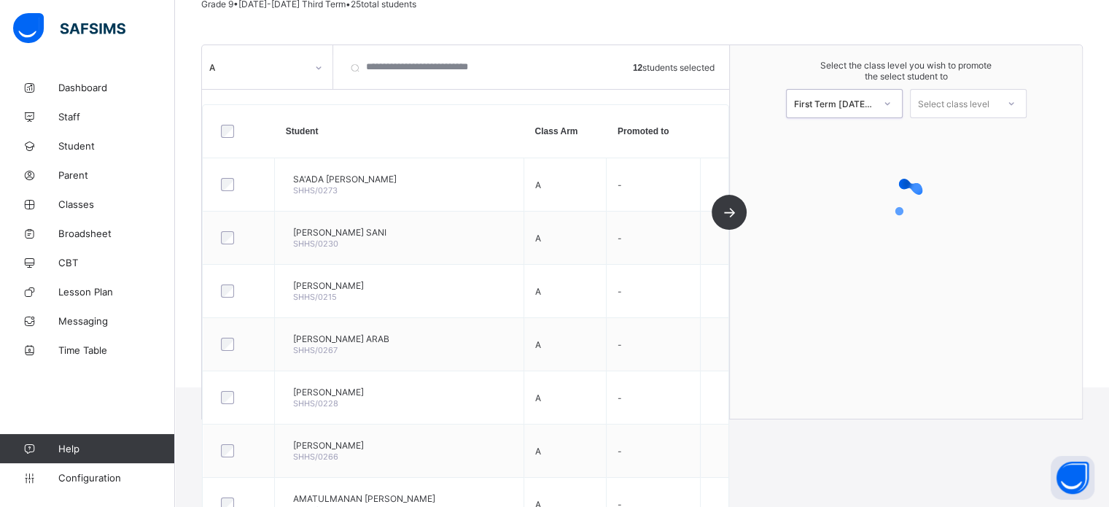
click at [986, 104] on div "Select class level" at bounding box center [953, 103] width 71 height 29
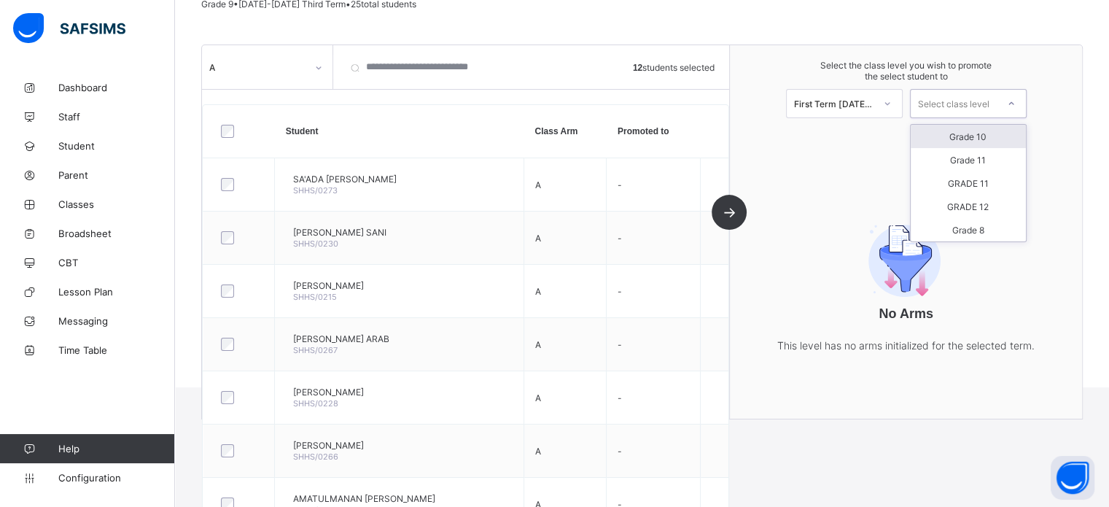
click at [983, 139] on div "Grade 10" at bounding box center [968, 136] width 115 height 23
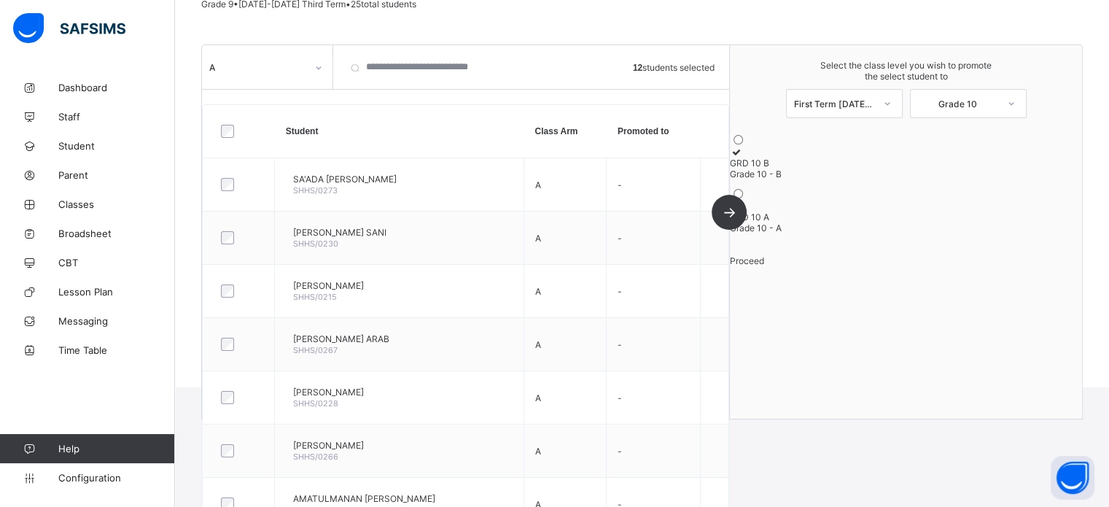
click at [742, 211] on icon at bounding box center [736, 206] width 12 height 11
click at [764, 266] on span "Proceed" at bounding box center [747, 260] width 34 height 11
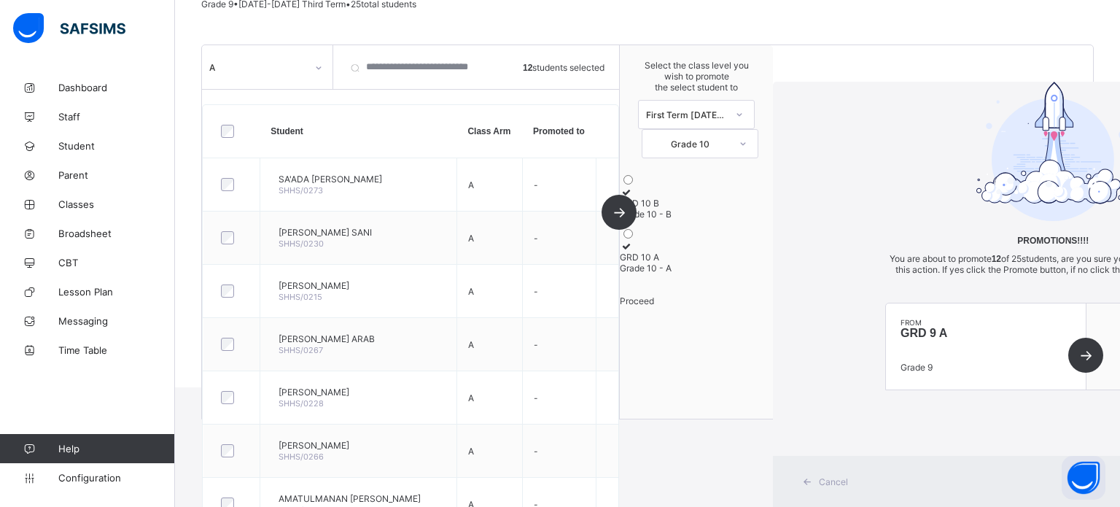
scroll to position [41, 0]
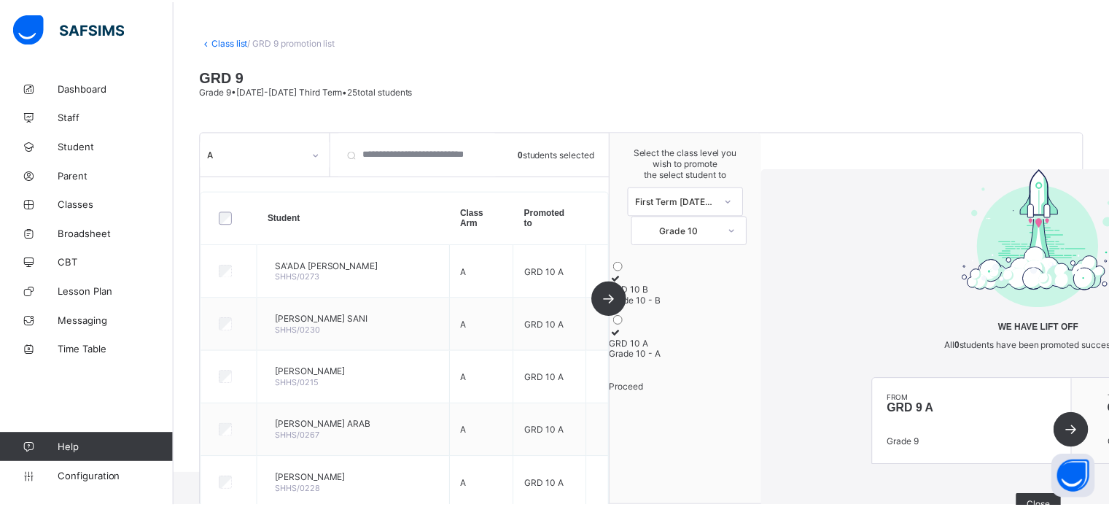
scroll to position [146, 0]
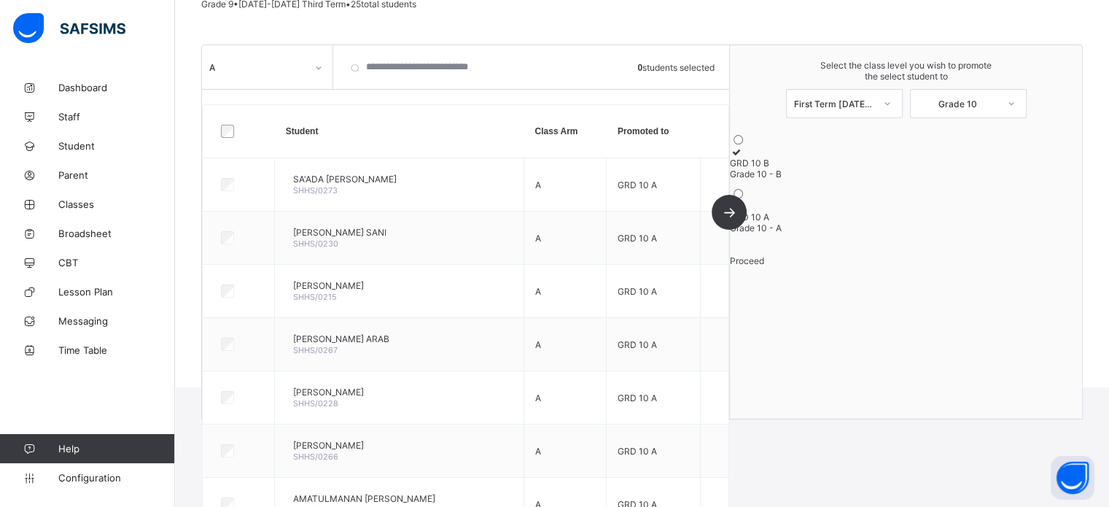
click at [292, 69] on div "A" at bounding box center [257, 67] width 97 height 11
click at [248, 144] on div "B" at bounding box center [267, 144] width 129 height 23
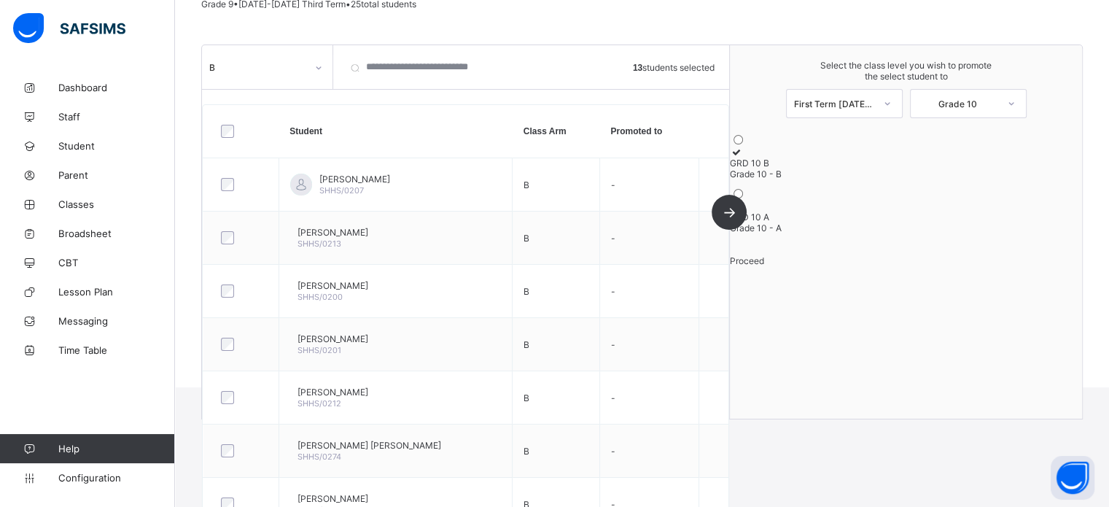
click at [764, 266] on span "Proceed" at bounding box center [747, 260] width 34 height 11
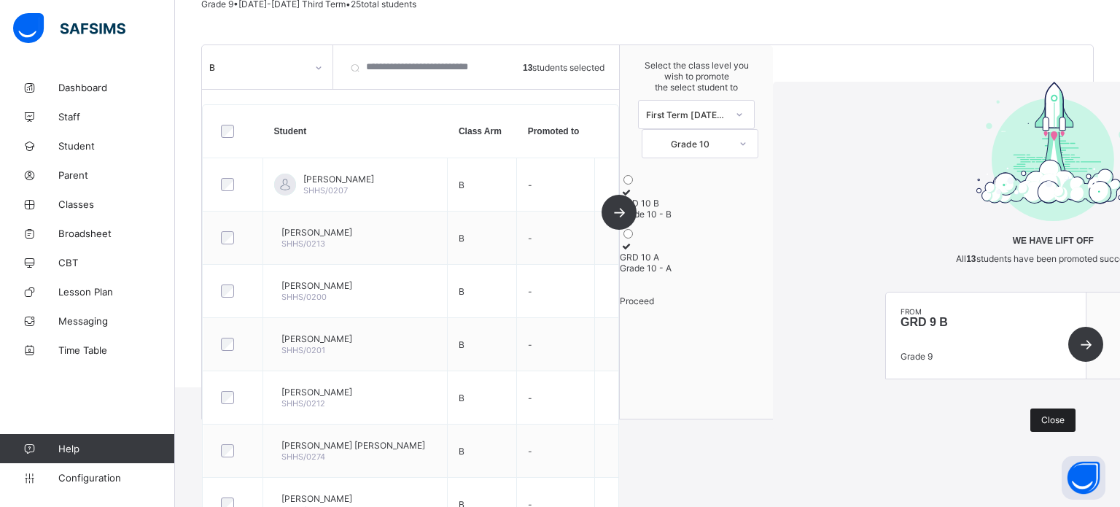
click at [1041, 414] on span "Close" at bounding box center [1052, 419] width 23 height 11
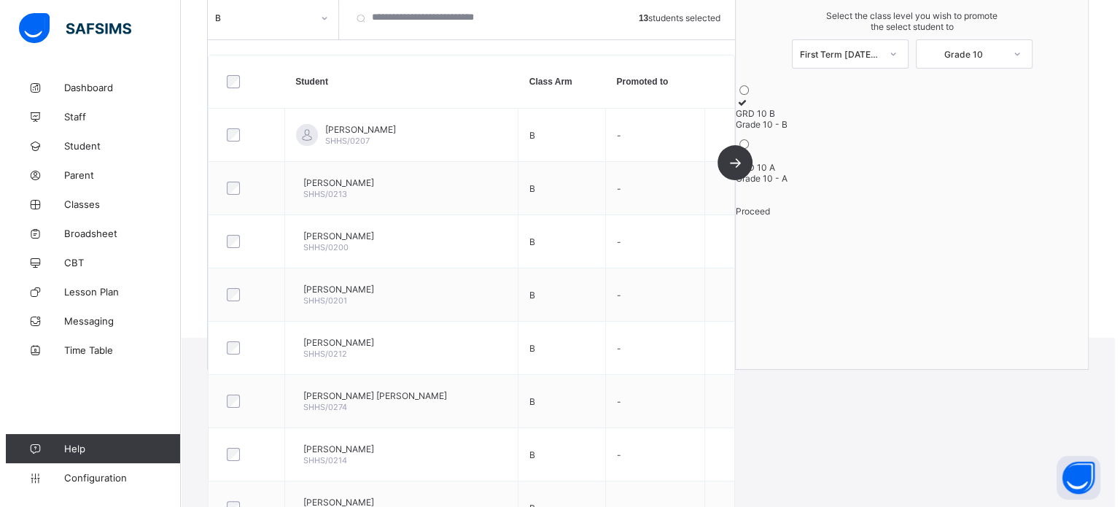
scroll to position [50, 0]
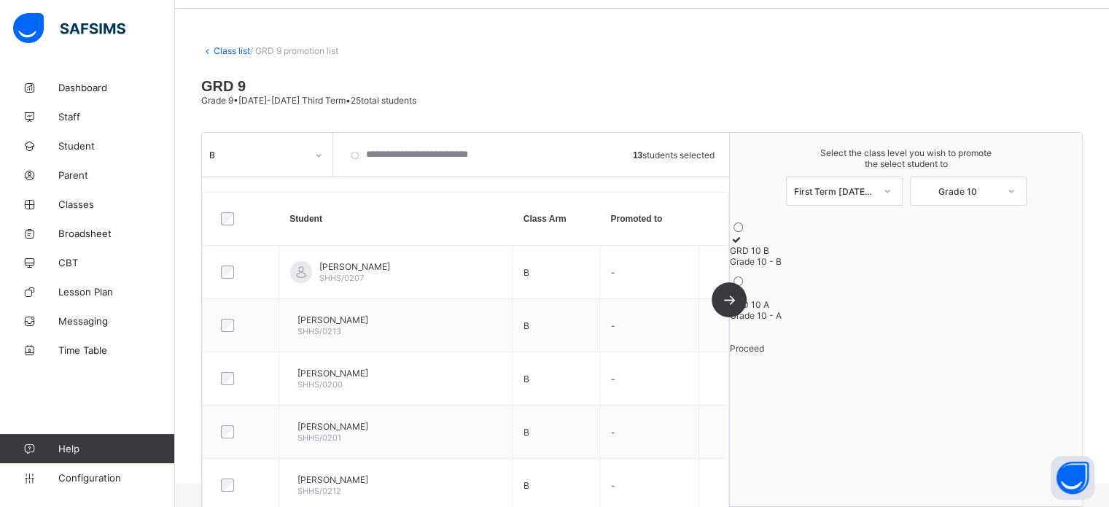
click at [764, 354] on span "Proceed" at bounding box center [747, 348] width 34 height 11
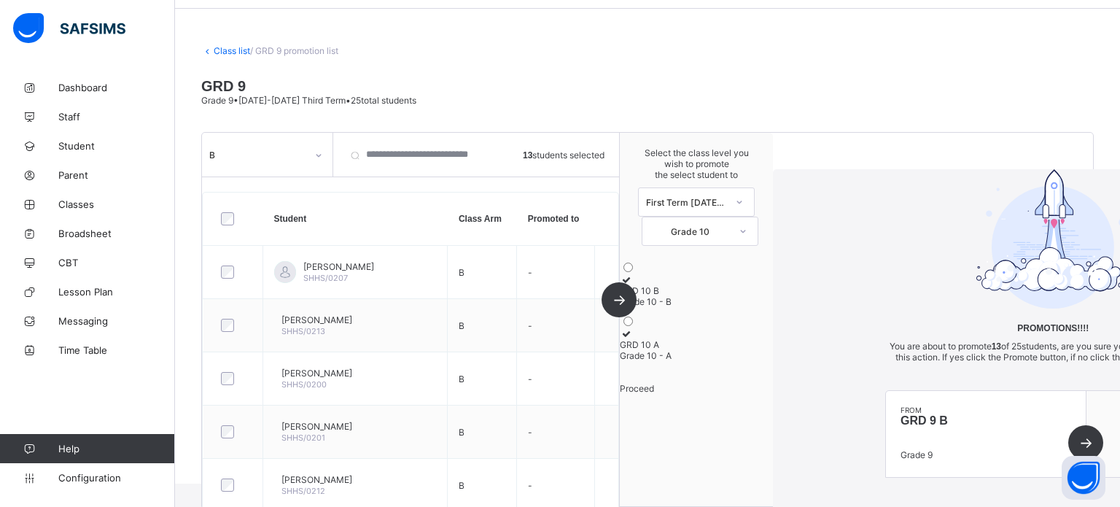
scroll to position [41, 0]
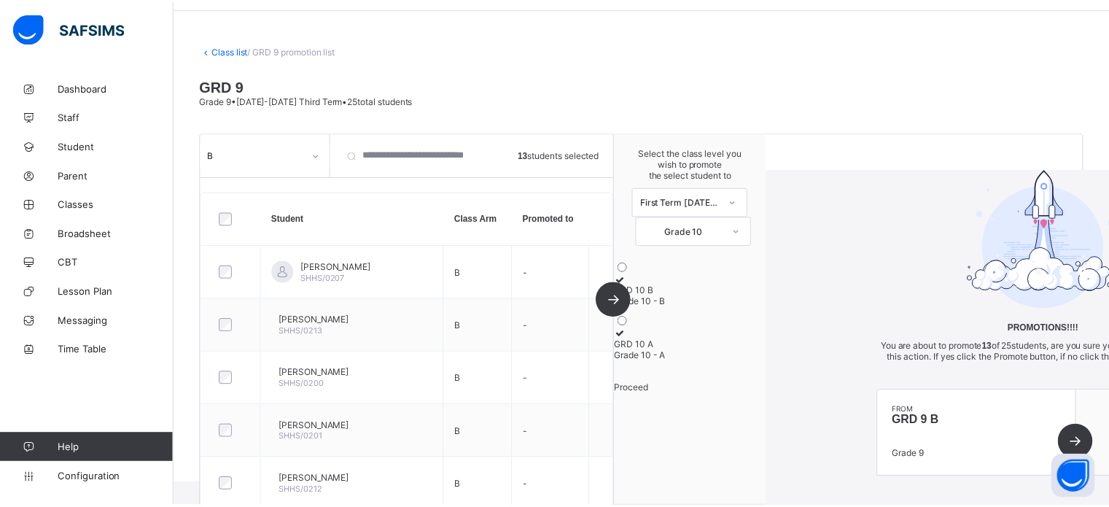
scroll to position [0, 0]
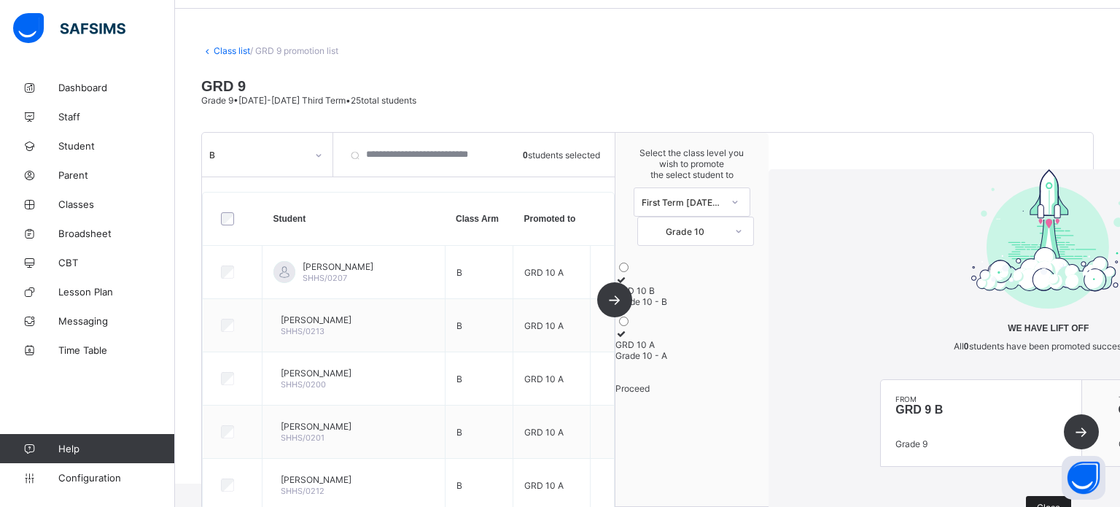
click at [1037, 502] on span "Close" at bounding box center [1048, 507] width 23 height 11
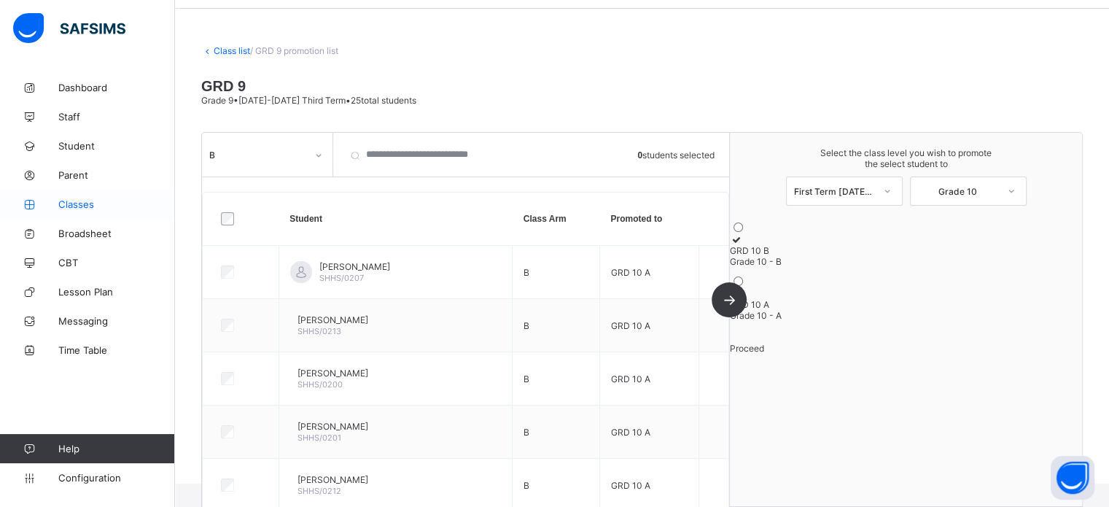
click at [72, 203] on span "Classes" at bounding box center [116, 204] width 117 height 12
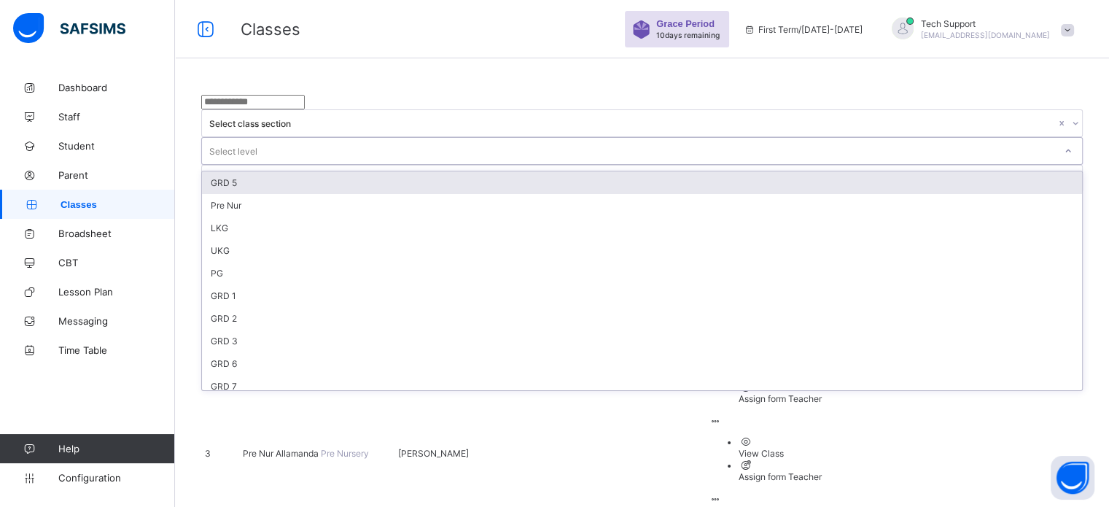
click at [622, 141] on div "Select level" at bounding box center [628, 151] width 852 height 20
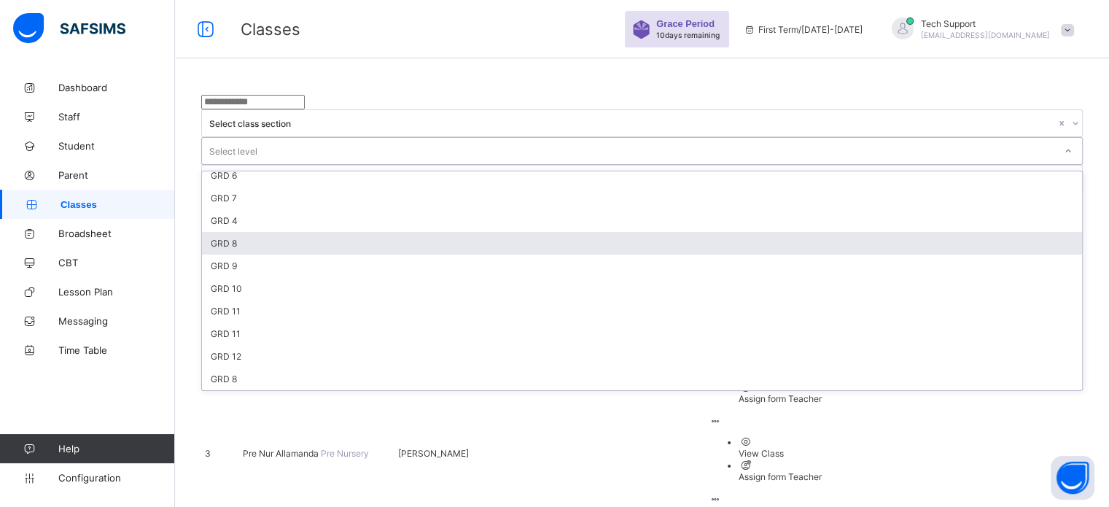
scroll to position [190, 0]
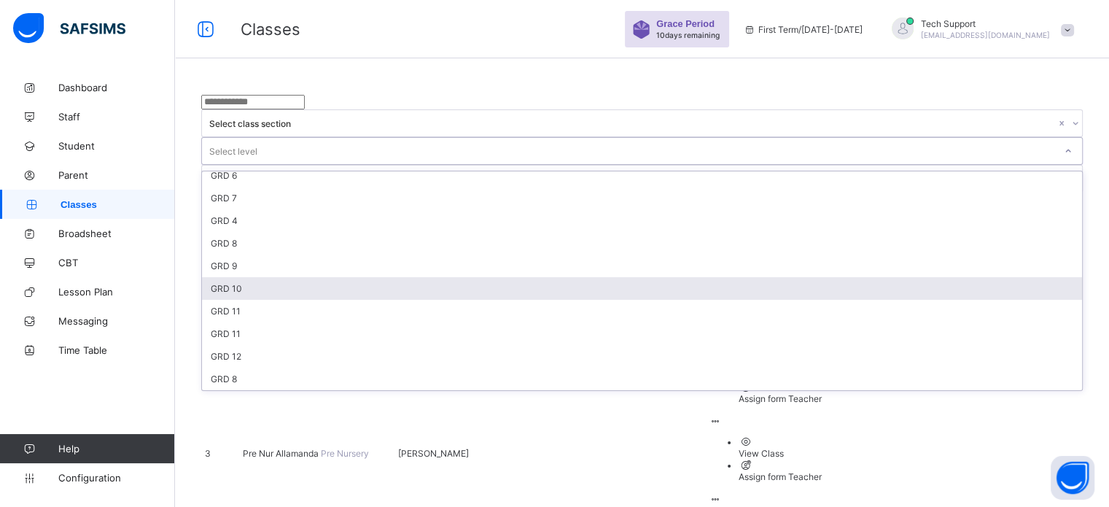
click at [588, 277] on div "GRD 10" at bounding box center [642, 288] width 880 height 23
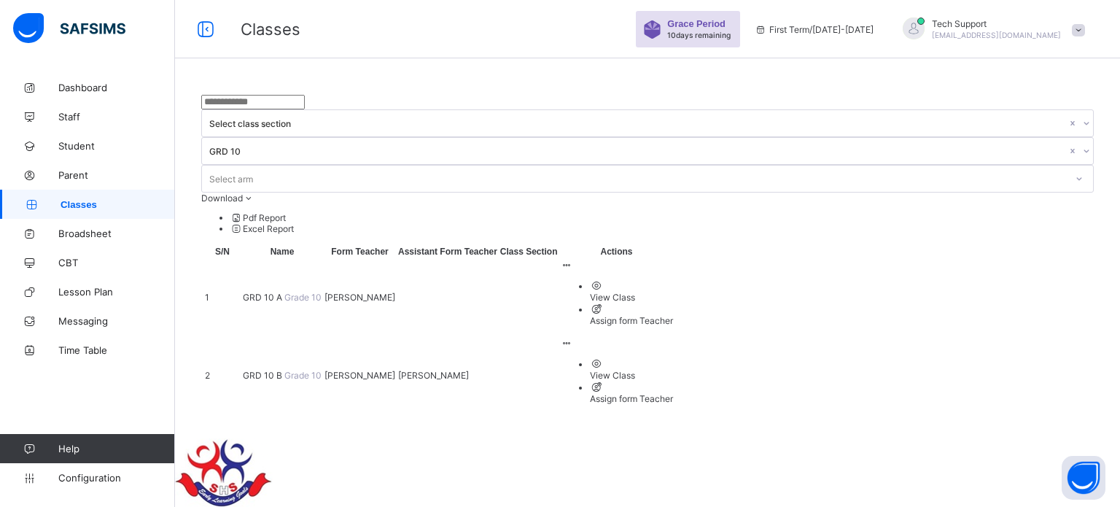
click at [263, 292] on span "GRD 10 A" at bounding box center [264, 297] width 42 height 11
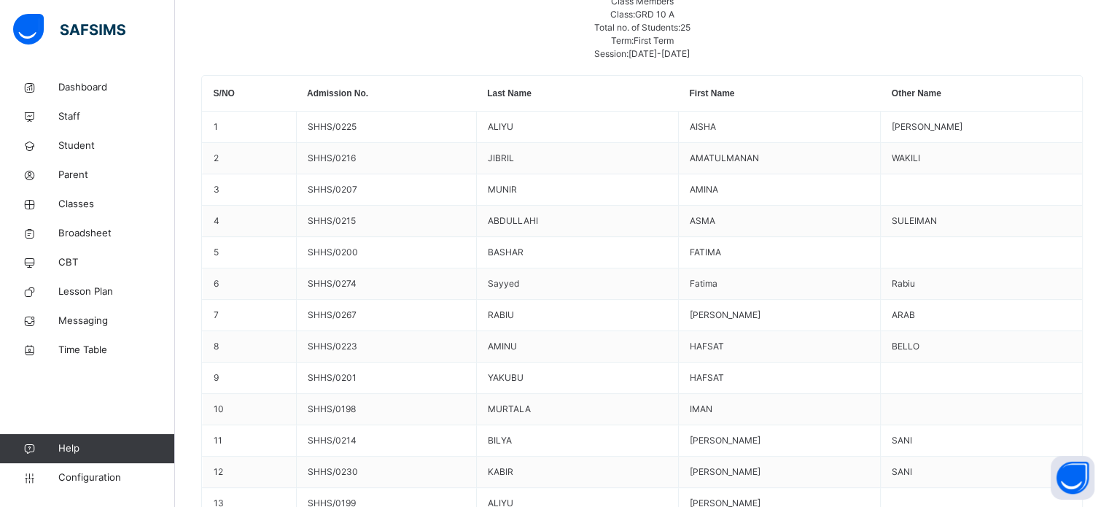
scroll to position [292, 0]
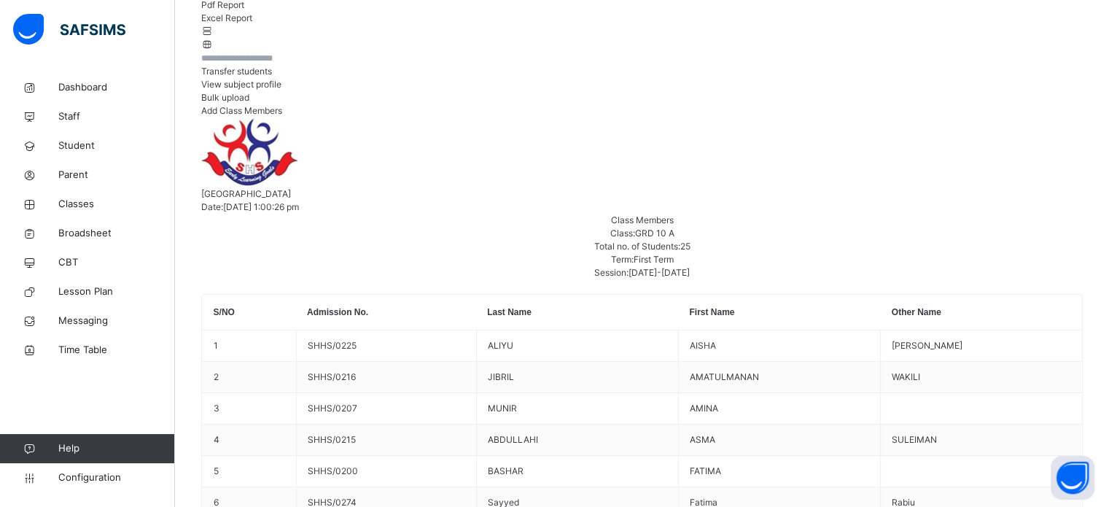
click at [272, 77] on span "Transfer students" at bounding box center [236, 71] width 71 height 11
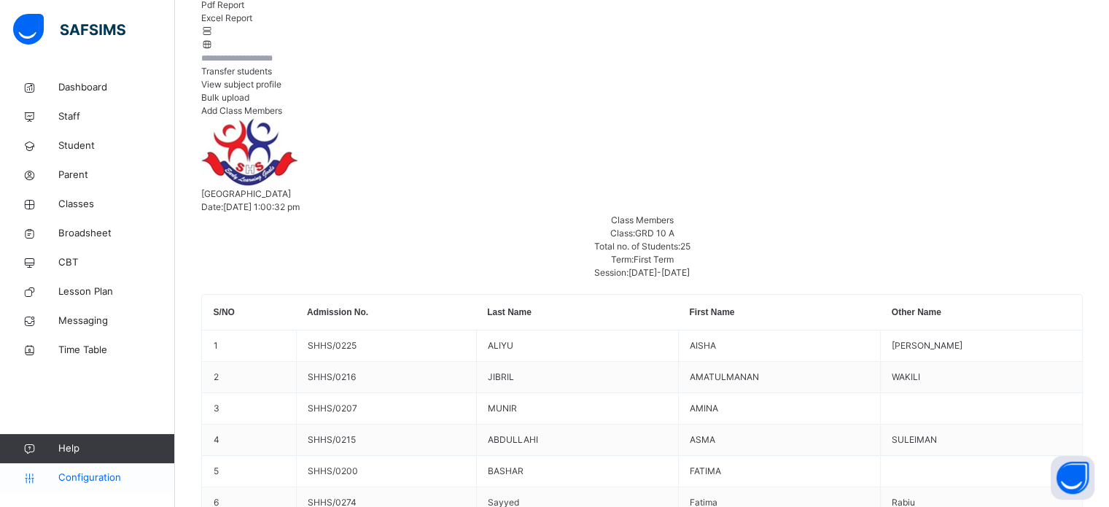
click at [87, 490] on link "Configuration" at bounding box center [87, 477] width 174 height 29
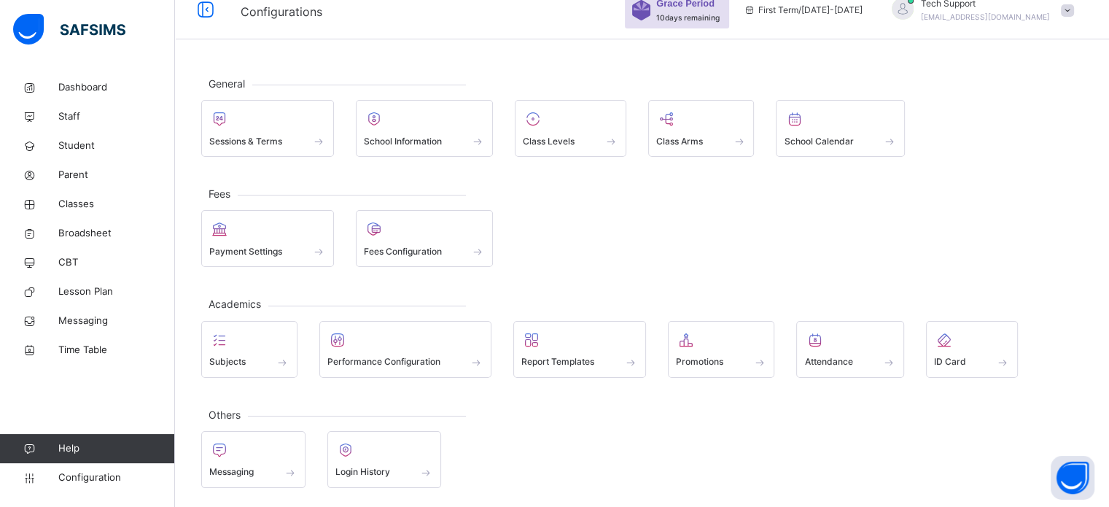
click at [715, 357] on span "Promotions" at bounding box center [699, 361] width 47 height 13
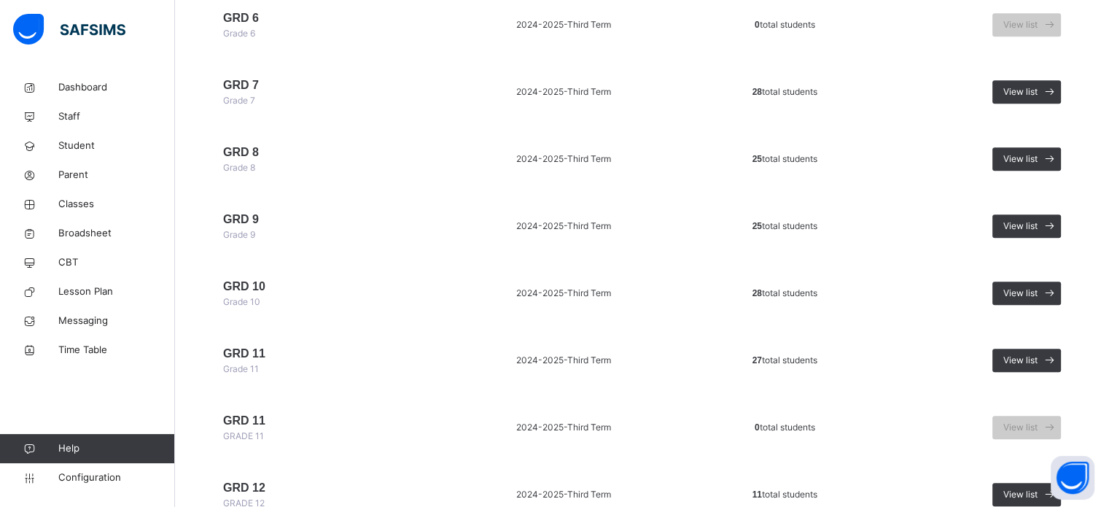
scroll to position [802, 0]
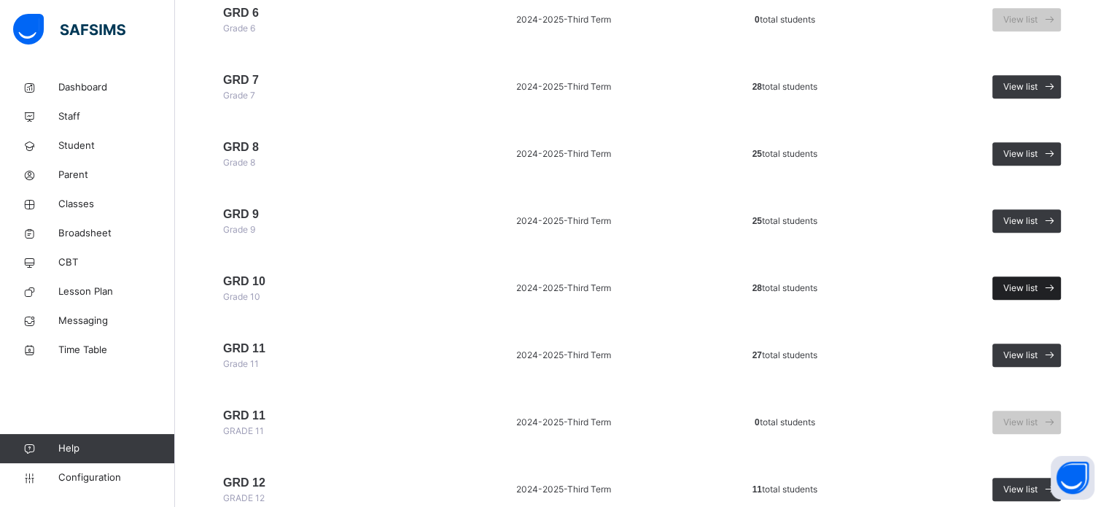
click at [1037, 281] on span "View list" at bounding box center [1020, 287] width 34 height 13
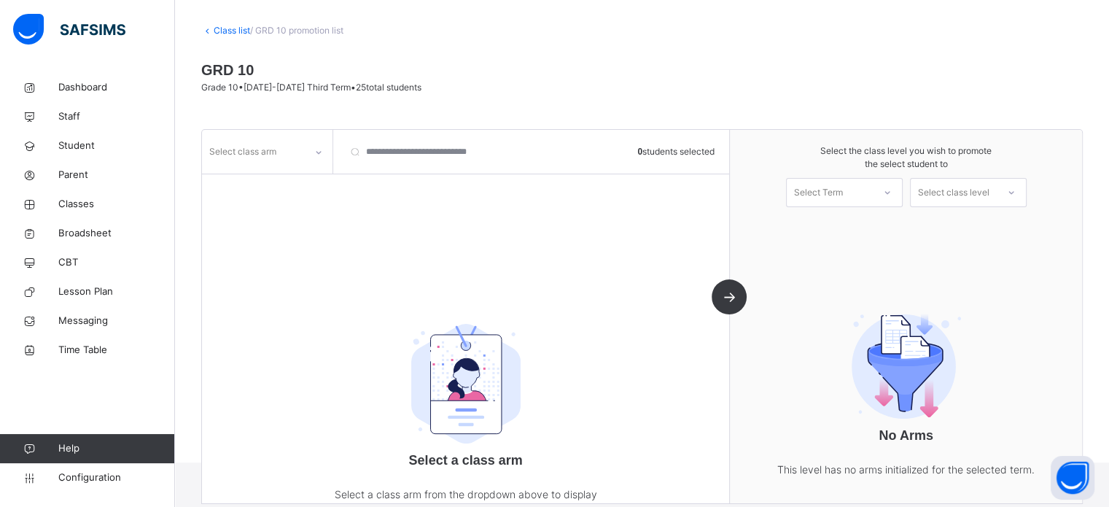
scroll to position [114, 0]
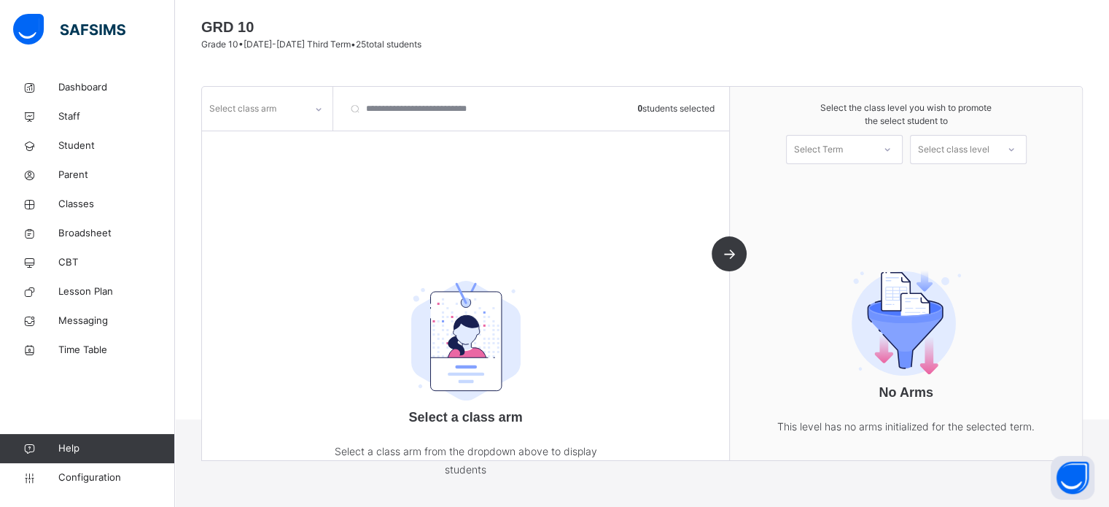
click at [312, 106] on div at bounding box center [318, 109] width 25 height 23
click at [243, 170] on div "A" at bounding box center [267, 166] width 129 height 25
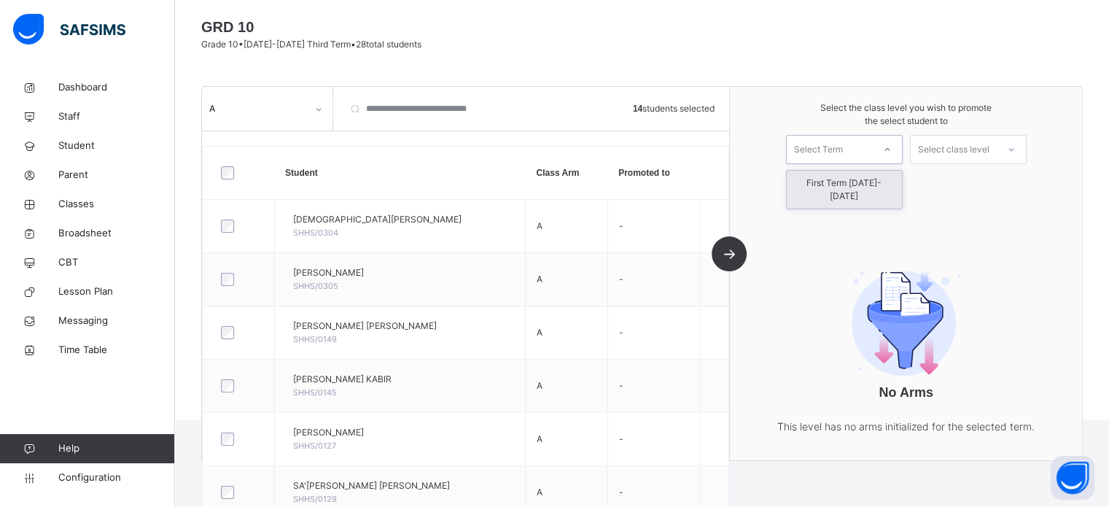
click at [854, 154] on div "Select Term" at bounding box center [830, 150] width 86 height 23
click at [851, 177] on div "First Term [DATE]-[DATE]" at bounding box center [844, 190] width 115 height 38
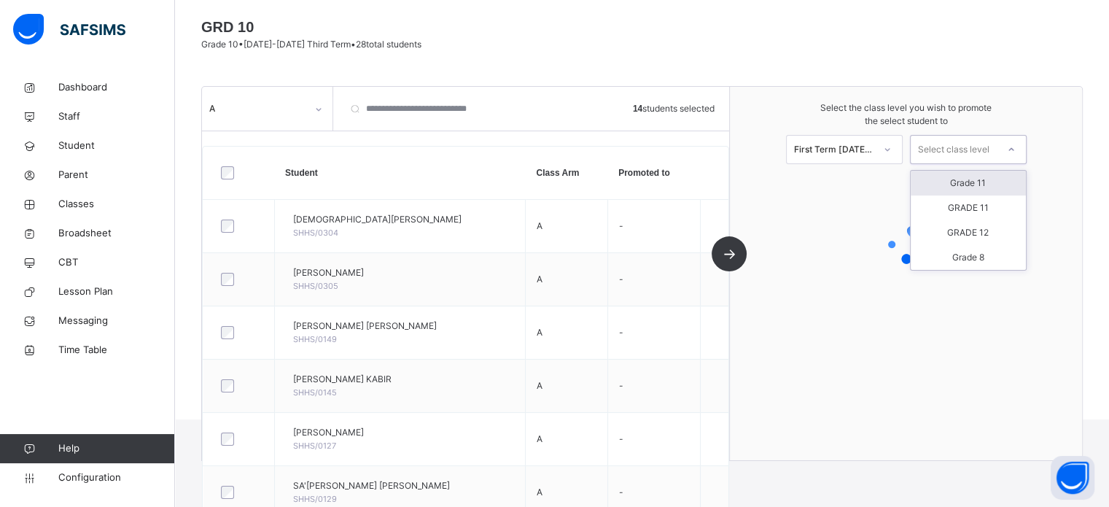
click at [970, 150] on div "Select class level" at bounding box center [953, 149] width 71 height 29
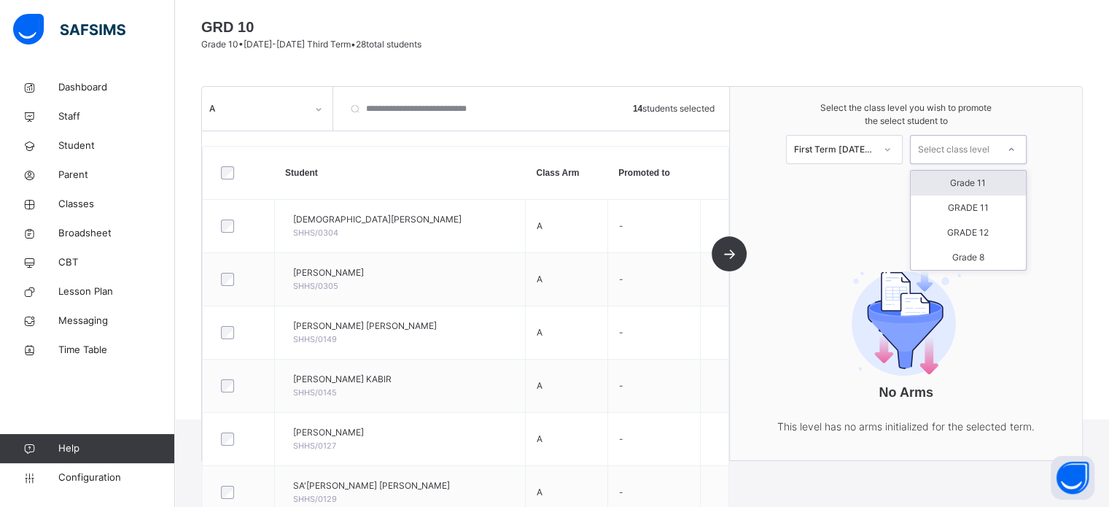
click at [977, 185] on div "Grade 11" at bounding box center [968, 183] width 115 height 25
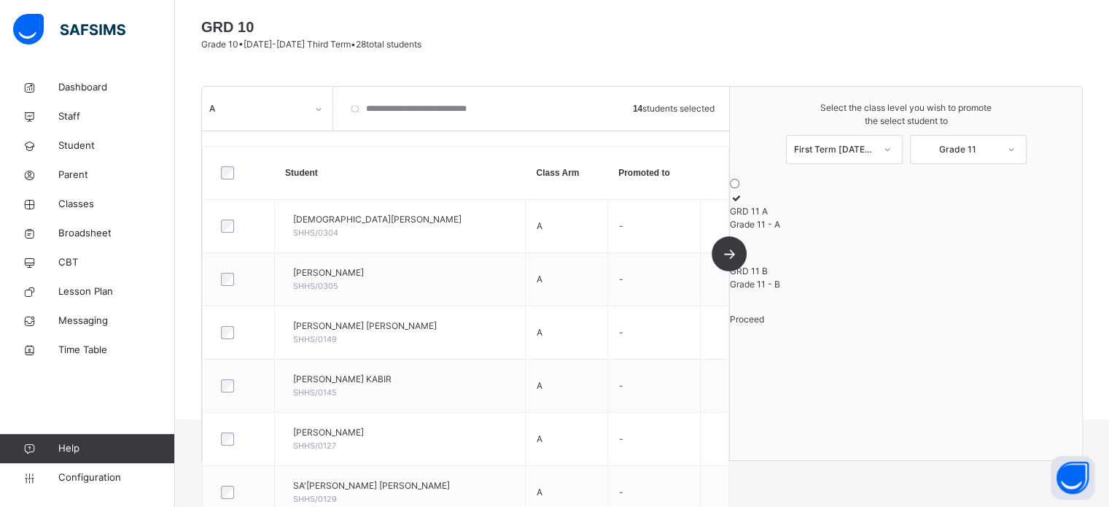
click at [742, 203] on icon at bounding box center [736, 197] width 12 height 11
click at [948, 326] on div "Proceed" at bounding box center [906, 319] width 352 height 13
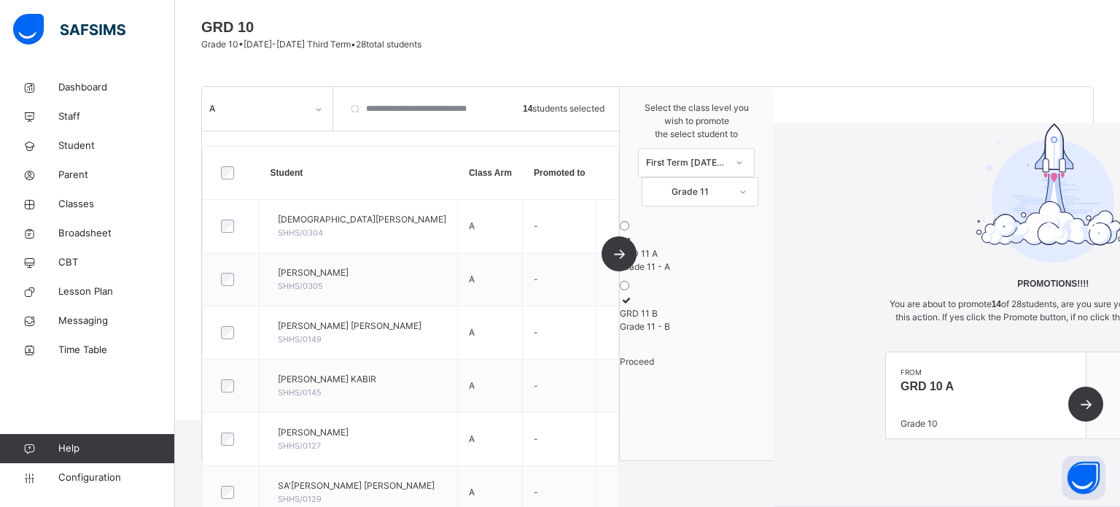
scroll to position [49, 0]
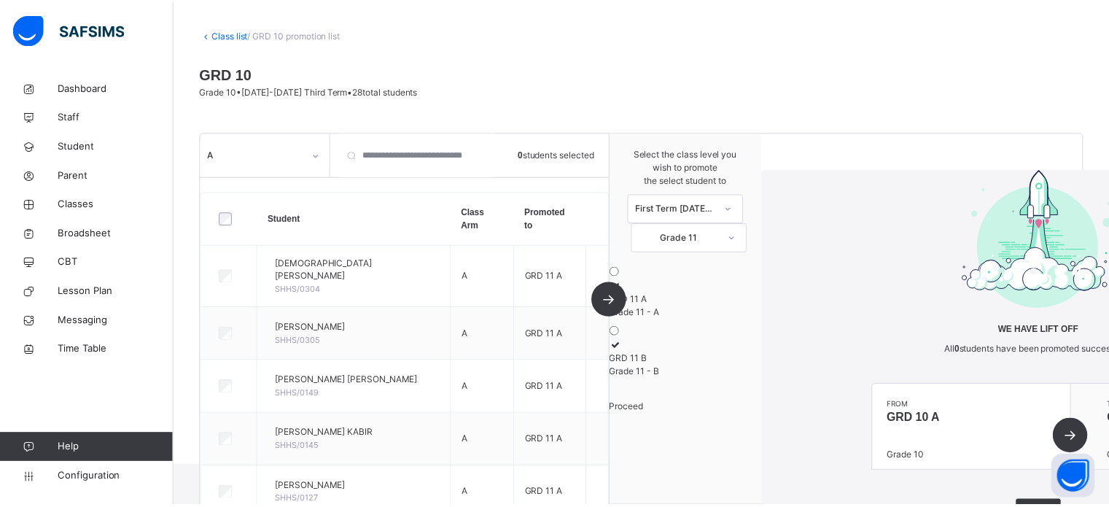
scroll to position [114, 0]
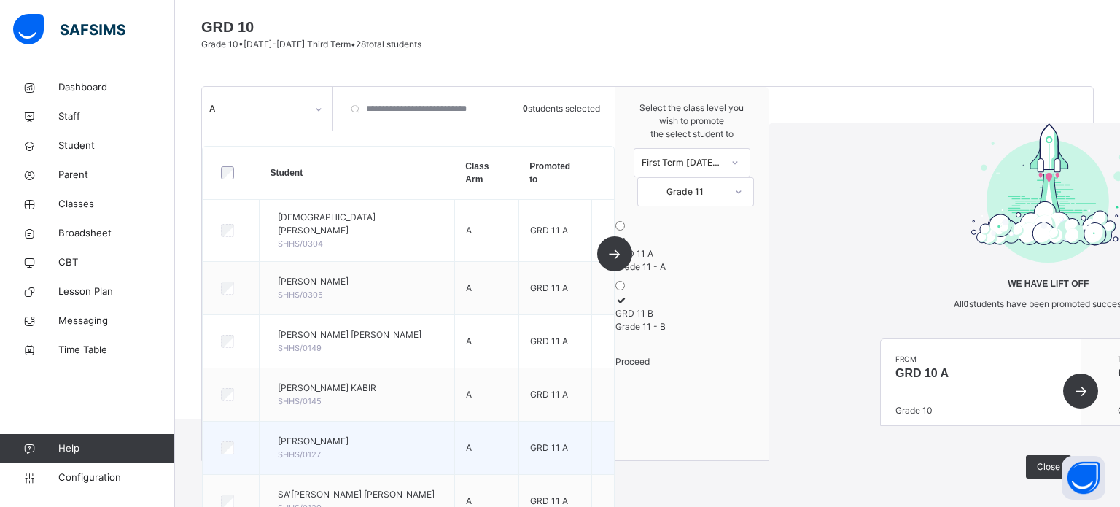
click at [1037, 460] on span "Close" at bounding box center [1048, 466] width 23 height 13
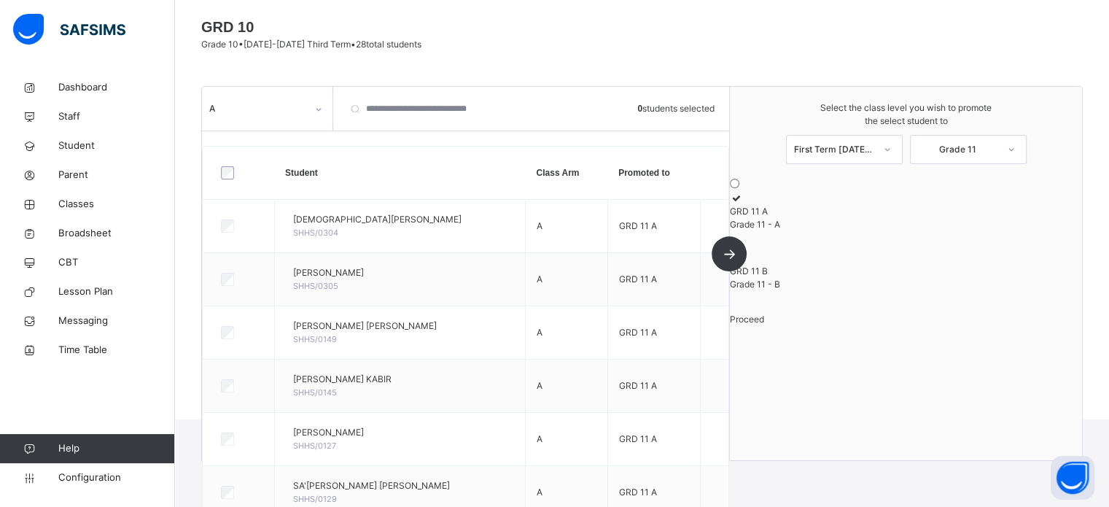
click at [268, 111] on div "A" at bounding box center [257, 108] width 97 height 13
click at [210, 142] on div "B" at bounding box center [267, 141] width 129 height 25
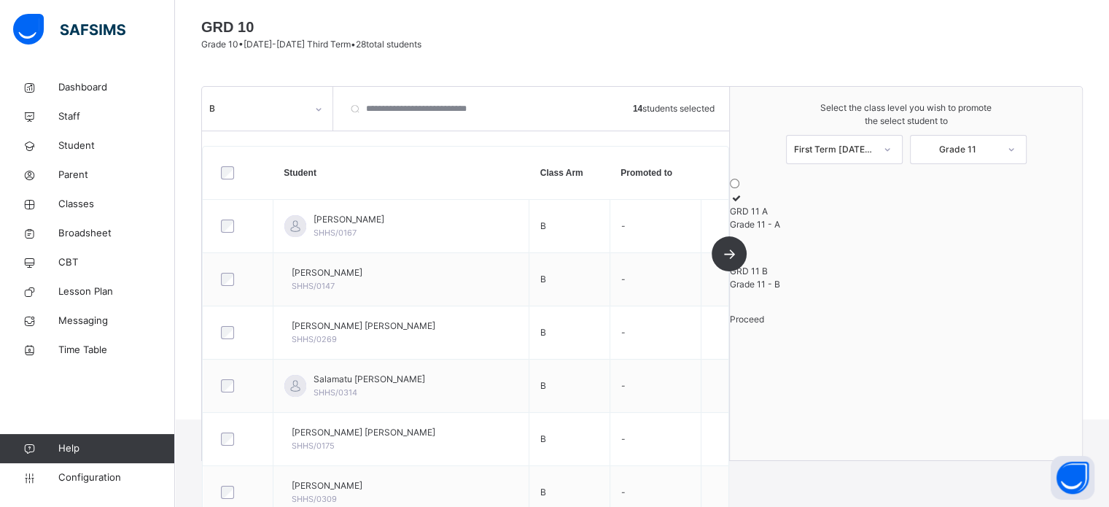
click at [742, 263] on icon at bounding box center [736, 257] width 12 height 11
click at [930, 326] on div "Proceed" at bounding box center [906, 319] width 352 height 13
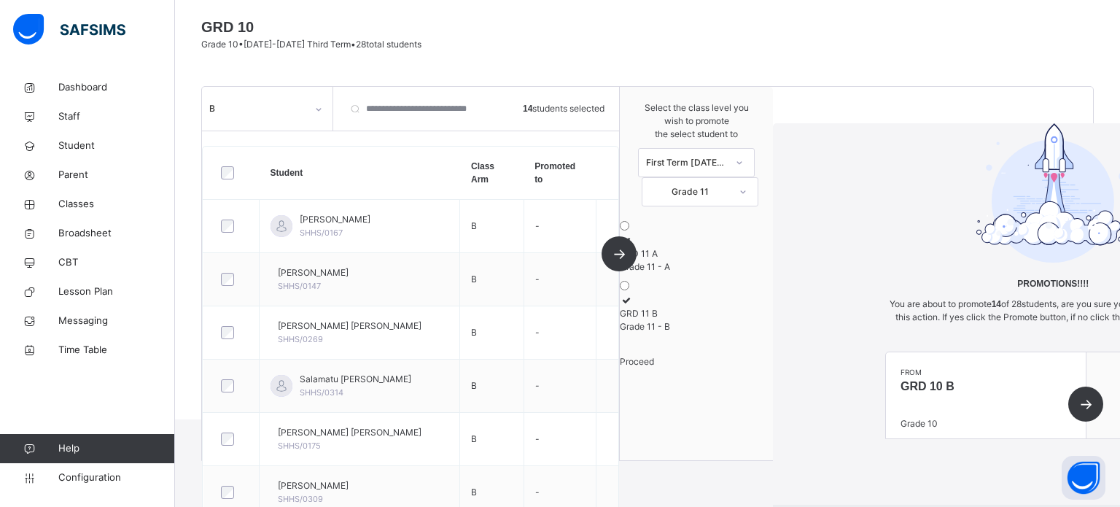
scroll to position [49, 0]
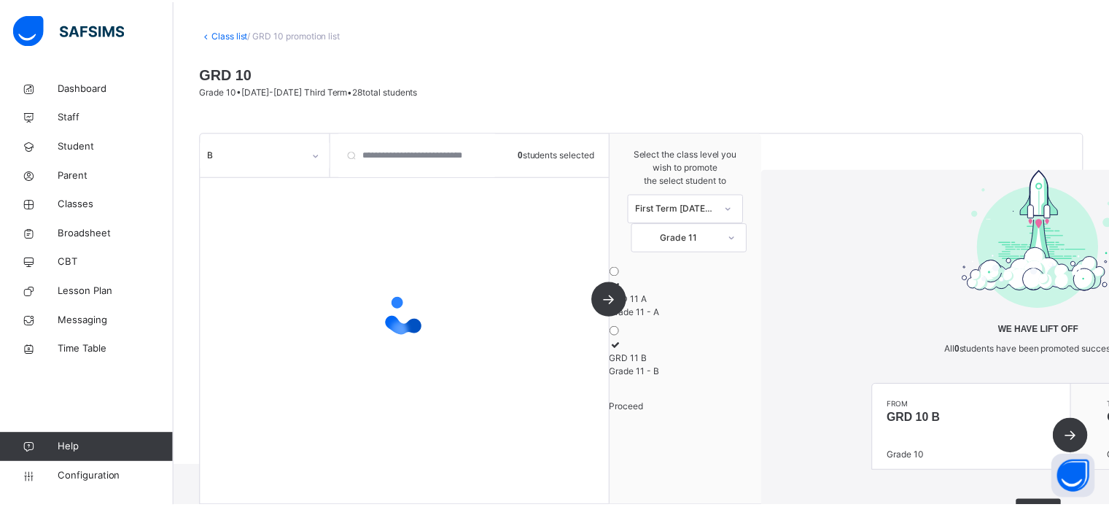
scroll to position [114, 0]
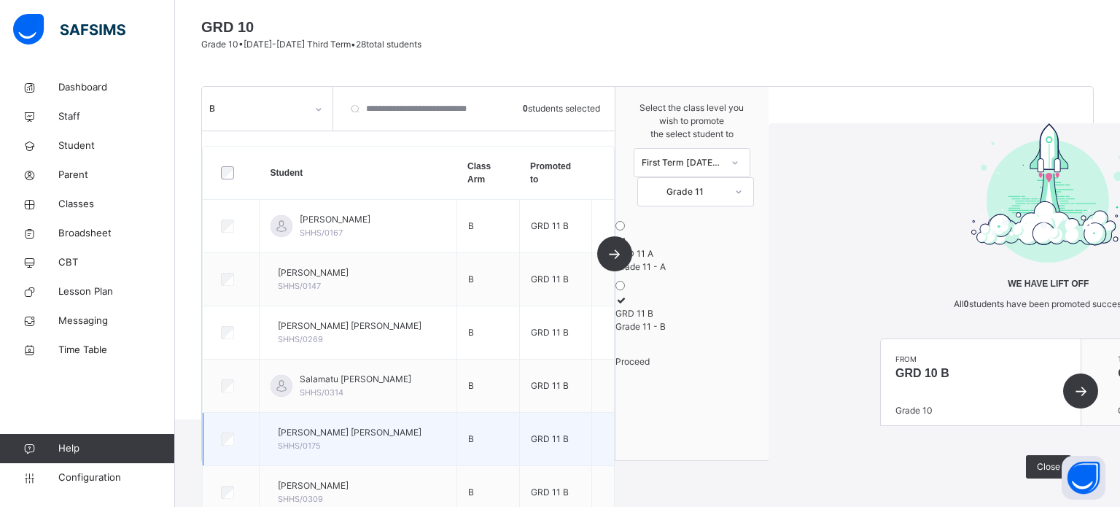
click at [1037, 460] on span "Close" at bounding box center [1048, 466] width 23 height 13
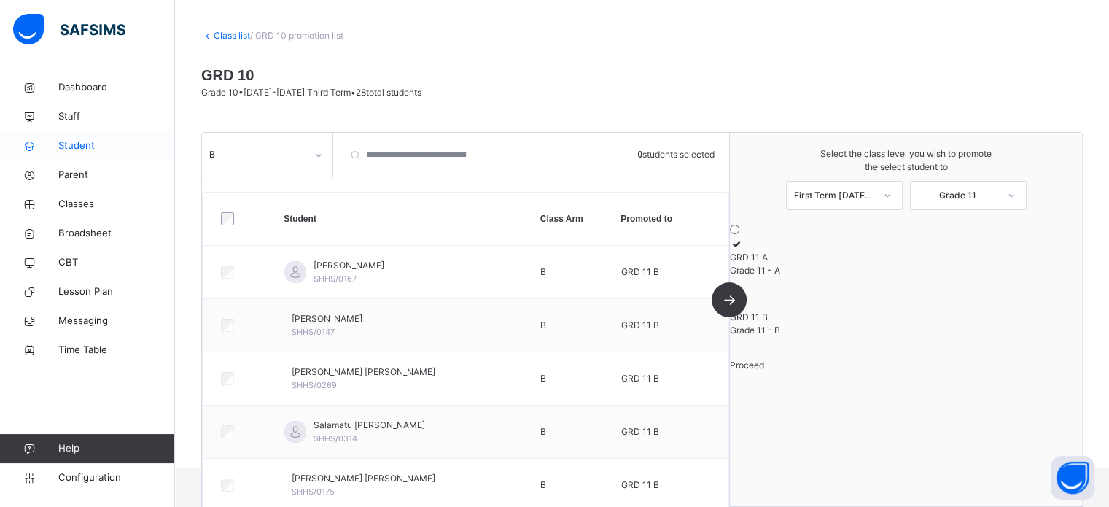
scroll to position [41, 0]
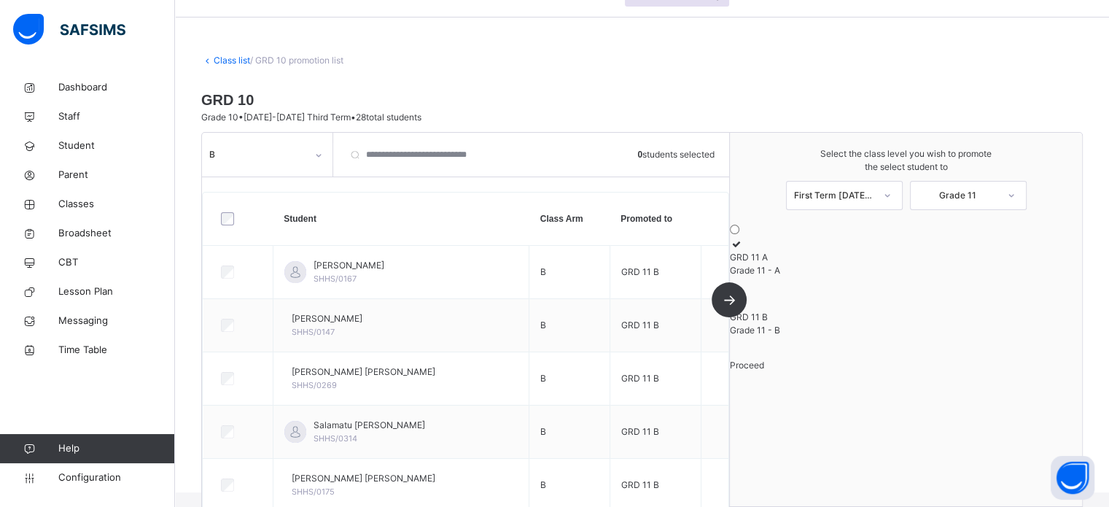
click at [238, 56] on link "Class list" at bounding box center [232, 60] width 36 height 11
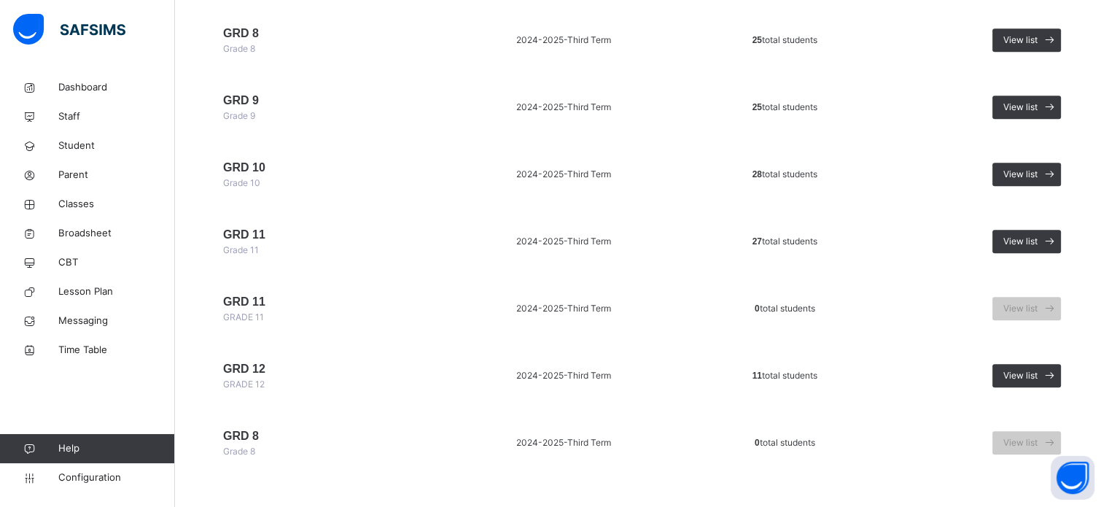
scroll to position [927, 0]
